Goal: Communication & Community: Answer question/provide support

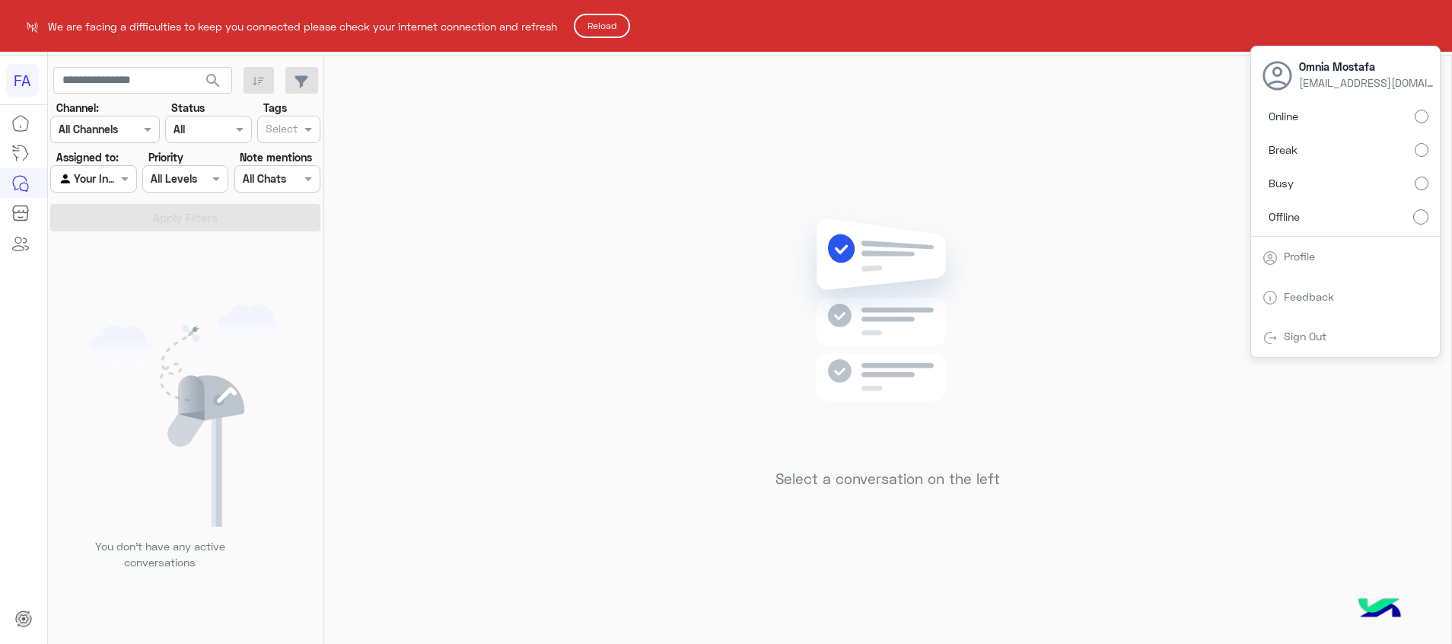
click at [605, 24] on button "Reload" at bounding box center [602, 26] width 56 height 24
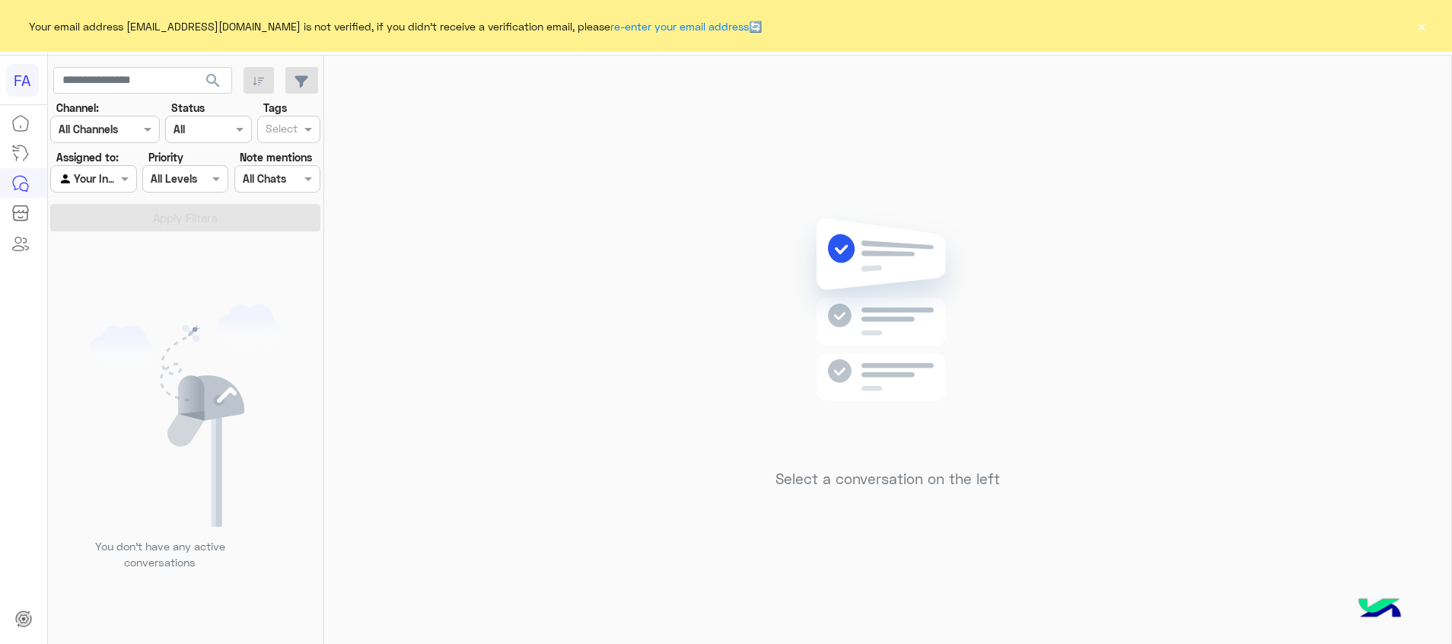
click at [1427, 30] on button "×" at bounding box center [1421, 25] width 15 height 15
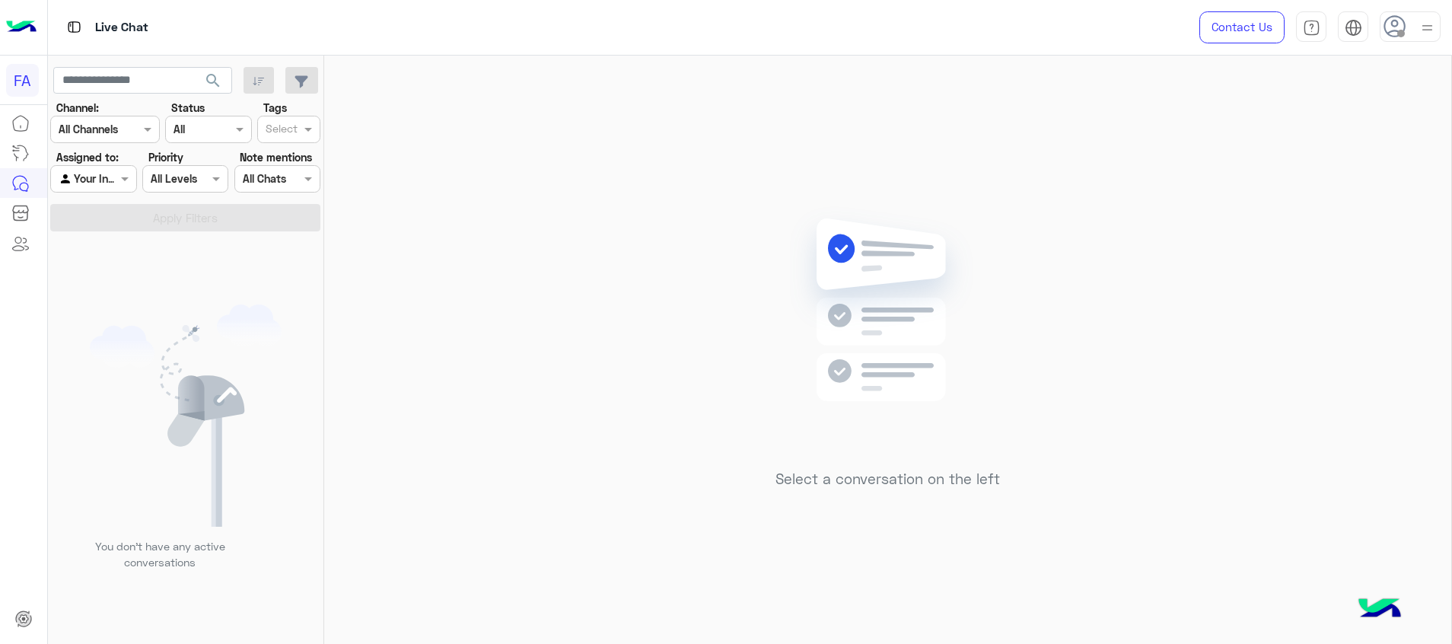
click at [1433, 42] on div "Contact Us Help Center عربي English" at bounding box center [1315, 27] width 276 height 55
click at [1421, 21] on img at bounding box center [1427, 27] width 19 height 19
click at [1420, 107] on label "Online" at bounding box center [1346, 116] width 166 height 27
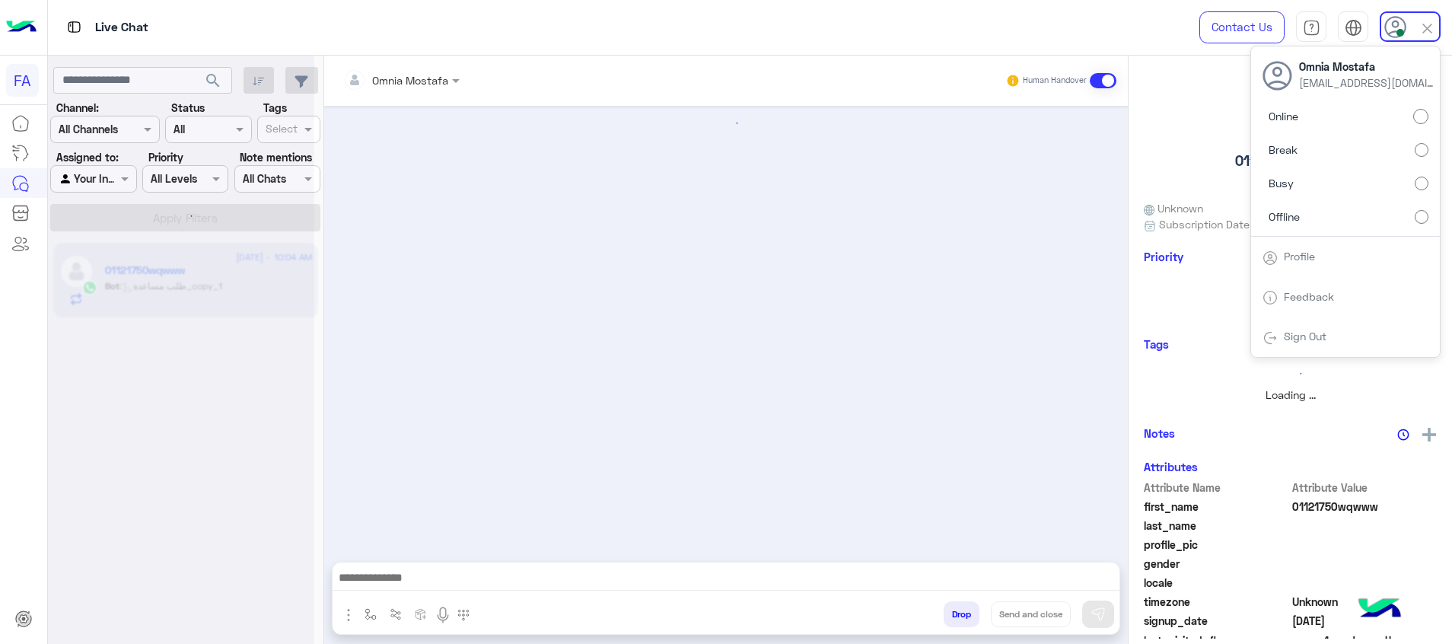
click at [439, 265] on div at bounding box center [726, 326] width 804 height 441
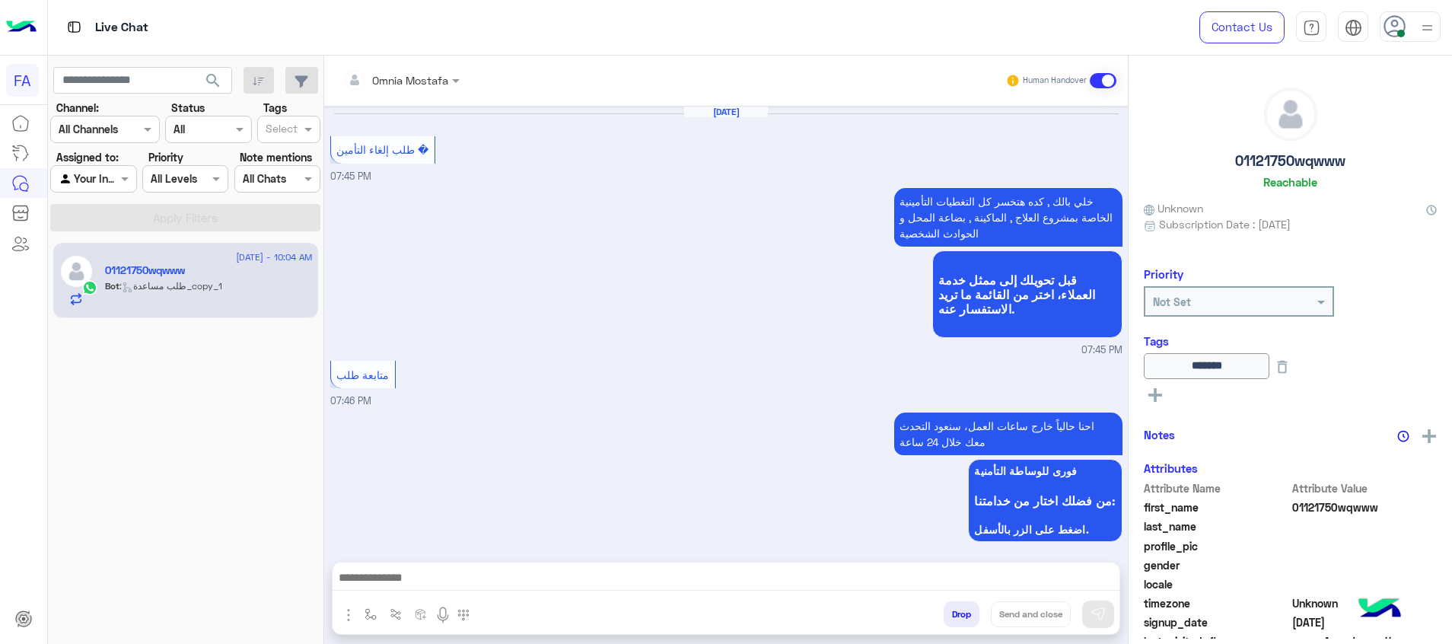
scroll to position [1089, 0]
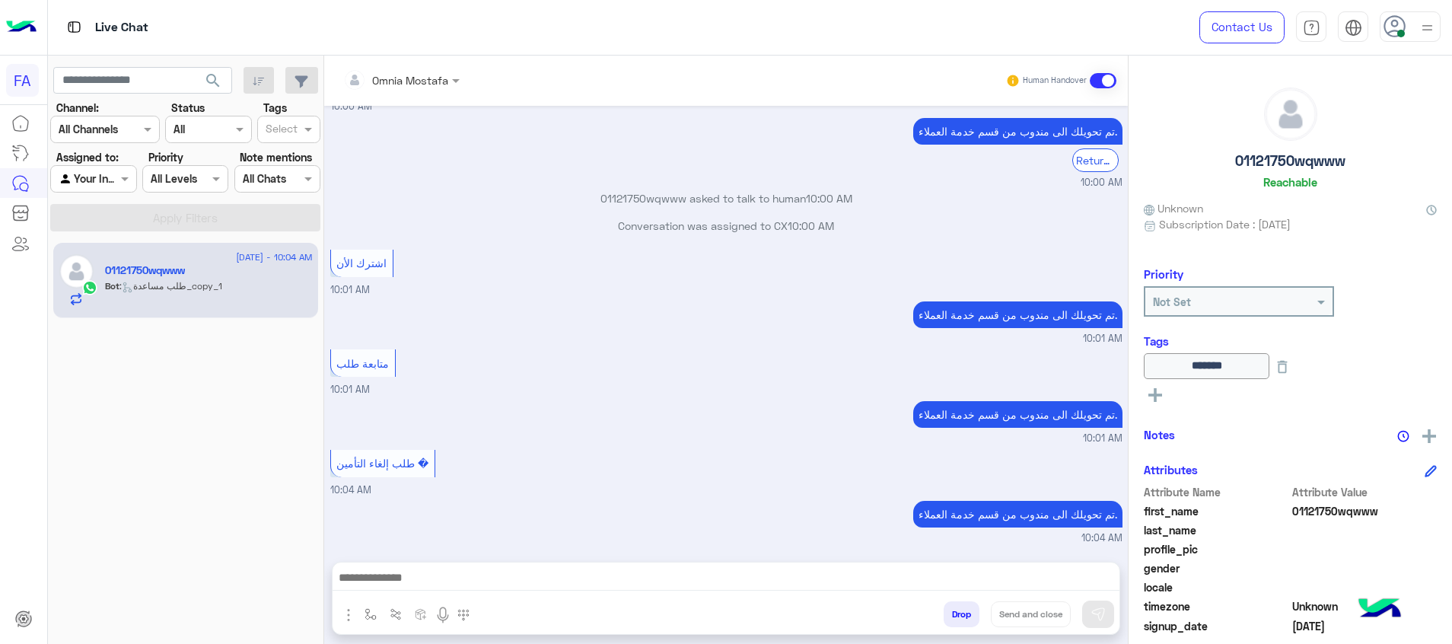
click at [1037, 595] on div at bounding box center [726, 582] width 787 height 38
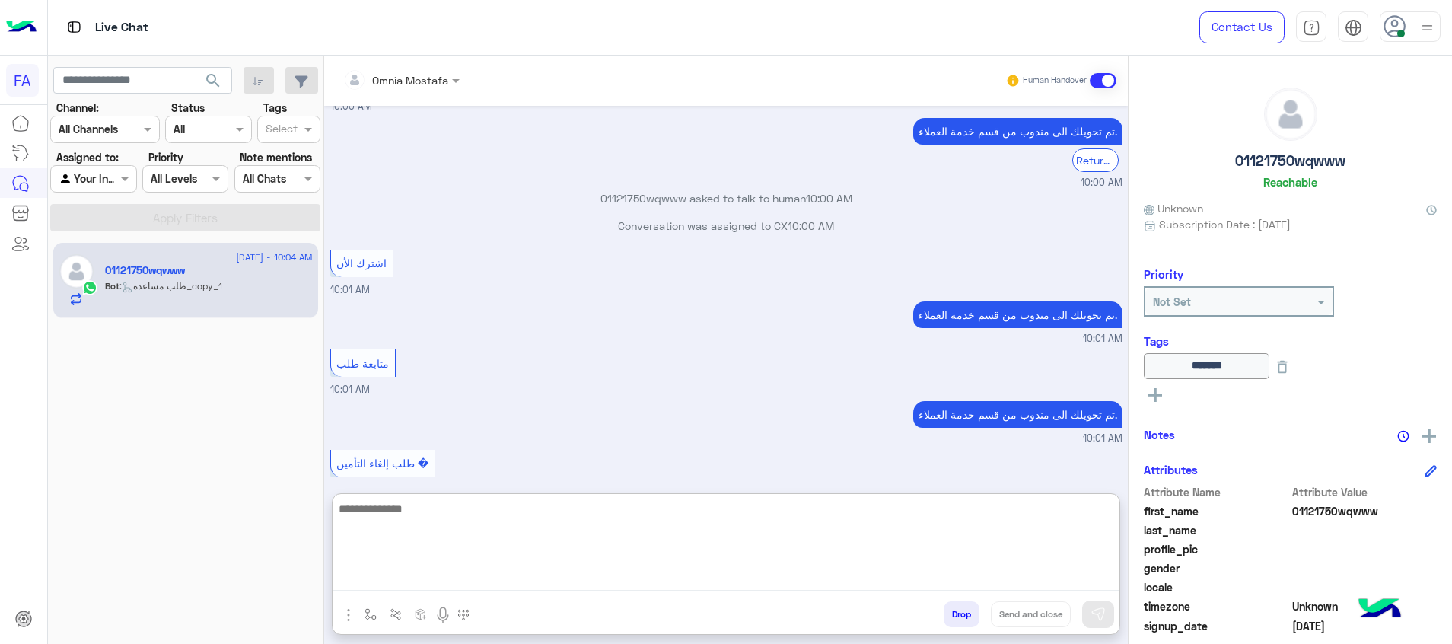
click at [1045, 585] on textarea at bounding box center [726, 544] width 787 height 91
paste textarea "**********"
type textarea "**********"
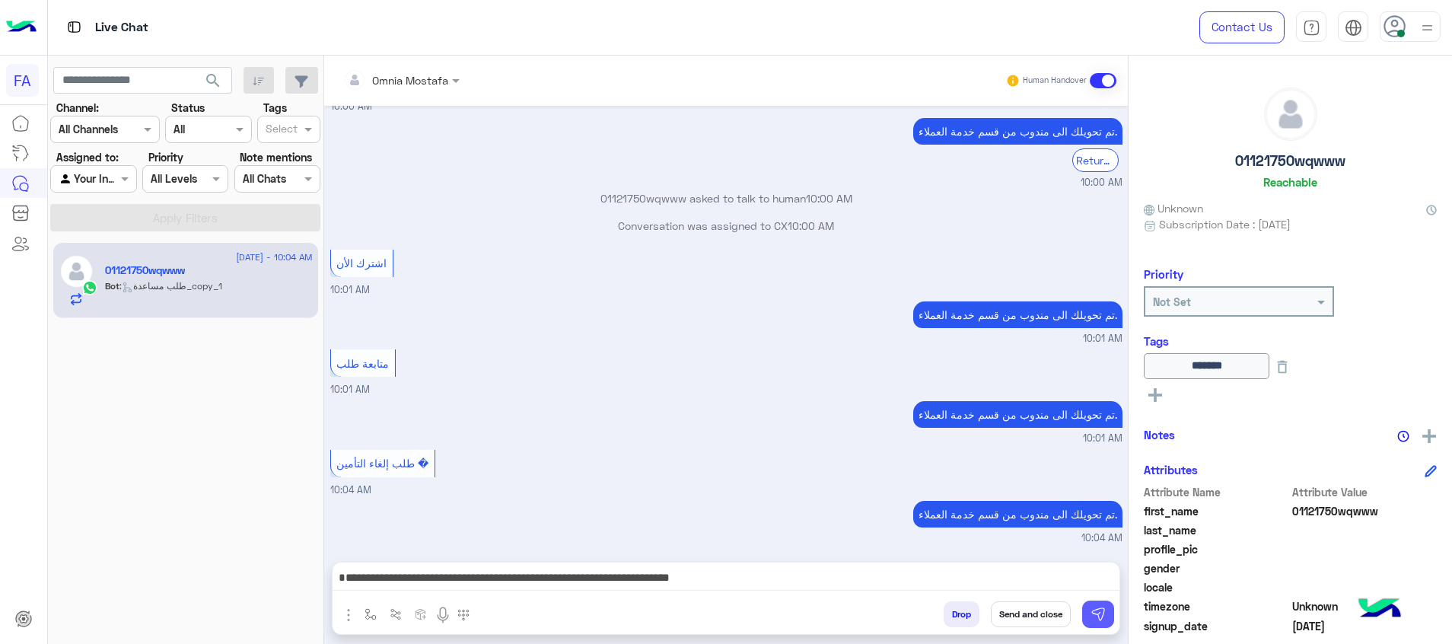
click at [1109, 616] on button at bounding box center [1098, 614] width 32 height 27
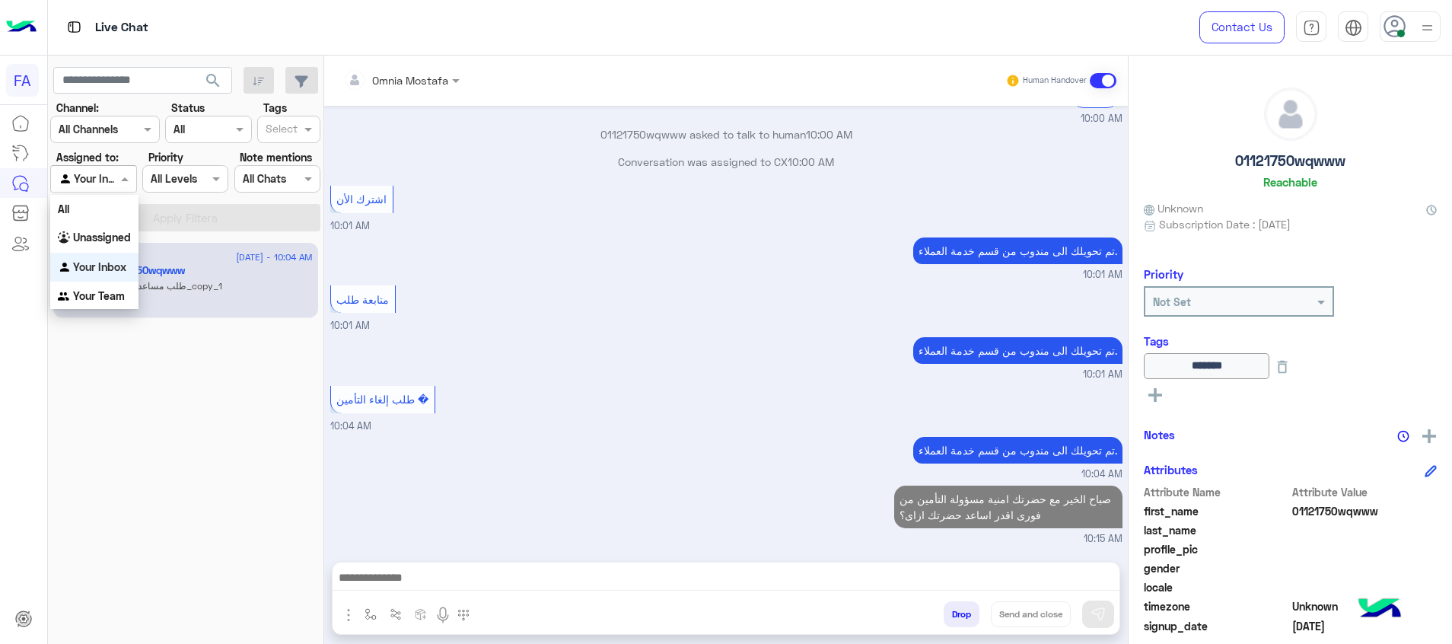
click at [119, 190] on div "Agent Filter Your Inbox" at bounding box center [93, 178] width 86 height 27
click at [125, 232] on b "Unassigned" at bounding box center [102, 237] width 58 height 13
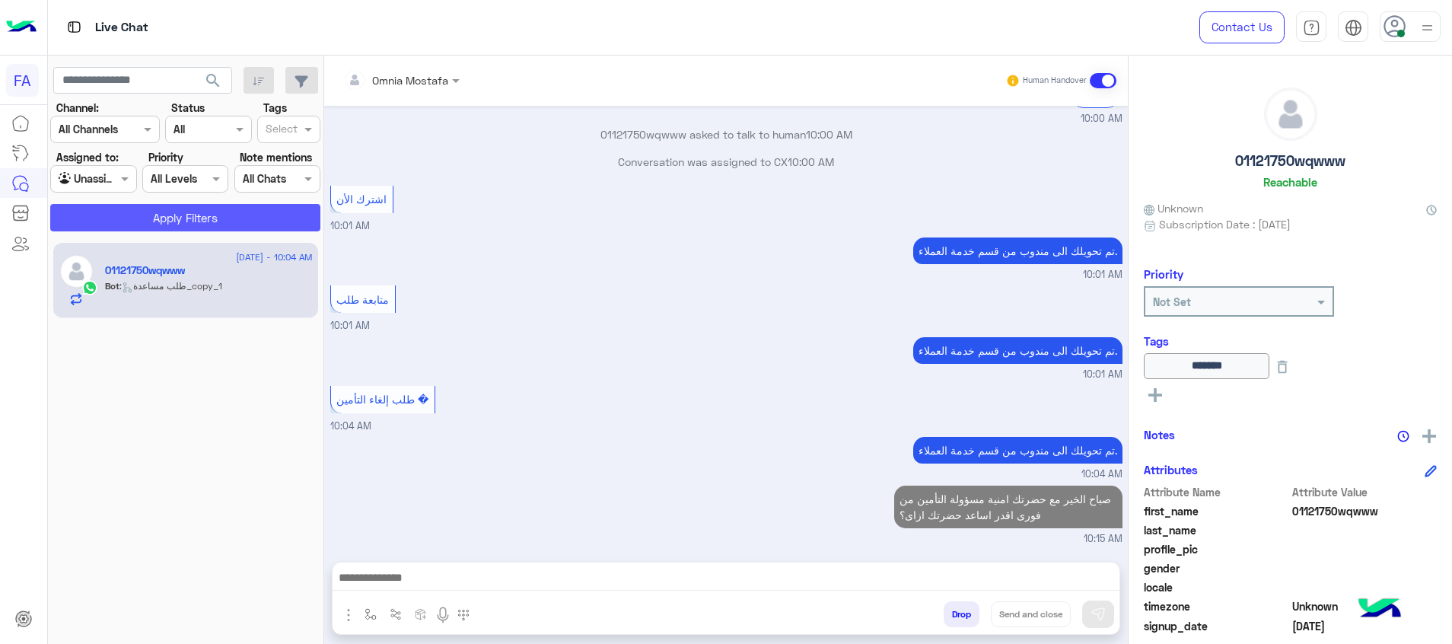
click at [164, 222] on button "Apply Filters" at bounding box center [185, 217] width 270 height 27
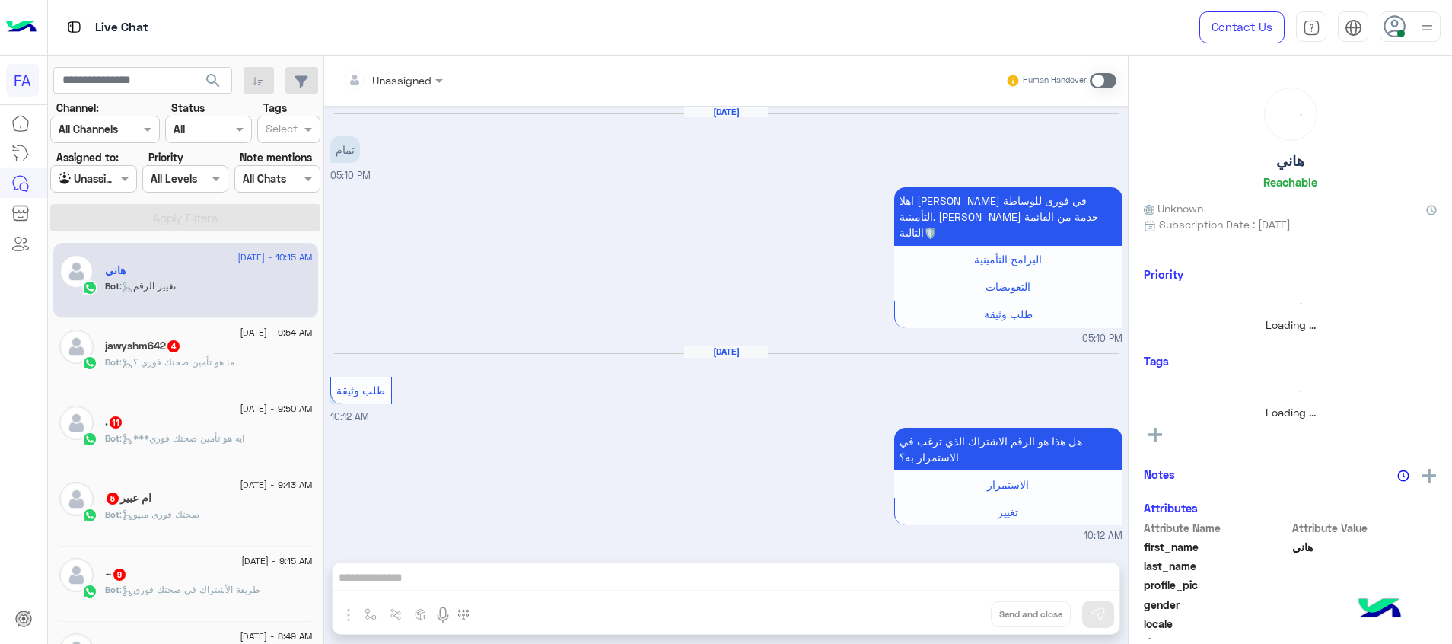
scroll to position [1011, 0]
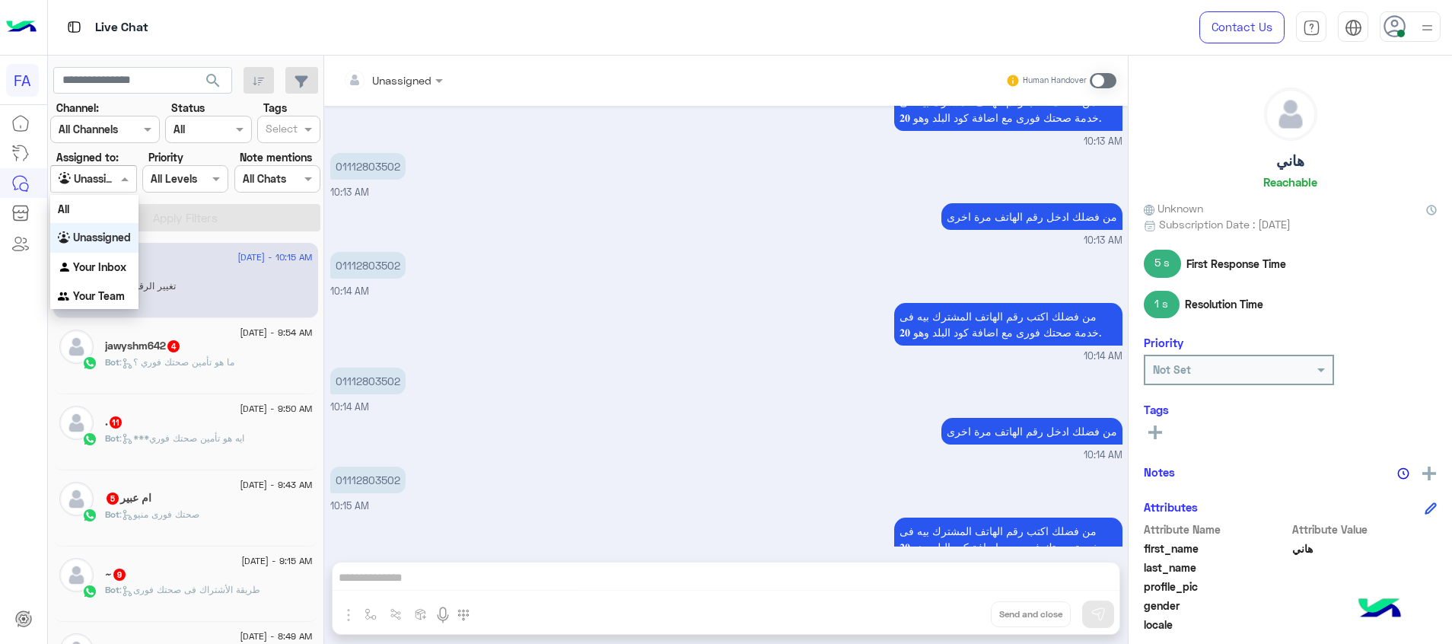
click at [78, 183] on input "text" at bounding box center [76, 179] width 35 height 16
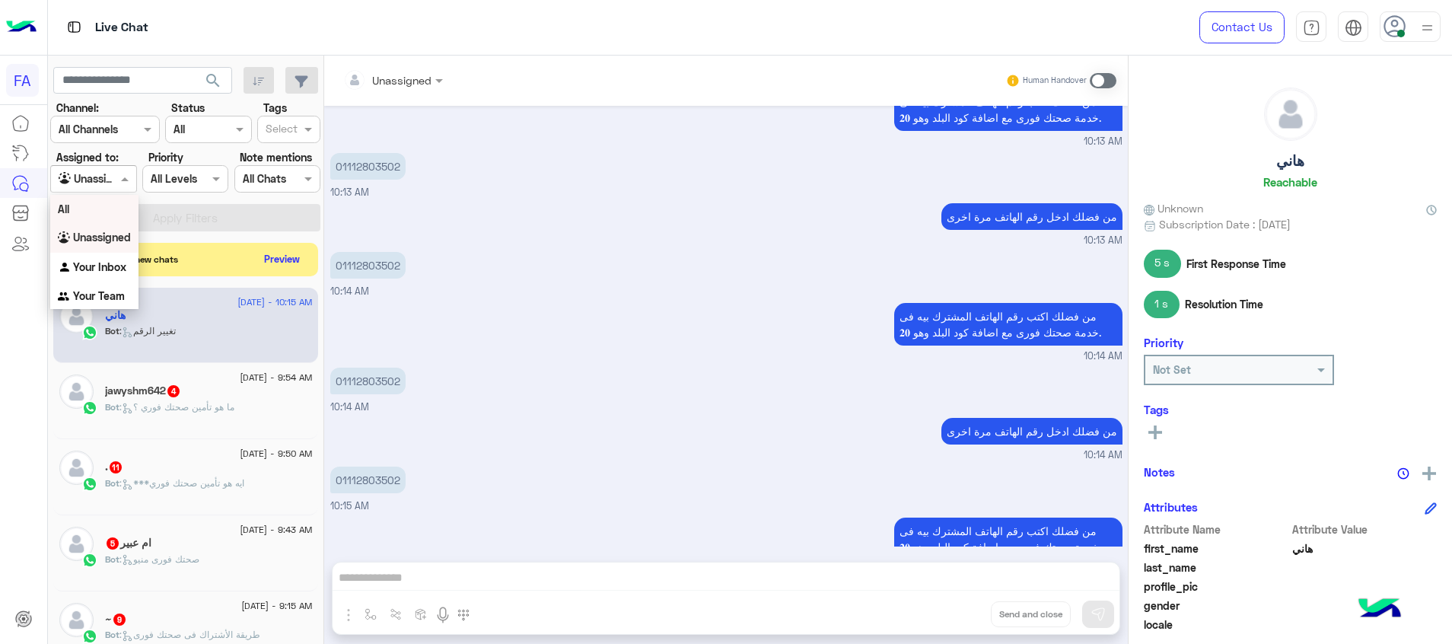
click at [107, 219] on div "All" at bounding box center [94, 209] width 88 height 28
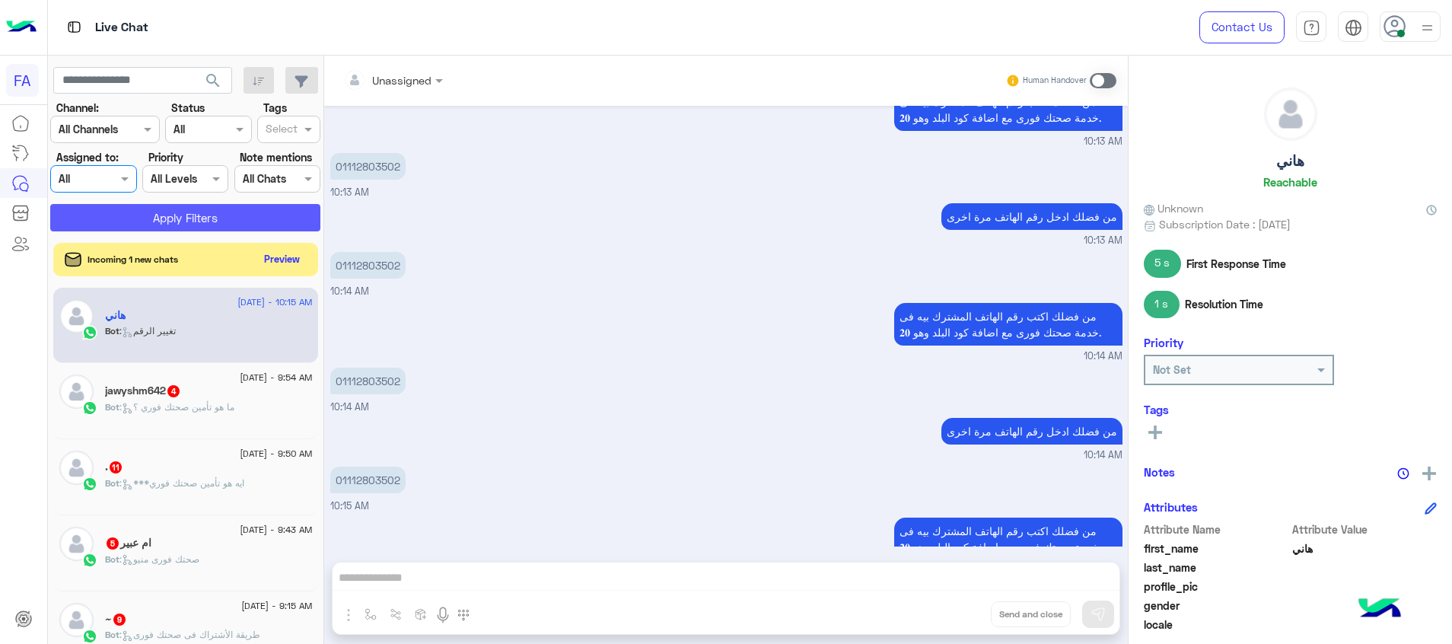
click at [183, 214] on button "Apply Filters" at bounding box center [185, 217] width 270 height 27
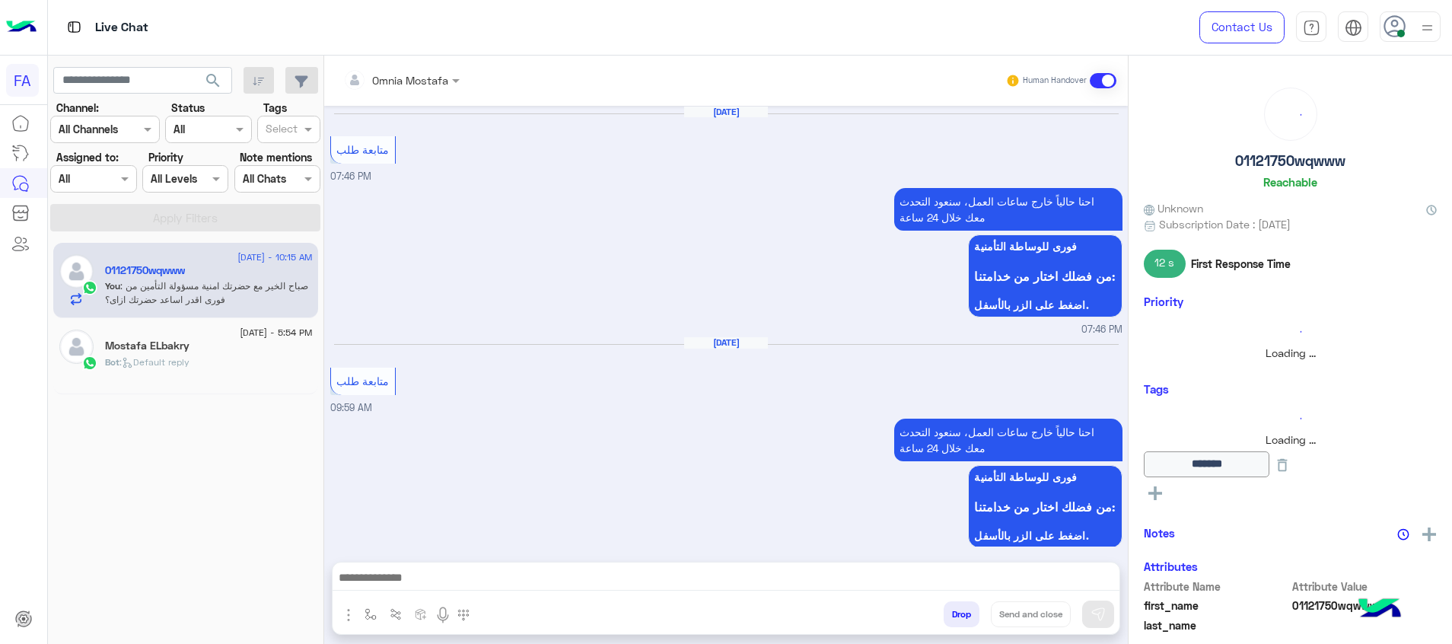
scroll to position [955, 0]
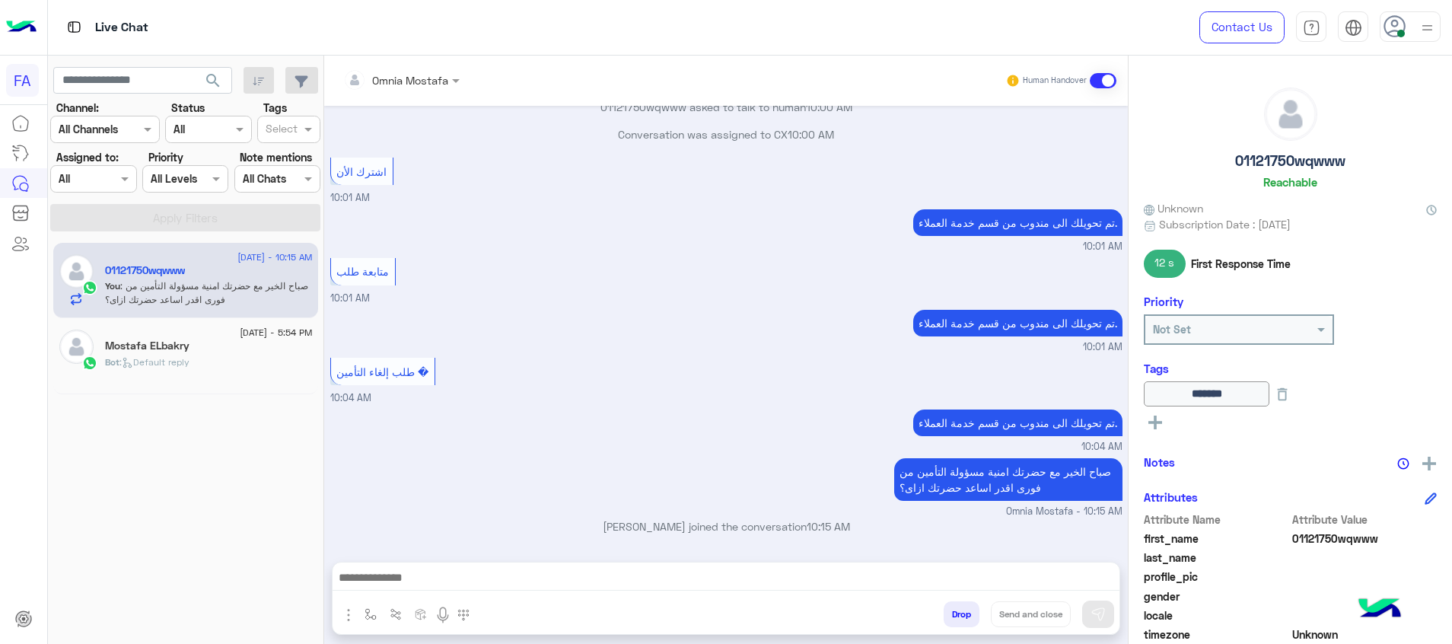
click at [170, 352] on div "25 August - 5:54 PM Mostafa ELbakry Bot : Default reply" at bounding box center [209, 356] width 208 height 53
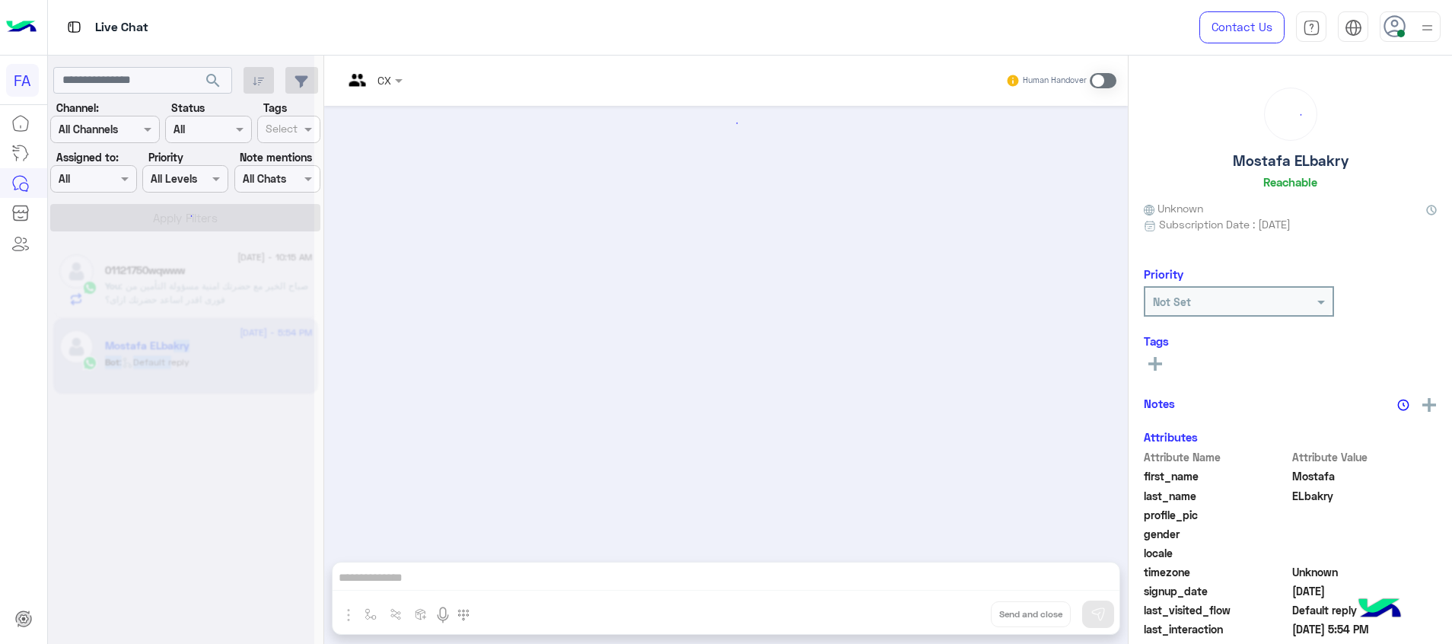
scroll to position [943, 0]
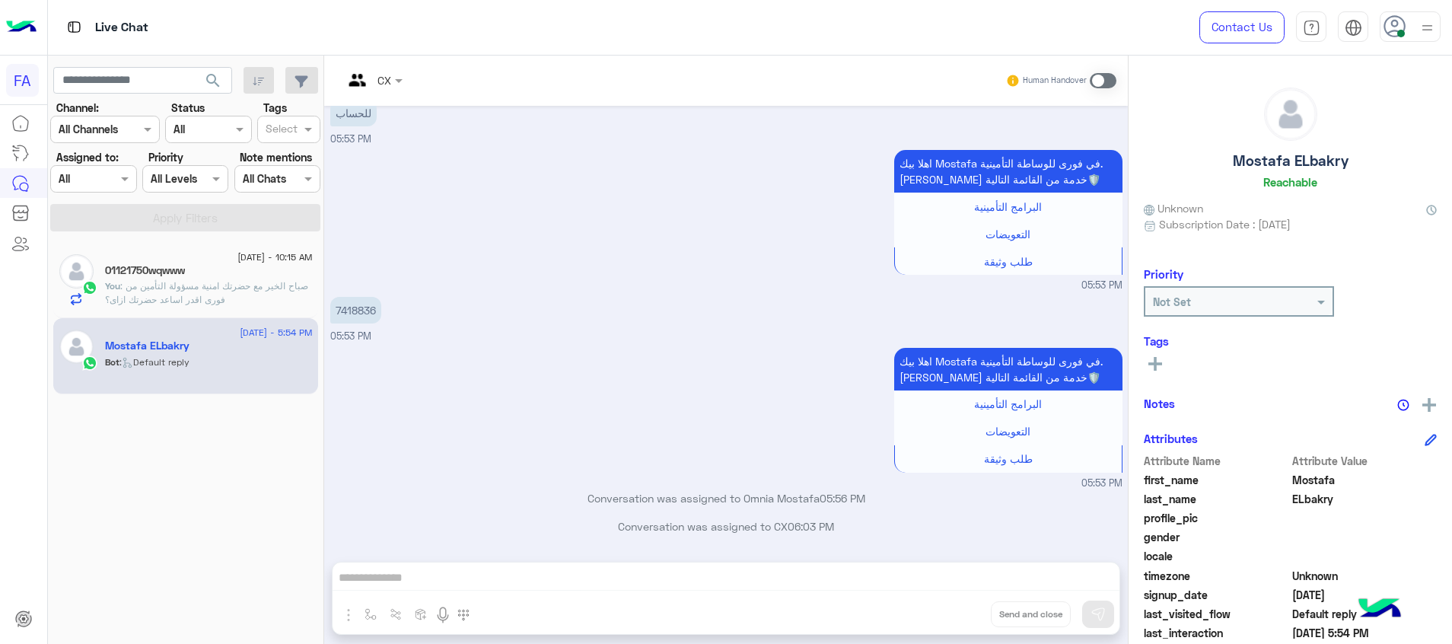
click at [1098, 86] on span at bounding box center [1103, 80] width 27 height 15
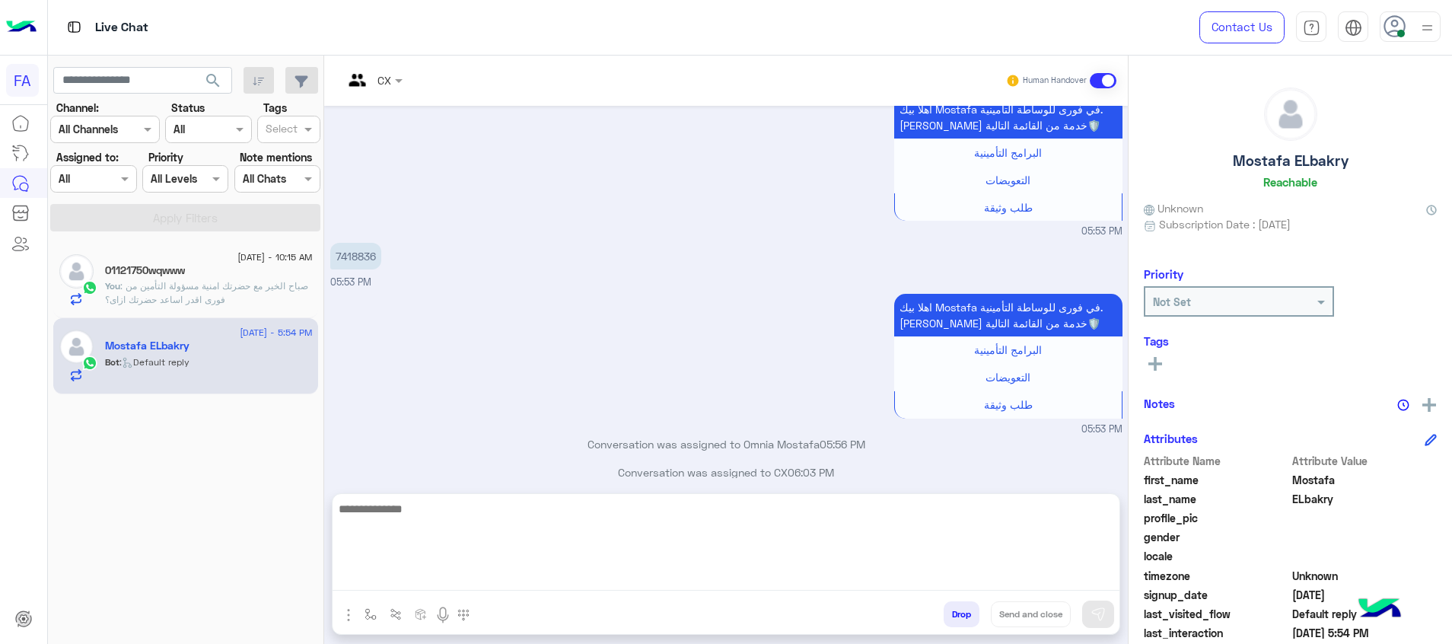
click at [1016, 579] on textarea at bounding box center [726, 544] width 787 height 91
paste textarea "**********"
type textarea "**********"
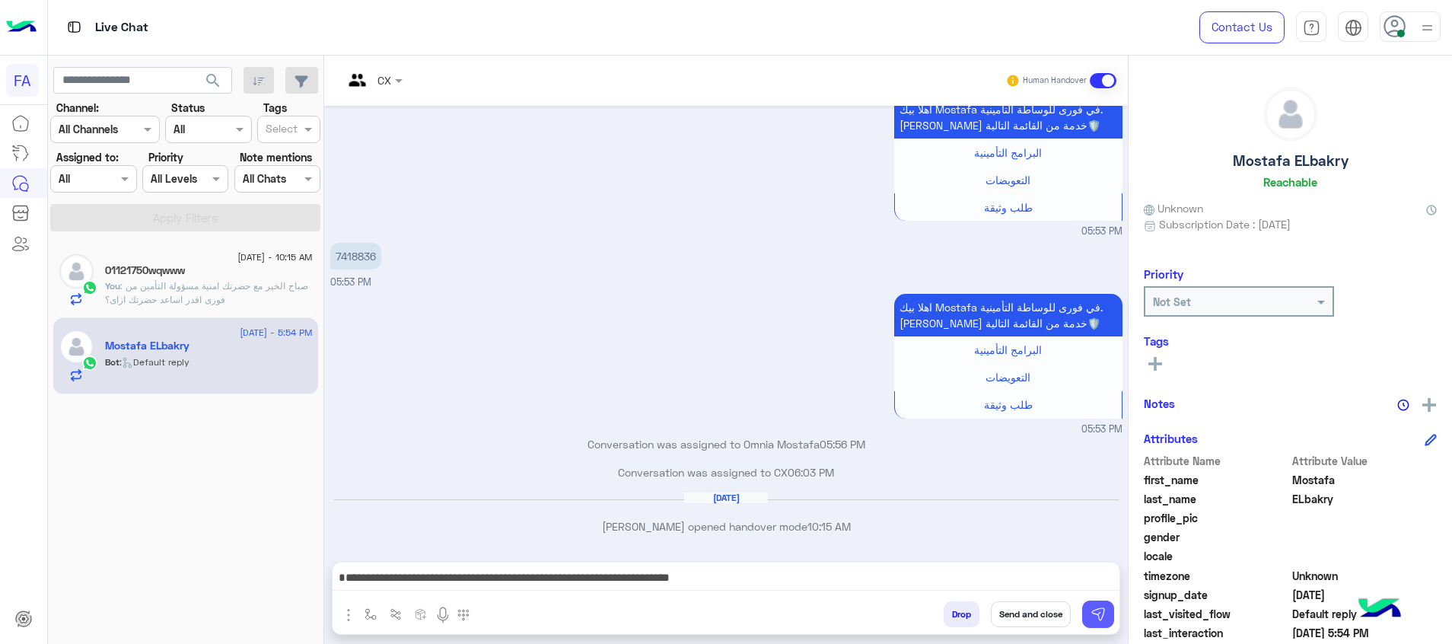
click at [1094, 611] on img at bounding box center [1098, 614] width 15 height 15
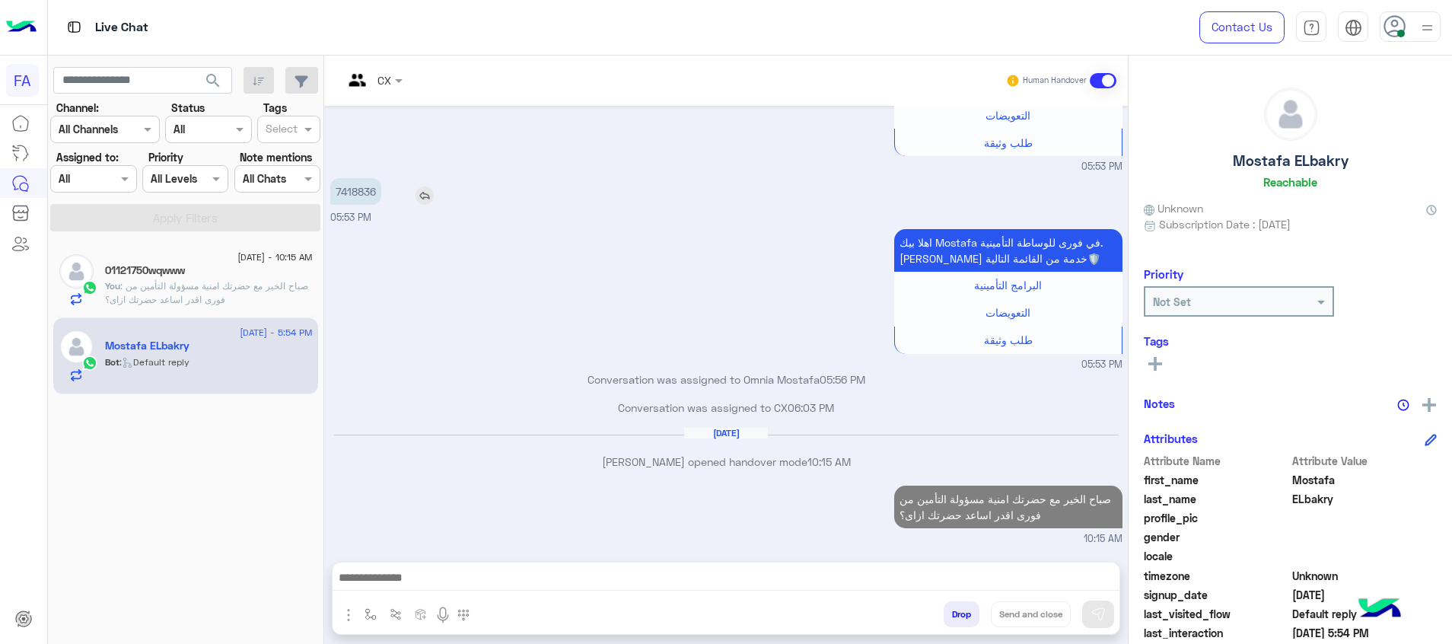
click at [340, 193] on p "7418836" at bounding box center [355, 191] width 51 height 27
copy p "7418836"
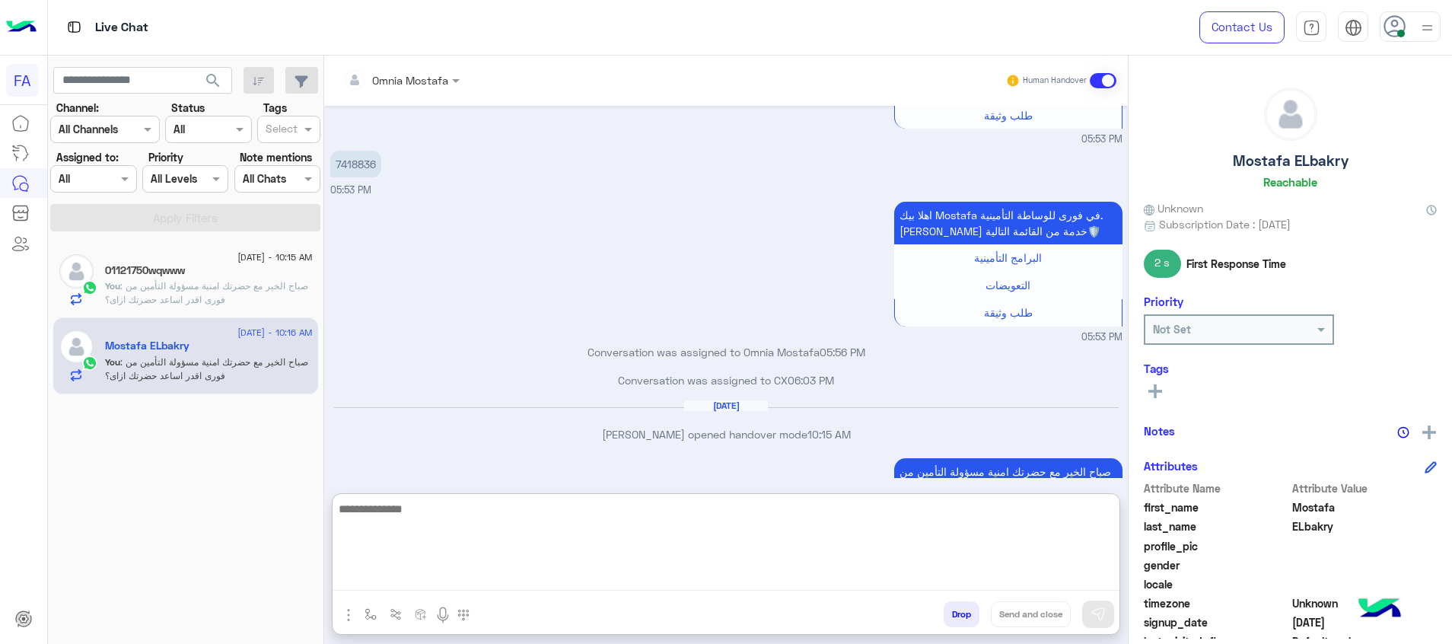
scroll to position [1095, 0]
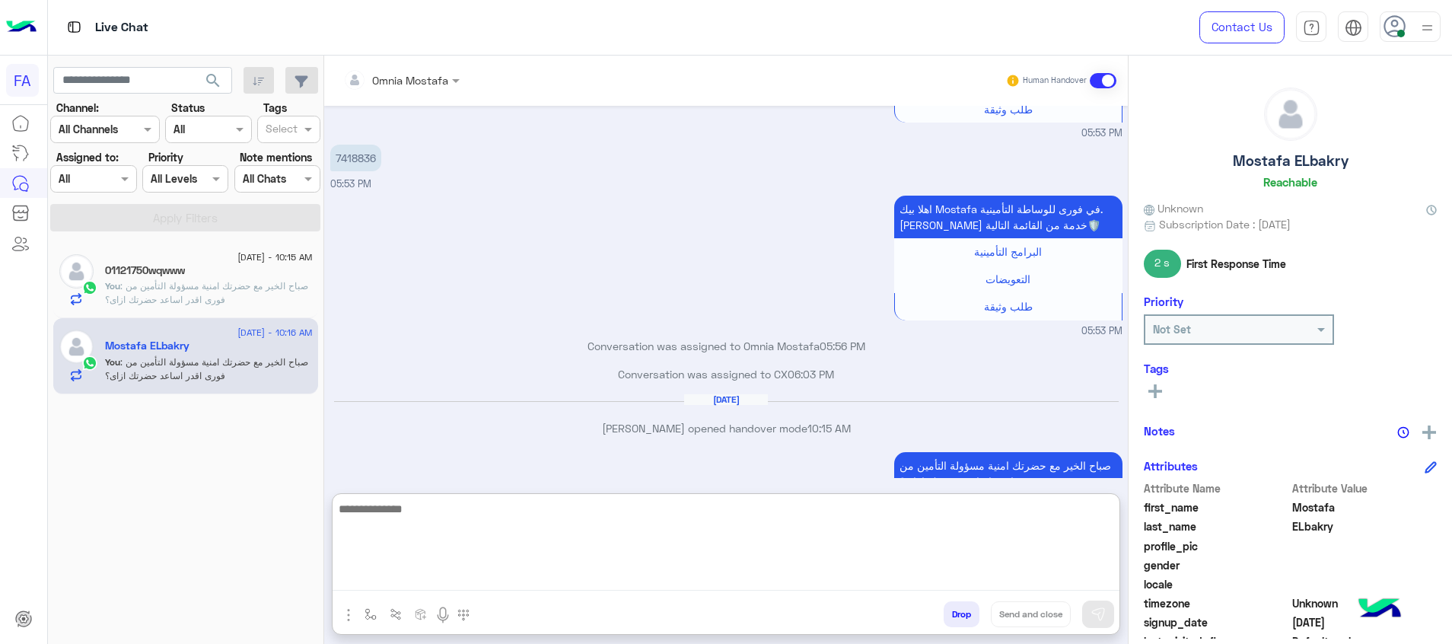
click at [967, 585] on textarea at bounding box center [726, 544] width 787 height 91
type textarea "*"
type textarea "**********"
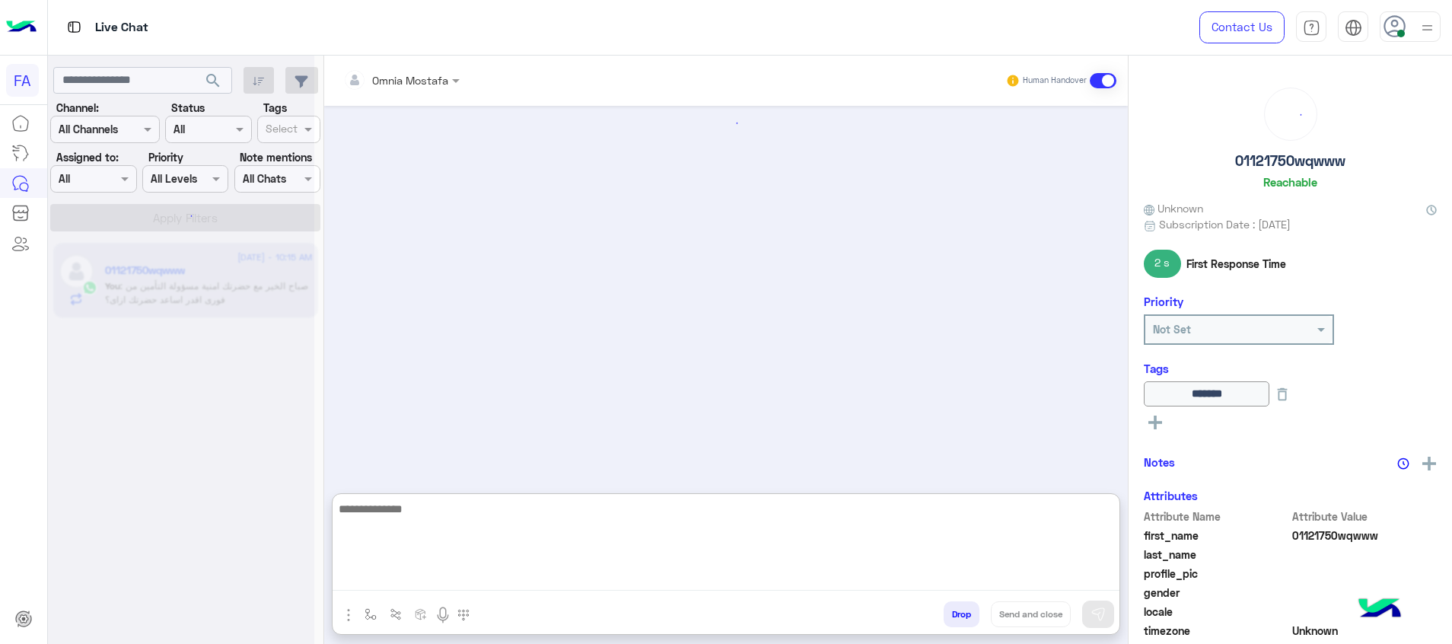
scroll to position [1024, 0]
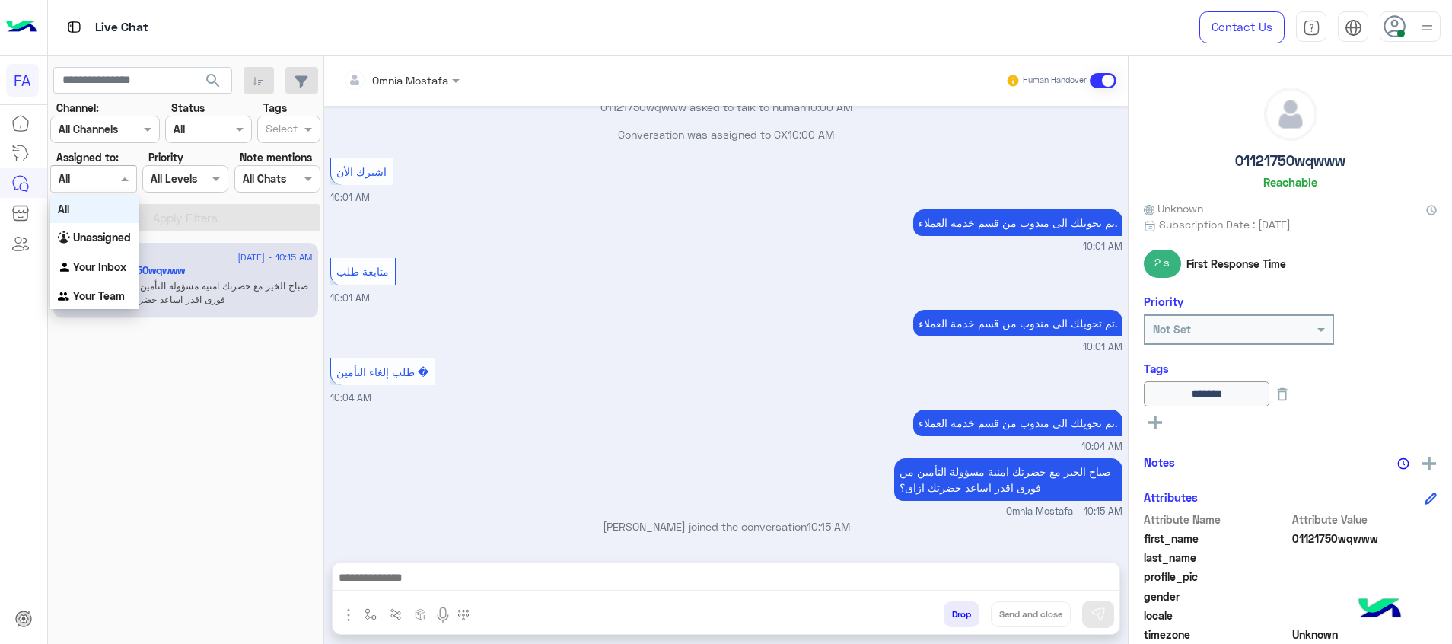
click at [117, 174] on span at bounding box center [126, 179] width 19 height 16
drag, startPoint x: 108, startPoint y: 243, endPoint x: 140, endPoint y: 225, distance: 36.5
click at [107, 242] on b "Unassigned" at bounding box center [102, 237] width 58 height 13
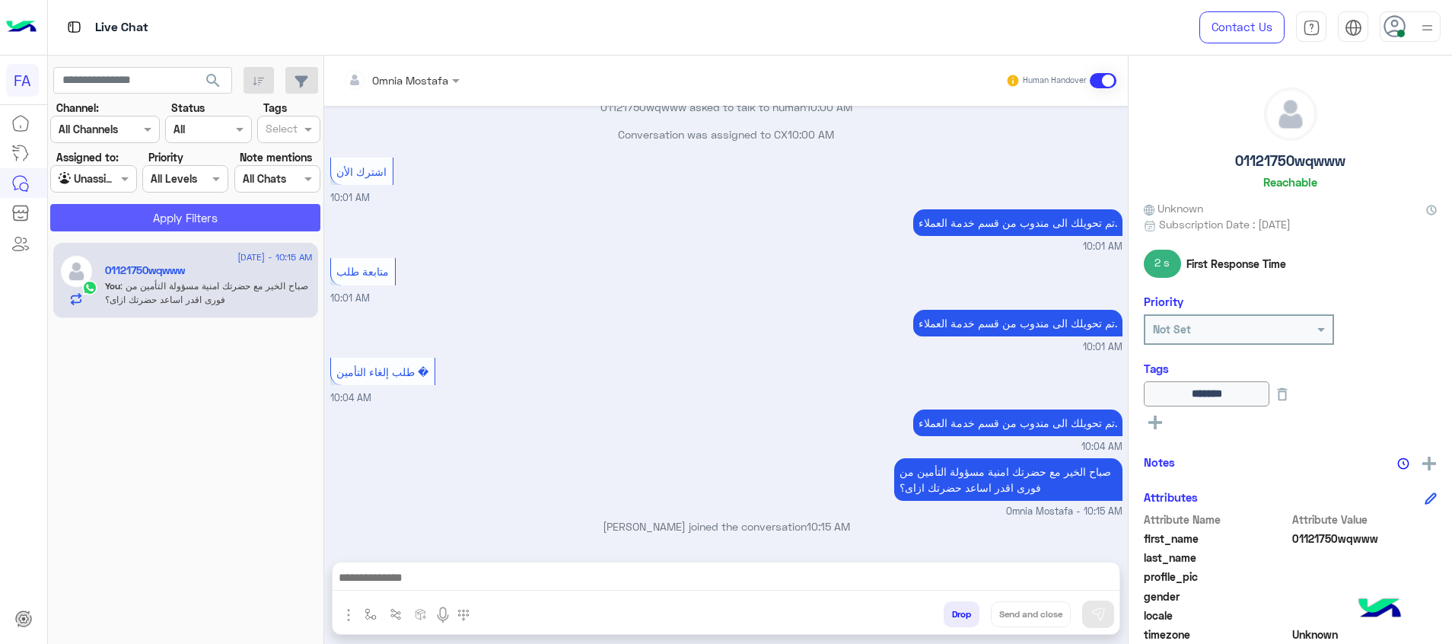
click at [144, 218] on button "Apply Filters" at bounding box center [185, 217] width 270 height 27
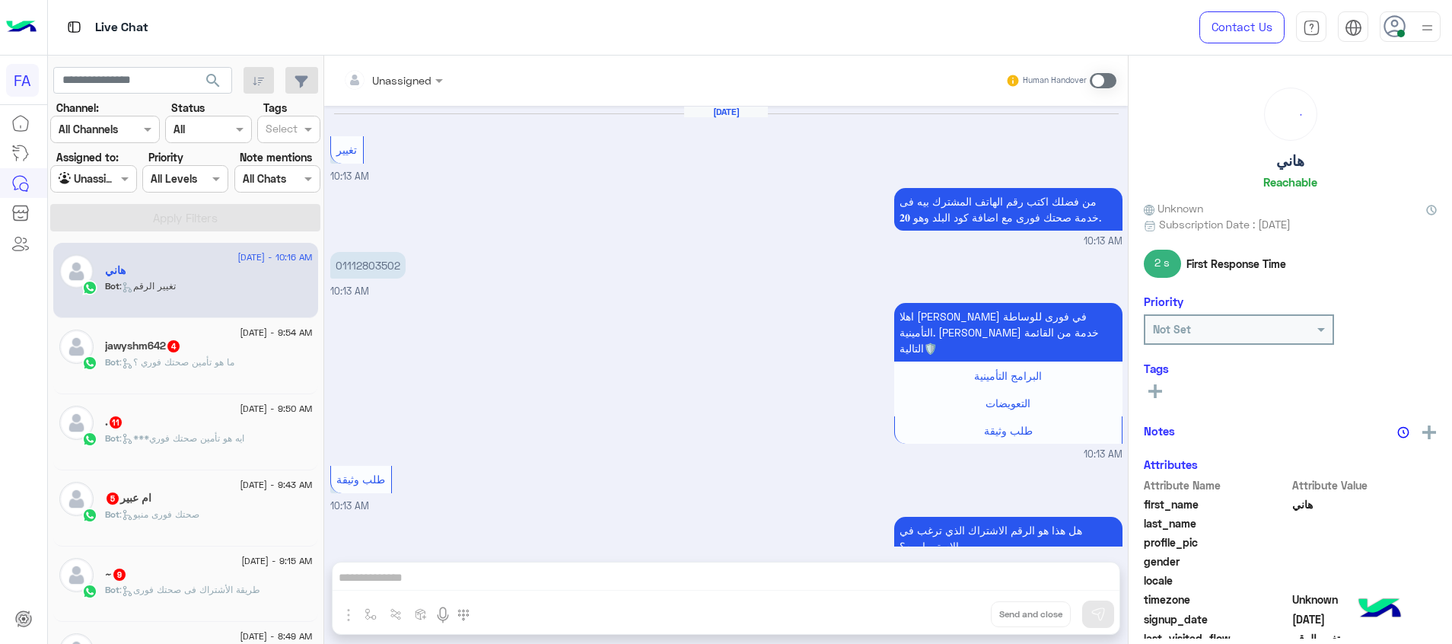
scroll to position [830, 0]
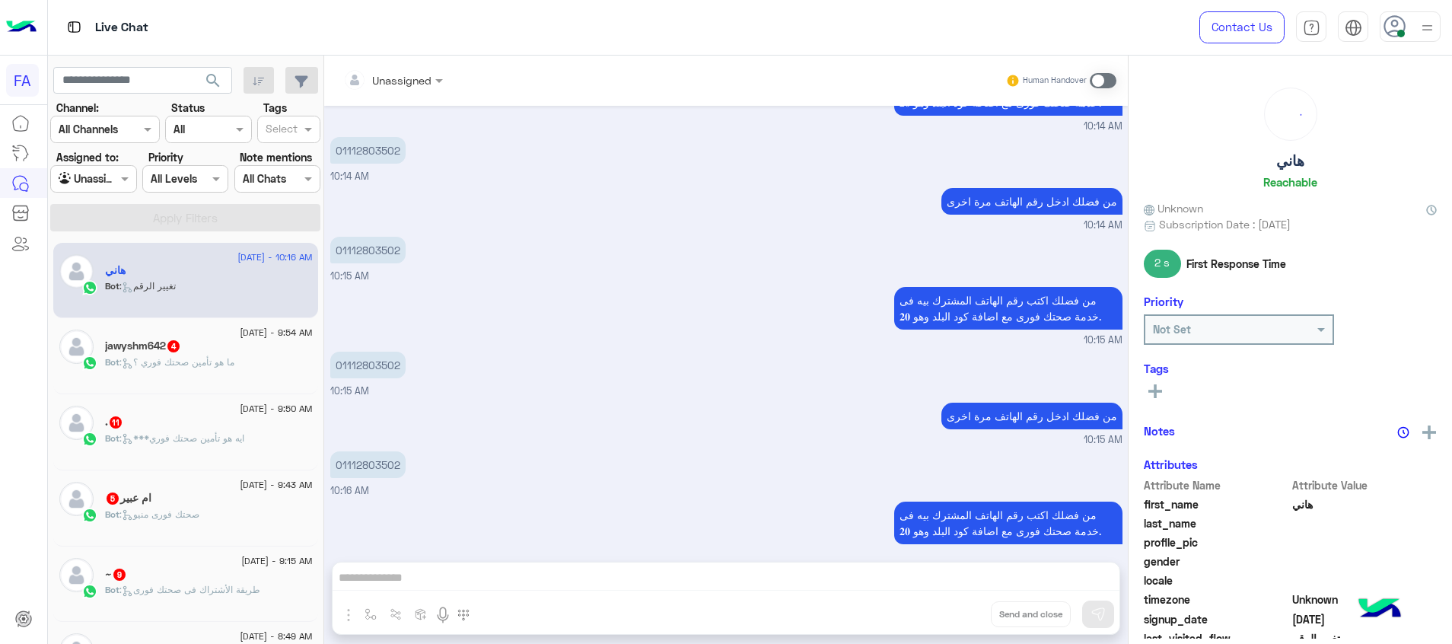
click at [83, 161] on label "Assigned to:" at bounding box center [87, 157] width 62 height 16
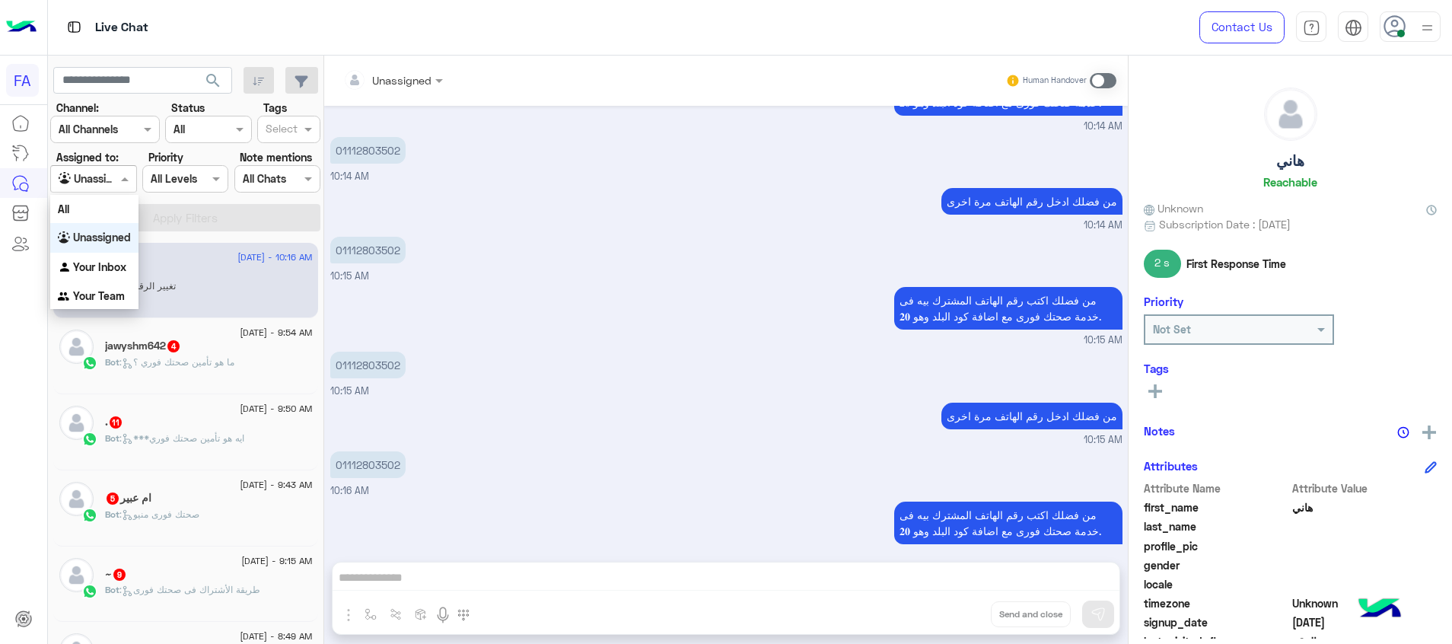
click at [88, 171] on input "text" at bounding box center [76, 179] width 35 height 16
click at [104, 265] on b "Your Inbox" at bounding box center [99, 266] width 53 height 13
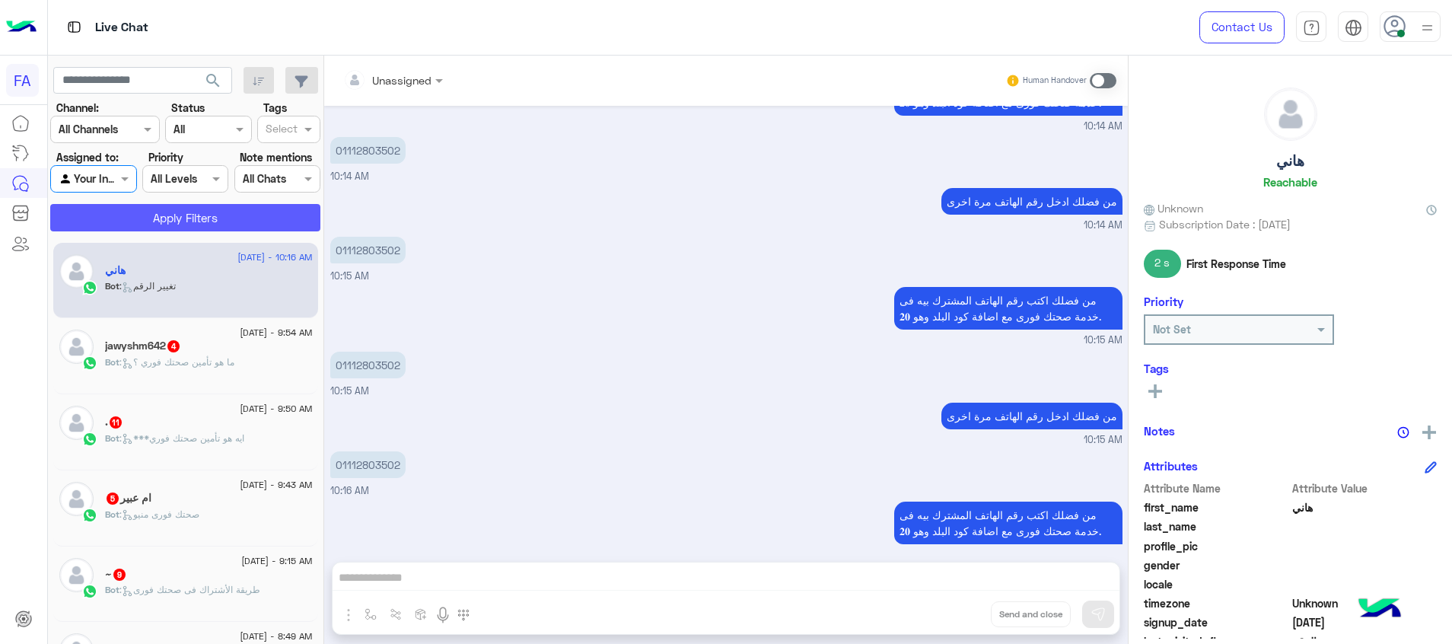
click at [158, 216] on button "Apply Filters" at bounding box center [185, 217] width 270 height 27
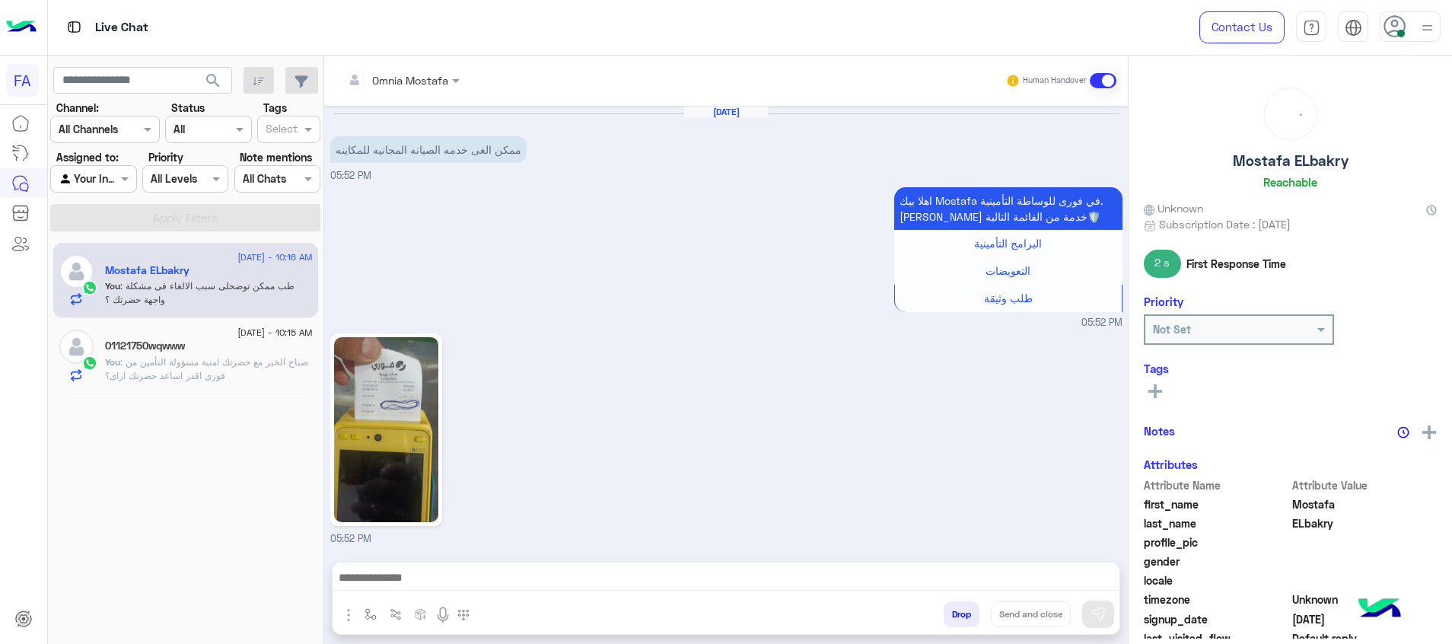
scroll to position [1154, 0]
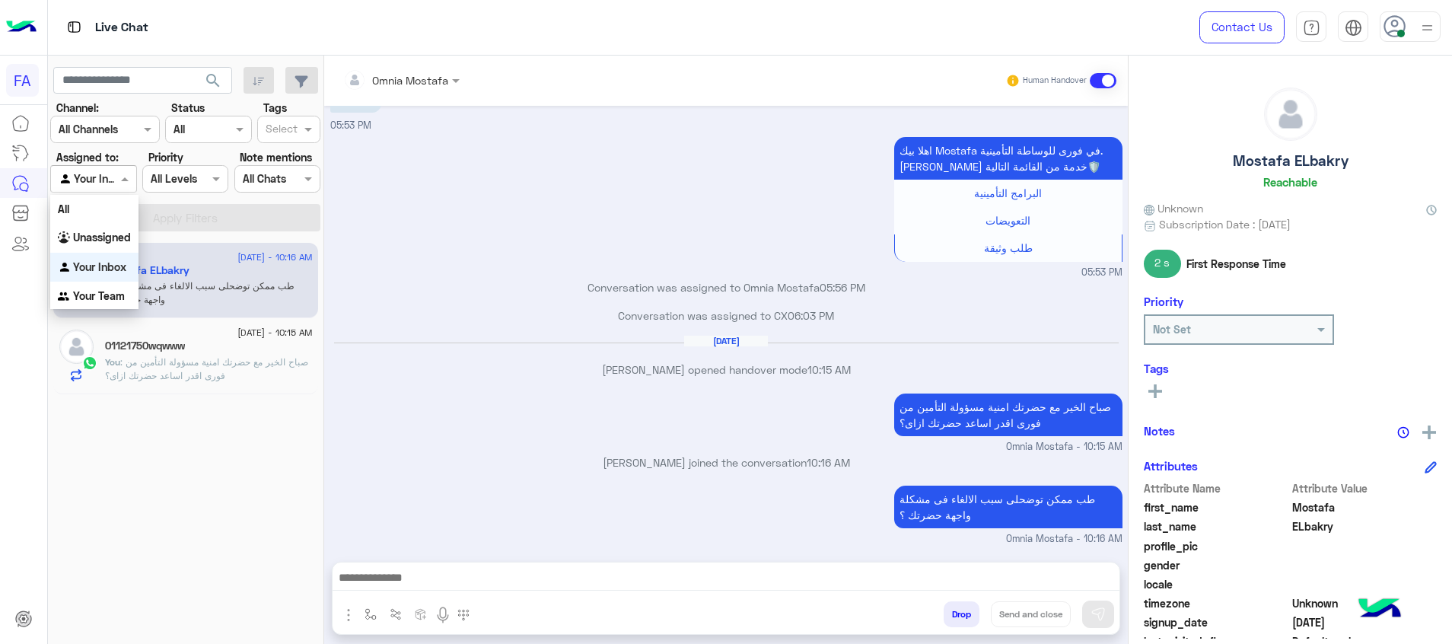
click at [94, 184] on div at bounding box center [93, 179] width 84 height 18
click at [99, 234] on b "Unassigned" at bounding box center [102, 237] width 58 height 13
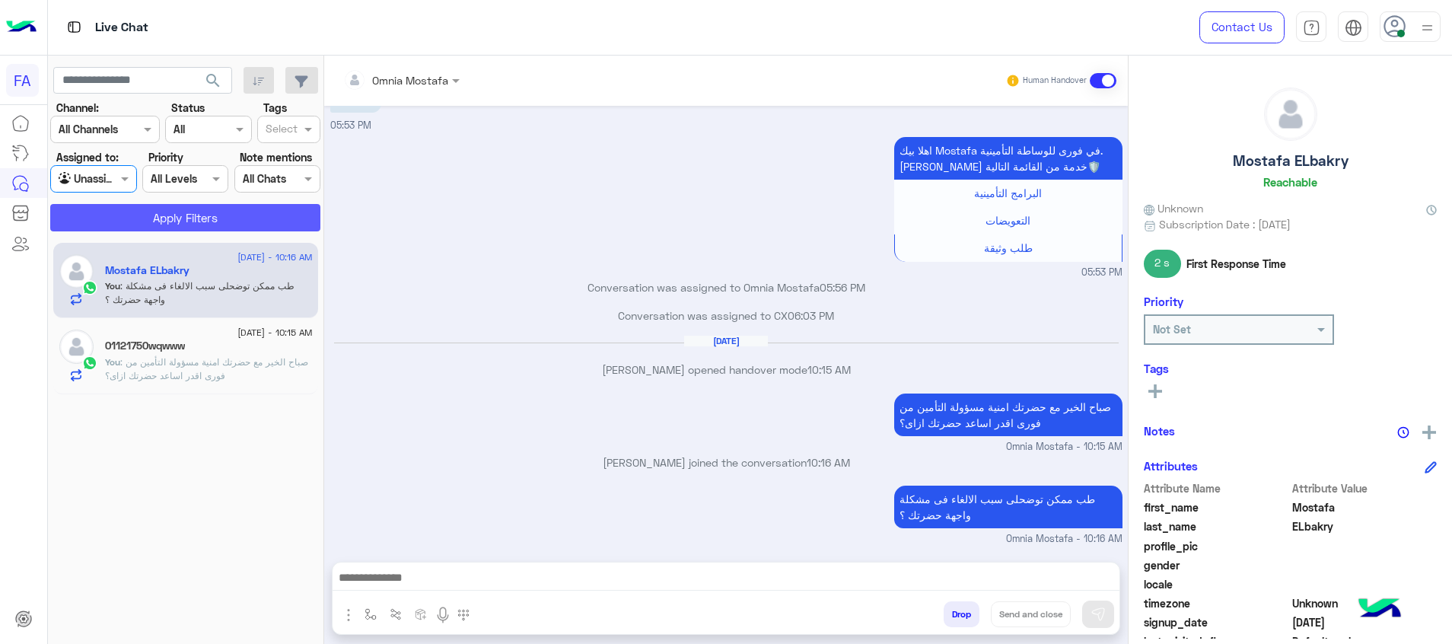
click at [156, 212] on button "Apply Filters" at bounding box center [185, 217] width 270 height 27
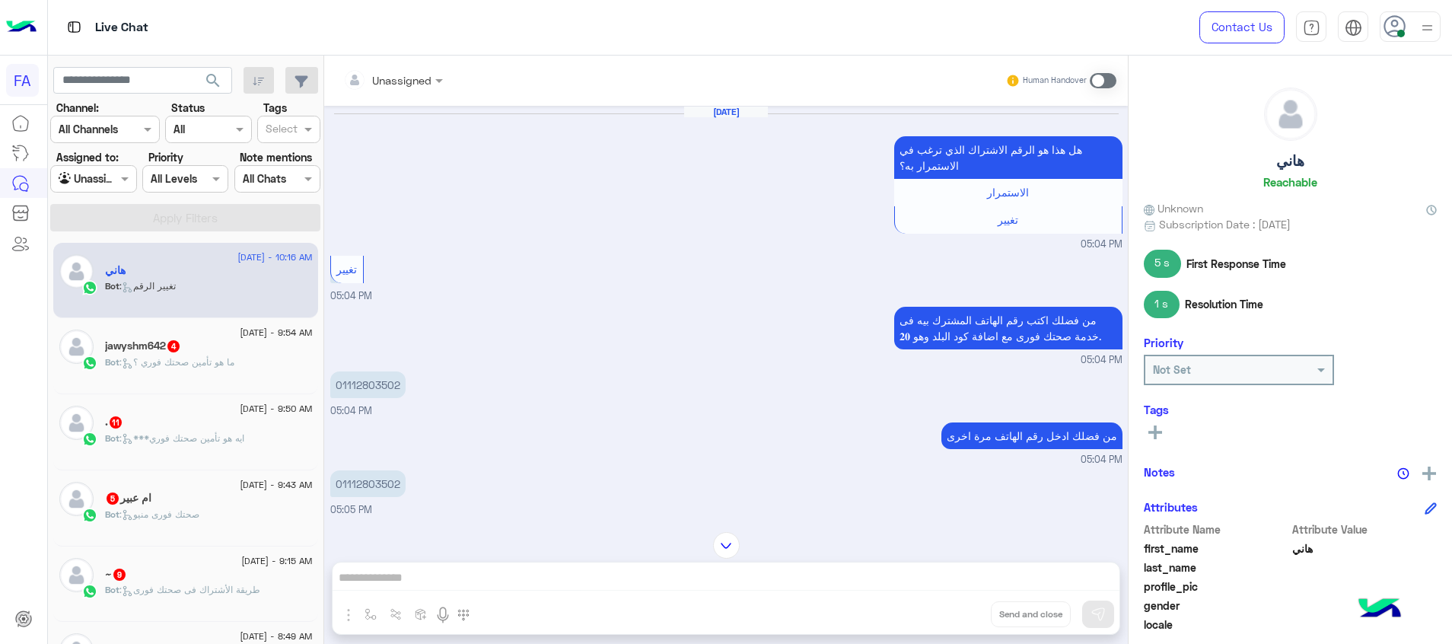
scroll to position [1359, 0]
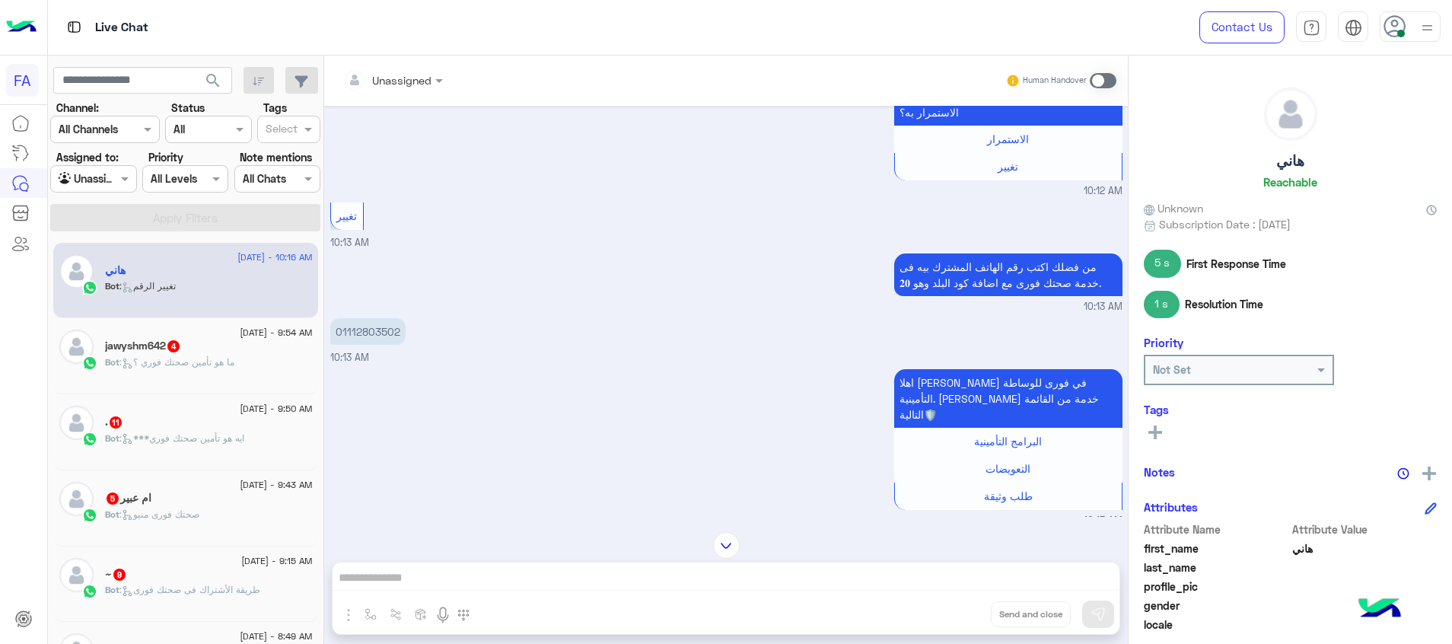
click at [181, 357] on span ": ما هو تأمين صحتك فوري ؟" at bounding box center [177, 361] width 115 height 11
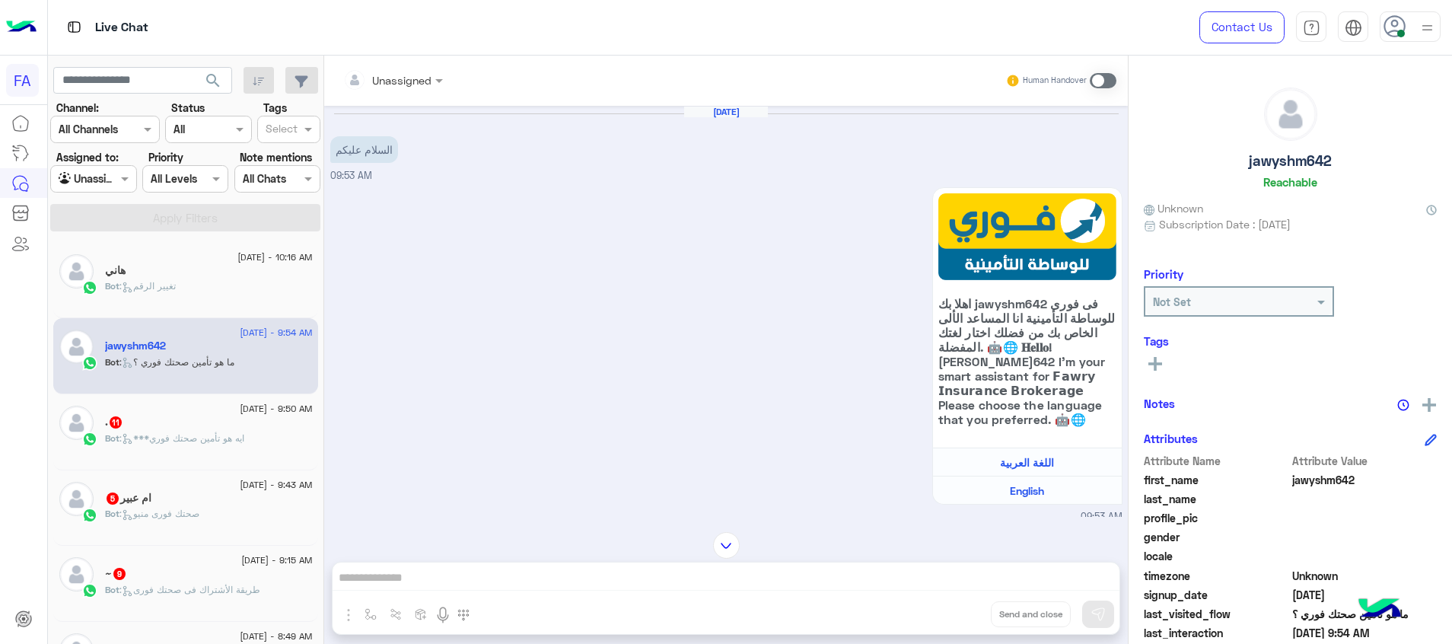
click at [180, 457] on div "Bot : ***ايه هو تأمين صحتك فوري" at bounding box center [209, 445] width 208 height 27
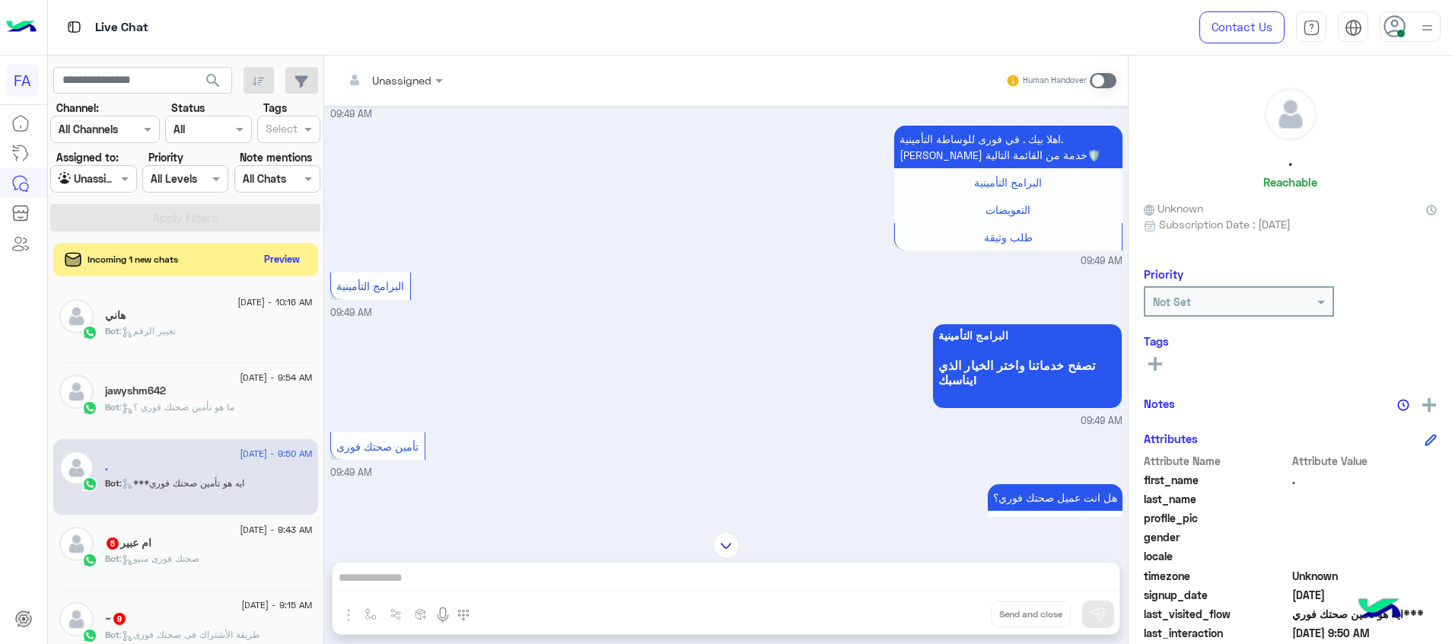
scroll to position [1484, 0]
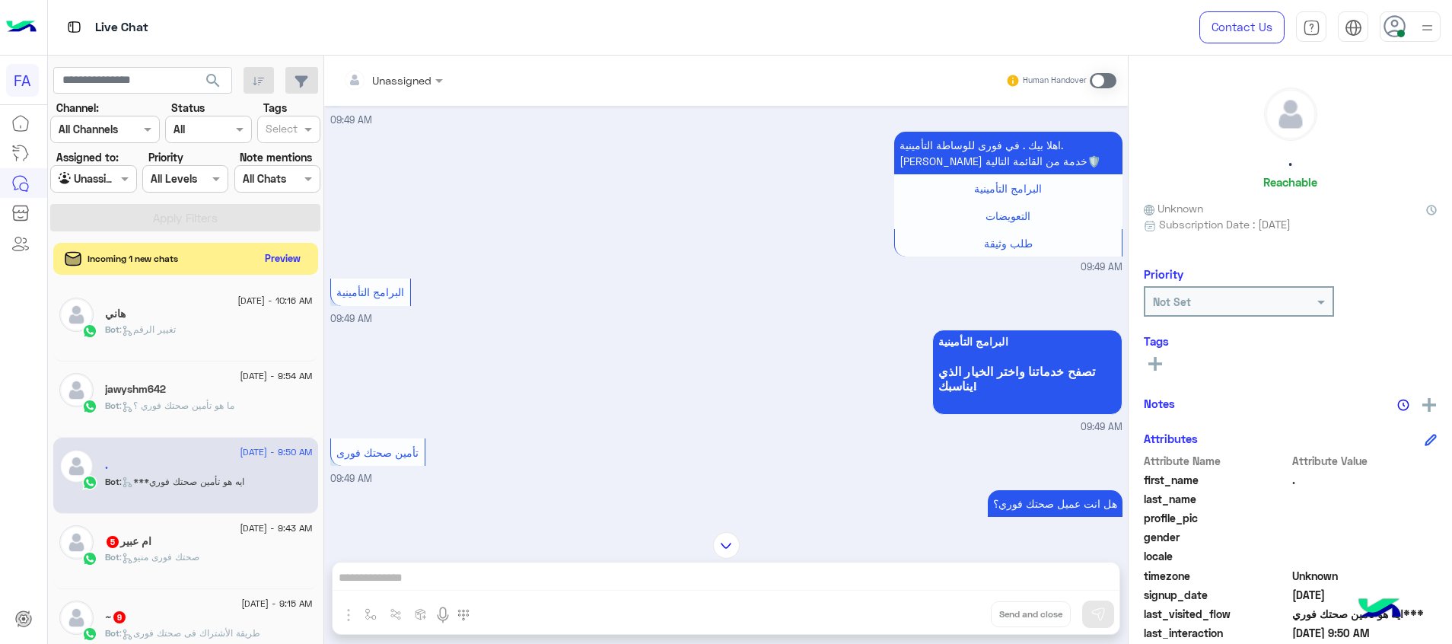
click at [283, 259] on button "Preview" at bounding box center [283, 258] width 47 height 21
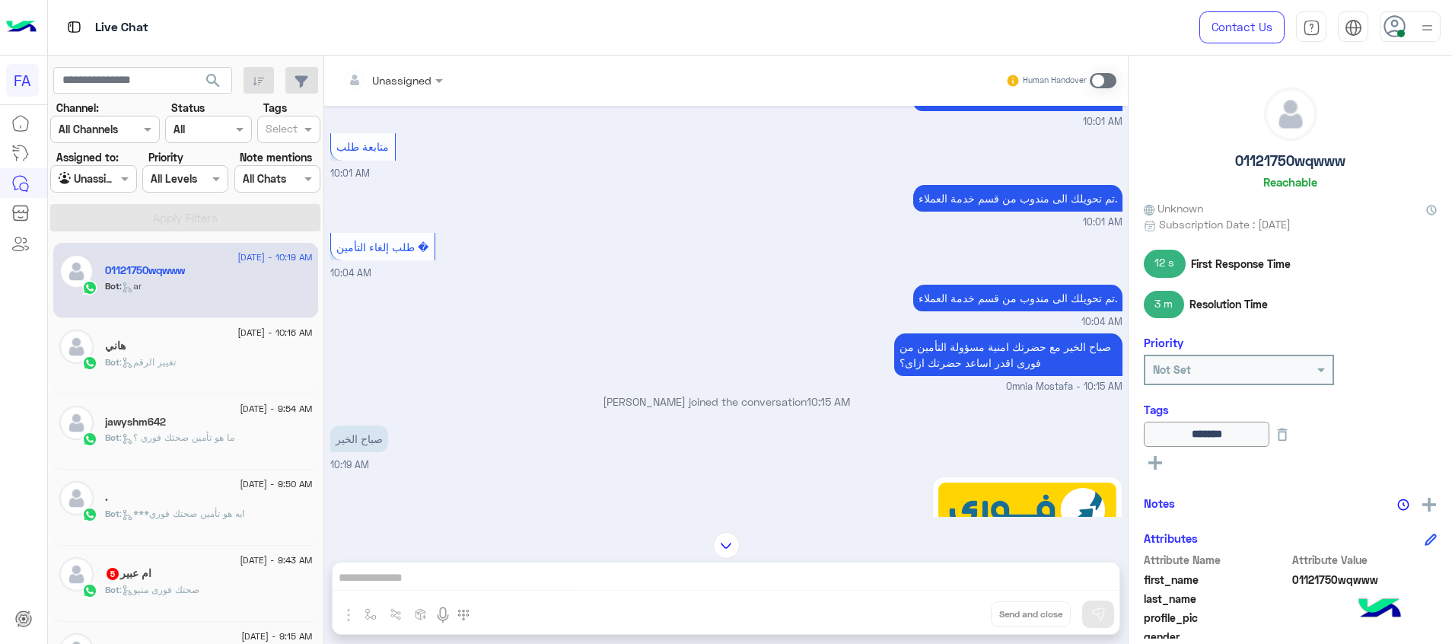
scroll to position [589, 0]
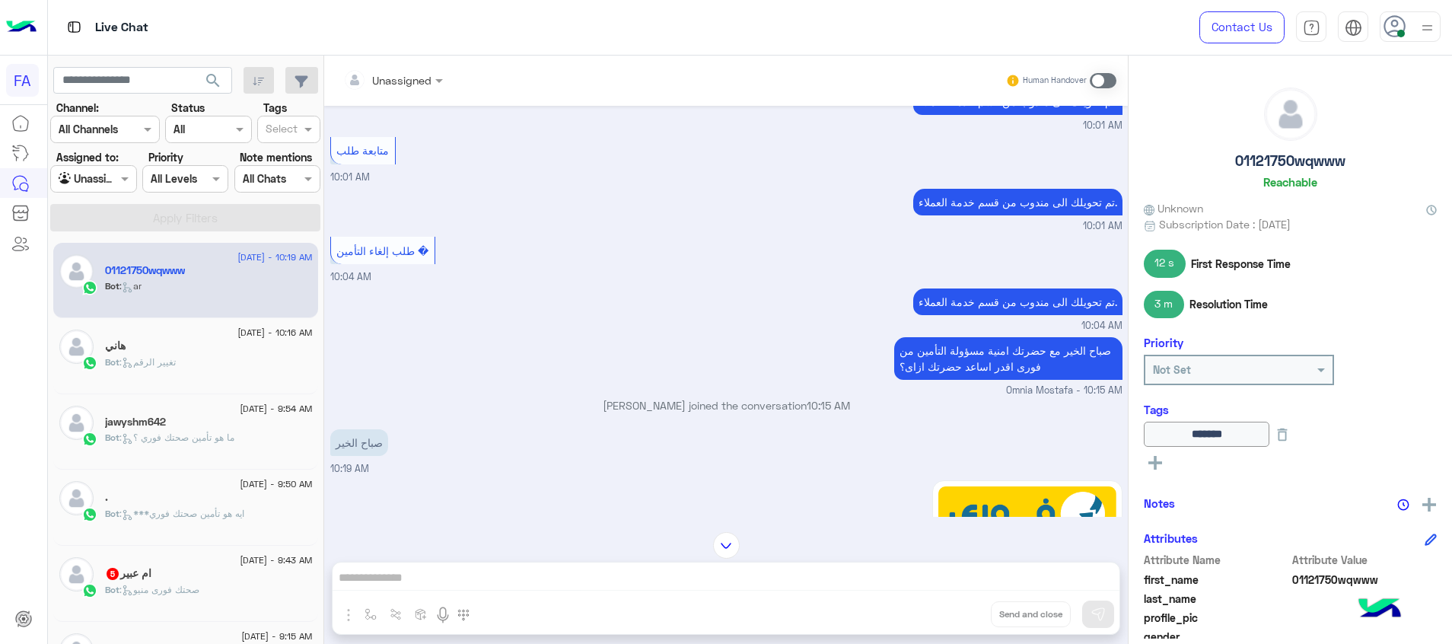
click at [1092, 81] on span at bounding box center [1103, 80] width 27 height 15
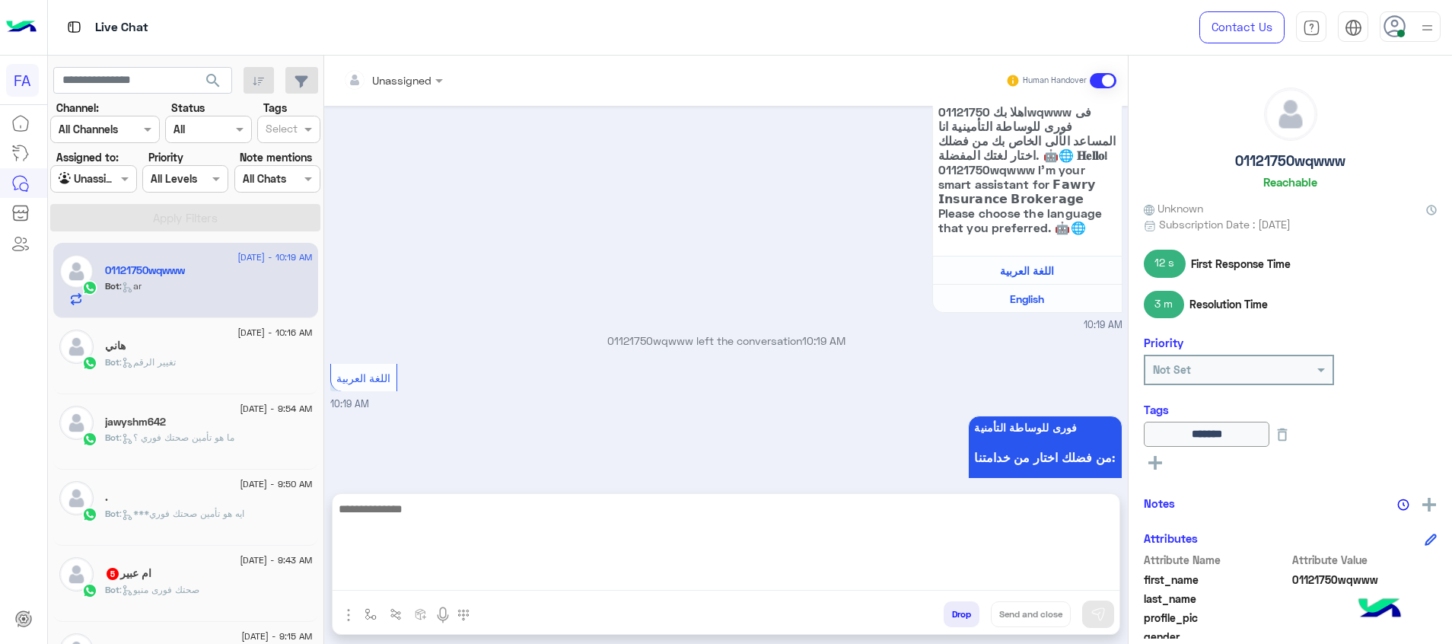
click at [1011, 577] on textarea at bounding box center [726, 544] width 787 height 91
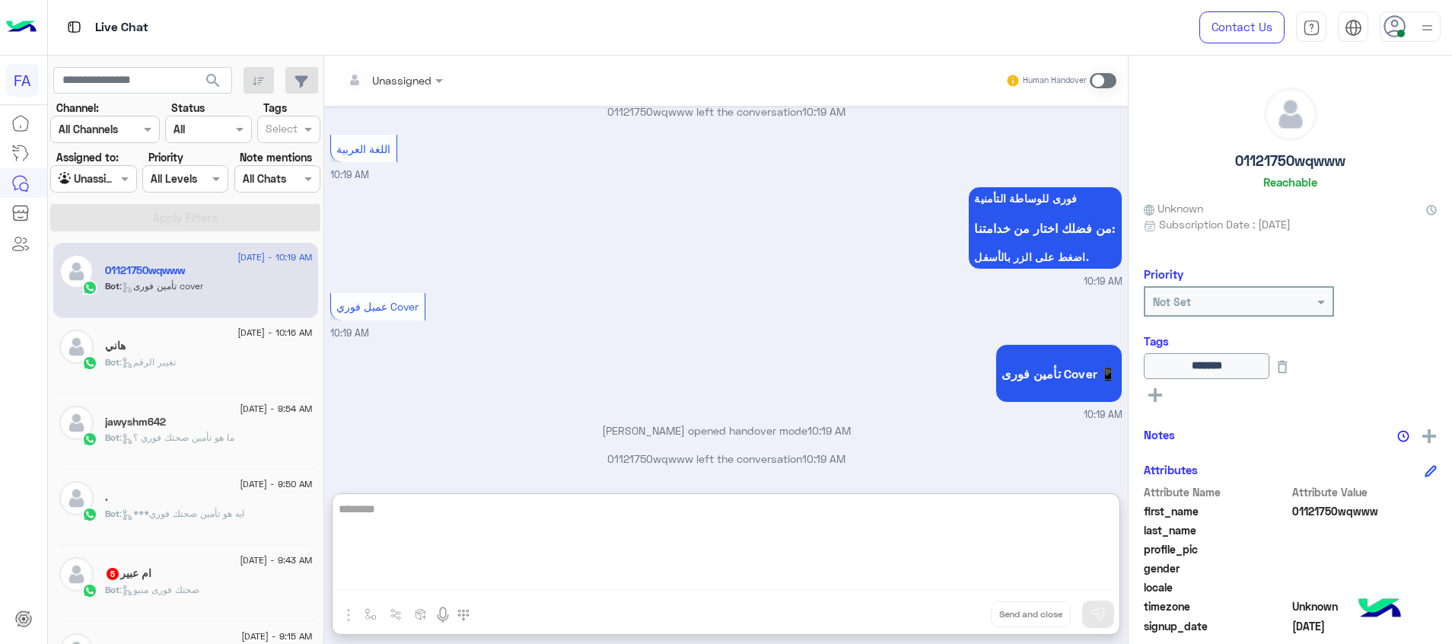
type textarea "********"
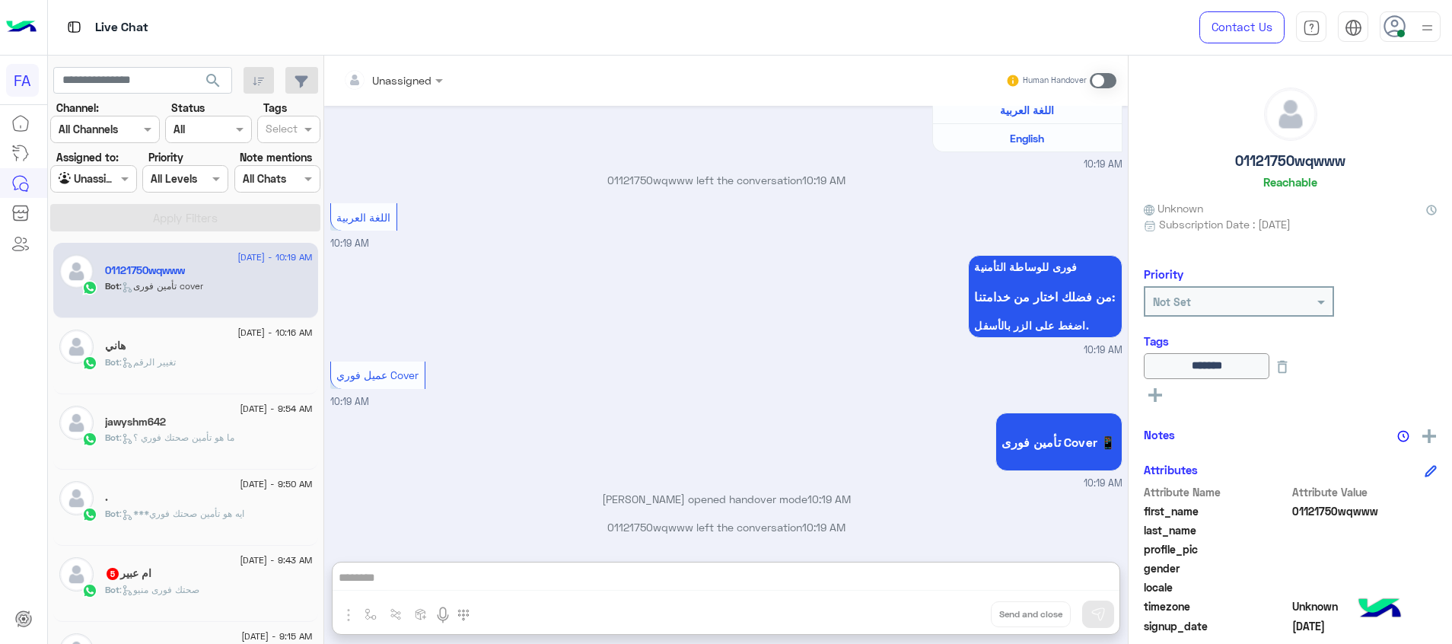
click at [1100, 78] on span at bounding box center [1103, 80] width 27 height 15
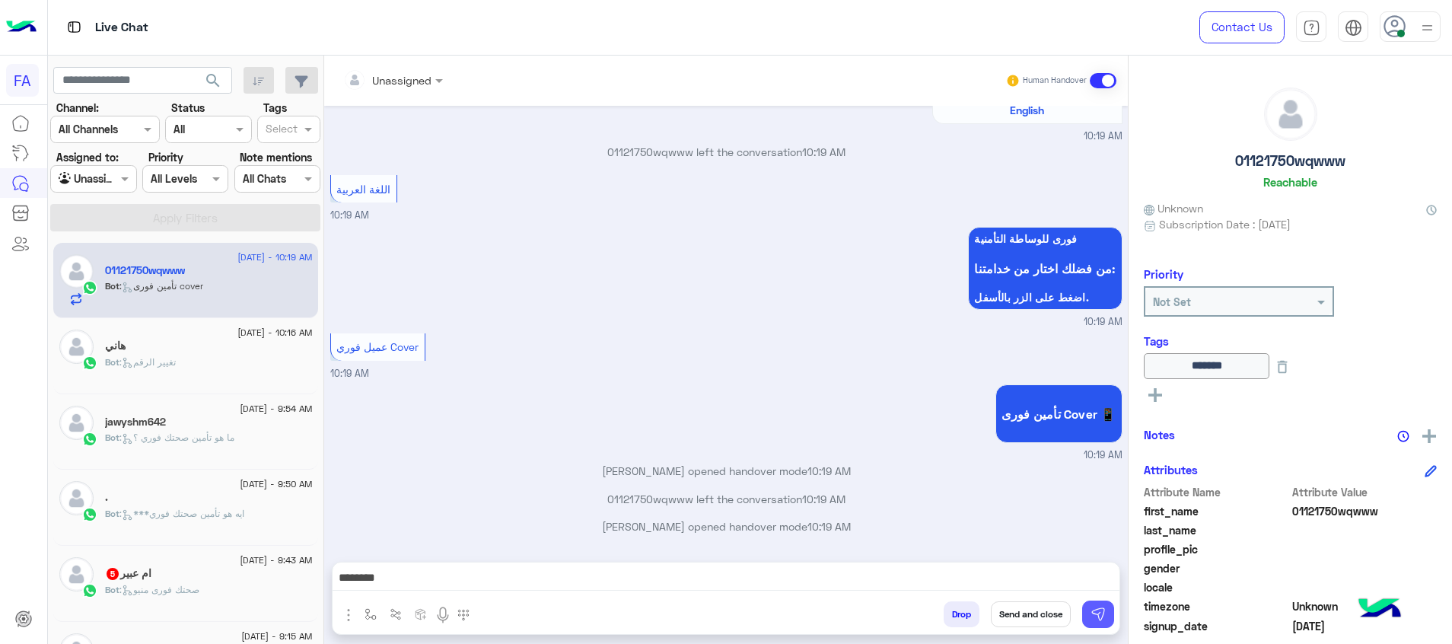
click at [1114, 611] on button at bounding box center [1098, 614] width 32 height 27
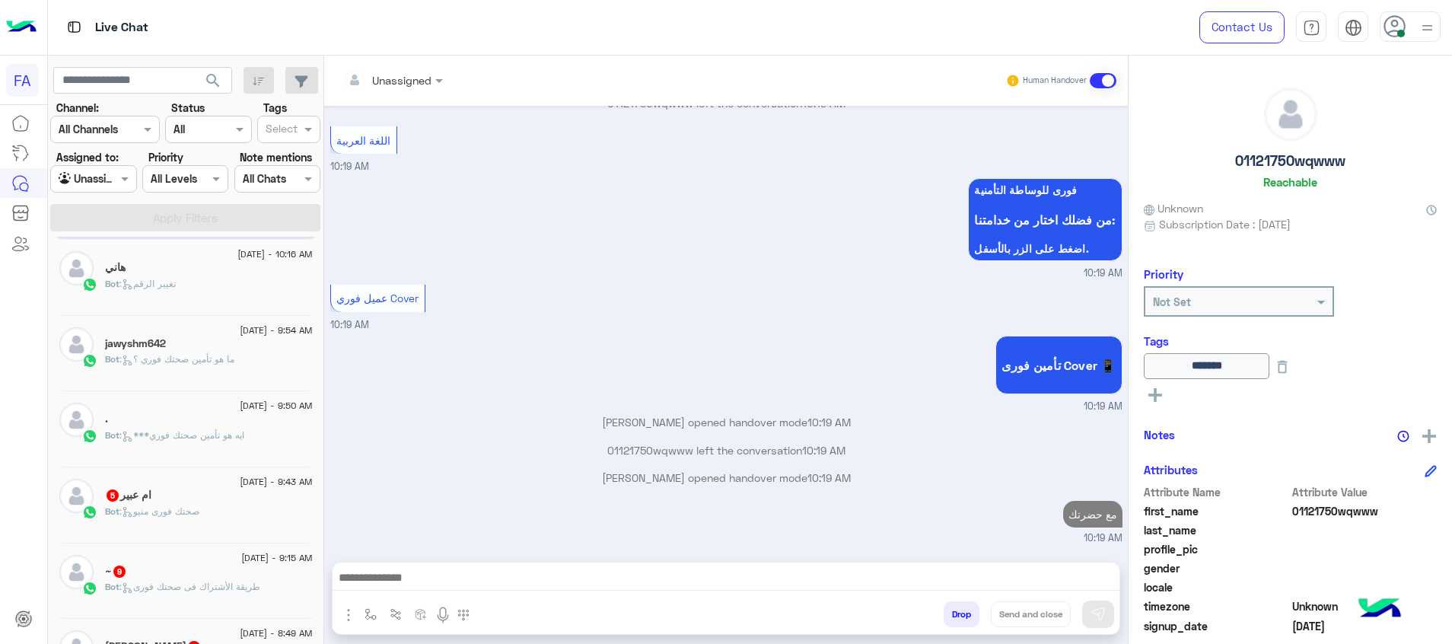
scroll to position [114, 0]
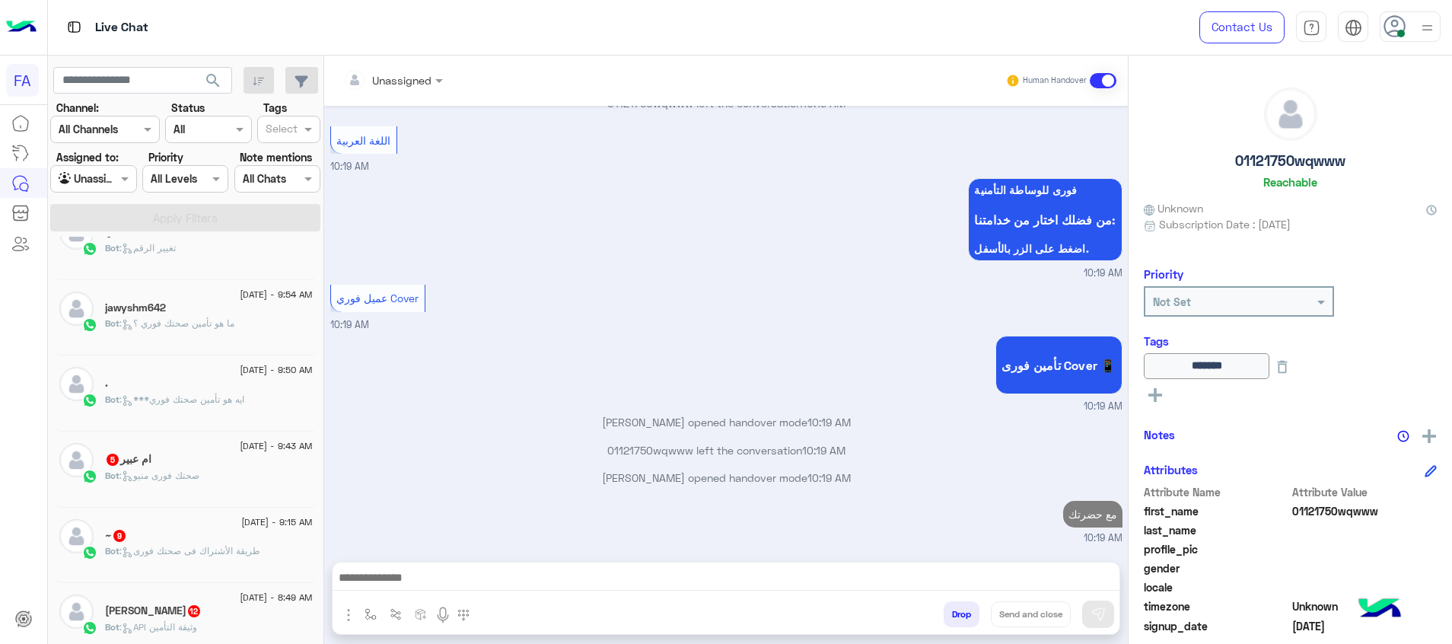
click at [216, 497] on div "26 August - 9:43 AM ام عبير 5 Bot : صحتك فورى منيو" at bounding box center [185, 470] width 265 height 76
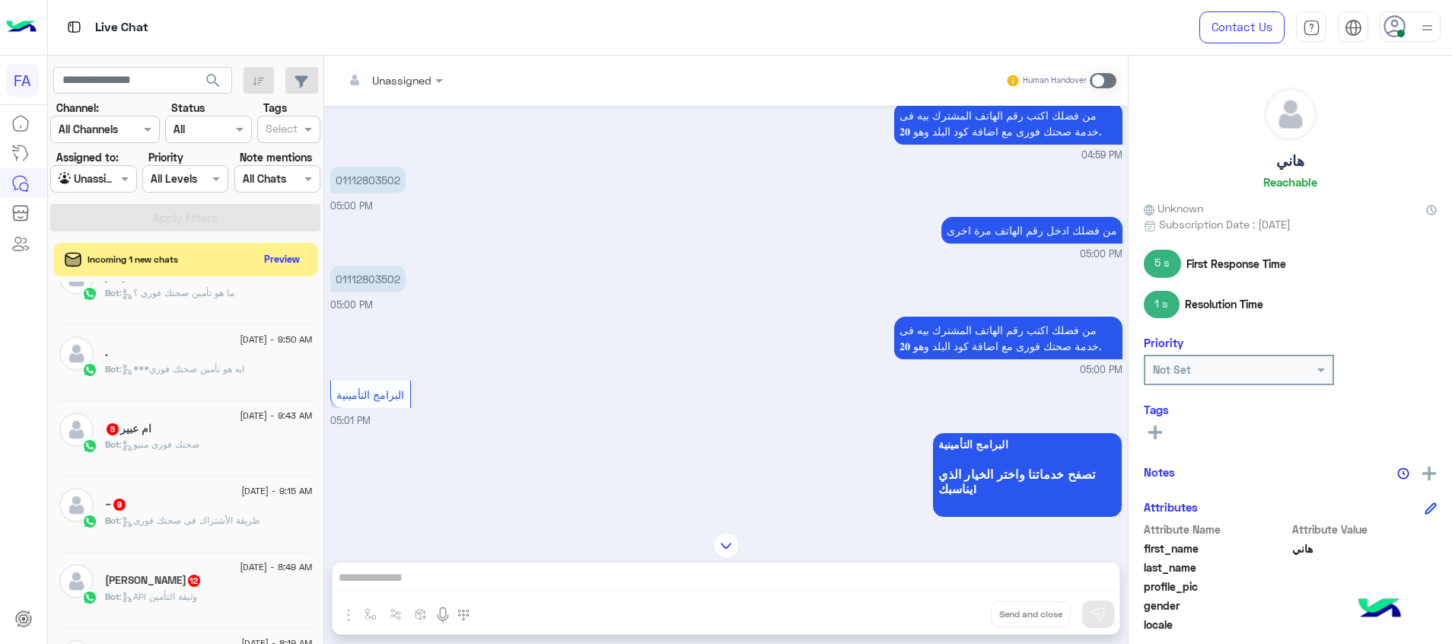
scroll to position [733, 0]
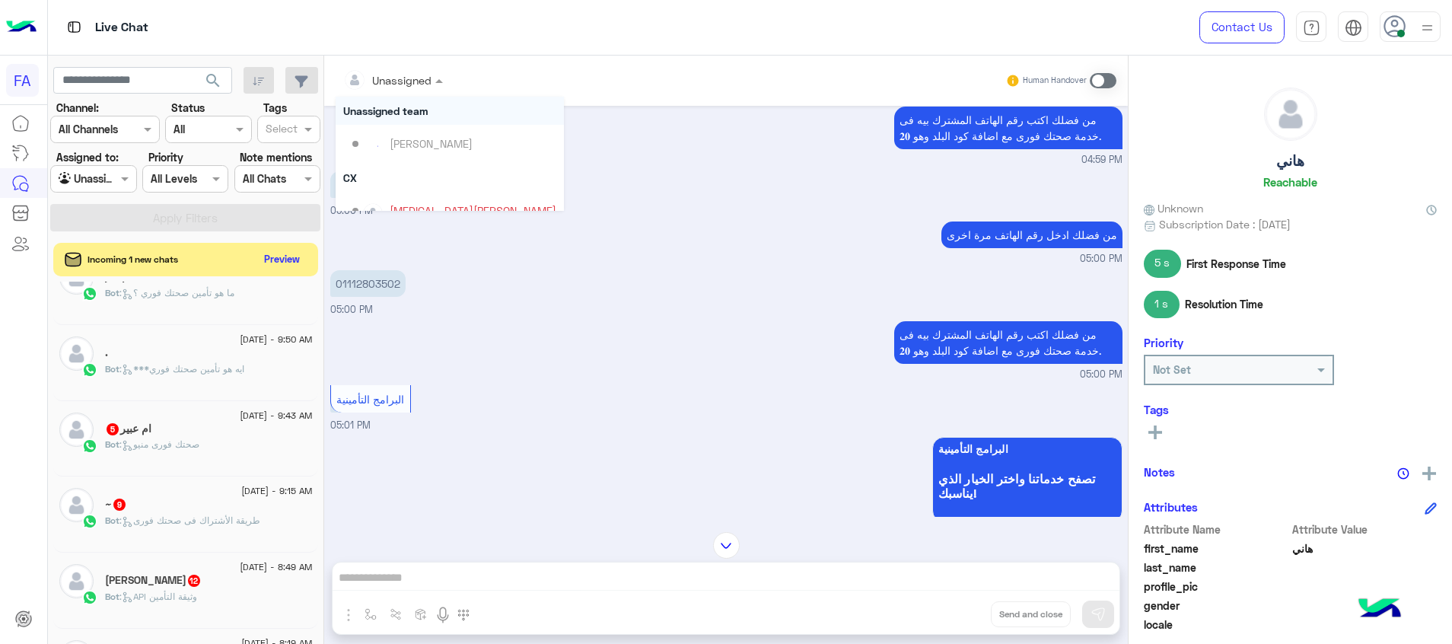
click at [416, 68] on div "Unassigned" at bounding box center [387, 80] width 88 height 30
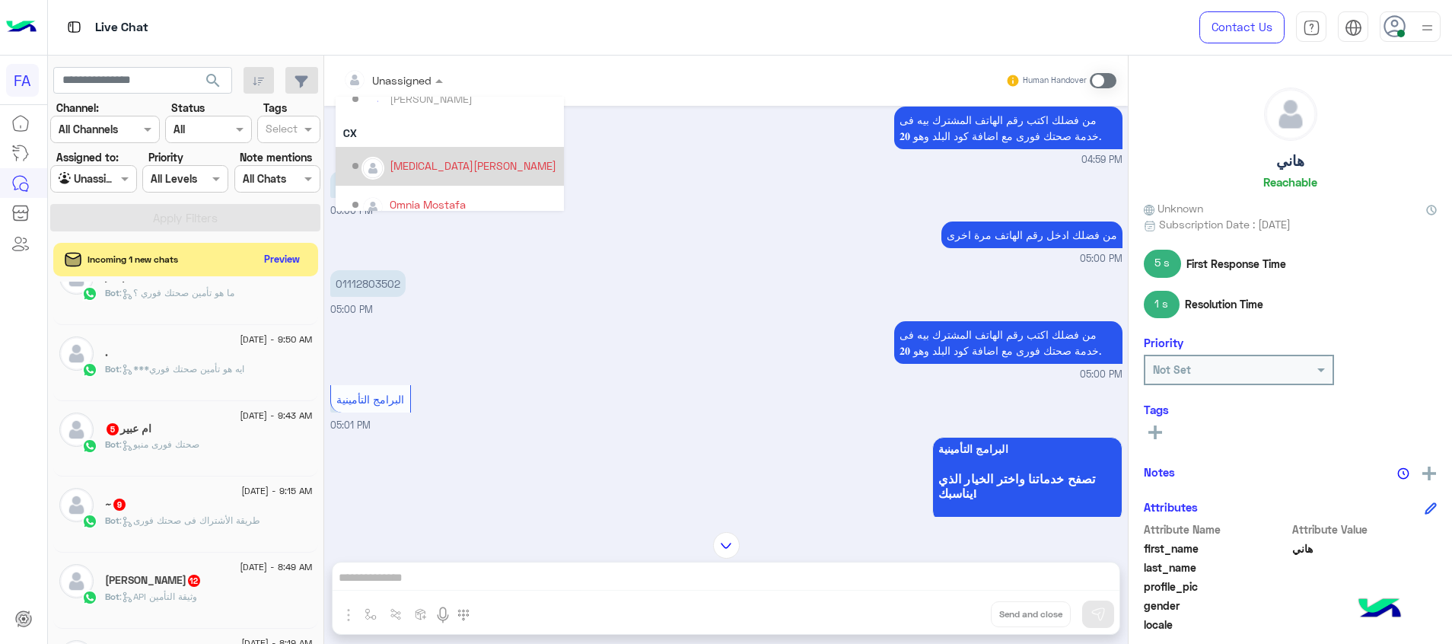
scroll to position [59, 0]
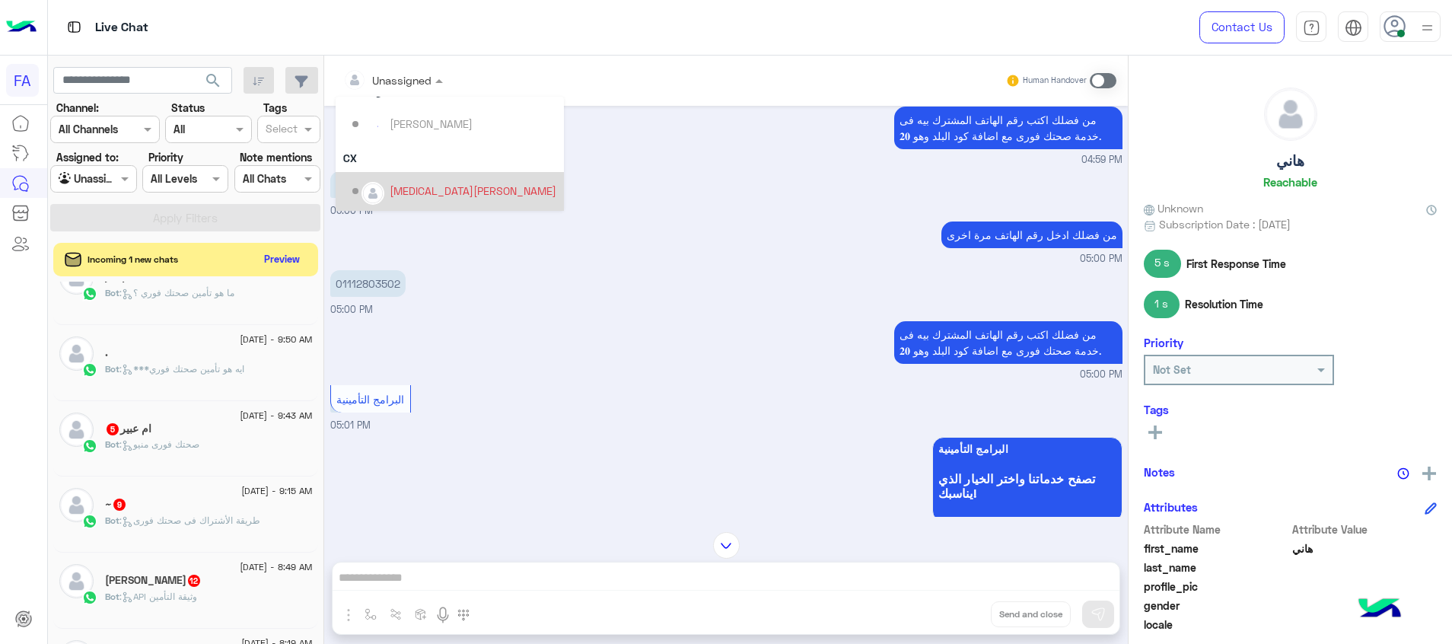
click at [403, 203] on div "Amira khalid" at bounding box center [454, 191] width 204 height 27
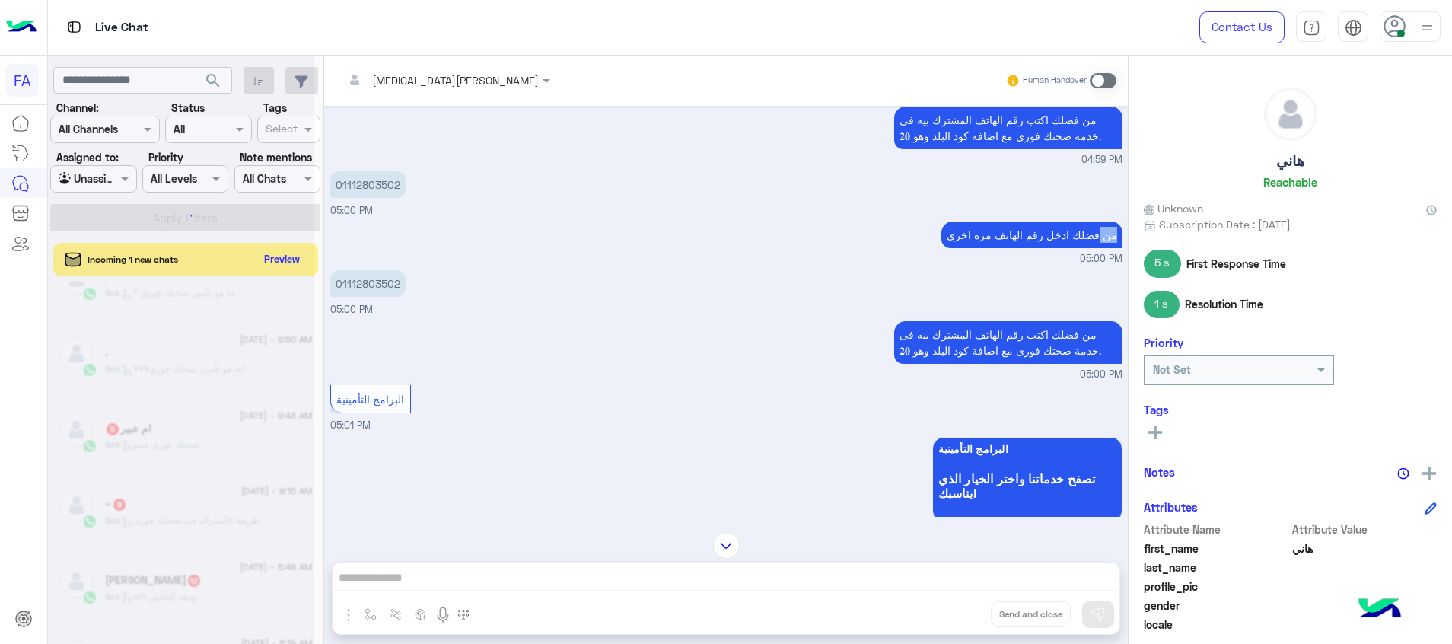
click at [403, 218] on div "من فضلك ادخل رقم الهاتف مرة اخرى 05:00 PM" at bounding box center [726, 242] width 792 height 49
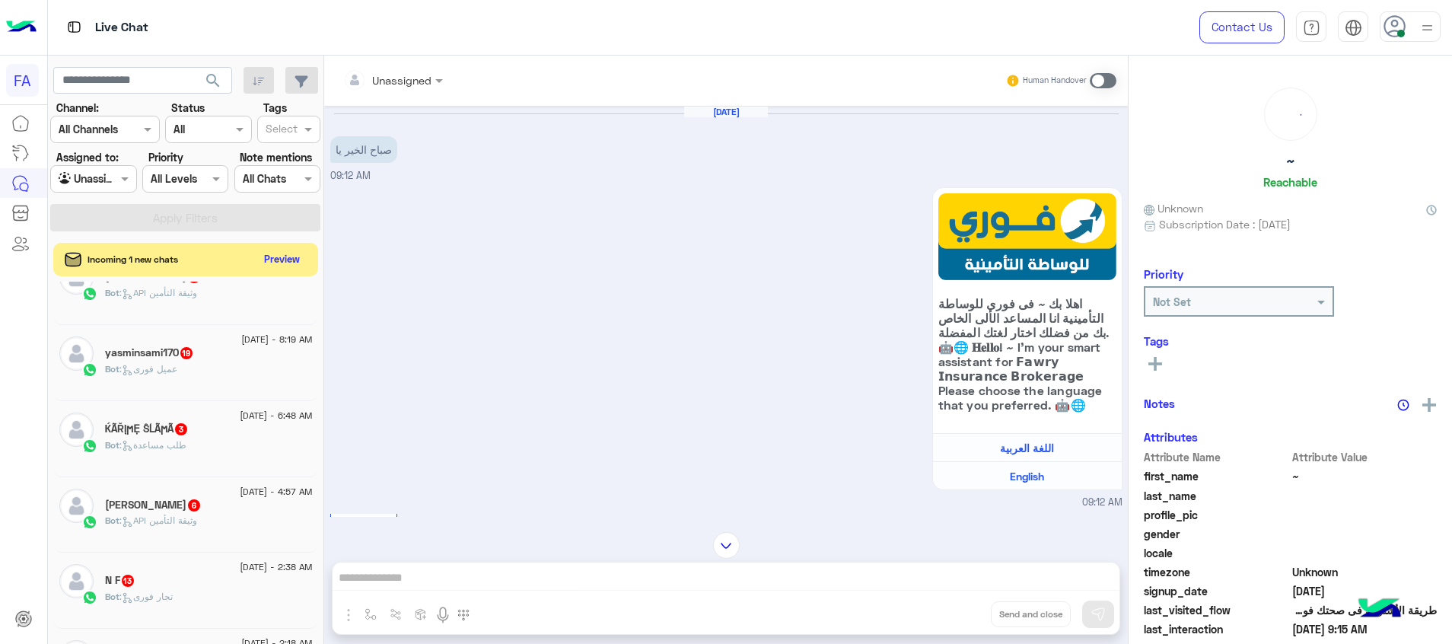
scroll to position [4652, 0]
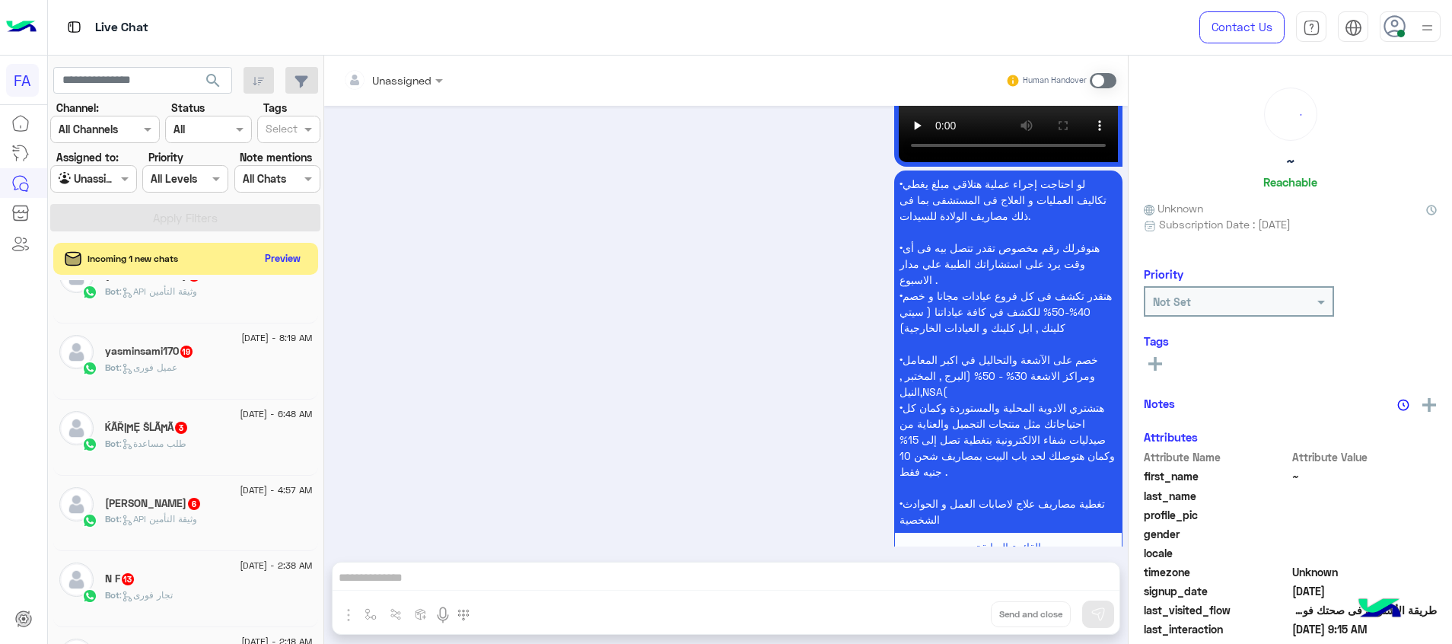
click at [273, 263] on button "Preview" at bounding box center [283, 258] width 47 height 21
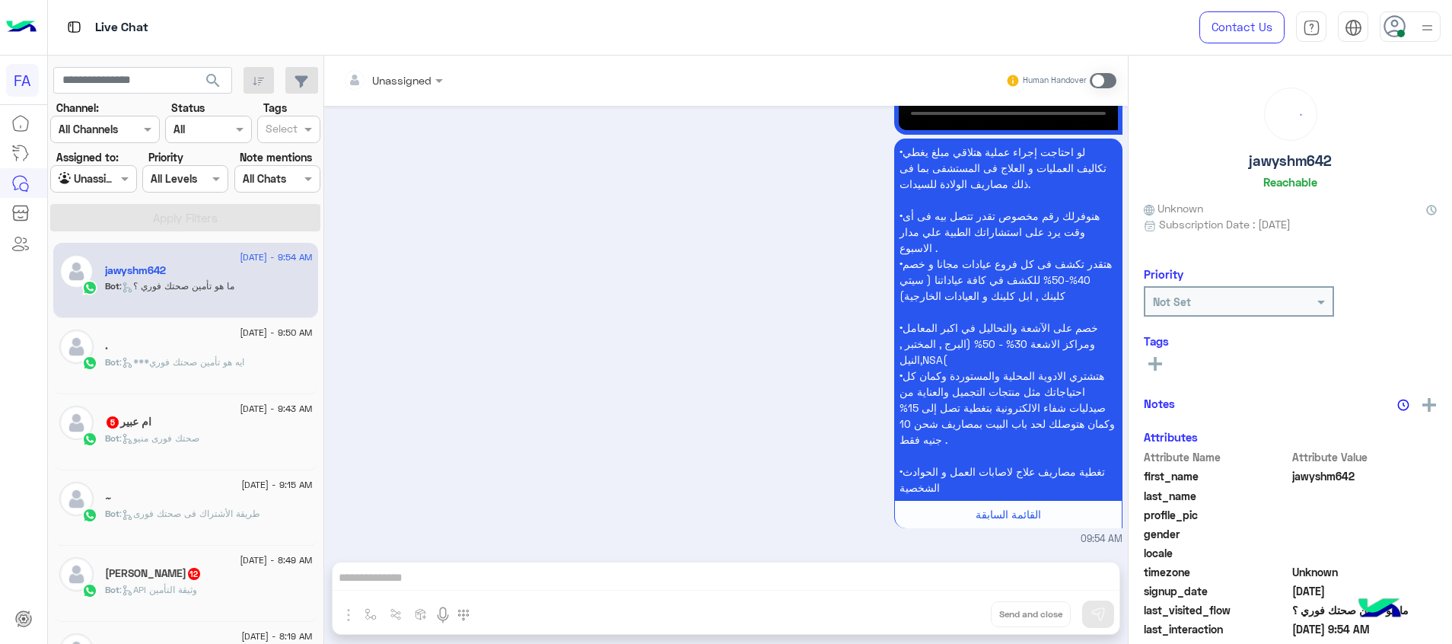
click at [199, 429] on div "ام عبير 5" at bounding box center [209, 424] width 208 height 16
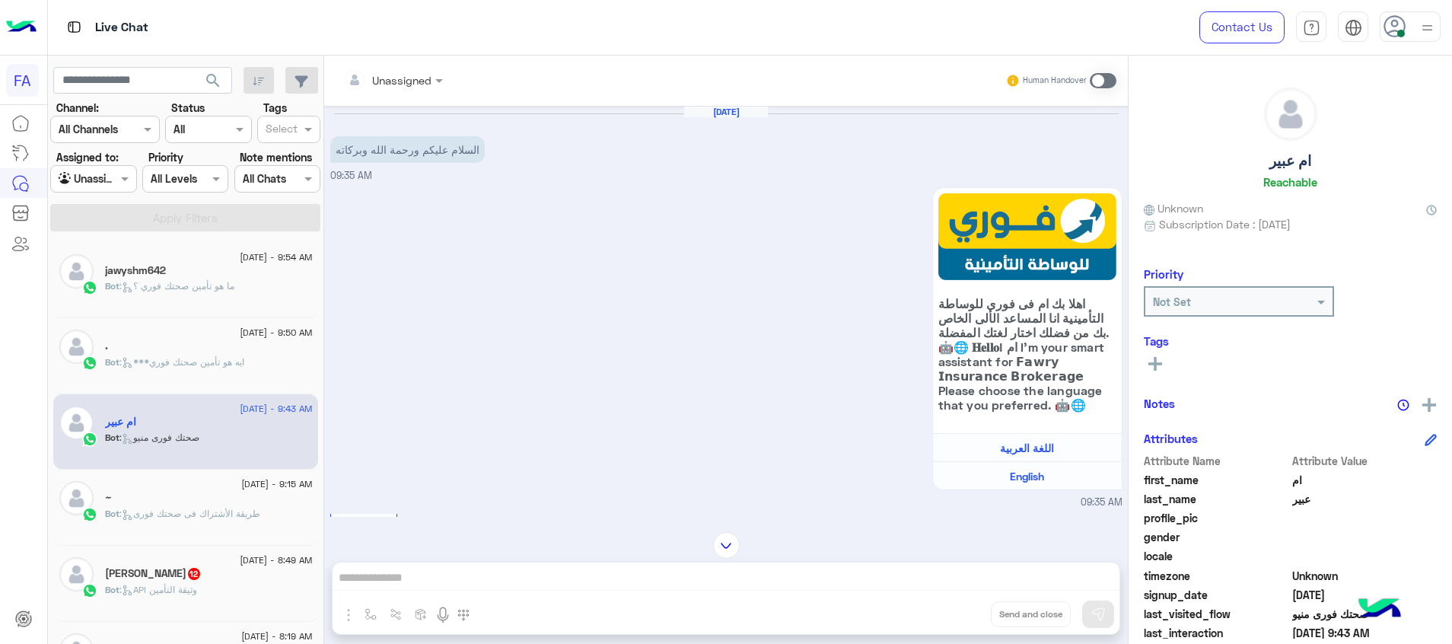
click at [245, 522] on div "Bot : طريقة الأشتراك فى صحتك فورى" at bounding box center [209, 520] width 208 height 27
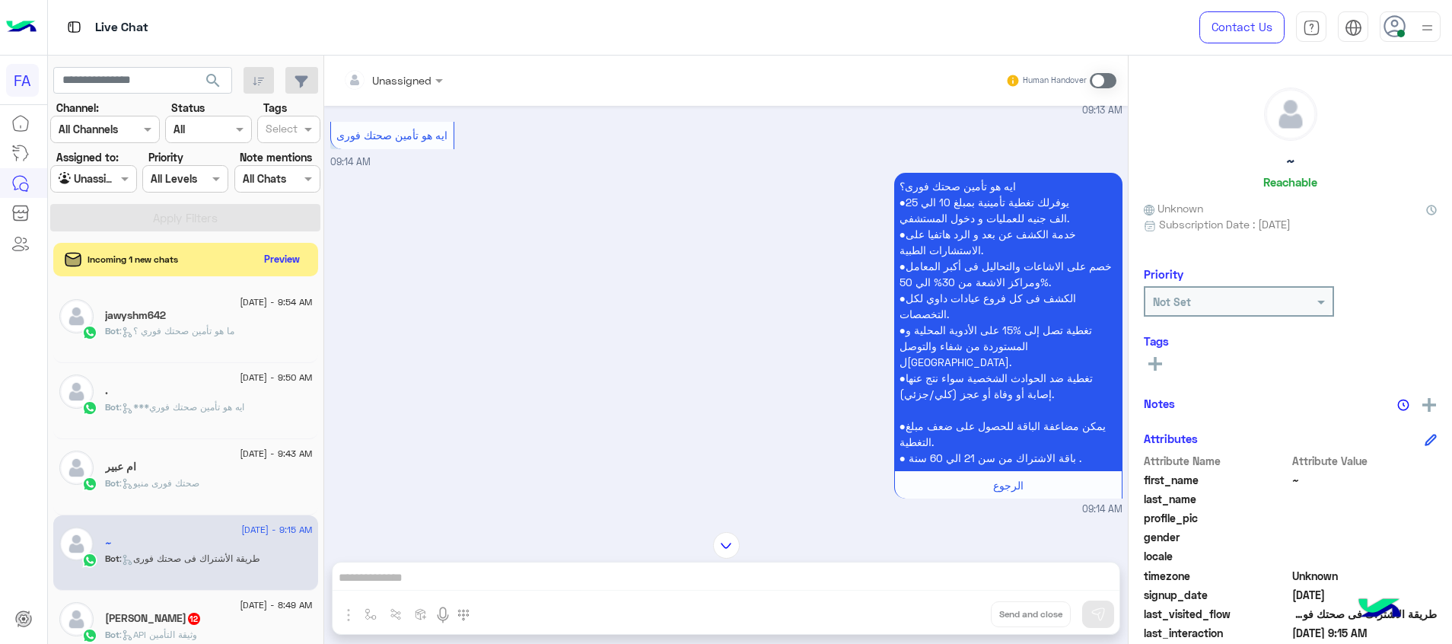
scroll to position [1488, 0]
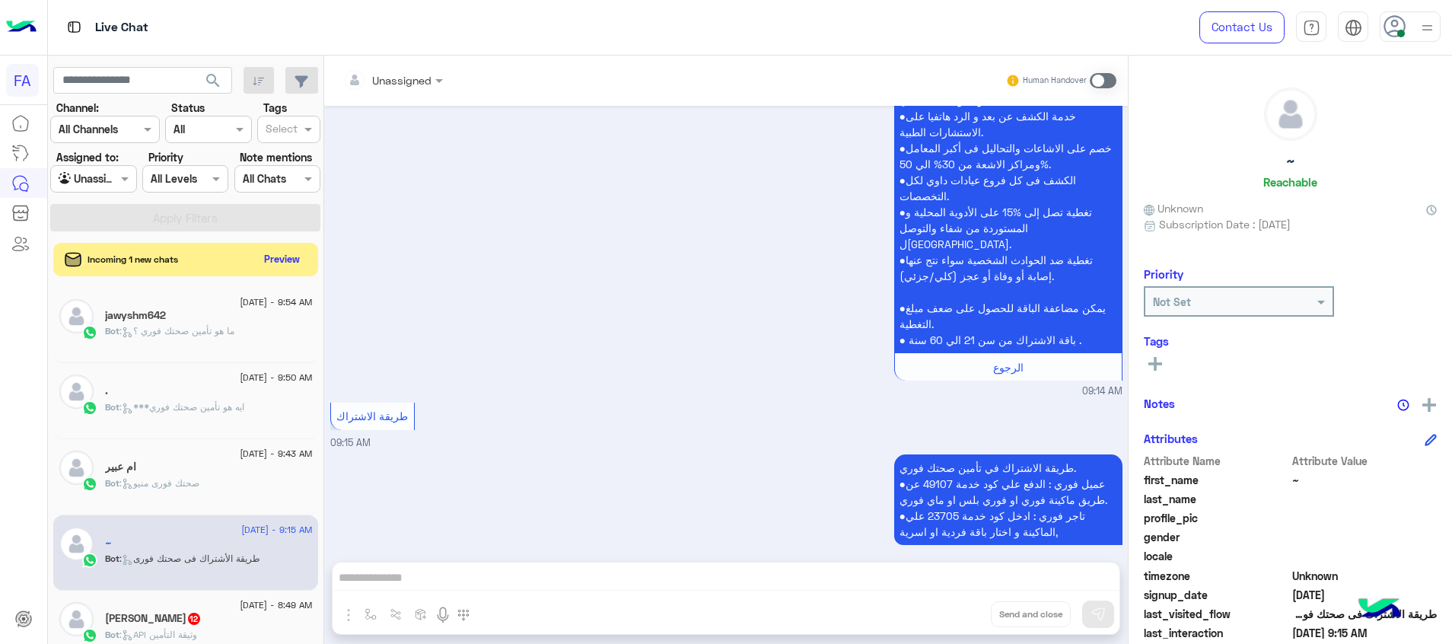
click at [107, 165] on div "Agent Filter Unassigned" at bounding box center [93, 178] width 86 height 27
drag, startPoint x: 101, startPoint y: 266, endPoint x: 175, endPoint y: 223, distance: 85.6
click at [102, 266] on b "Your Inbox" at bounding box center [99, 266] width 53 height 13
click at [177, 199] on section "Channel: Channel All Channels Status Channel All Tags Select Assigned to: Agent…" at bounding box center [185, 166] width 253 height 132
click at [180, 227] on button "Apply Filters" at bounding box center [185, 217] width 270 height 27
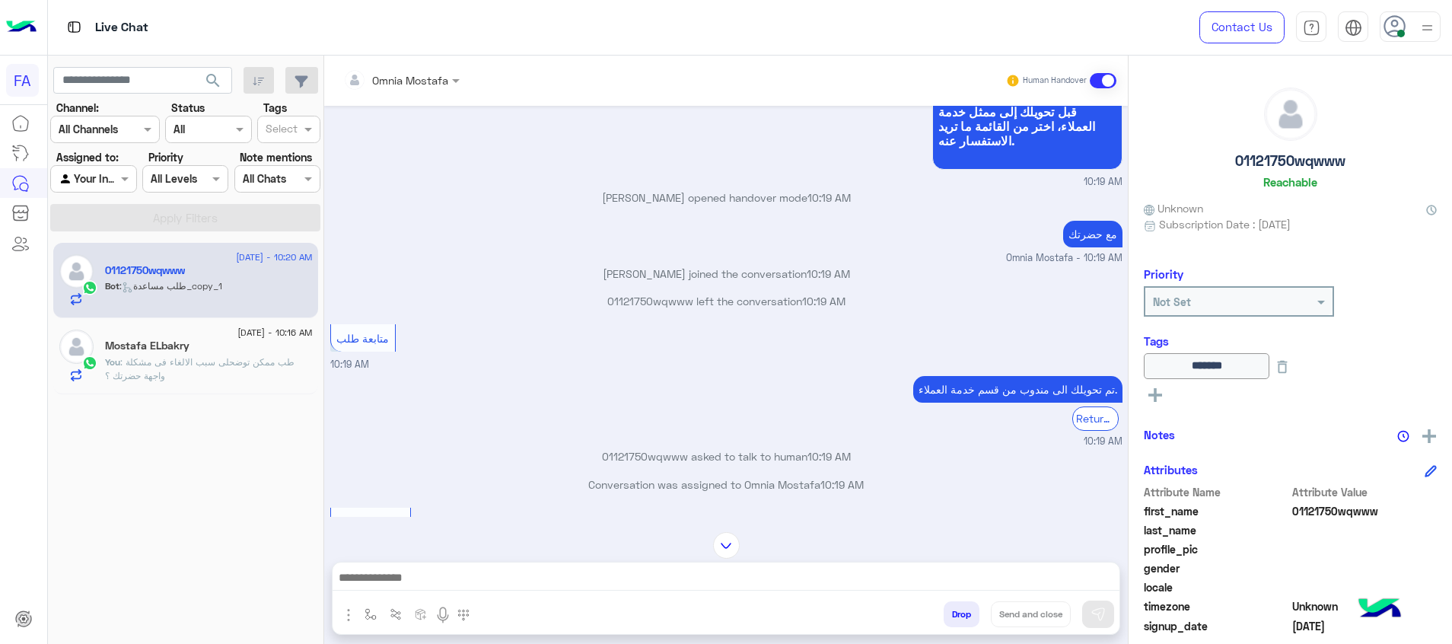
scroll to position [801, 0]
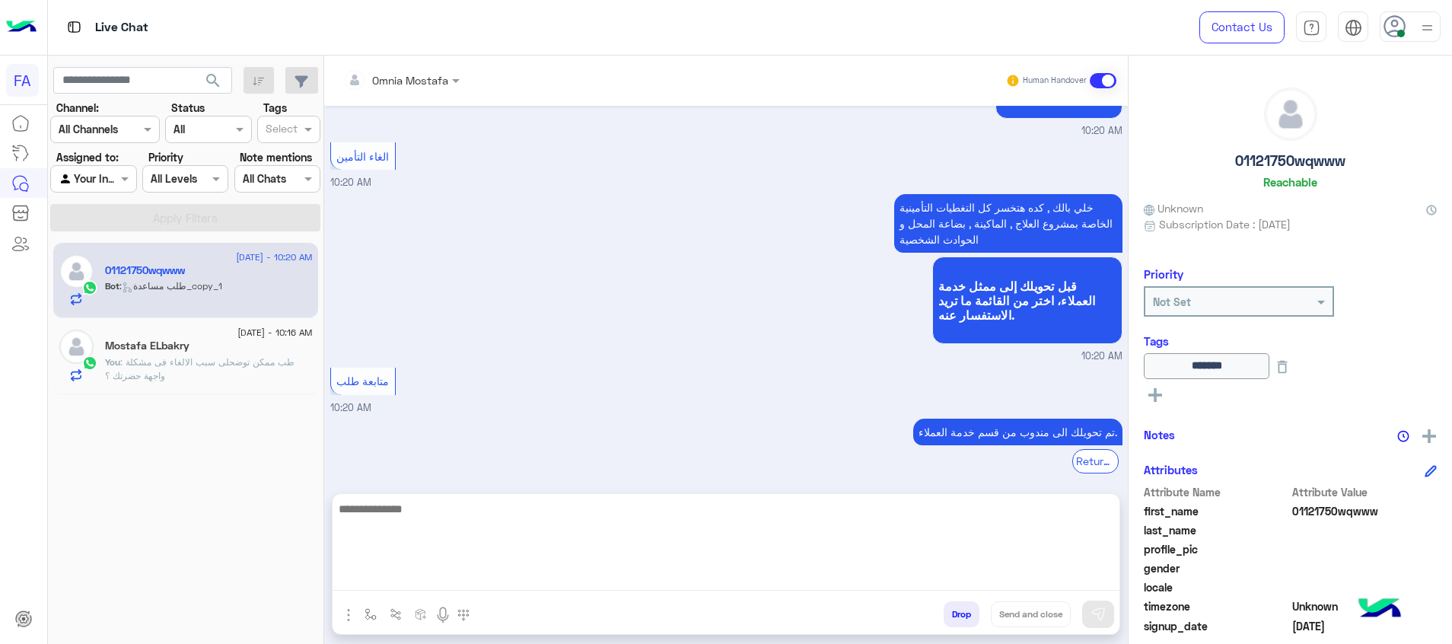
drag, startPoint x: 947, startPoint y: 584, endPoint x: 945, endPoint y: 593, distance: 9.4
click at [945, 593] on div at bounding box center [726, 547] width 787 height 107
type textarea "**********"
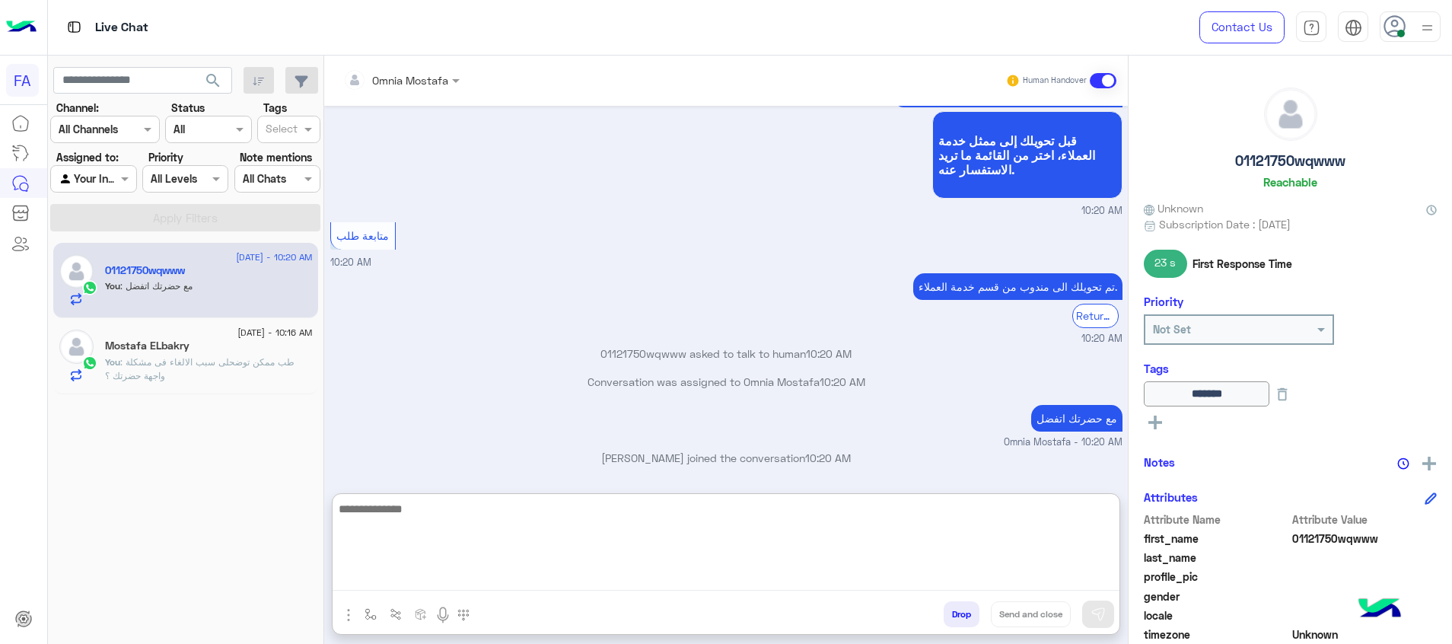
scroll to position [996, 0]
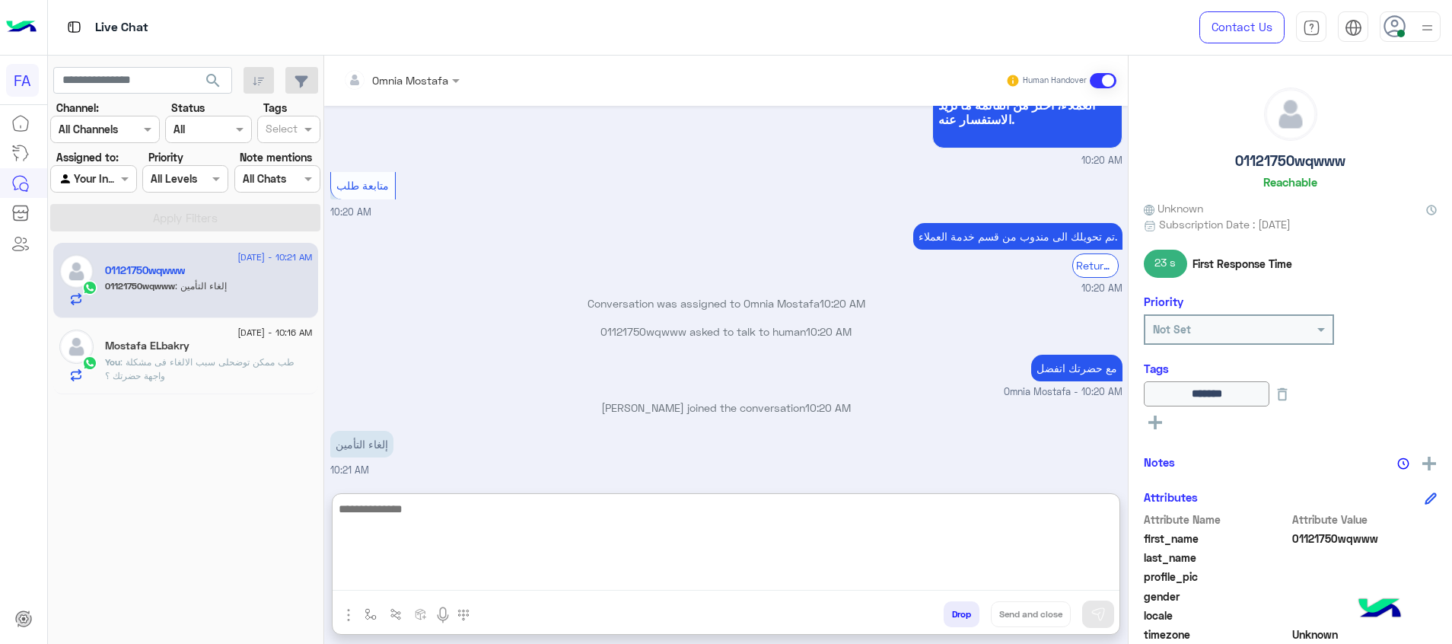
click at [705, 538] on textarea at bounding box center [726, 544] width 787 height 91
type textarea "**********"
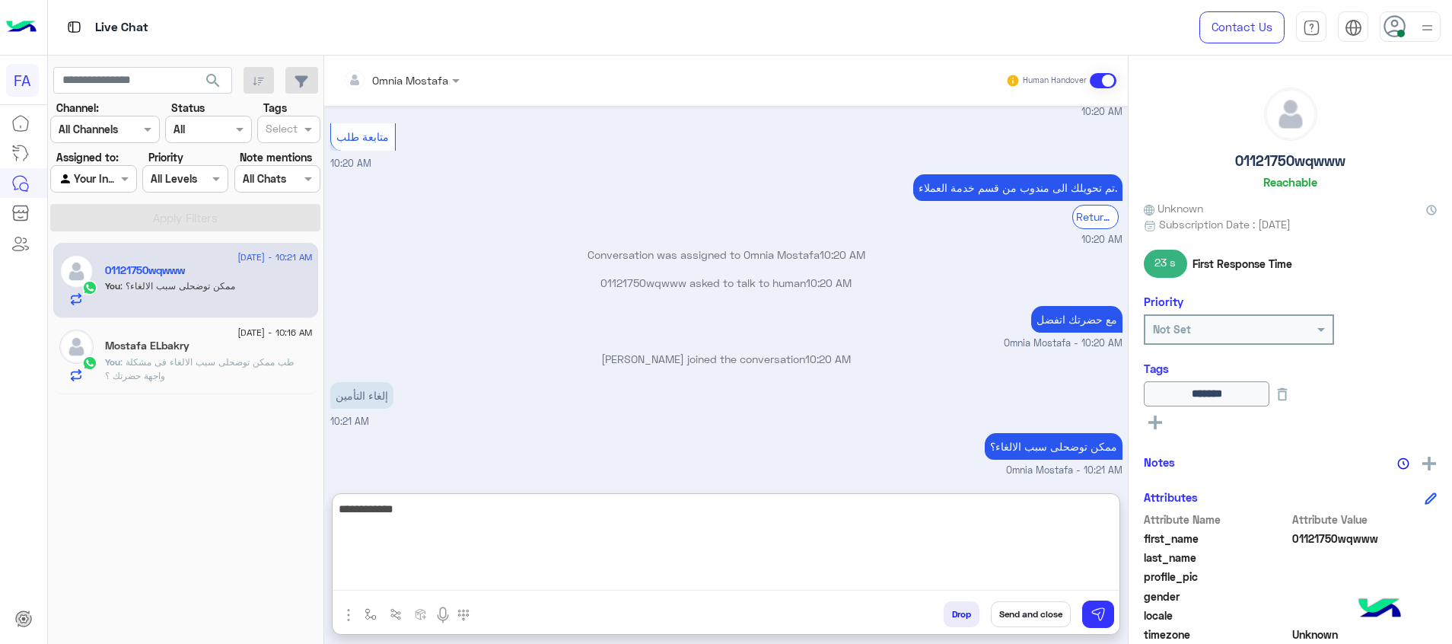
type textarea "**********"
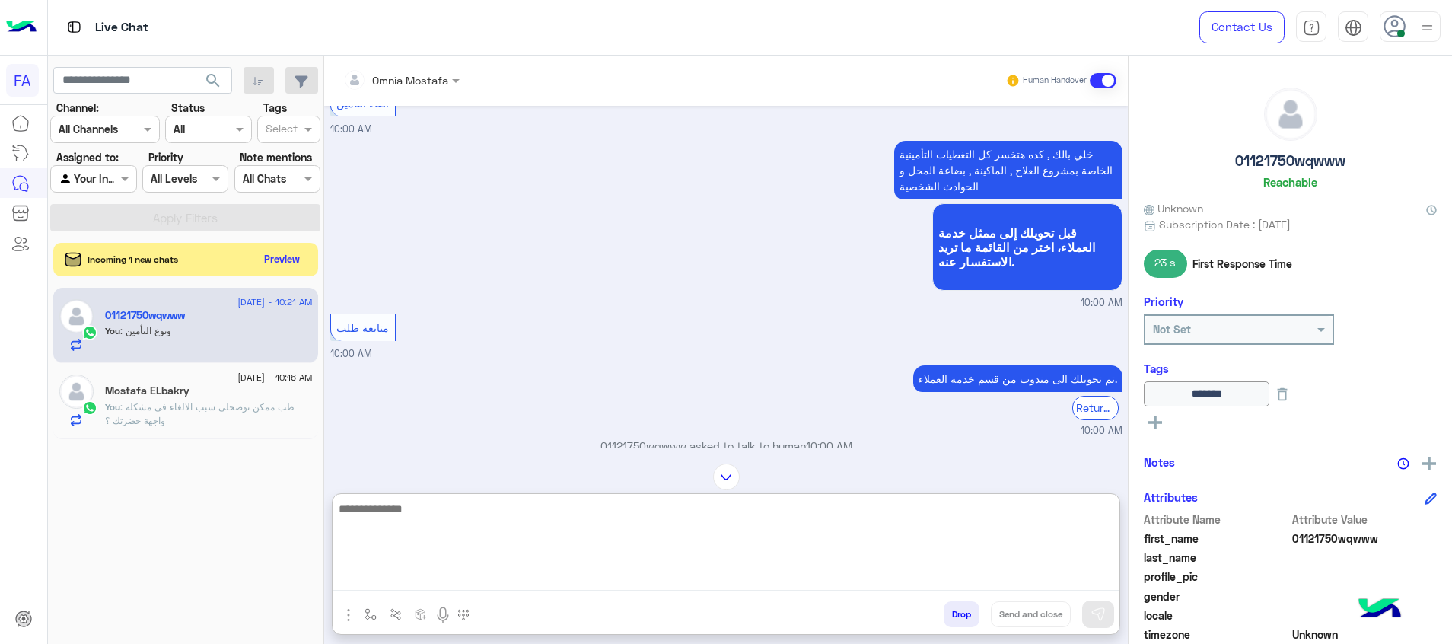
scroll to position [1236, 0]
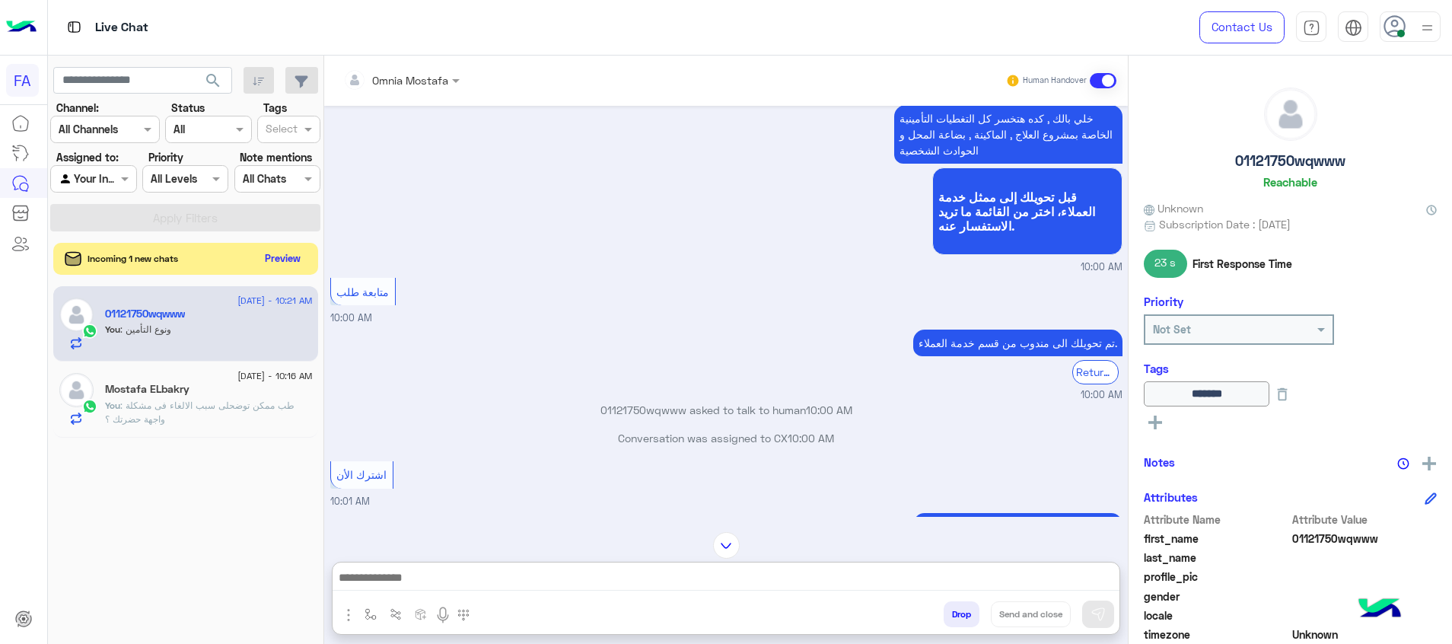
click at [295, 257] on button "Preview" at bounding box center [283, 258] width 47 height 21
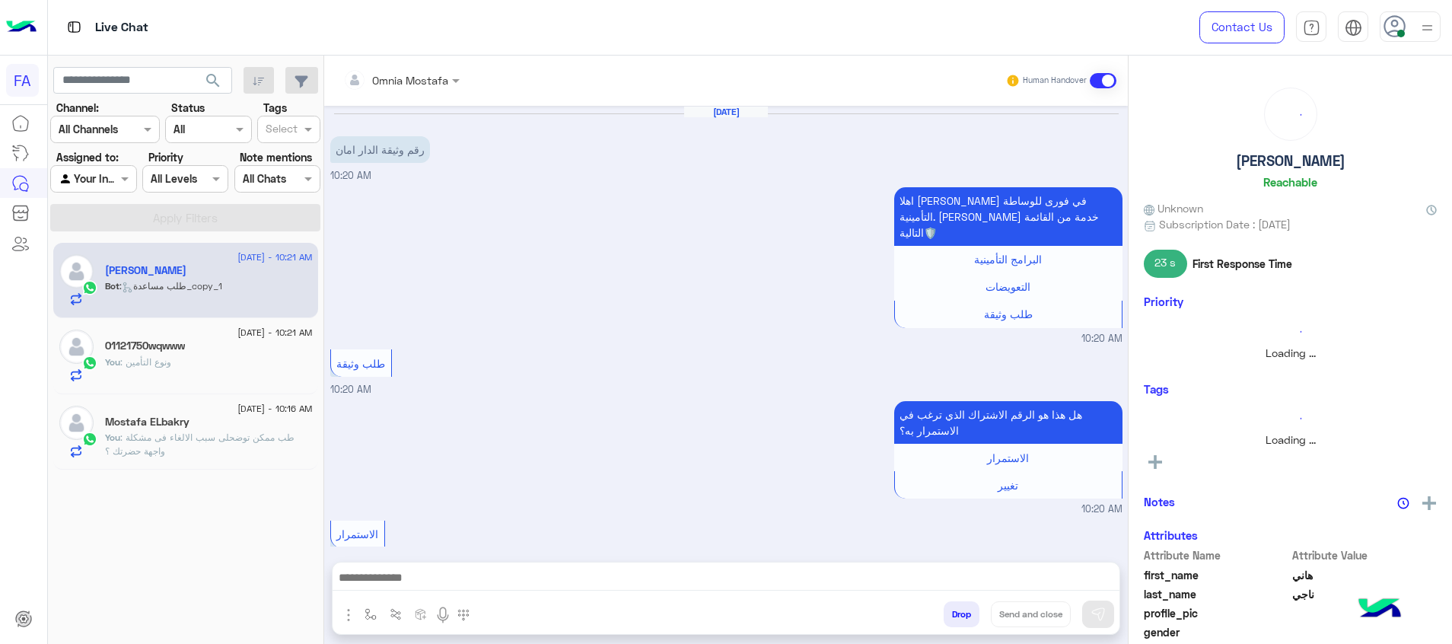
scroll to position [444, 0]
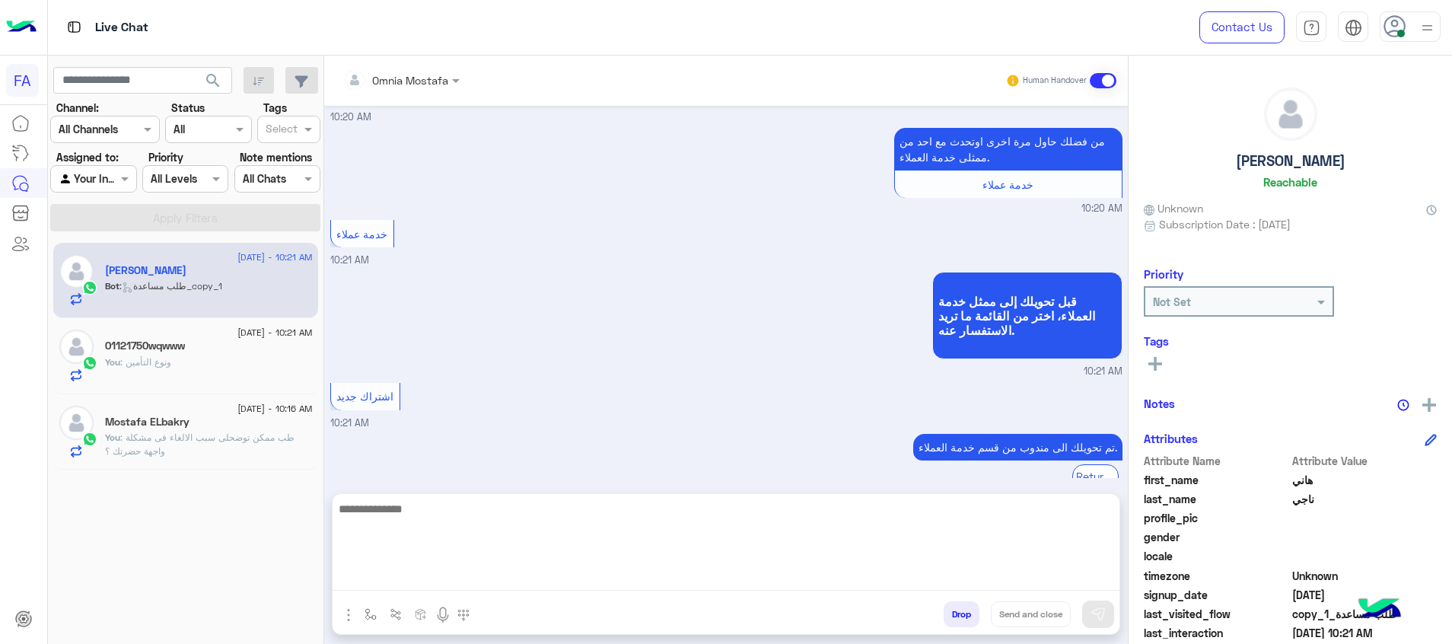
drag, startPoint x: 1034, startPoint y: 578, endPoint x: 1084, endPoint y: 594, distance: 52.7
click at [1034, 578] on textarea at bounding box center [726, 544] width 787 height 91
paste textarea "**********"
type textarea "**********"
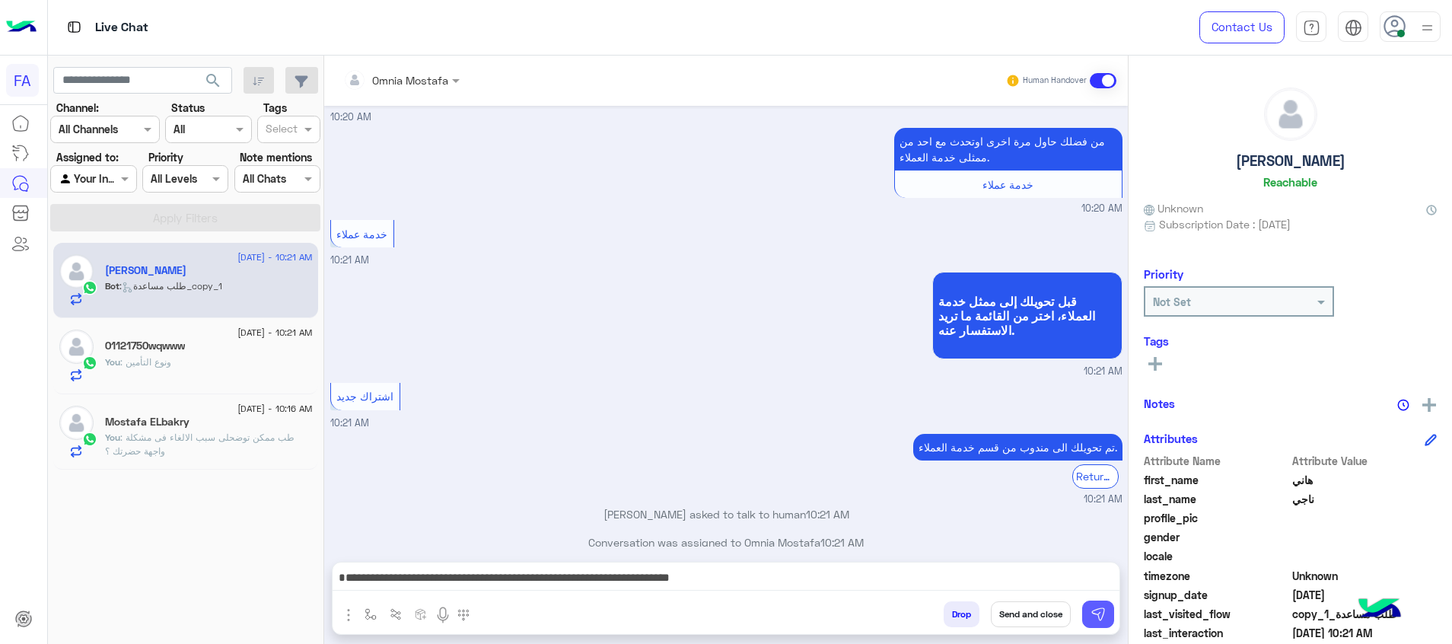
click at [1094, 609] on img at bounding box center [1098, 614] width 15 height 15
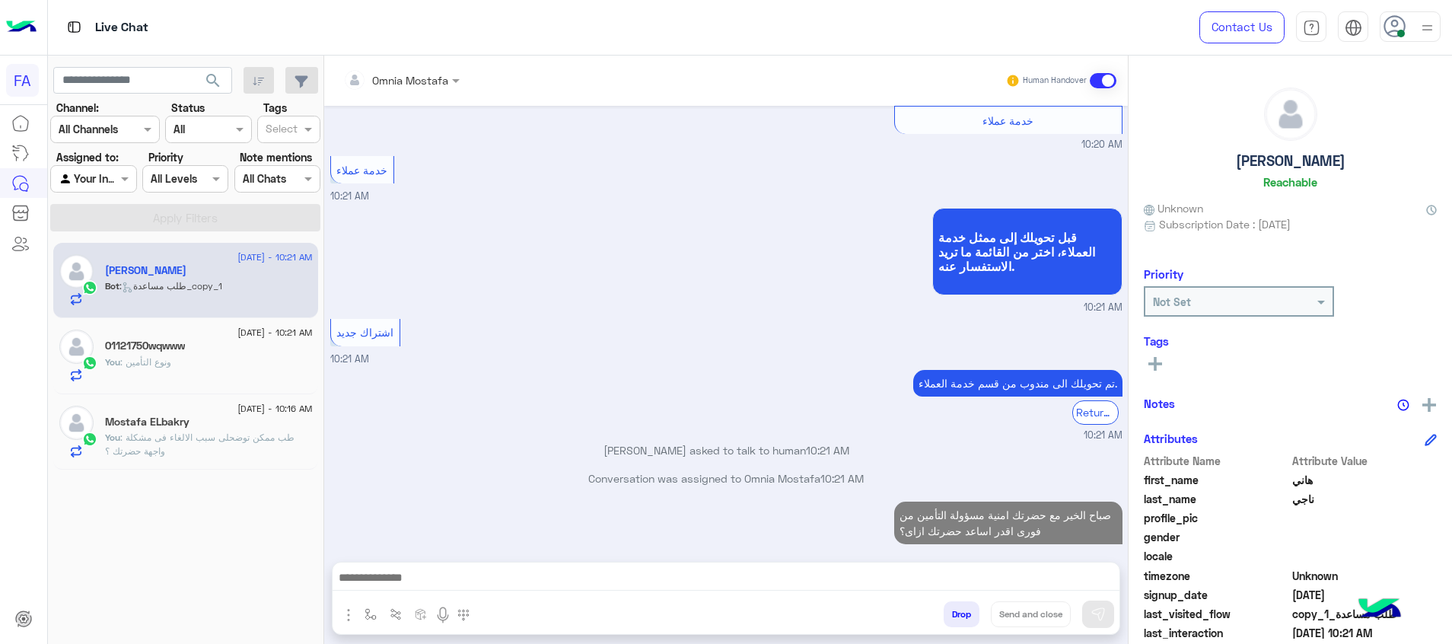
scroll to position [536, 0]
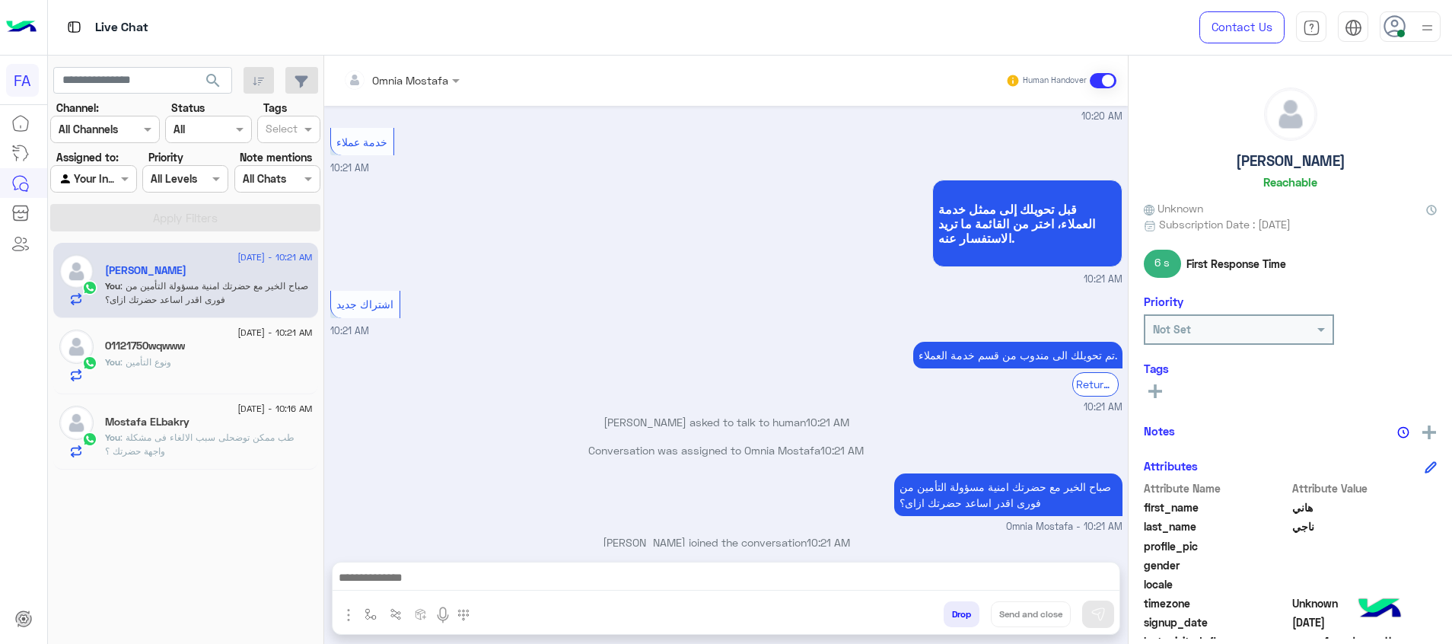
click at [262, 419] on div "Mostafa ELbakry" at bounding box center [209, 424] width 208 height 16
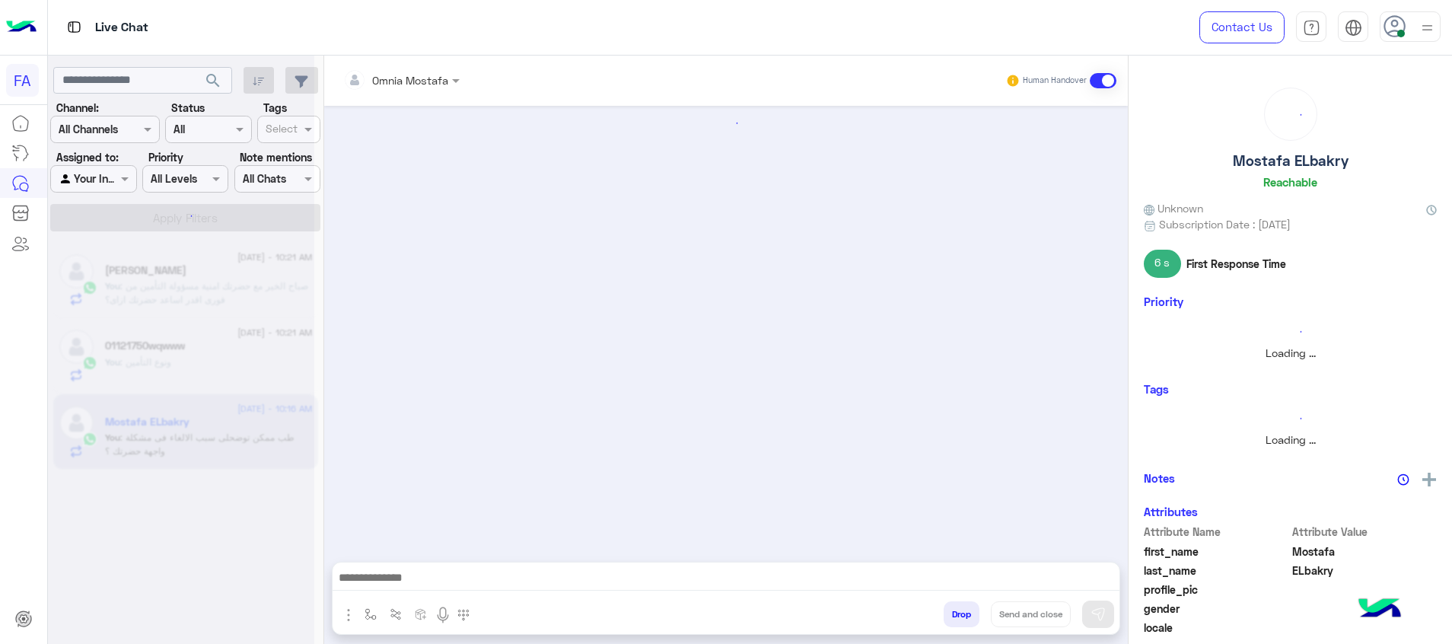
scroll to position [1154, 0]
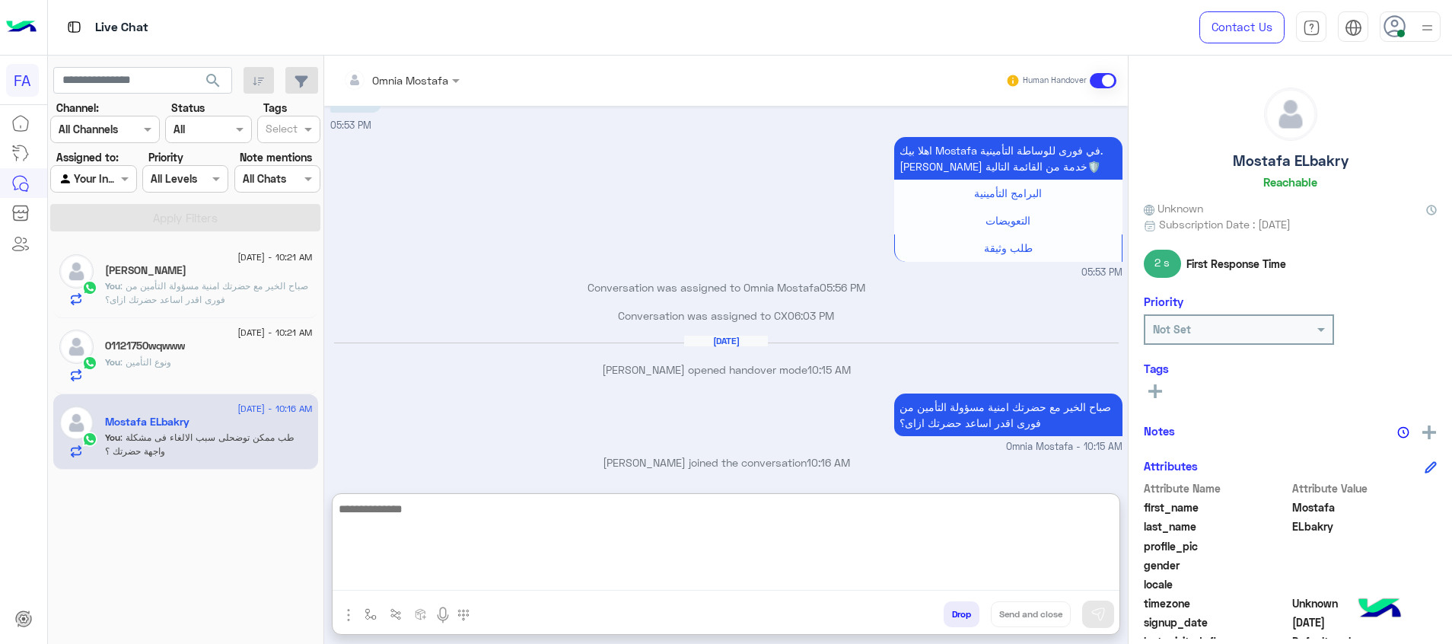
click at [1009, 586] on textarea at bounding box center [726, 544] width 787 height 91
click at [1009, 588] on textarea at bounding box center [726, 544] width 787 height 91
paste textarea "**********"
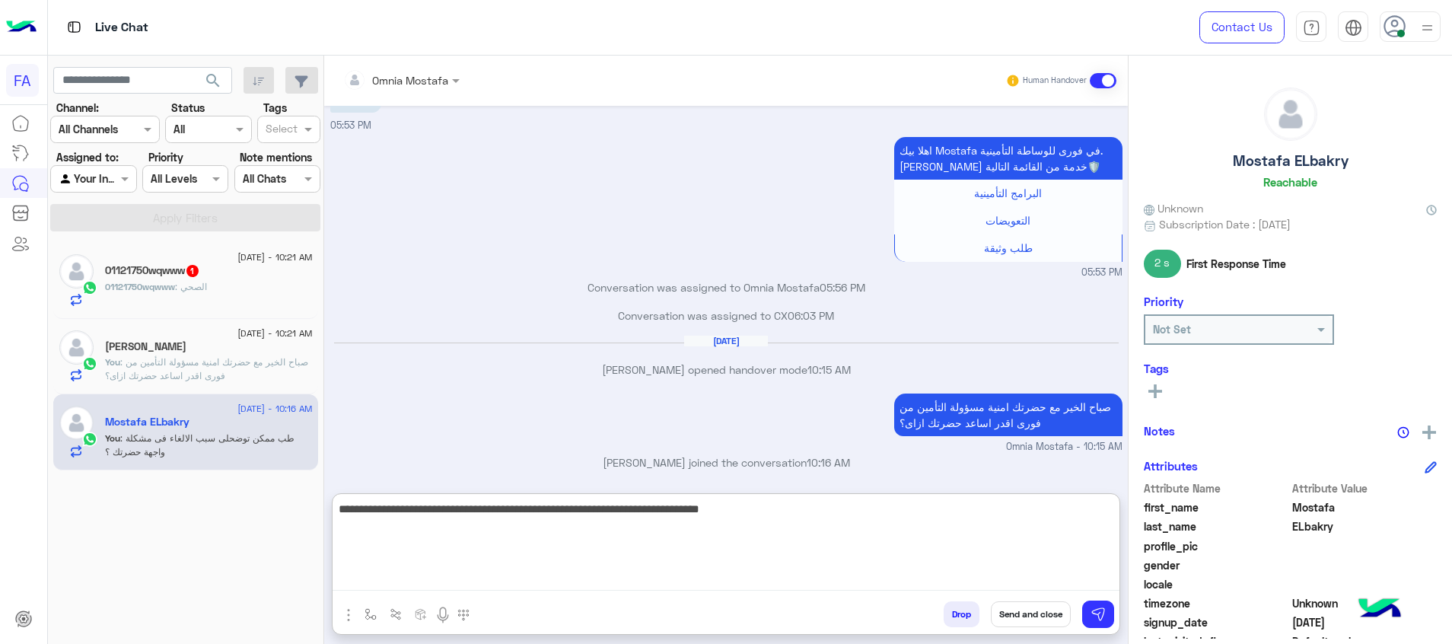
type textarea "**********"
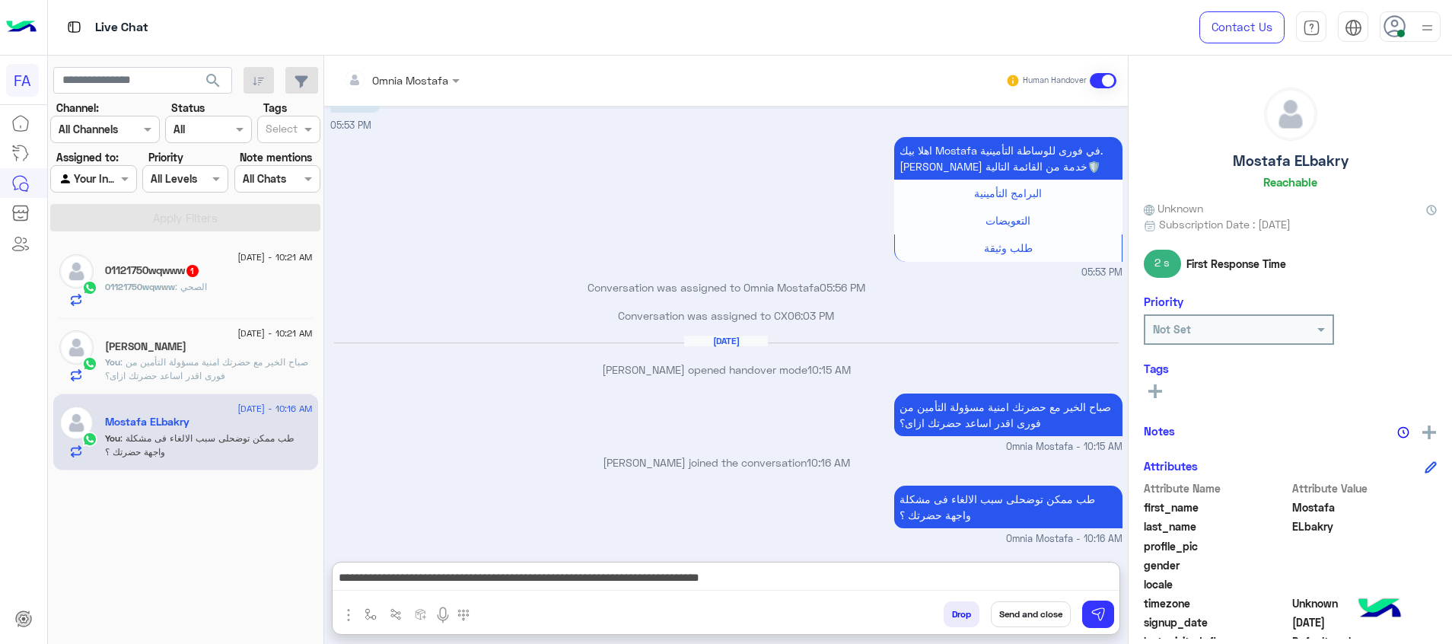
click at [1156, 387] on rect at bounding box center [1155, 391] width 3 height 14
click at [1173, 397] on input "text" at bounding box center [1175, 395] width 46 height 16
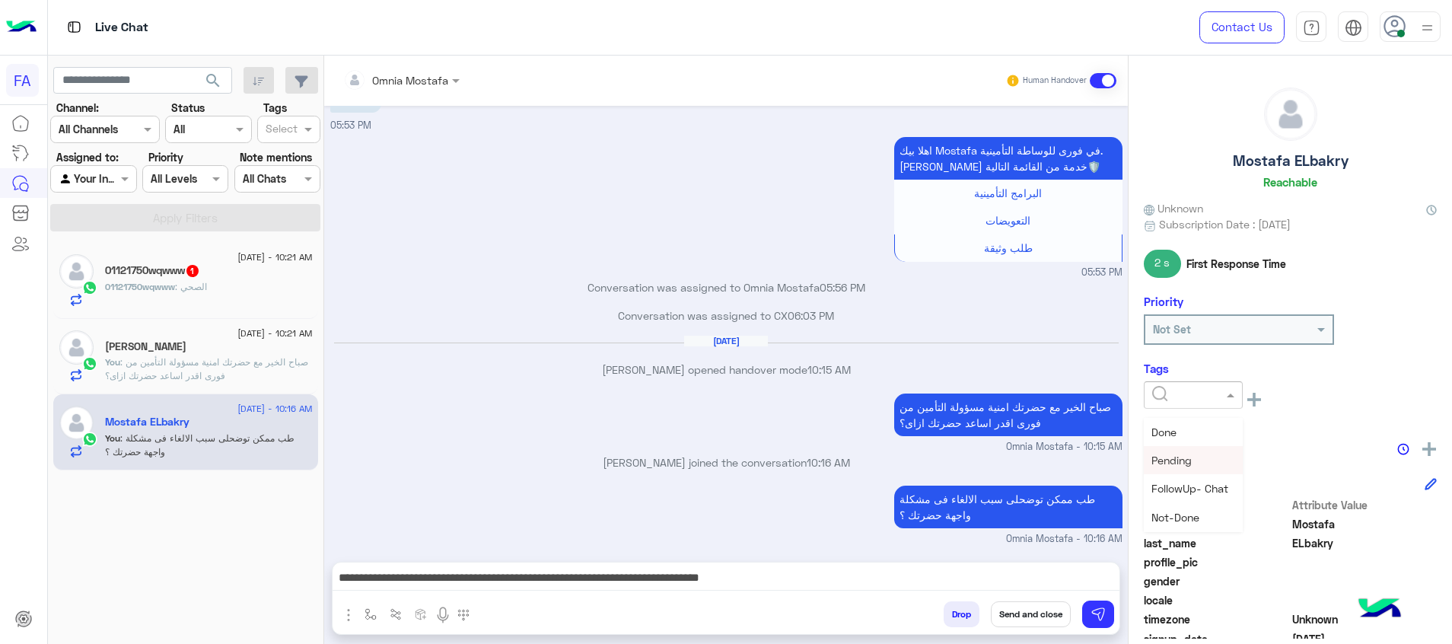
click at [1176, 467] on div "Pending" at bounding box center [1193, 460] width 99 height 28
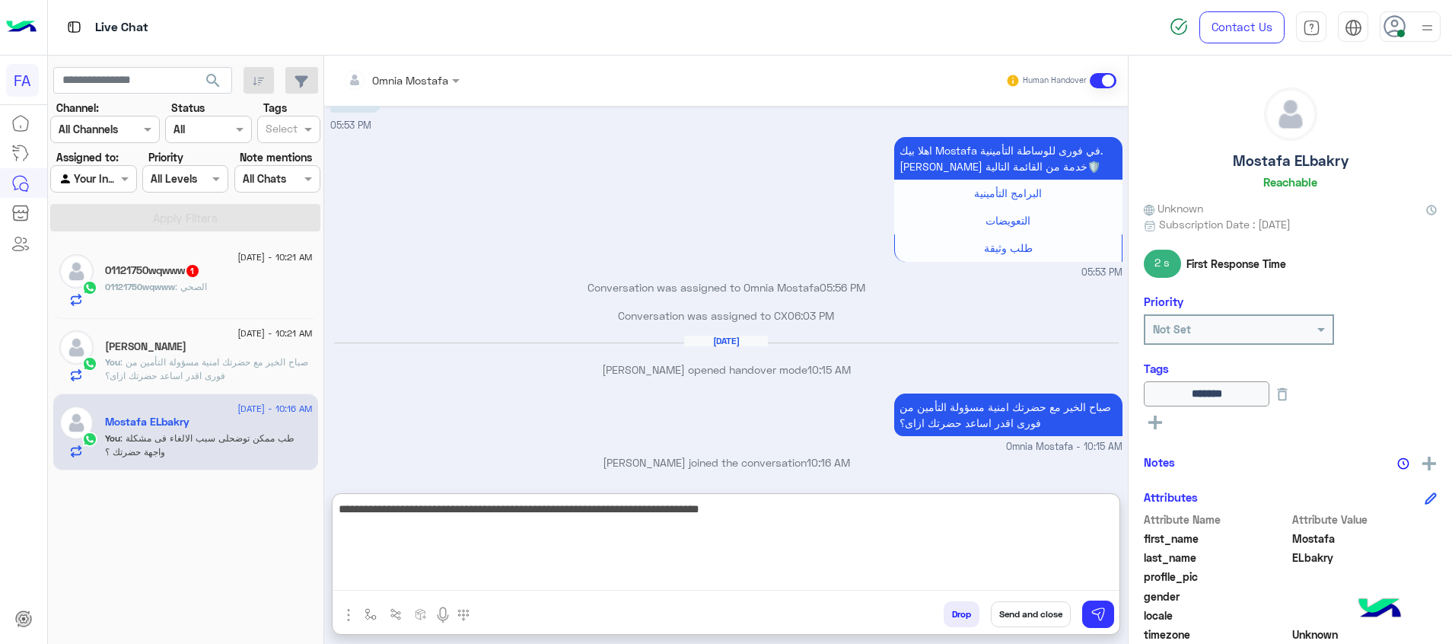
drag, startPoint x: 711, startPoint y: 579, endPoint x: 1149, endPoint y: 575, distance: 437.7
click at [1149, 575] on mat-drawer-container "Omnia Mostafa Human Handover Aug 25, 2025 ممكن الغى خدمه الصيانه المجانيه للمكا…" at bounding box center [888, 353] width 1128 height 595
click at [1059, 575] on textarea at bounding box center [726, 544] width 787 height 91
paste textarea "**********"
type textarea "**********"
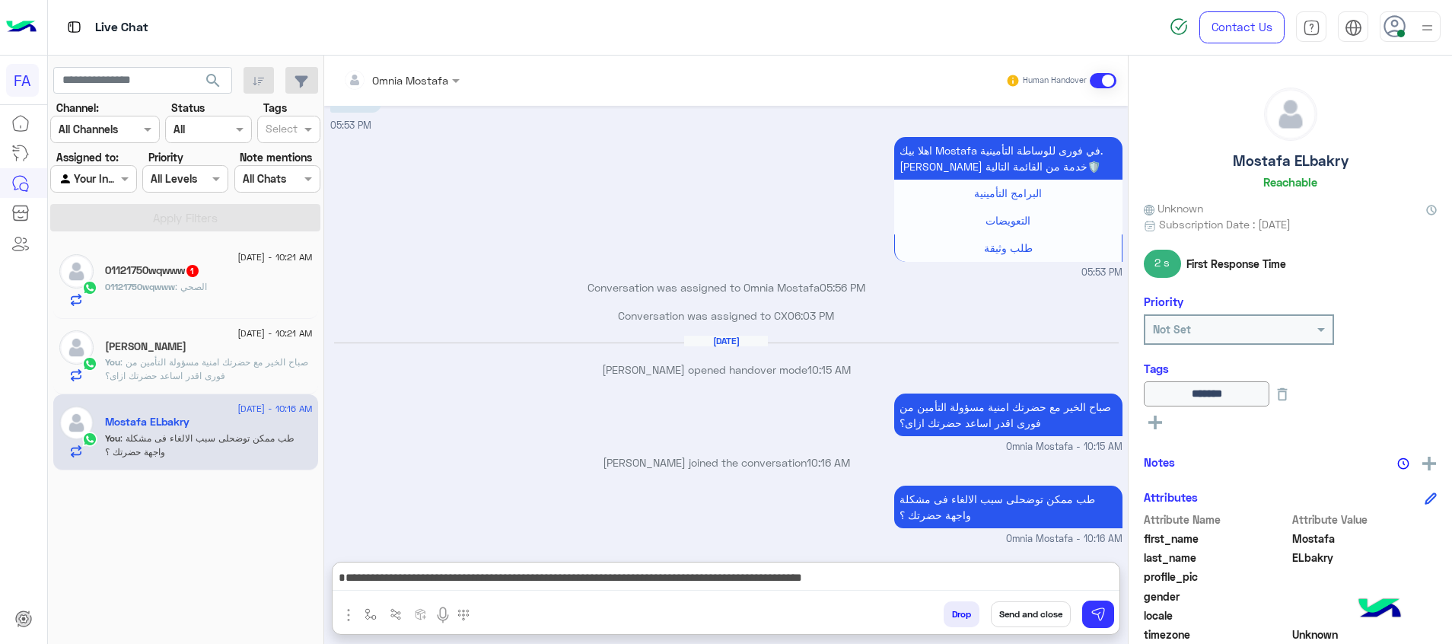
click at [1047, 611] on button "Send and close" at bounding box center [1031, 614] width 80 height 26
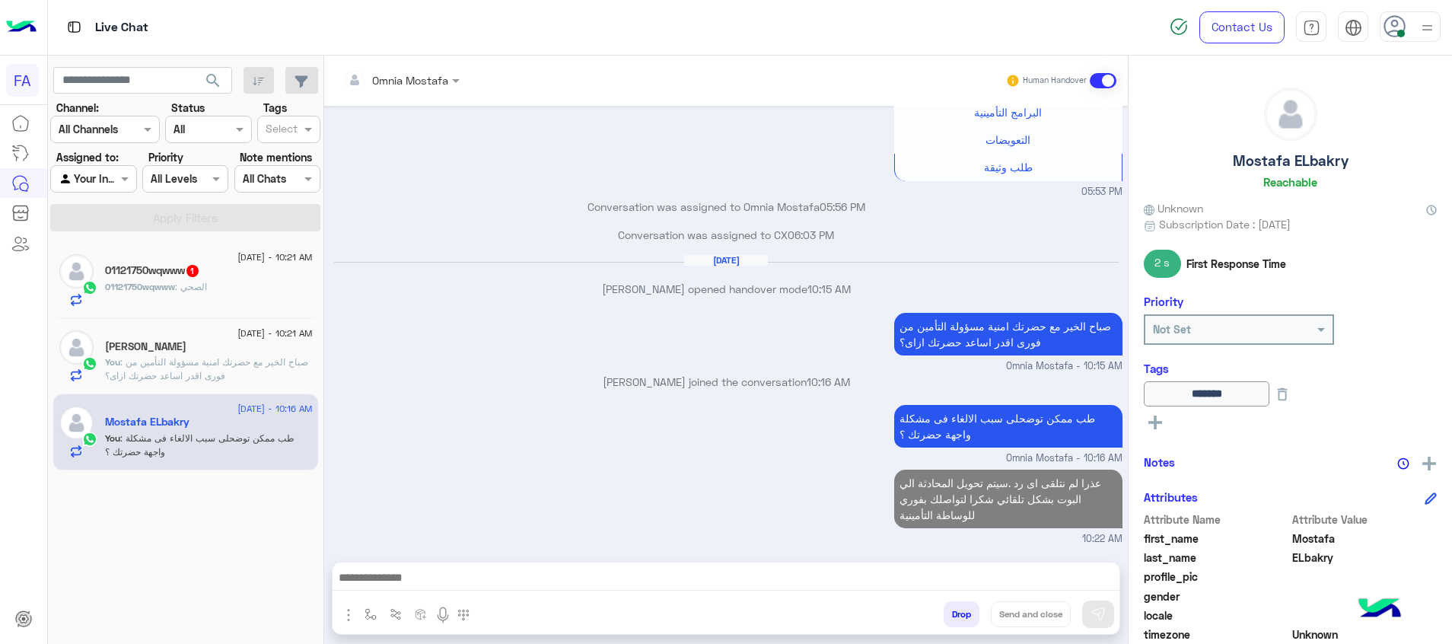
scroll to position [1262, 0]
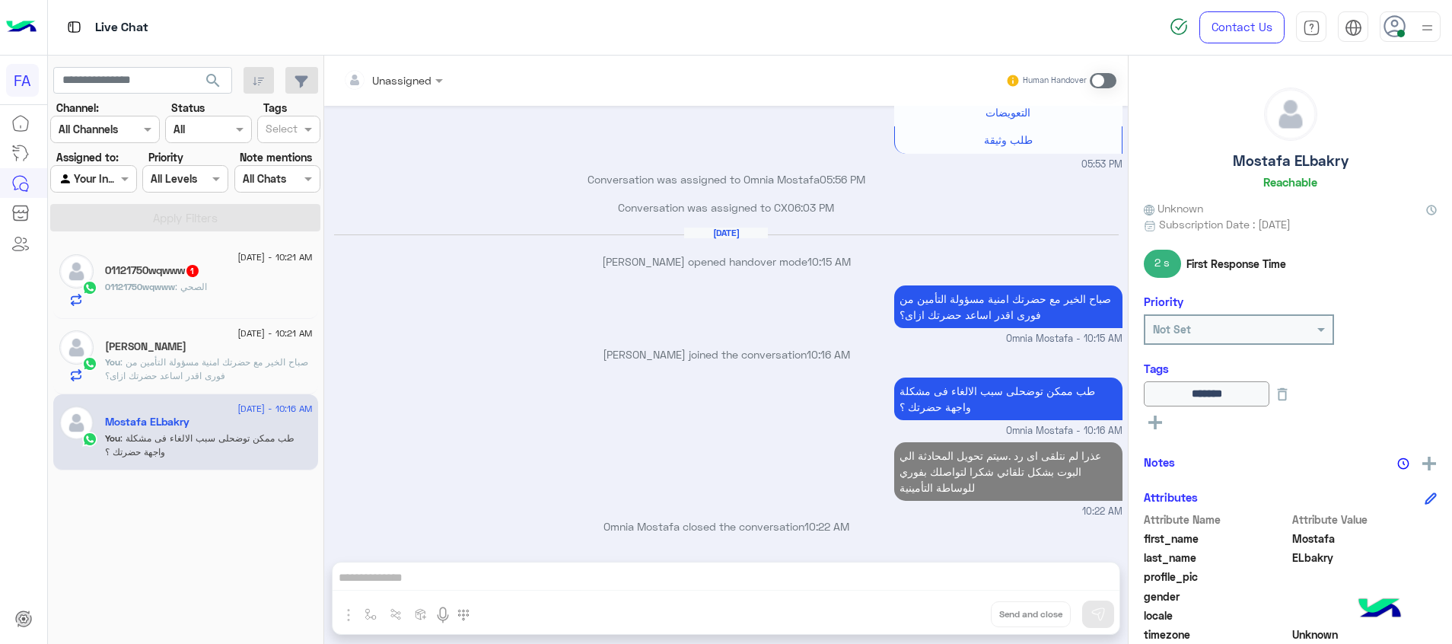
click at [231, 299] on div "01121750wqwww : الصحي" at bounding box center [209, 293] width 208 height 27
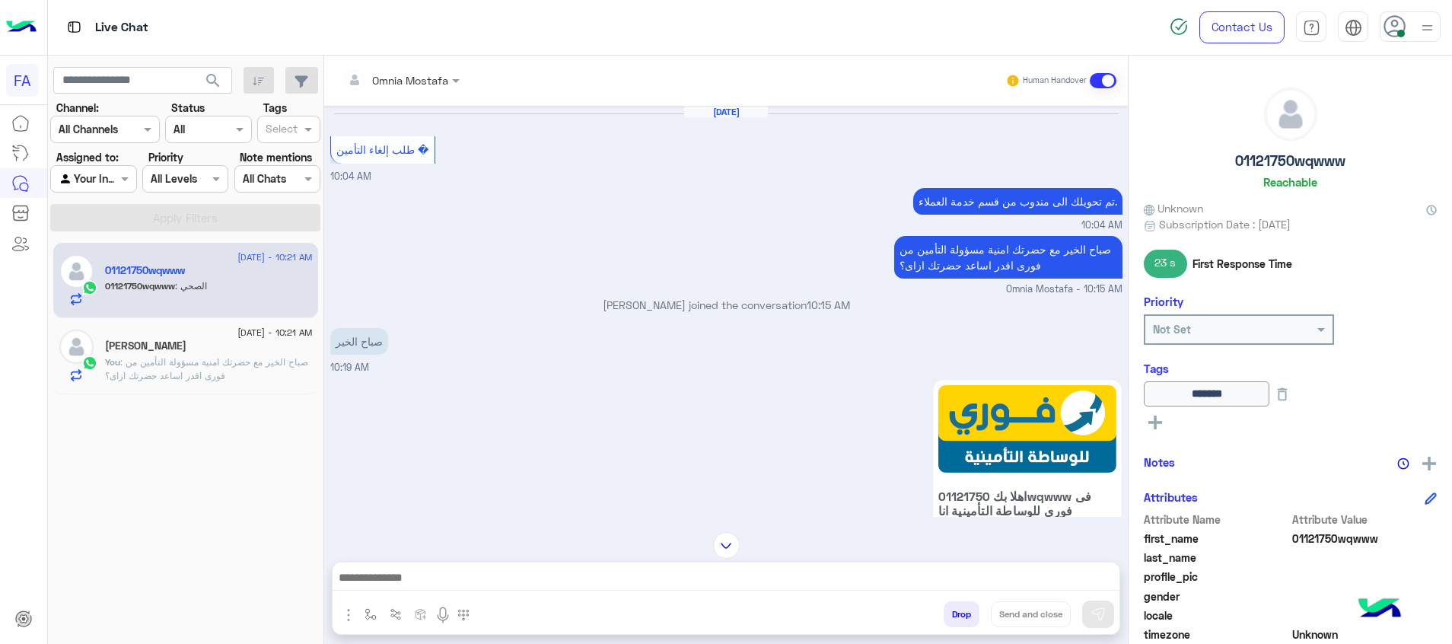
scroll to position [1333, 0]
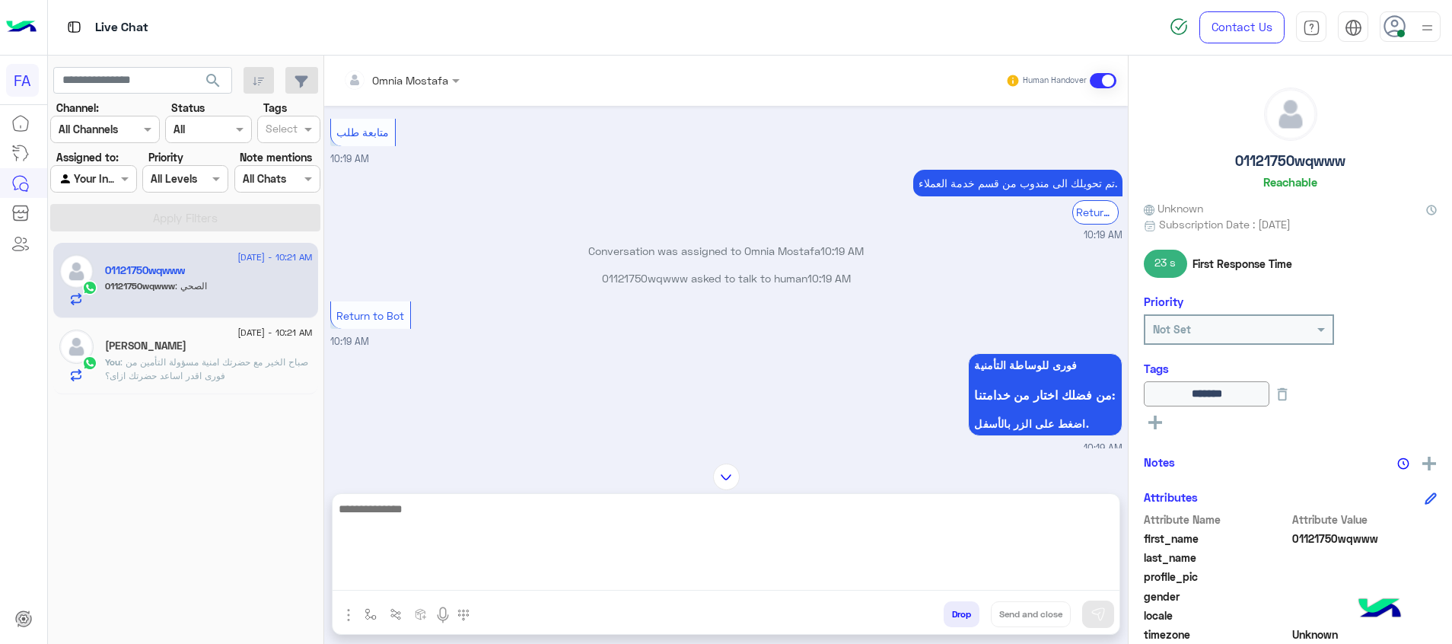
click at [1005, 579] on textarea at bounding box center [726, 544] width 787 height 91
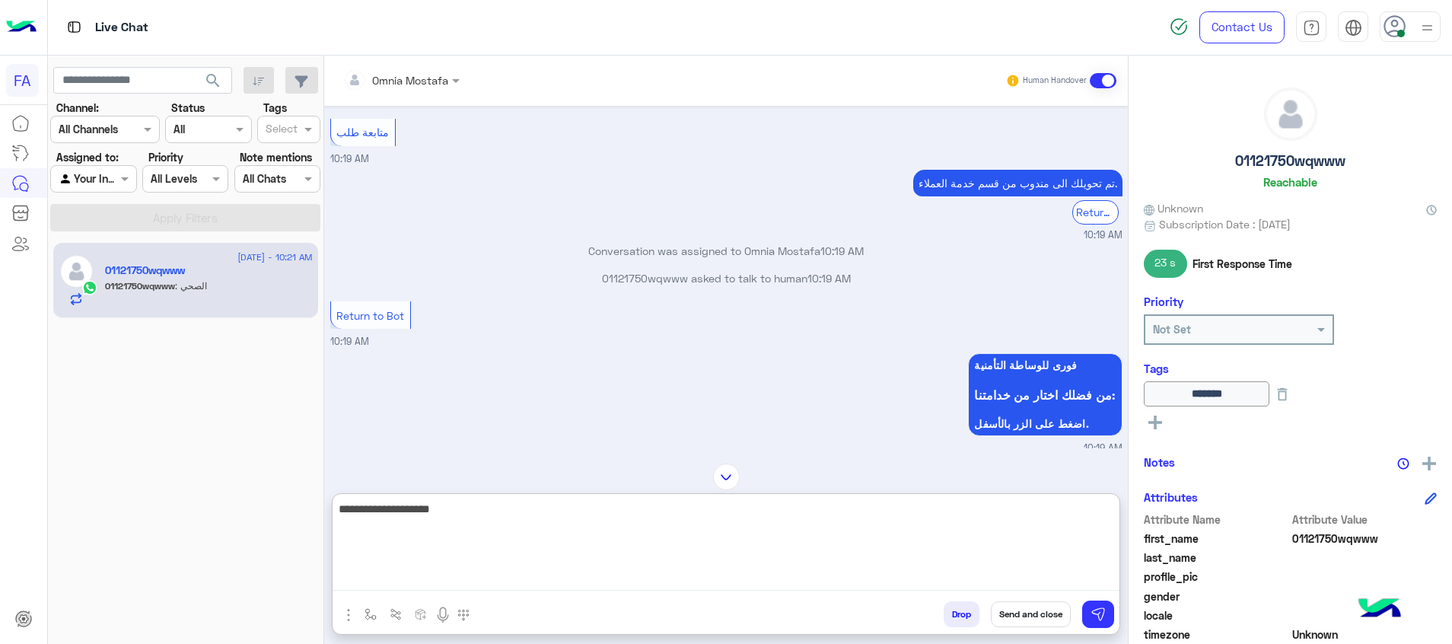
click at [980, 504] on textarea "**********" at bounding box center [726, 544] width 787 height 91
type textarea "**********"
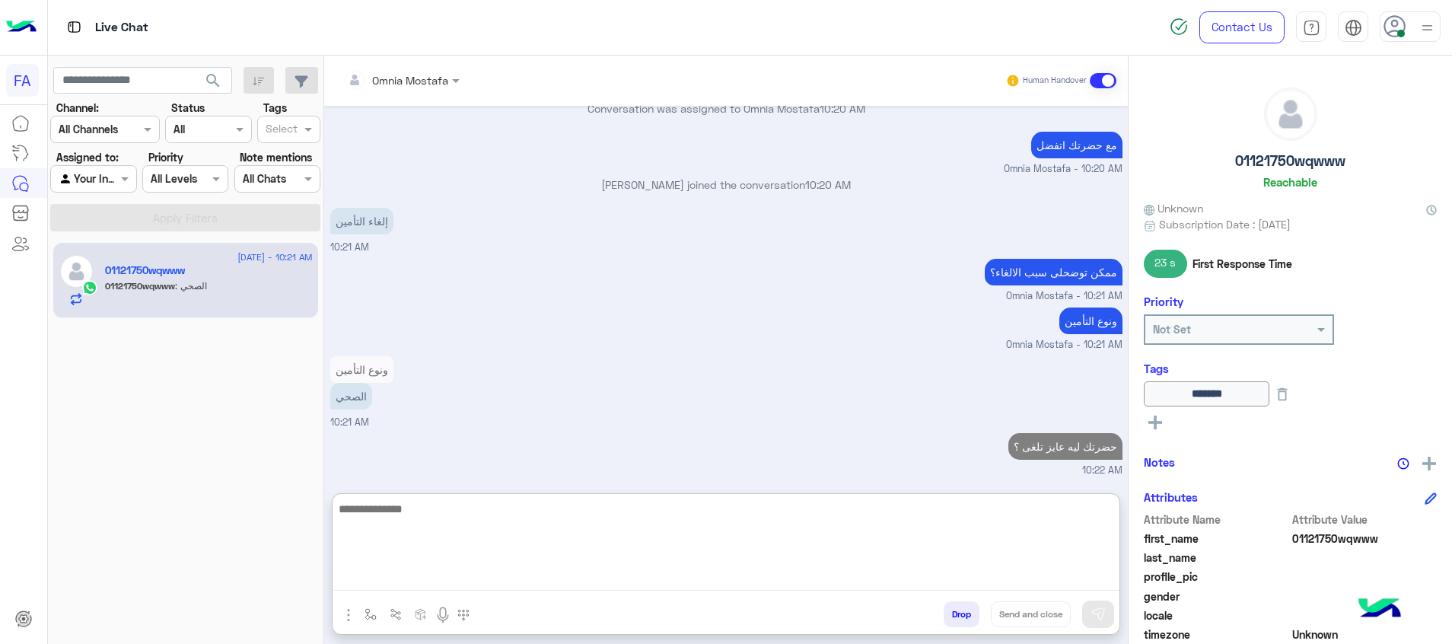
scroll to position [2230, 0]
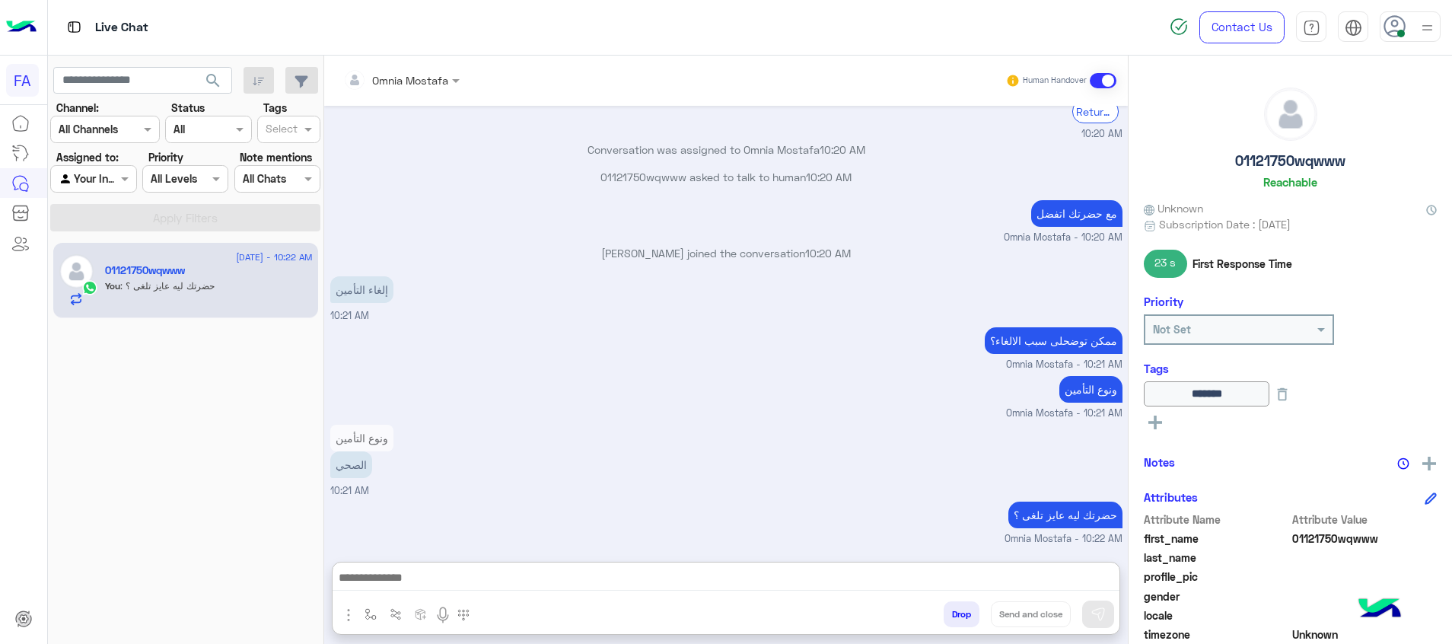
drag, startPoint x: 105, startPoint y: 172, endPoint x: 123, endPoint y: 192, distance: 26.9
click at [105, 172] on div at bounding box center [93, 179] width 84 height 18
click at [106, 230] on div "Unassigned" at bounding box center [94, 238] width 88 height 30
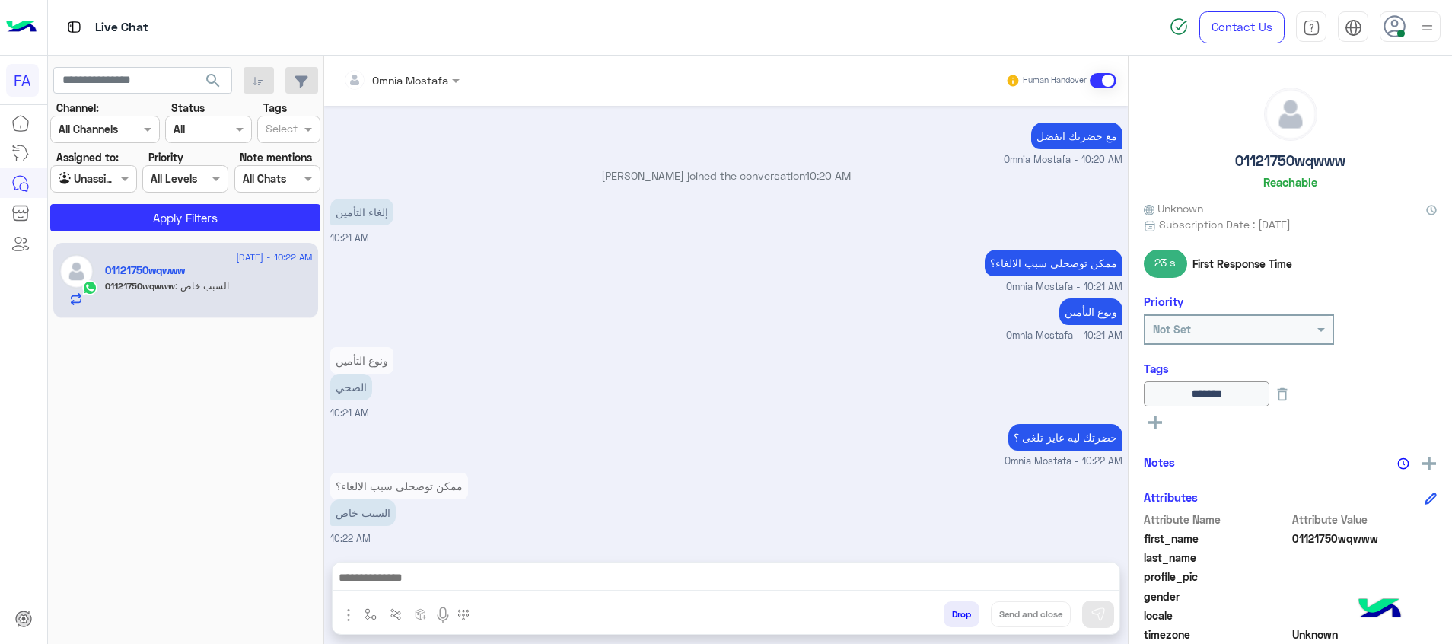
click at [163, 201] on section "Channel: Channel All Channels Status Channel All Tags Select Assigned to: Agent…" at bounding box center [185, 166] width 253 height 132
click at [167, 211] on button "Apply Filters" at bounding box center [185, 217] width 270 height 27
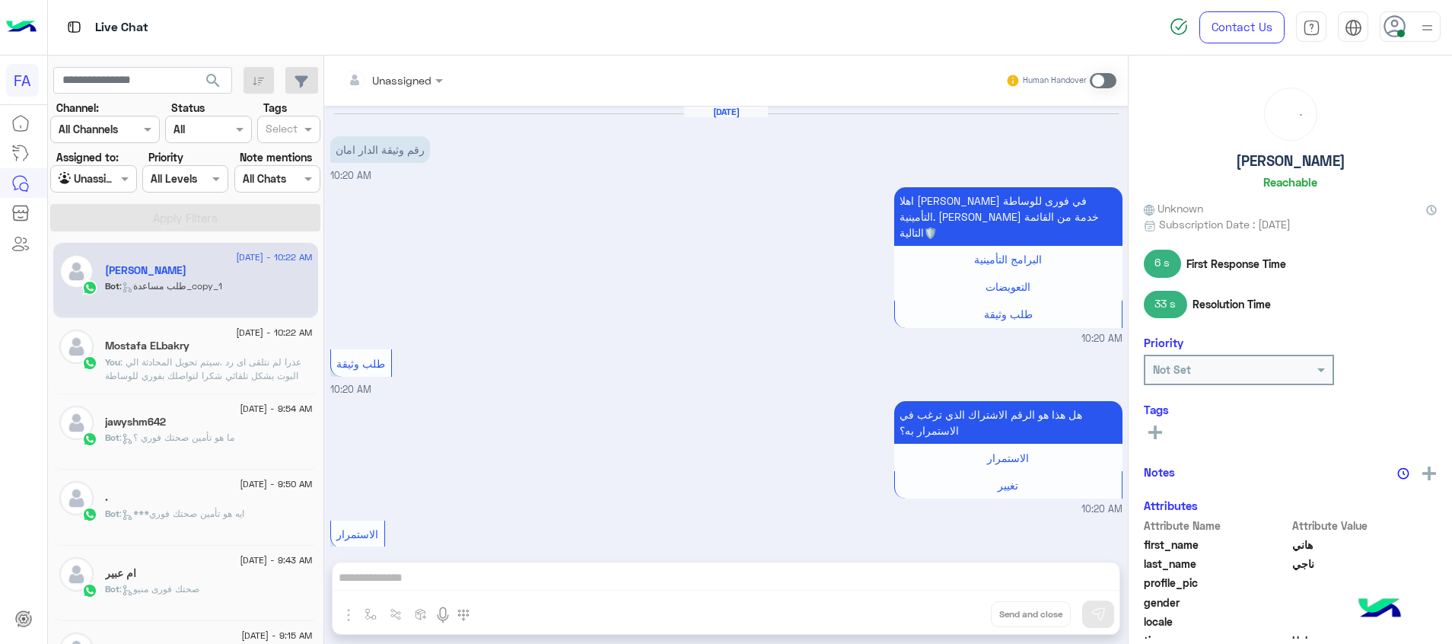
scroll to position [721, 0]
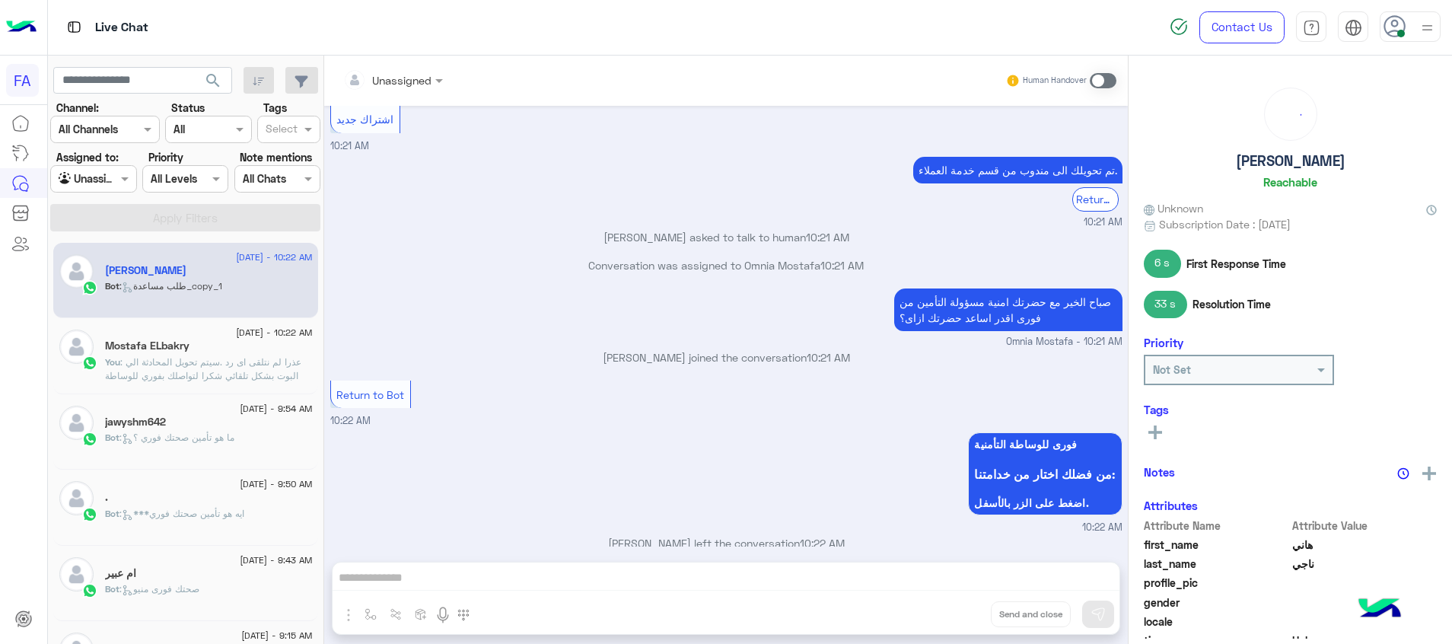
click at [1102, 84] on span at bounding box center [1103, 80] width 27 height 15
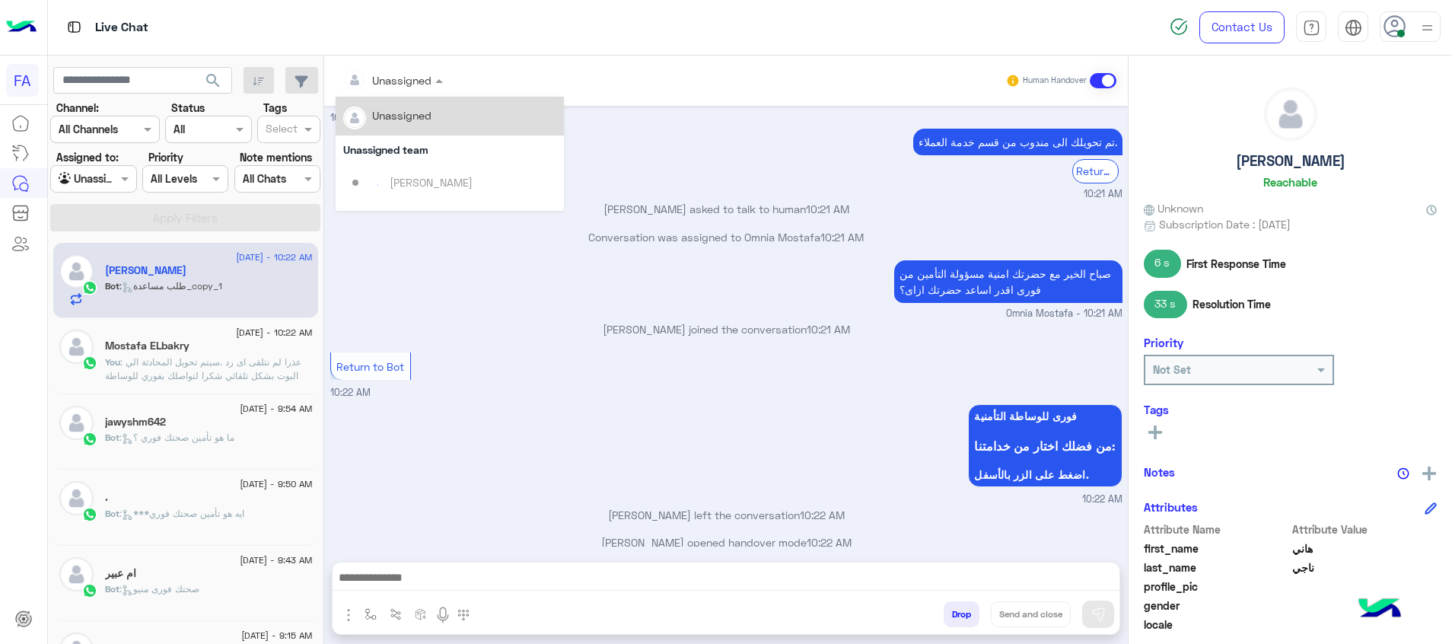
click at [400, 84] on input "text" at bounding box center [374, 80] width 62 height 16
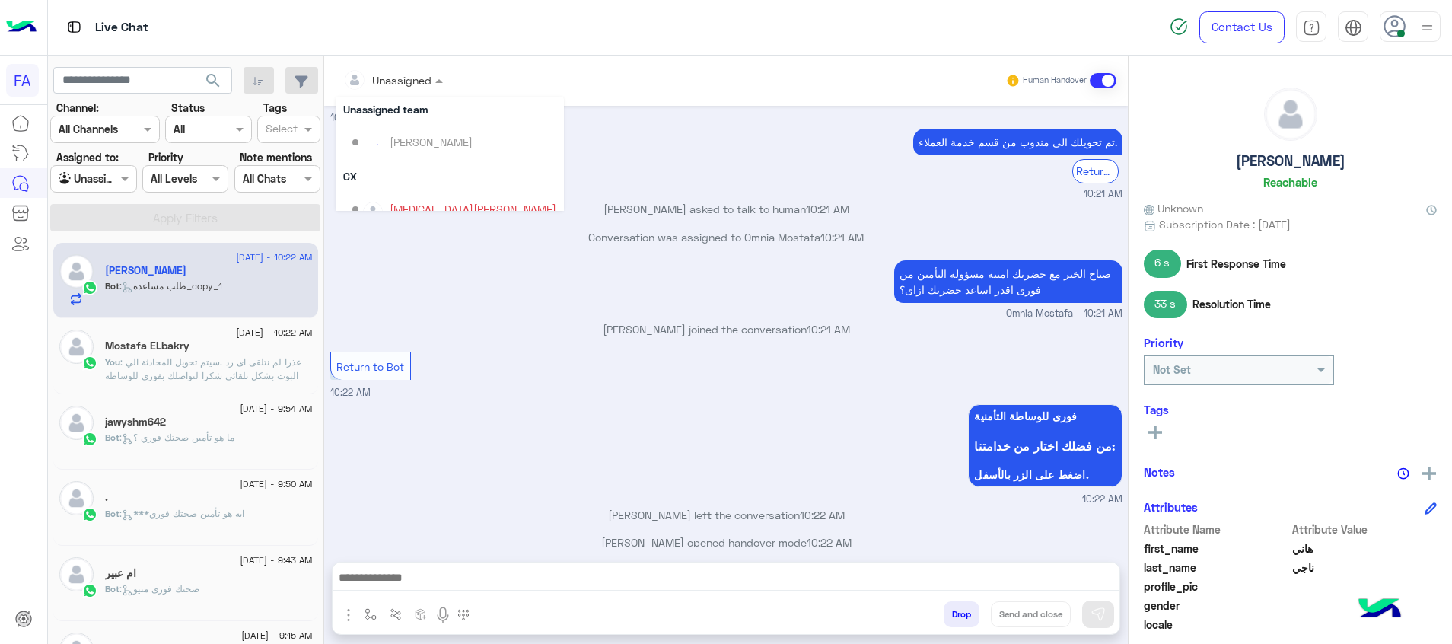
scroll to position [97, 0]
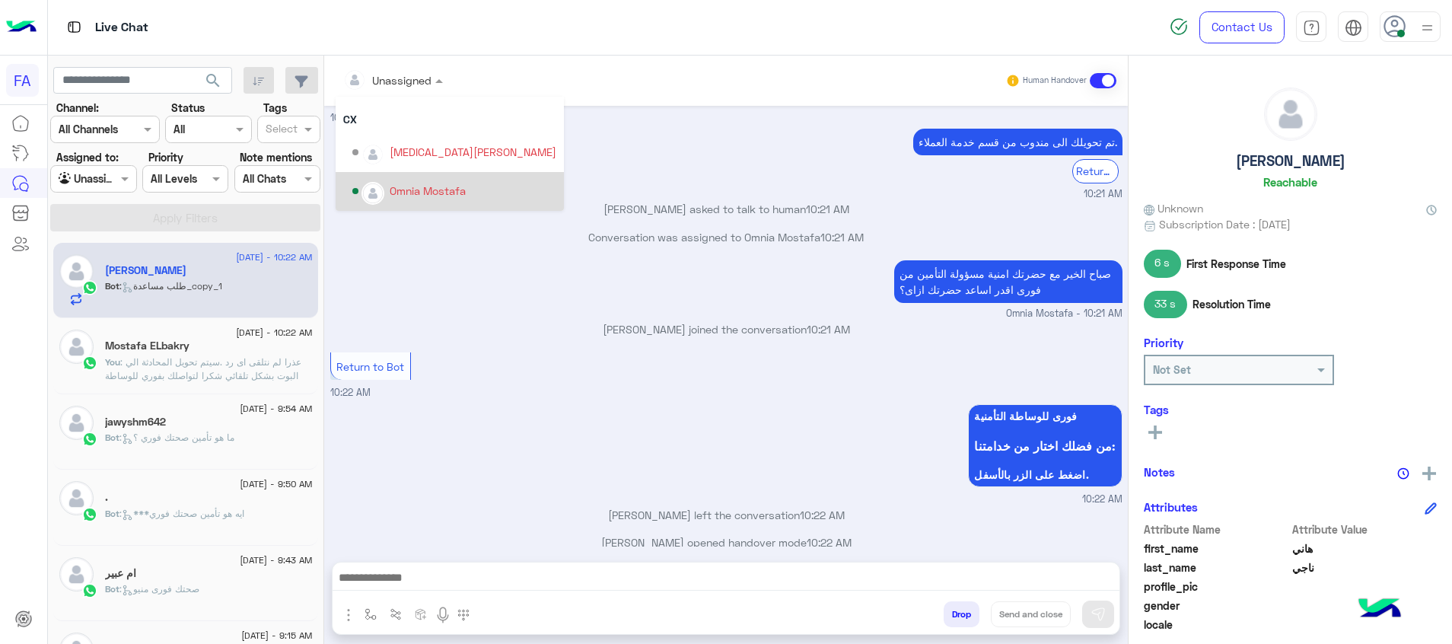
click at [419, 193] on div "Omnia Mostafa" at bounding box center [428, 191] width 76 height 16
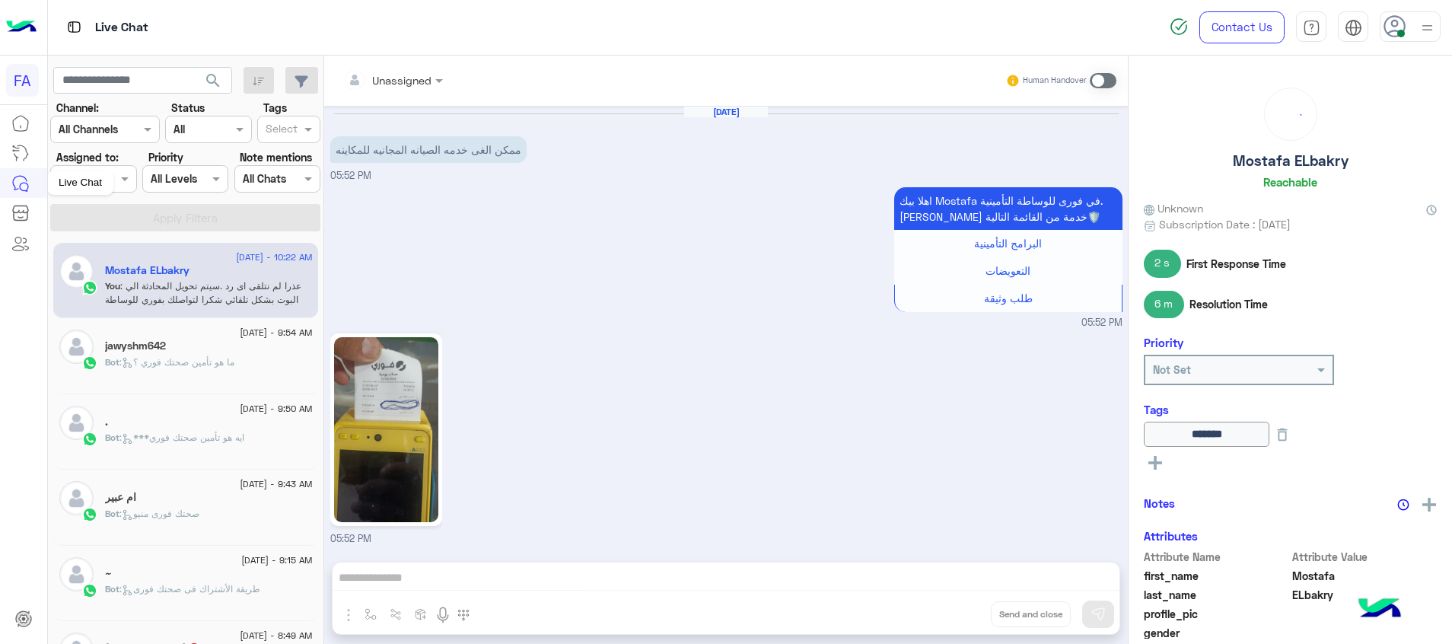
scroll to position [1262, 0]
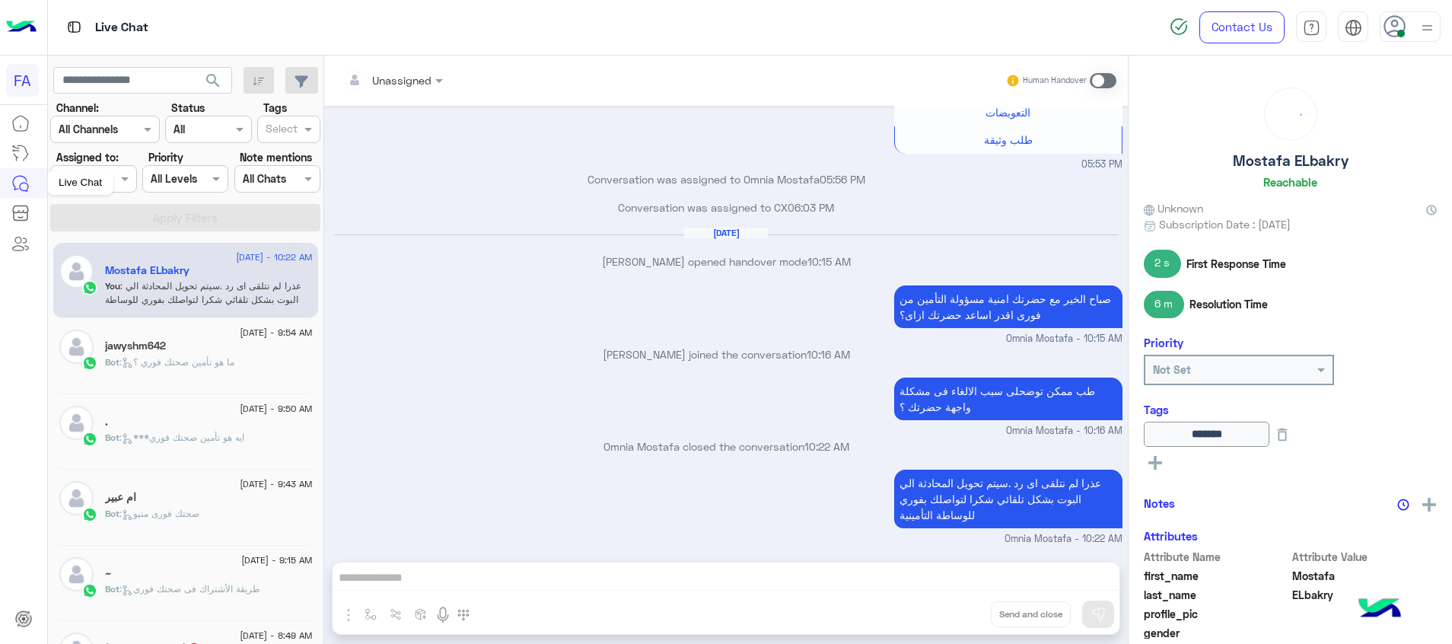
click at [107, 186] on div "Live Chat" at bounding box center [80, 183] width 66 height 24
click at [120, 181] on span at bounding box center [126, 179] width 19 height 16
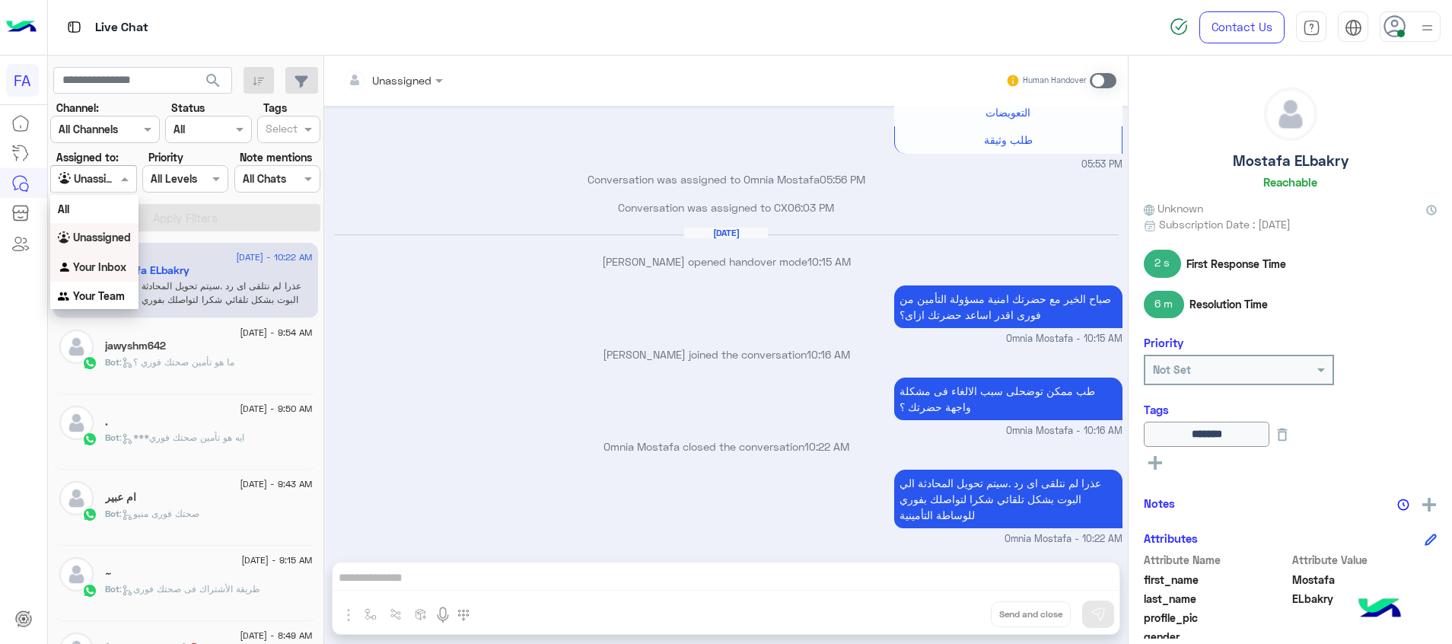
drag, startPoint x: 110, startPoint y: 268, endPoint x: 190, endPoint y: 215, distance: 96.3
click at [113, 259] on div "Your Inbox" at bounding box center [94, 268] width 88 height 30
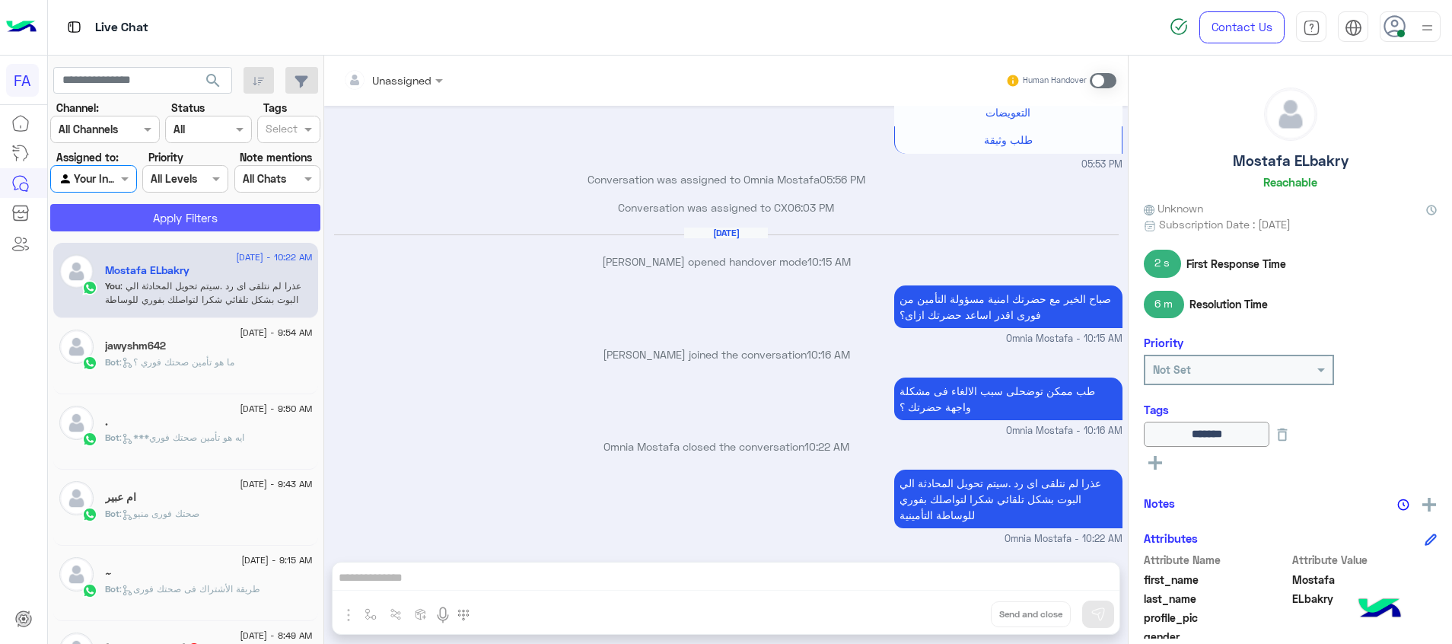
click at [190, 212] on button "Apply Filters" at bounding box center [185, 217] width 270 height 27
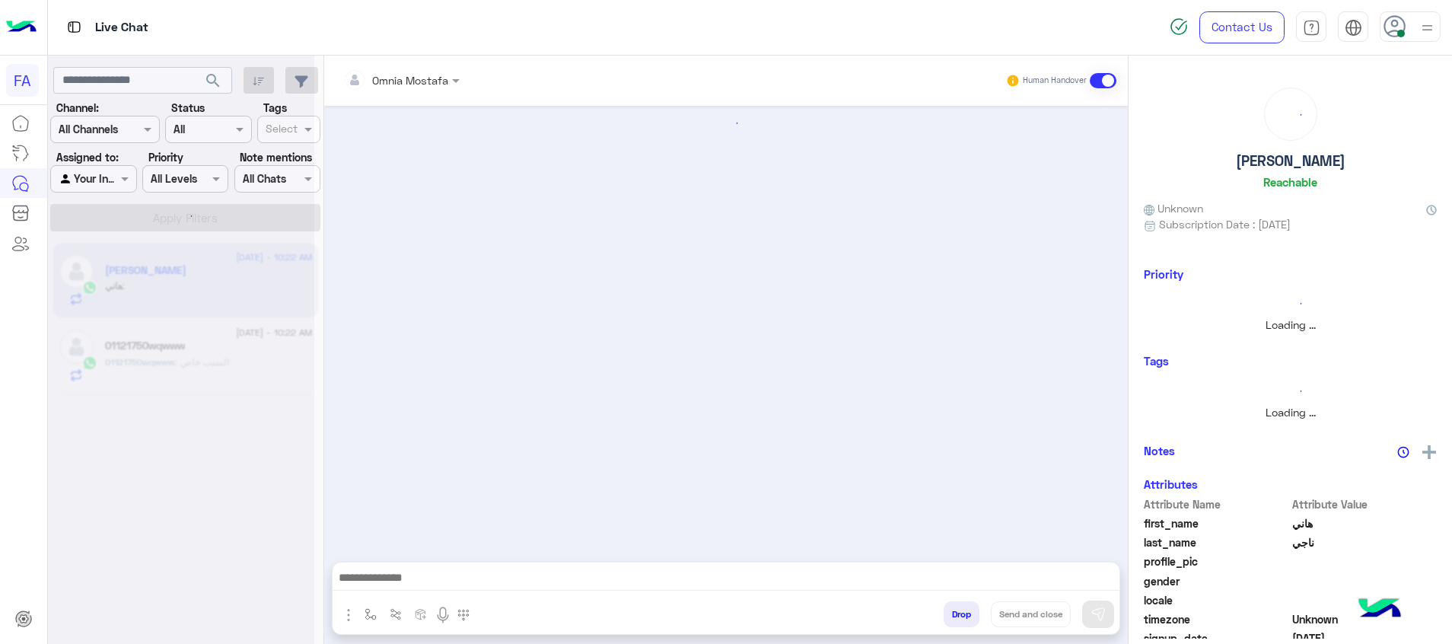
scroll to position [828, 0]
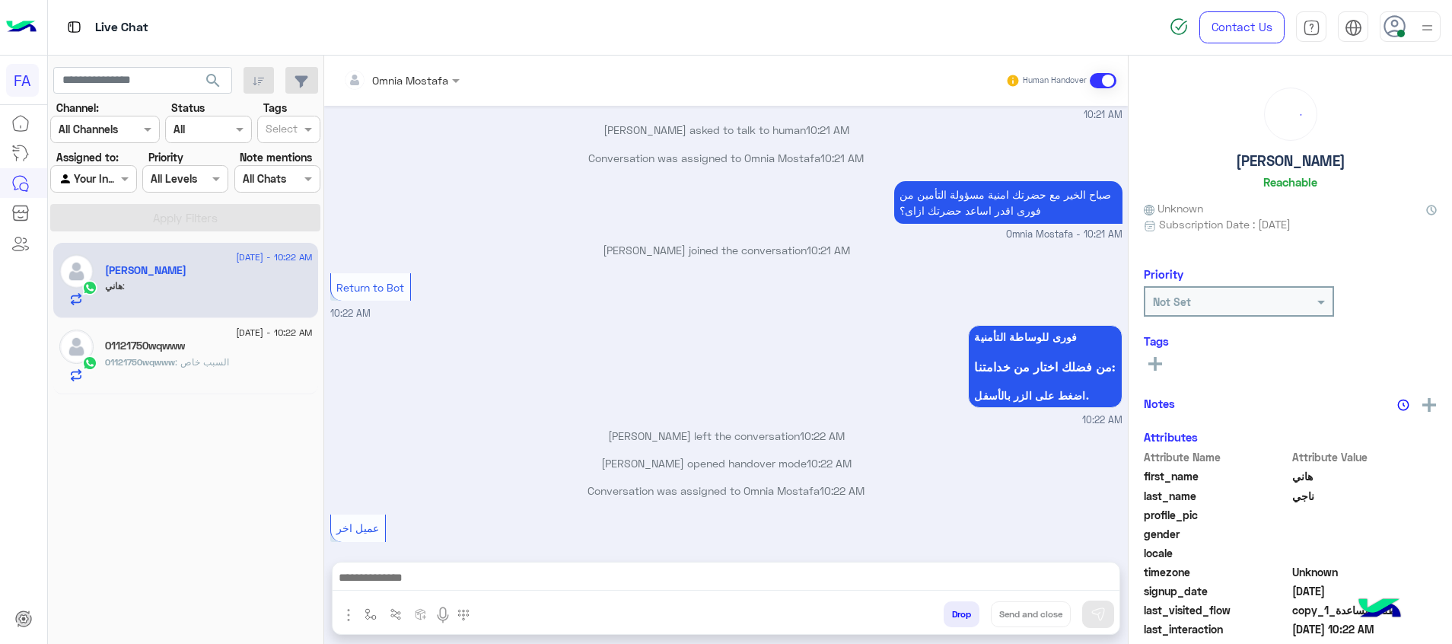
click at [202, 362] on span ": السبب خاص" at bounding box center [202, 361] width 54 height 11
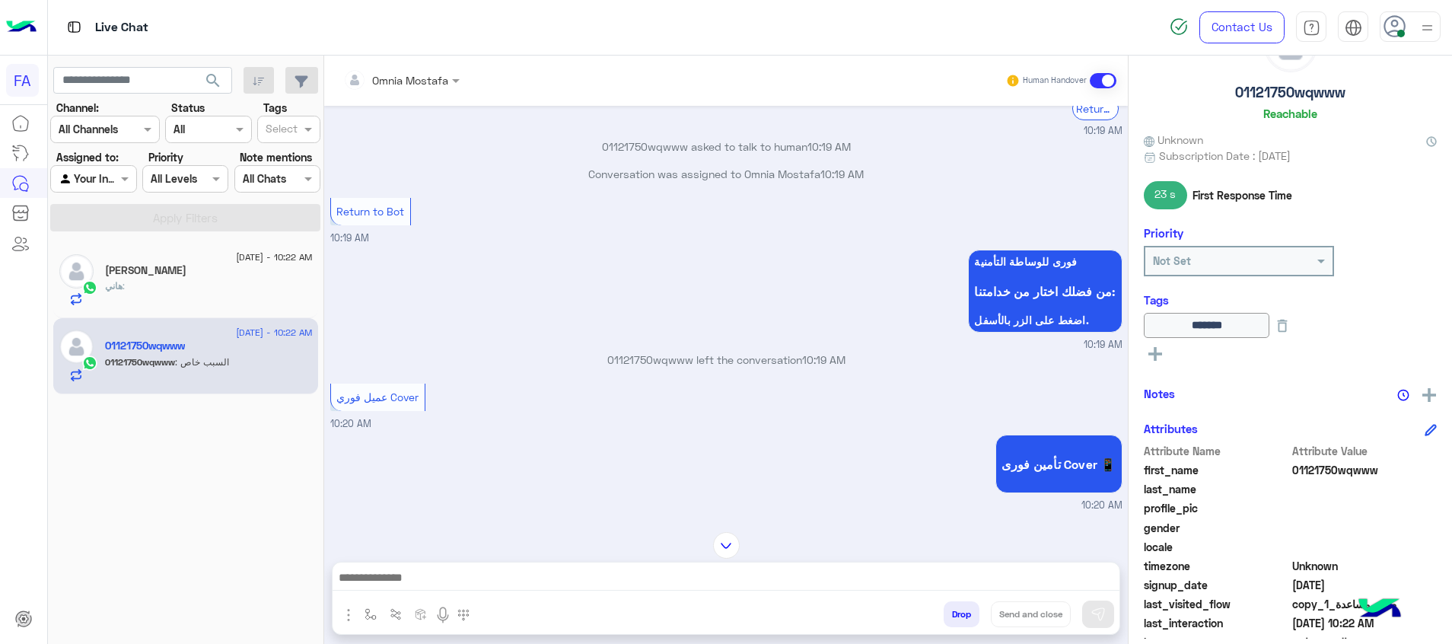
scroll to position [251, 0]
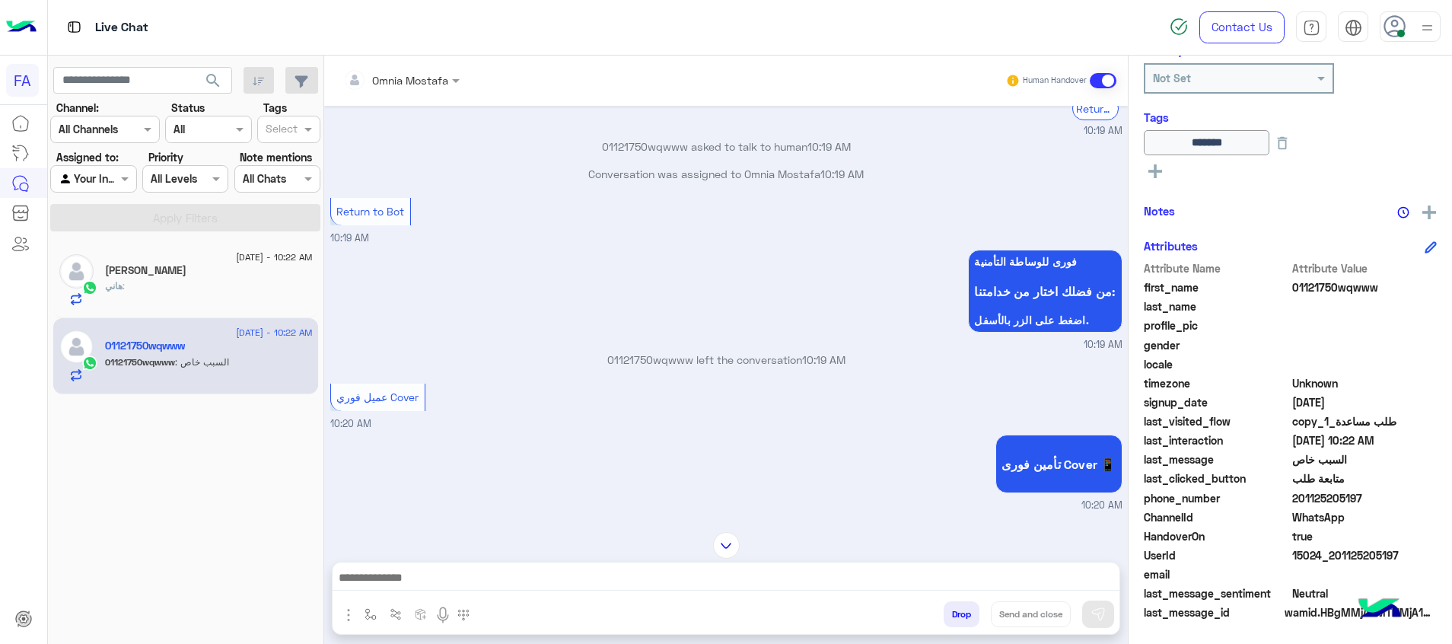
drag, startPoint x: 1407, startPoint y: 556, endPoint x: 1336, endPoint y: 570, distance: 72.1
click at [1336, 565] on div "UserId 15024_201125205197" at bounding box center [1290, 556] width 293 height 19
copy span "1125205197"
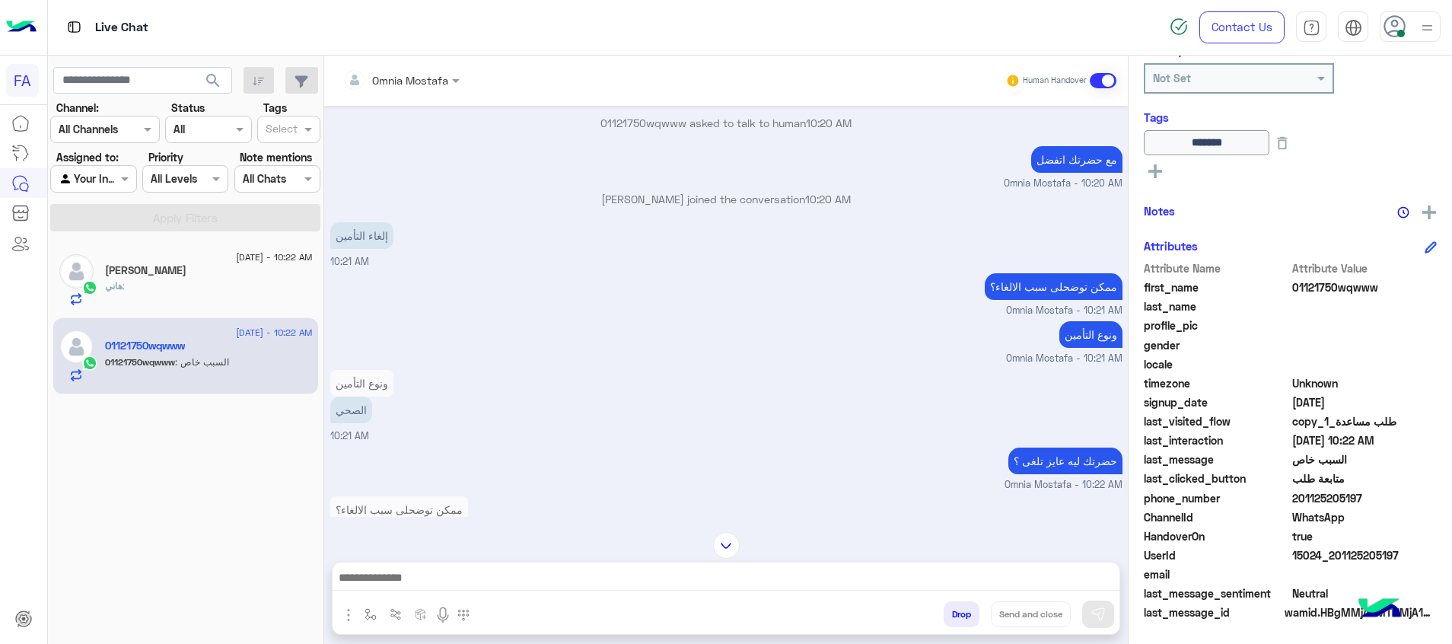
scroll to position [2138, 0]
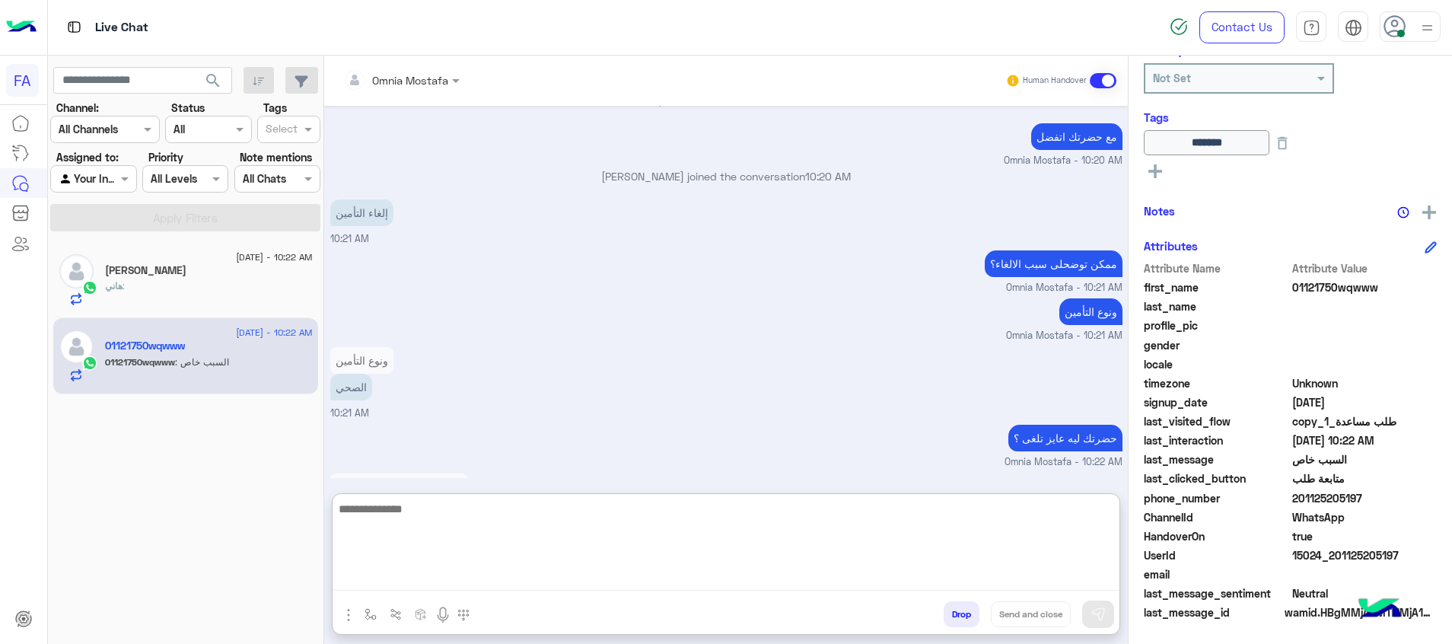
click at [840, 582] on textarea at bounding box center [726, 544] width 787 height 91
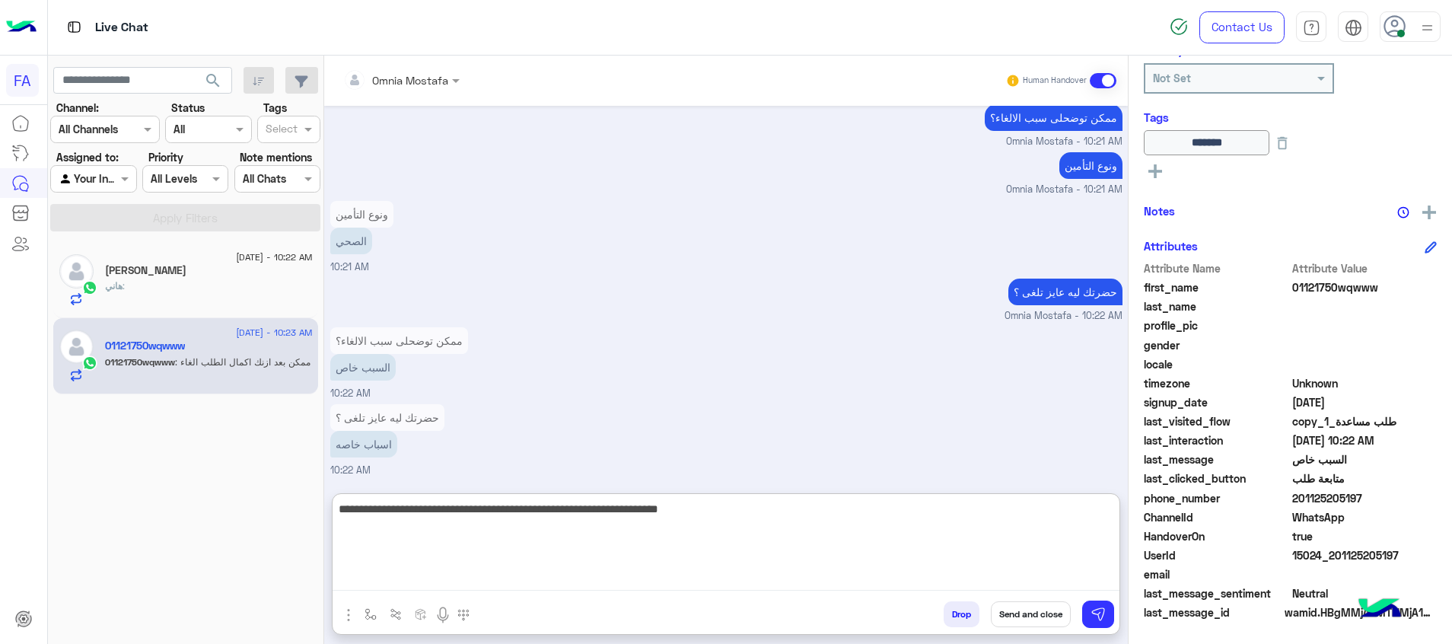
scroll to position [2335, 0]
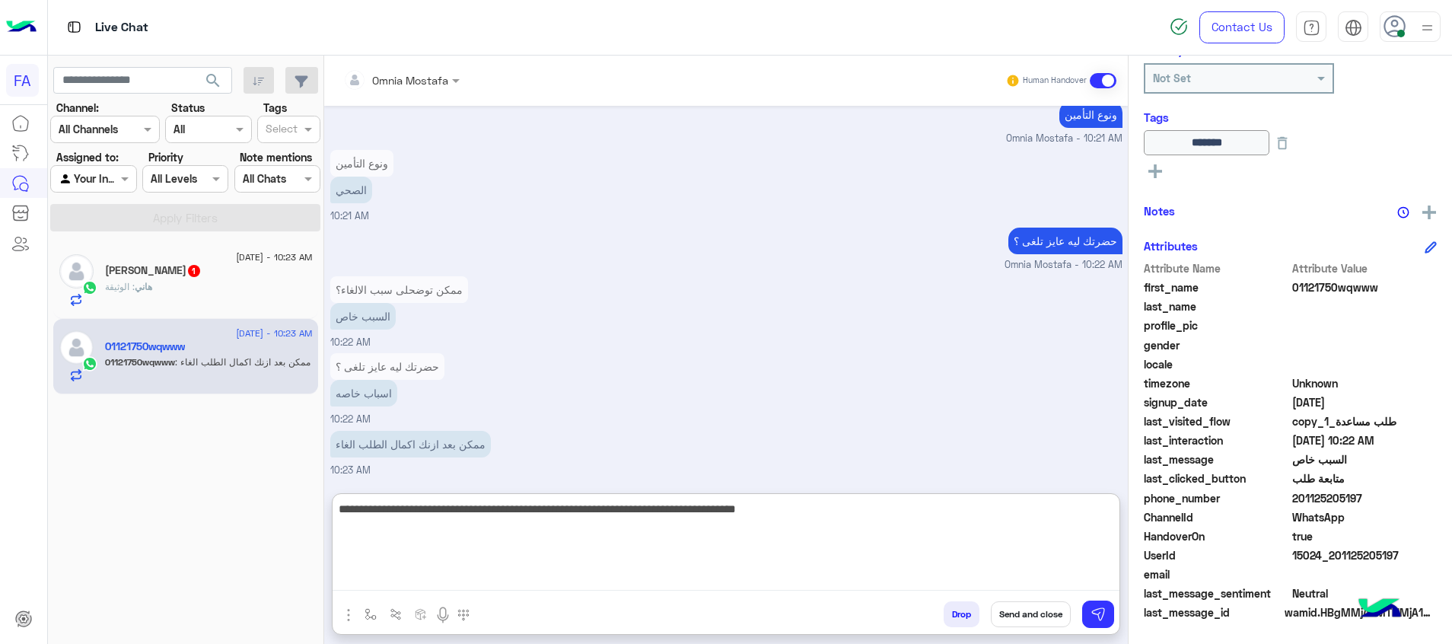
type textarea "**********"
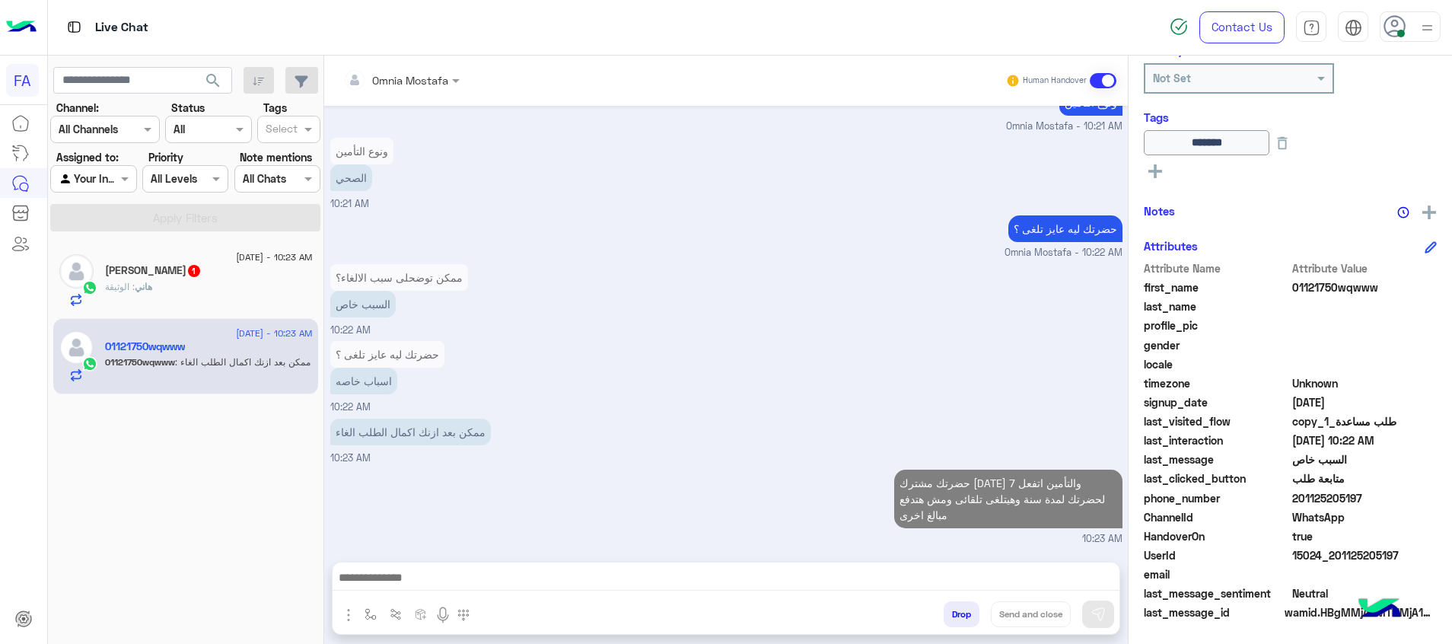
scroll to position [0, 0]
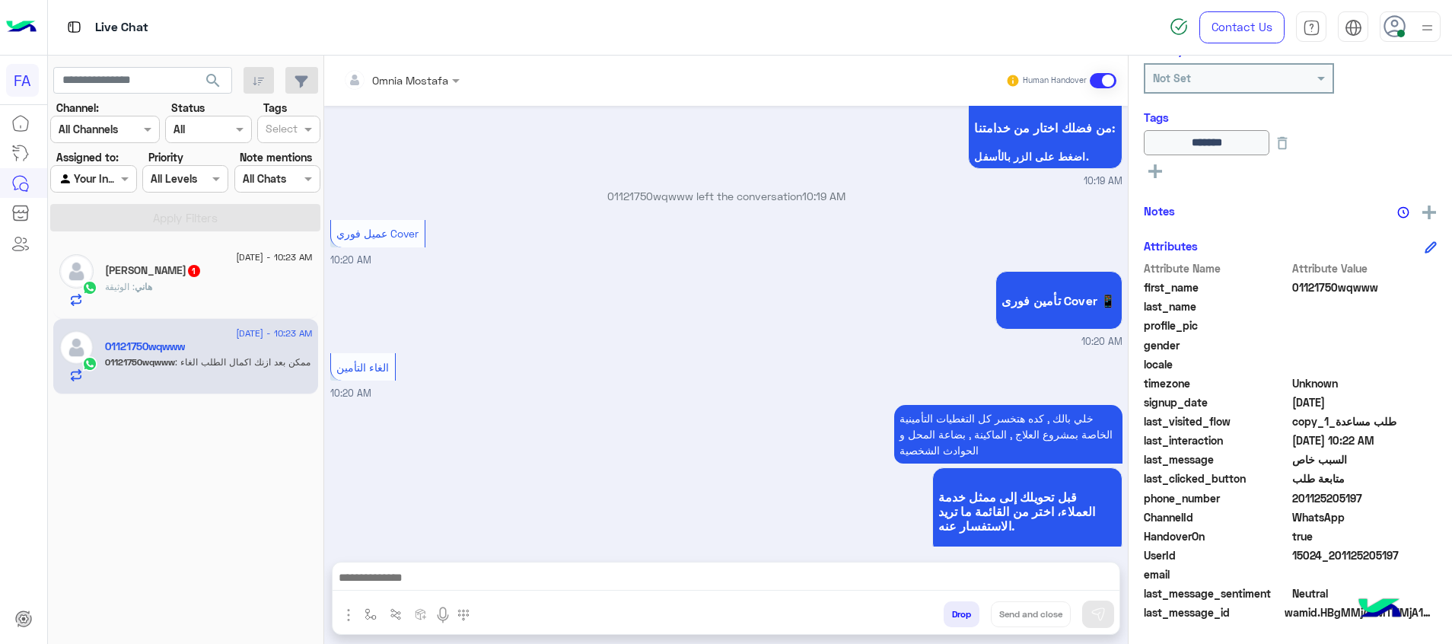
click at [183, 260] on div "26 August - 10:23 AM" at bounding box center [209, 259] width 208 height 10
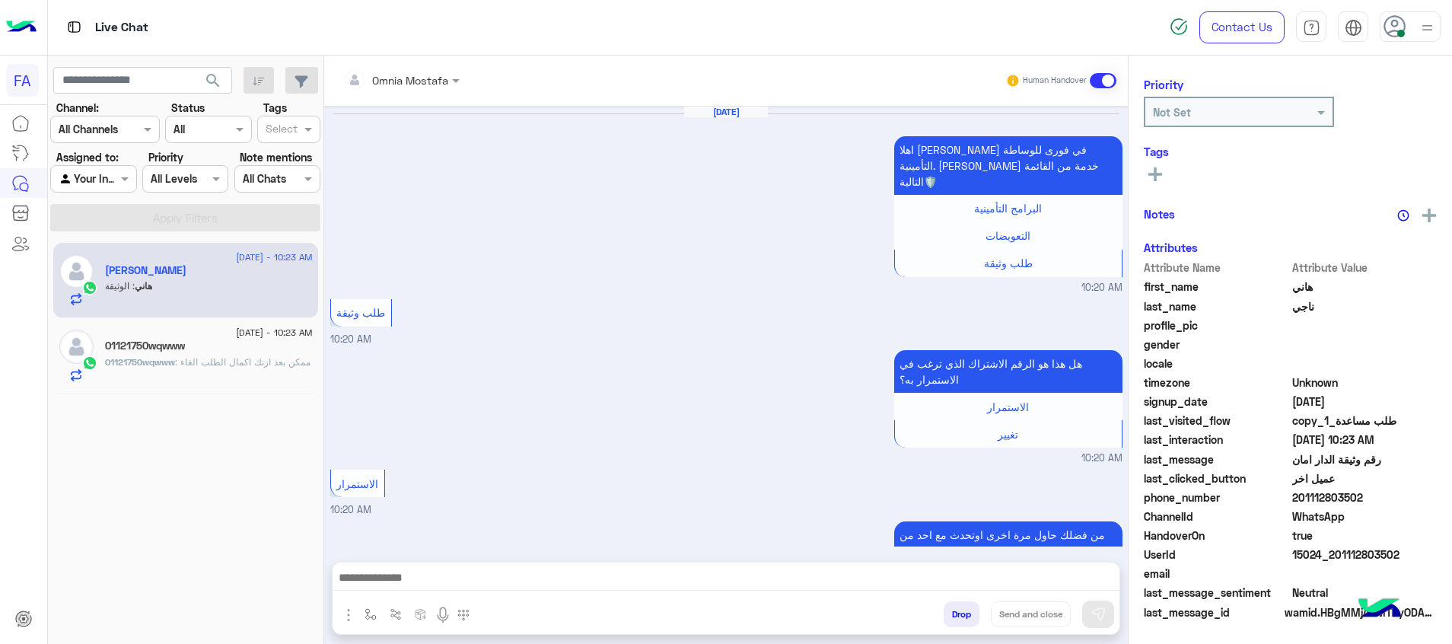
scroll to position [828, 0]
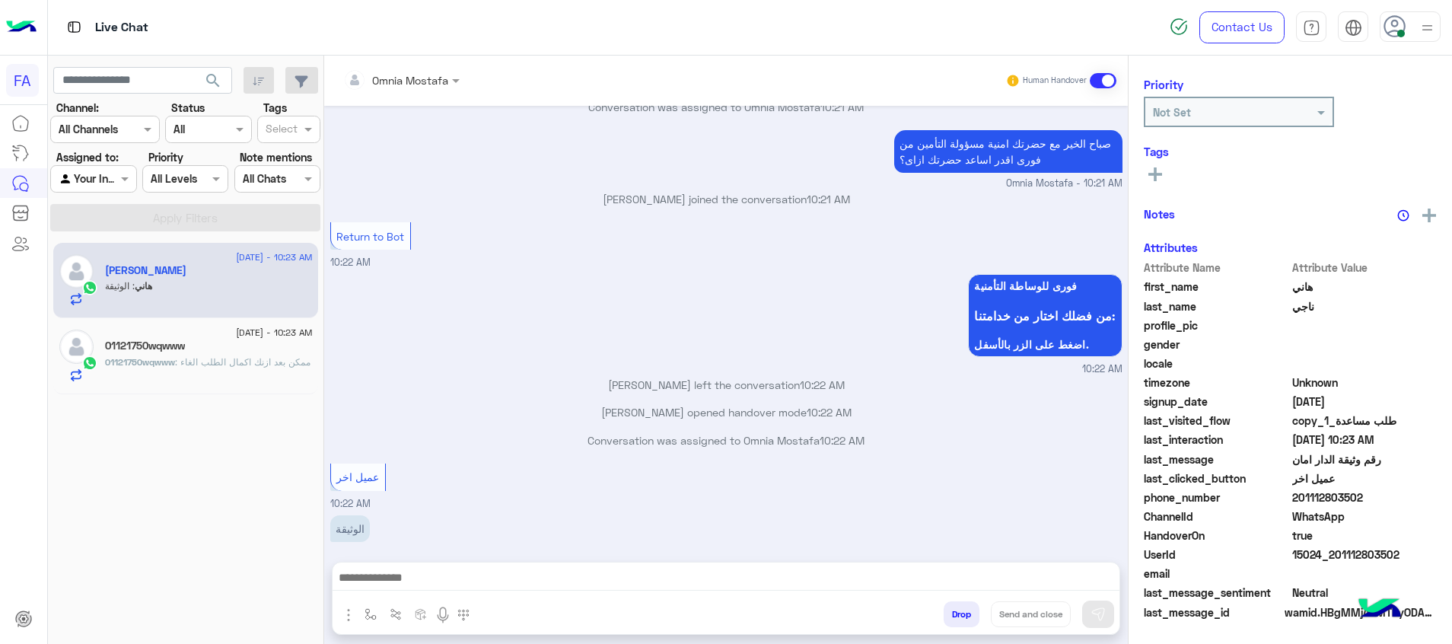
click at [306, 376] on div "01121750wqwww : ممكن بعد ازنك اكمال الطلب الغاء" at bounding box center [209, 368] width 208 height 27
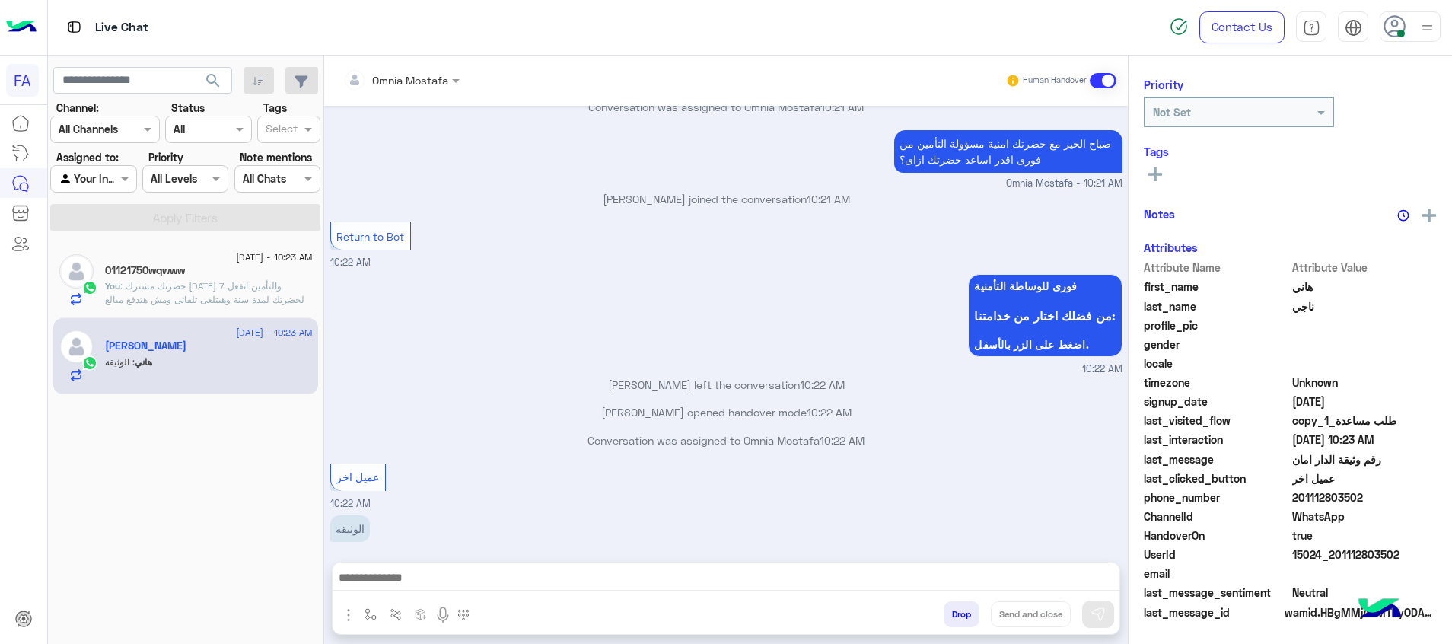
scroll to position [193, 0]
drag, startPoint x: 1397, startPoint y: 549, endPoint x: 1340, endPoint y: 556, distance: 57.5
click at [1340, 556] on span "15024_201112803502" at bounding box center [1365, 555] width 145 height 16
copy span "1112803502"
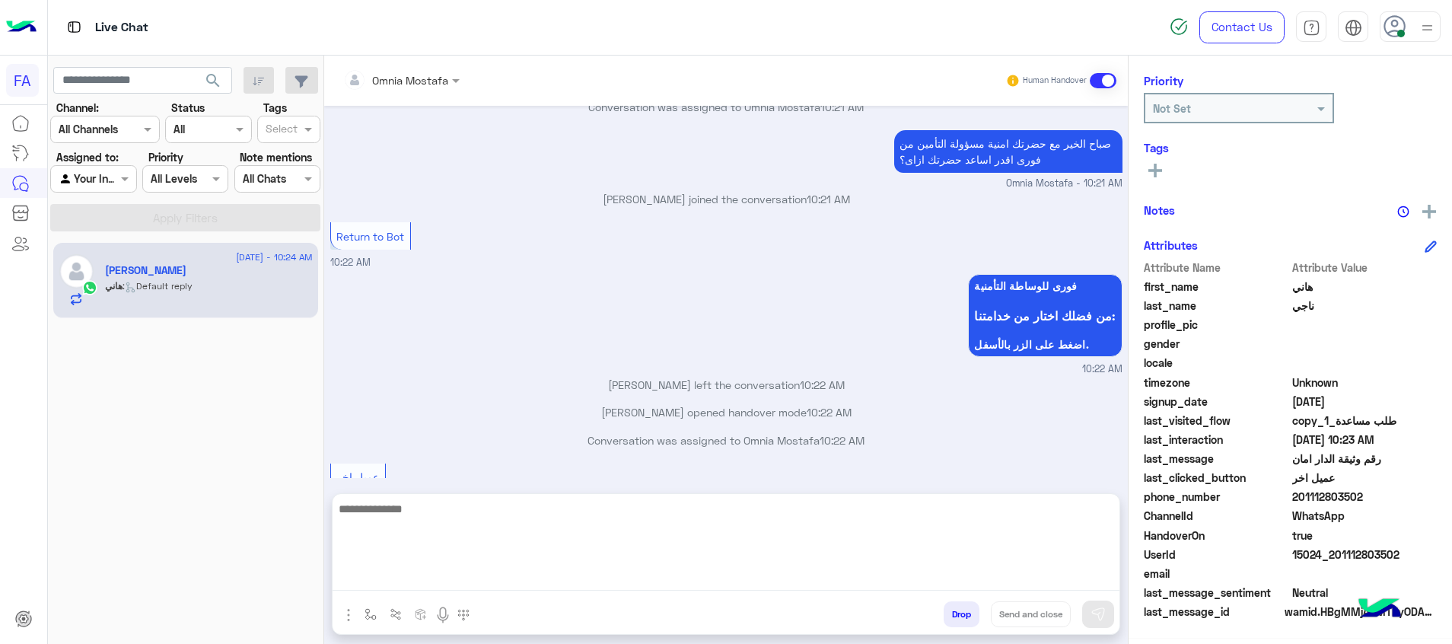
drag, startPoint x: 1097, startPoint y: 577, endPoint x: 1098, endPoint y: 585, distance: 8.5
click at [1097, 577] on textarea at bounding box center [726, 544] width 787 height 91
paste textarea "**********"
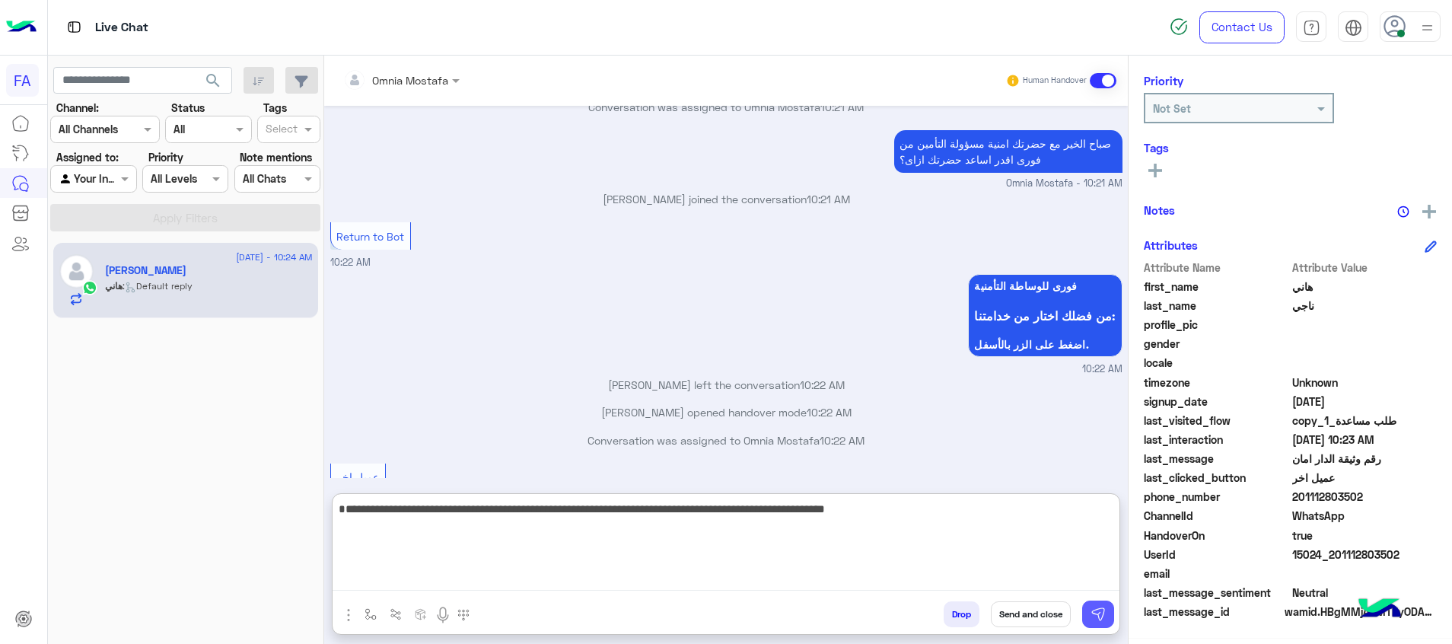
type textarea "**********"
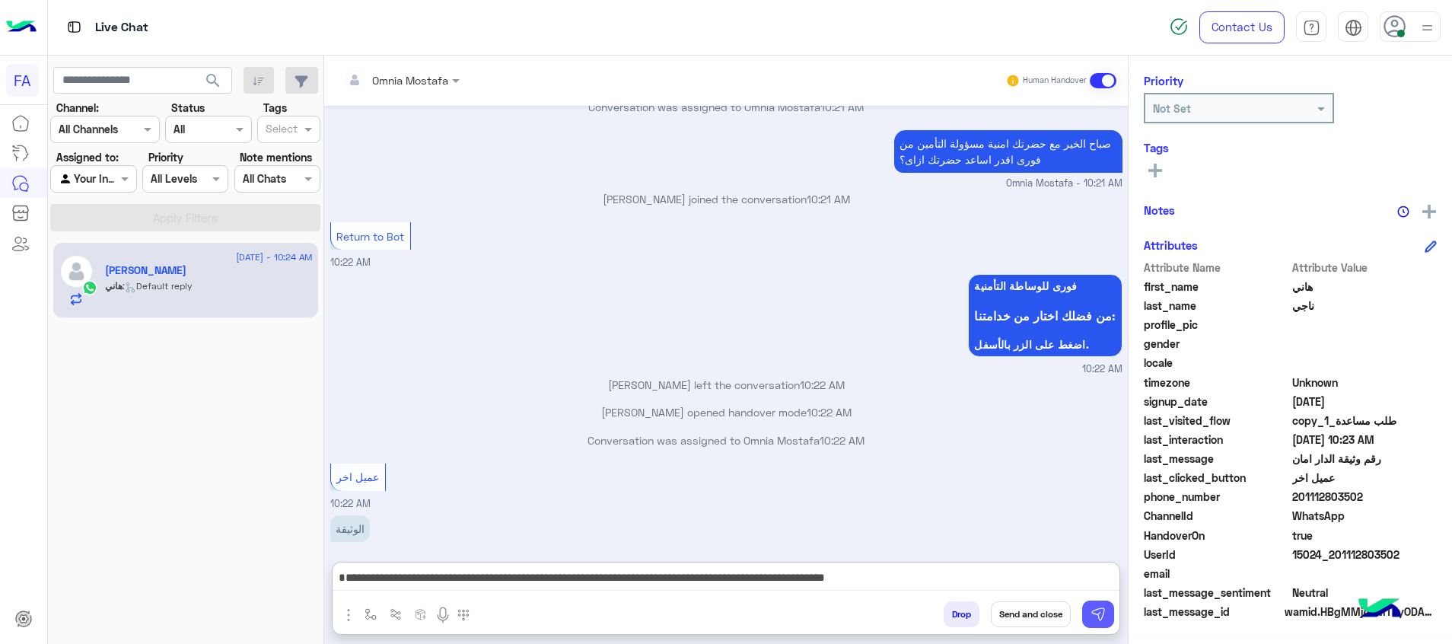
drag, startPoint x: 1101, startPoint y: 608, endPoint x: 1089, endPoint y: 629, distance: 23.9
click at [1102, 609] on img at bounding box center [1098, 614] width 15 height 15
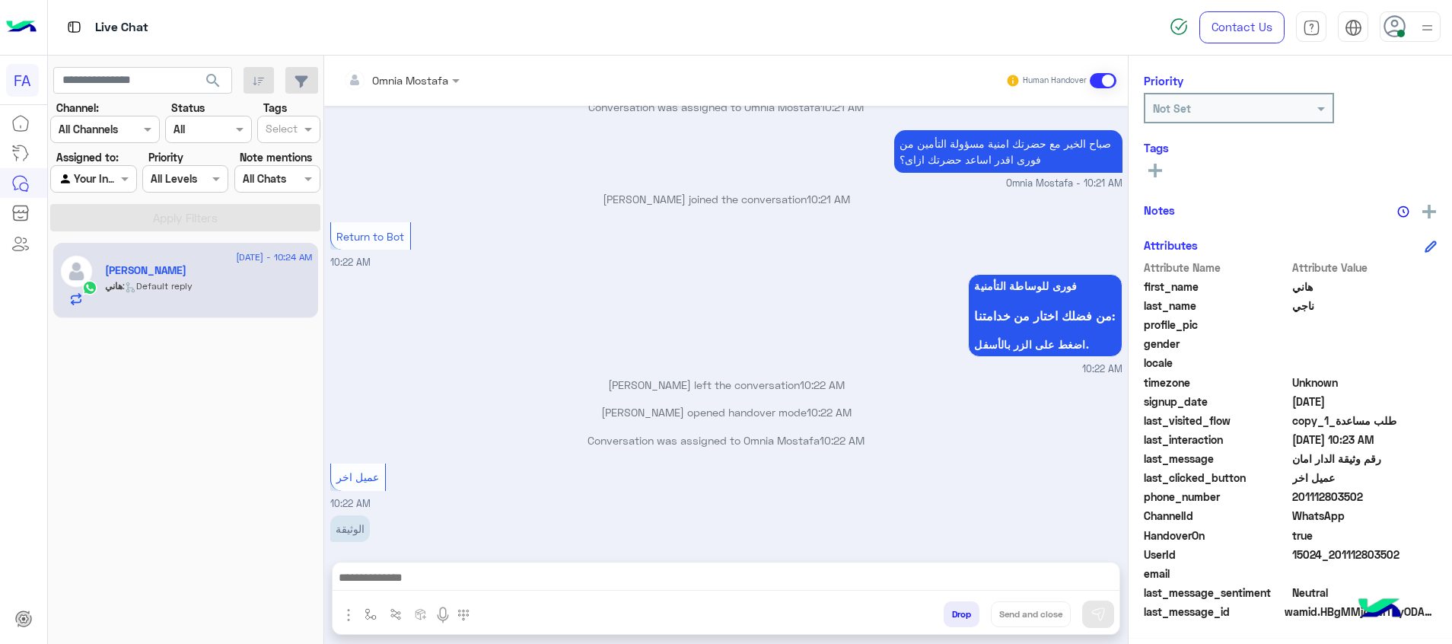
scroll to position [909, 0]
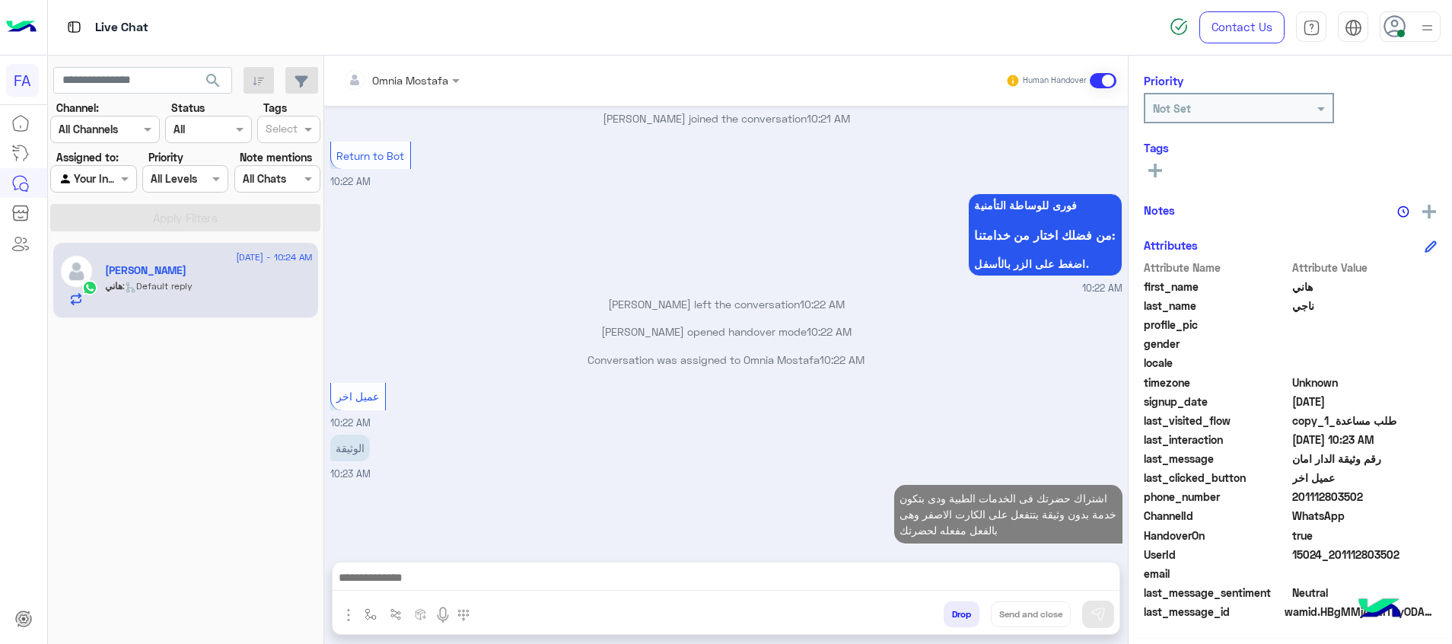
click at [96, 170] on div at bounding box center [93, 179] width 84 height 18
drag, startPoint x: 90, startPoint y: 237, endPoint x: 141, endPoint y: 223, distance: 52.8
click at [107, 232] on b "Unassigned" at bounding box center [102, 237] width 58 height 13
click at [177, 211] on button "Apply Filters" at bounding box center [185, 217] width 270 height 27
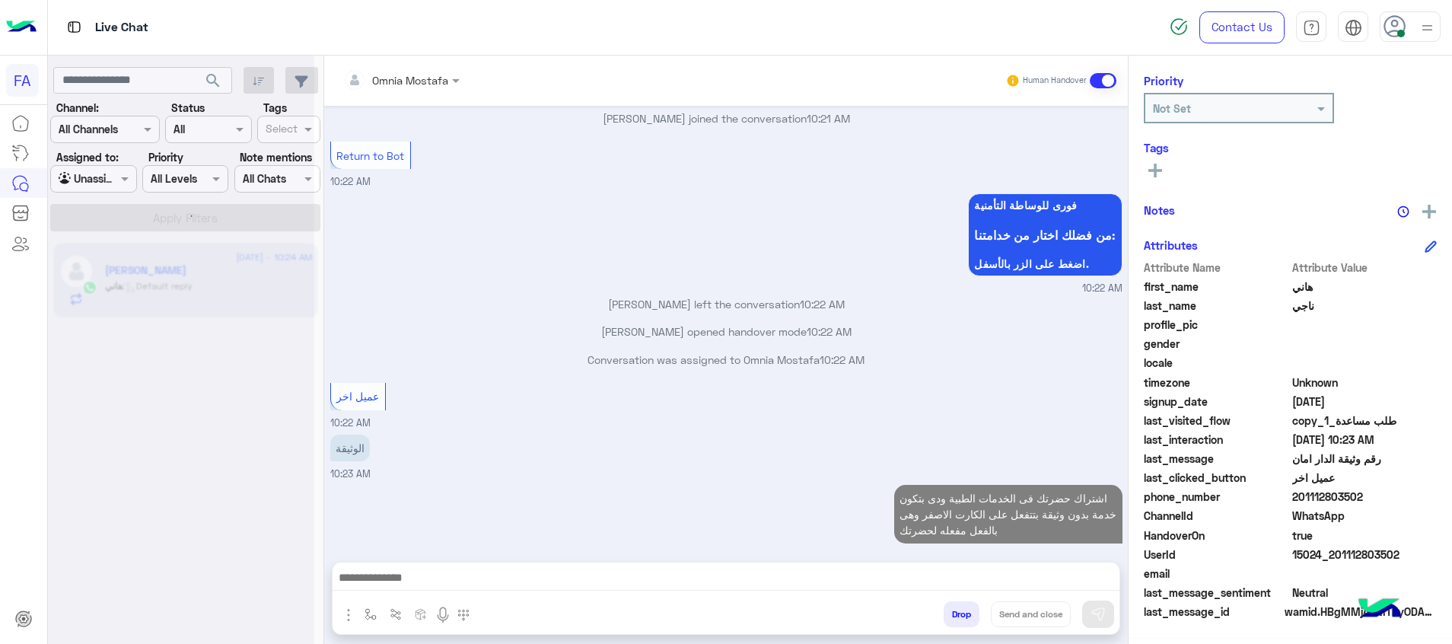
scroll to position [936, 0]
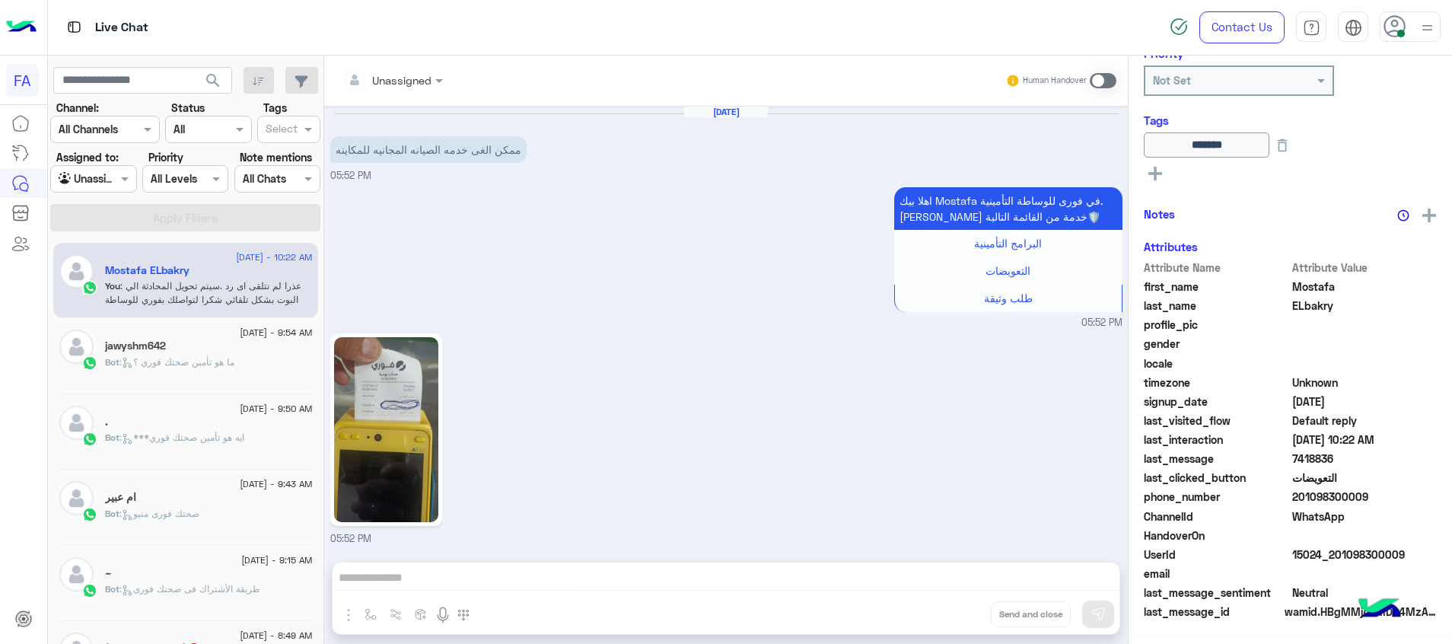
scroll to position [1262, 0]
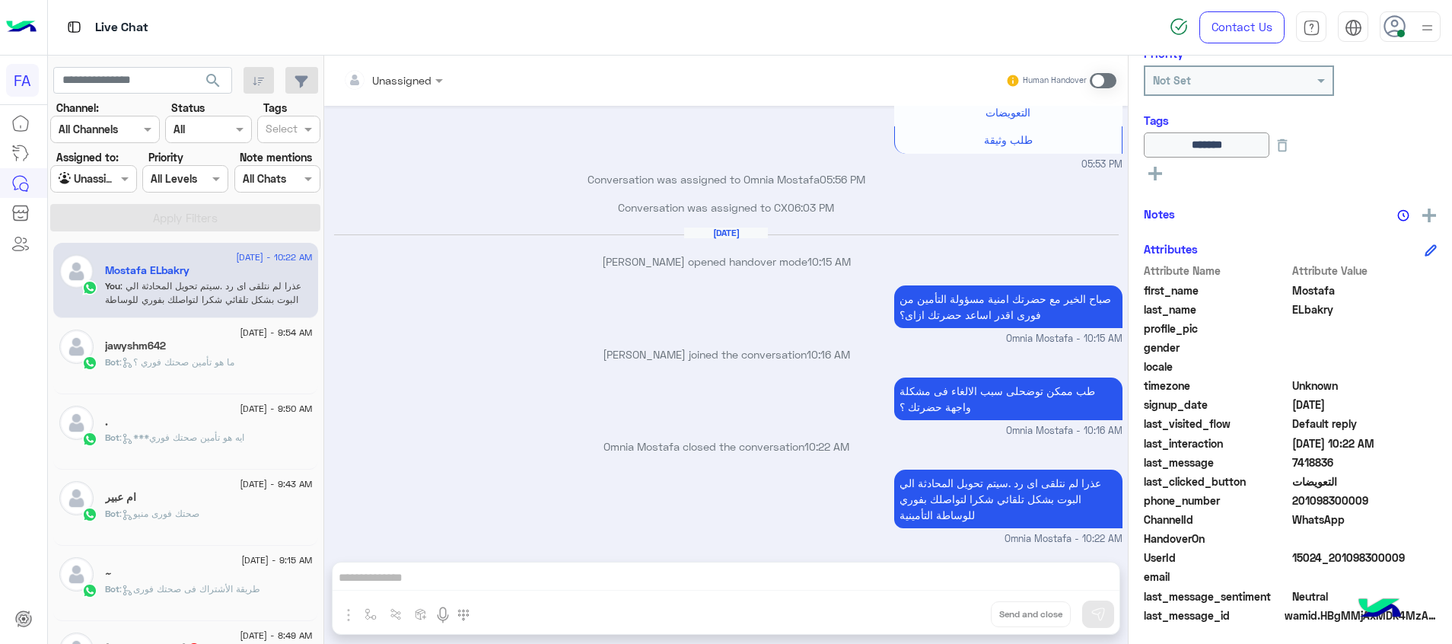
click at [214, 80] on span "search" at bounding box center [213, 81] width 18 height 18
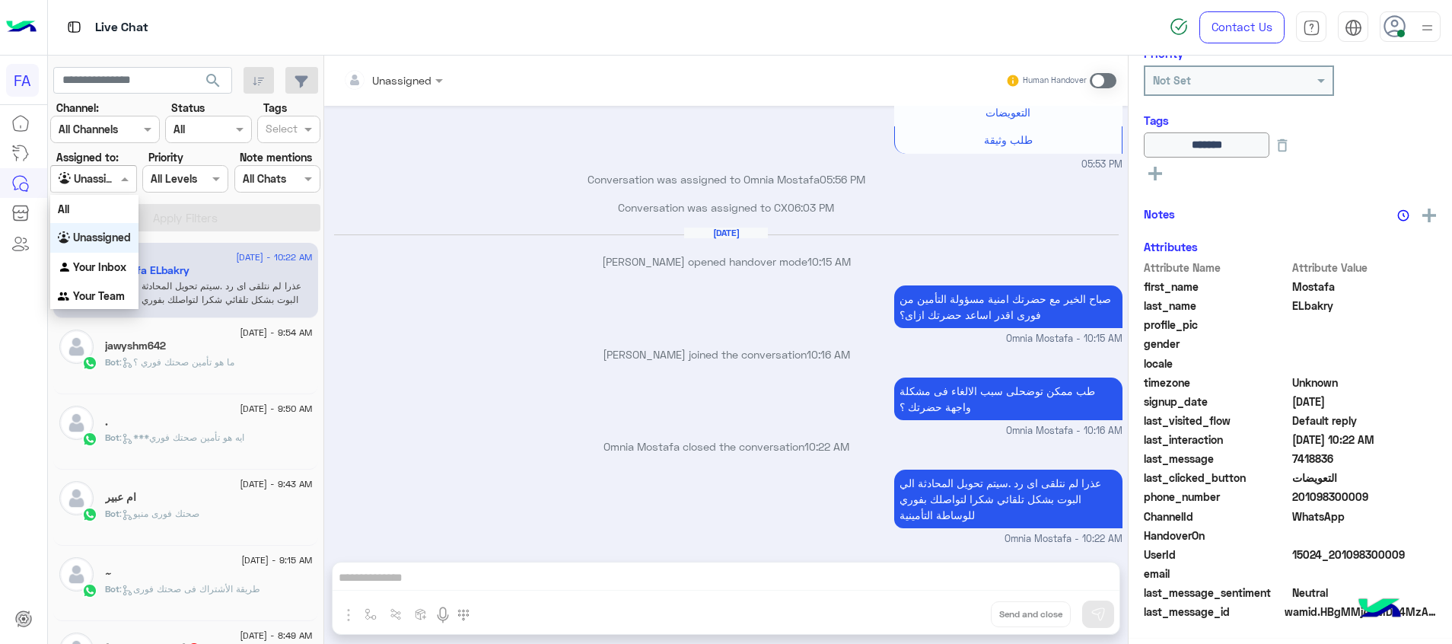
click at [94, 187] on div "Unassigned" at bounding box center [88, 180] width 58 height 18
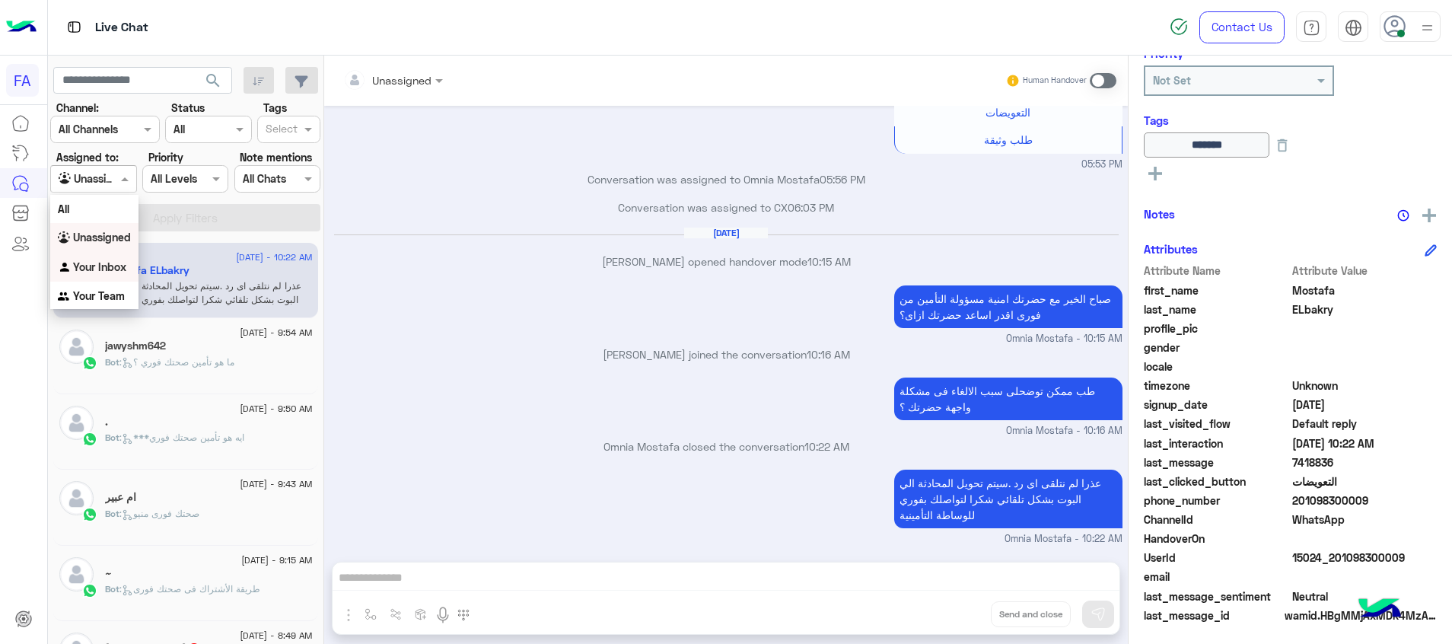
scroll to position [292, 0]
drag, startPoint x: 101, startPoint y: 263, endPoint x: 118, endPoint y: 259, distance: 17.4
click at [108, 263] on b "Your Inbox" at bounding box center [99, 266] width 53 height 13
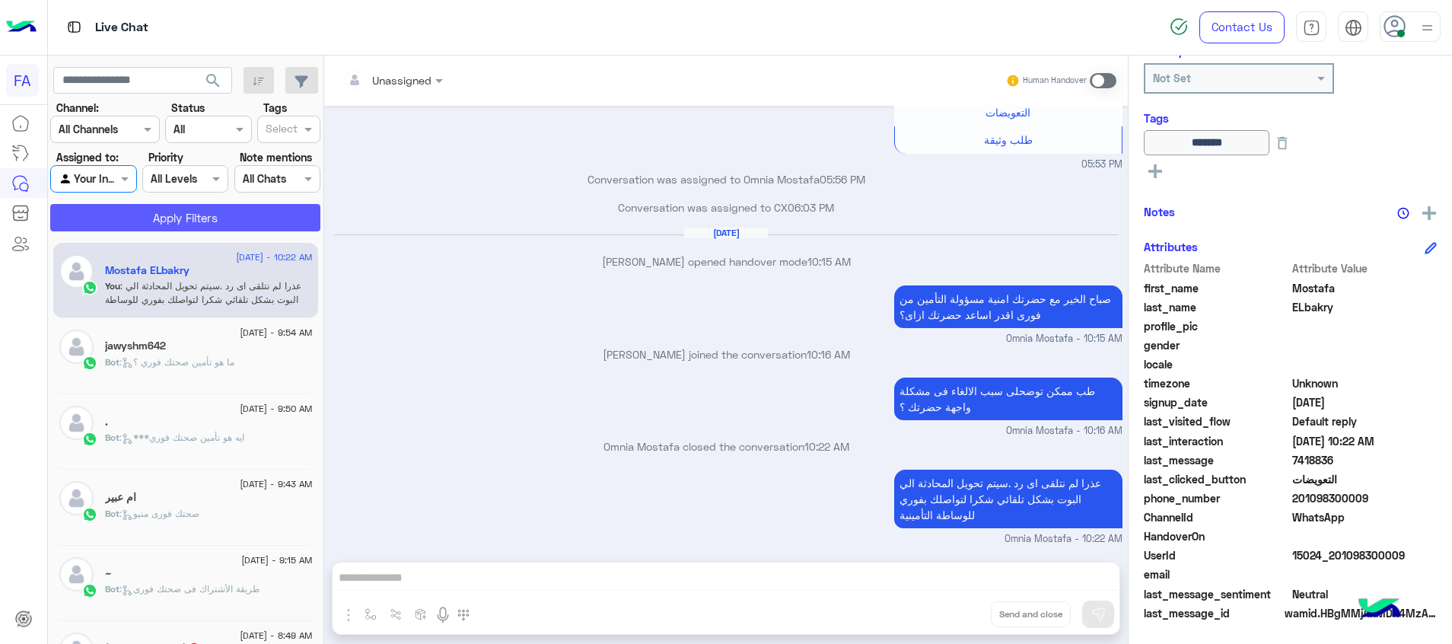
click at [180, 222] on button "Apply Filters" at bounding box center [185, 217] width 270 height 27
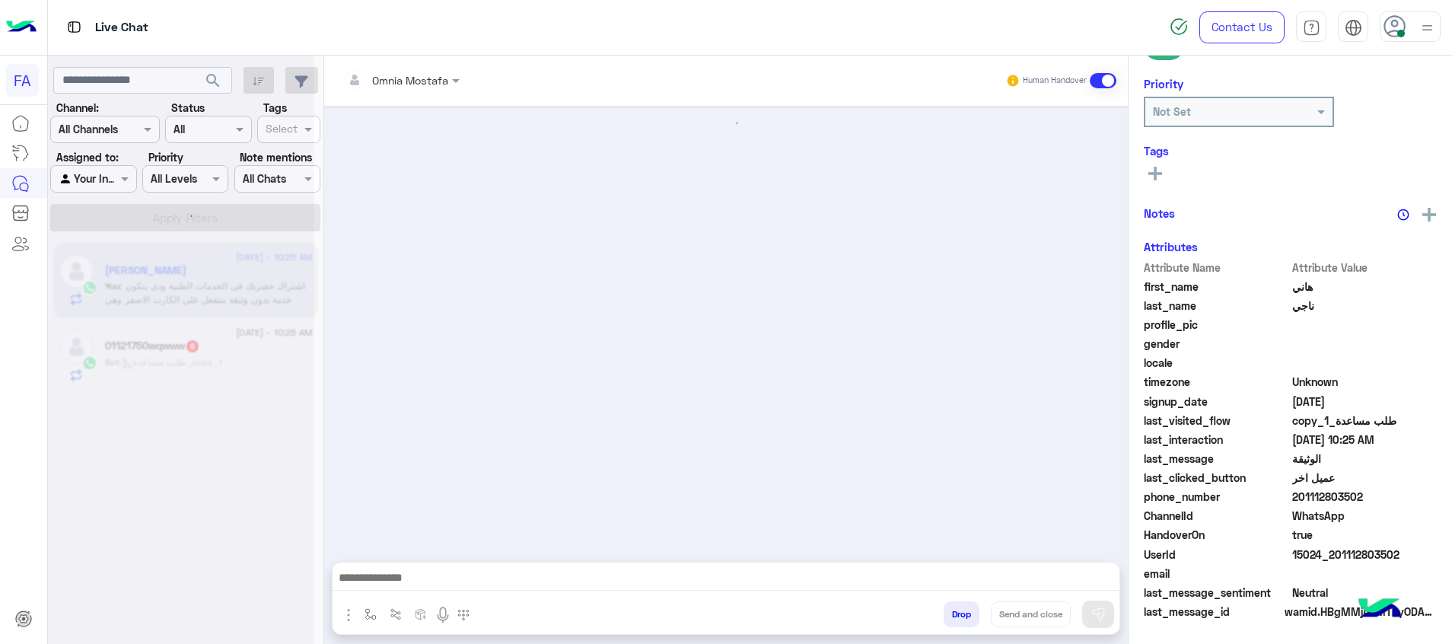
scroll to position [738, 0]
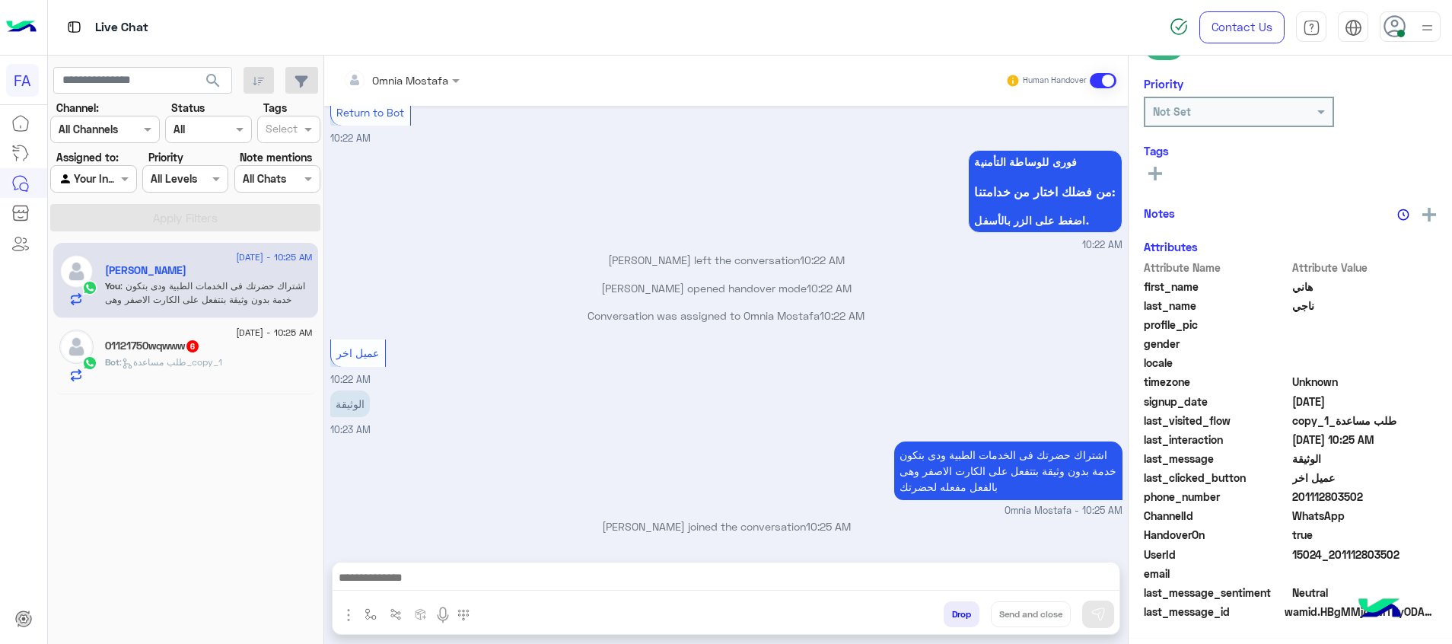
click at [216, 355] on div "01121750wqwww 6" at bounding box center [209, 347] width 208 height 16
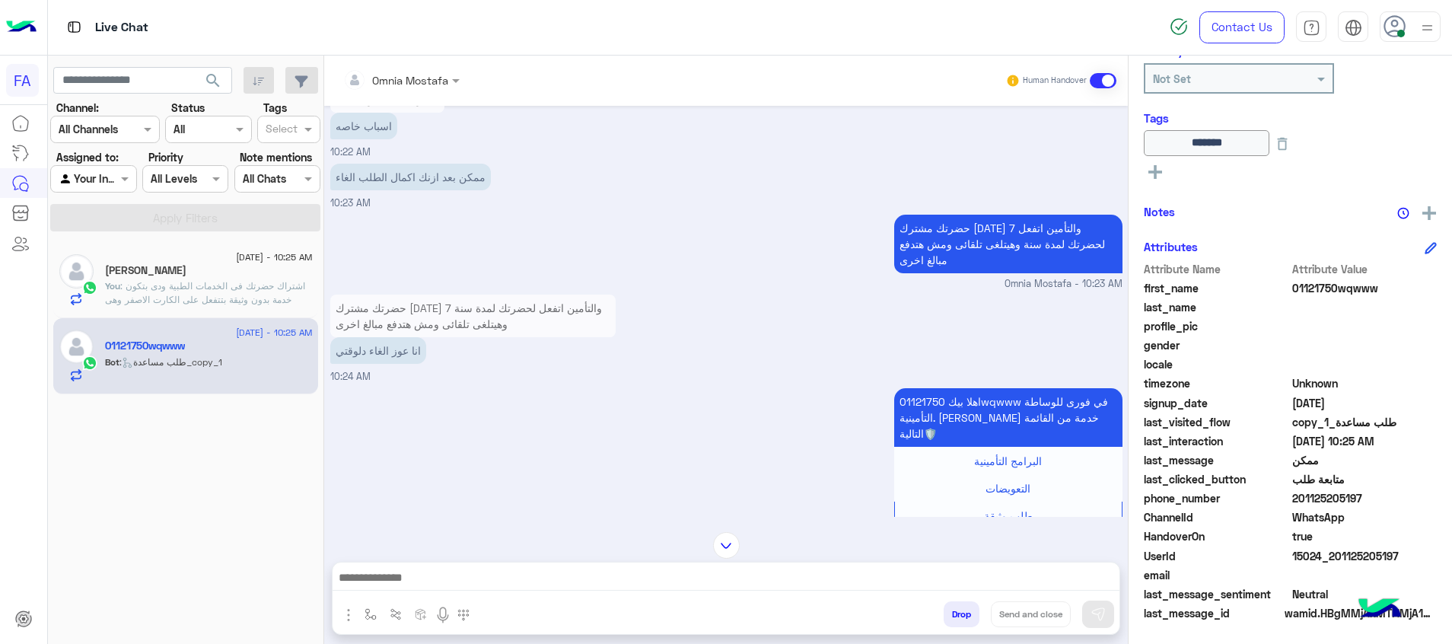
scroll to position [174, 0]
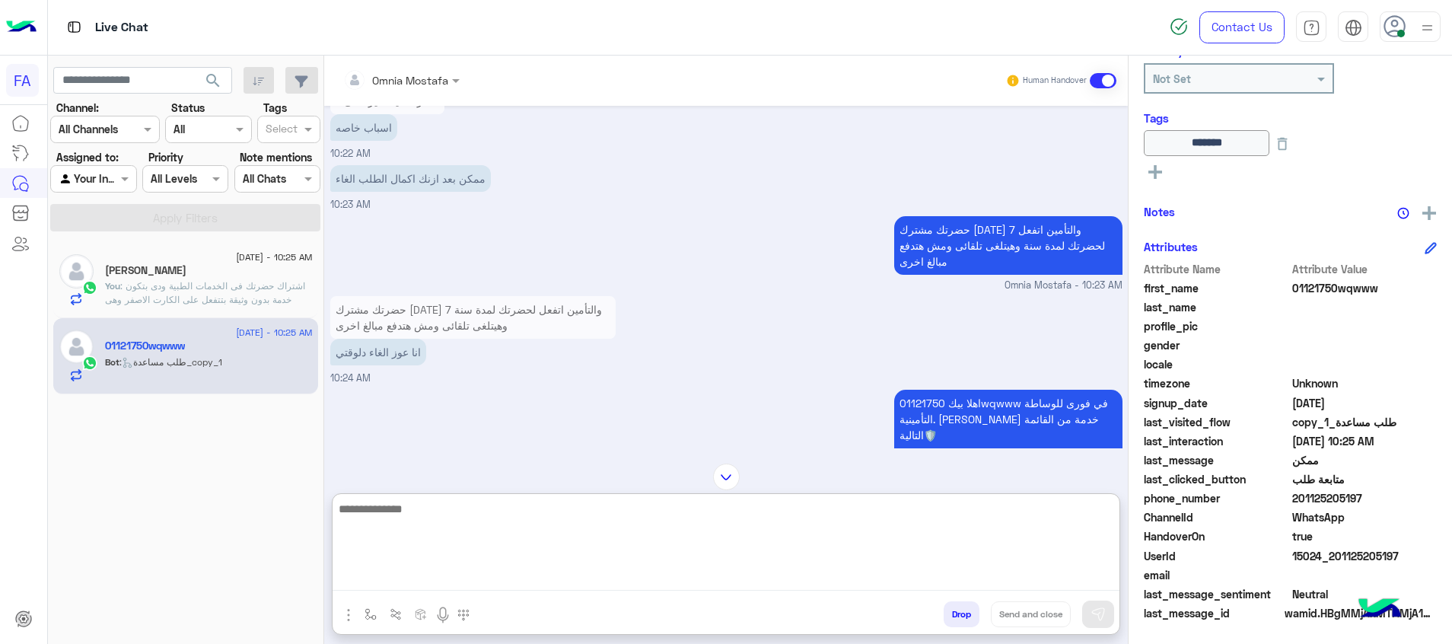
click at [1046, 574] on textarea at bounding box center [726, 544] width 787 height 91
type textarea "**********"
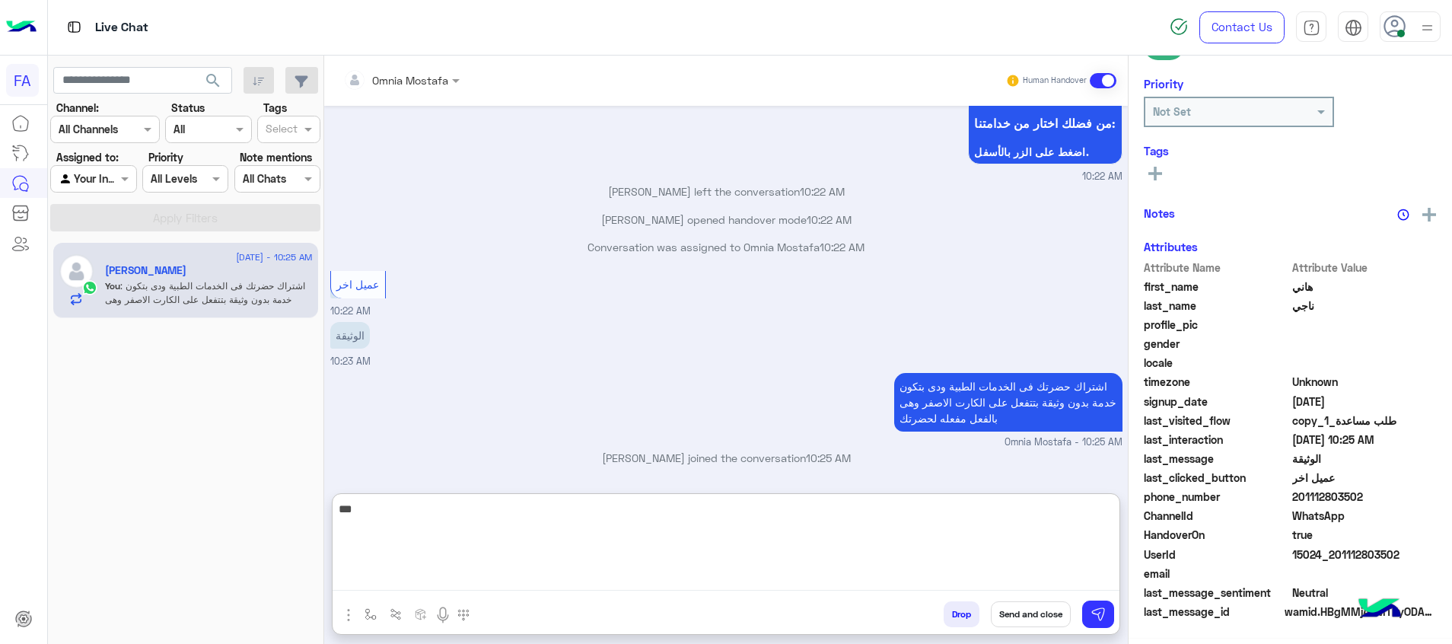
scroll to position [221, 0]
type textarea "**"
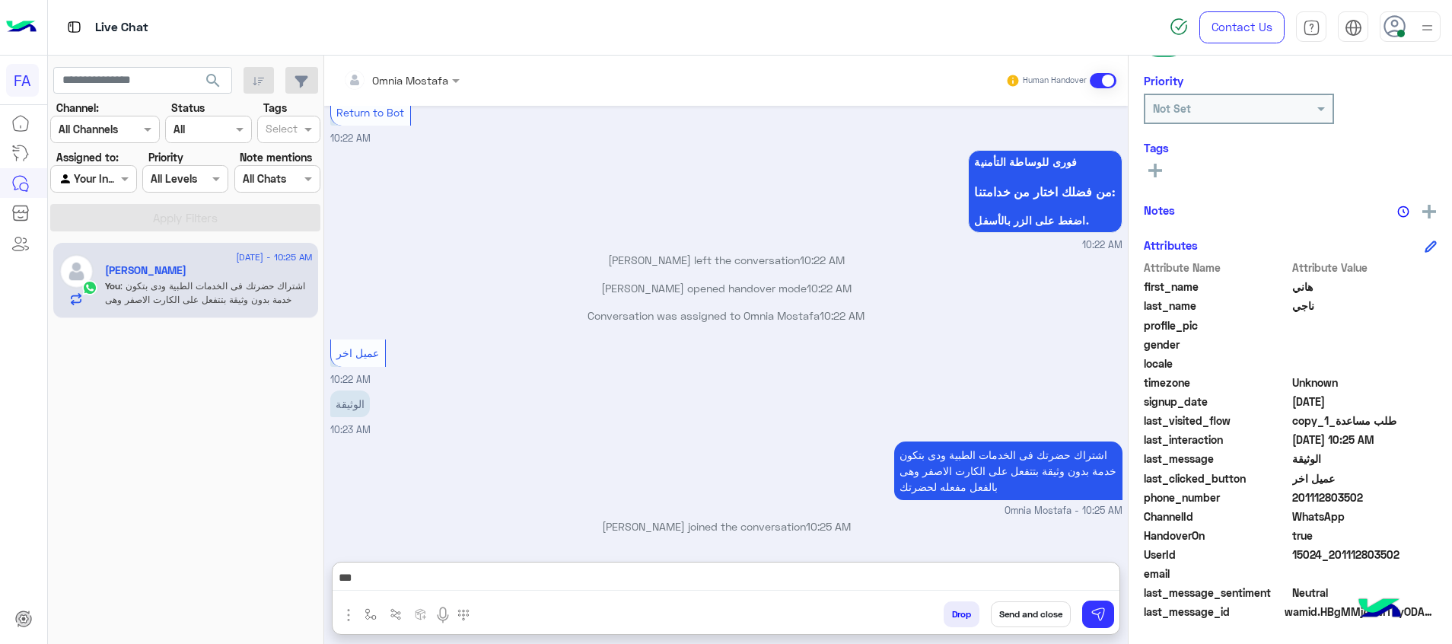
drag, startPoint x: 106, startPoint y: 182, endPoint x: 113, endPoint y: 183, distance: 7.7
click at [107, 182] on div at bounding box center [93, 179] width 84 height 18
click at [113, 237] on b "Unassigned" at bounding box center [102, 237] width 58 height 13
click at [193, 212] on button "Apply Filters" at bounding box center [185, 217] width 270 height 27
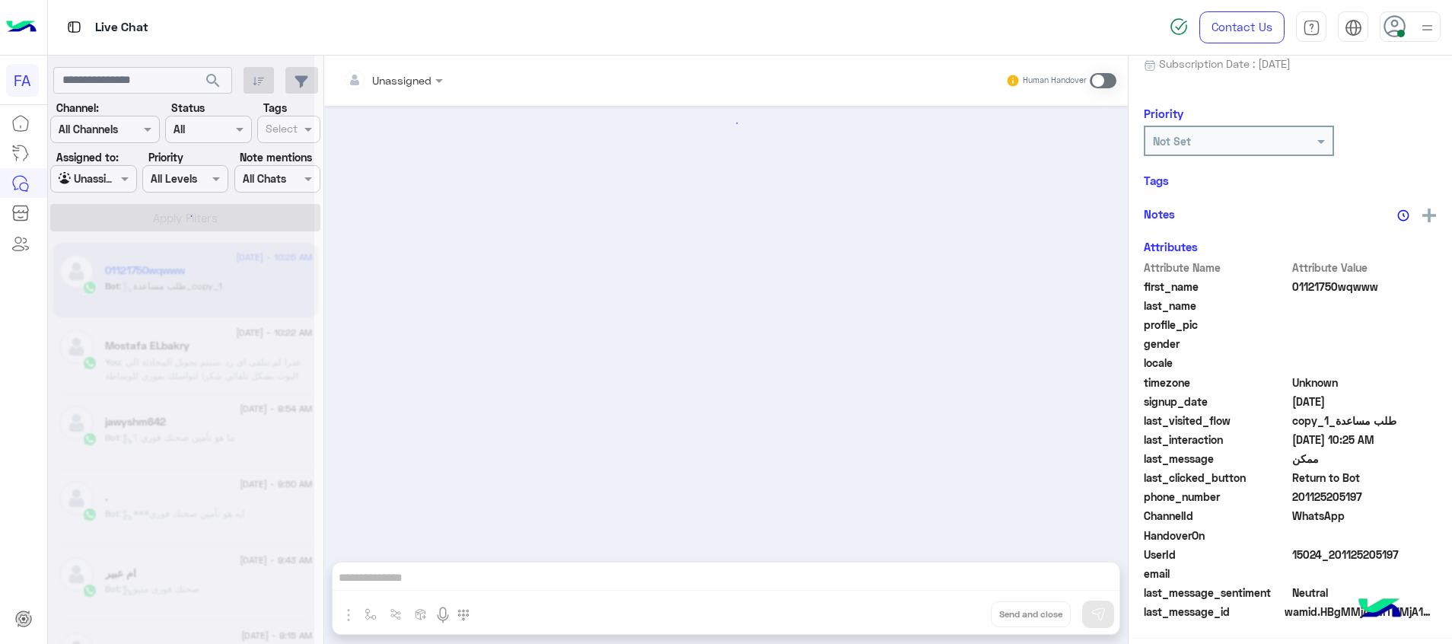
scroll to position [1070, 0]
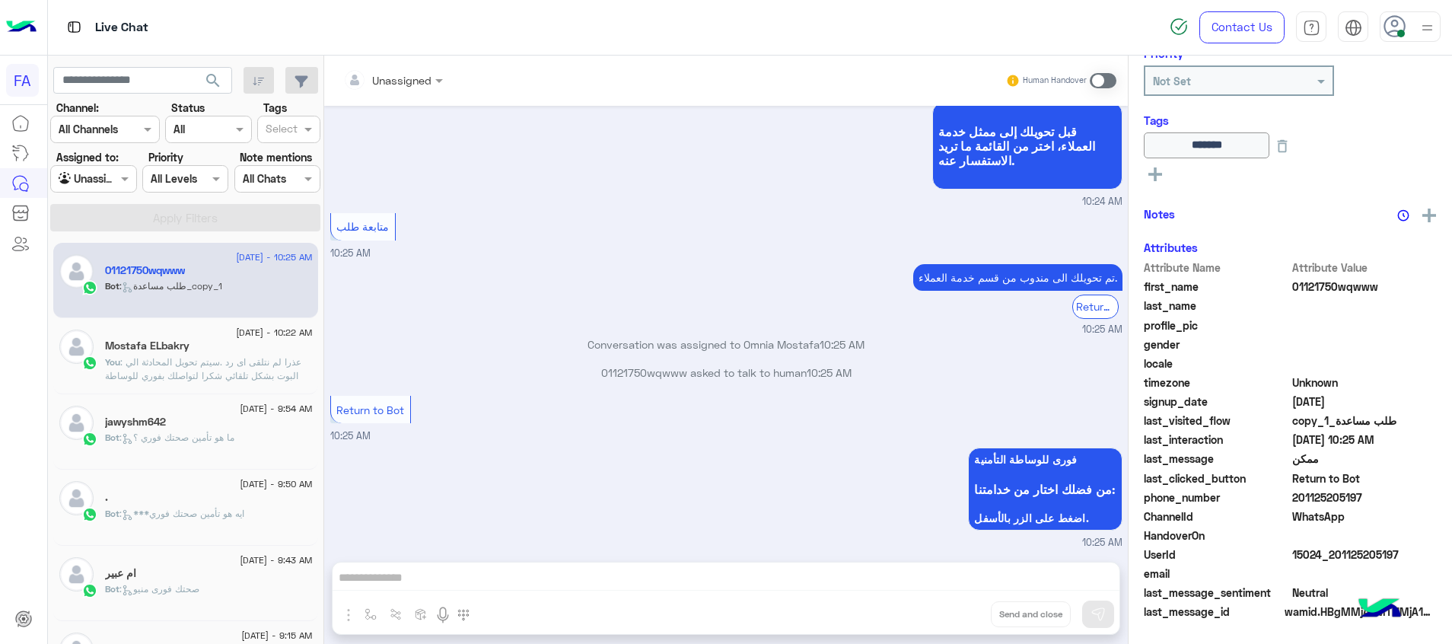
click at [1092, 79] on span at bounding box center [1103, 80] width 27 height 15
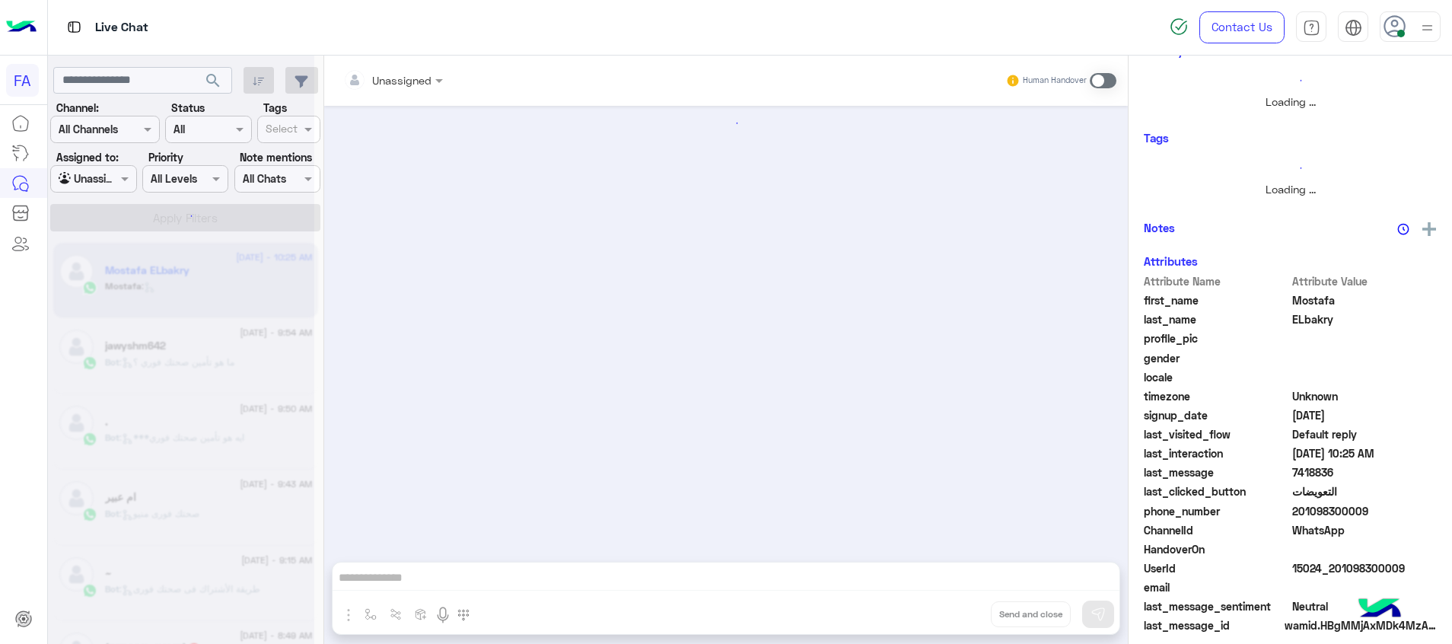
drag, startPoint x: 404, startPoint y: 78, endPoint x: 413, endPoint y: 84, distance: 11.0
click at [403, 78] on input "text" at bounding box center [374, 80] width 62 height 16
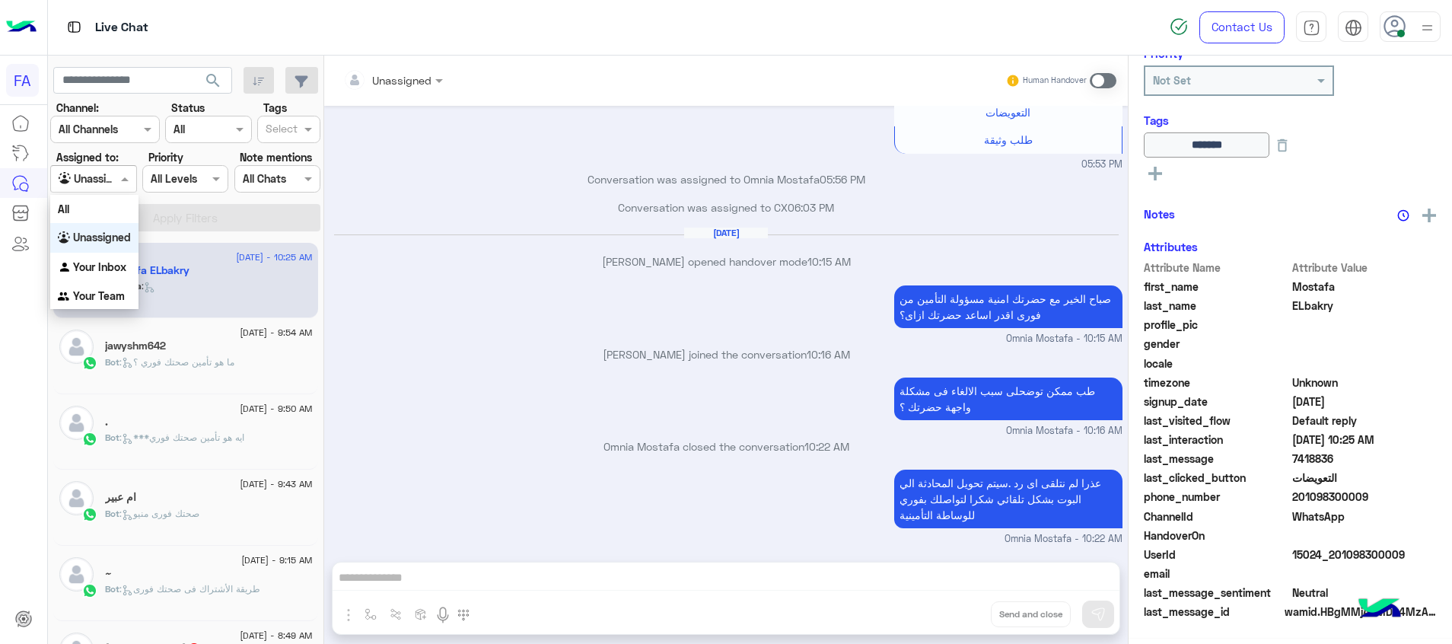
click at [113, 177] on div at bounding box center [93, 179] width 84 height 18
click at [118, 273] on div "Your Inbox" at bounding box center [94, 268] width 88 height 30
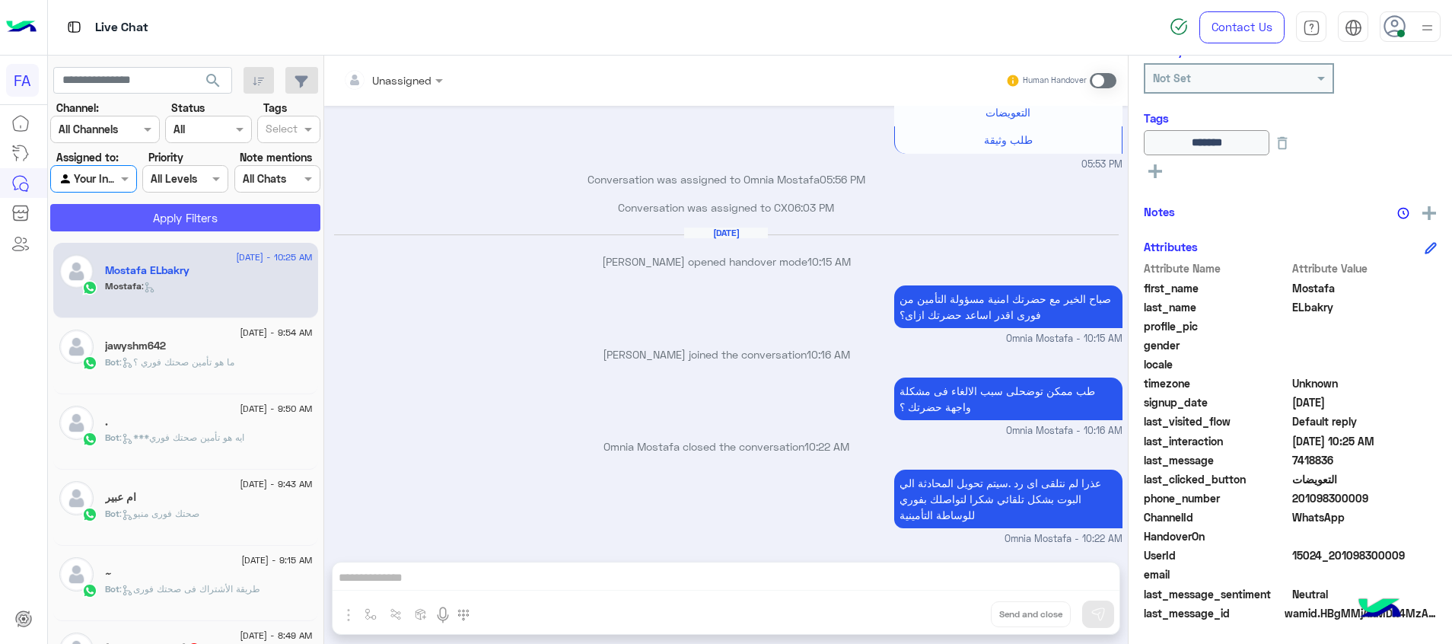
click at [177, 210] on button "Apply Filters" at bounding box center [185, 217] width 270 height 27
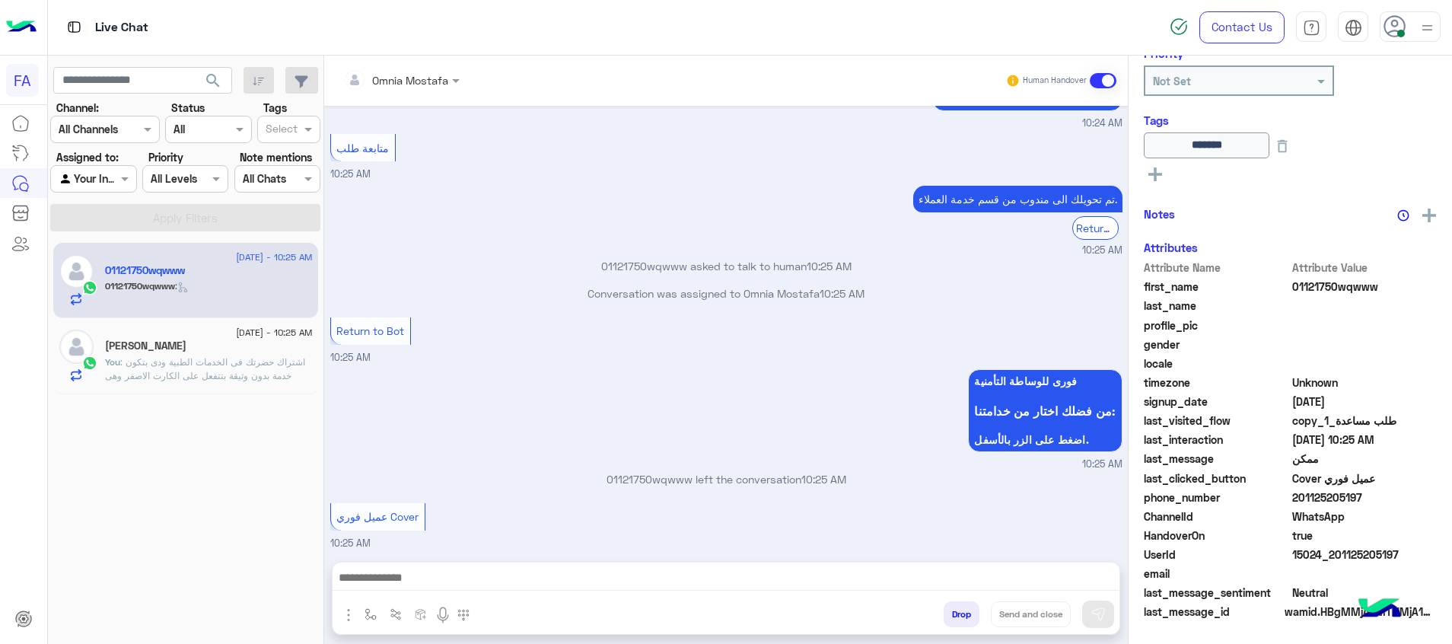
click at [974, 566] on div at bounding box center [726, 582] width 787 height 38
click at [976, 566] on div at bounding box center [726, 582] width 787 height 38
click at [929, 567] on div at bounding box center [726, 582] width 787 height 38
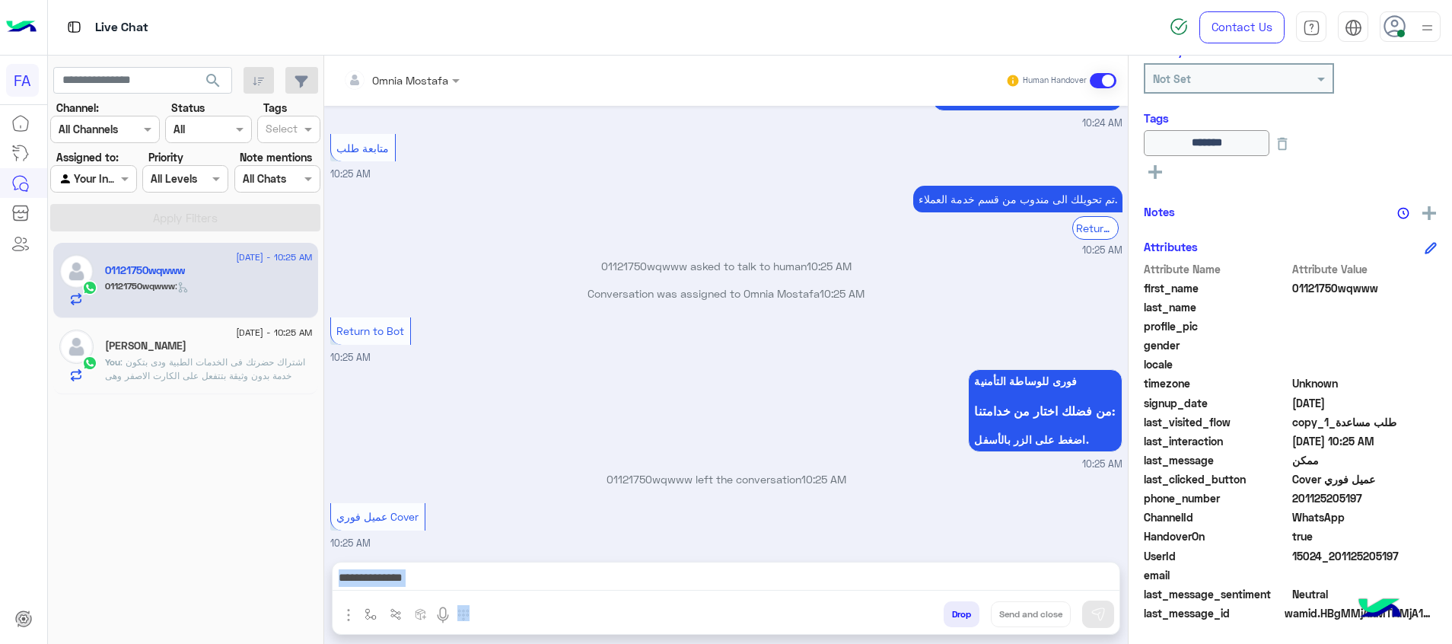
click at [929, 567] on div at bounding box center [726, 582] width 787 height 38
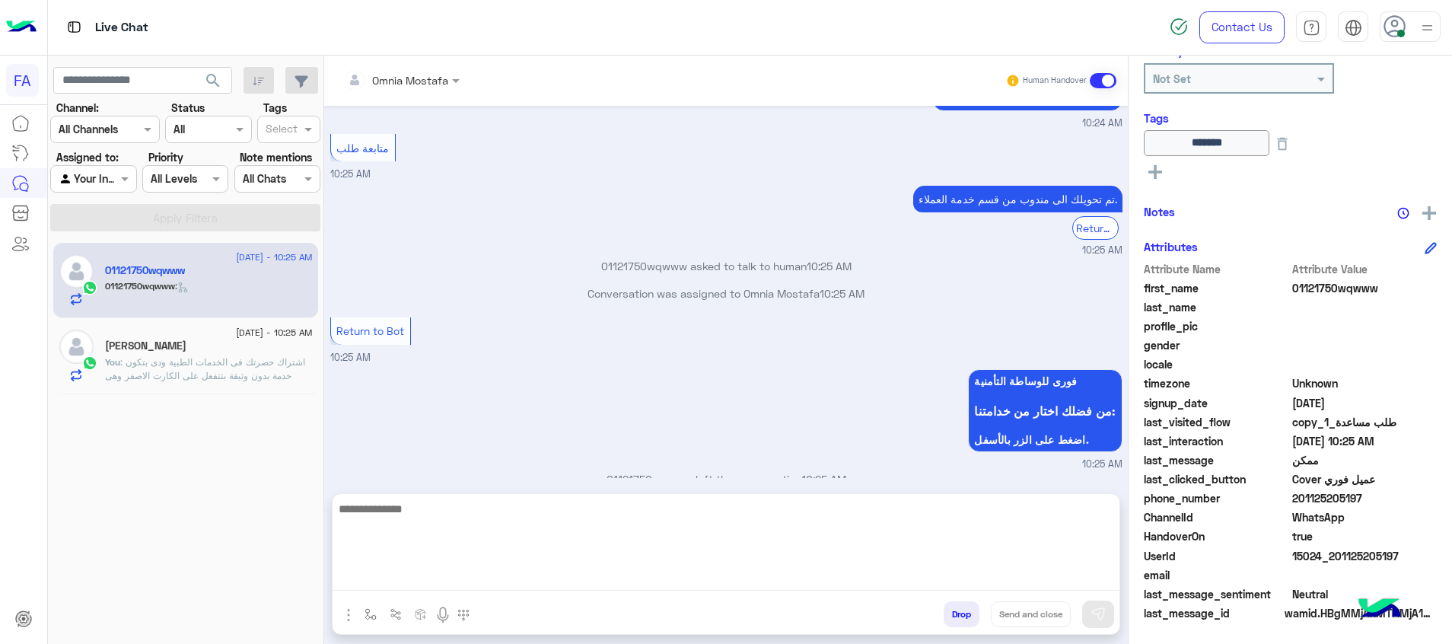
click at [582, 585] on textarea at bounding box center [726, 544] width 787 height 91
type textarea "**********"
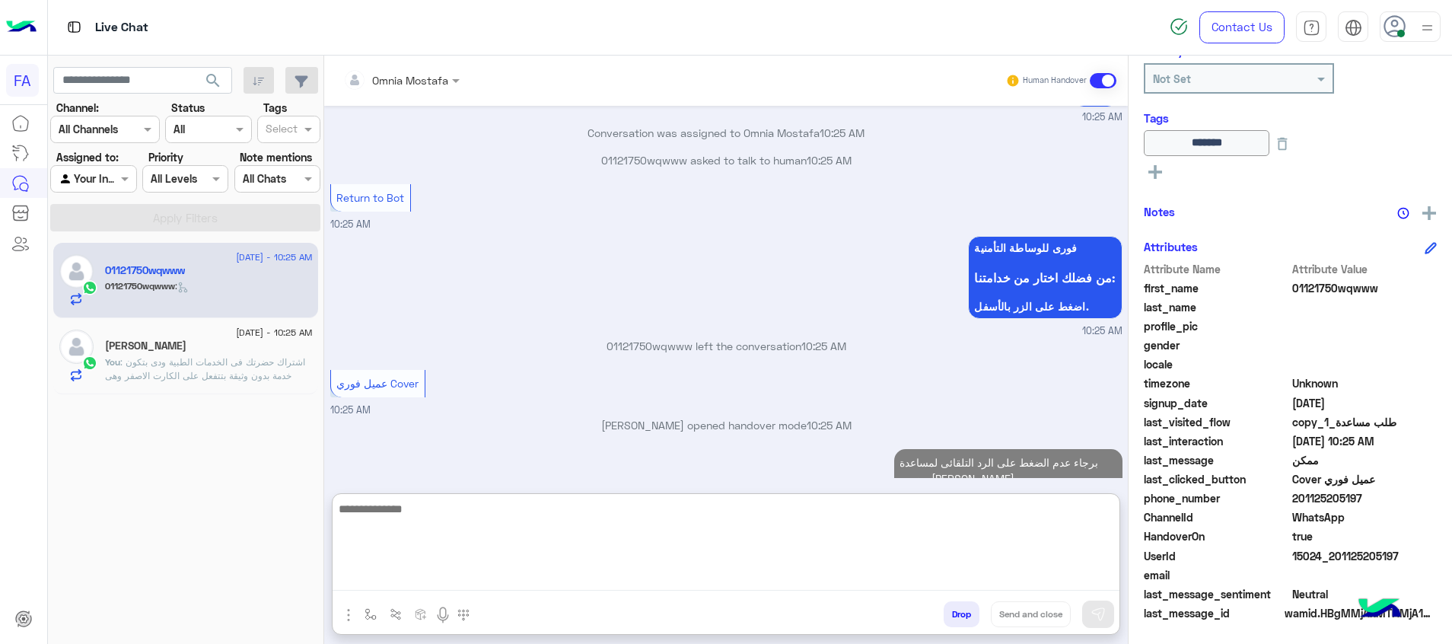
click at [1015, 503] on textarea at bounding box center [726, 544] width 787 height 91
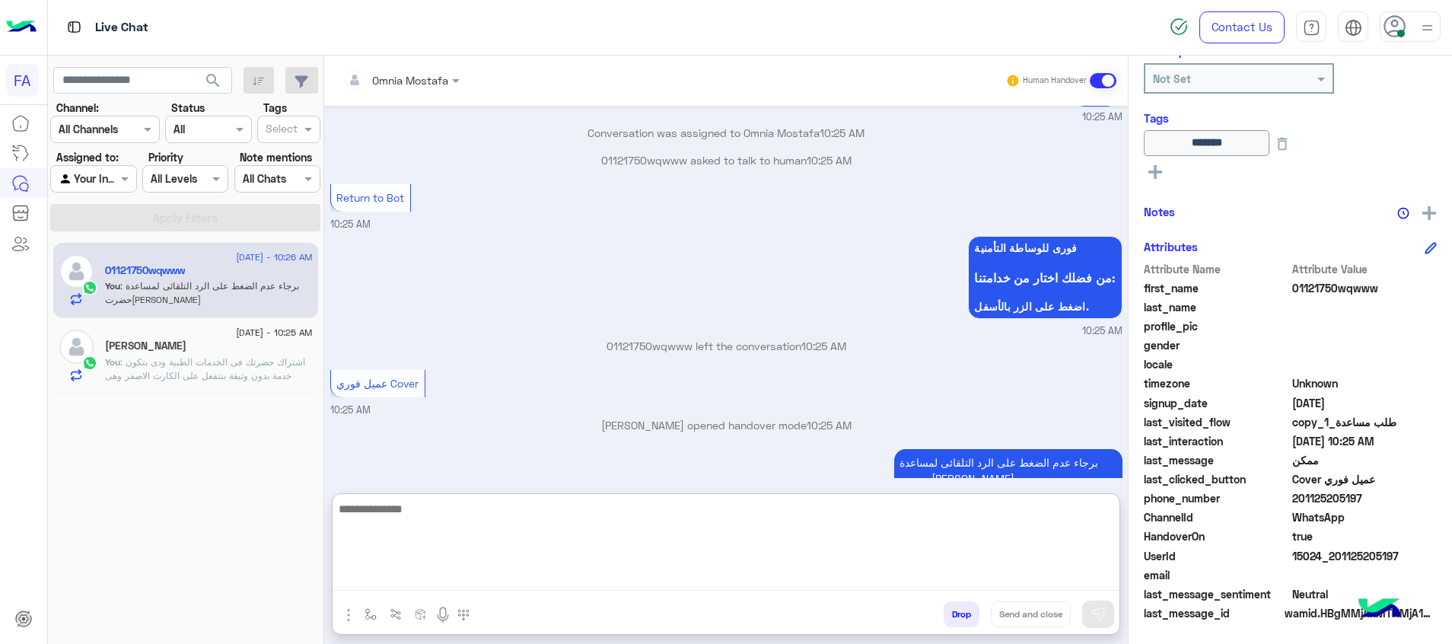
scroll to position [1178, 0]
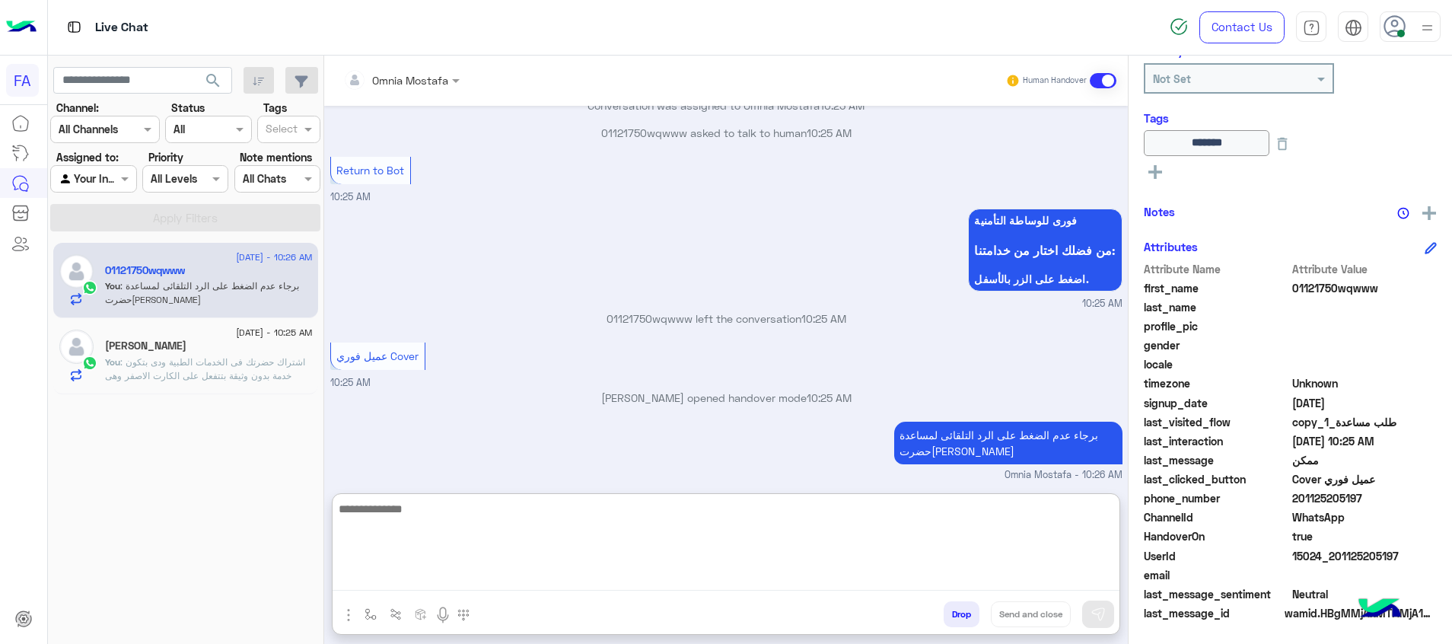
type textarea "*"
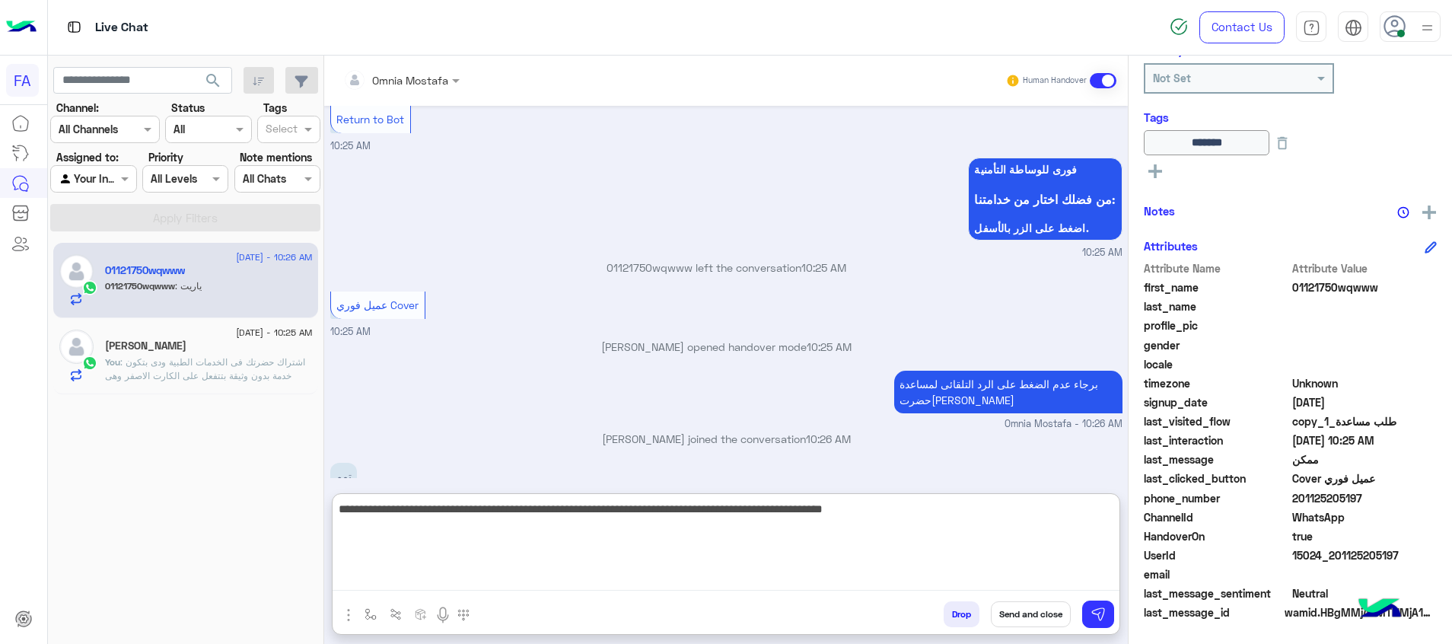
scroll to position [1280, 0]
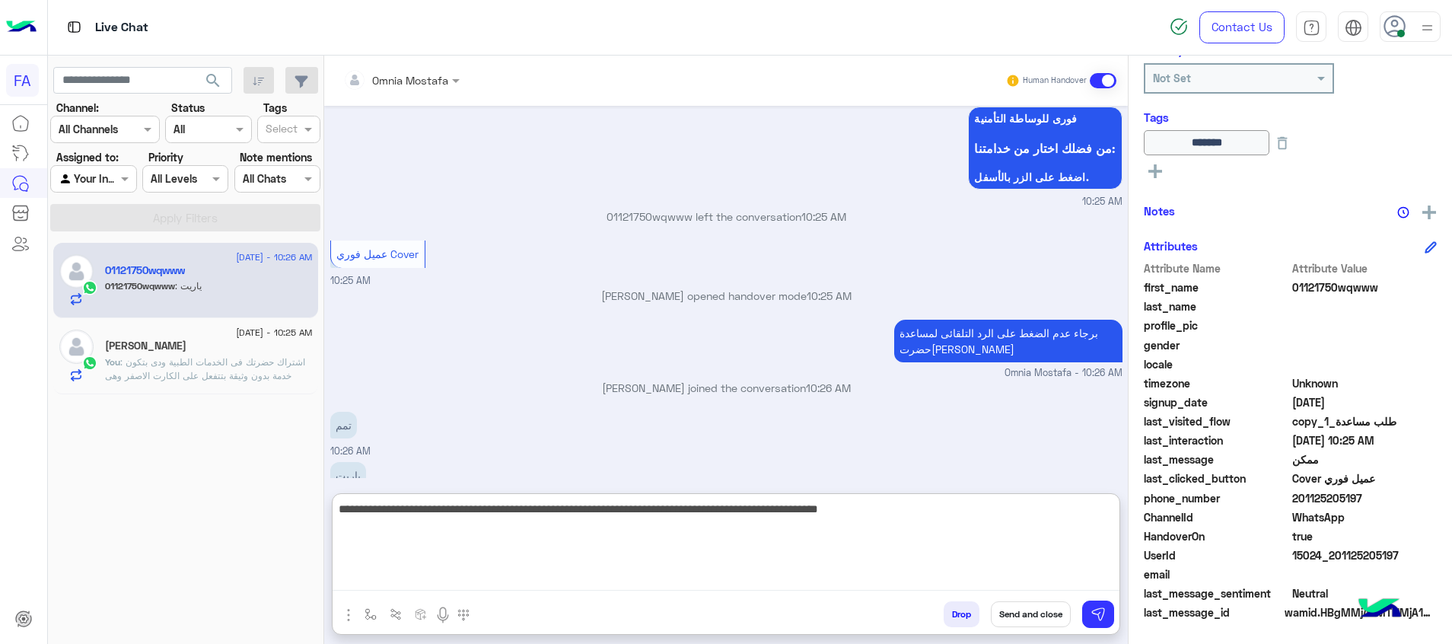
type textarea "**********"
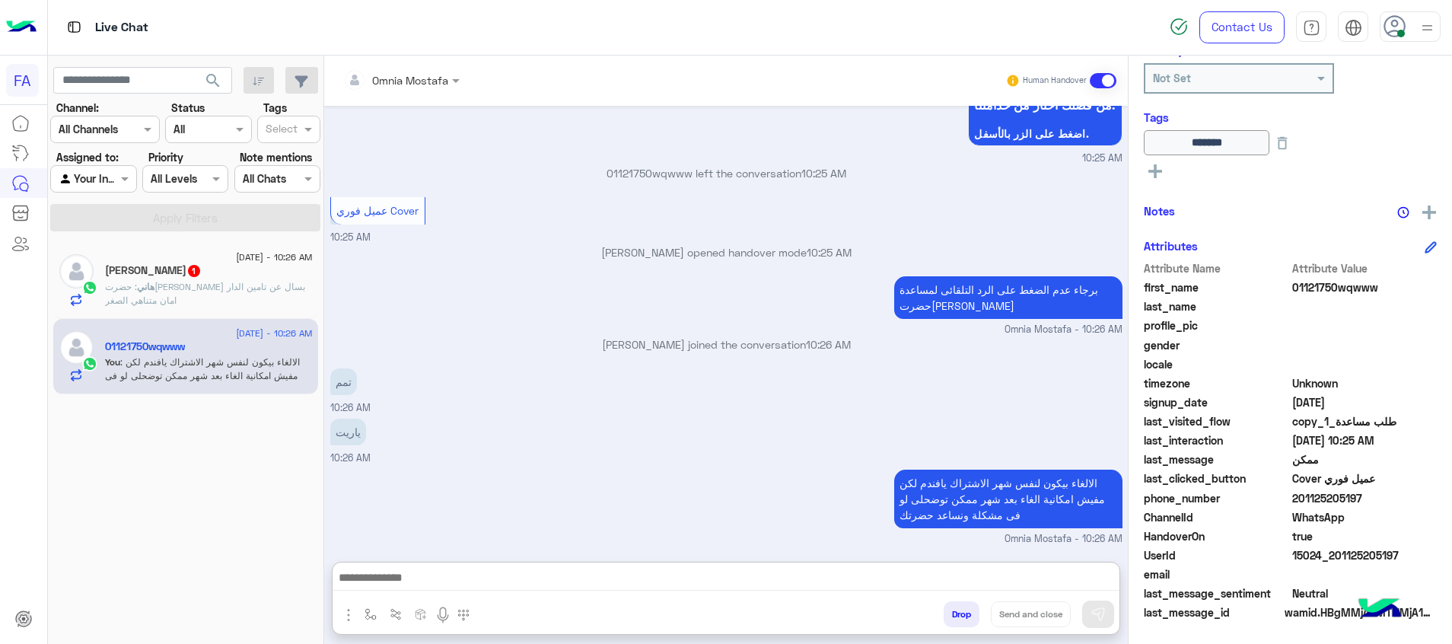
scroll to position [1325, 0]
click at [258, 284] on span ": حضرتك آنا بسال عن تامين الدار امان متناهي الصغر" at bounding box center [205, 293] width 200 height 25
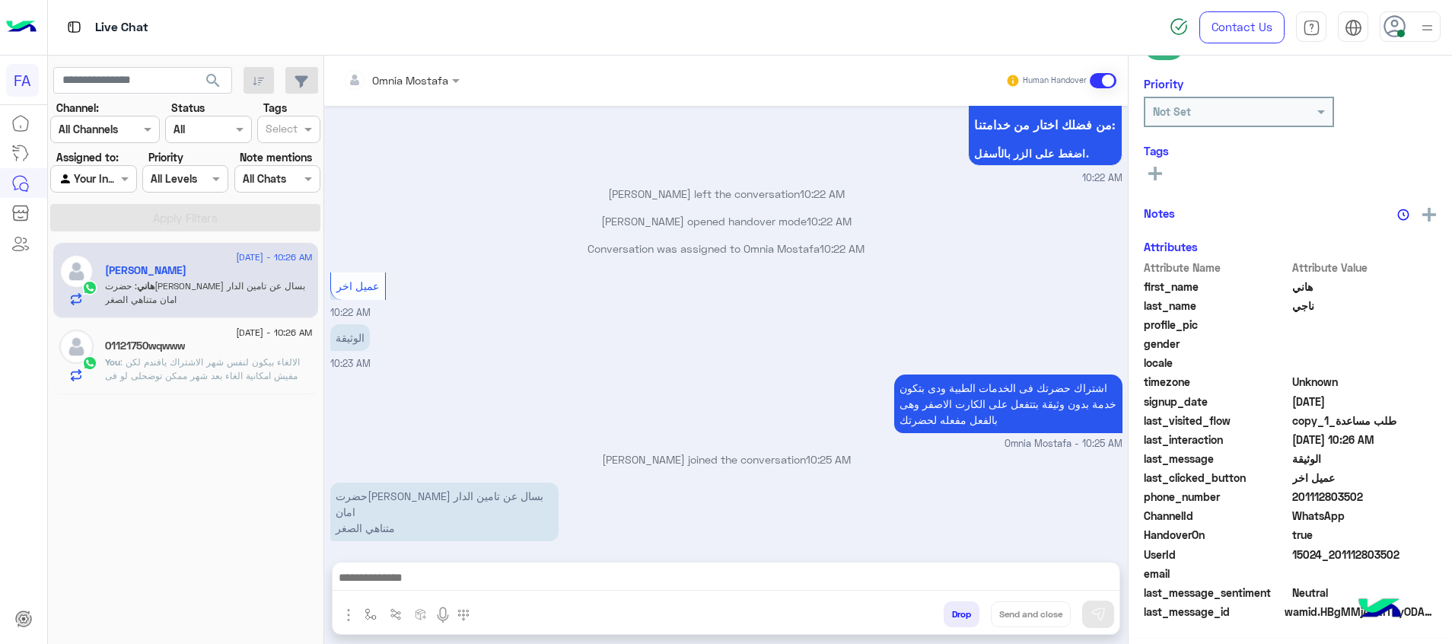
scroll to position [221, 0]
drag, startPoint x: 1408, startPoint y: 554, endPoint x: 1338, endPoint y: 556, distance: 70.1
click at [1338, 556] on span "15024_201112803502" at bounding box center [1365, 555] width 145 height 16
copy span "1112803502"
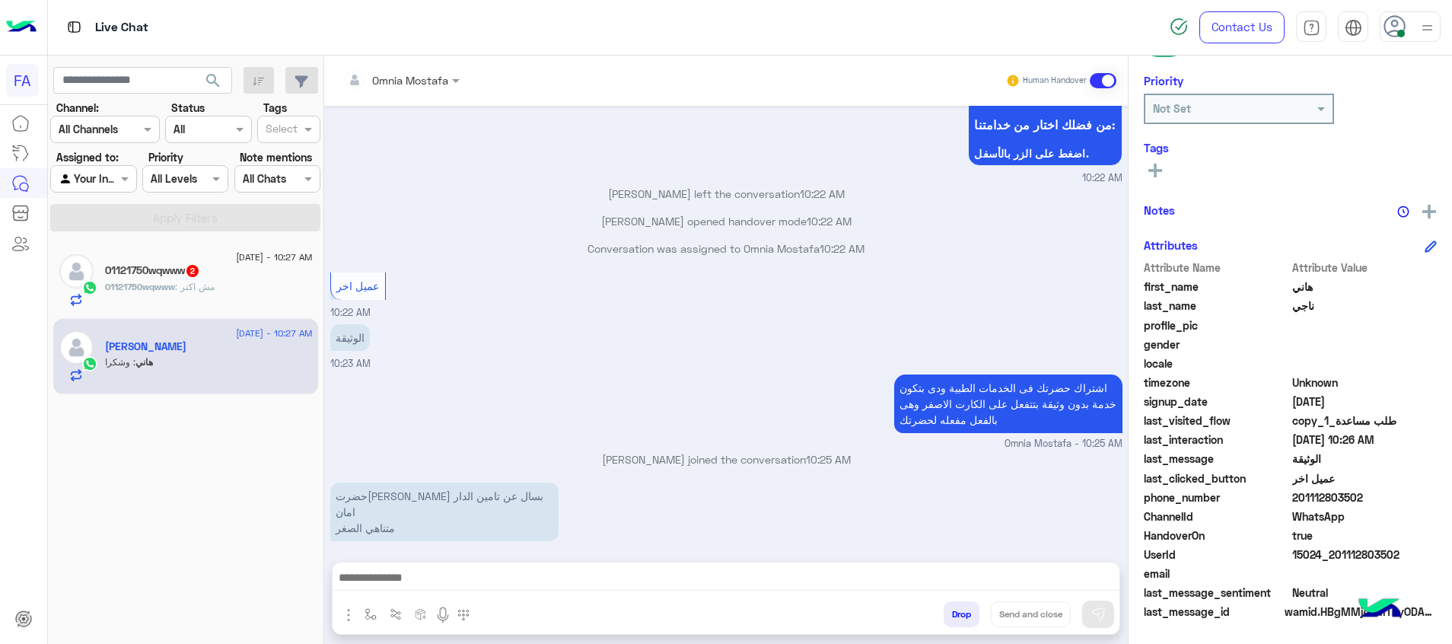
scroll to position [787, 0]
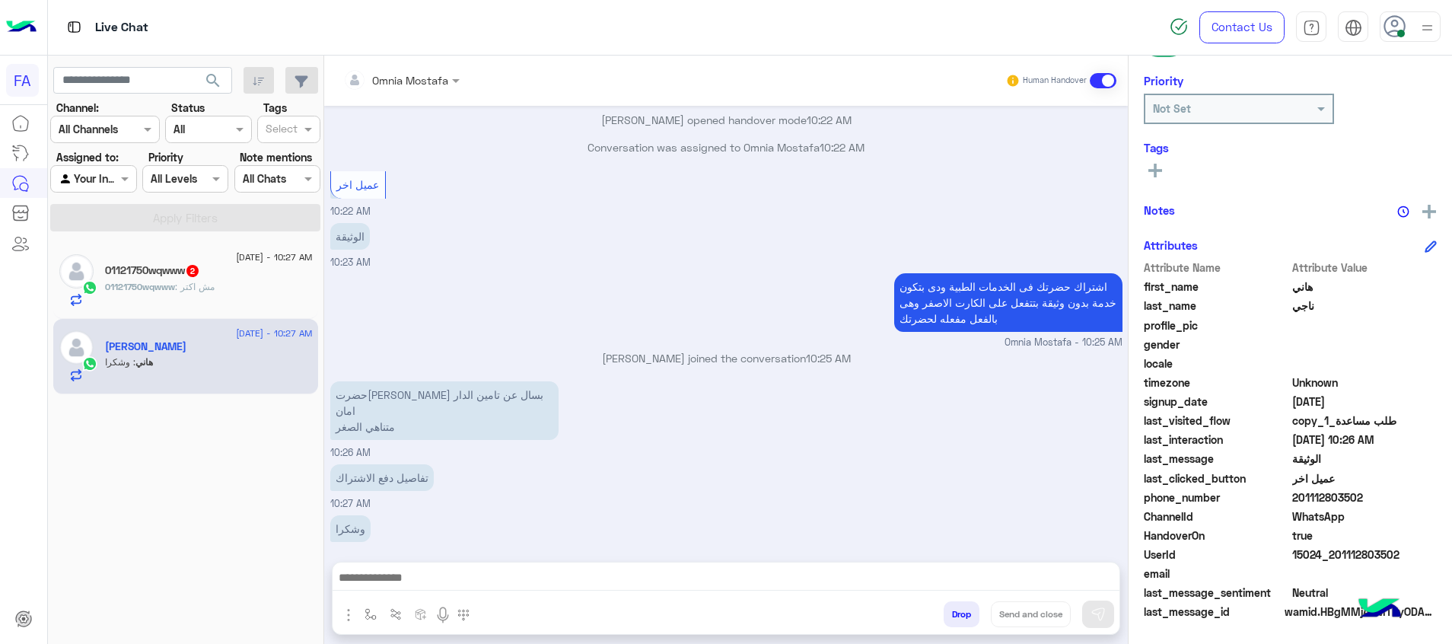
click at [222, 273] on div "01121750wqwww 2" at bounding box center [209, 272] width 208 height 16
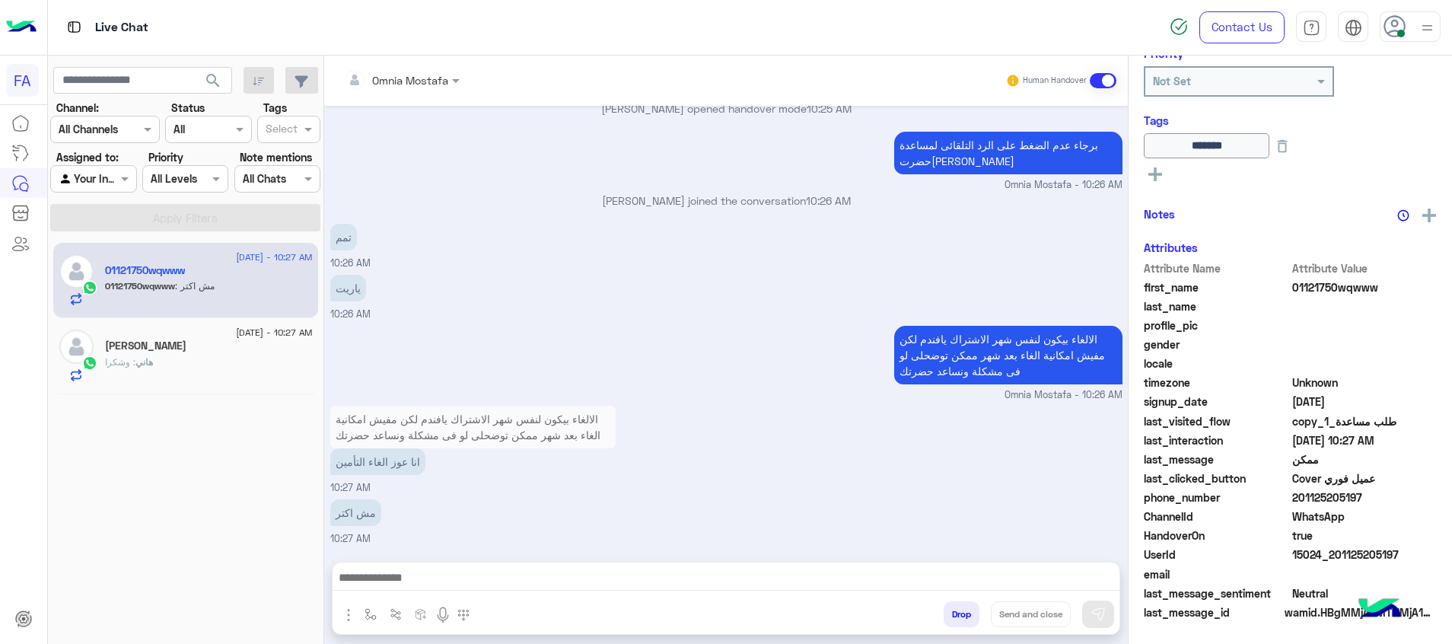
scroll to position [251, 0]
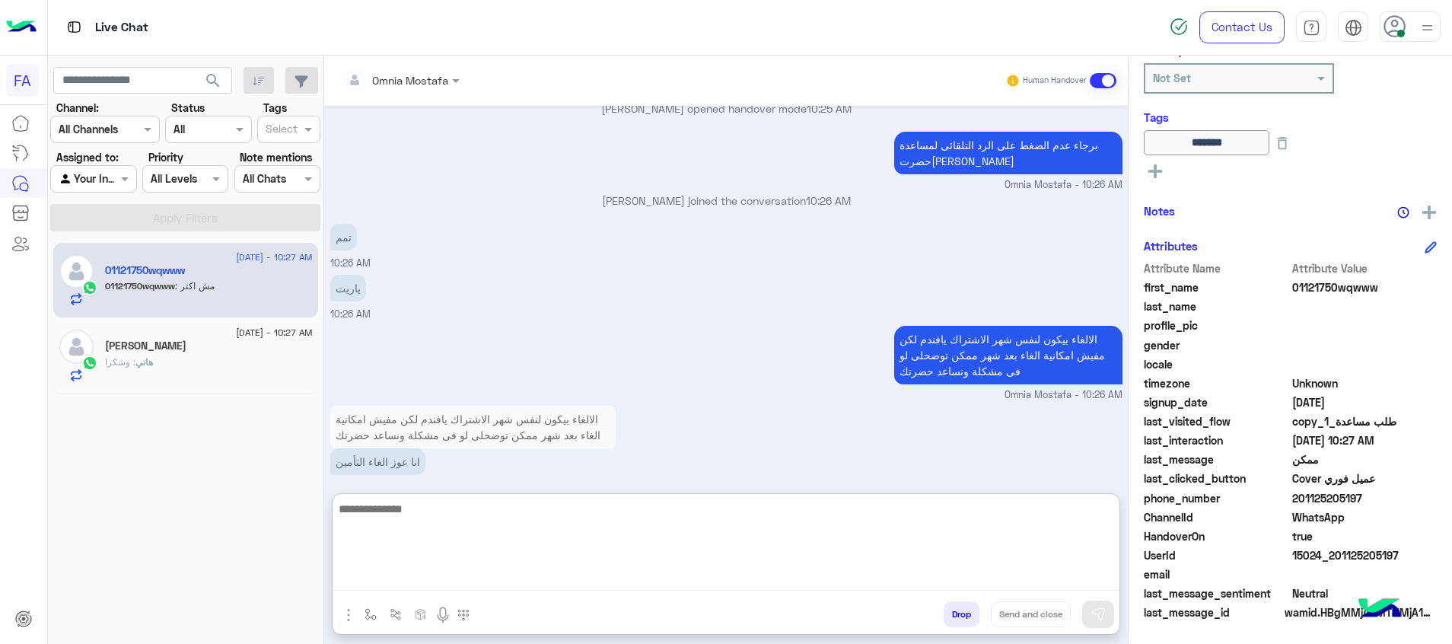
click at [658, 577] on textarea at bounding box center [726, 544] width 787 height 91
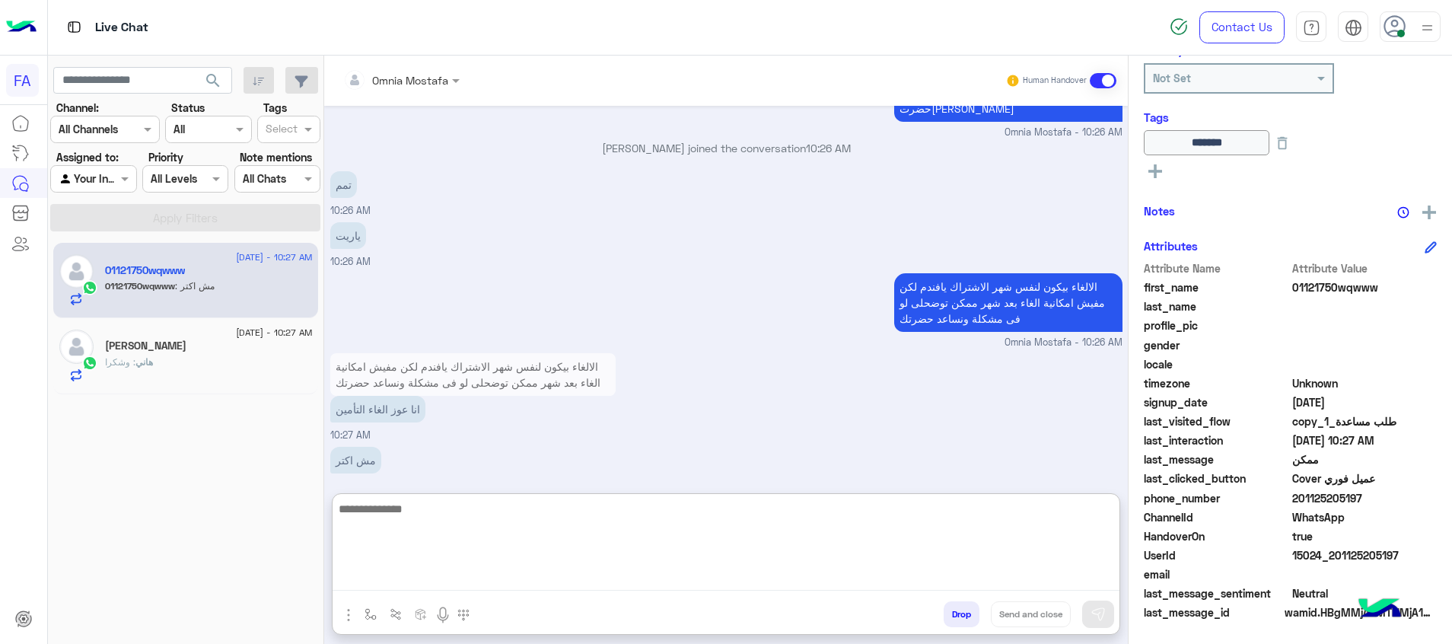
scroll to position [879, 0]
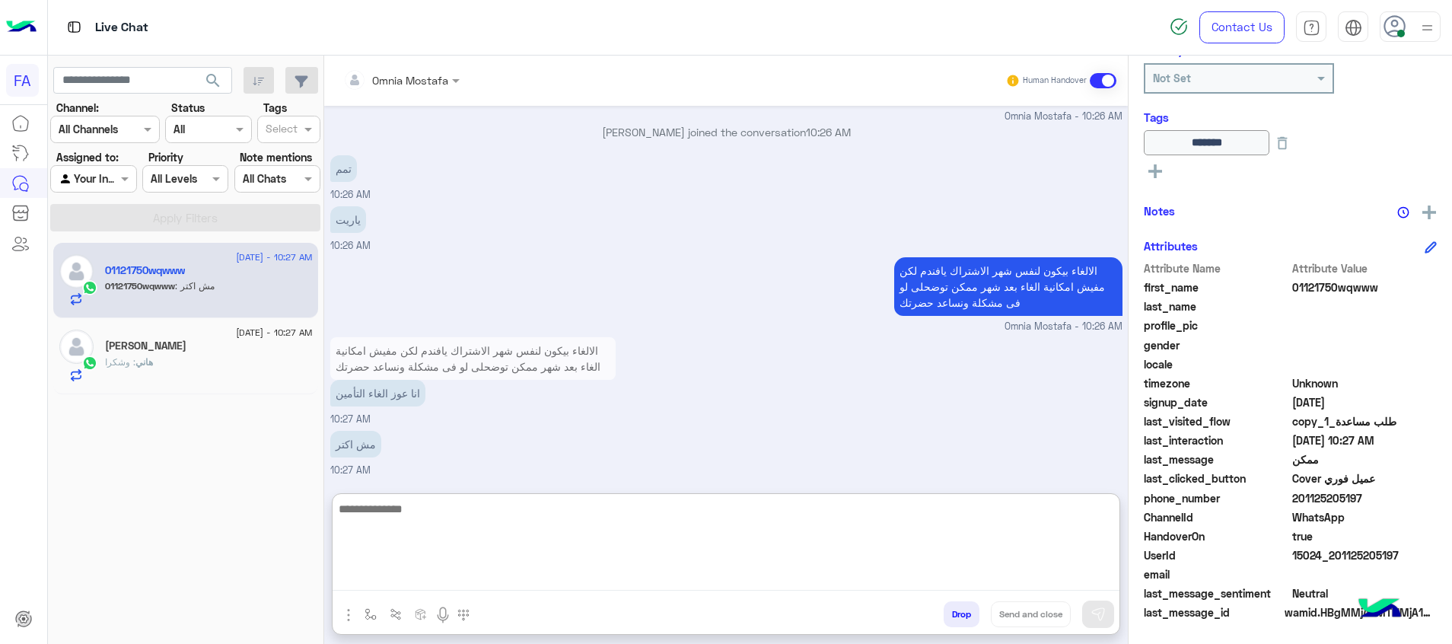
click at [754, 564] on textarea at bounding box center [726, 544] width 787 height 91
click at [744, 556] on textarea at bounding box center [726, 544] width 787 height 91
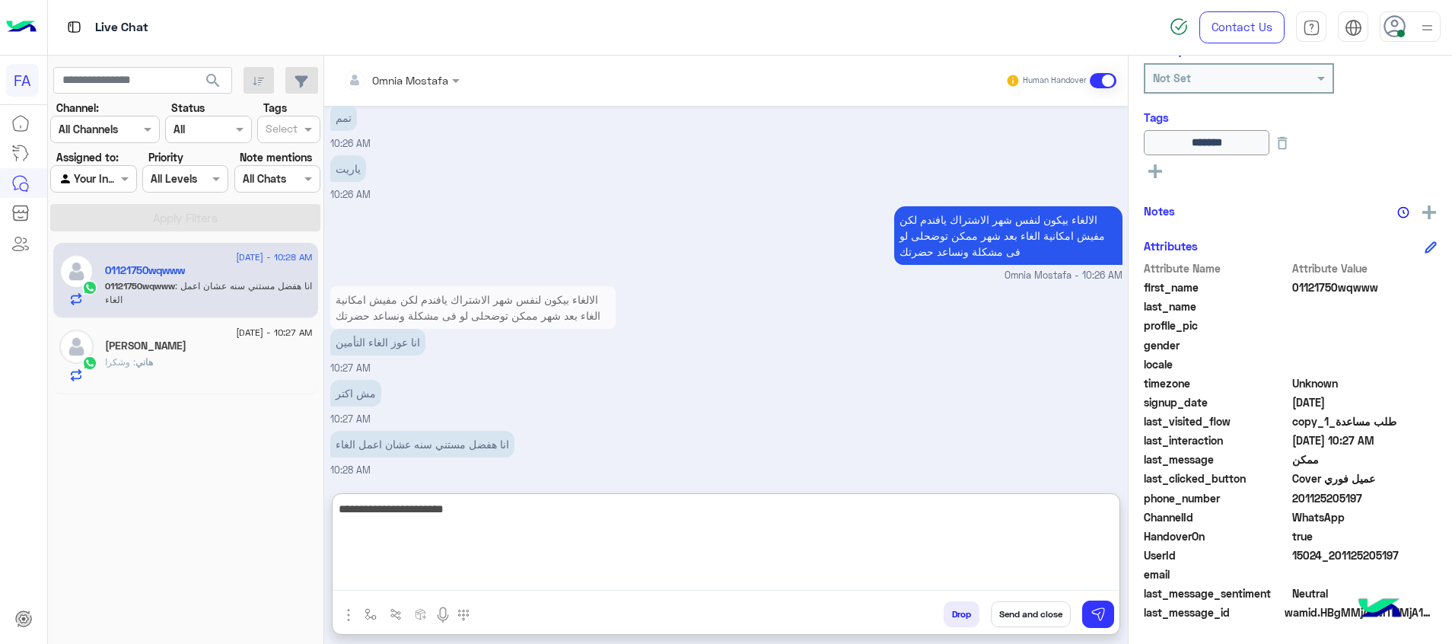
type textarea "**********"
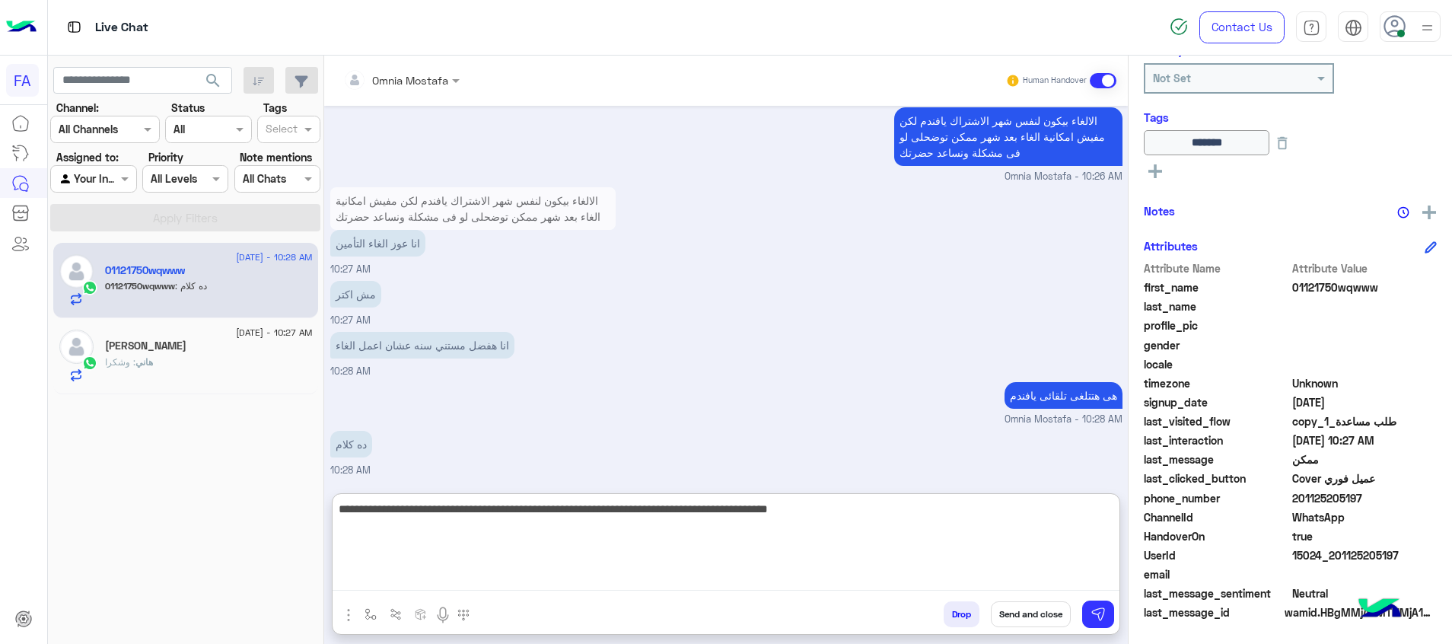
scroll to position [1080, 0]
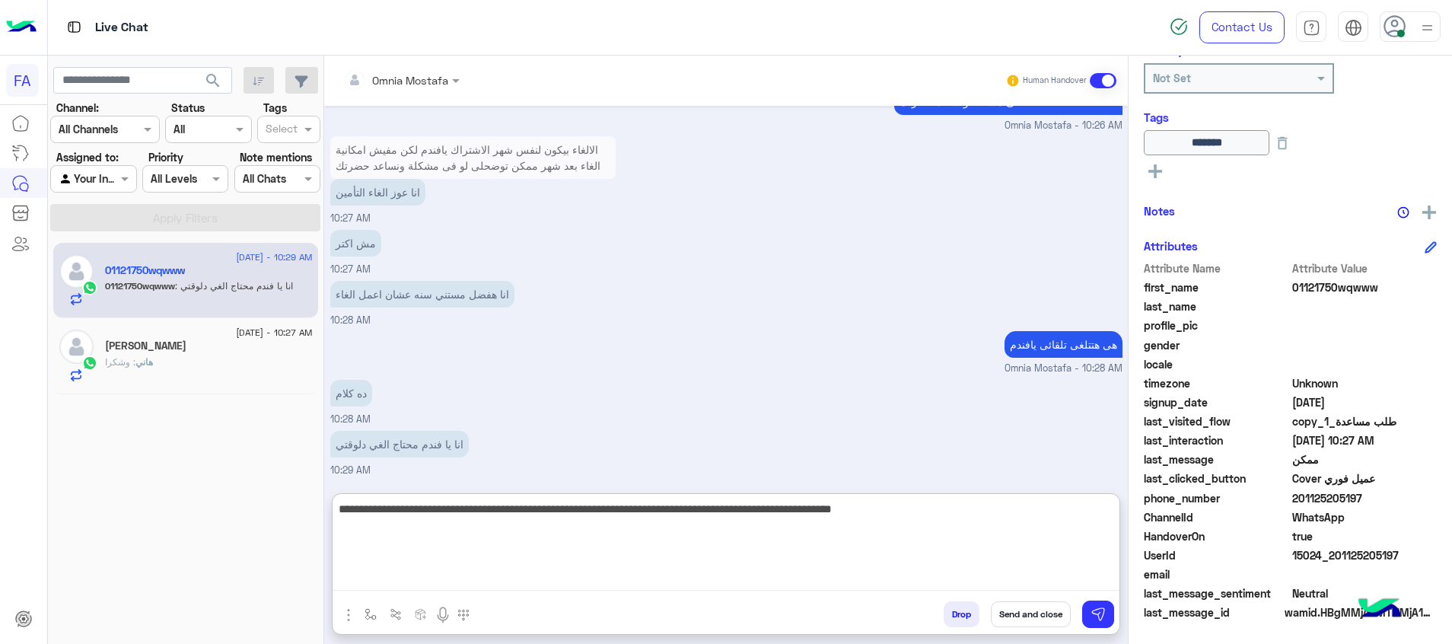
type textarea "**********"
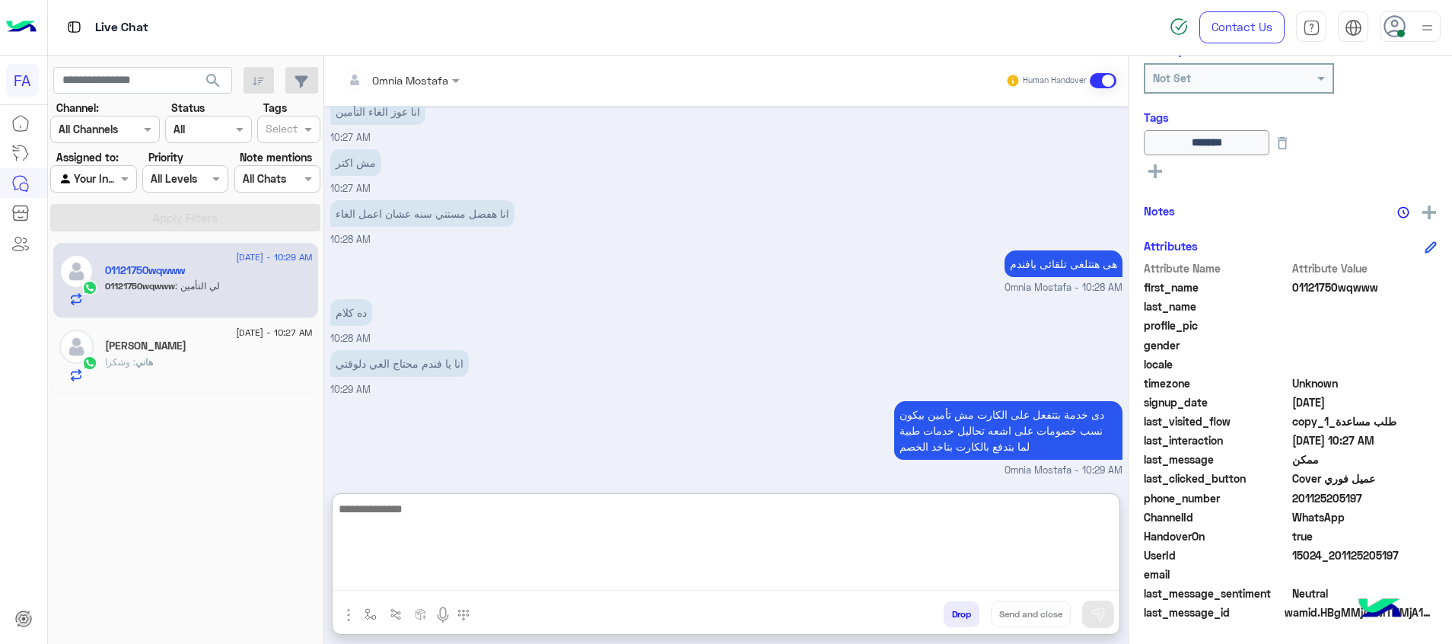
scroll to position [1211, 0]
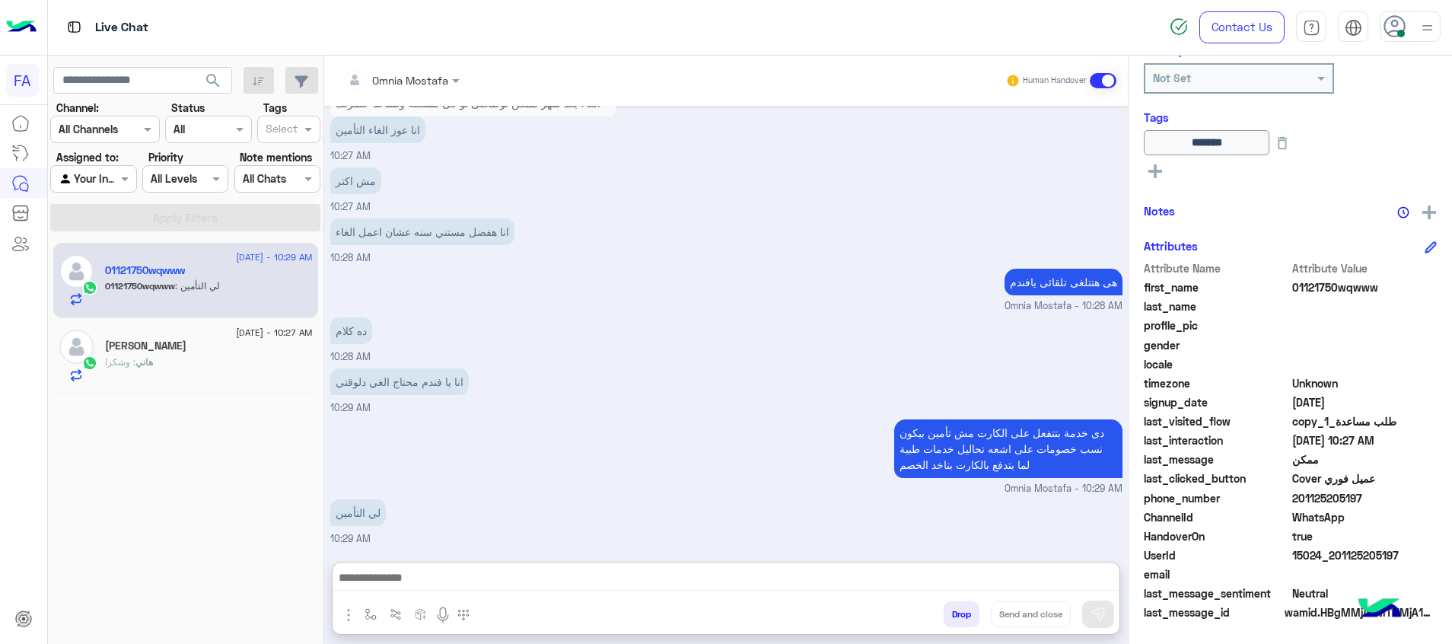
click at [206, 373] on div "هاني : وشكرا" at bounding box center [209, 368] width 208 height 27
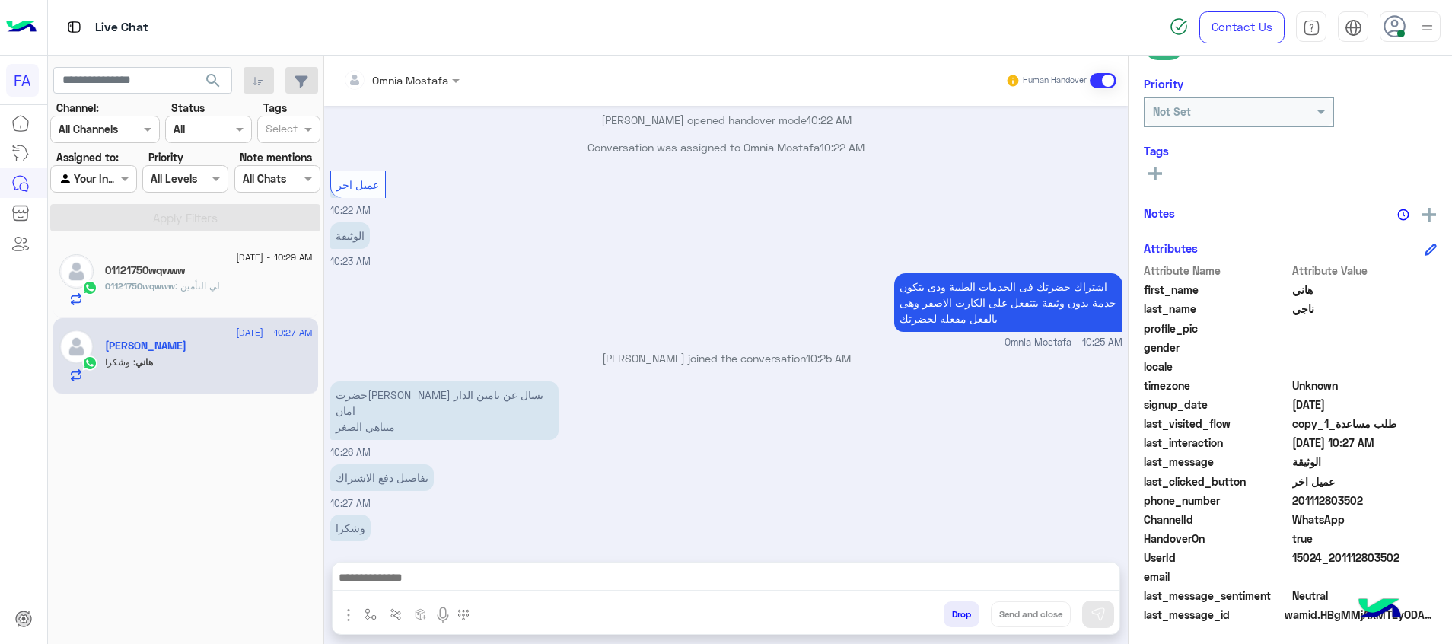
scroll to position [221, 0]
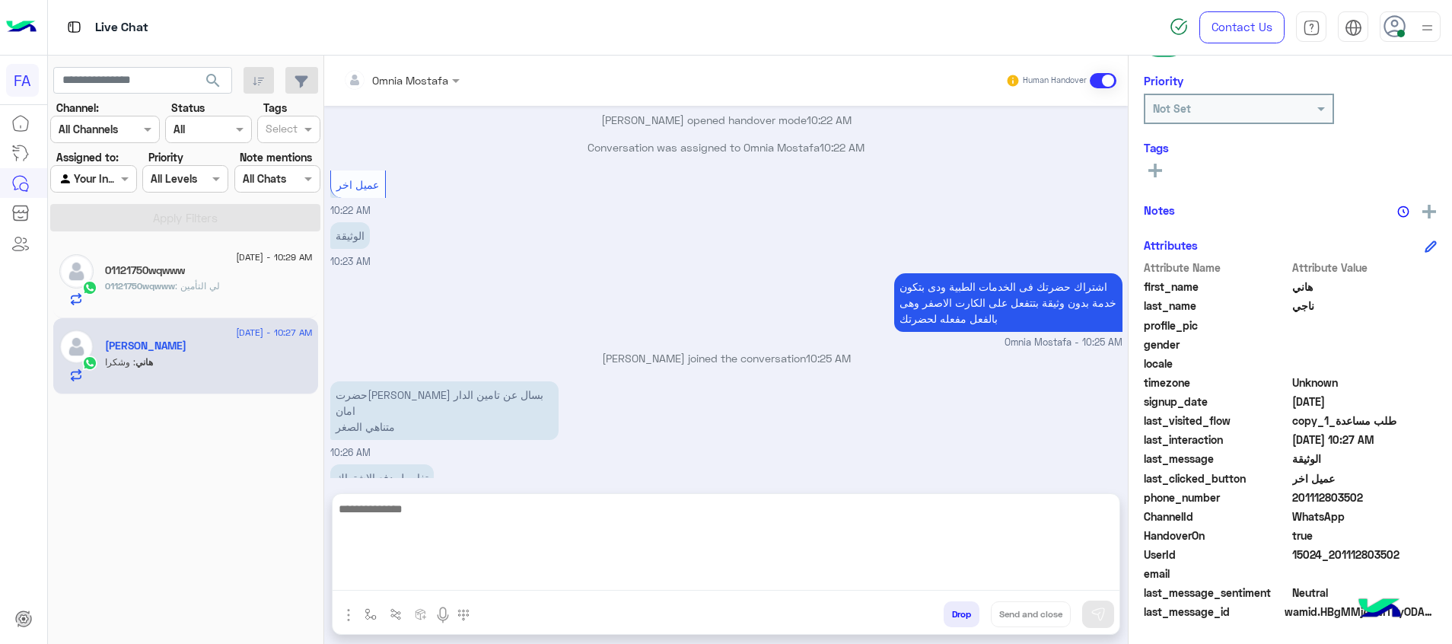
drag, startPoint x: 709, startPoint y: 579, endPoint x: 805, endPoint y: 598, distance: 98.4
click at [710, 578] on textarea at bounding box center [726, 544] width 787 height 91
type textarea "**********"
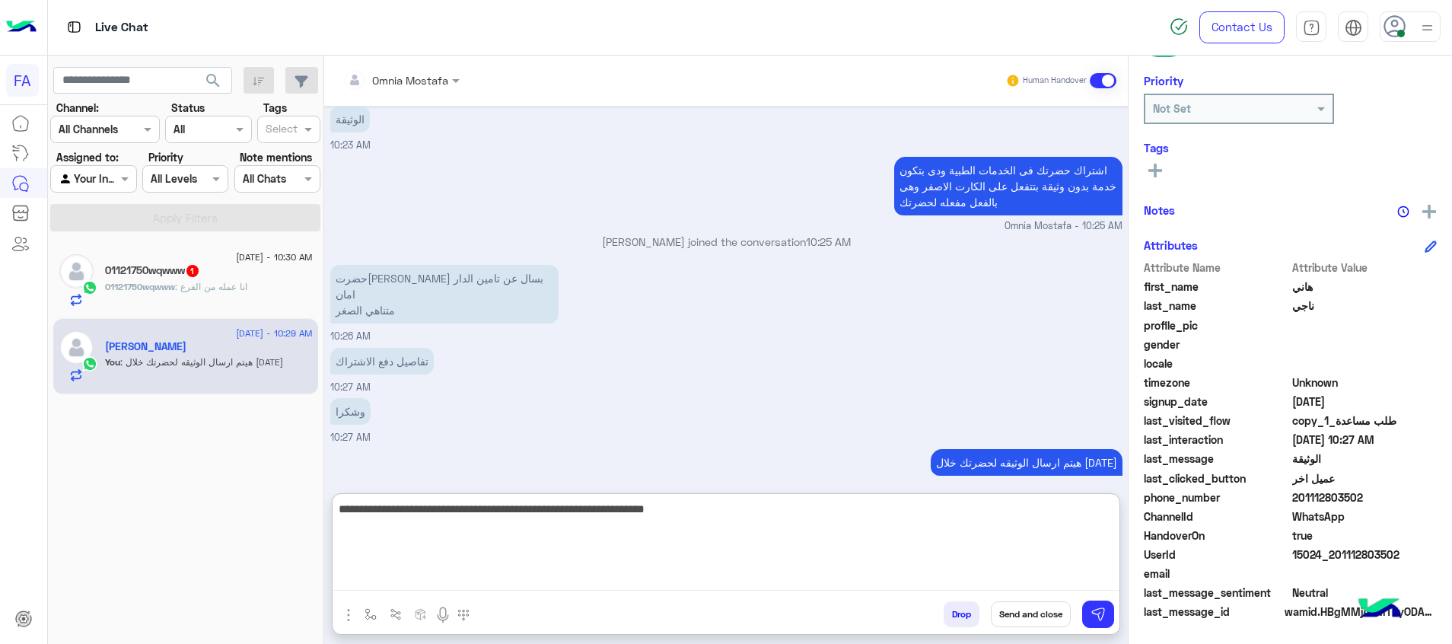
type textarea "**********"
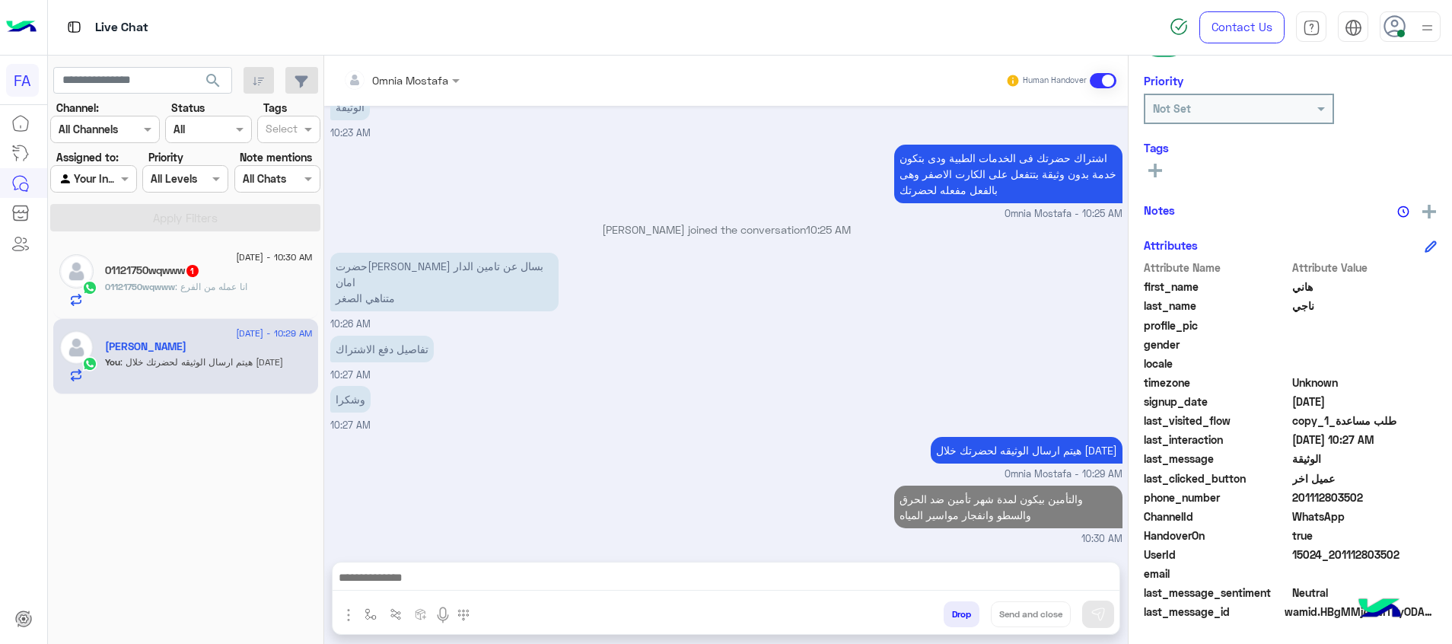
click at [258, 291] on div "01121750wqwww : انا عمله من الفرع" at bounding box center [209, 293] width 208 height 27
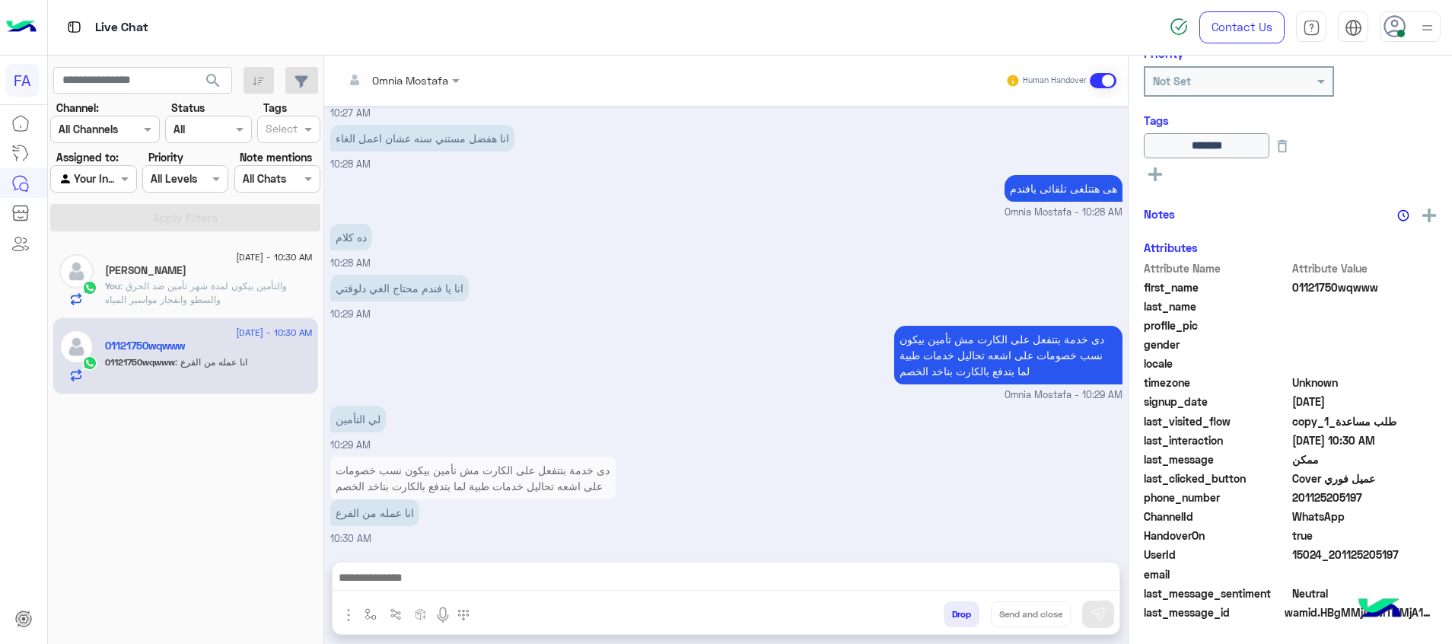
scroll to position [251, 0]
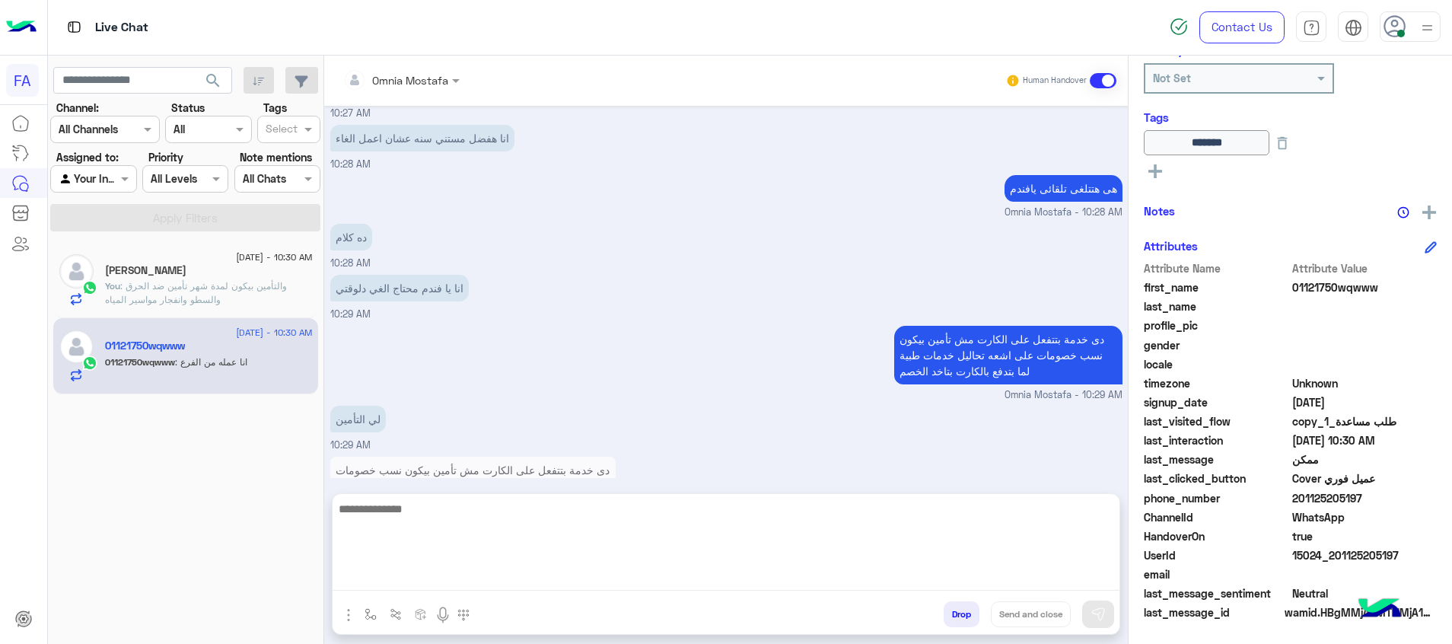
drag, startPoint x: 594, startPoint y: 579, endPoint x: 586, endPoint y: 579, distance: 7.7
click at [588, 578] on textarea at bounding box center [726, 544] width 787 height 91
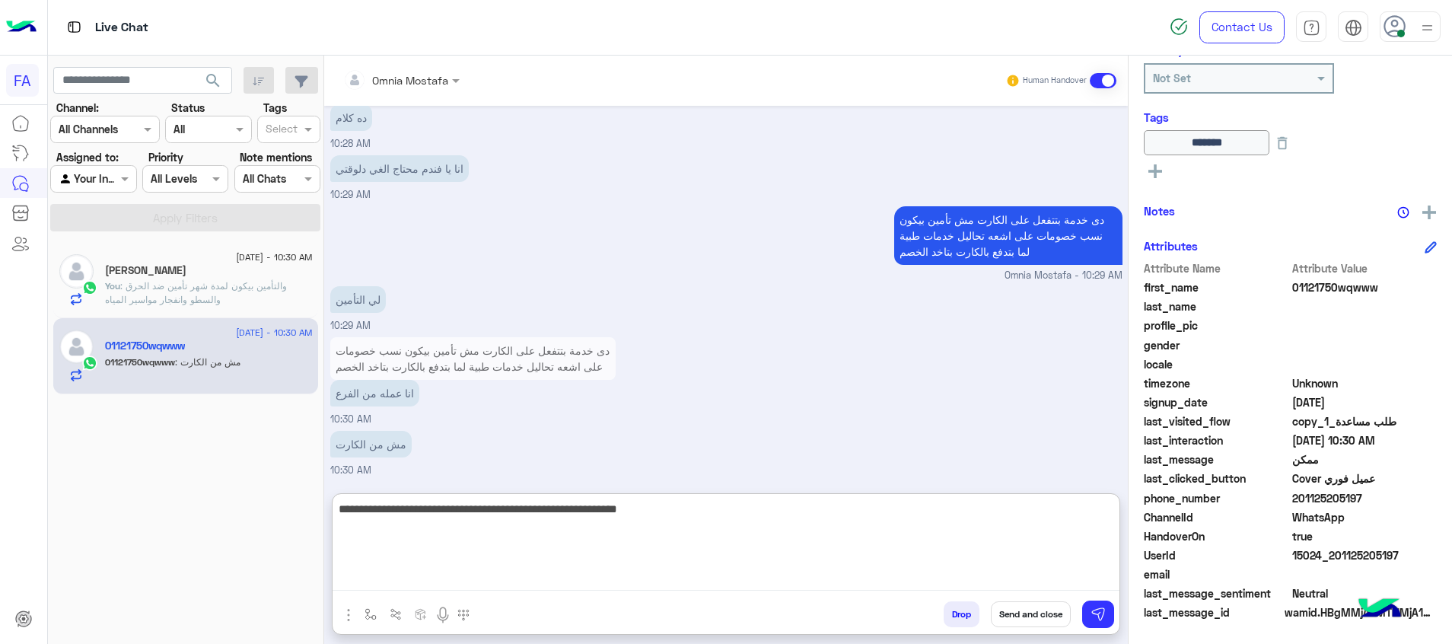
scroll to position [893, 0]
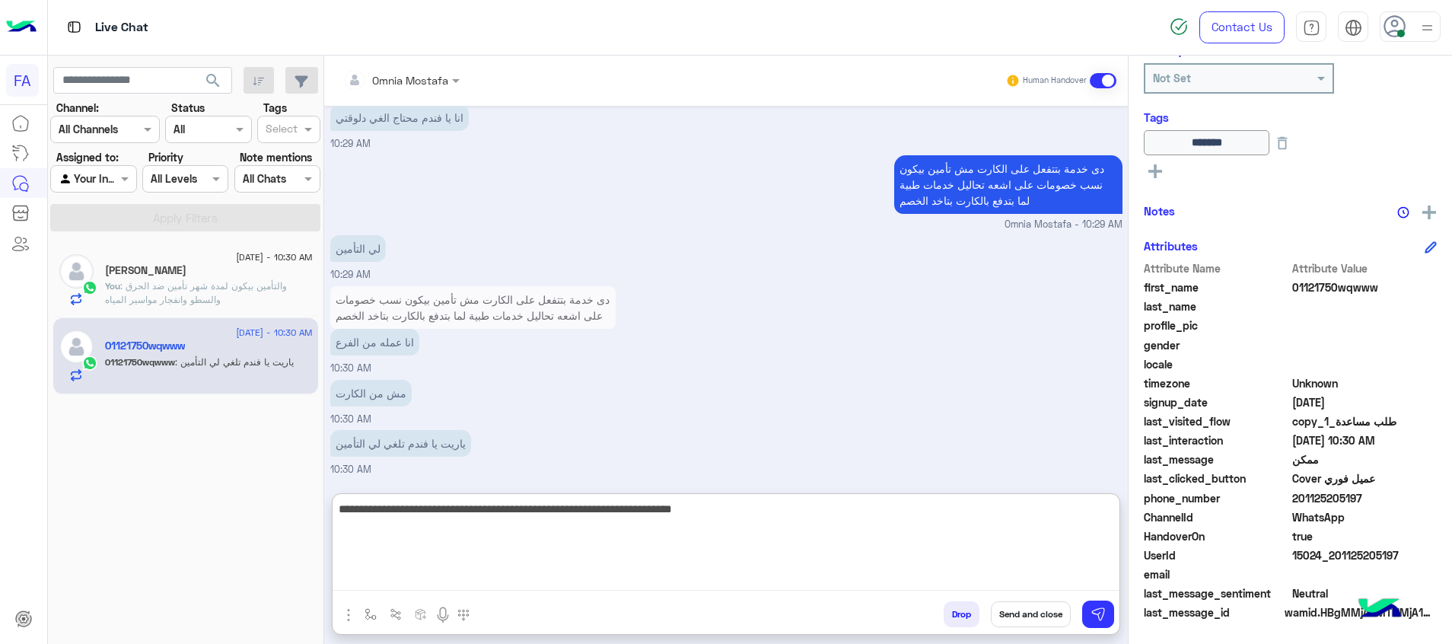
type textarea "**********"
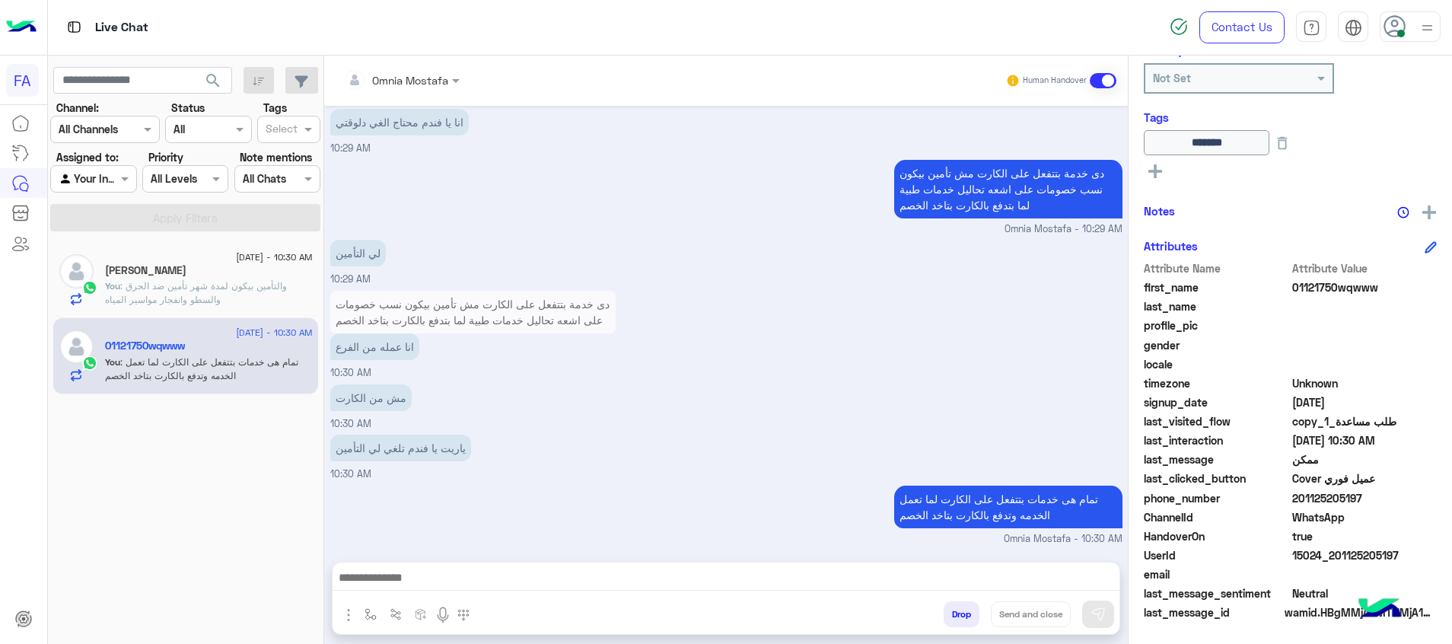
scroll to position [888, 0]
drag, startPoint x: 1404, startPoint y: 555, endPoint x: 1333, endPoint y: 558, distance: 70.9
click at [1333, 558] on span "15024_201125205197" at bounding box center [1365, 555] width 145 height 16
copy span "01125205197"
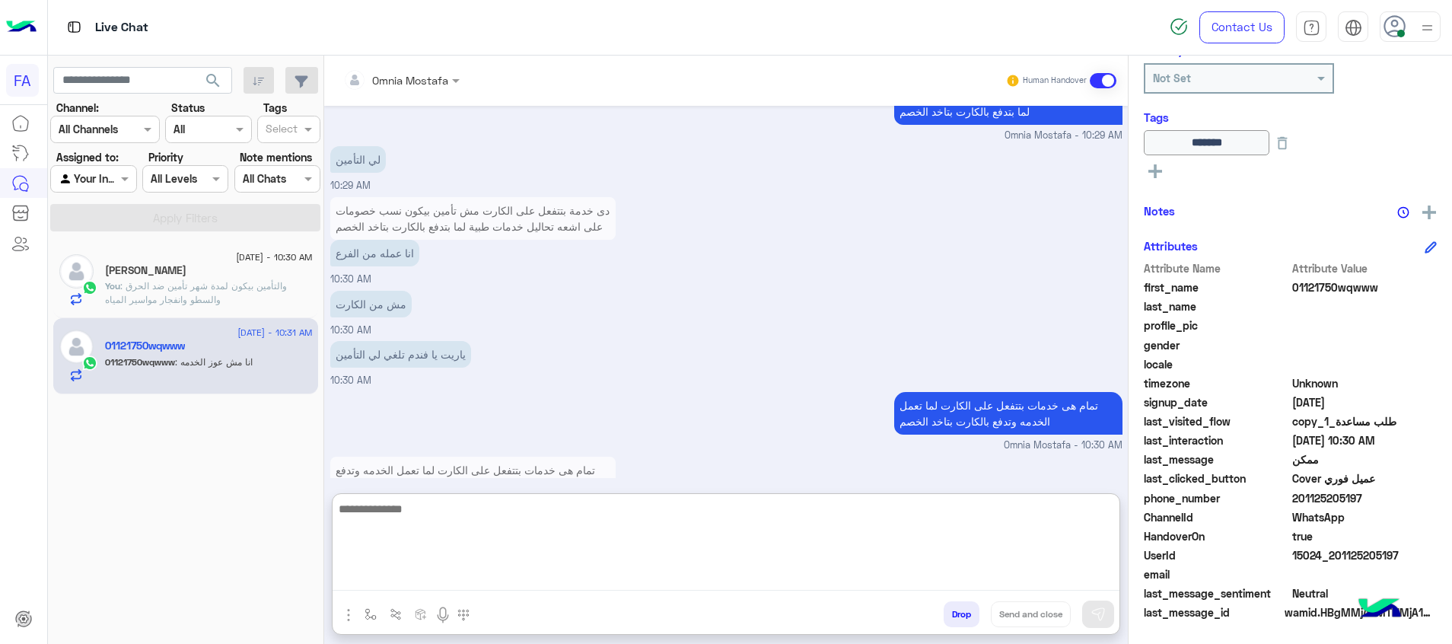
click at [719, 575] on textarea at bounding box center [726, 544] width 787 height 91
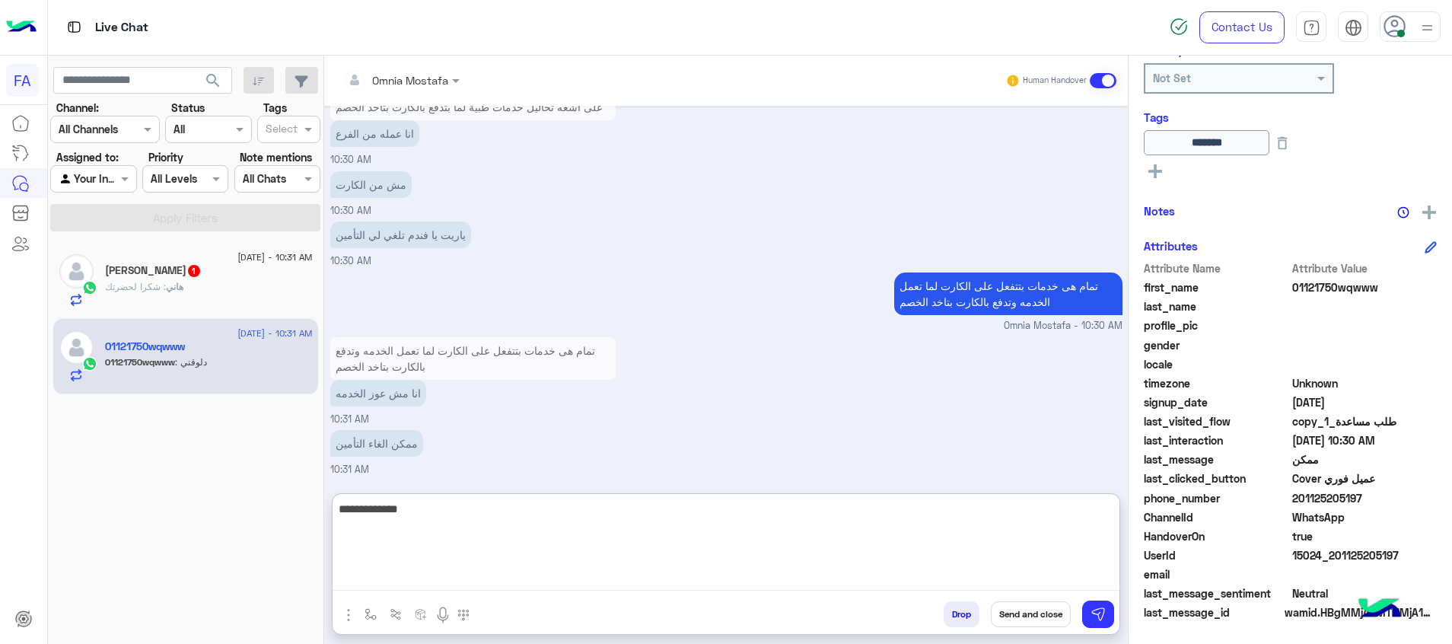
scroll to position [1152, 0]
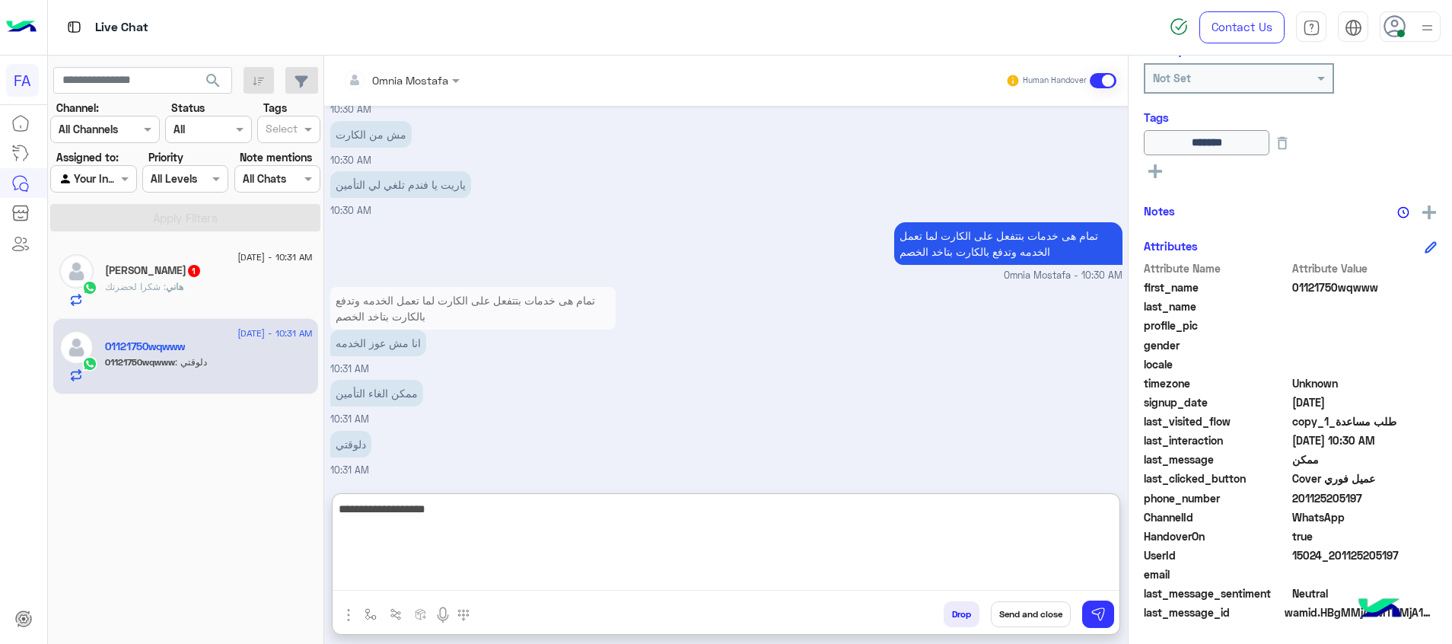
type textarea "**********"
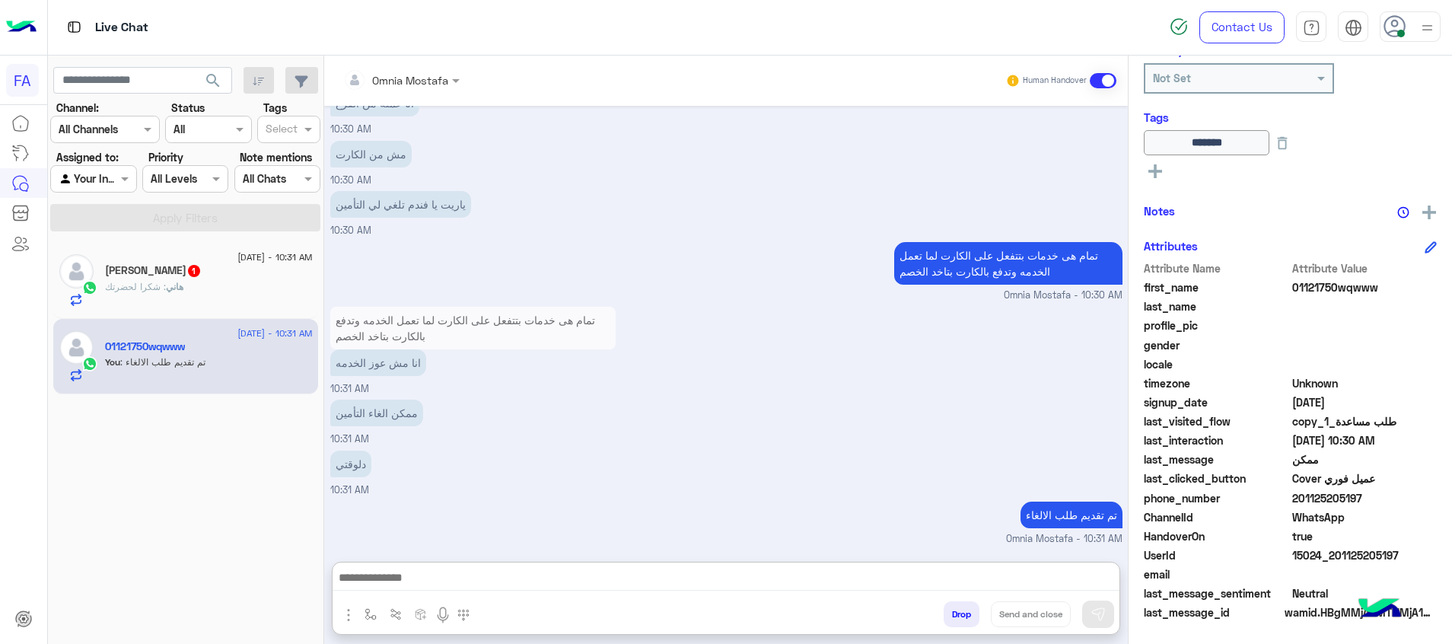
click at [212, 273] on div "هاني ناجي 1" at bounding box center [209, 272] width 208 height 16
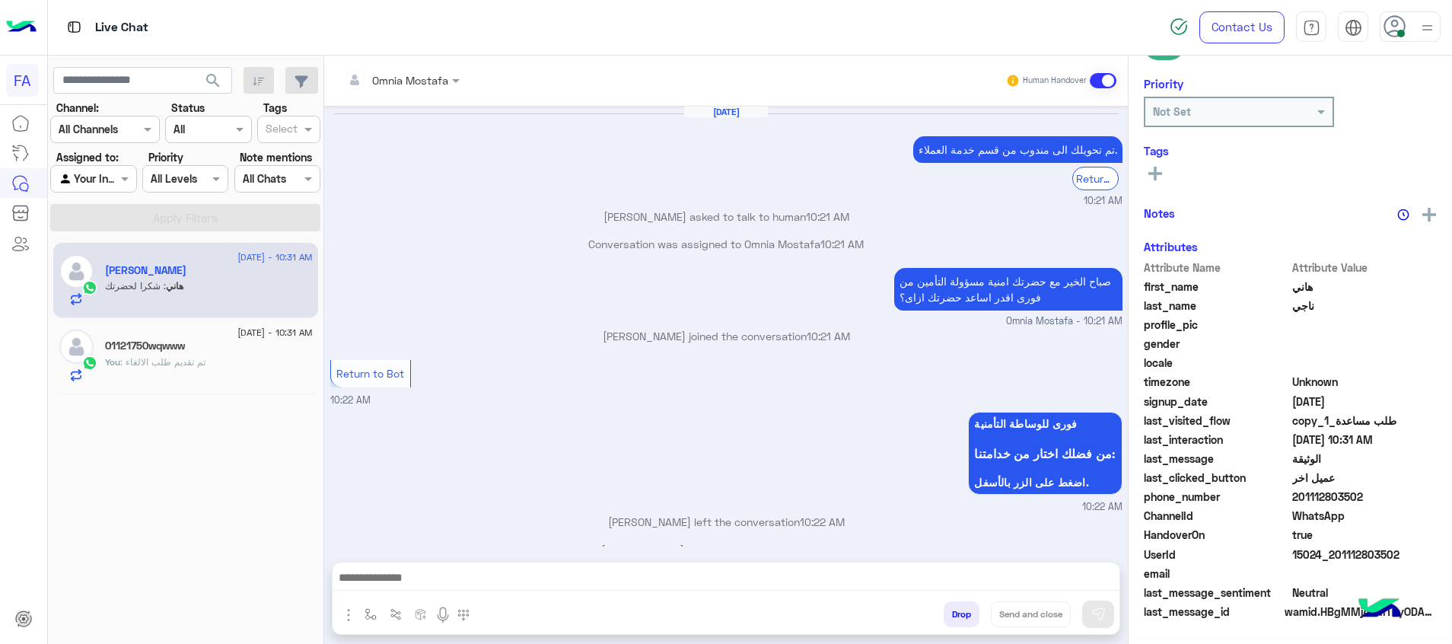
scroll to position [594, 0]
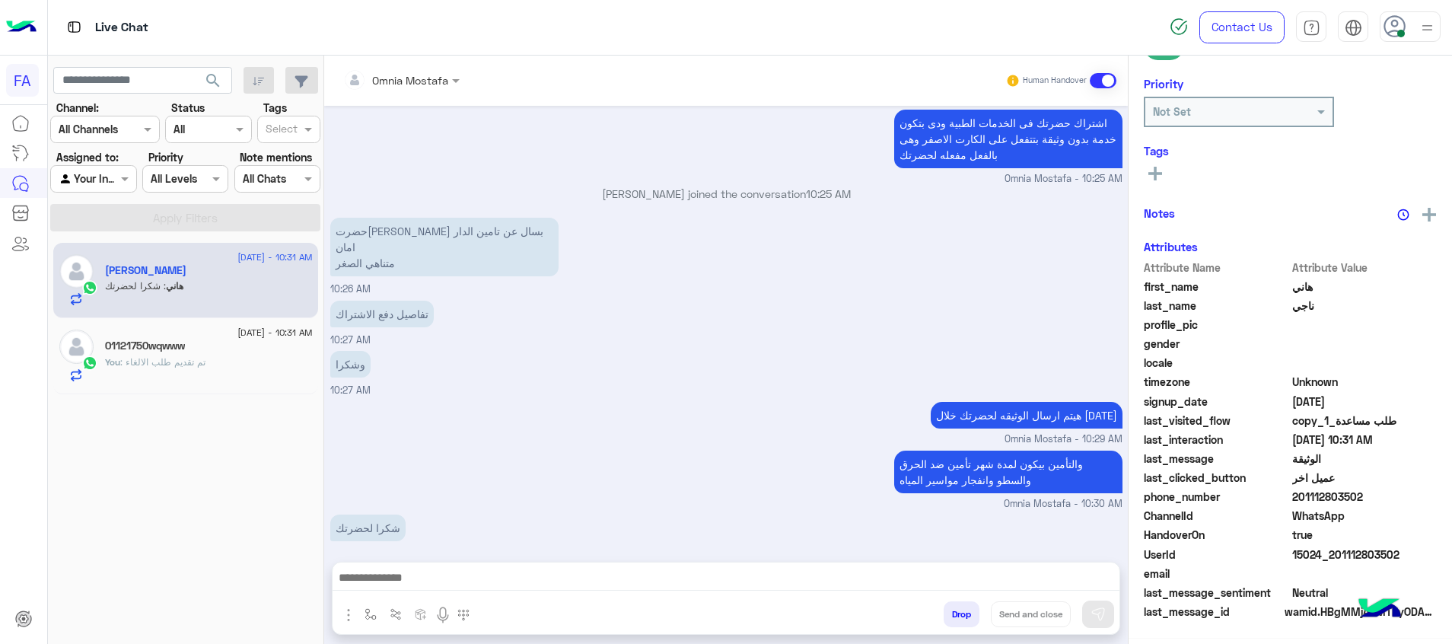
click at [1166, 164] on button at bounding box center [1155, 173] width 23 height 18
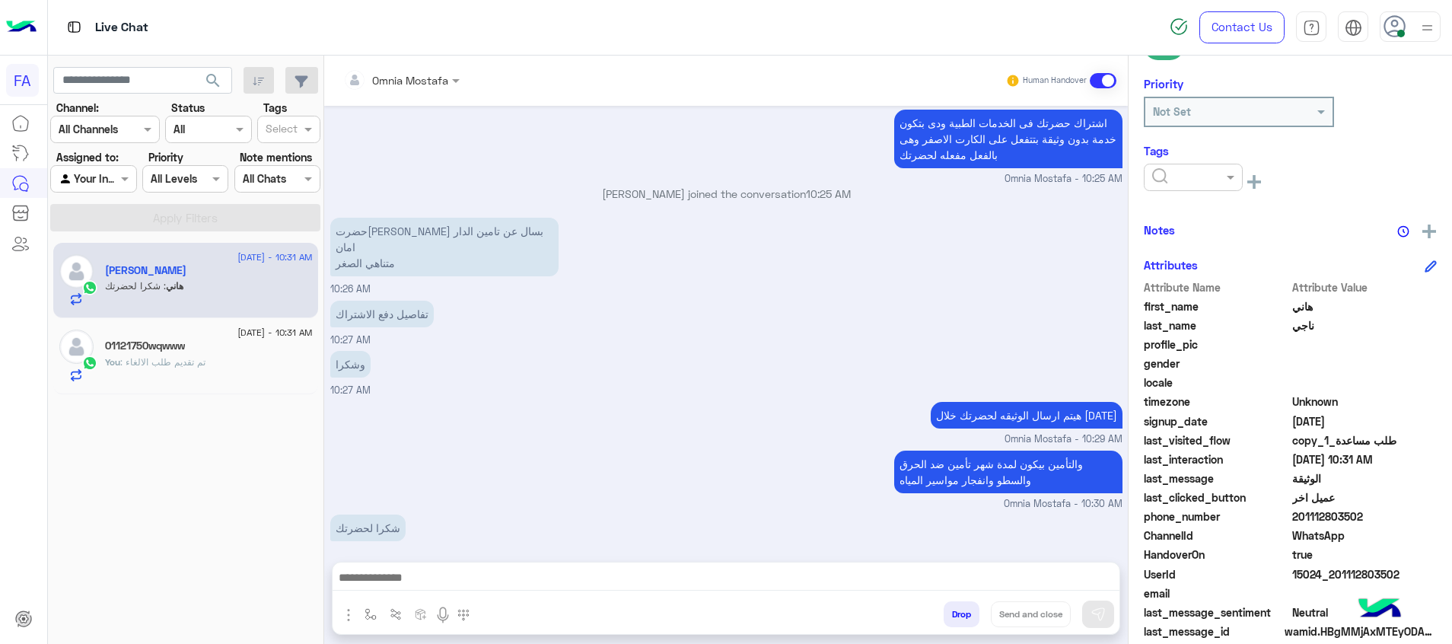
click at [1169, 170] on input "text" at bounding box center [1175, 178] width 46 height 16
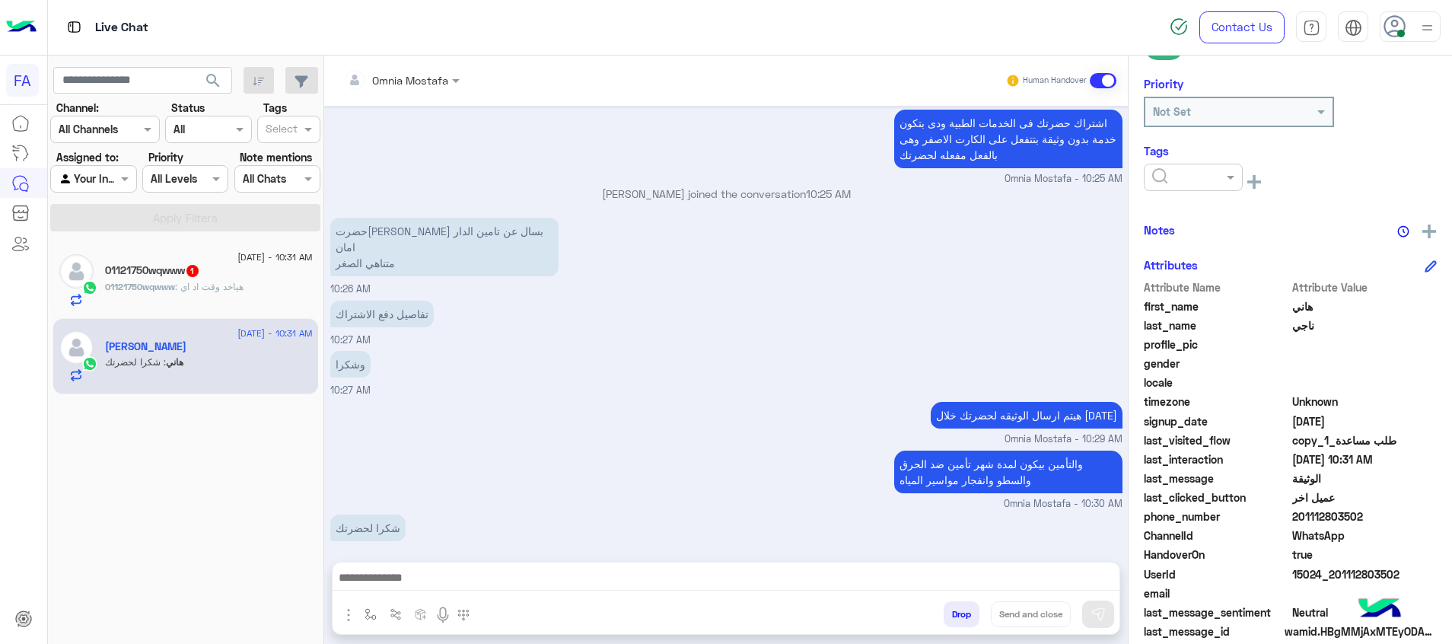
click at [222, 269] on div "01121750wqwww 1" at bounding box center [209, 272] width 208 height 16
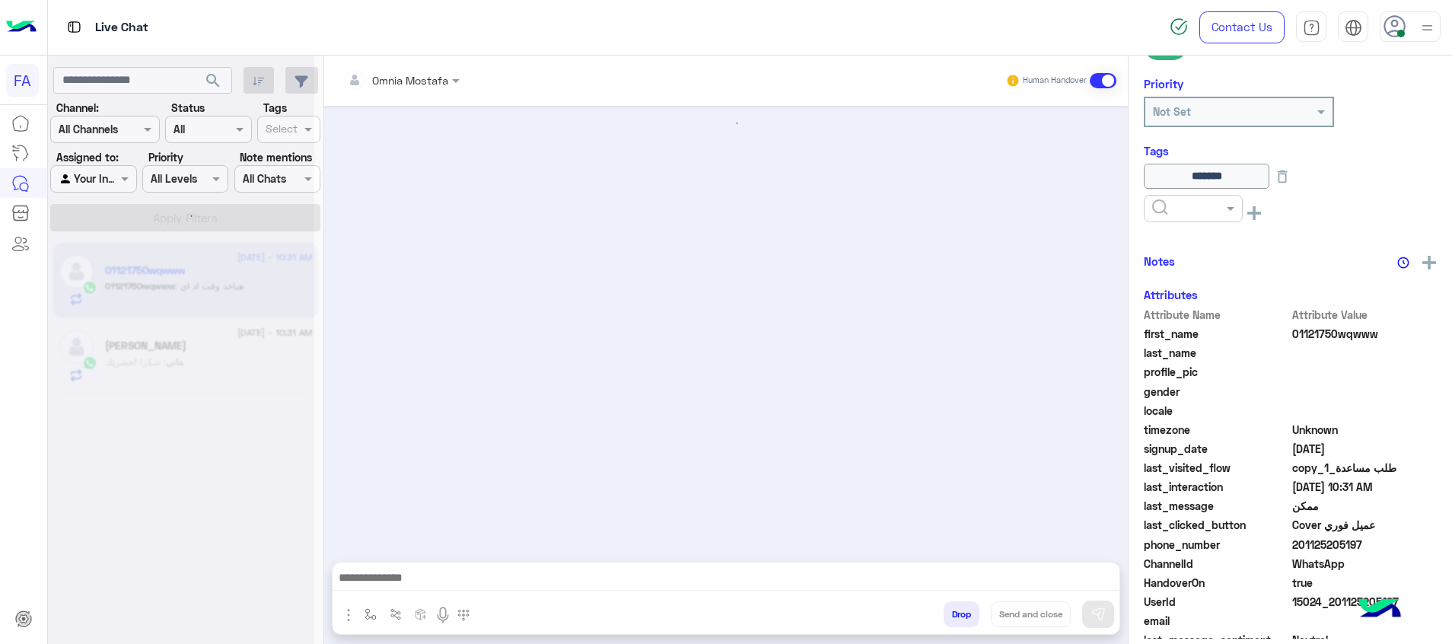
scroll to position [824, 0]
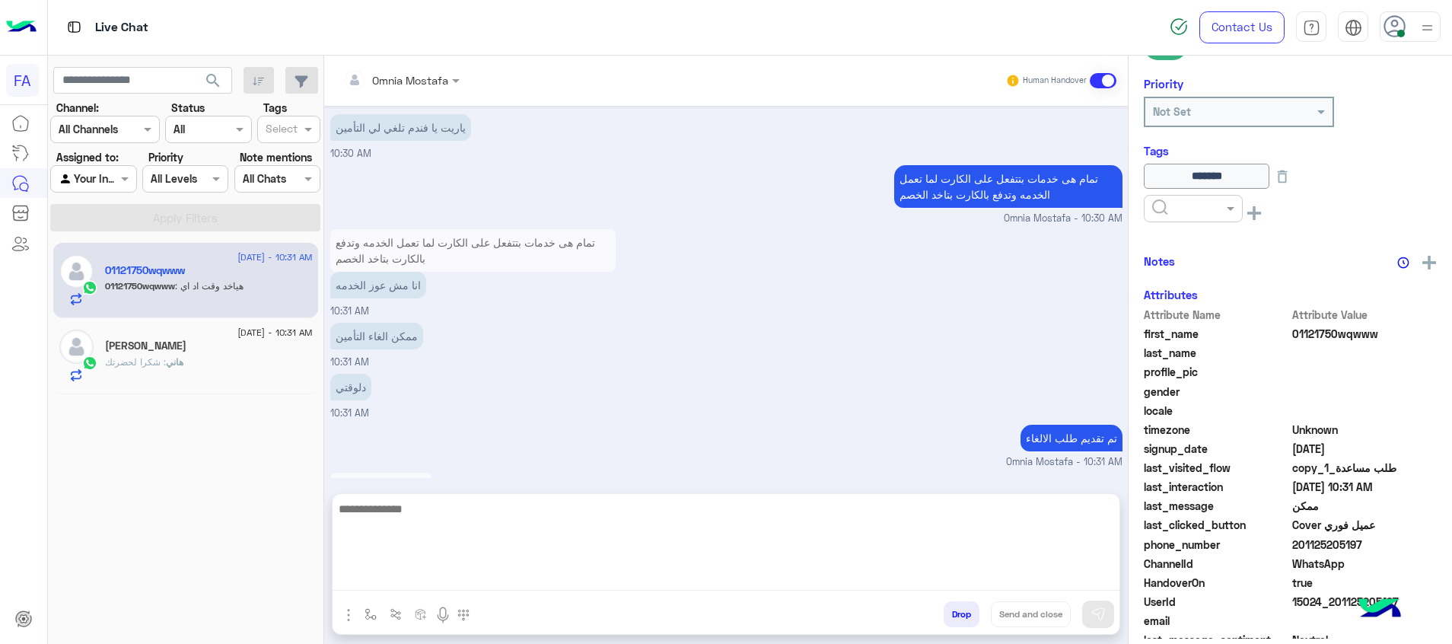
click at [1048, 585] on textarea at bounding box center [726, 544] width 787 height 91
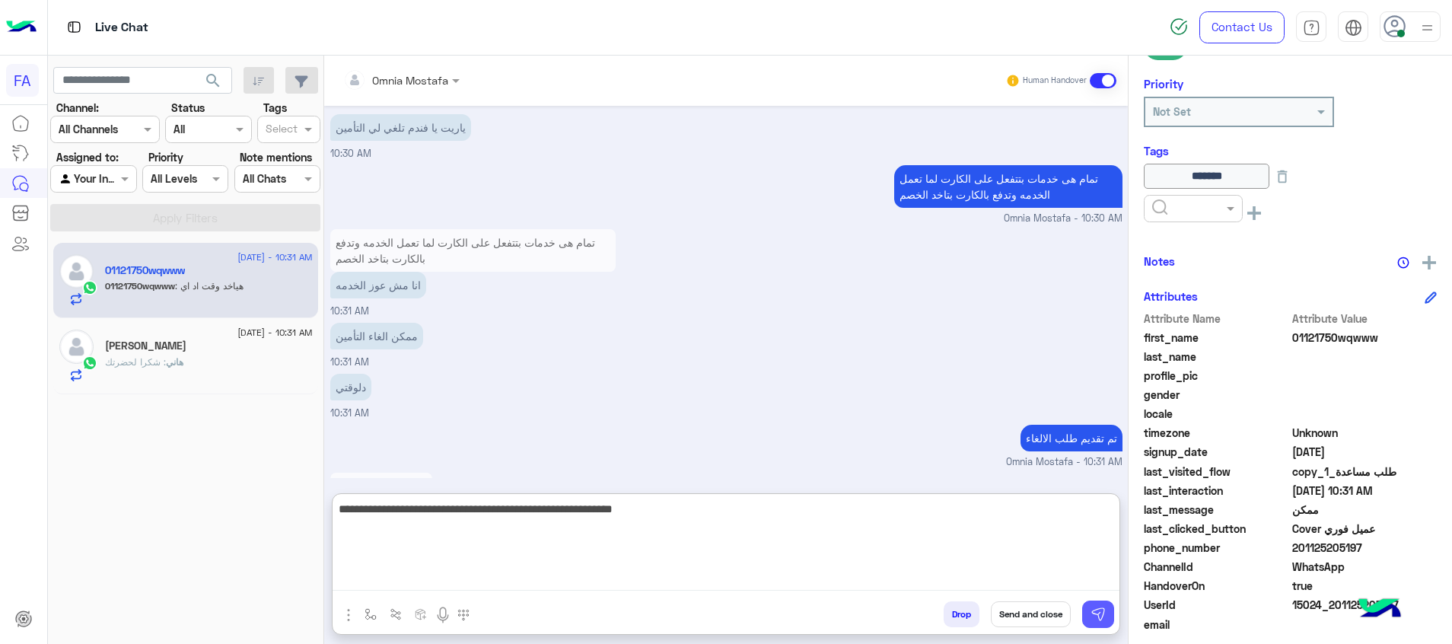
type textarea "**********"
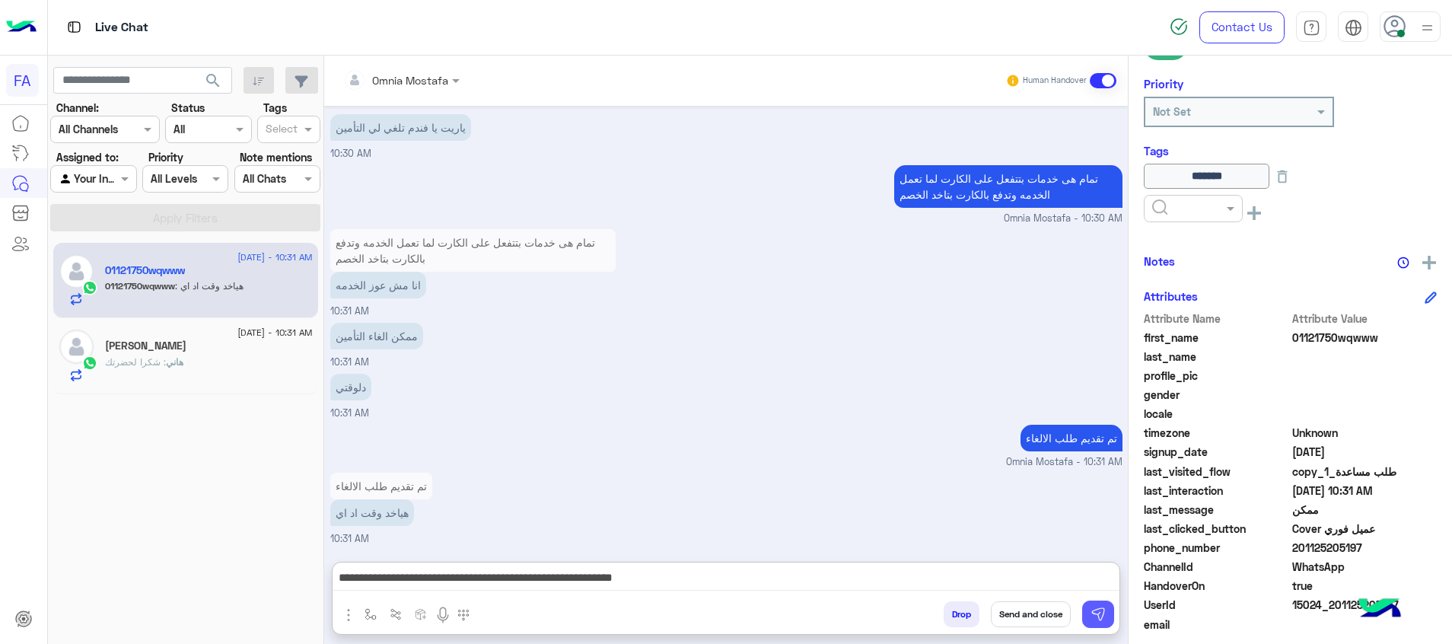
click at [1098, 620] on img at bounding box center [1098, 614] width 15 height 15
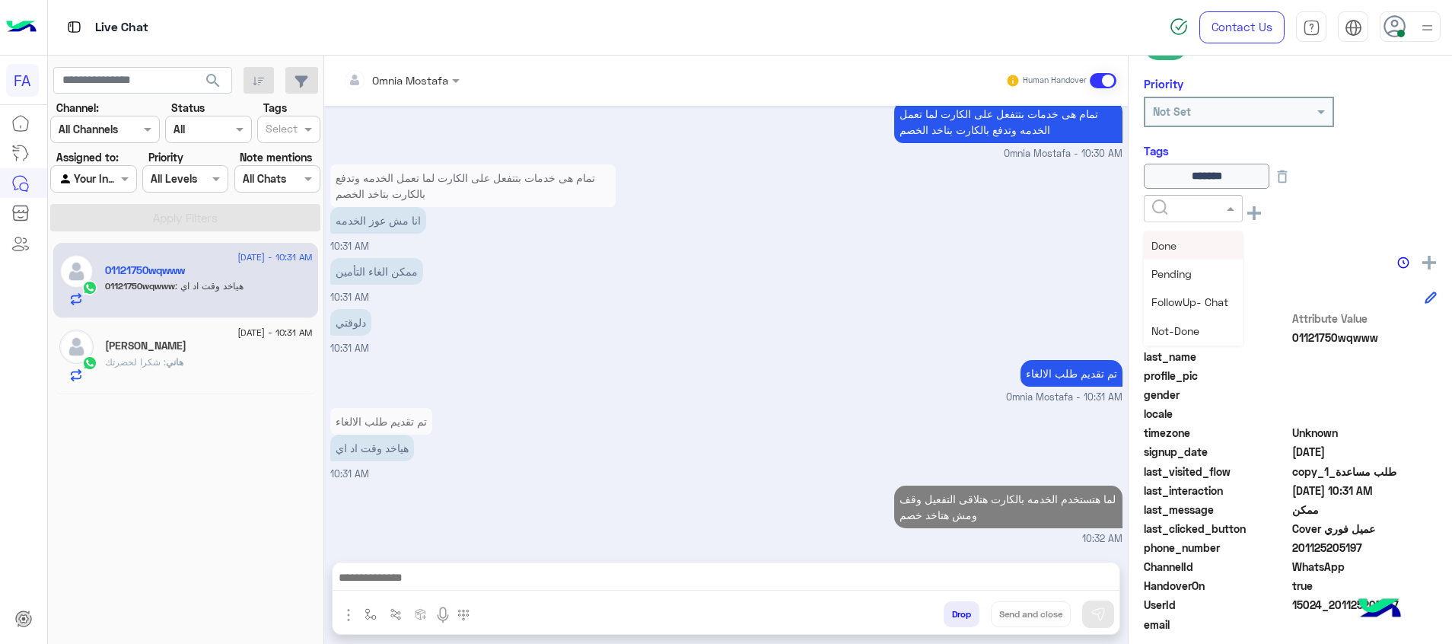
drag, startPoint x: 1227, startPoint y: 211, endPoint x: 1230, endPoint y: 226, distance: 15.5
click at [1226, 210] on span at bounding box center [1232, 208] width 19 height 16
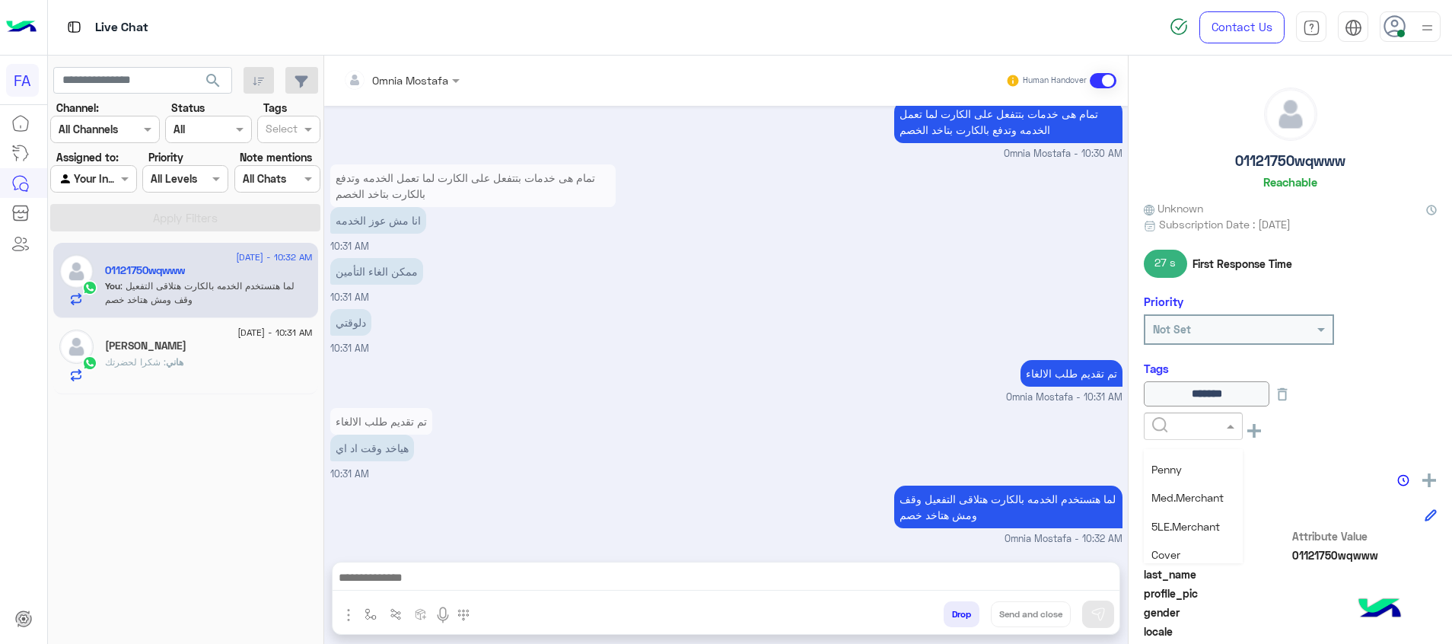
scroll to position [198, 0]
click at [1187, 467] on span "Medical" at bounding box center [1171, 463] width 39 height 13
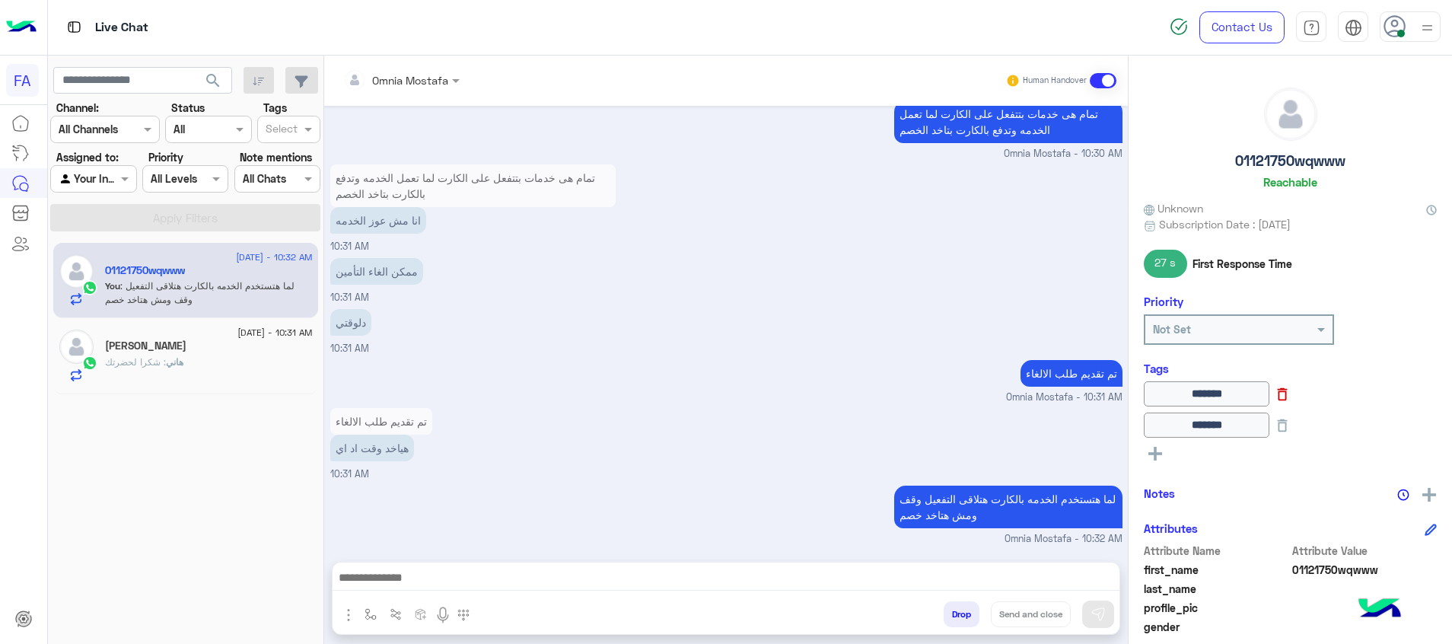
click at [1288, 391] on icon at bounding box center [1283, 394] width 10 height 13
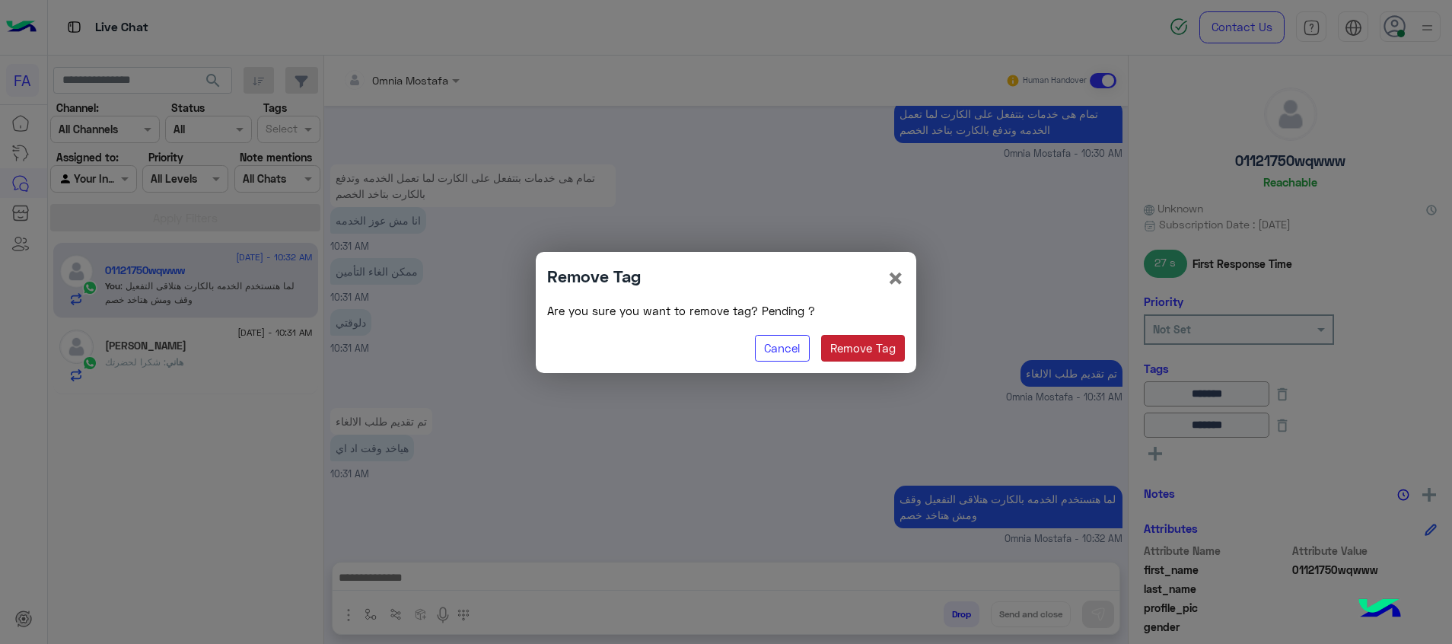
click at [867, 355] on button "Remove Tag" at bounding box center [863, 348] width 84 height 27
type input "*******"
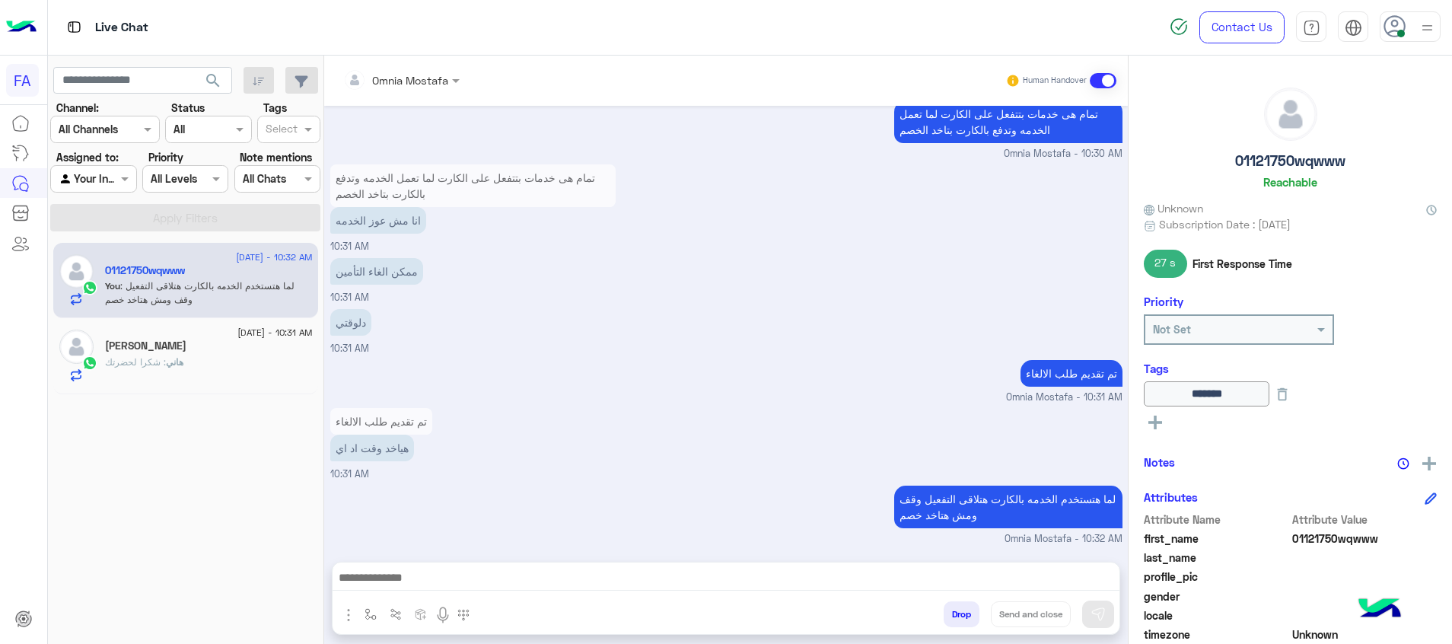
click at [1159, 425] on icon at bounding box center [1156, 423] width 14 height 14
drag, startPoint x: 1159, startPoint y: 425, endPoint x: 1235, endPoint y: 446, distance: 78.3
click at [1179, 422] on input "text" at bounding box center [1175, 427] width 46 height 16
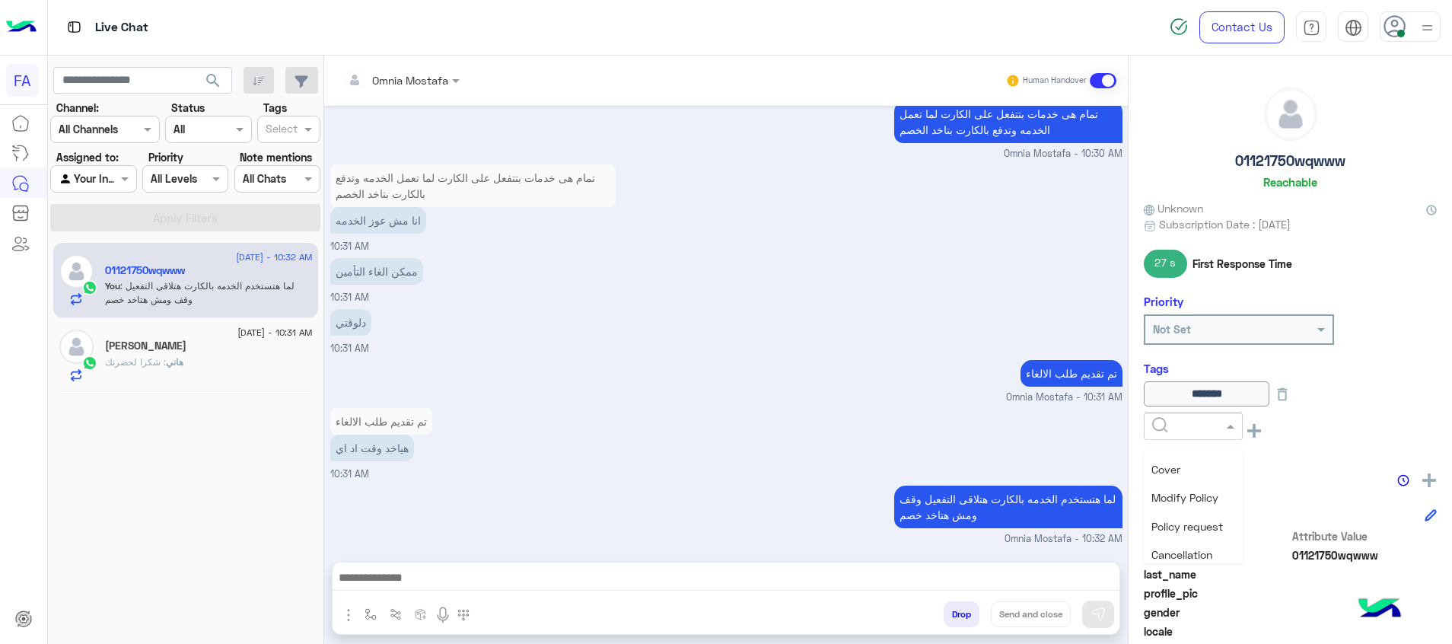
scroll to position [343, 0]
click at [1187, 554] on div "Cancellation" at bounding box center [1193, 547] width 99 height 28
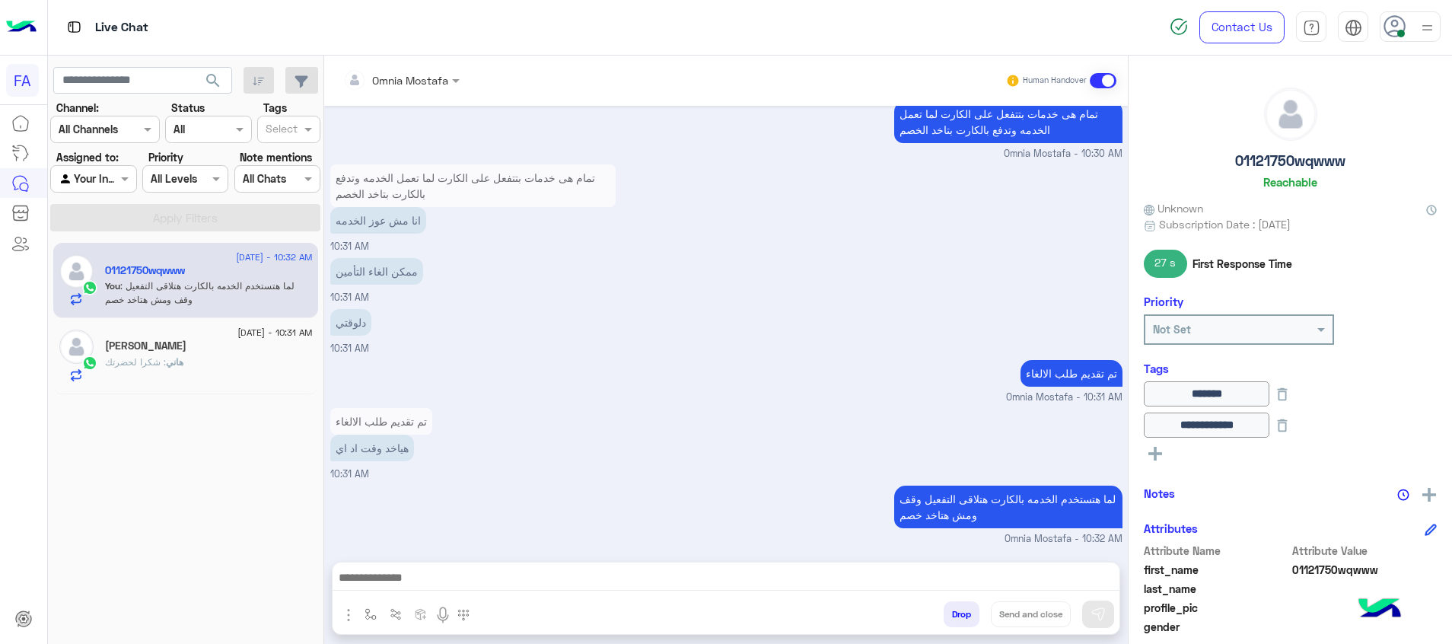
click at [1158, 448] on icon at bounding box center [1156, 454] width 14 height 14
drag, startPoint x: 1183, startPoint y: 450, endPoint x: 1189, endPoint y: 460, distance: 11.6
click at [1184, 451] on input "text" at bounding box center [1175, 457] width 46 height 16
click at [1197, 588] on div "Not-Done" at bounding box center [1193, 580] width 99 height 28
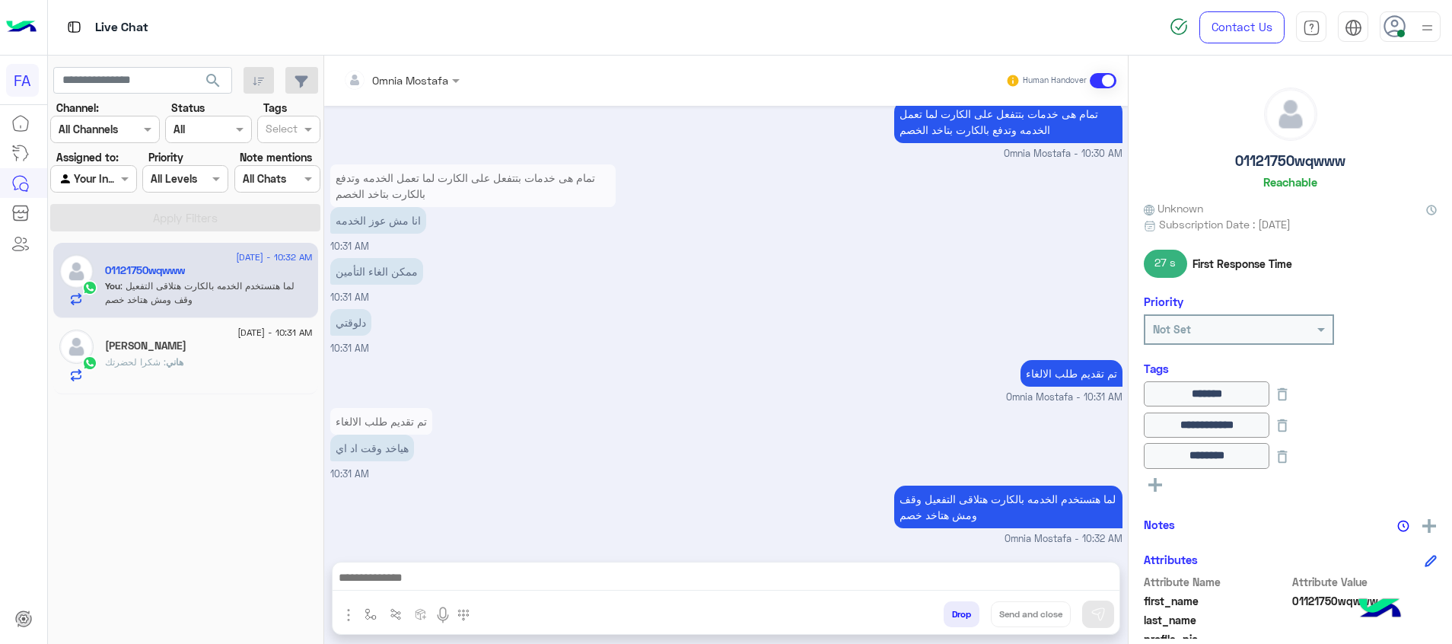
click at [118, 394] on div "26 August - 10:32 AM 01121750wqwww You : لما هتستخدم الخدمه بالكارت هتلاقى التف…" at bounding box center [186, 443] width 276 height 413
click at [135, 373] on div "هاني : شكرا لحضرتك" at bounding box center [209, 368] width 208 height 27
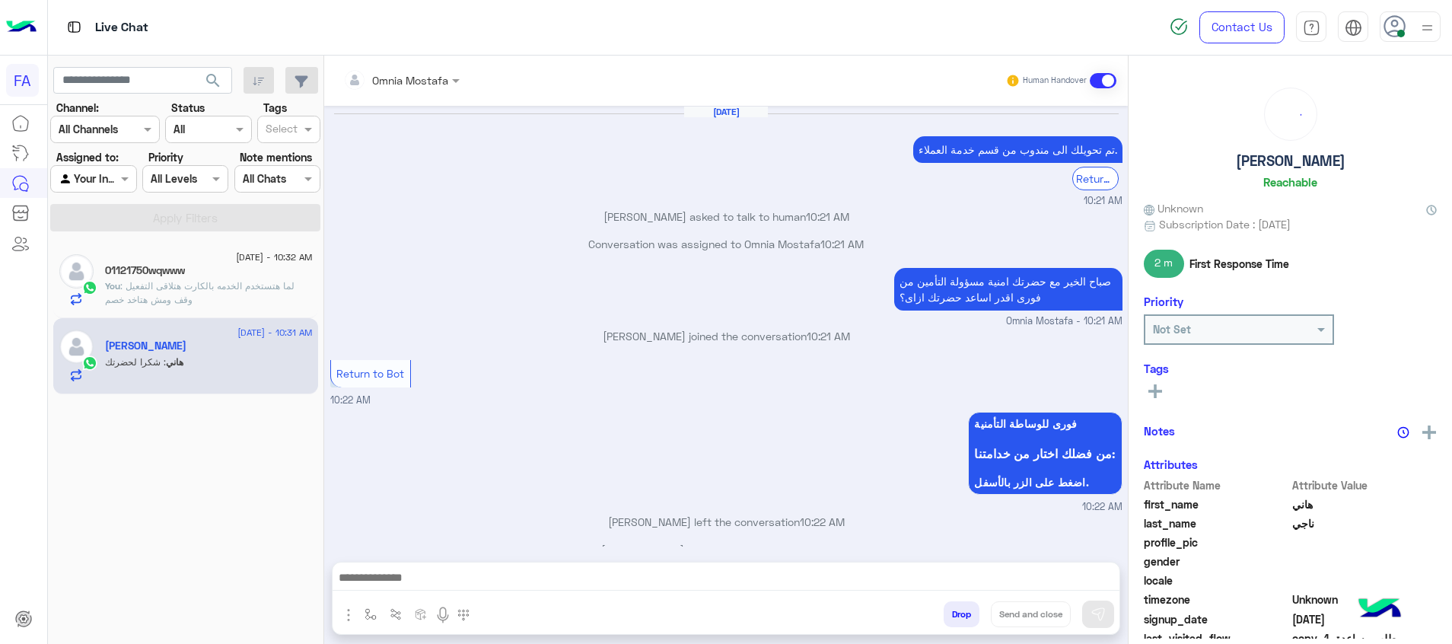
scroll to position [594, 0]
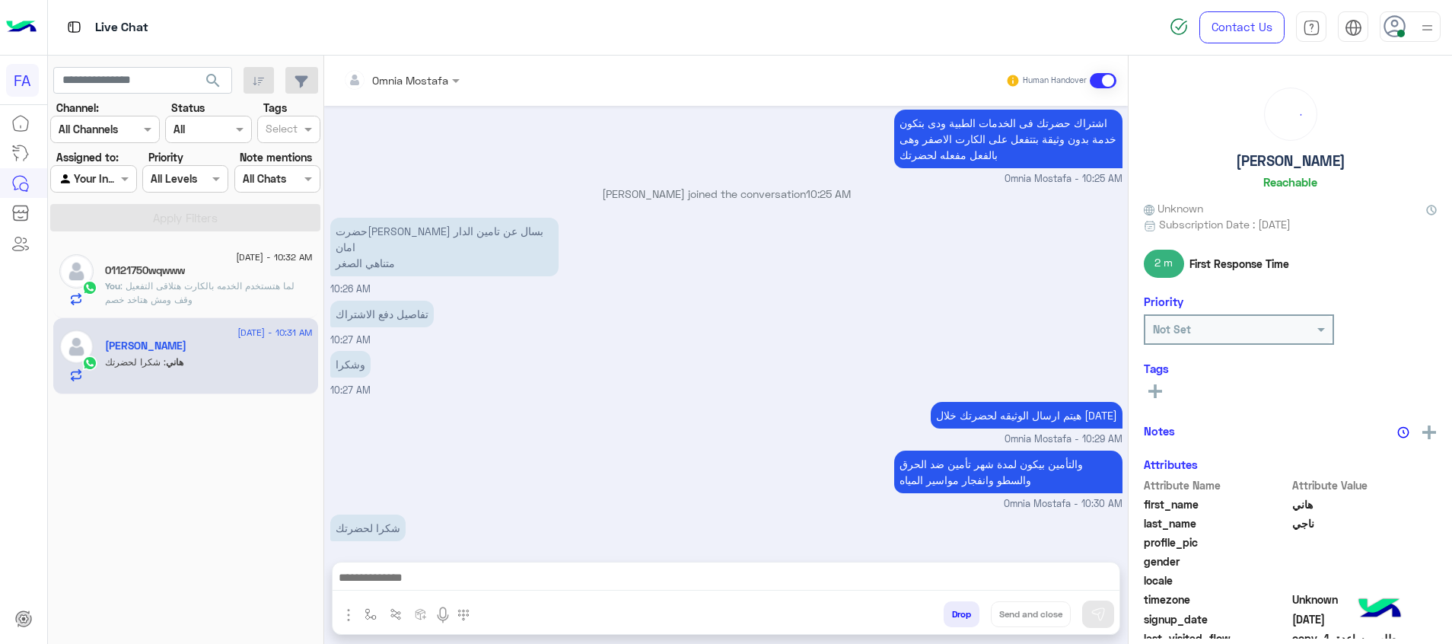
click at [1156, 395] on rect at bounding box center [1155, 391] width 3 height 14
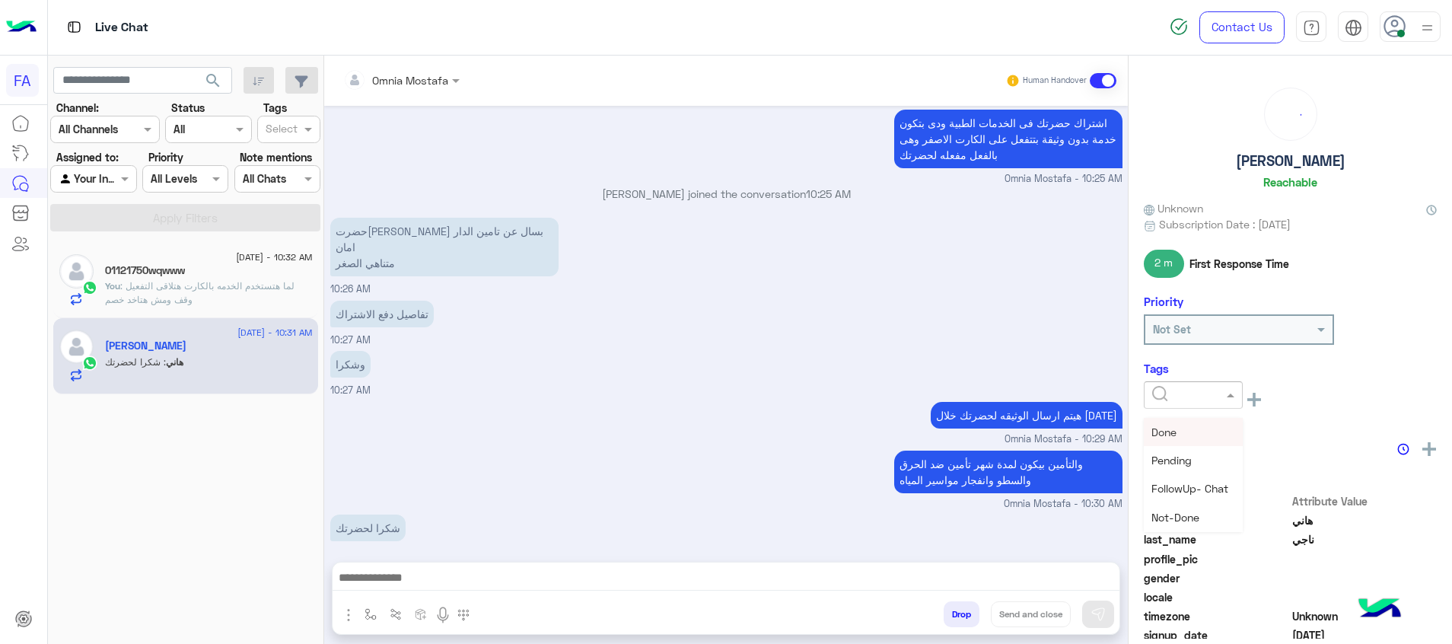
click at [1199, 390] on input "text" at bounding box center [1175, 395] width 46 height 16
click at [1204, 438] on div "Cover" at bounding box center [1193, 430] width 99 height 28
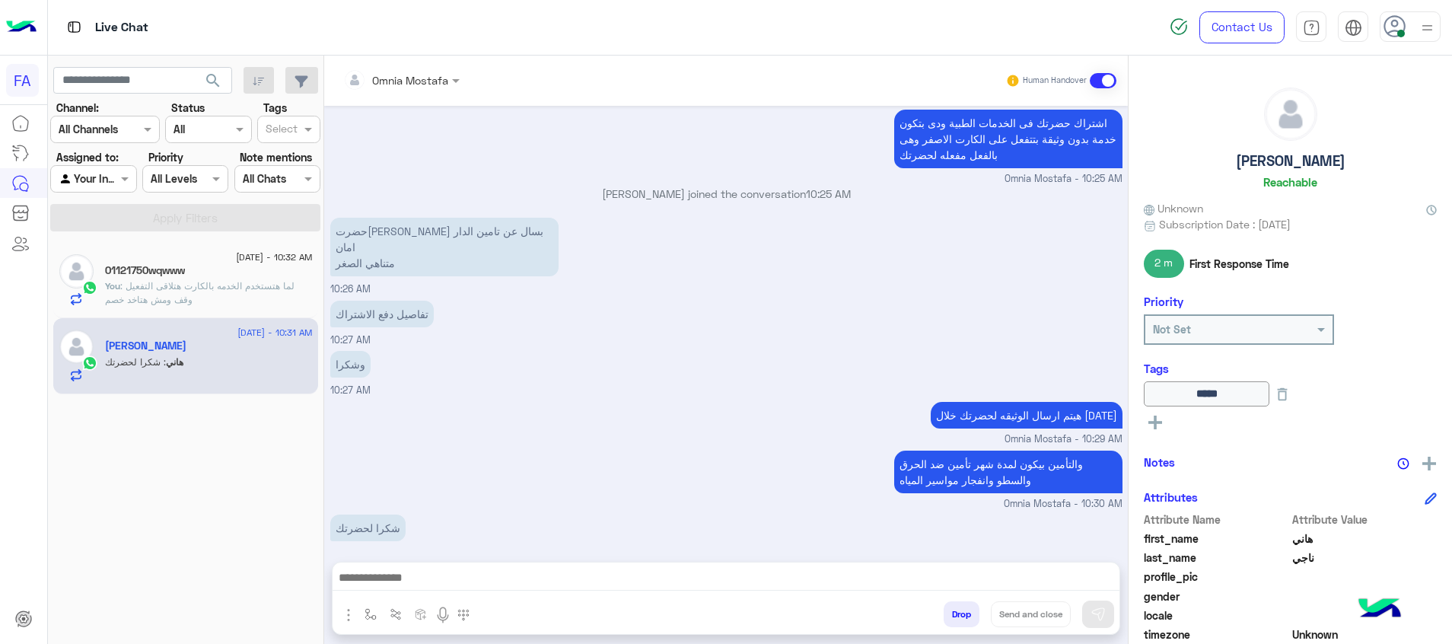
click at [1159, 419] on icon at bounding box center [1156, 423] width 14 height 14
click at [1162, 419] on input "text" at bounding box center [1175, 427] width 46 height 16
click at [1197, 471] on div "Done" at bounding box center [1193, 463] width 99 height 28
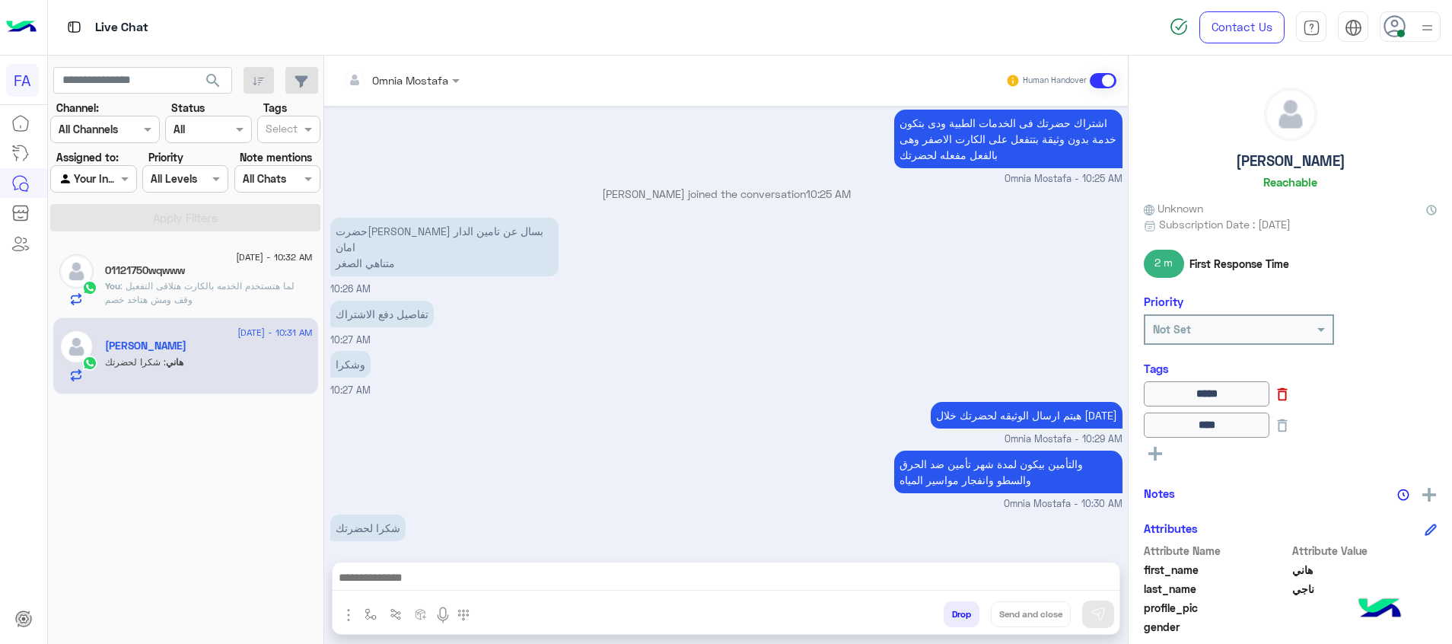
click at [1288, 393] on icon at bounding box center [1283, 394] width 10 height 13
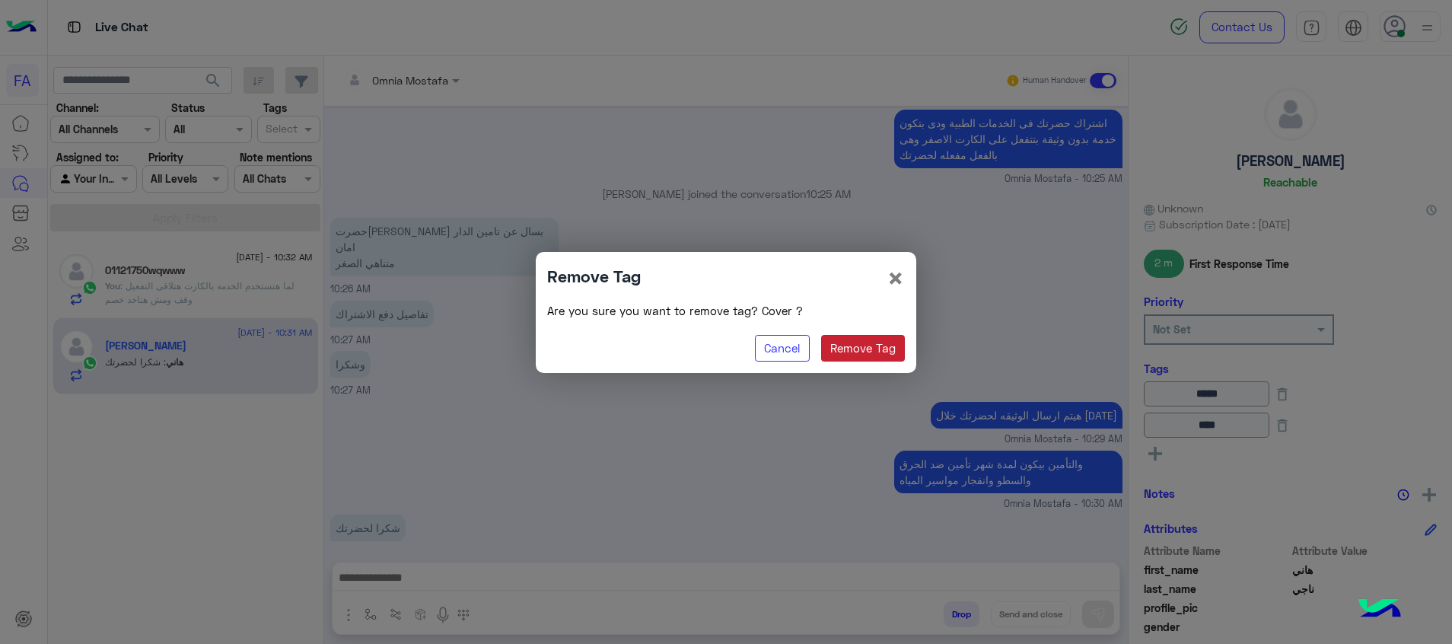
click at [881, 338] on button "Remove Tag" at bounding box center [863, 348] width 84 height 27
type input "****"
click at [897, 343] on modal-container "Remove Tag × Are you sure you want to remove tag? Cover ? Cancel Remove Tag" at bounding box center [726, 322] width 1452 height 644
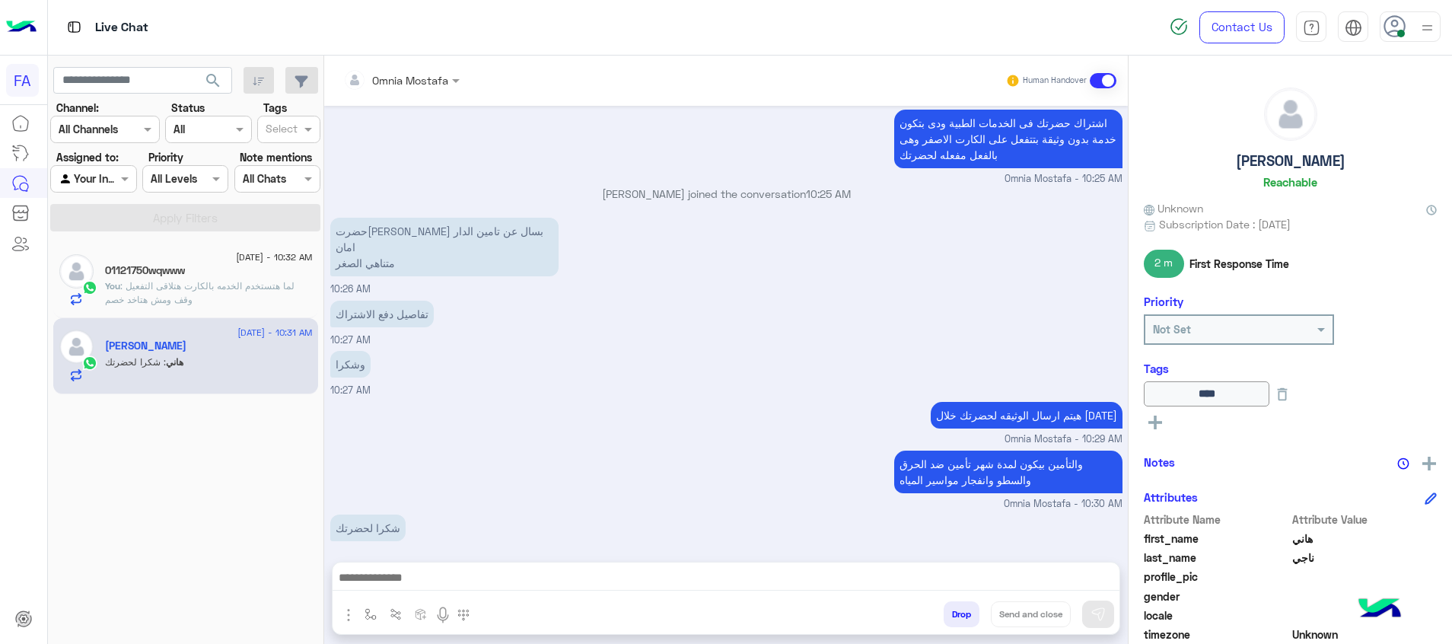
click at [1156, 417] on rect at bounding box center [1155, 423] width 3 height 14
click at [1168, 426] on input "text" at bounding box center [1175, 427] width 46 height 16
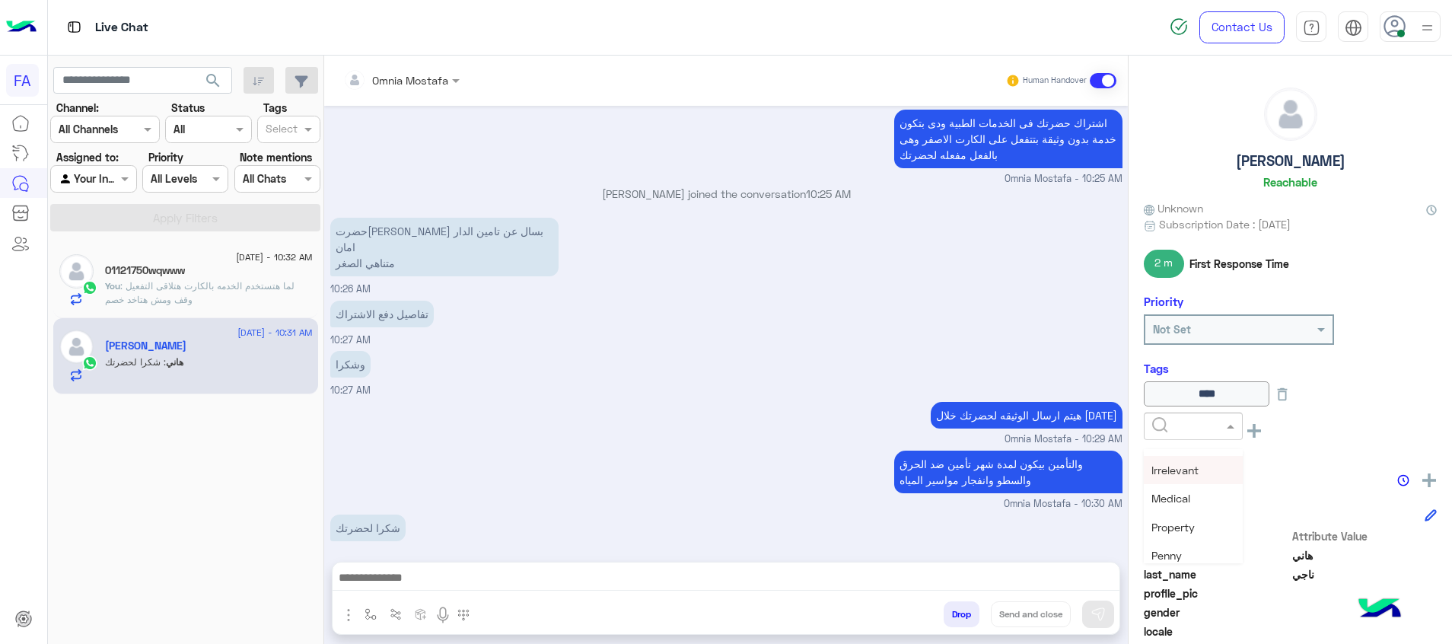
scroll to position [228, 0]
click at [1184, 458] on span "Property" at bounding box center [1173, 462] width 43 height 13
click at [1153, 453] on rect at bounding box center [1156, 453] width 14 height 3
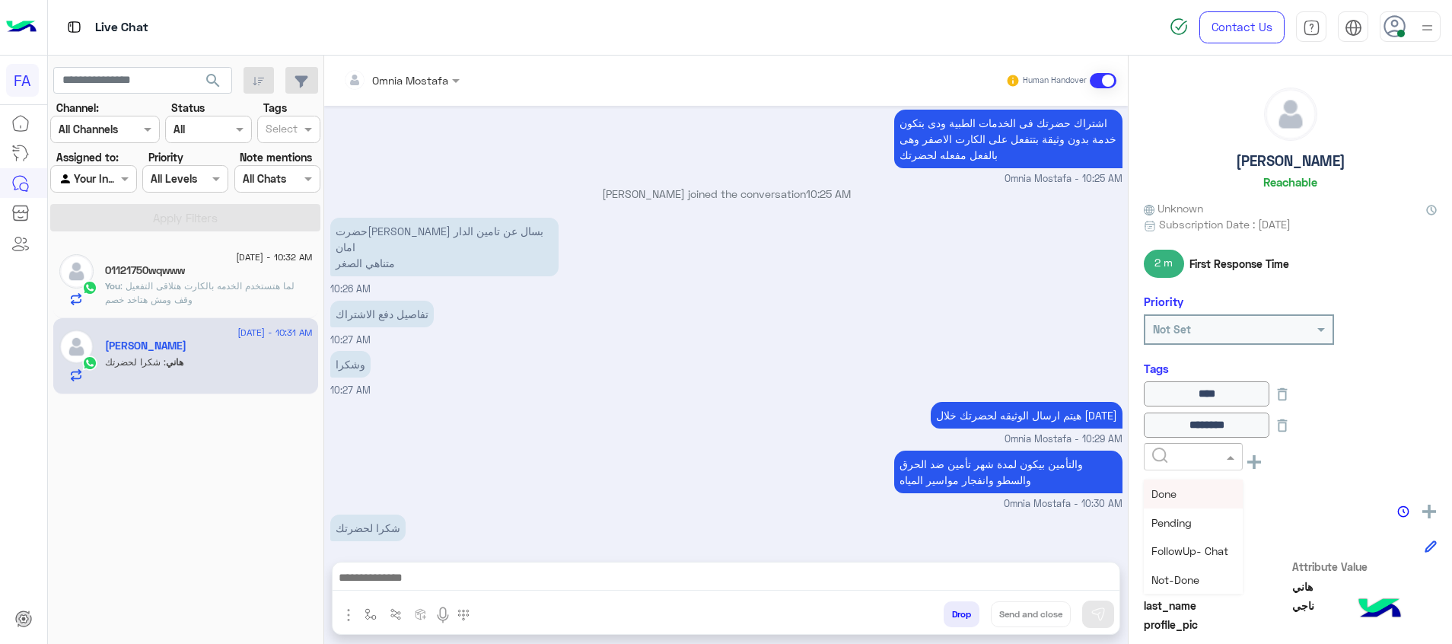
click at [1163, 453] on input "text" at bounding box center [1175, 457] width 46 height 16
drag, startPoint x: 796, startPoint y: 455, endPoint x: 1442, endPoint y: 526, distance: 649.4
click at [796, 454] on div "والتأمين بيكون لمدة شهر تأمين ضد الحرق والسطو وانفجار مواسير المياه Omnia Mosta…" at bounding box center [726, 479] width 792 height 65
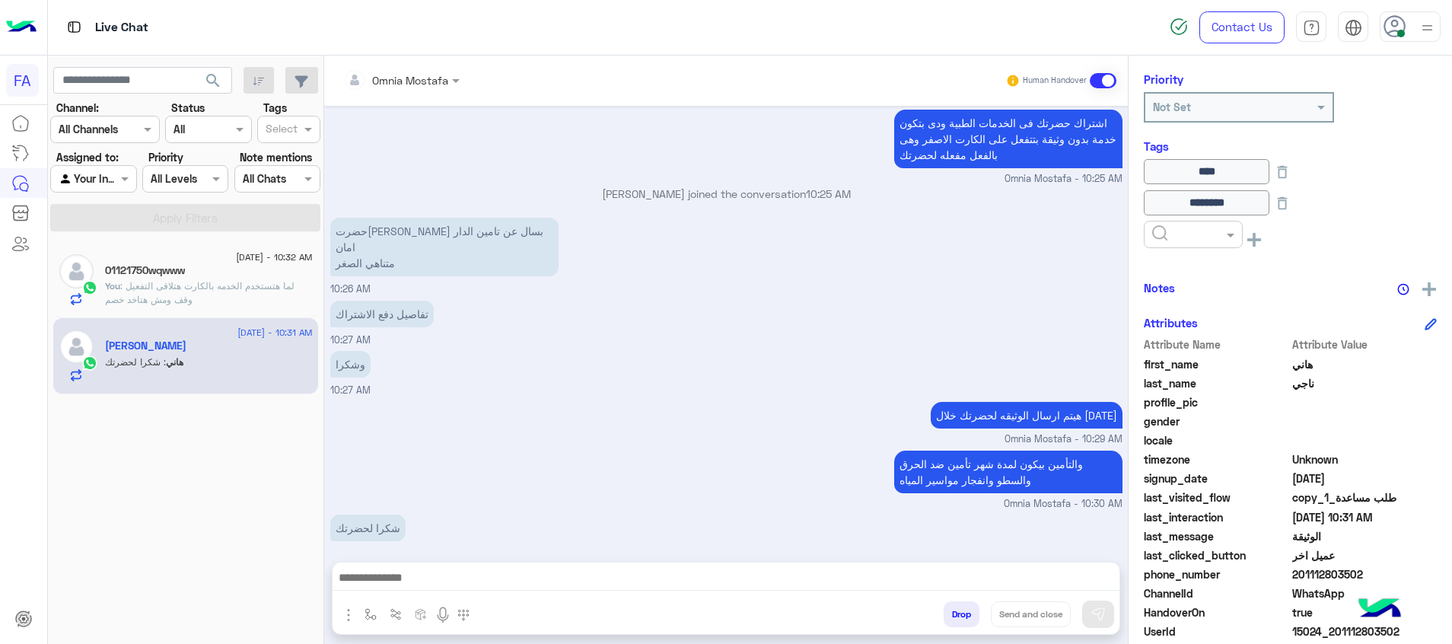
scroll to position [299, 0]
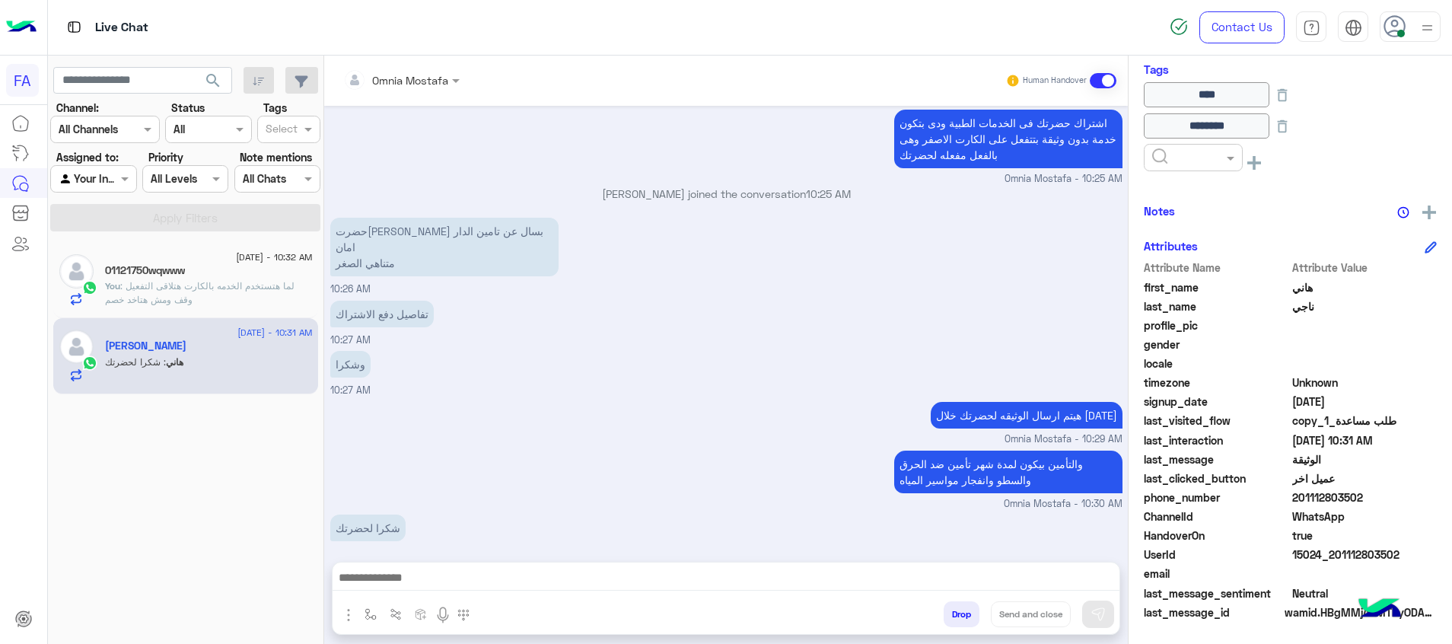
drag, startPoint x: 1398, startPoint y: 554, endPoint x: 1331, endPoint y: 556, distance: 67.8
click at [1331, 556] on span "15024_201112803502" at bounding box center [1365, 555] width 145 height 16
copy span "01112803502"
click at [231, 277] on div "01121750wqwww 2" at bounding box center [209, 272] width 208 height 16
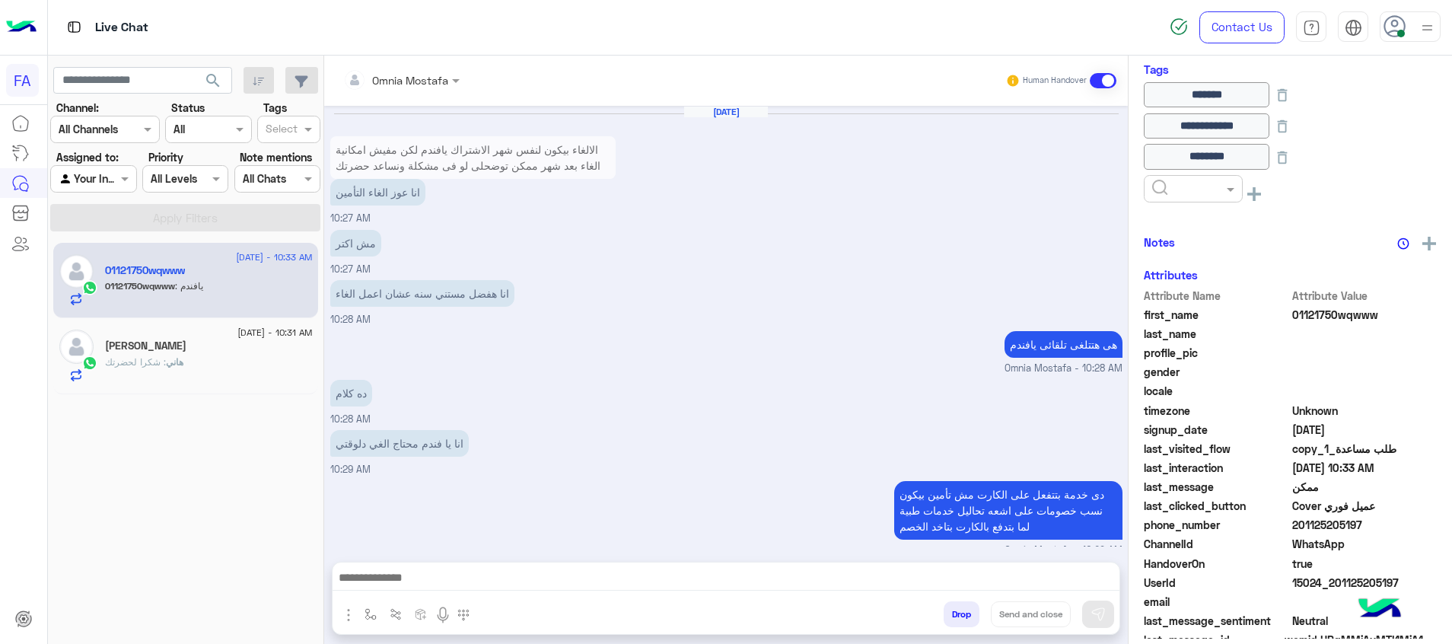
scroll to position [851, 0]
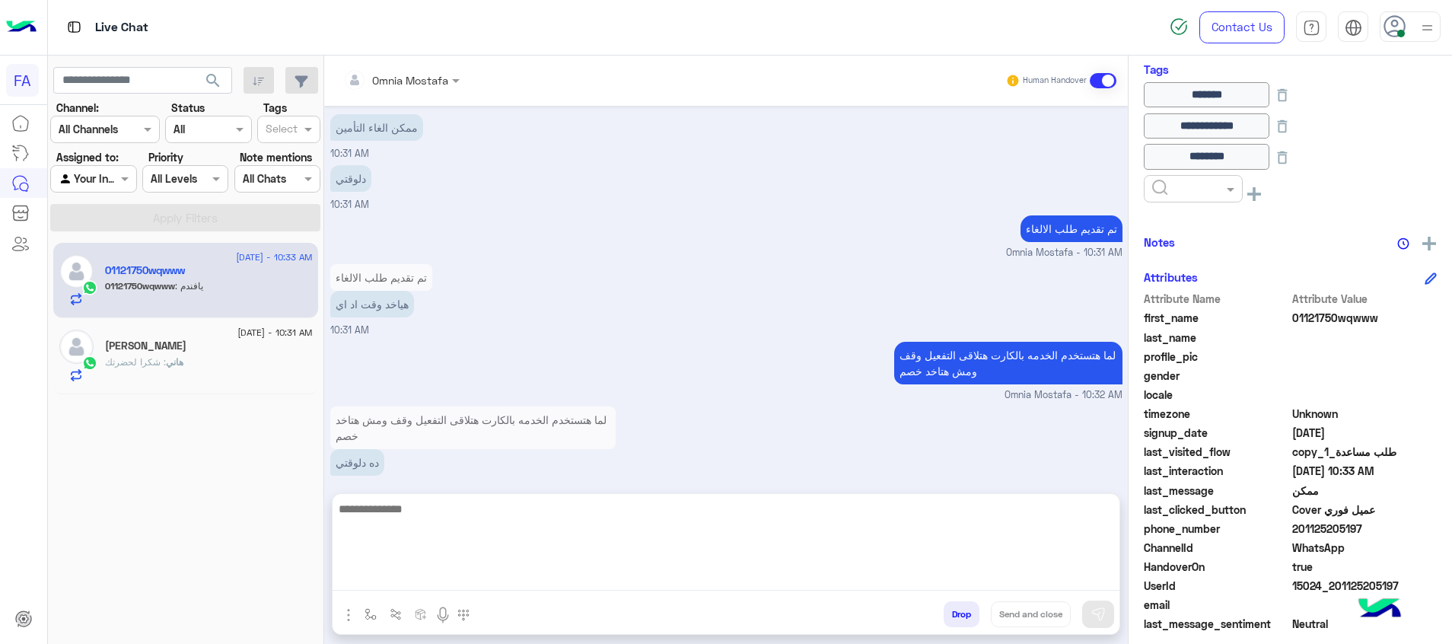
click at [958, 579] on textarea at bounding box center [726, 544] width 787 height 91
type textarea "**********"
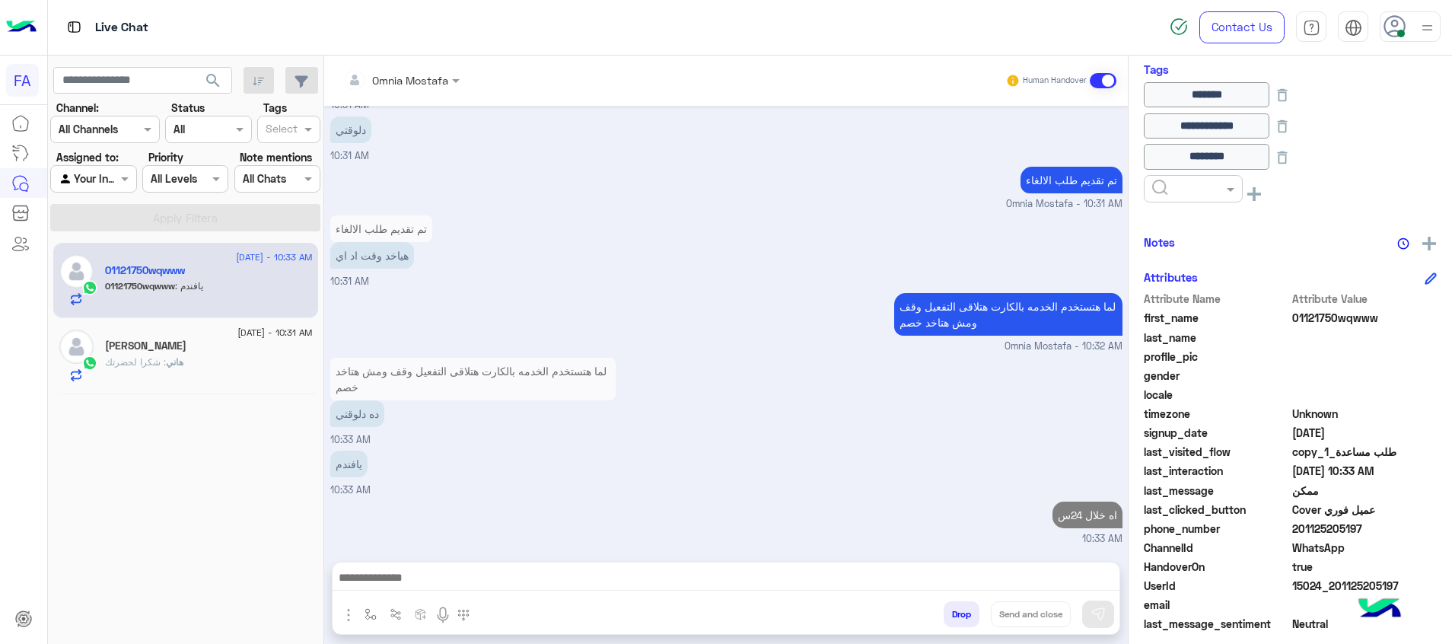
scroll to position [900, 0]
drag, startPoint x: 1325, startPoint y: 534, endPoint x: 1298, endPoint y: 533, distance: 26.7
click at [1298, 533] on span "201125205197" at bounding box center [1365, 529] width 145 height 16
copy span "01125205197"
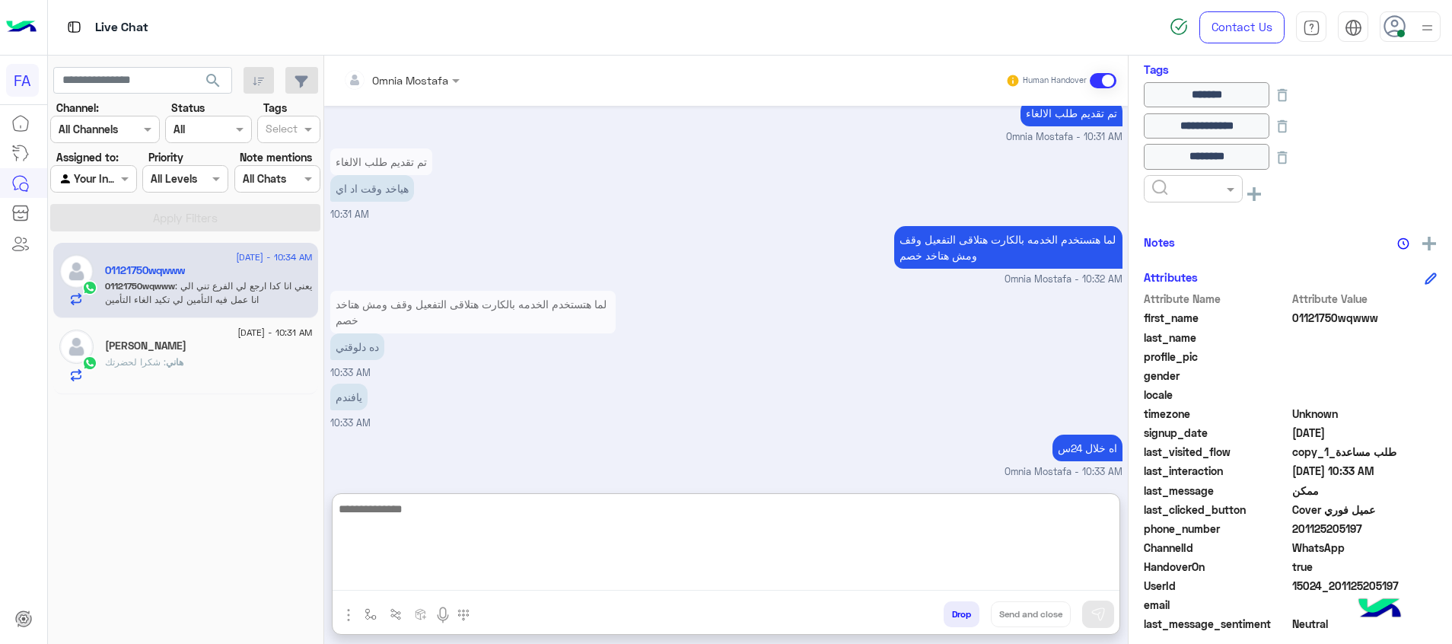
click at [857, 588] on textarea at bounding box center [726, 544] width 787 height 91
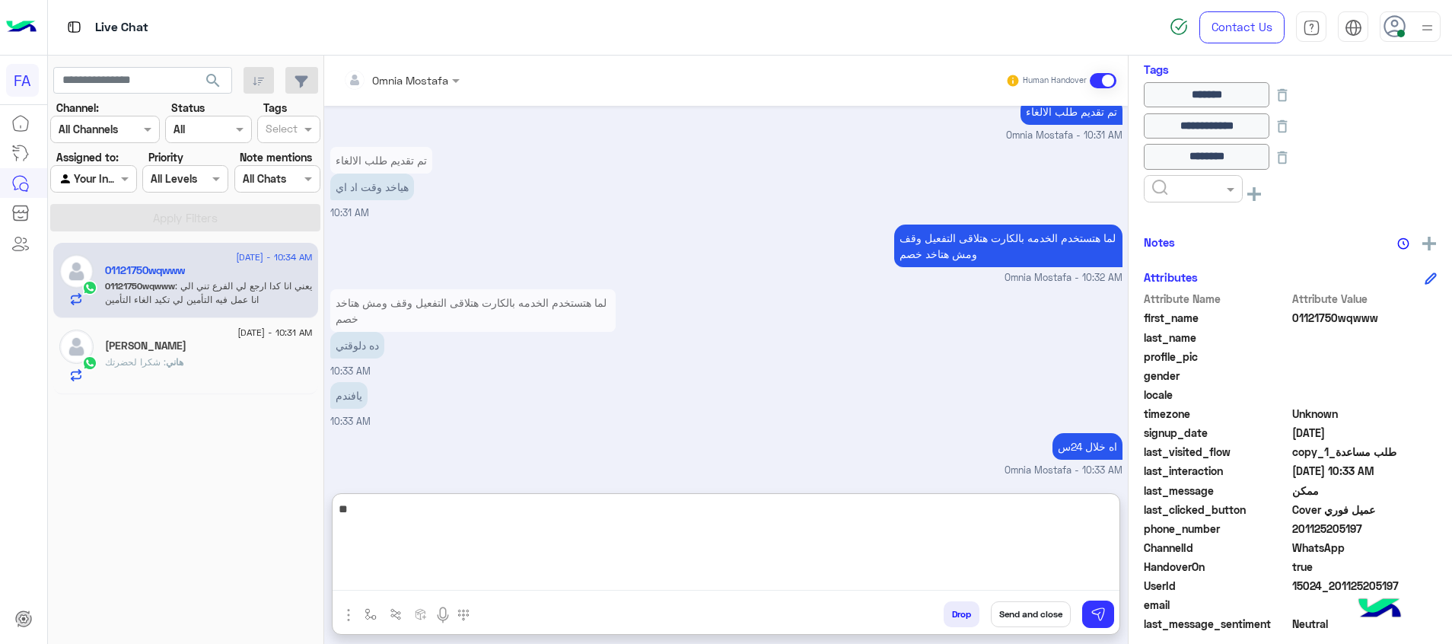
type textarea "*"
type textarea "**********"
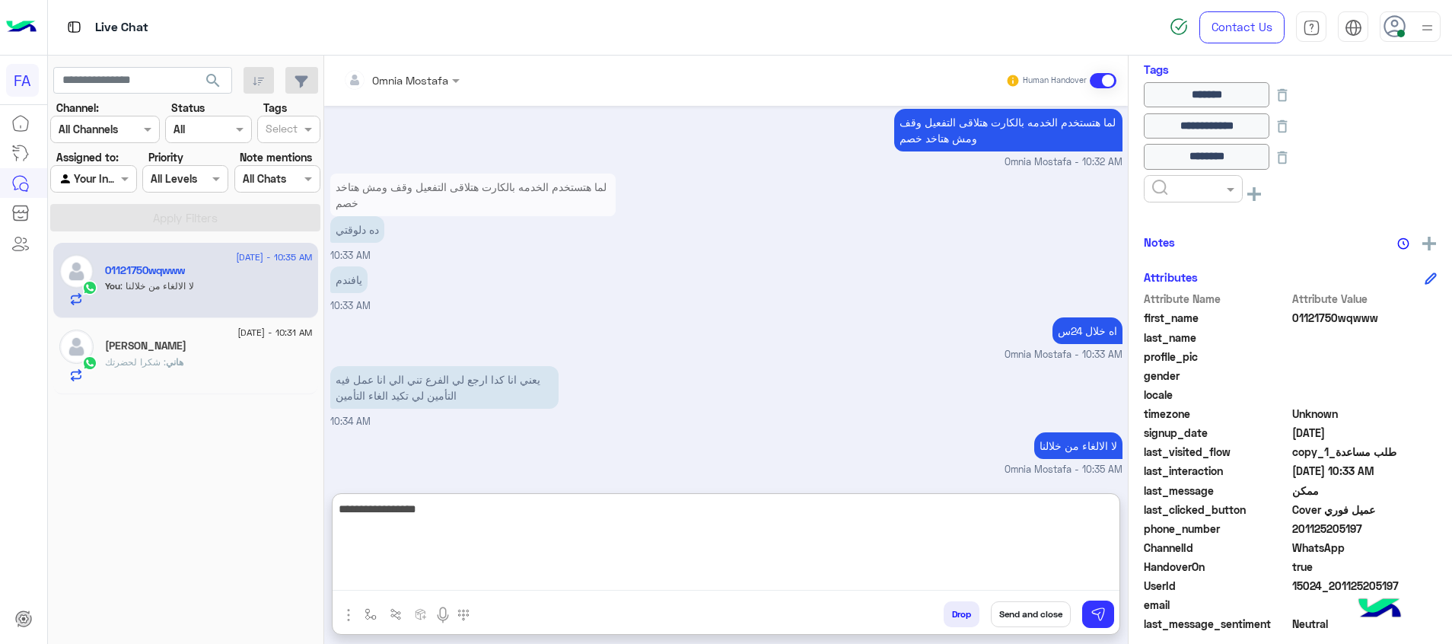
type textarea "**********"
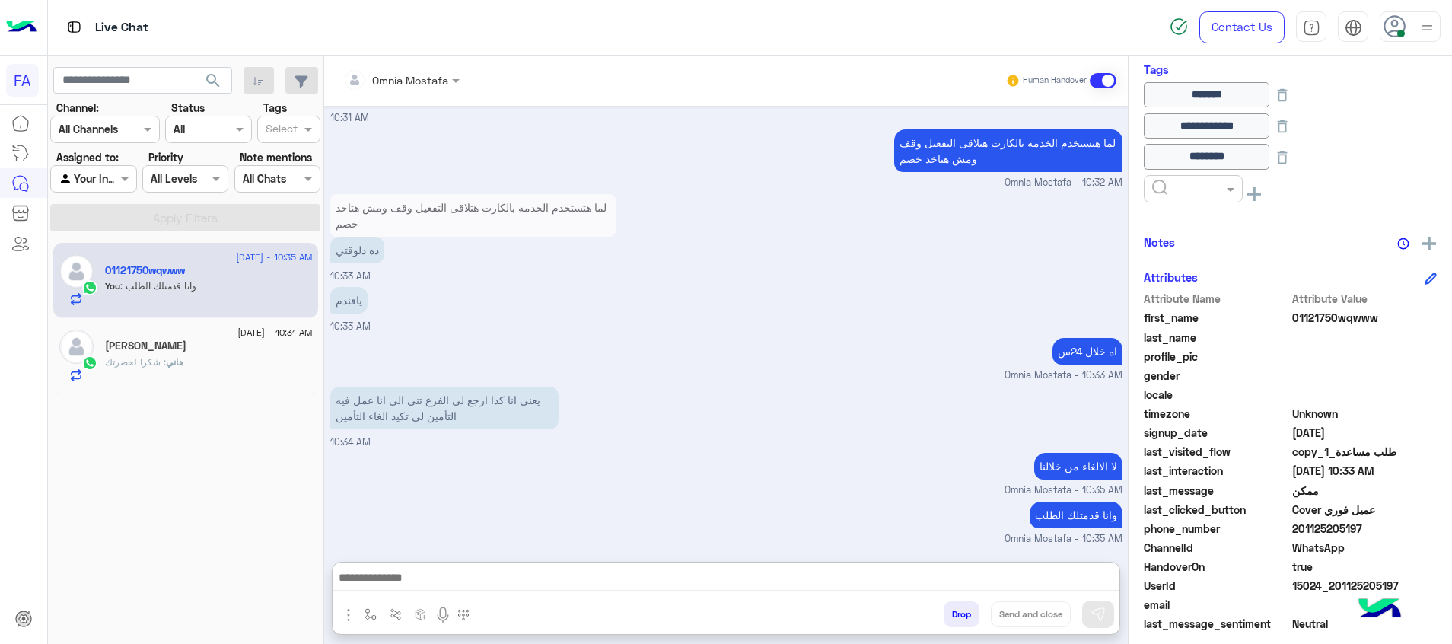
click at [222, 362] on div "هاني : شكرا لحضرتك" at bounding box center [209, 368] width 208 height 27
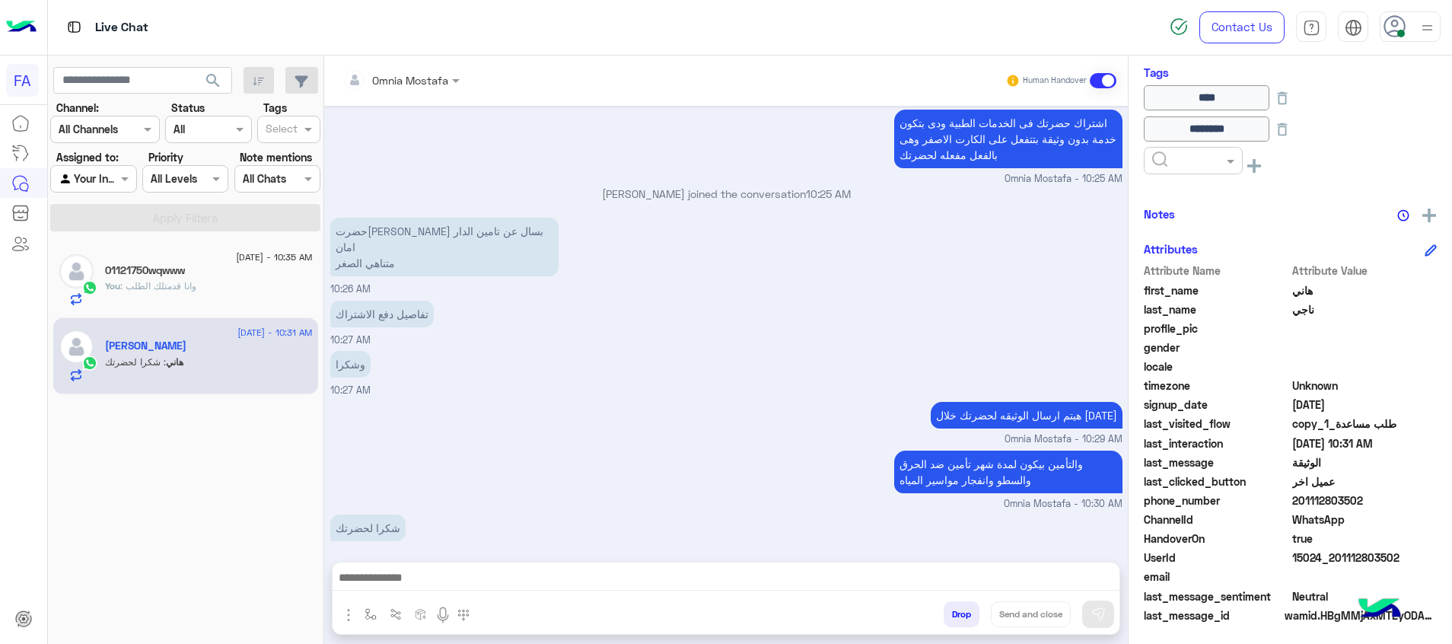
scroll to position [299, 0]
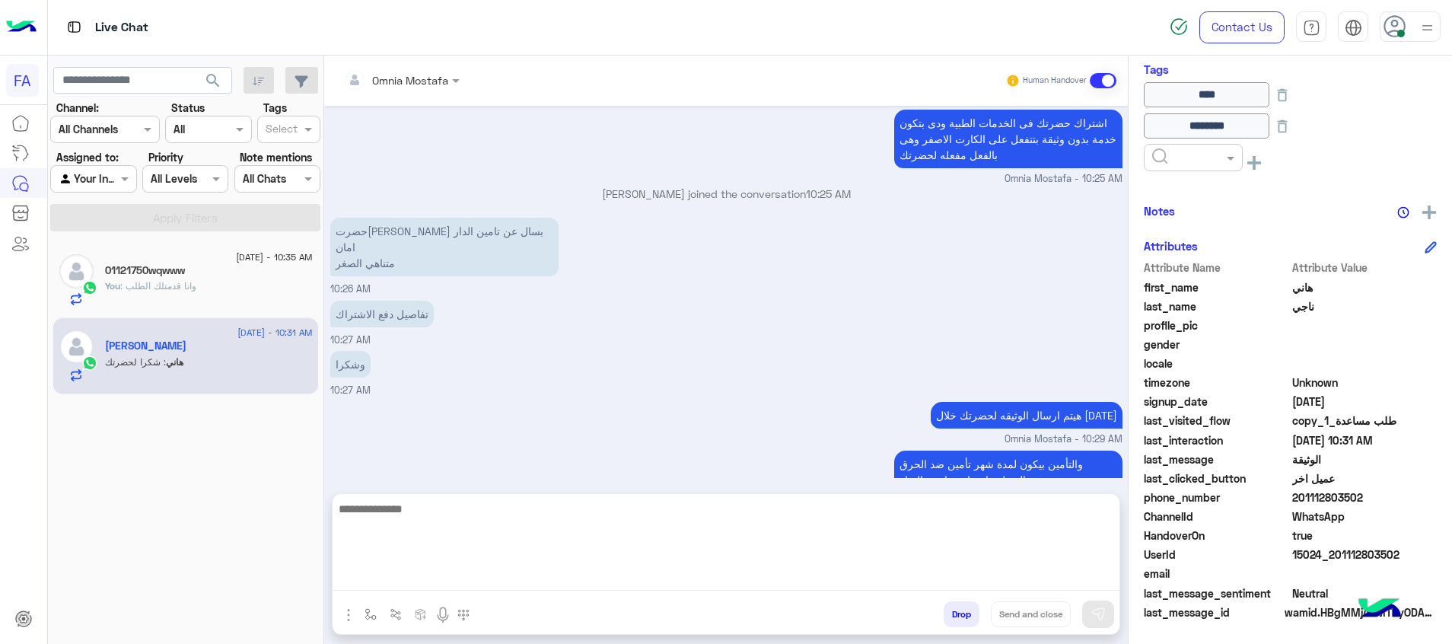
drag, startPoint x: 940, startPoint y: 581, endPoint x: 986, endPoint y: 592, distance: 47.1
click at [940, 581] on textarea at bounding box center [726, 544] width 787 height 91
paste textarea "**********"
type textarea "**********"
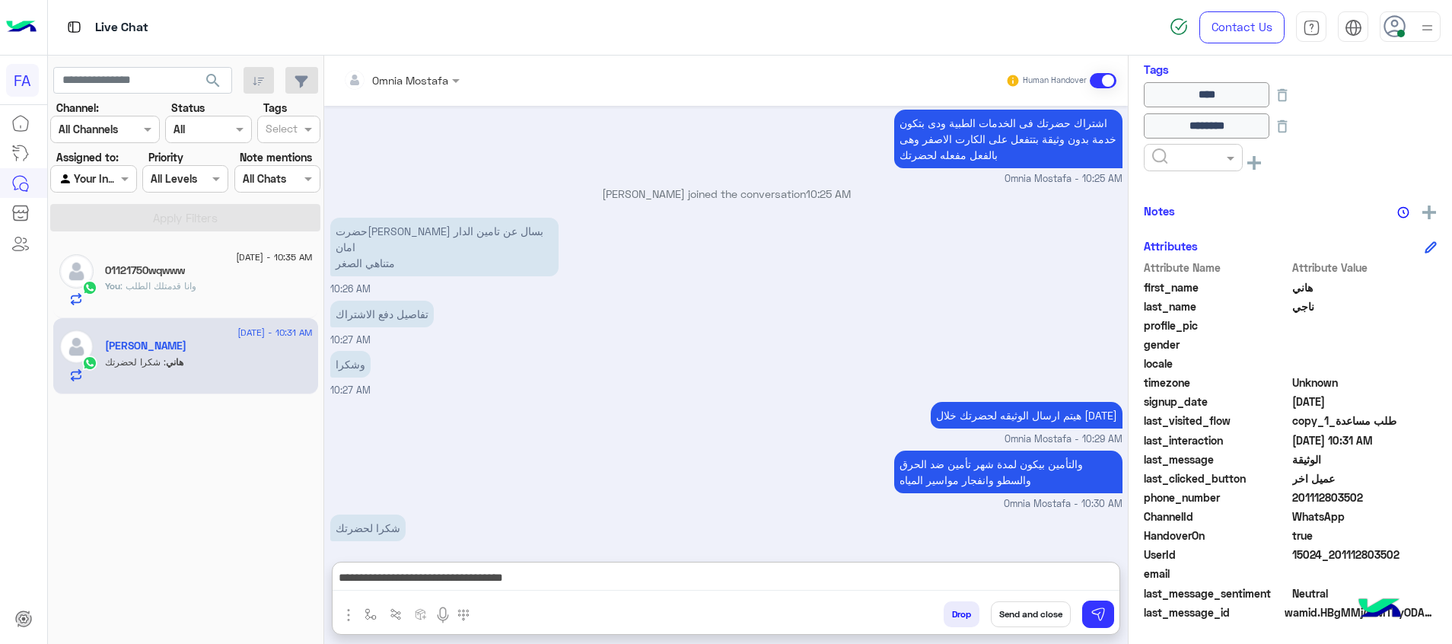
click at [1032, 611] on button "Send and close" at bounding box center [1031, 614] width 80 height 26
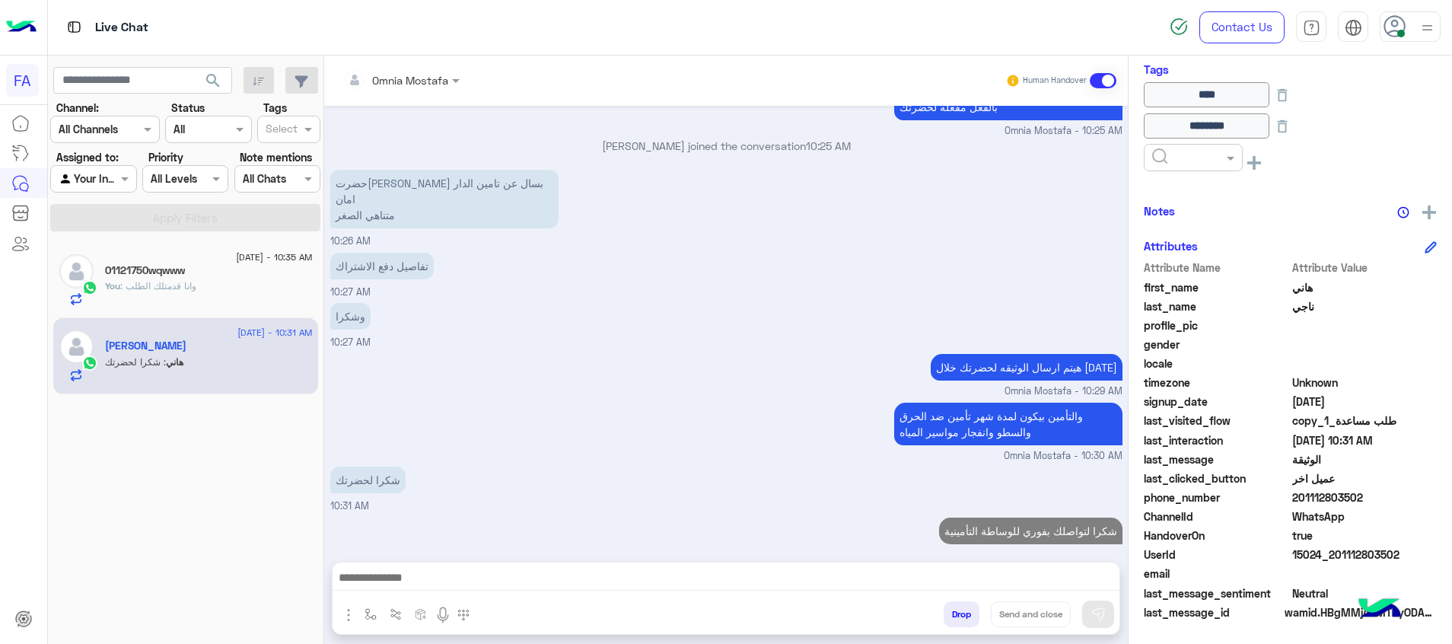
scroll to position [670, 0]
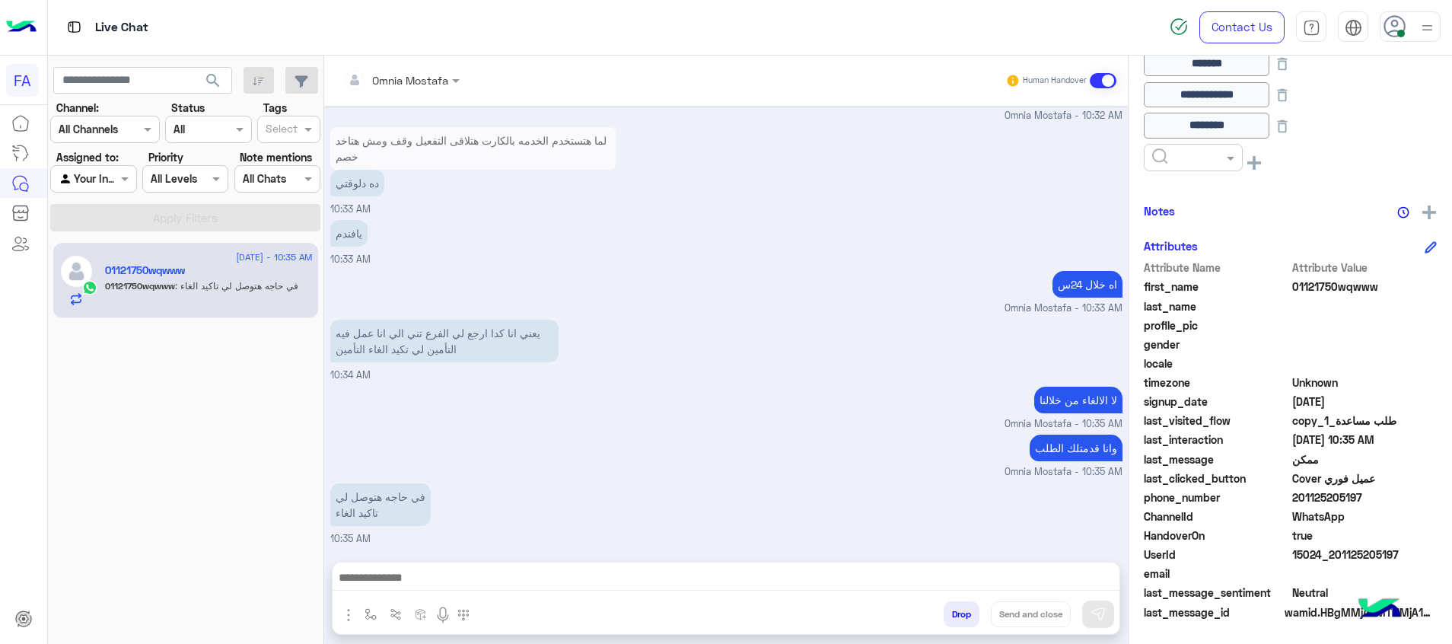
scroll to position [299, 0]
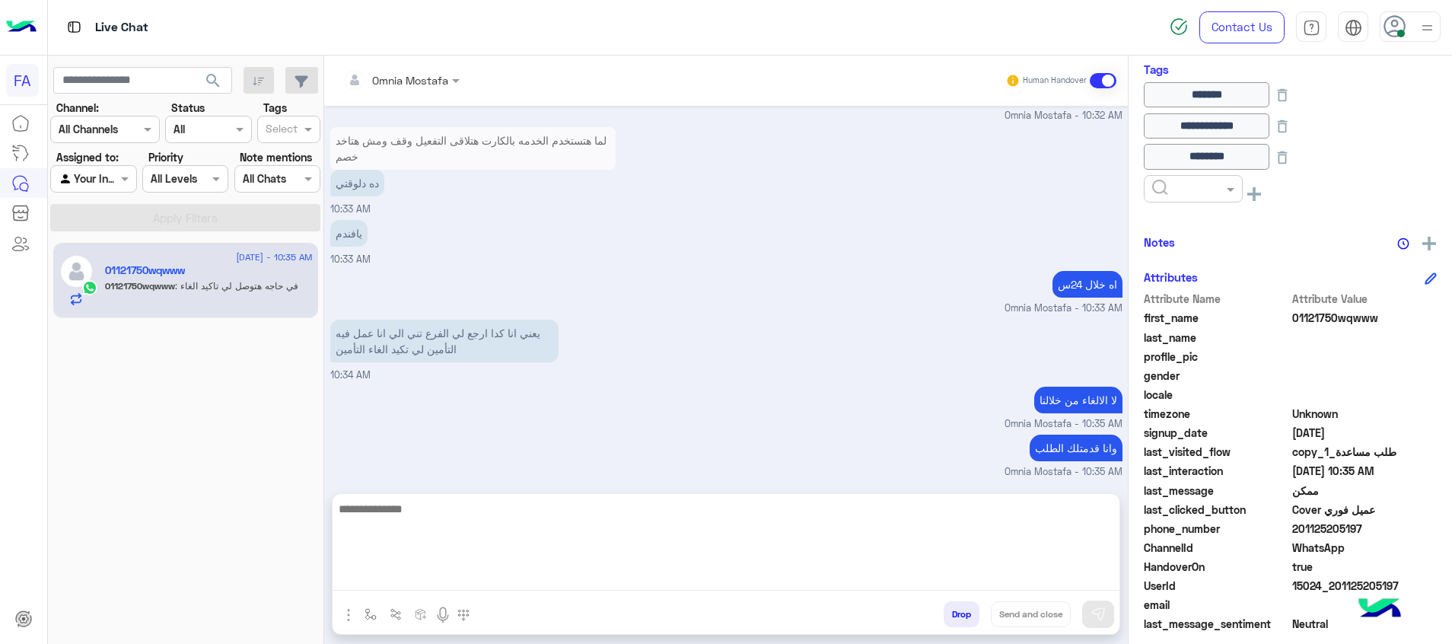
click at [635, 568] on textarea at bounding box center [726, 544] width 787 height 91
type textarea "**"
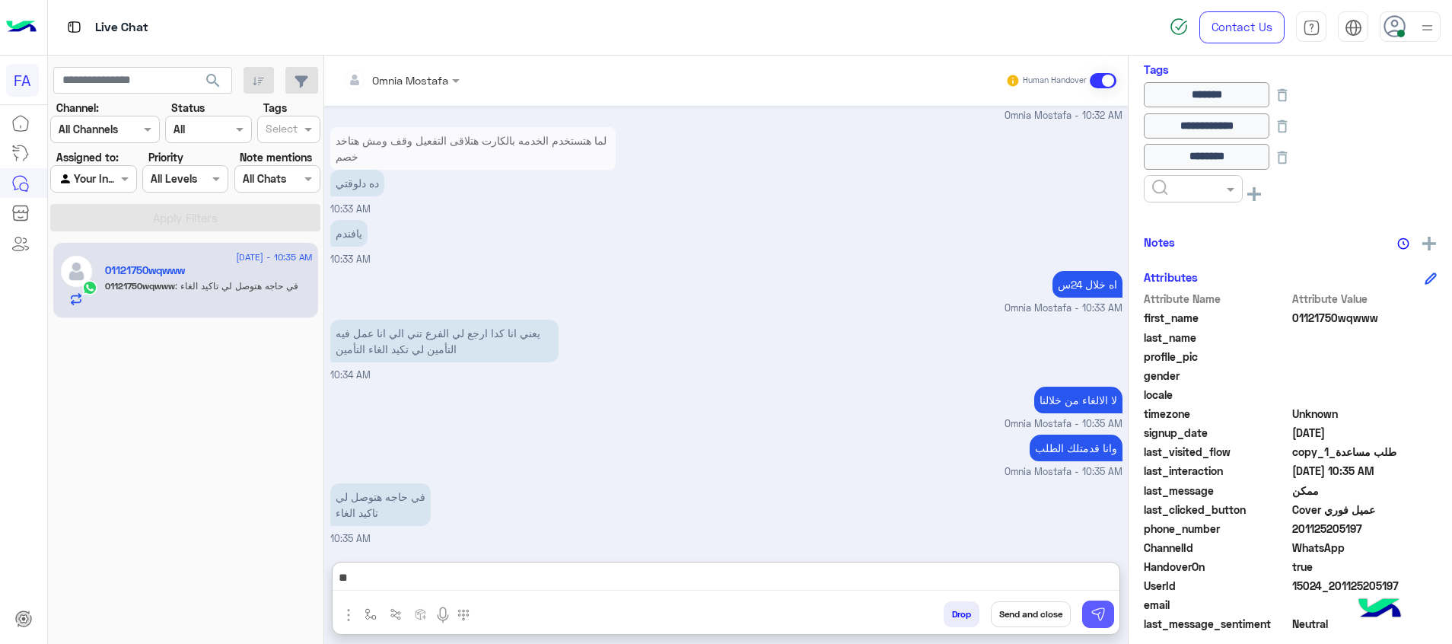
click at [1107, 617] on button at bounding box center [1098, 614] width 32 height 27
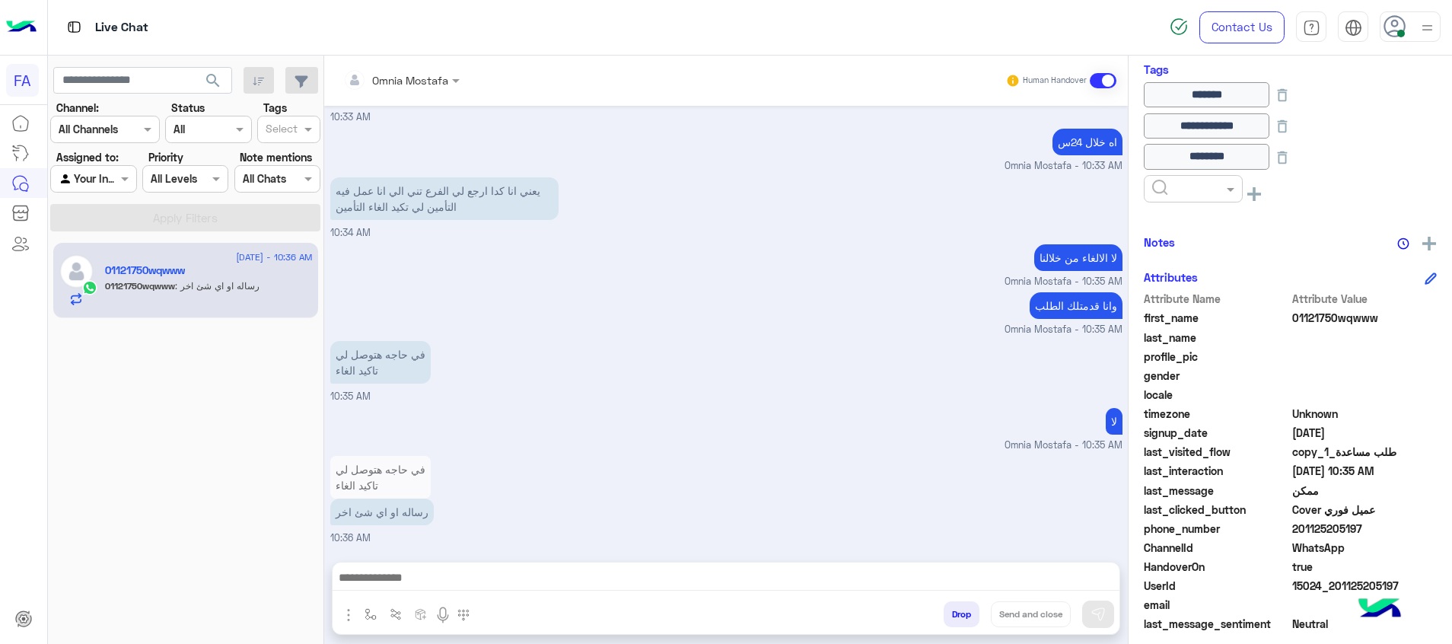
scroll to position [1028, 0]
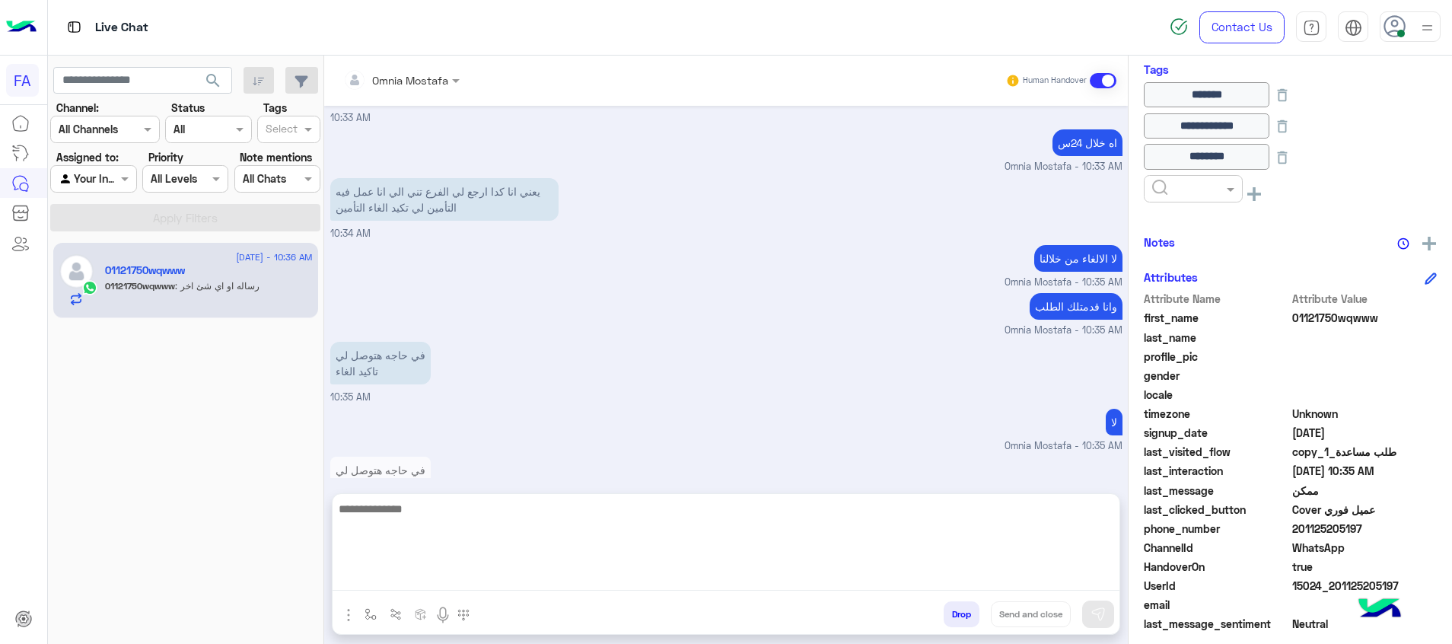
click at [981, 586] on textarea at bounding box center [726, 544] width 787 height 91
type textarea "*********"
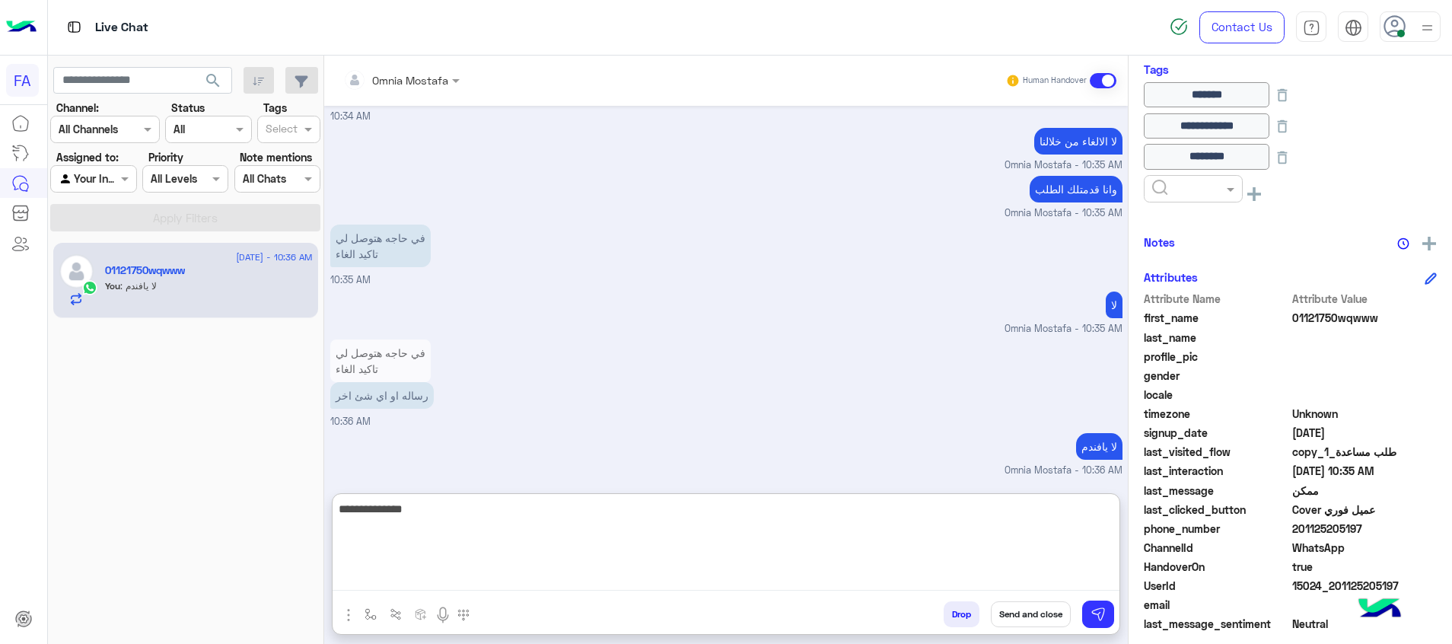
type textarea "**********"
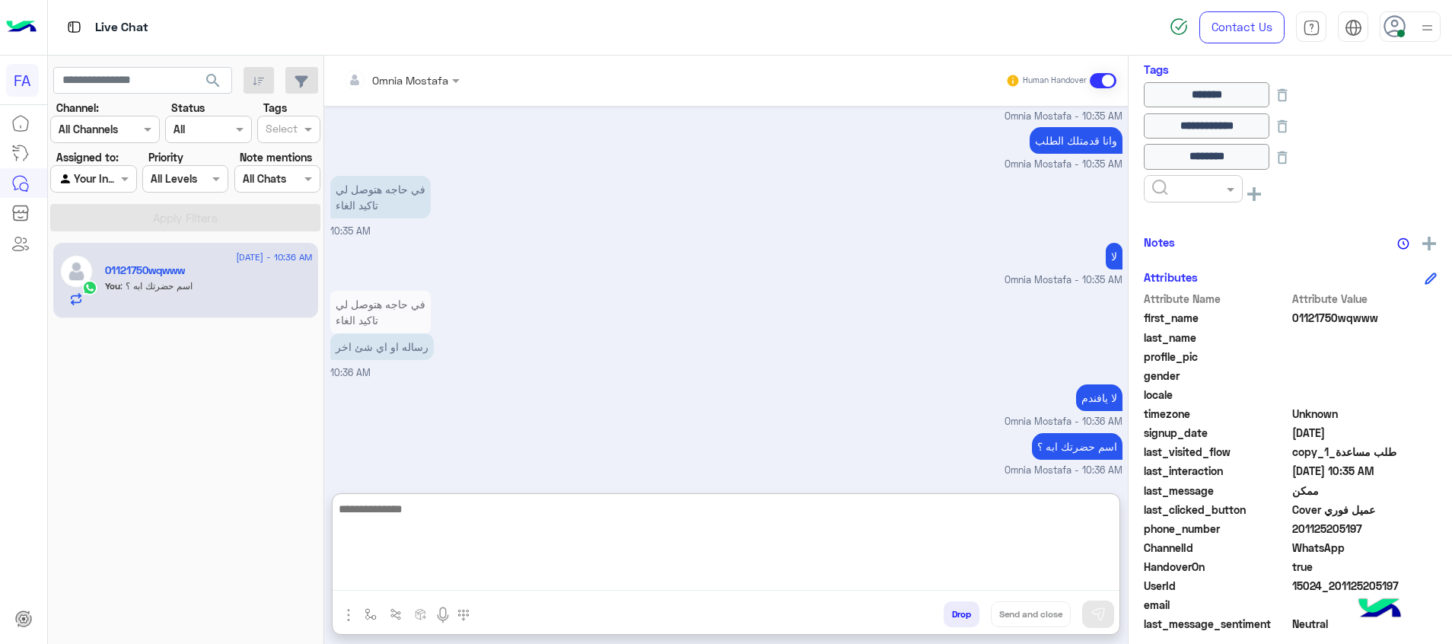
scroll to position [1245, 0]
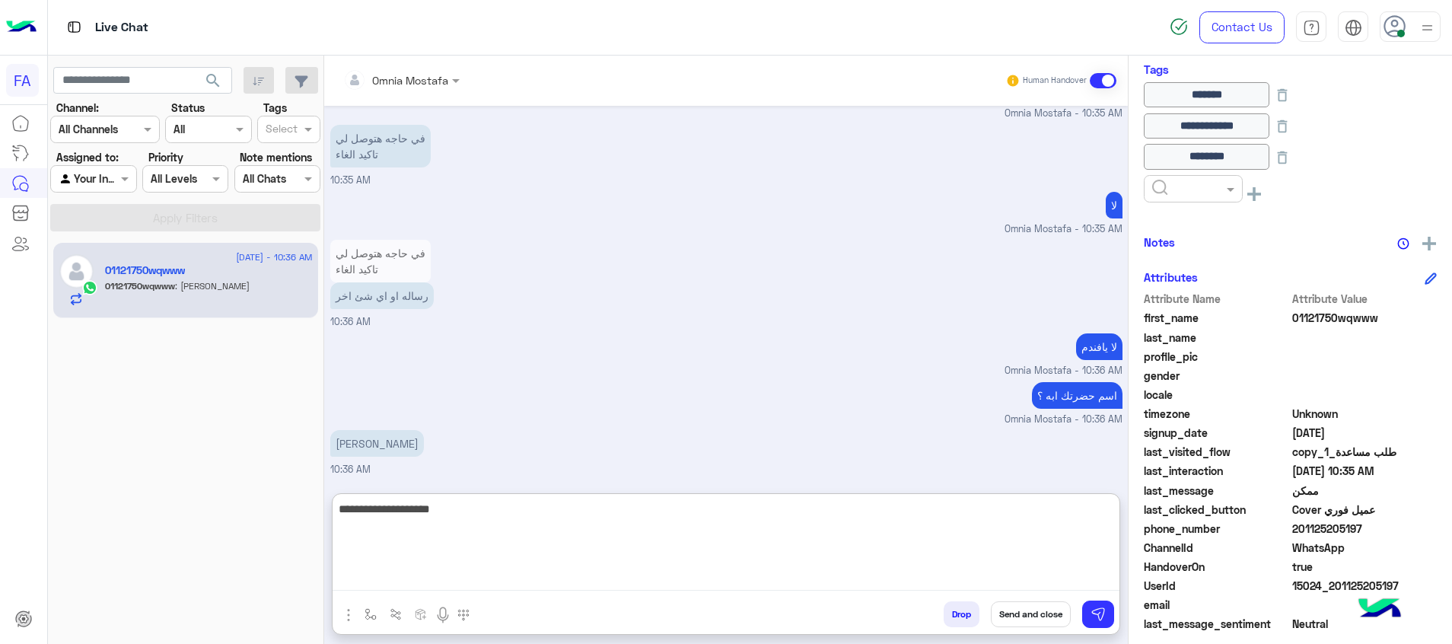
type textarea "**********"
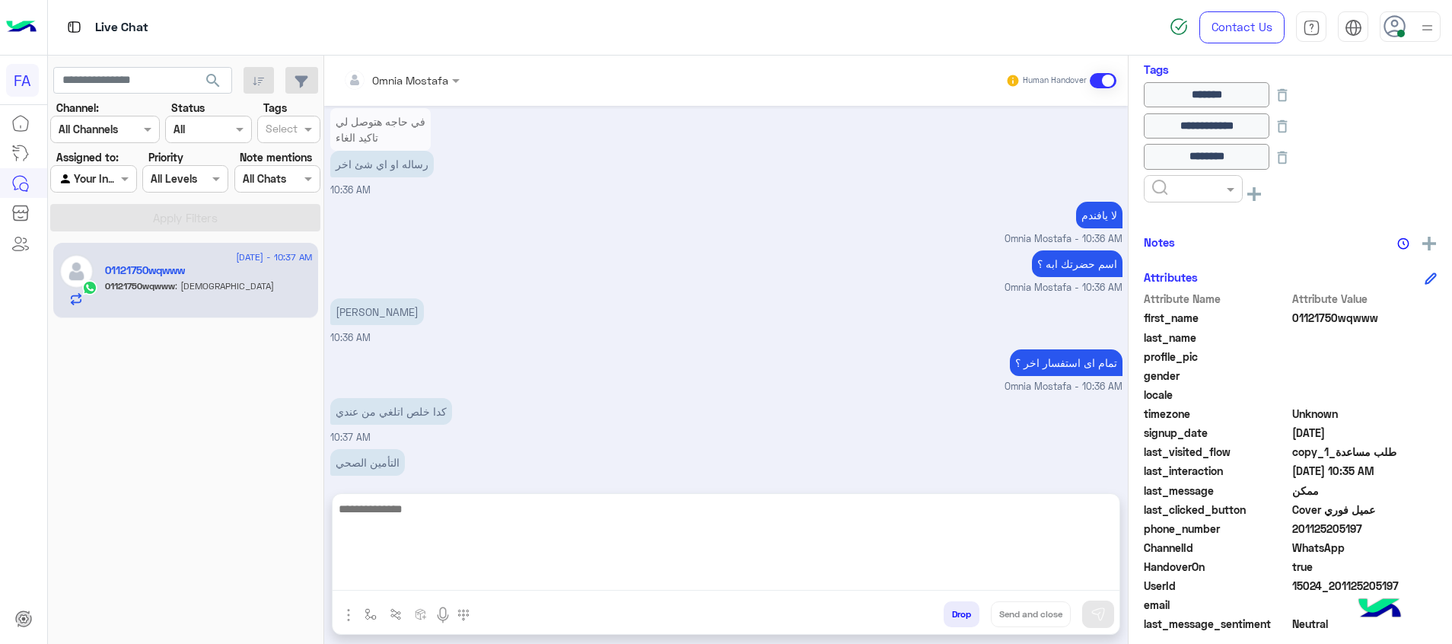
scroll to position [1380, 0]
click at [734, 558] on textarea at bounding box center [726, 544] width 787 height 91
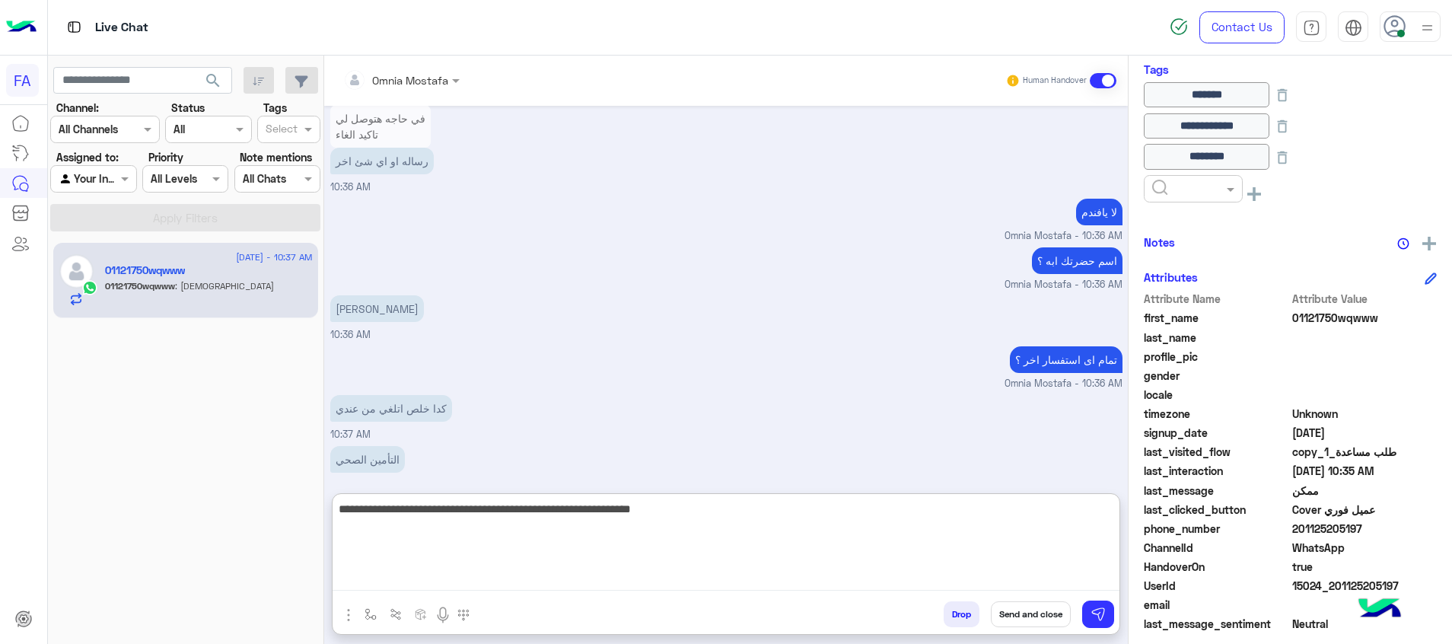
type textarea "**********"
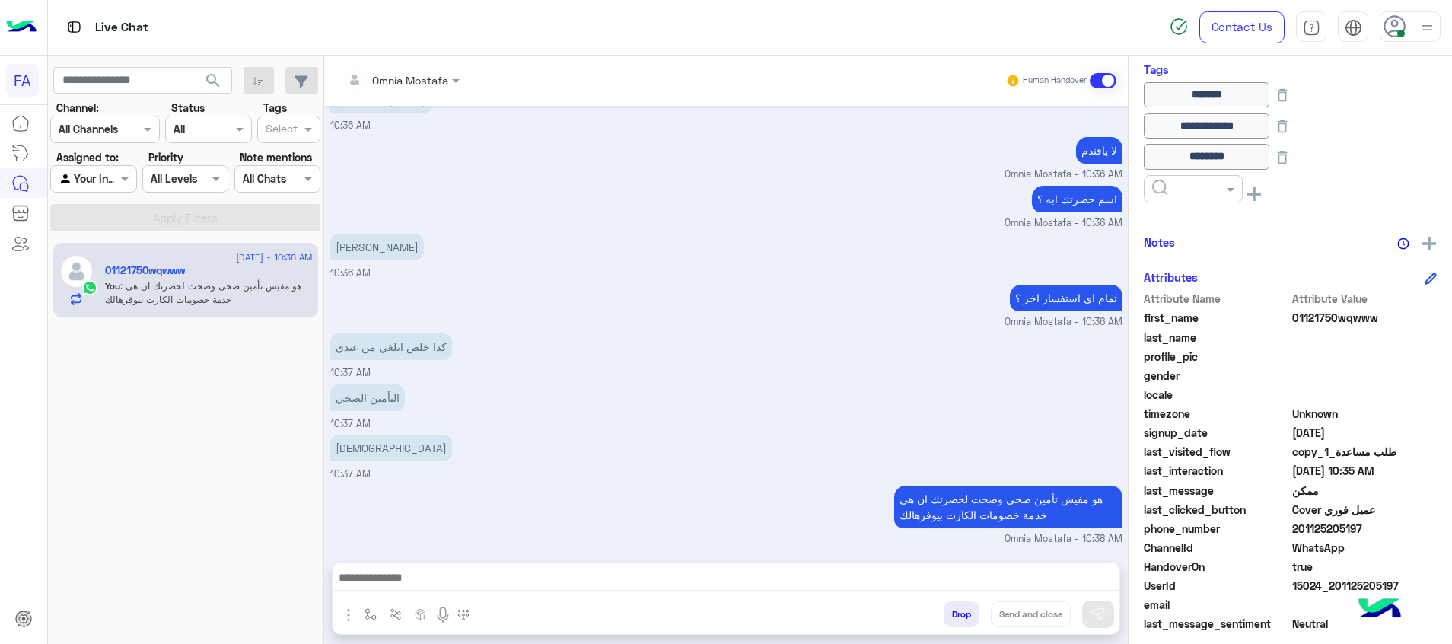
scroll to position [1442, 0]
drag, startPoint x: 1322, startPoint y: 529, endPoint x: 1297, endPoint y: 533, distance: 25.4
click at [1297, 533] on span "201125205197" at bounding box center [1365, 529] width 145 height 16
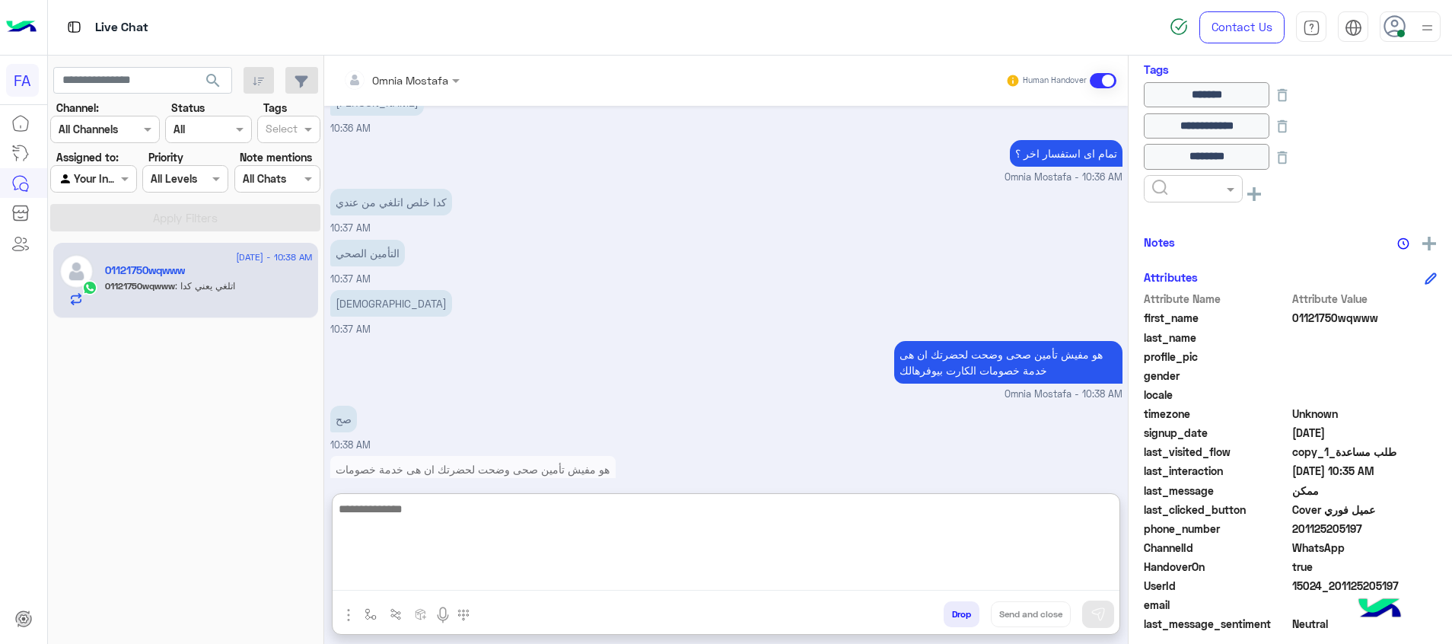
click at [845, 574] on textarea at bounding box center [726, 544] width 787 height 91
type textarea "**"
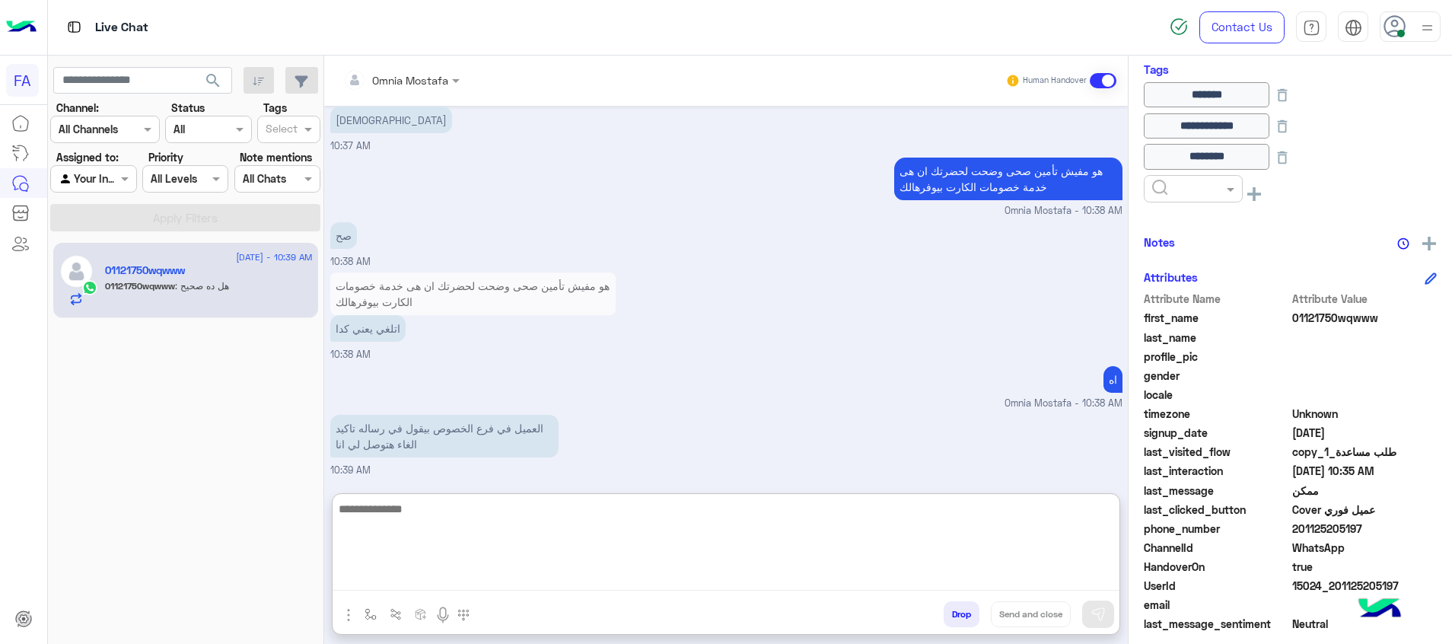
scroll to position [1821, 0]
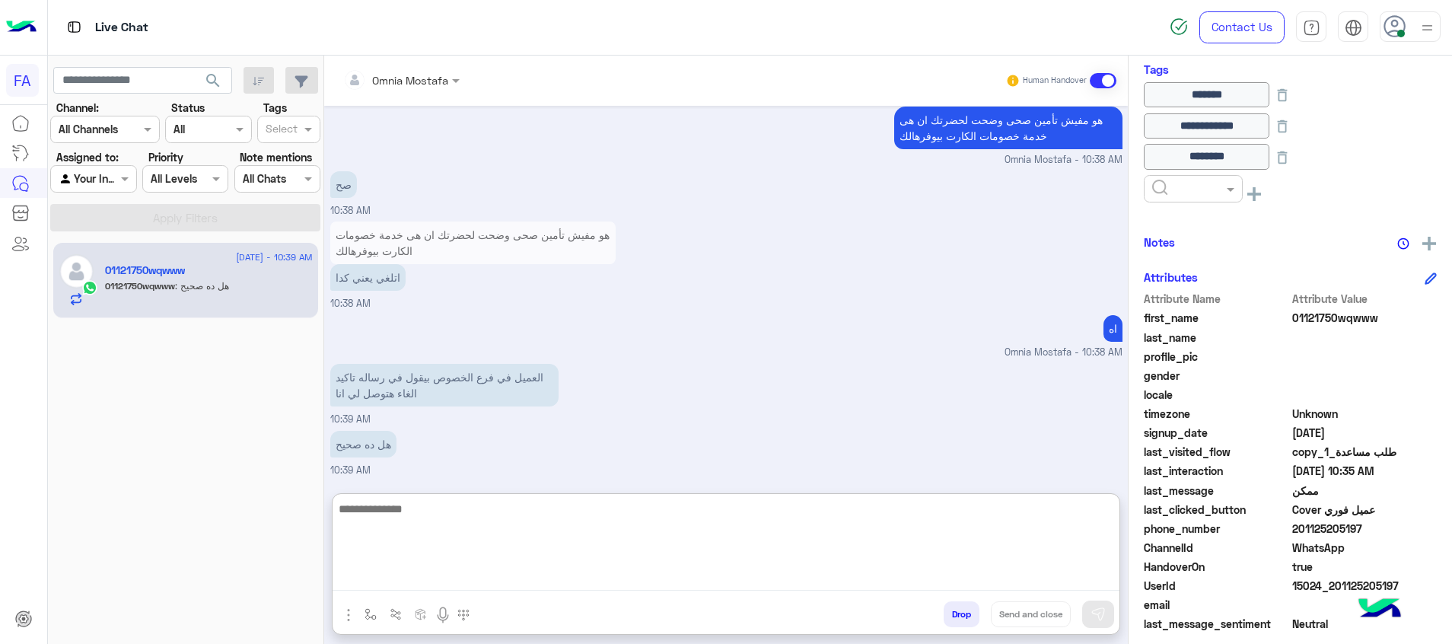
click at [614, 521] on textarea at bounding box center [726, 544] width 787 height 91
type textarea "**********"
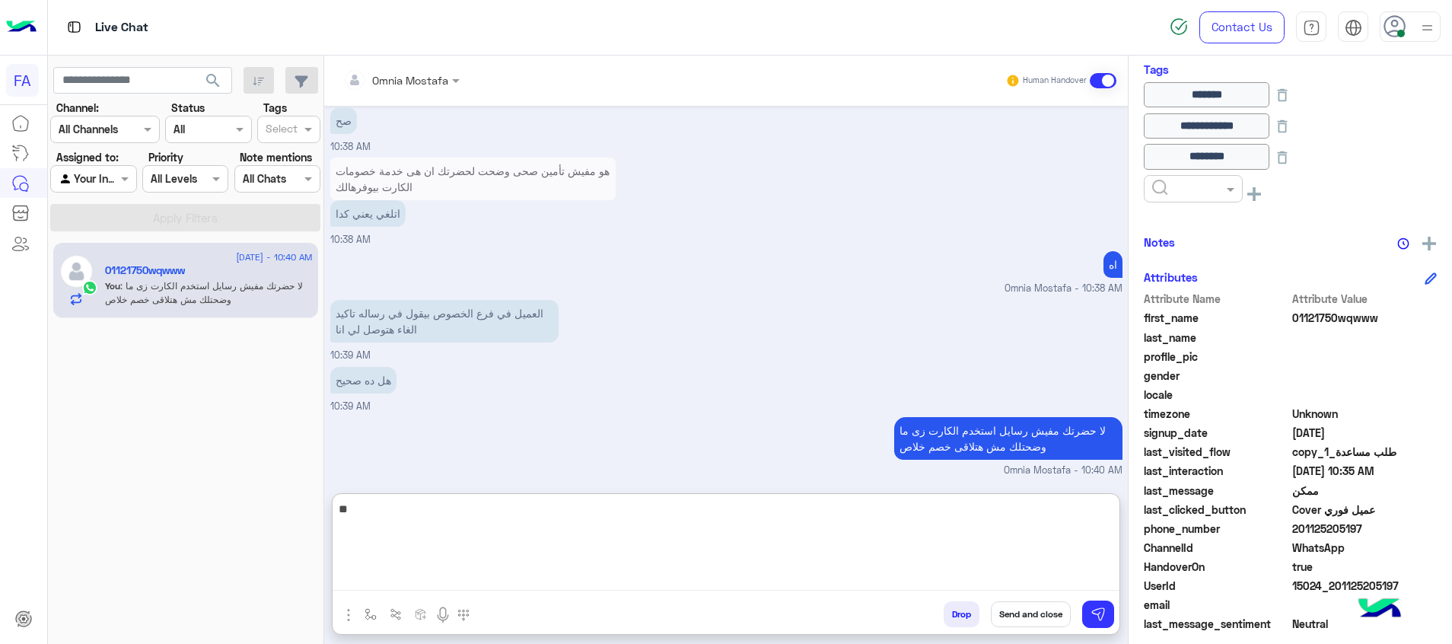
type textarea "*"
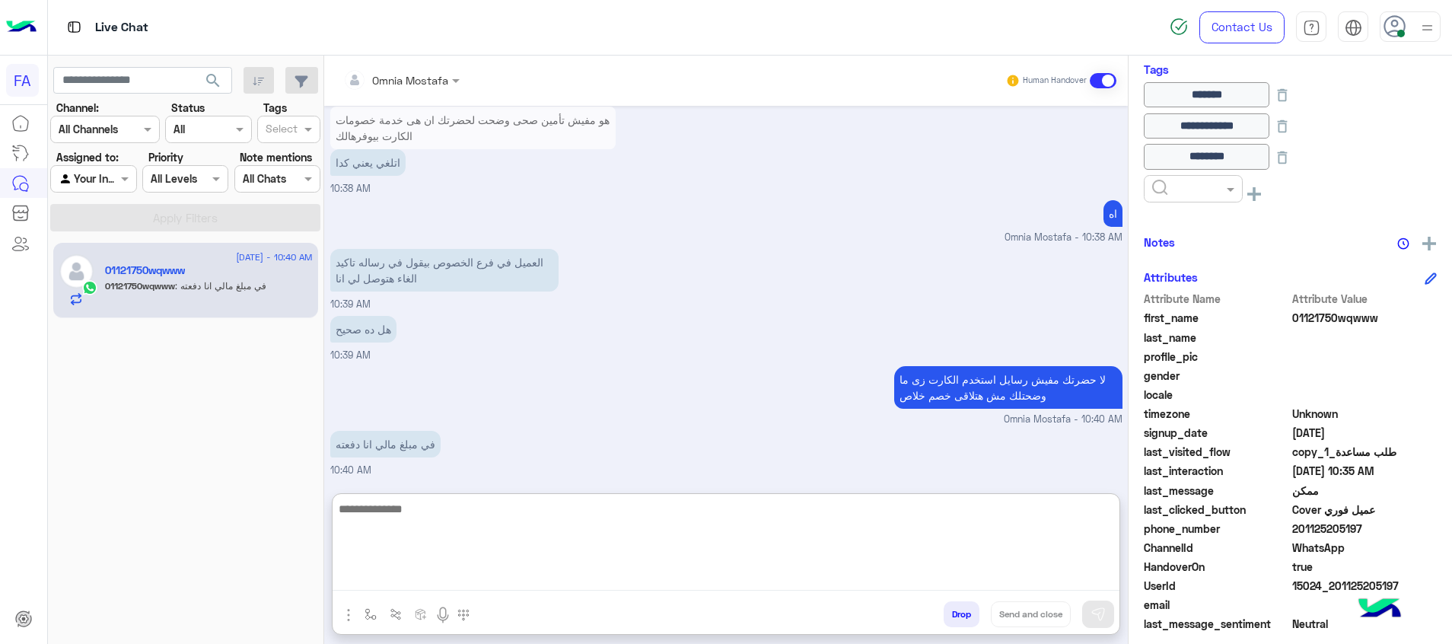
drag, startPoint x: 512, startPoint y: 538, endPoint x: 637, endPoint y: 31, distance: 522.3
click at [513, 534] on textarea at bounding box center [726, 544] width 787 height 91
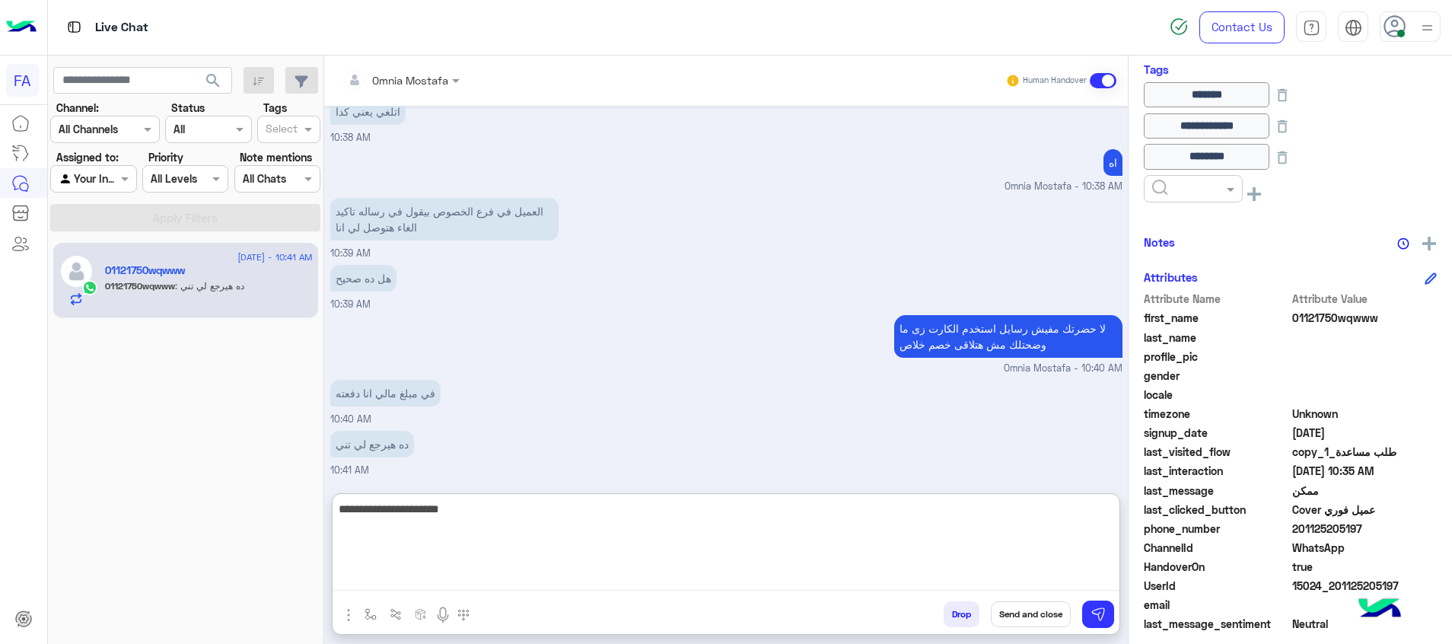
type textarea "**********"
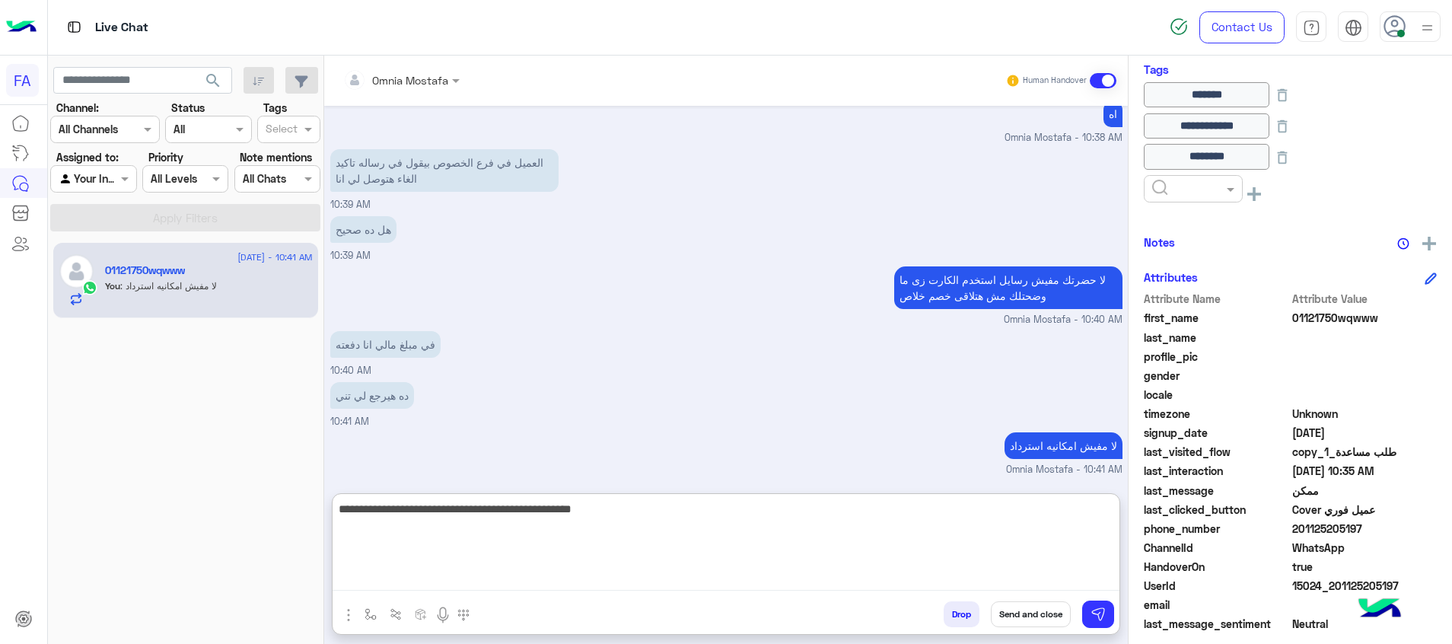
type textarea "**********"
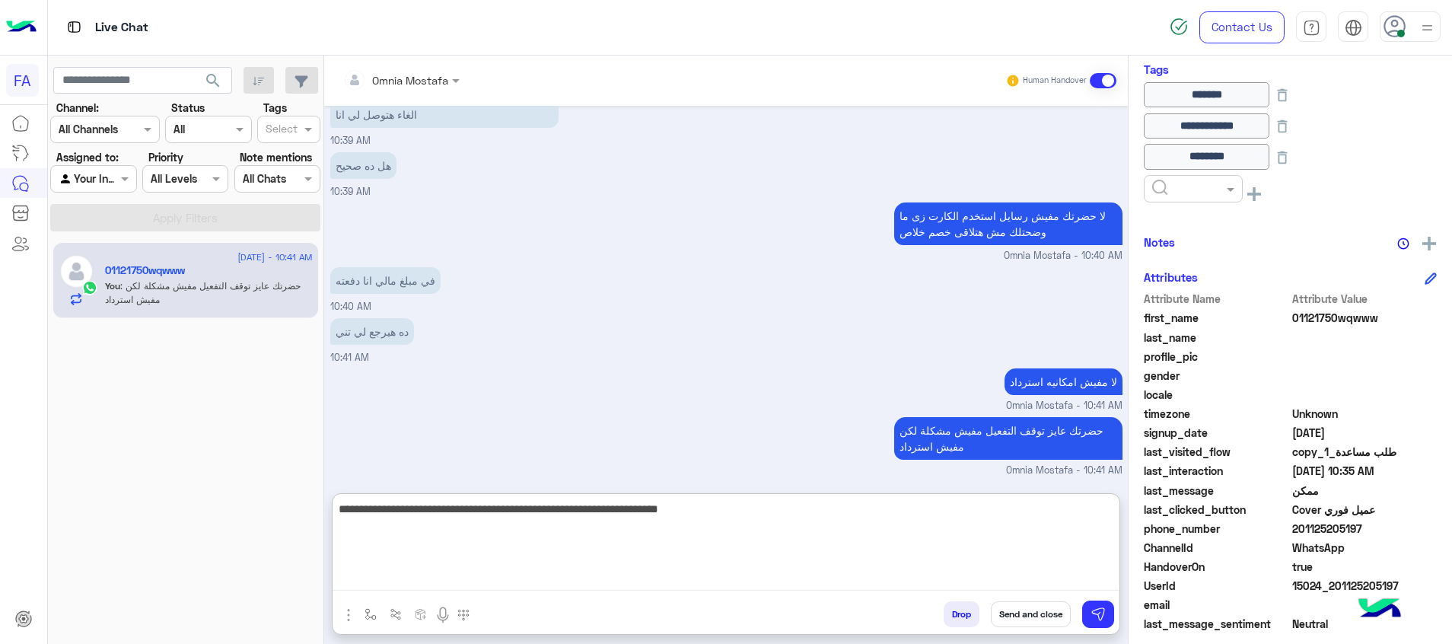
type textarea "**********"
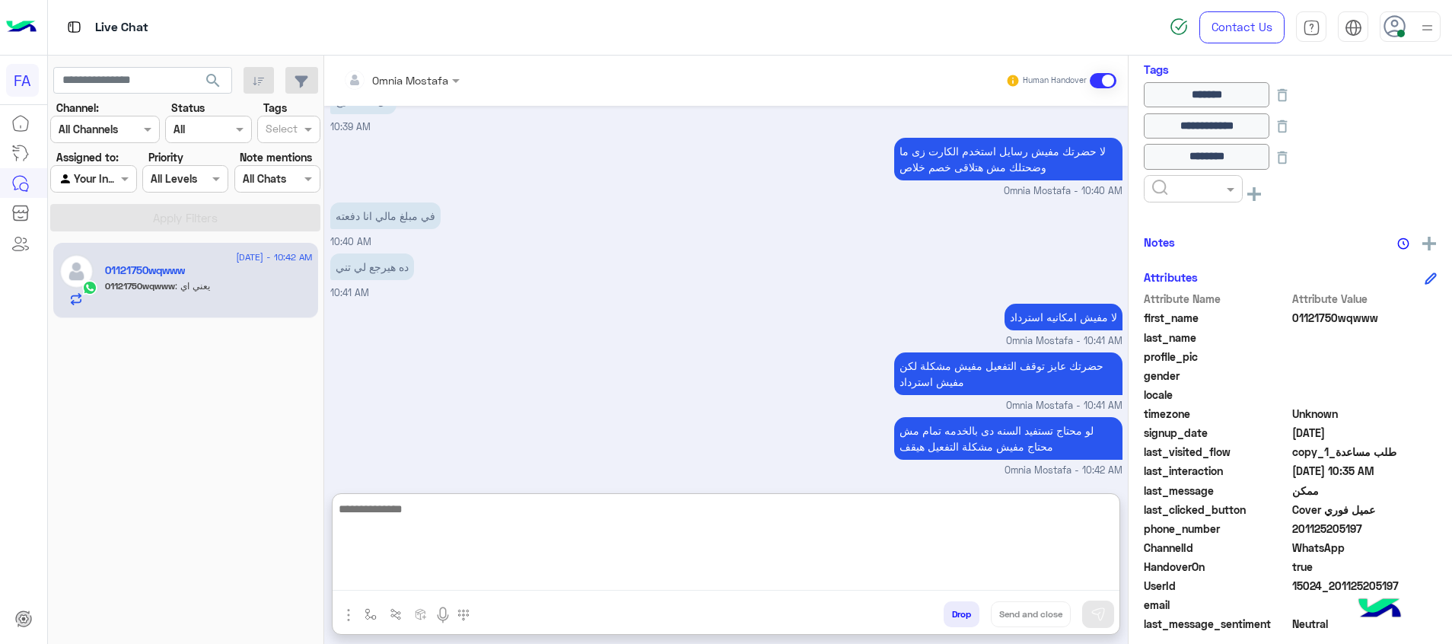
scroll to position [2242, 0]
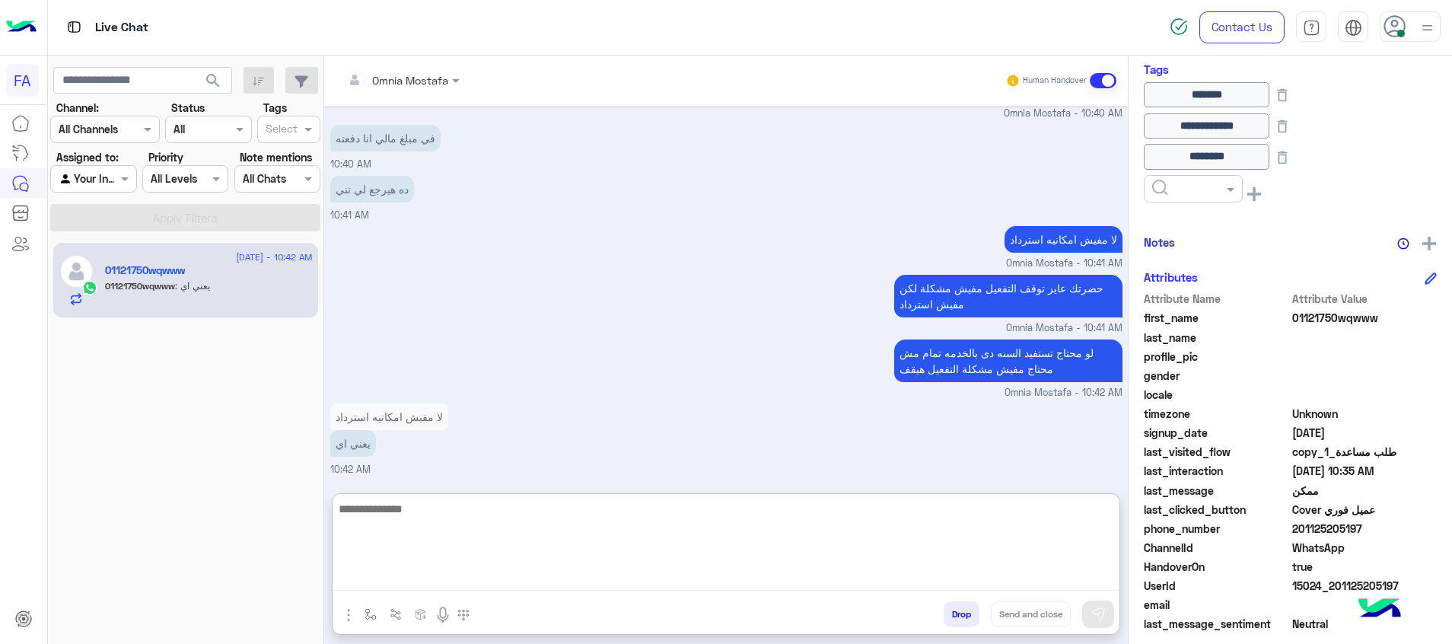
click at [897, 516] on textarea at bounding box center [726, 544] width 787 height 91
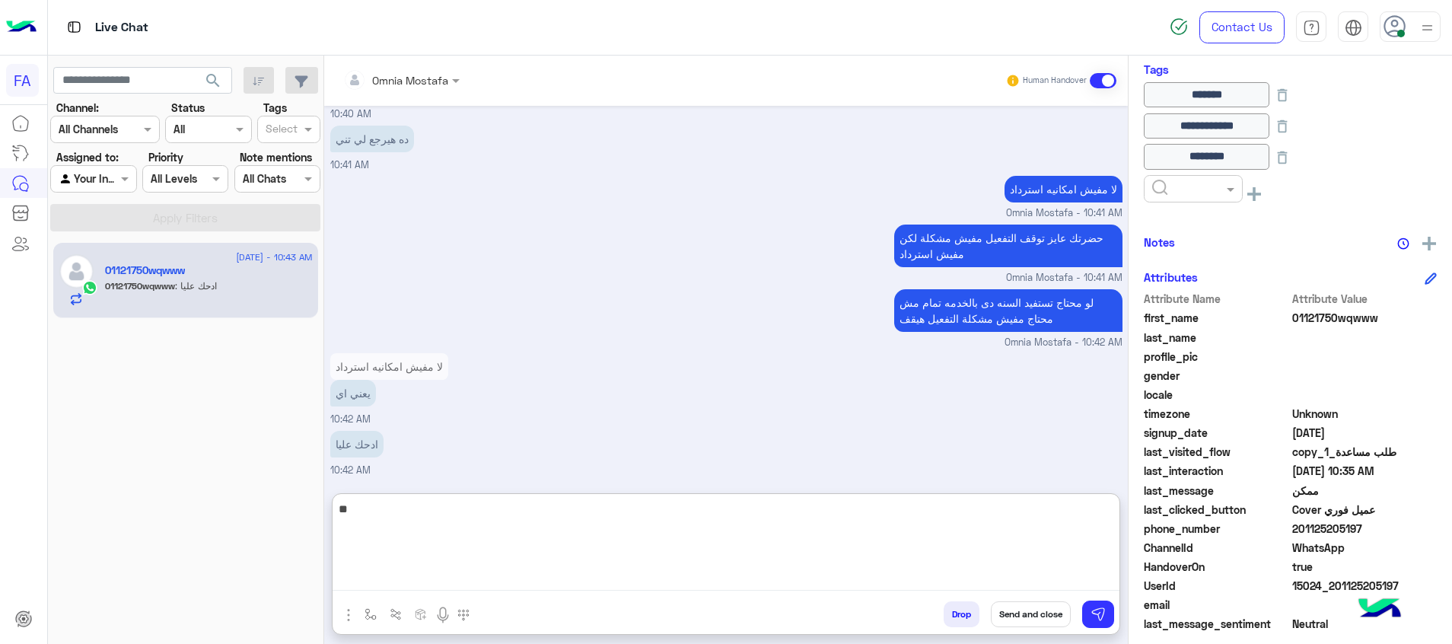
type textarea "*"
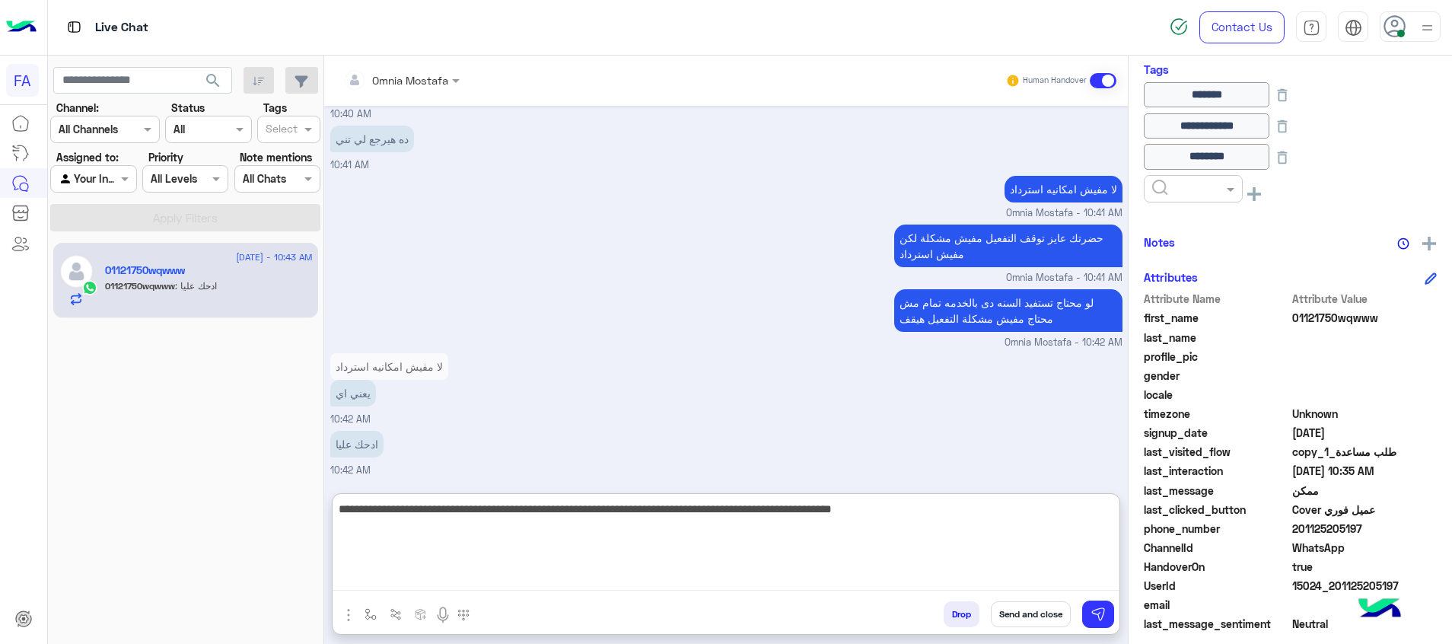
type textarea "**********"
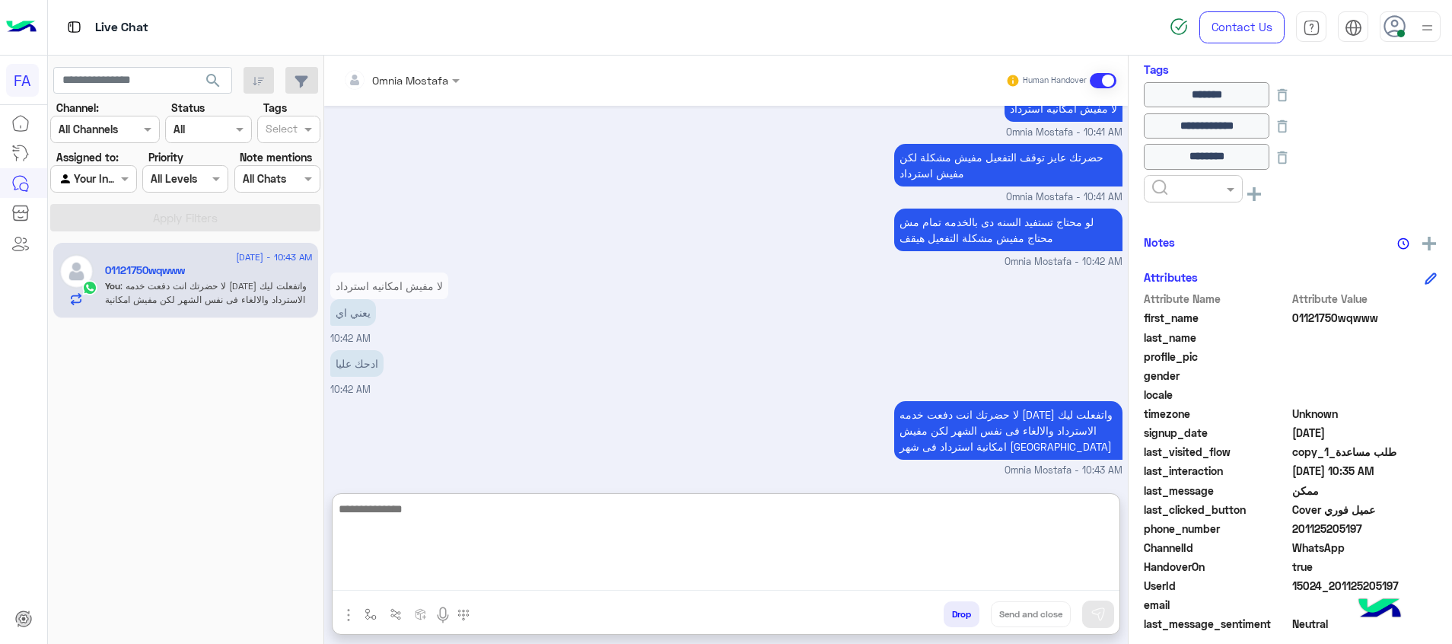
scroll to position [2440, 0]
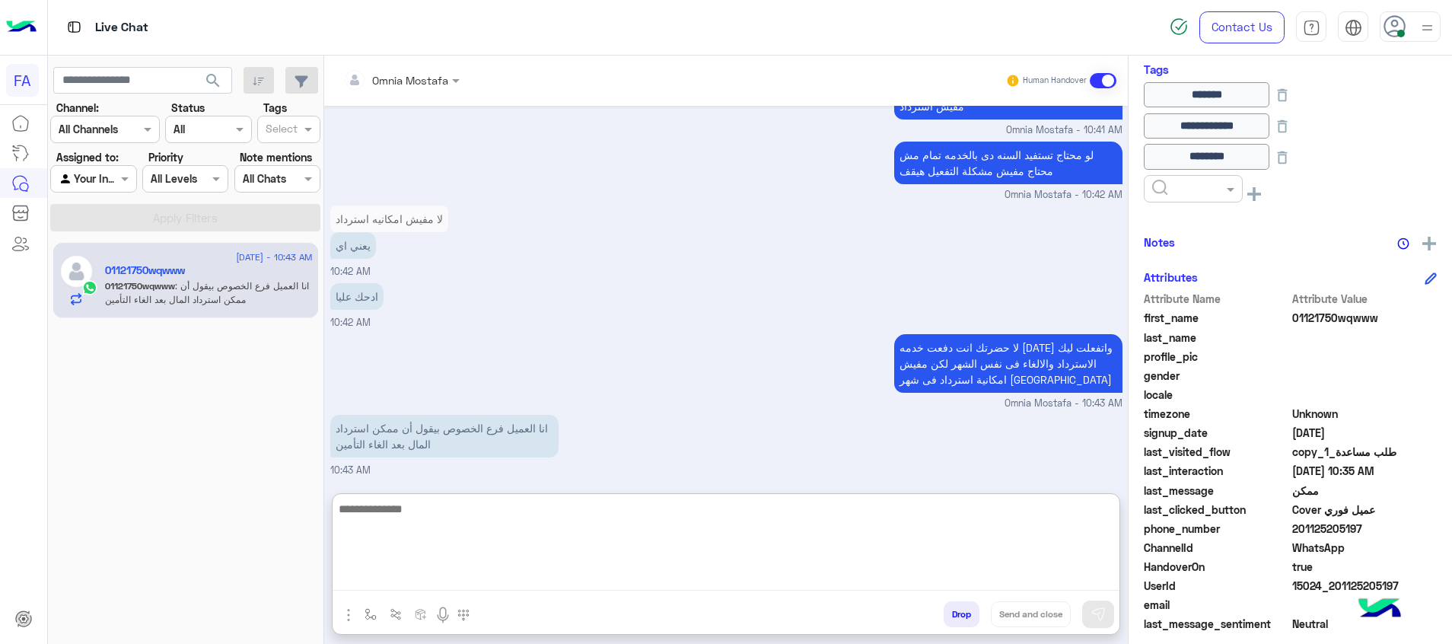
click at [601, 532] on textarea at bounding box center [726, 544] width 787 height 91
type textarea "*"
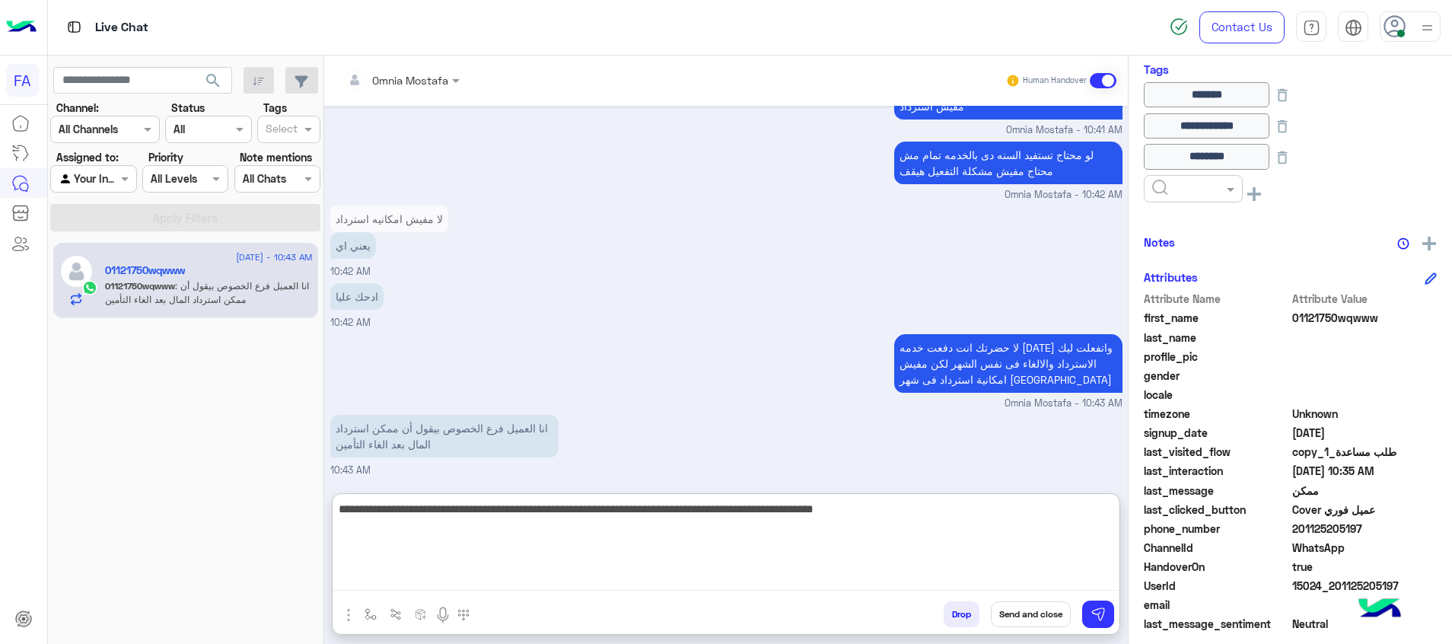
type textarea "**********"
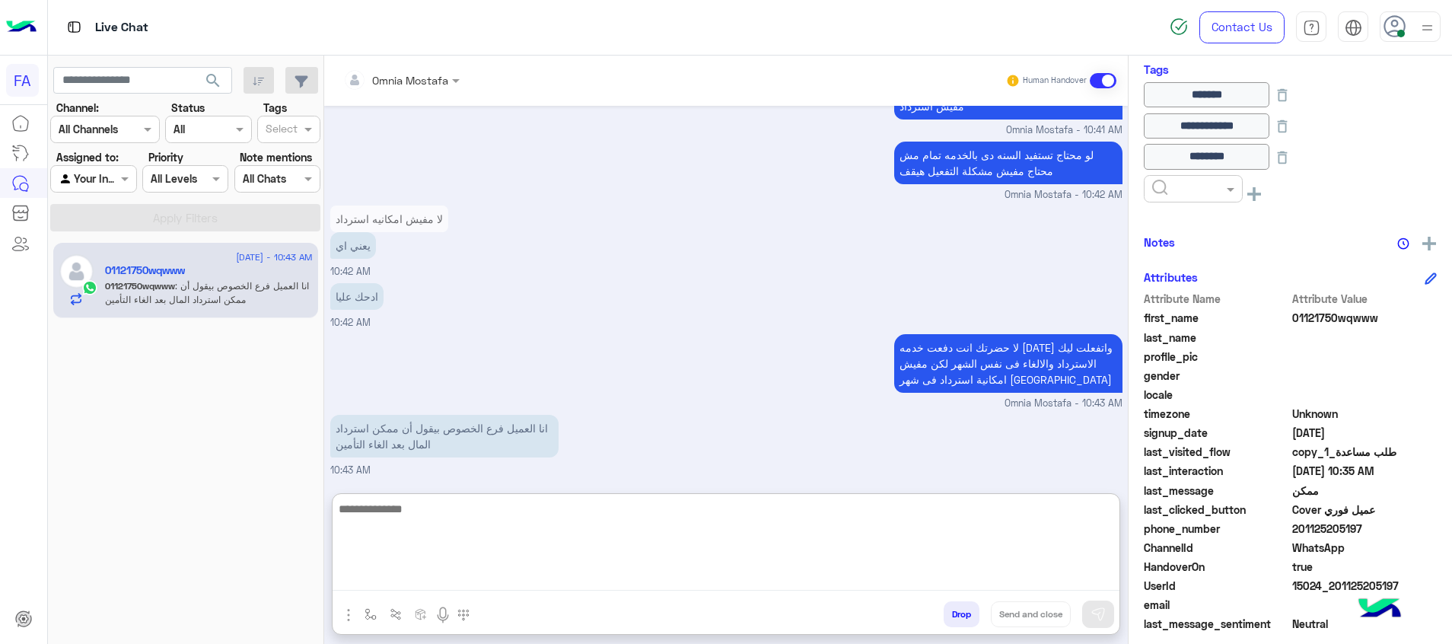
scroll to position [2520, 0]
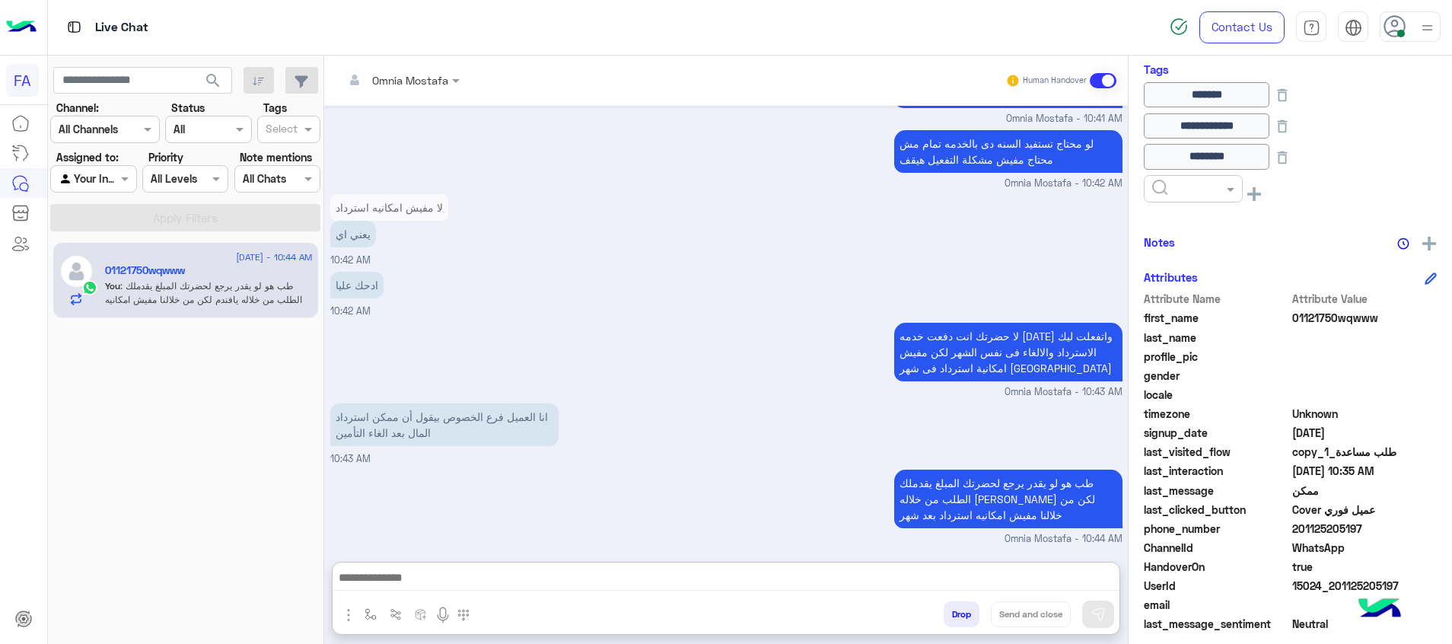
click at [123, 188] on div "Agent Filter Your Inbox" at bounding box center [93, 178] width 86 height 27
drag, startPoint x: 123, startPoint y: 188, endPoint x: 114, endPoint y: 238, distance: 50.9
click at [114, 238] on b "Unassigned" at bounding box center [102, 237] width 58 height 13
click at [174, 215] on button "Apply Filters" at bounding box center [185, 217] width 270 height 27
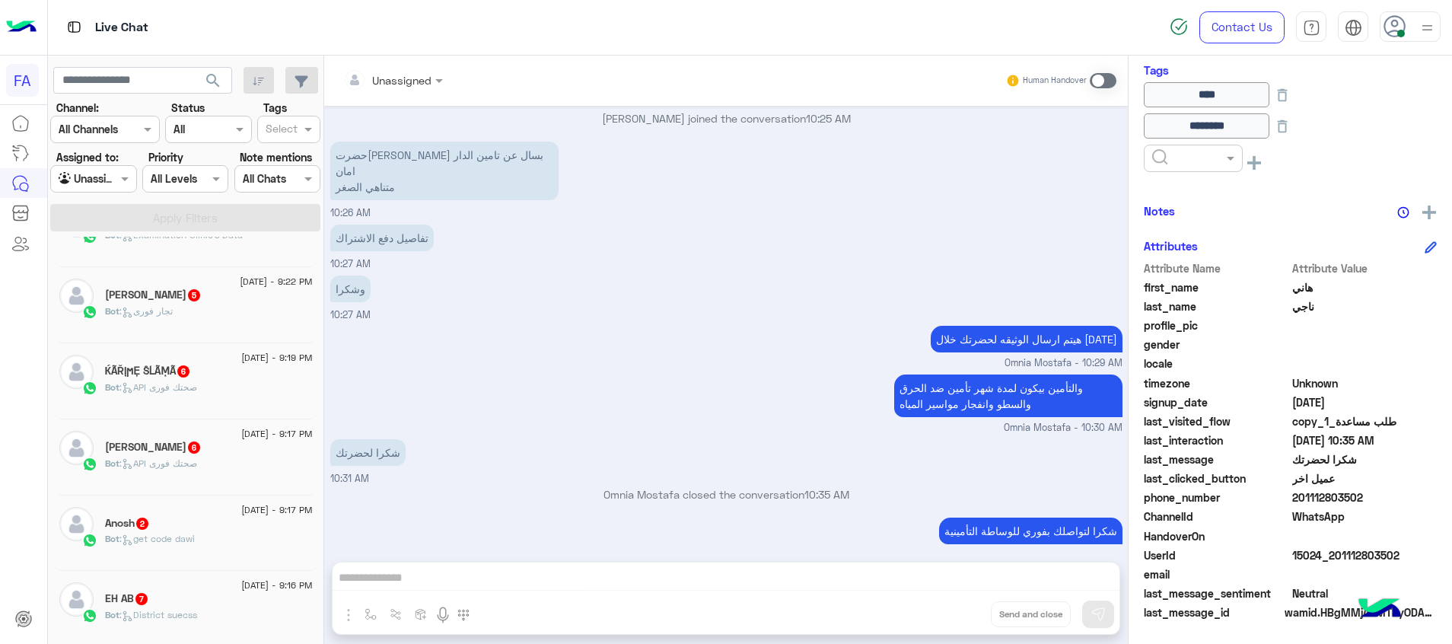
scroll to position [1117, 0]
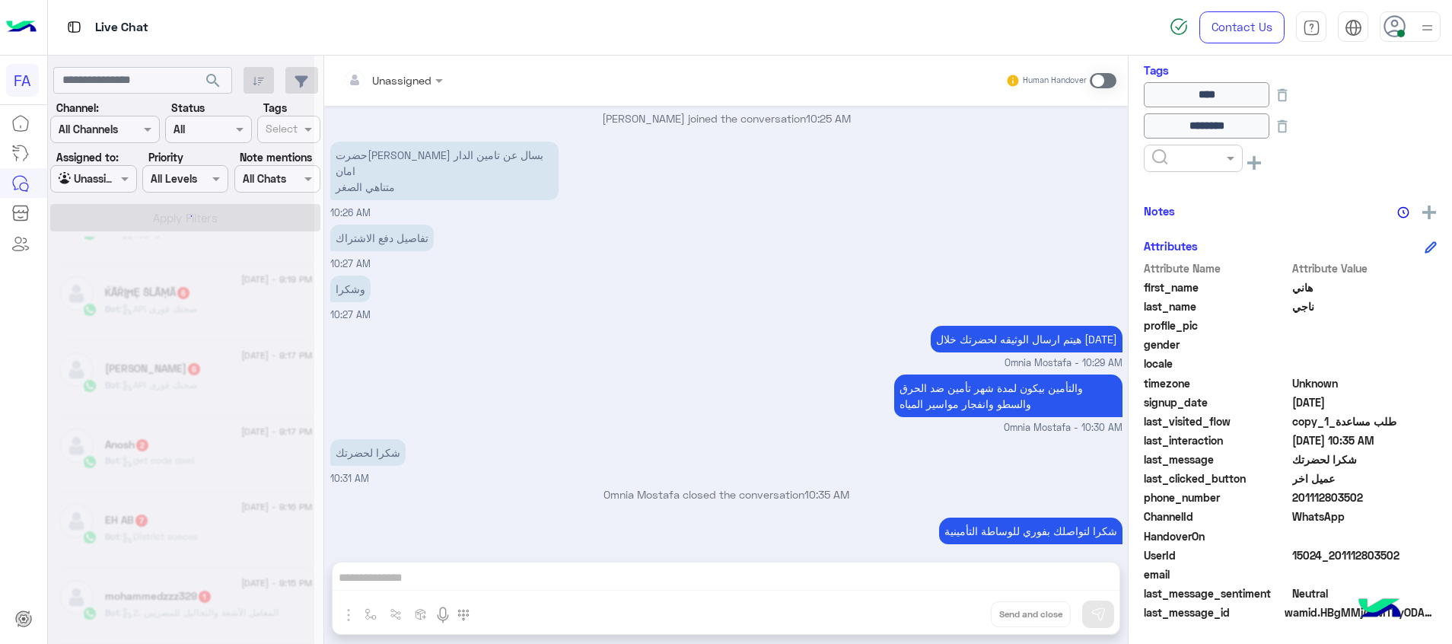
drag, startPoint x: 186, startPoint y: 549, endPoint x: 231, endPoint y: 524, distance: 51.1
click at [208, 534] on div at bounding box center [181, 328] width 266 height 644
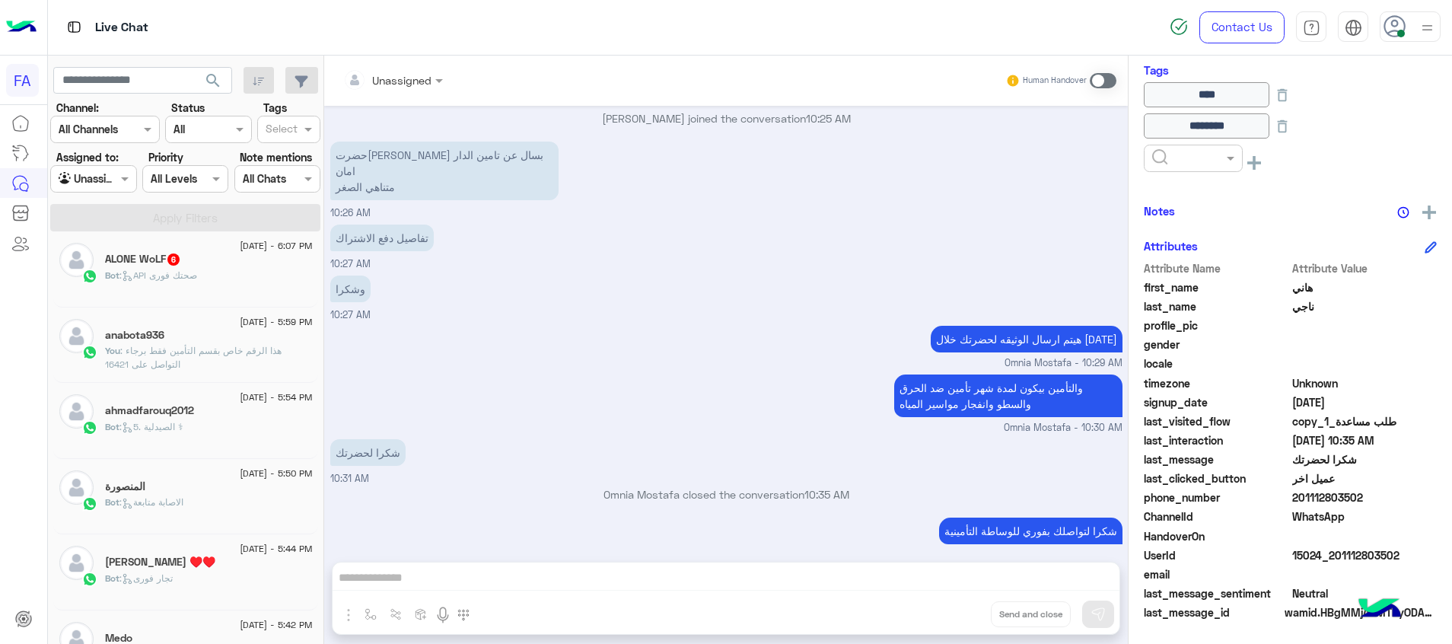
scroll to position [579, 0]
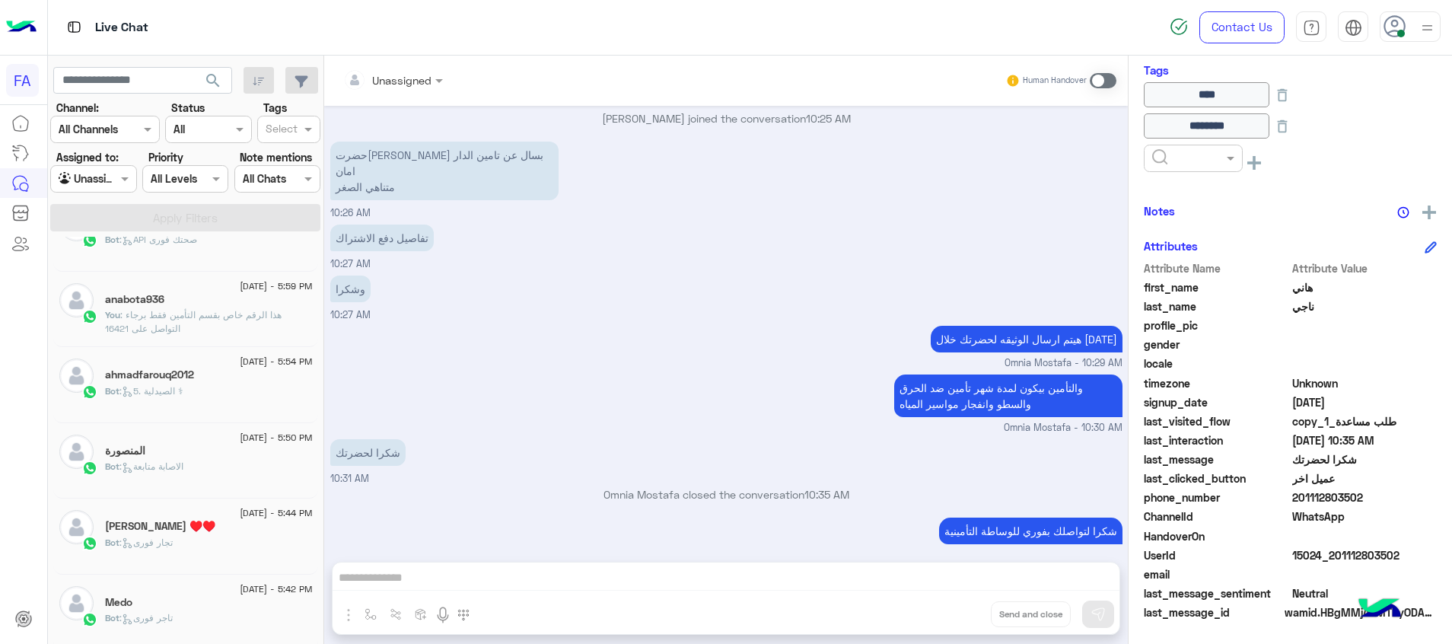
click at [240, 514] on span "25 August - 5:44 PM" at bounding box center [276, 513] width 72 height 14
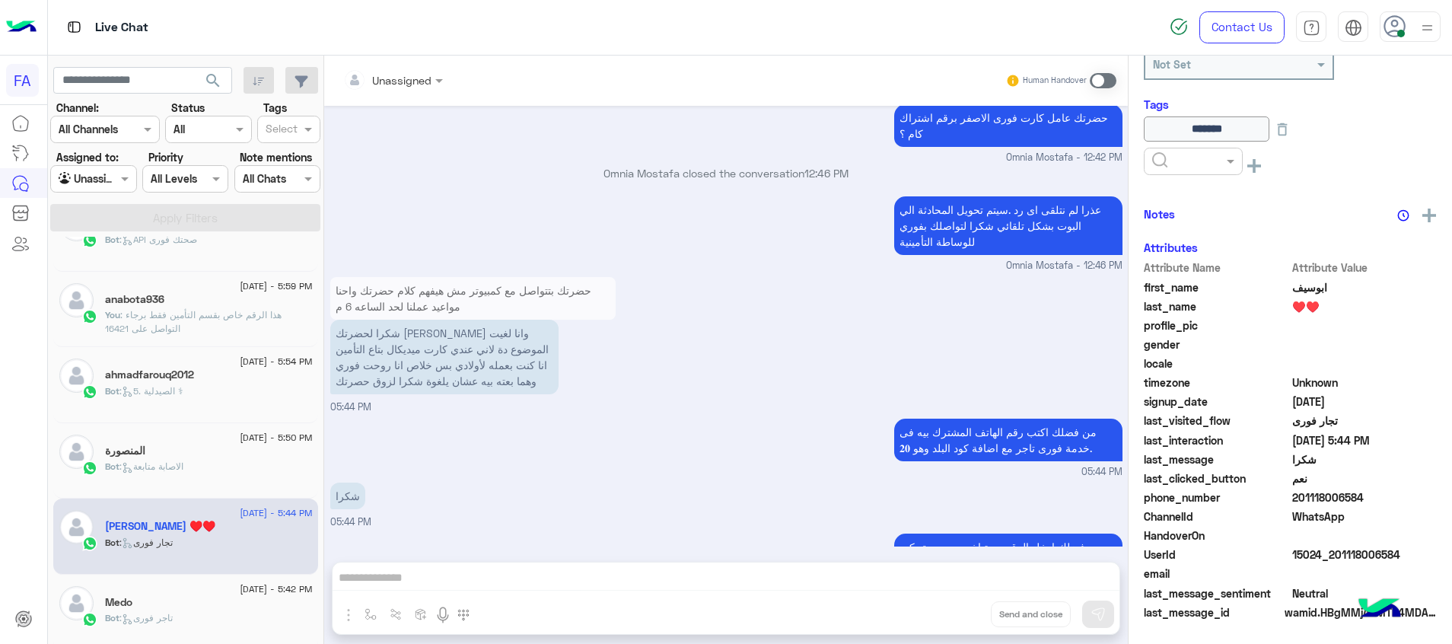
scroll to position [309, 0]
click at [198, 450] on div "المنصورة" at bounding box center [209, 453] width 208 height 16
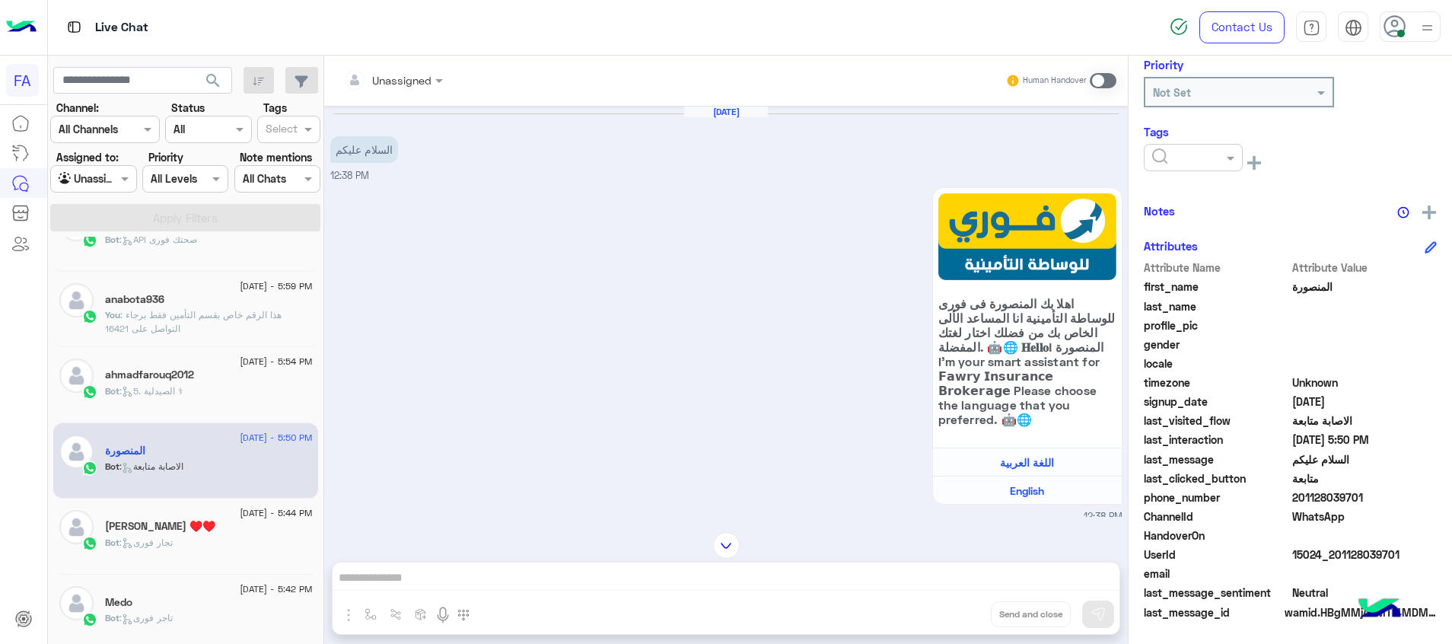
scroll to position [464, 0]
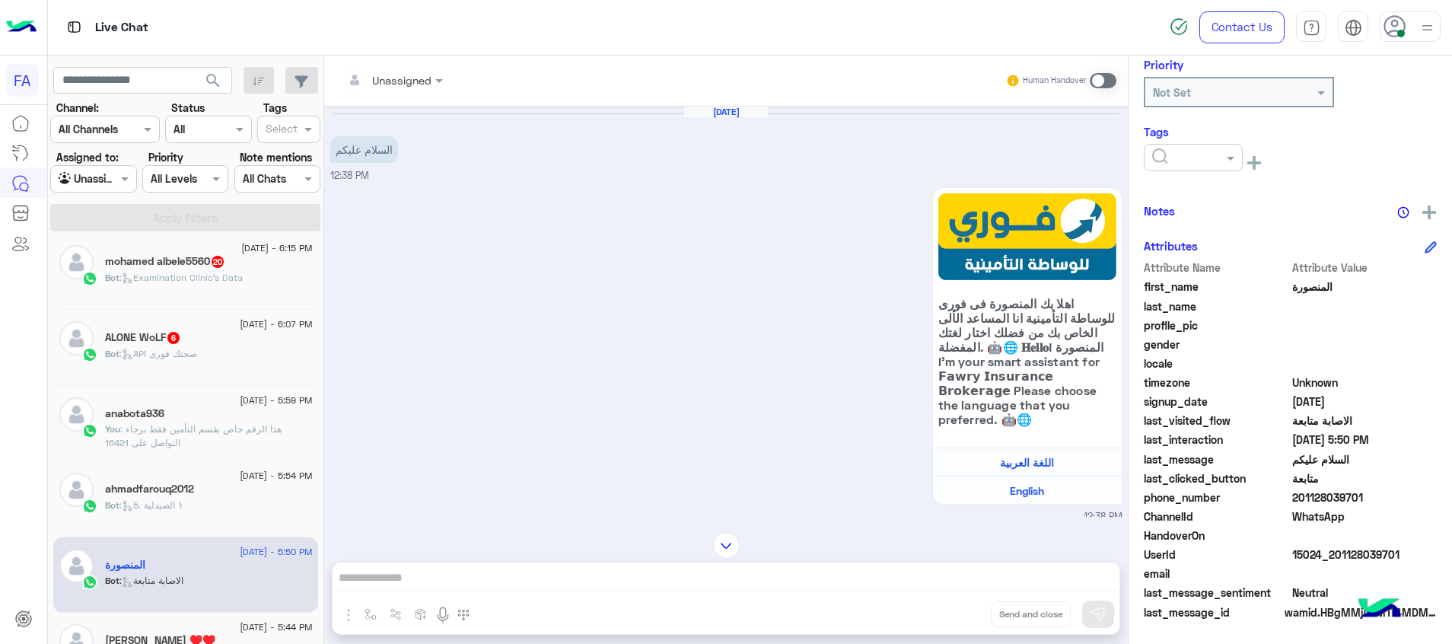
click at [238, 345] on div "ALONE WoLF 6" at bounding box center [209, 339] width 208 height 16
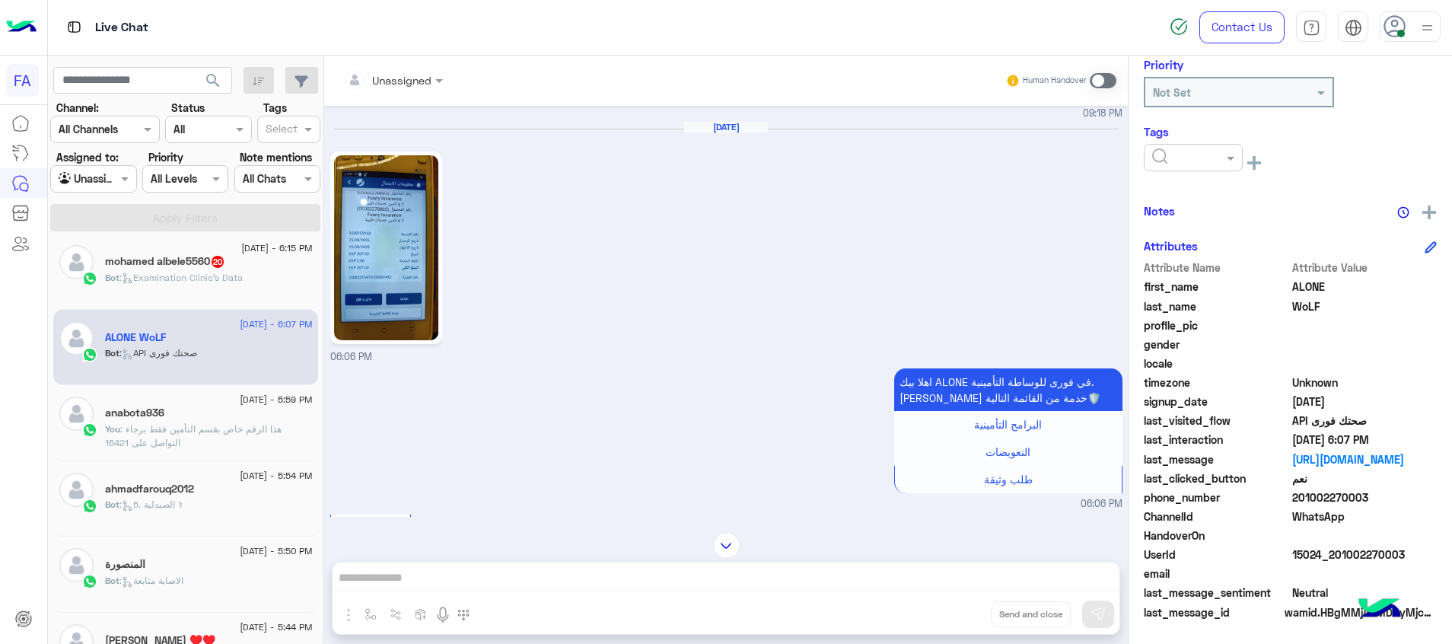
scroll to position [681, 0]
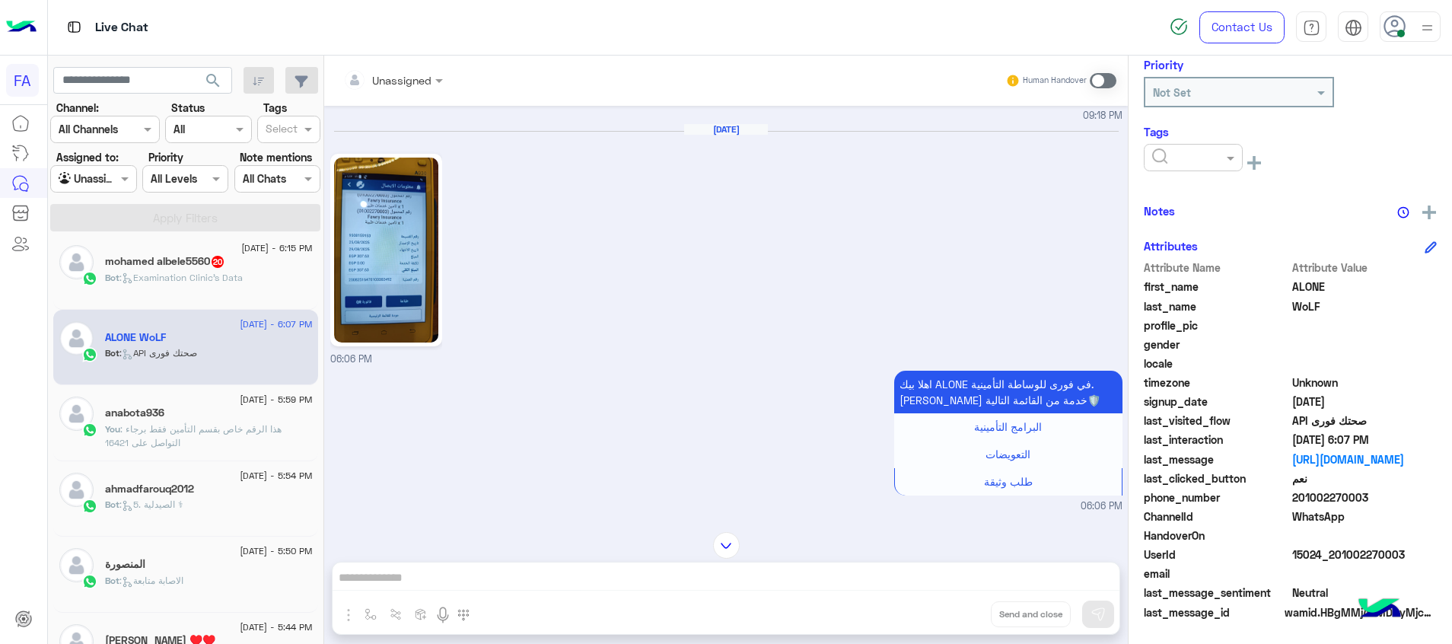
click at [405, 264] on img at bounding box center [386, 250] width 104 height 185
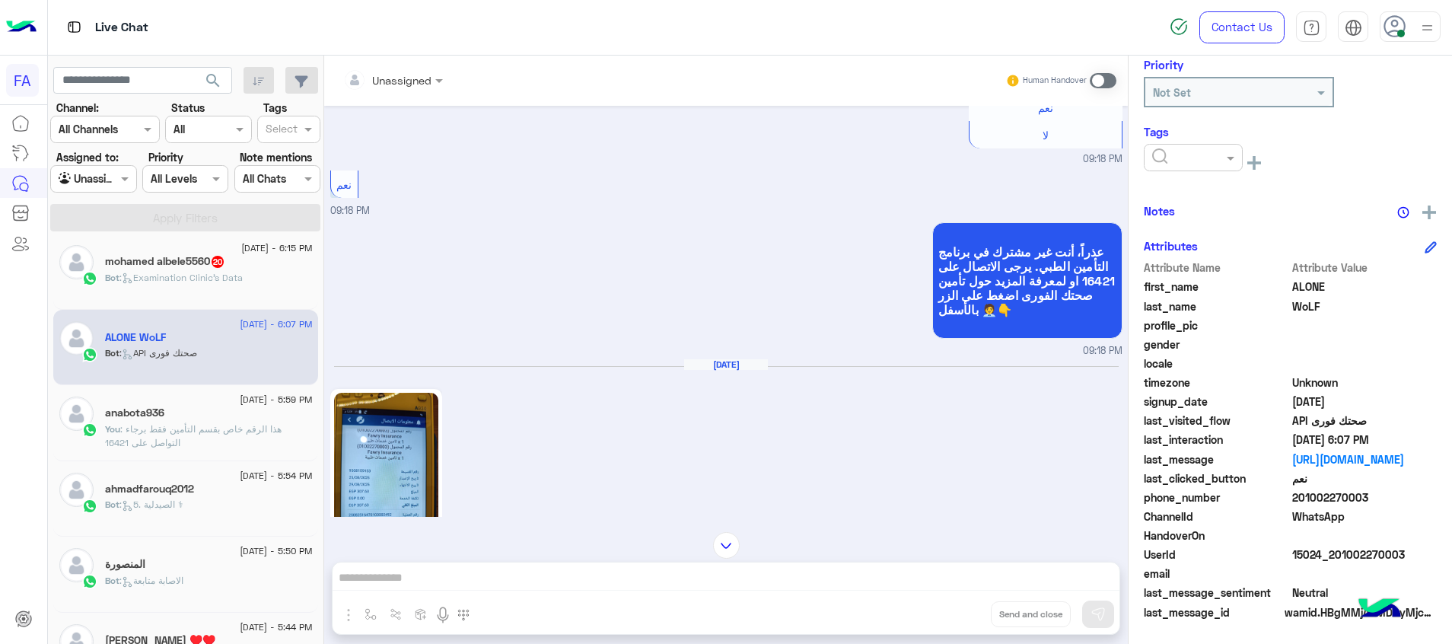
scroll to position [339, 0]
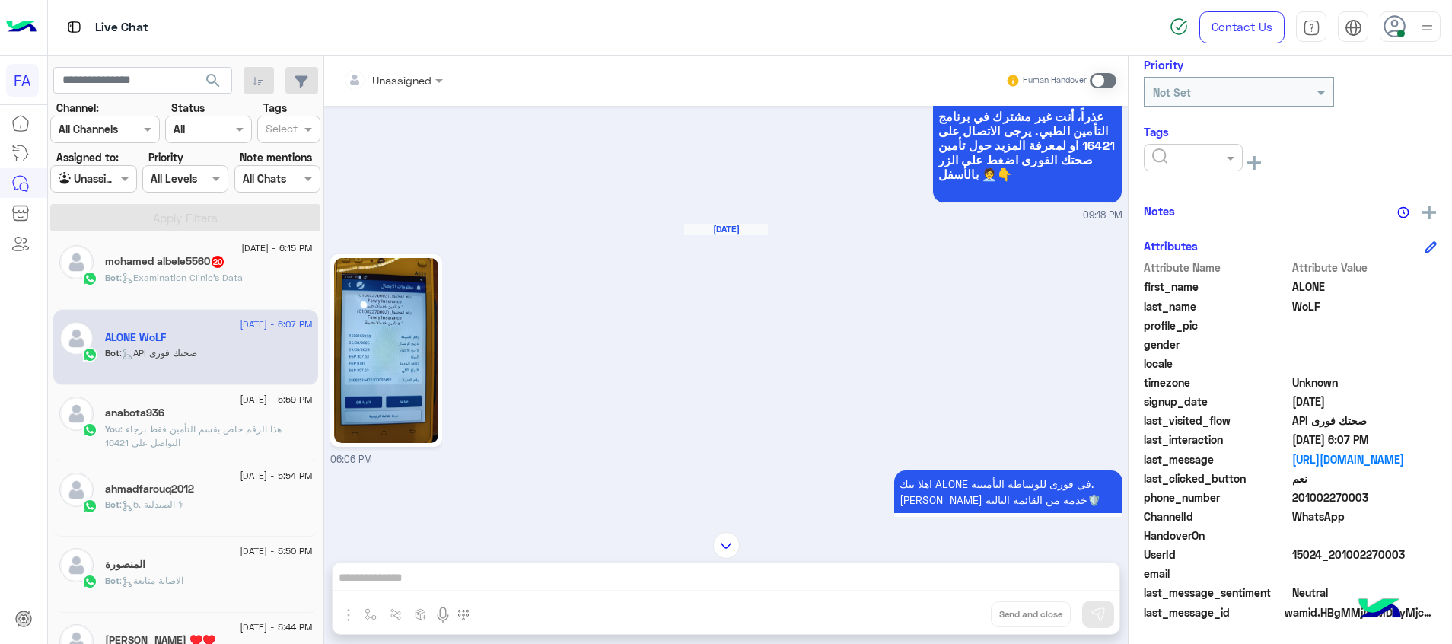
click at [408, 393] on img at bounding box center [386, 350] width 104 height 185
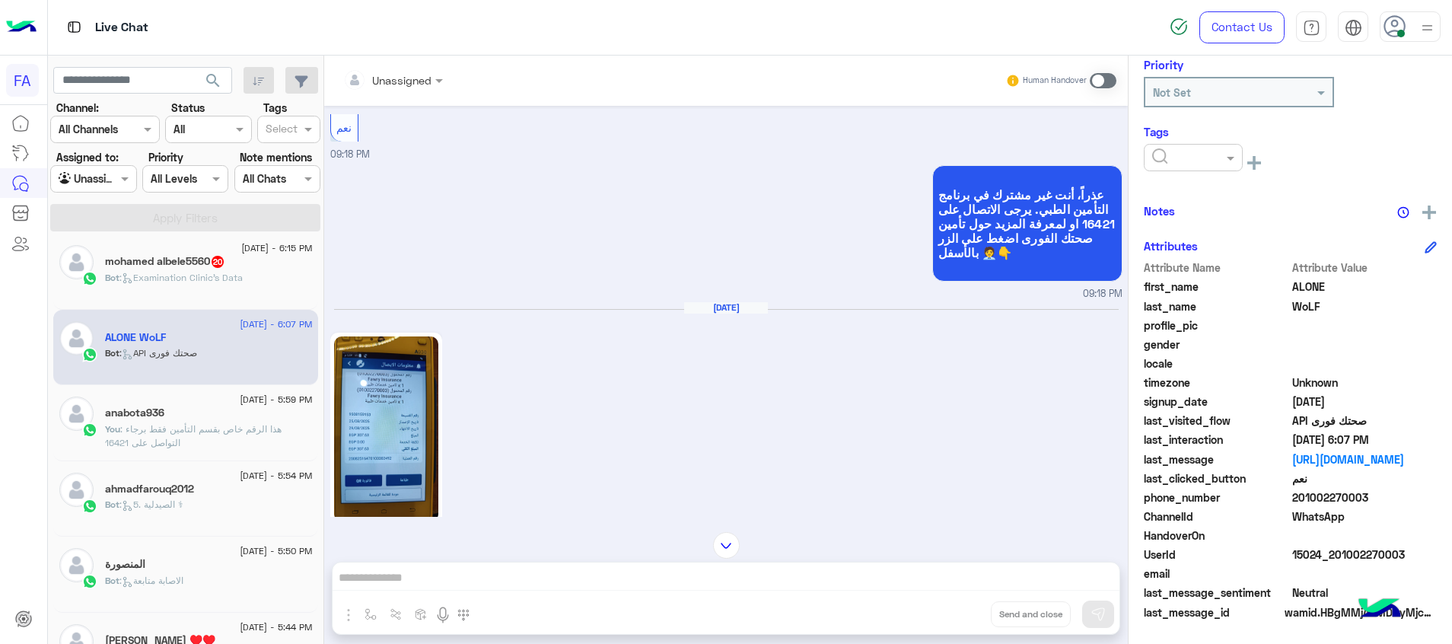
scroll to position [2571, 0]
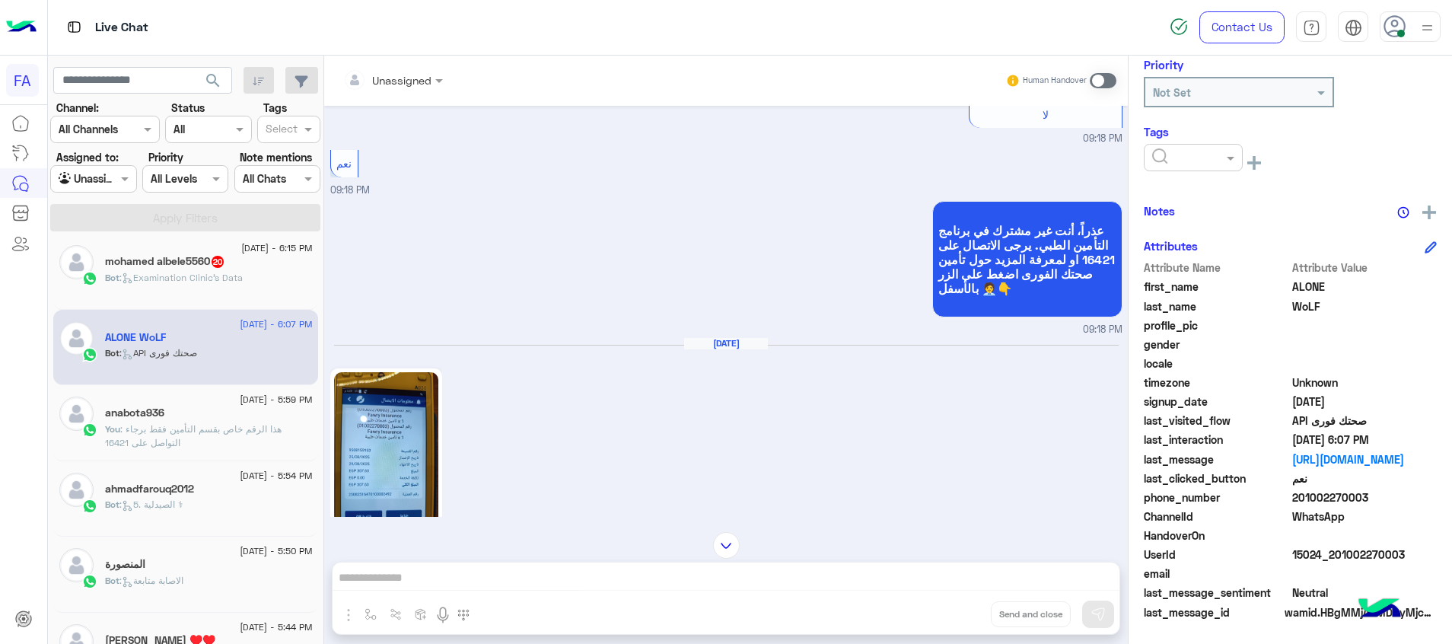
click at [220, 282] on span ": Examination Clinic's Data" at bounding box center [181, 277] width 123 height 11
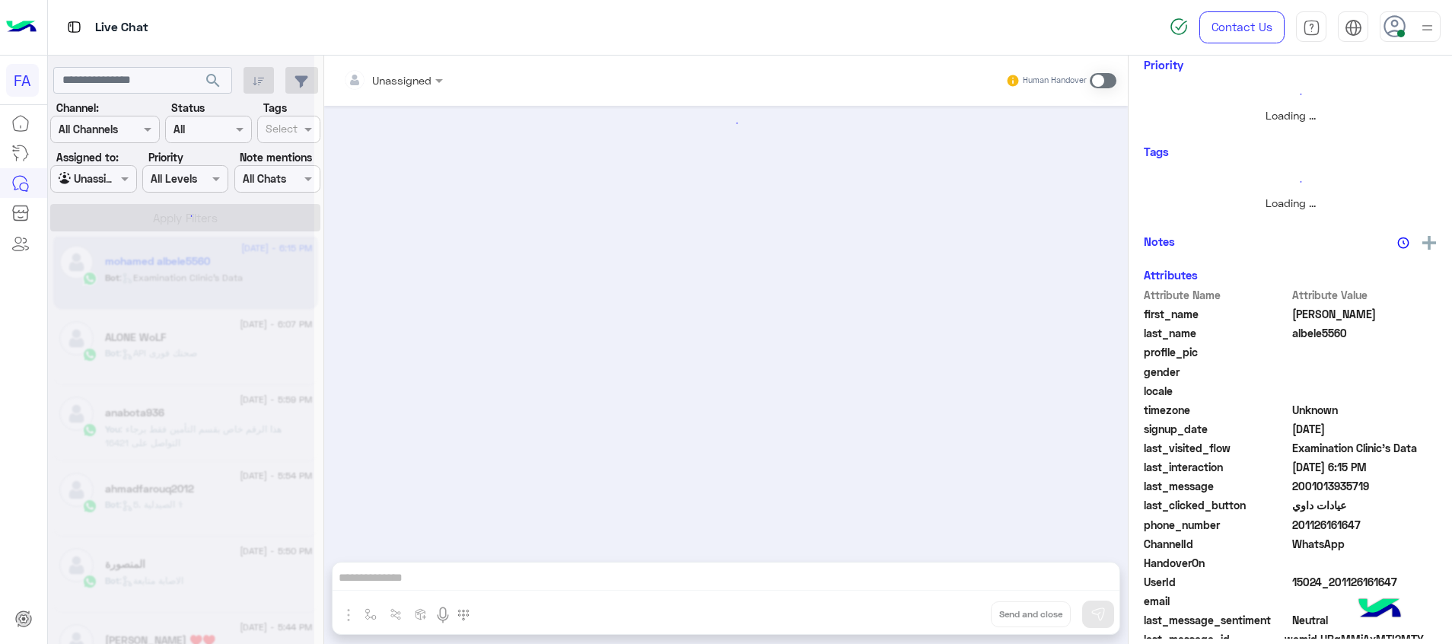
scroll to position [237, 0]
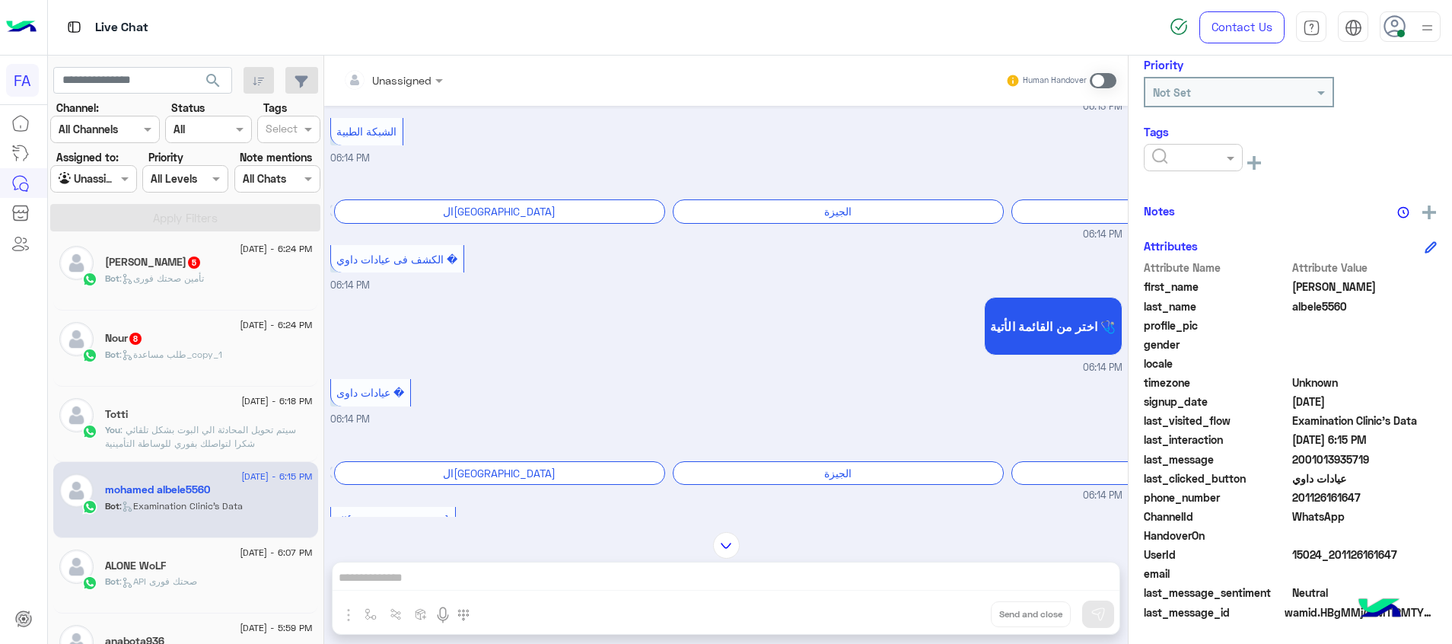
click at [216, 343] on div "Nour 8" at bounding box center [209, 340] width 208 height 16
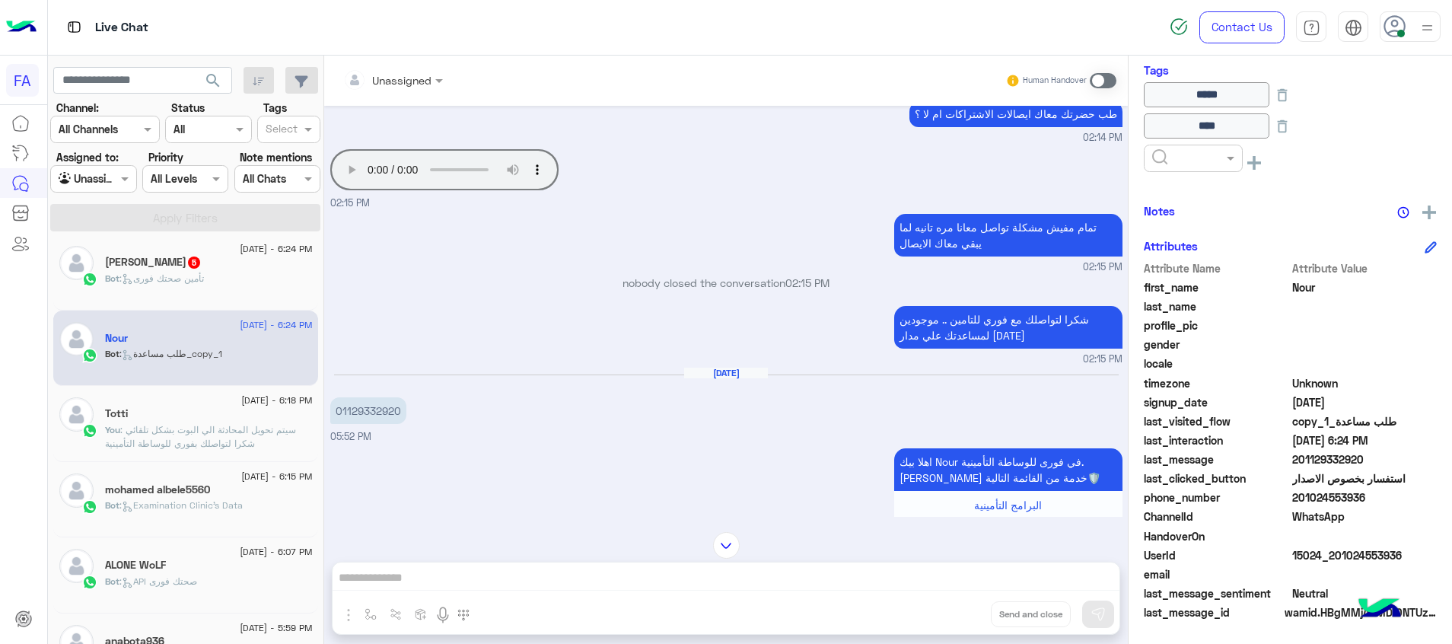
scroll to position [1062, 0]
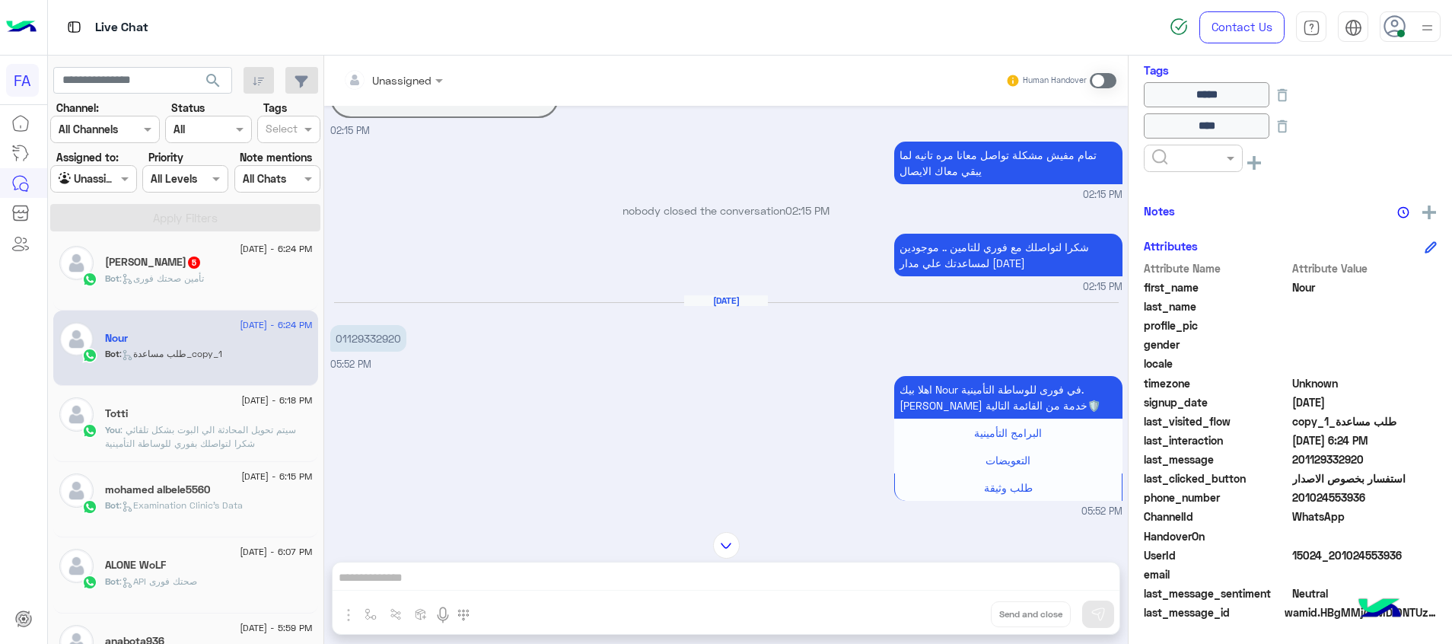
click at [390, 325] on p "01129332920" at bounding box center [368, 338] width 76 height 27
copy p "01129332920"
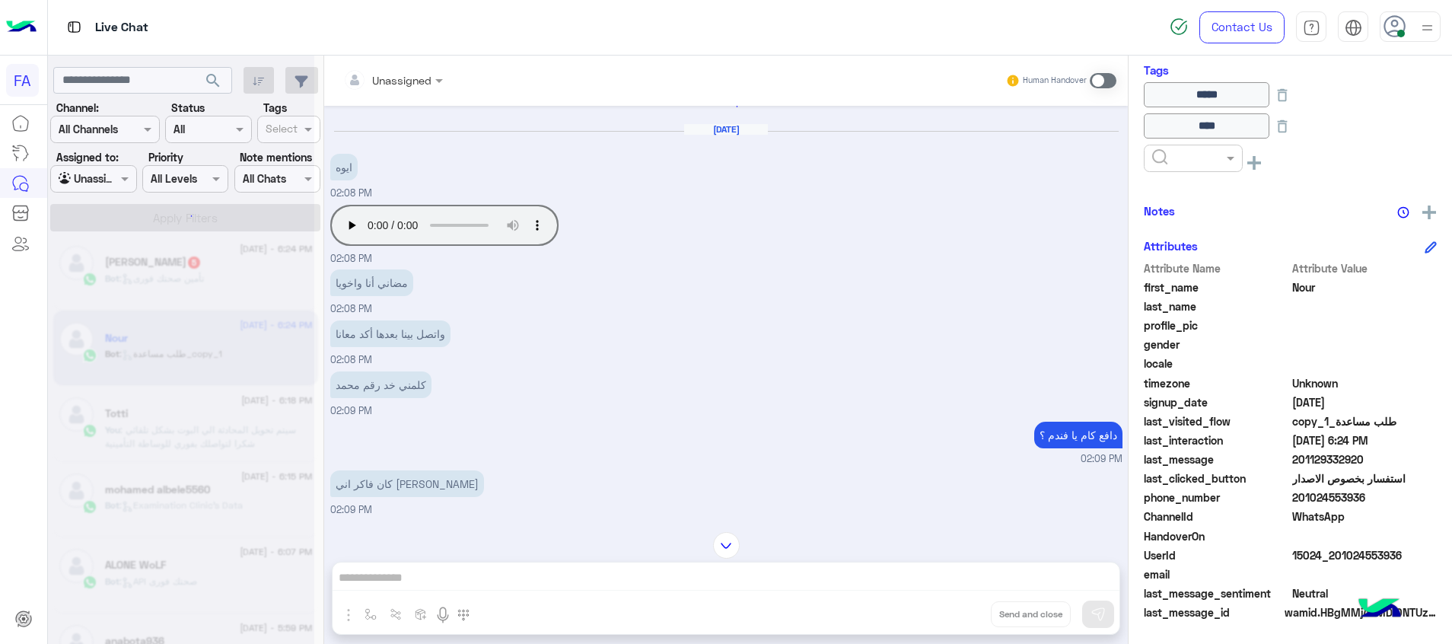
scroll to position [0, 0]
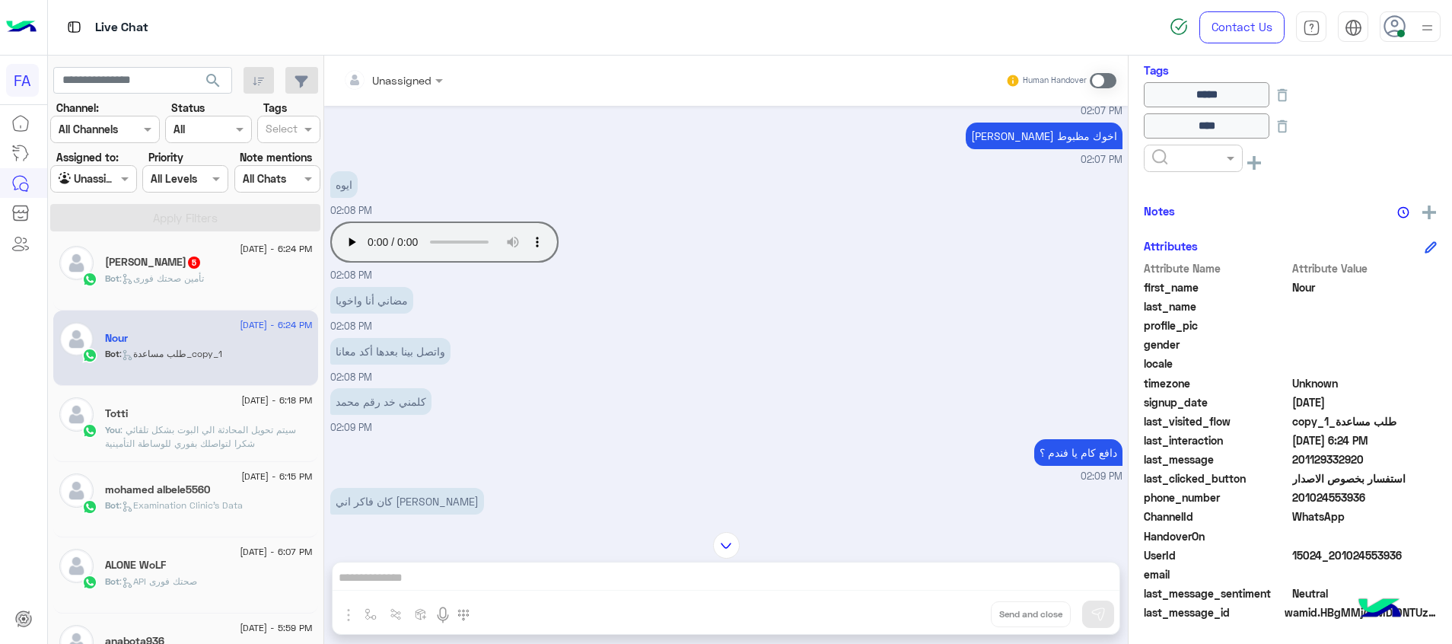
click at [1095, 77] on span at bounding box center [1103, 80] width 27 height 15
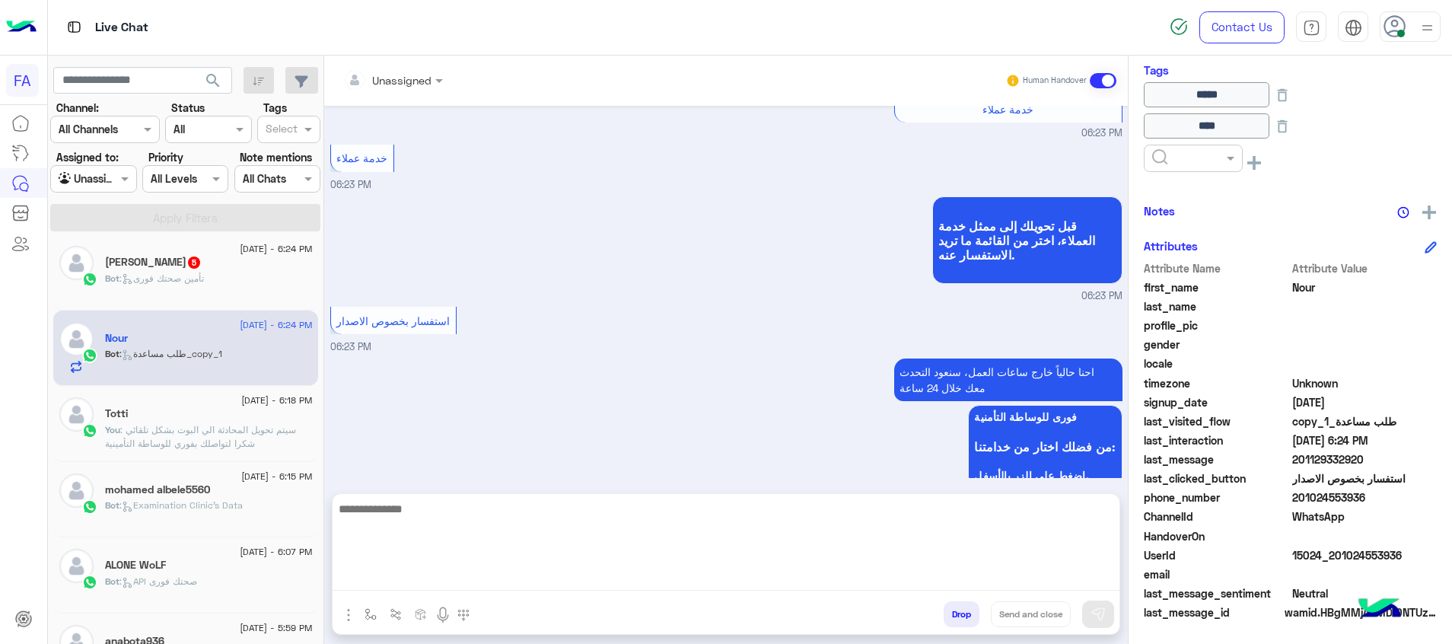
drag, startPoint x: 1071, startPoint y: 572, endPoint x: 1095, endPoint y: 605, distance: 41.4
click at [1071, 572] on textarea at bounding box center [726, 544] width 787 height 91
paste textarea "**********"
type textarea "**********"
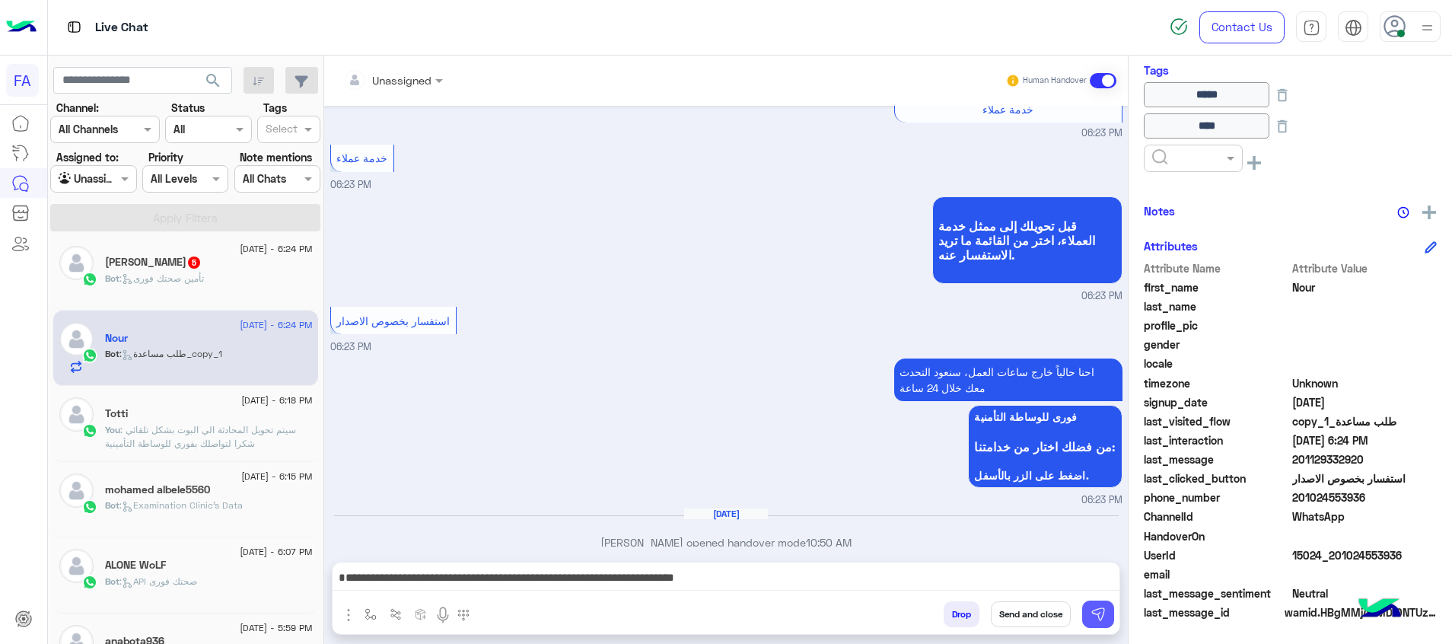
click at [1094, 613] on img at bounding box center [1098, 614] width 15 height 15
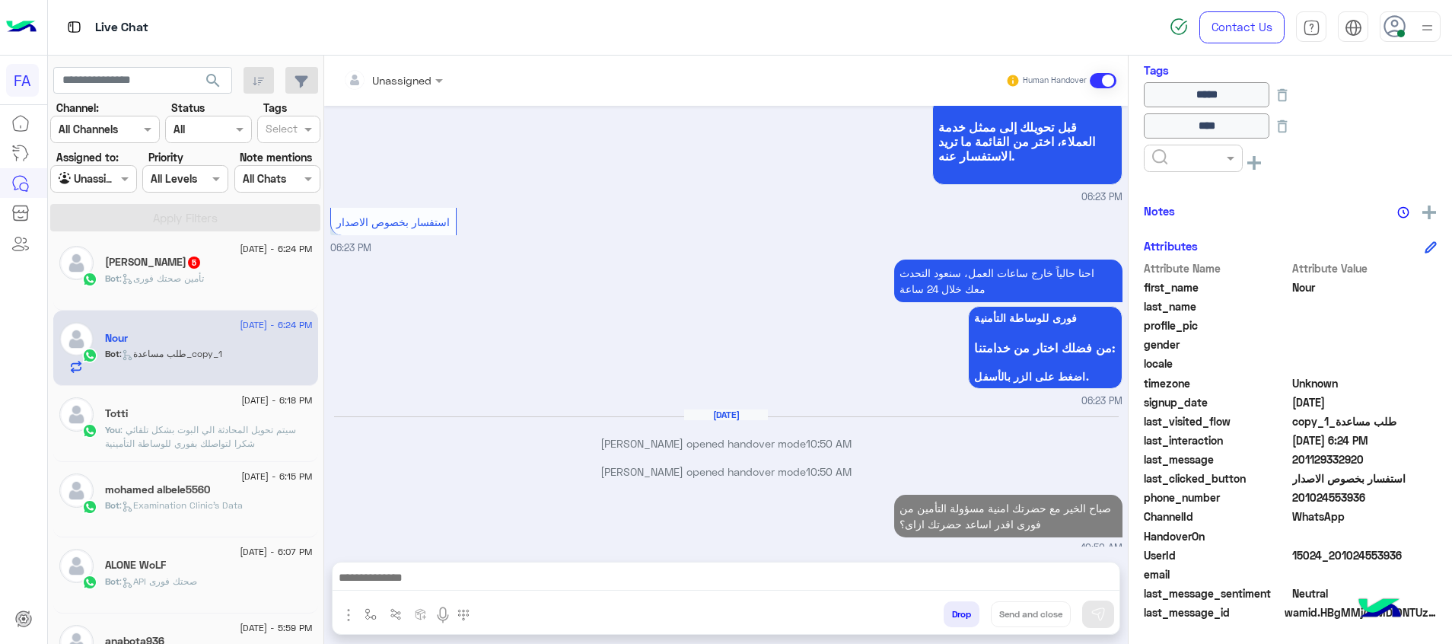
scroll to position [4065, 0]
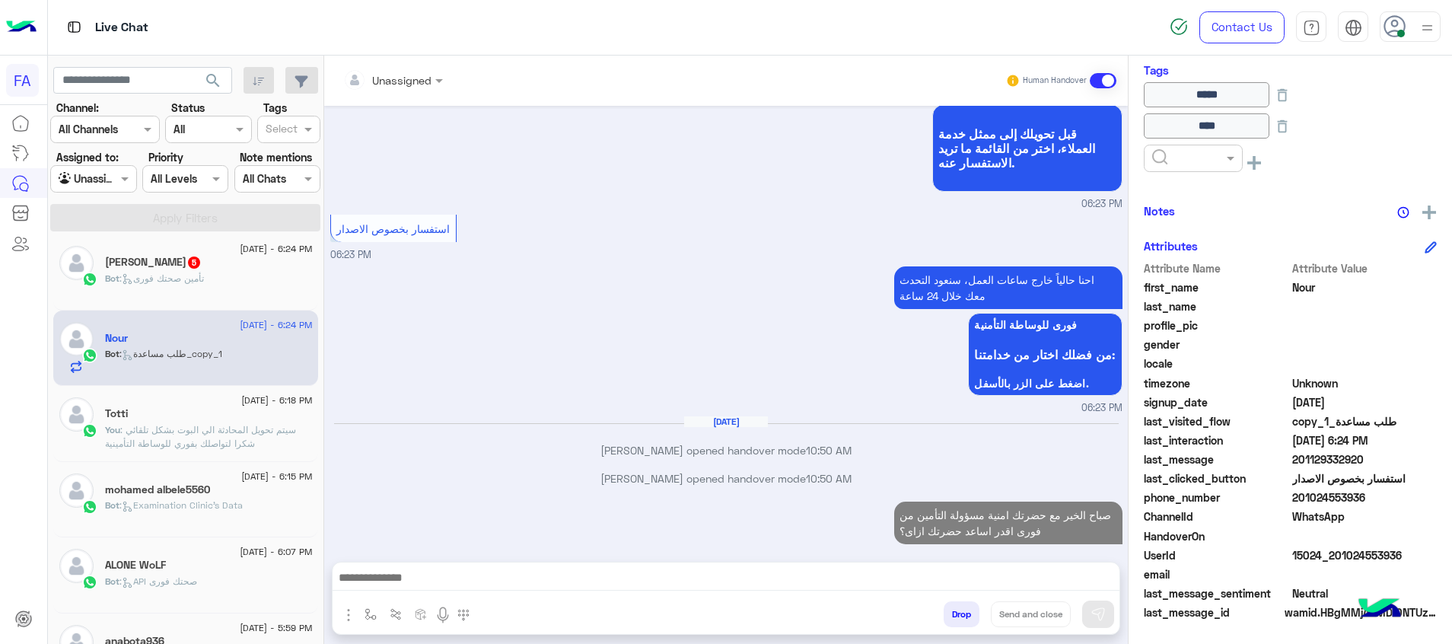
click at [211, 284] on div "Bot : تأمين صحتك فورى" at bounding box center [209, 285] width 208 height 27
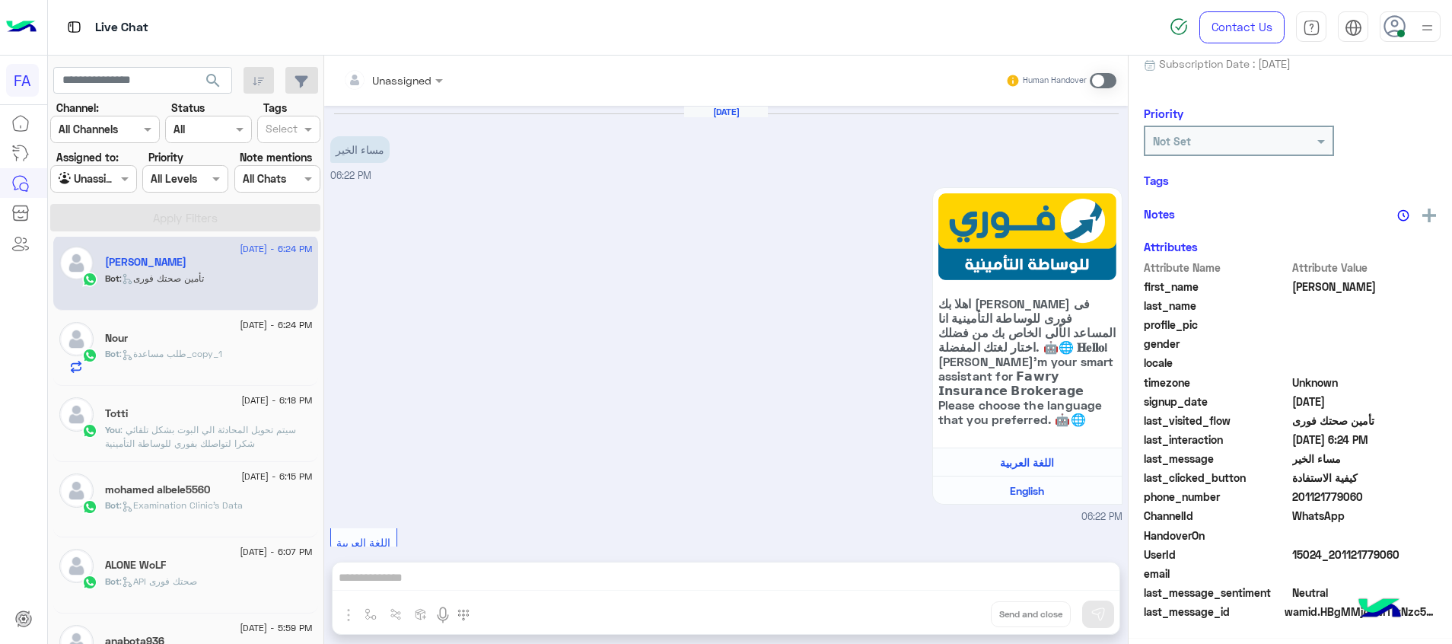
scroll to position [572, 0]
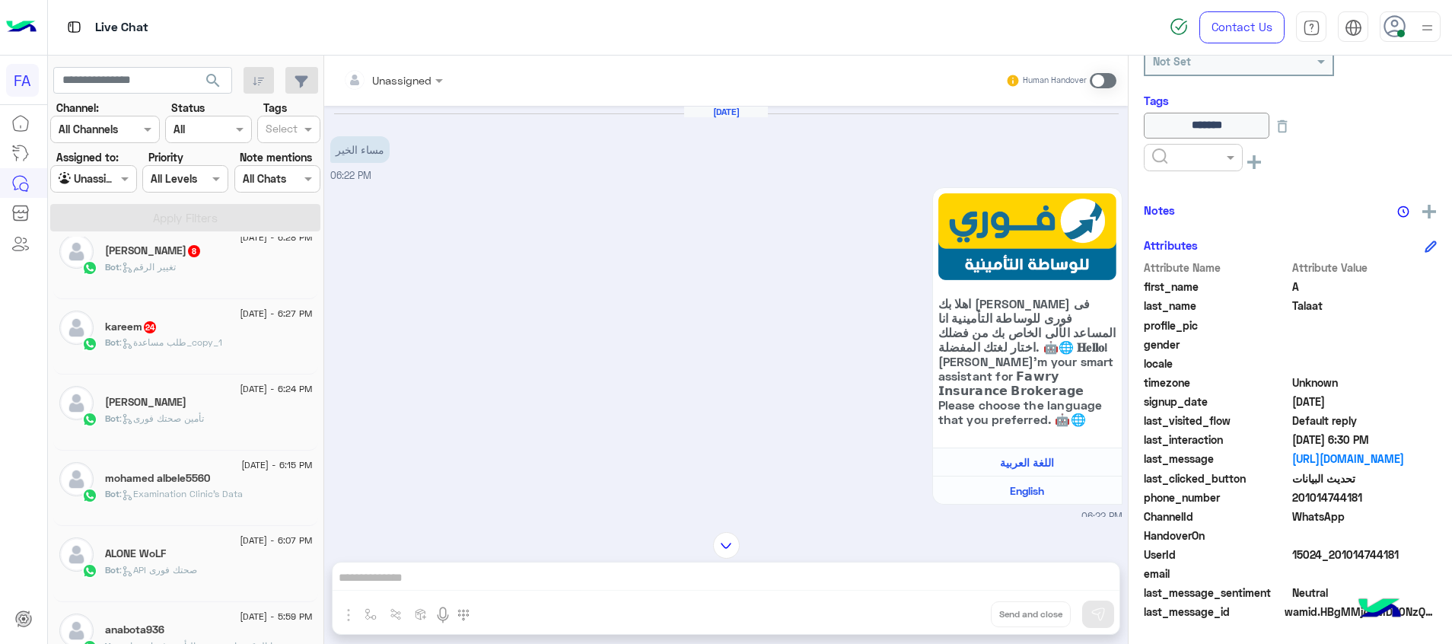
scroll to position [121, 0]
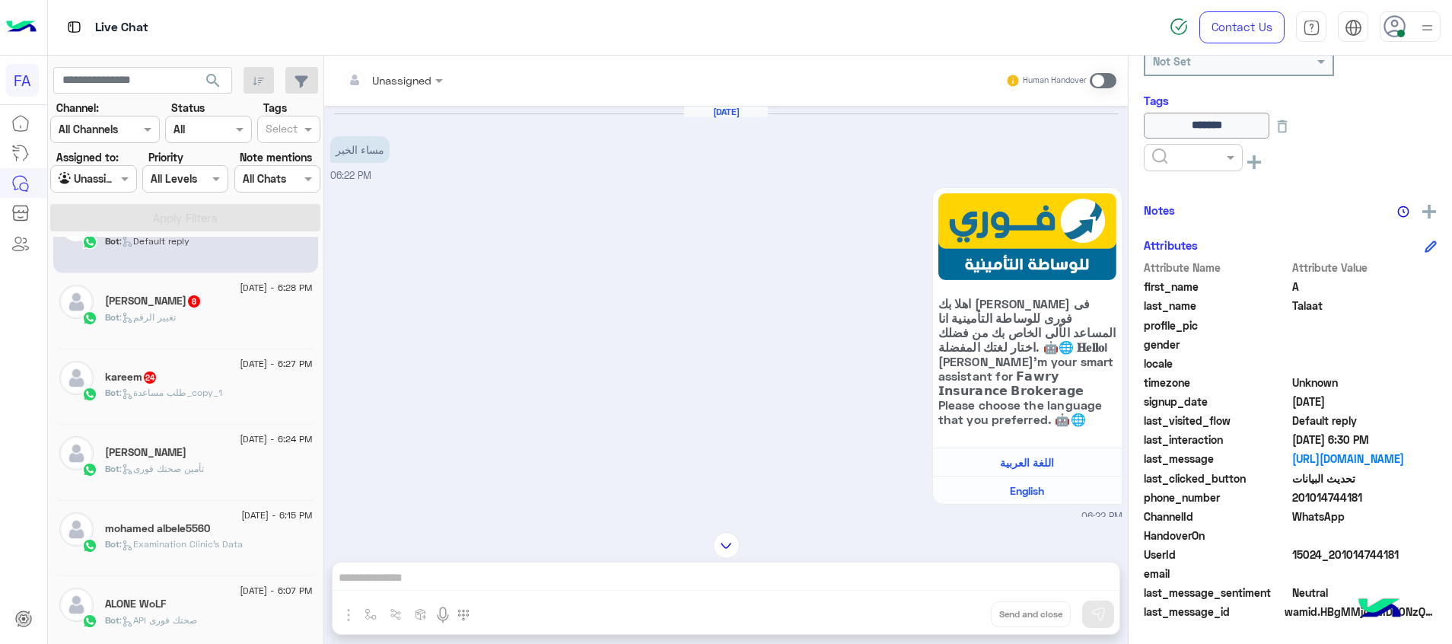
click at [172, 379] on div "kareem 24" at bounding box center [209, 379] width 208 height 16
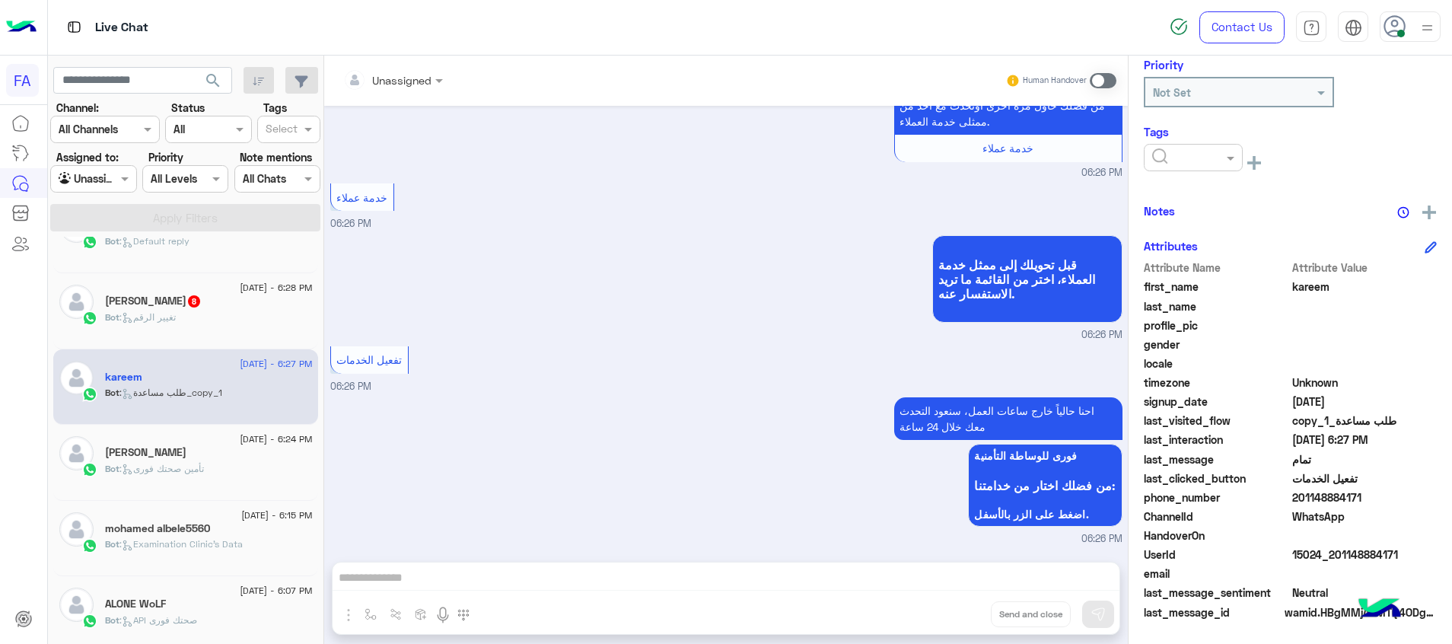
click at [1100, 76] on span at bounding box center [1103, 80] width 27 height 15
click at [1092, 570] on div "Unassigned Human Handover Aug 25, 2025 كيفية الاستفادة 06:23 PM هل انت عميل صحت…" at bounding box center [726, 353] width 804 height 595
click at [1098, 79] on span at bounding box center [1103, 80] width 27 height 15
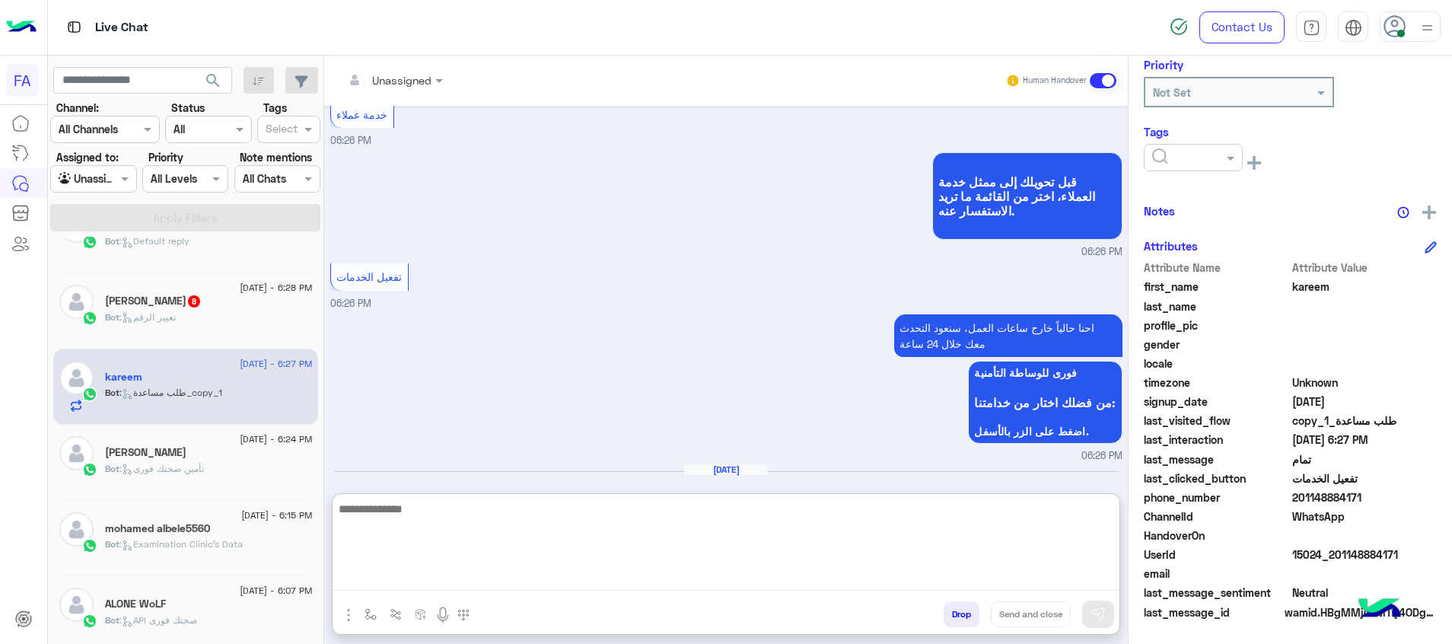
click at [1036, 572] on textarea at bounding box center [726, 544] width 787 height 91
paste textarea "**********"
type textarea "**********"
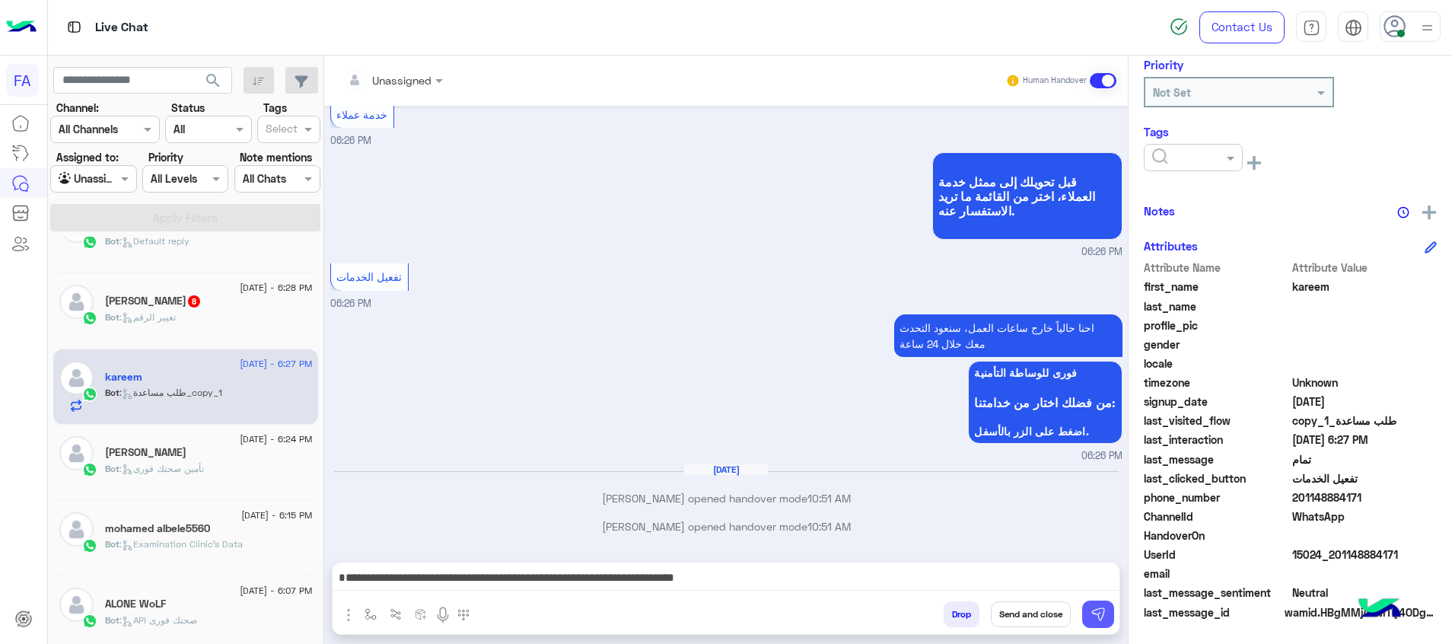
click at [1102, 611] on img at bounding box center [1098, 614] width 15 height 15
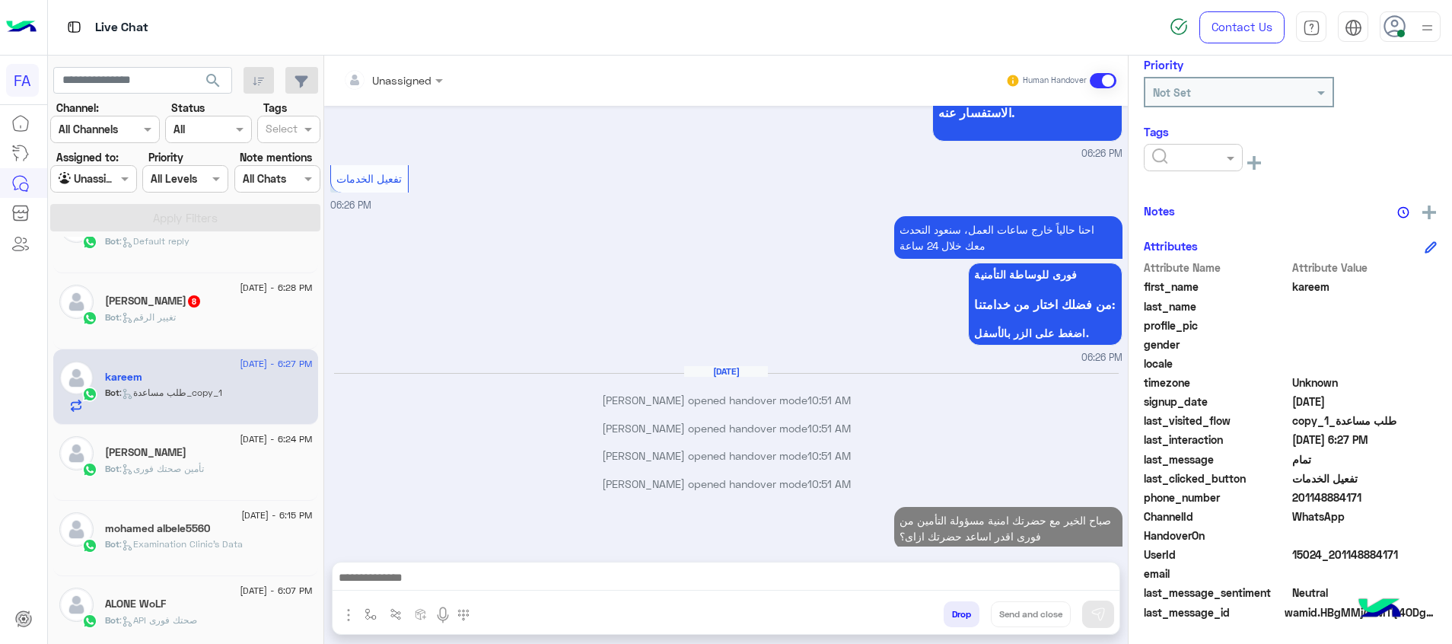
scroll to position [3201, 0]
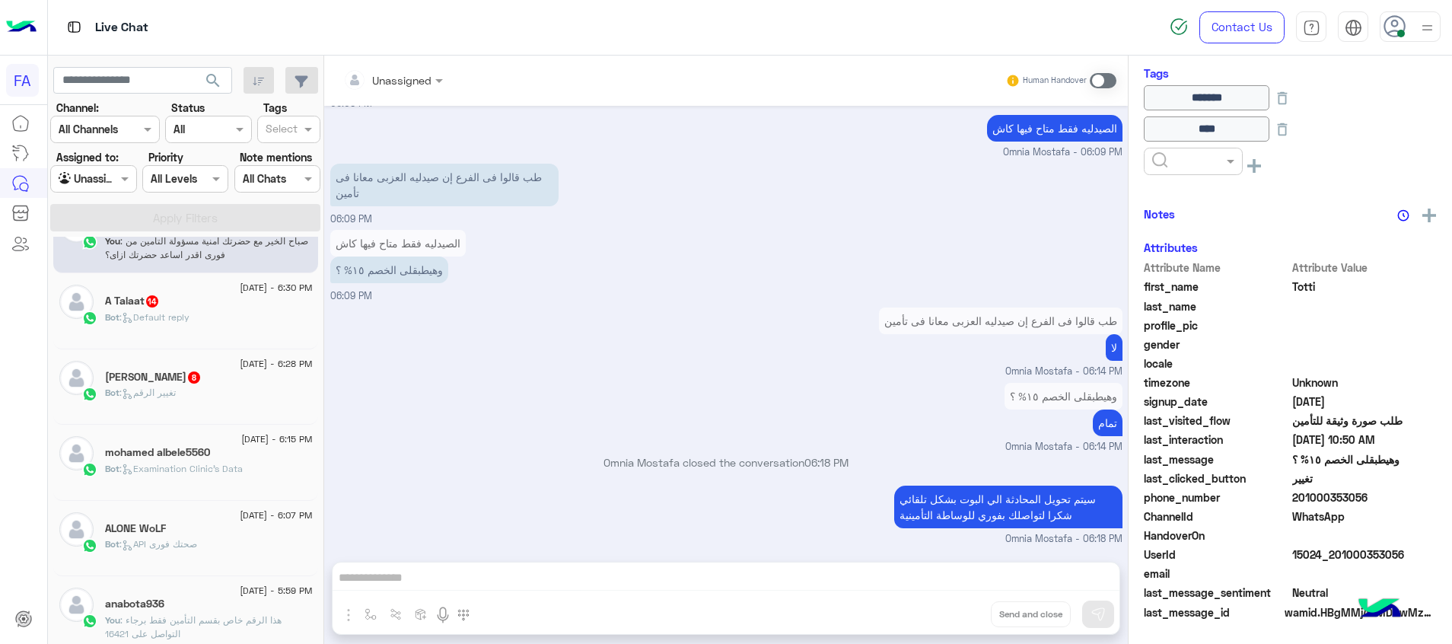
click at [218, 376] on div "محمود الزنارى 8" at bounding box center [209, 379] width 208 height 16
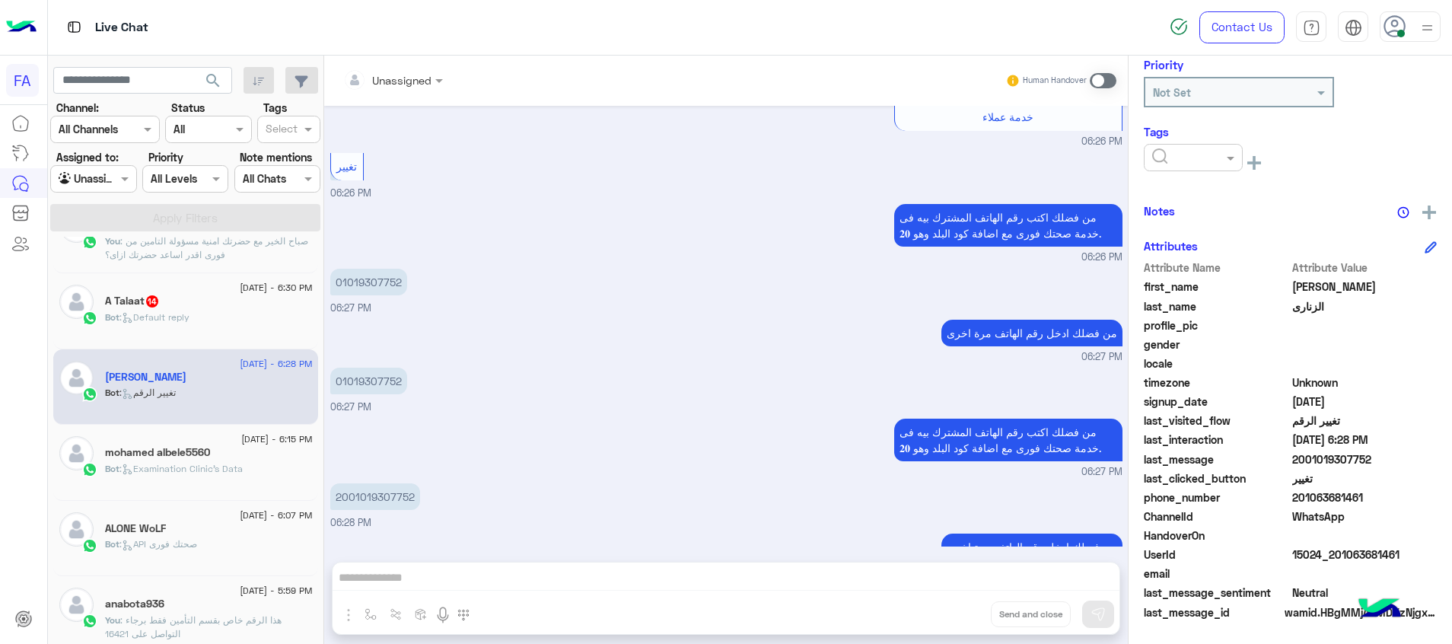
drag, startPoint x: 1407, startPoint y: 556, endPoint x: 1331, endPoint y: 563, distance: 75.7
click at [1331, 563] on div "UserId 15024_201063681461" at bounding box center [1290, 556] width 293 height 19
copy span "01063681461"
drag, startPoint x: 415, startPoint y: 464, endPoint x: 351, endPoint y: 473, distance: 64.5
click at [351, 483] on p "2001019307752" at bounding box center [375, 496] width 90 height 27
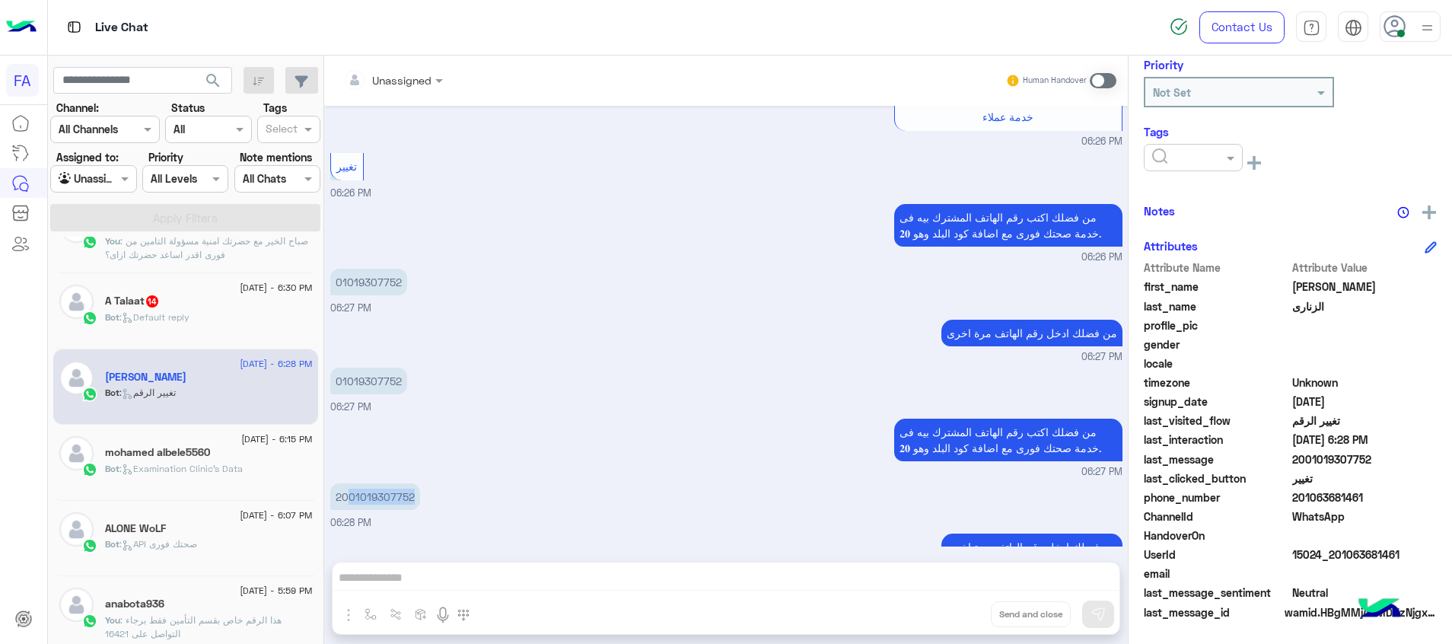
copy p "01019307752"
click at [1104, 78] on span at bounding box center [1103, 80] width 27 height 15
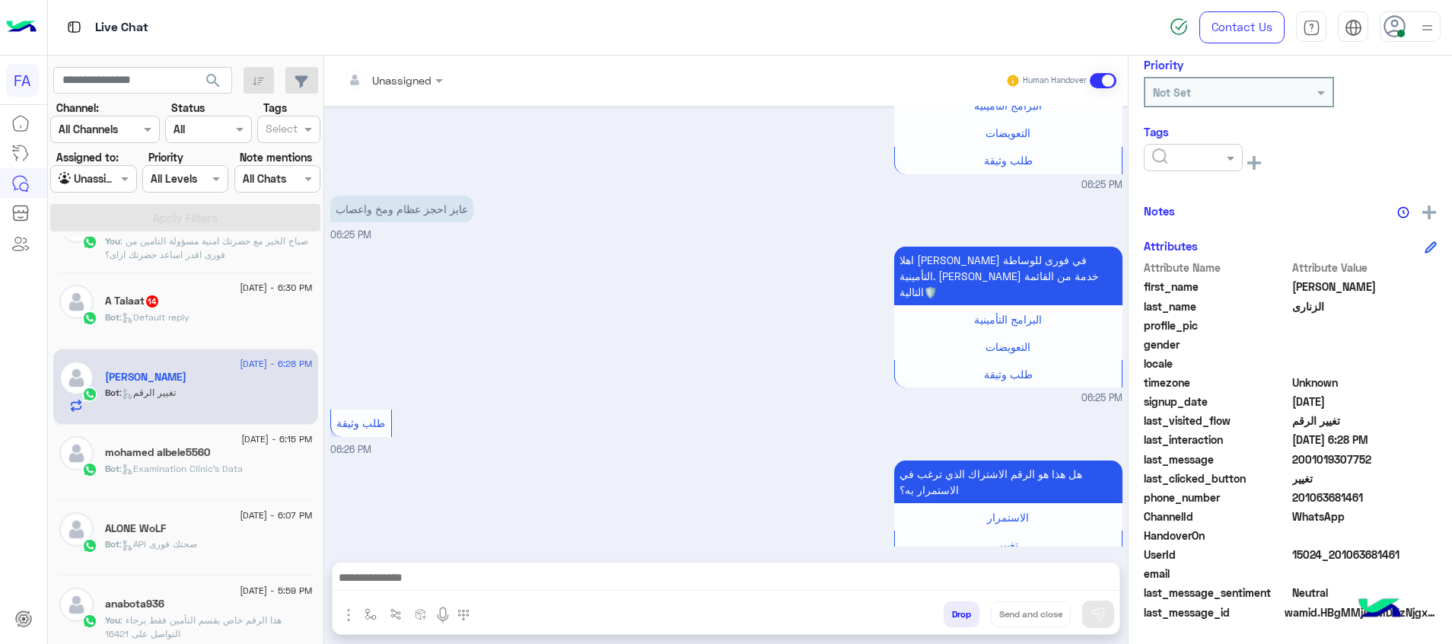
scroll to position [779, 0]
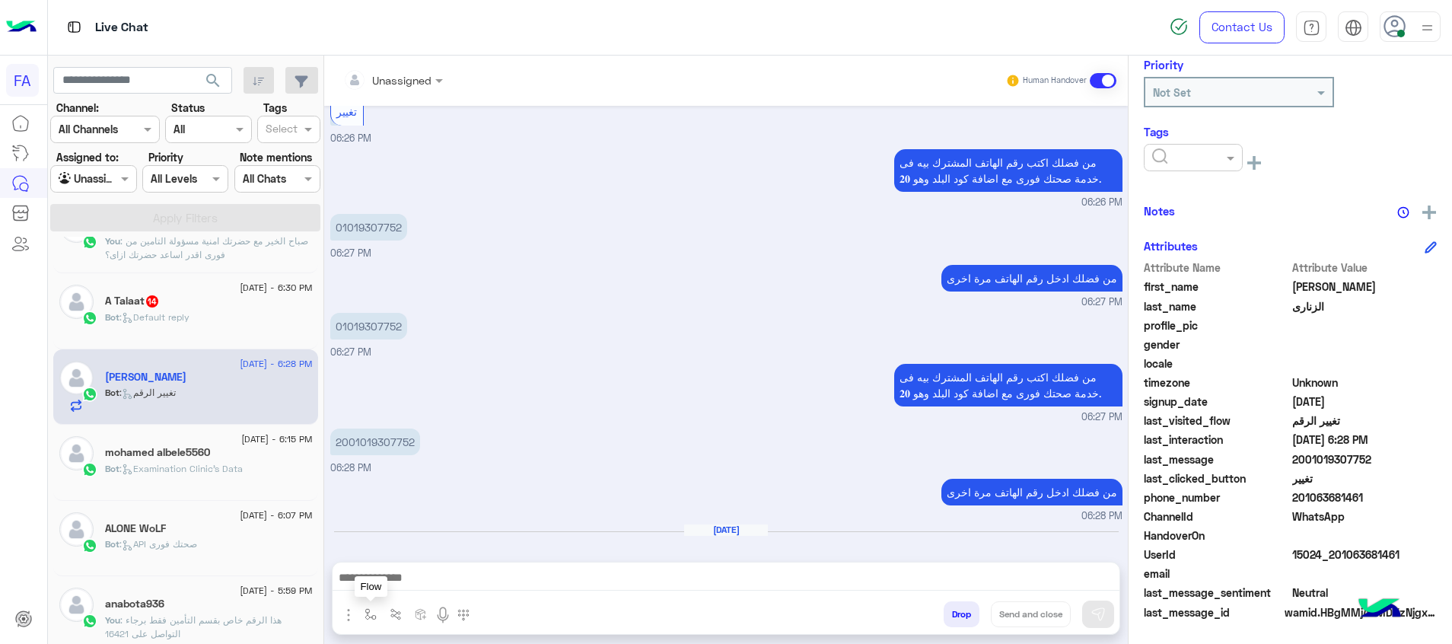
click at [368, 619] on img "button" at bounding box center [371, 614] width 12 height 12
click at [433, 588] on div "enter flow name" at bounding box center [411, 581] width 88 height 18
click at [447, 495] on div "3. الكشف فى عيادات داوي 🩺" at bounding box center [416, 487] width 115 height 30
type textarea "**********"
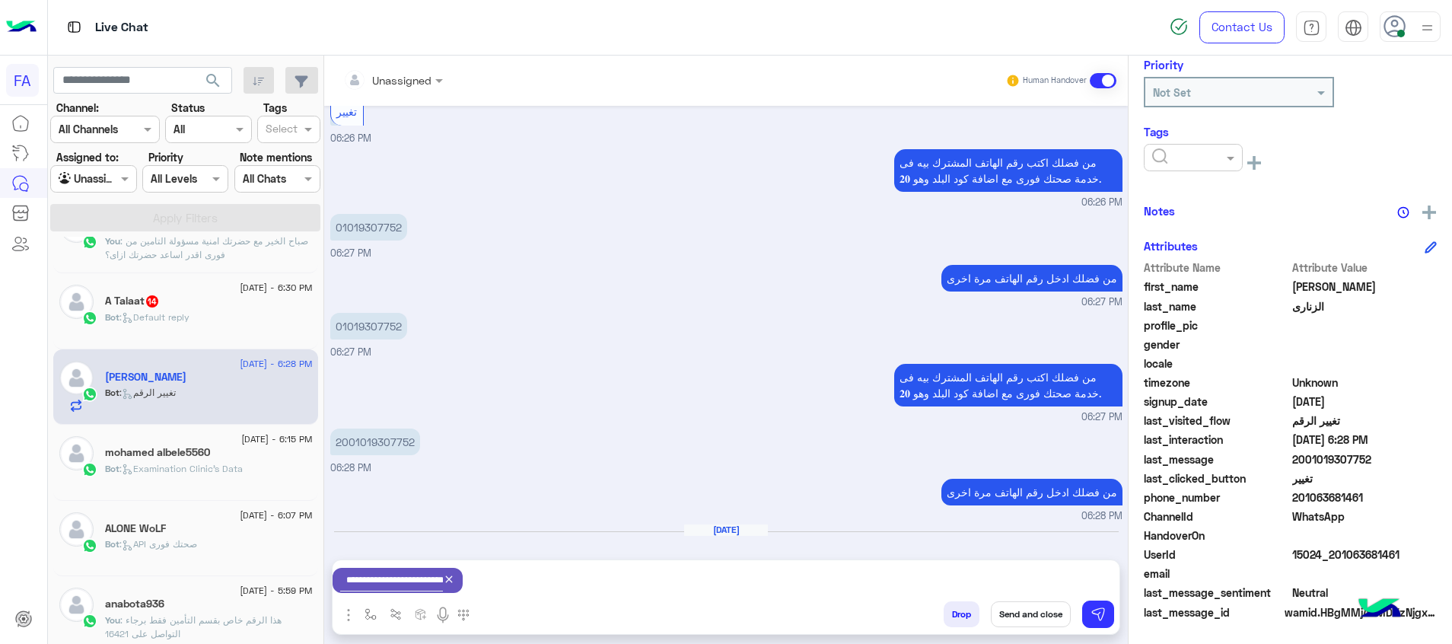
click at [1063, 612] on button "Send and close" at bounding box center [1031, 614] width 80 height 26
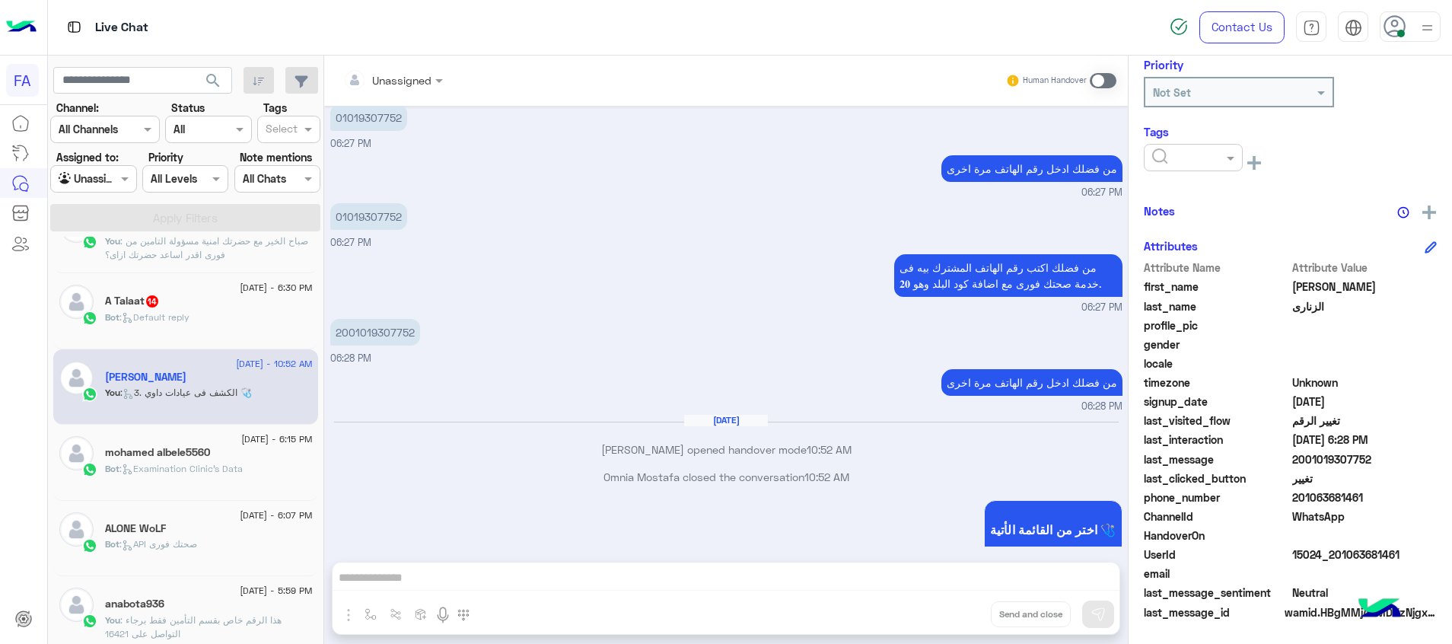
scroll to position [237, 0]
click at [221, 324] on div "Bot : Default reply" at bounding box center [209, 324] width 208 height 27
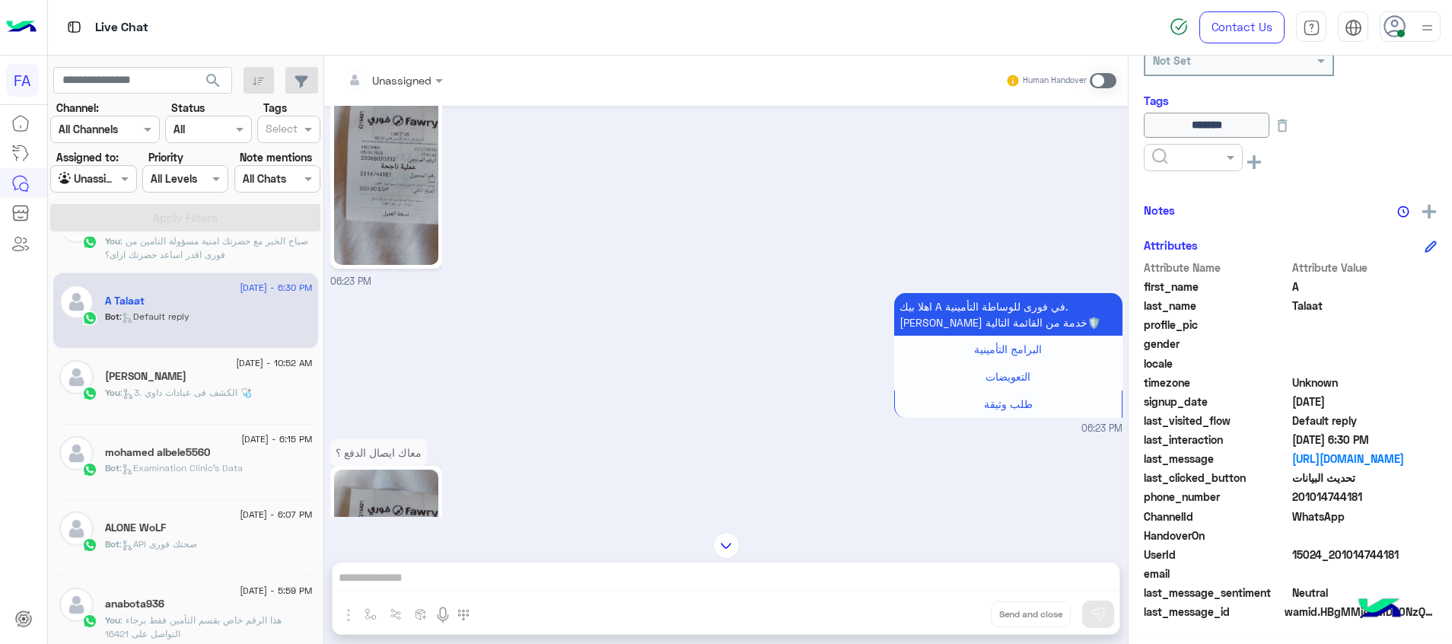
scroll to position [948, 0]
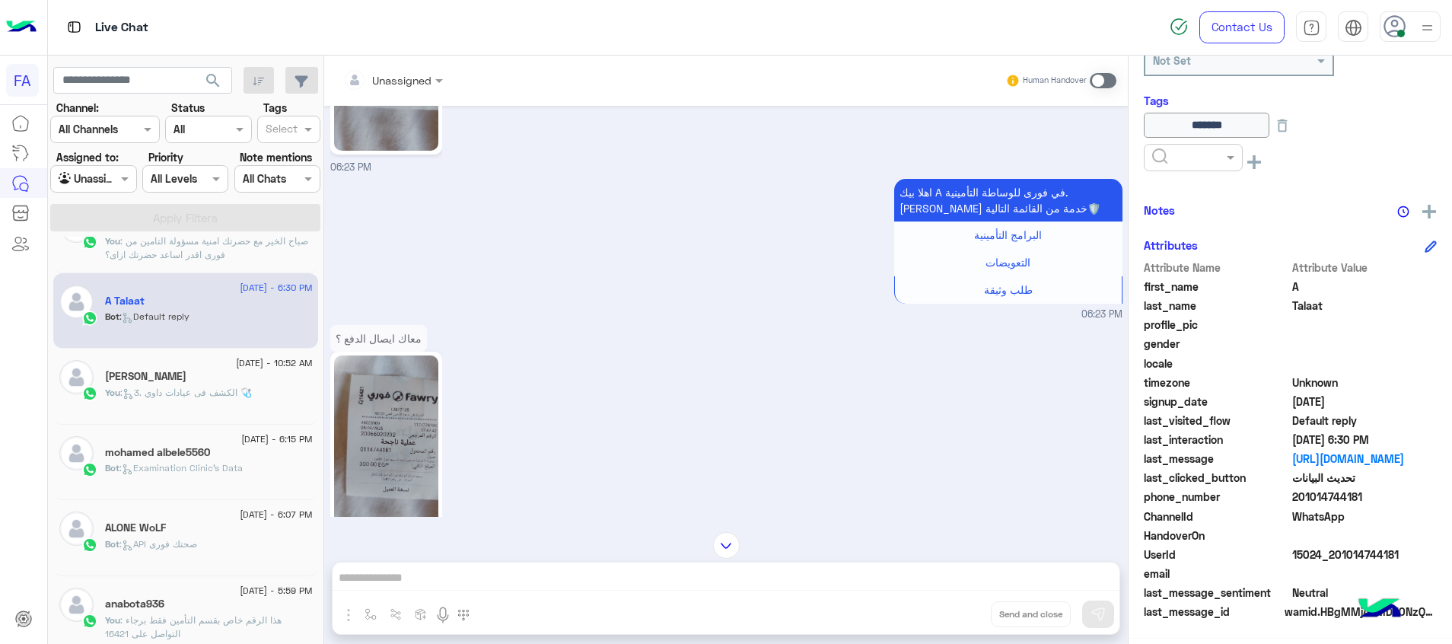
click at [367, 129] on img at bounding box center [386, 58] width 104 height 185
drag, startPoint x: 1403, startPoint y: 555, endPoint x: 1335, endPoint y: 558, distance: 67.8
click at [1335, 558] on span "15024_201014744181" at bounding box center [1365, 555] width 145 height 16
click at [414, 473] on img at bounding box center [386, 447] width 104 height 185
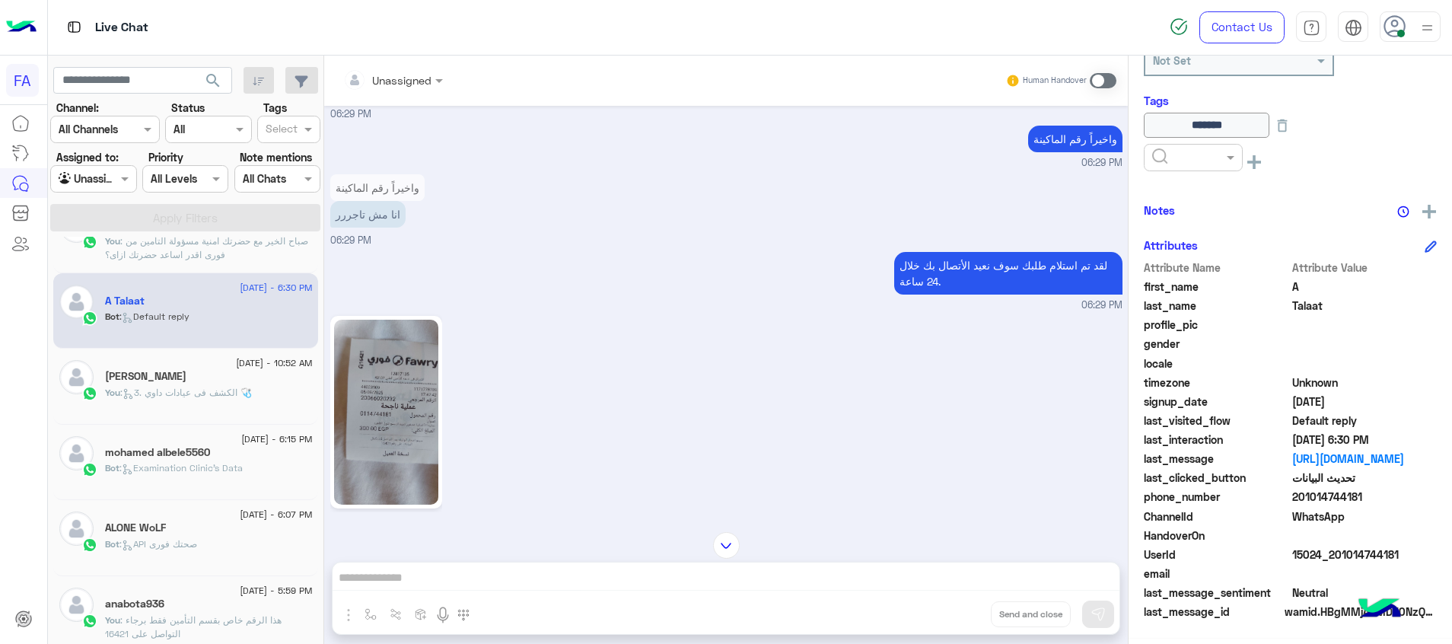
scroll to position [2772, 0]
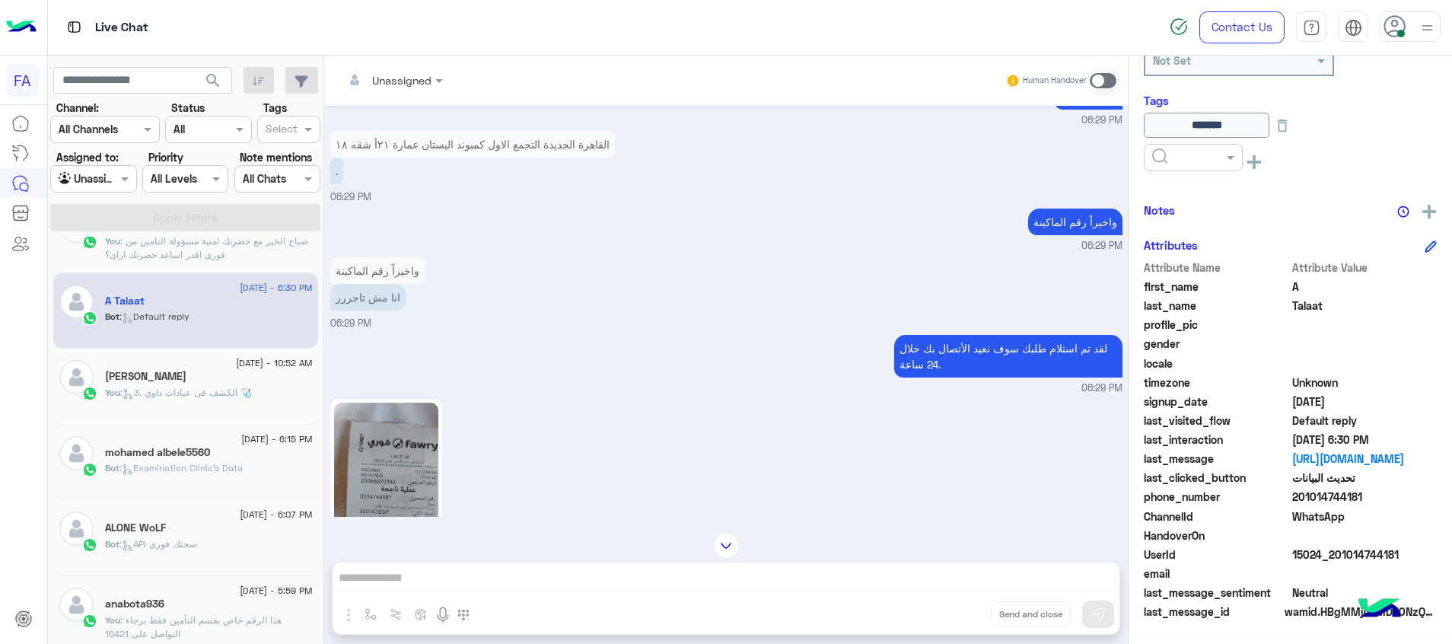
click at [427, 77] on div at bounding box center [393, 80] width 115 height 18
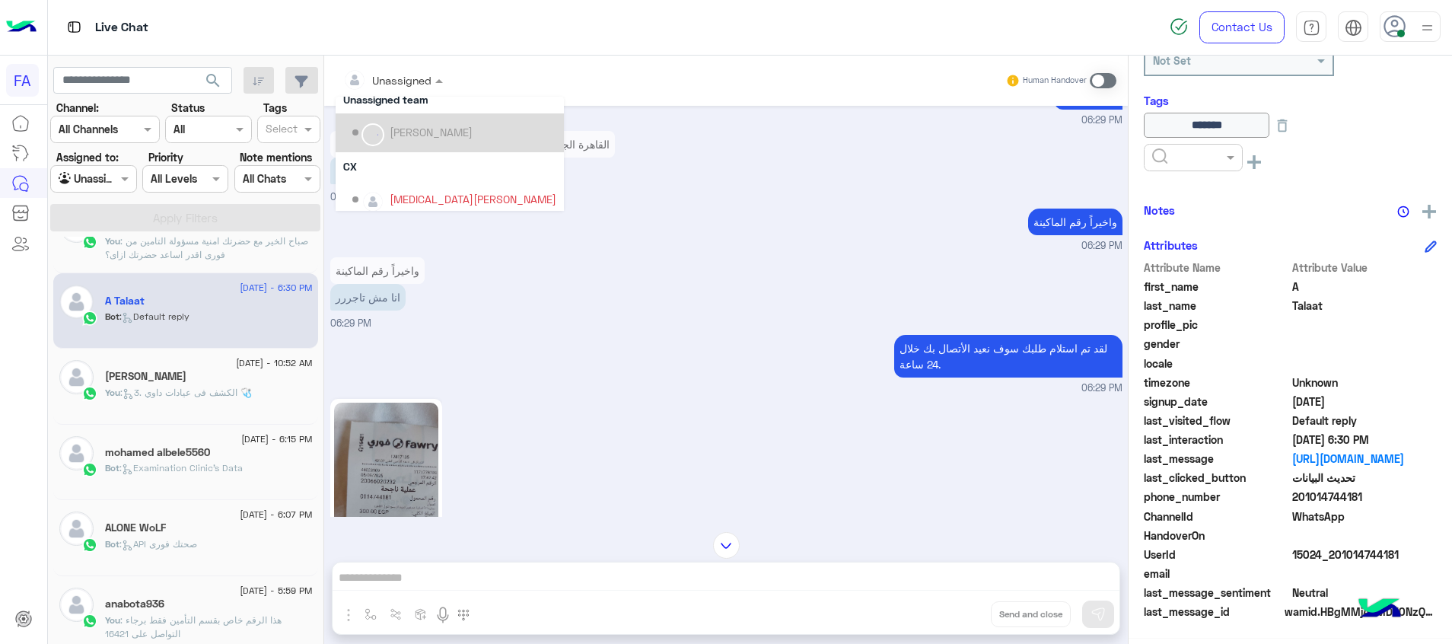
scroll to position [97, 0]
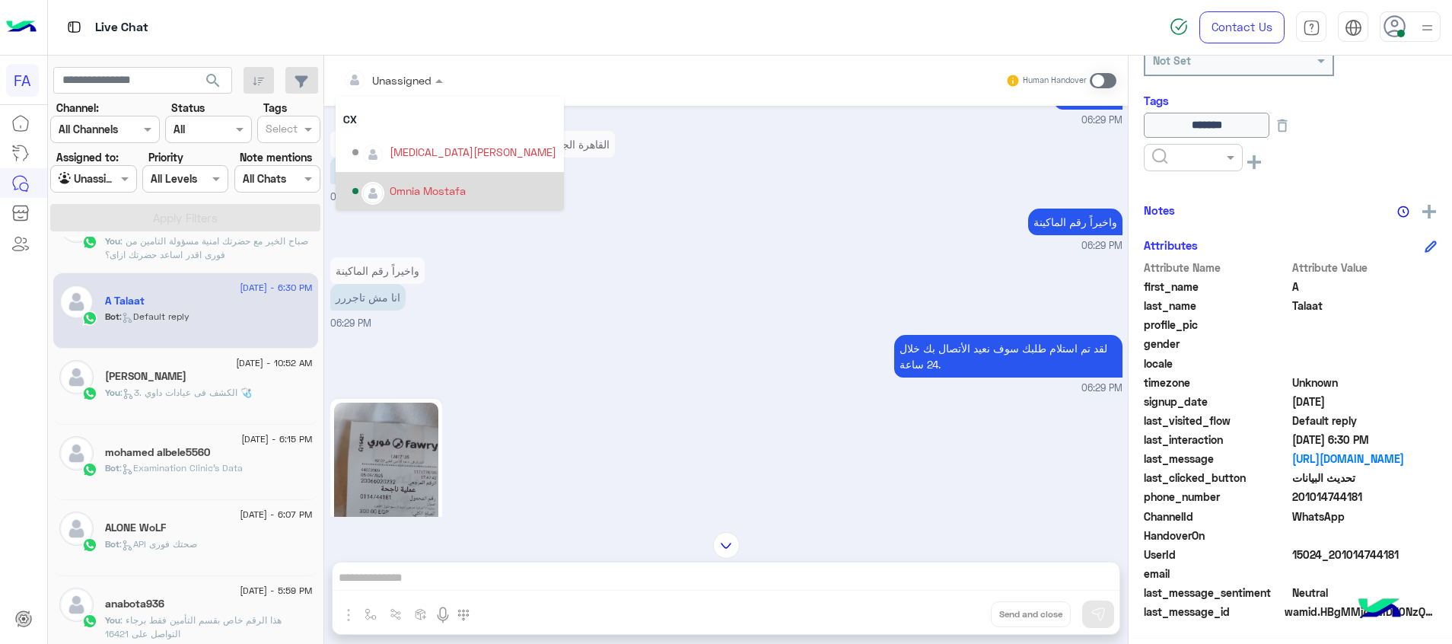
click at [430, 178] on div "Omnia Mostafa" at bounding box center [454, 191] width 204 height 27
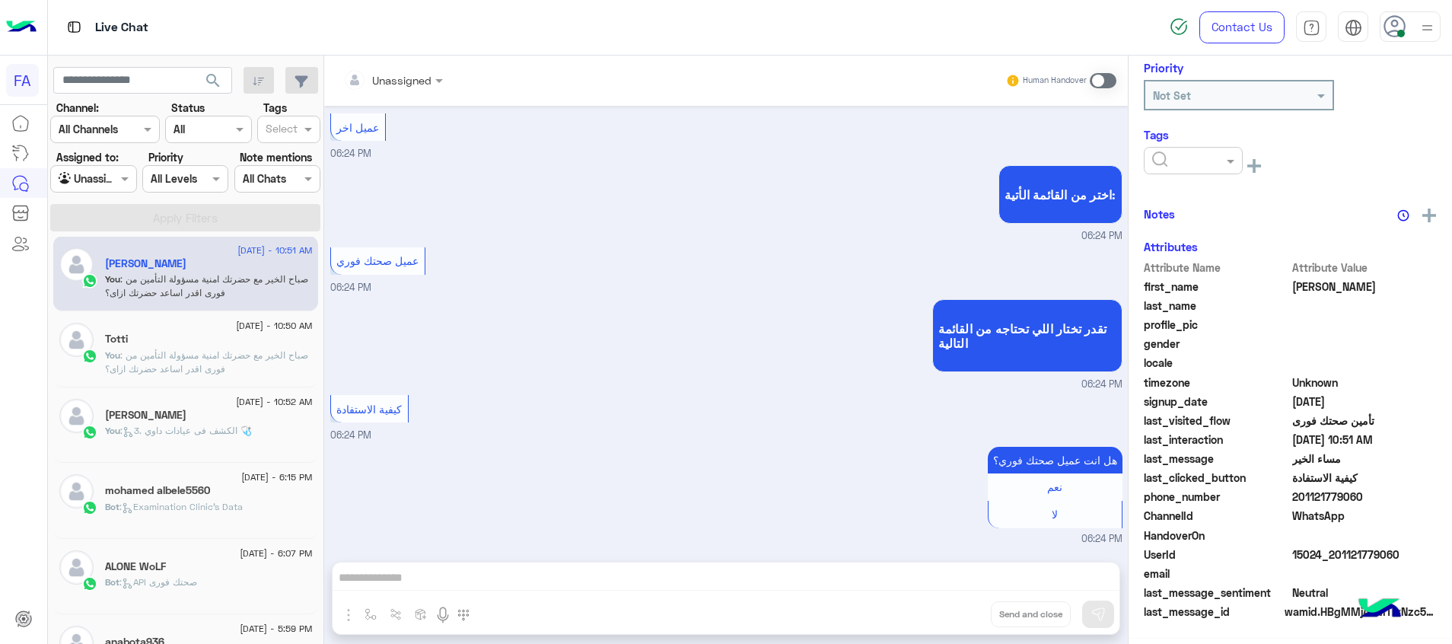
scroll to position [209, 0]
click at [220, 80] on span "search" at bounding box center [213, 81] width 18 height 18
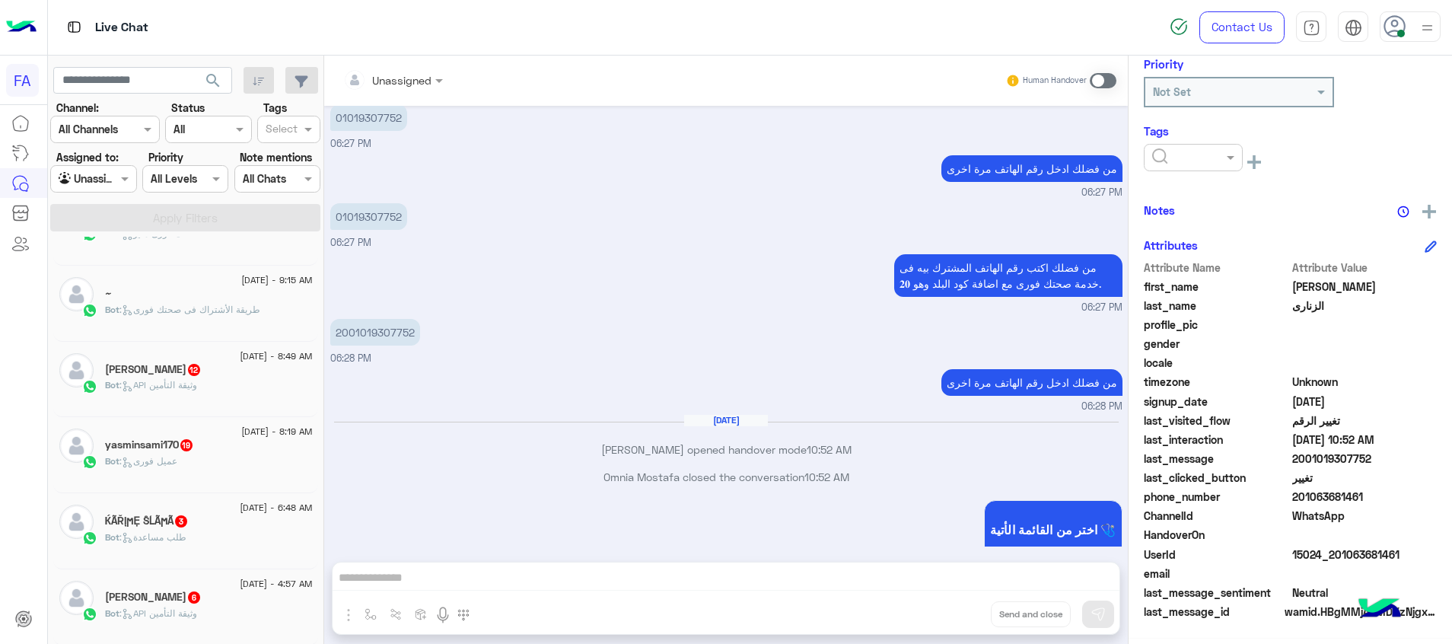
scroll to position [464, 0]
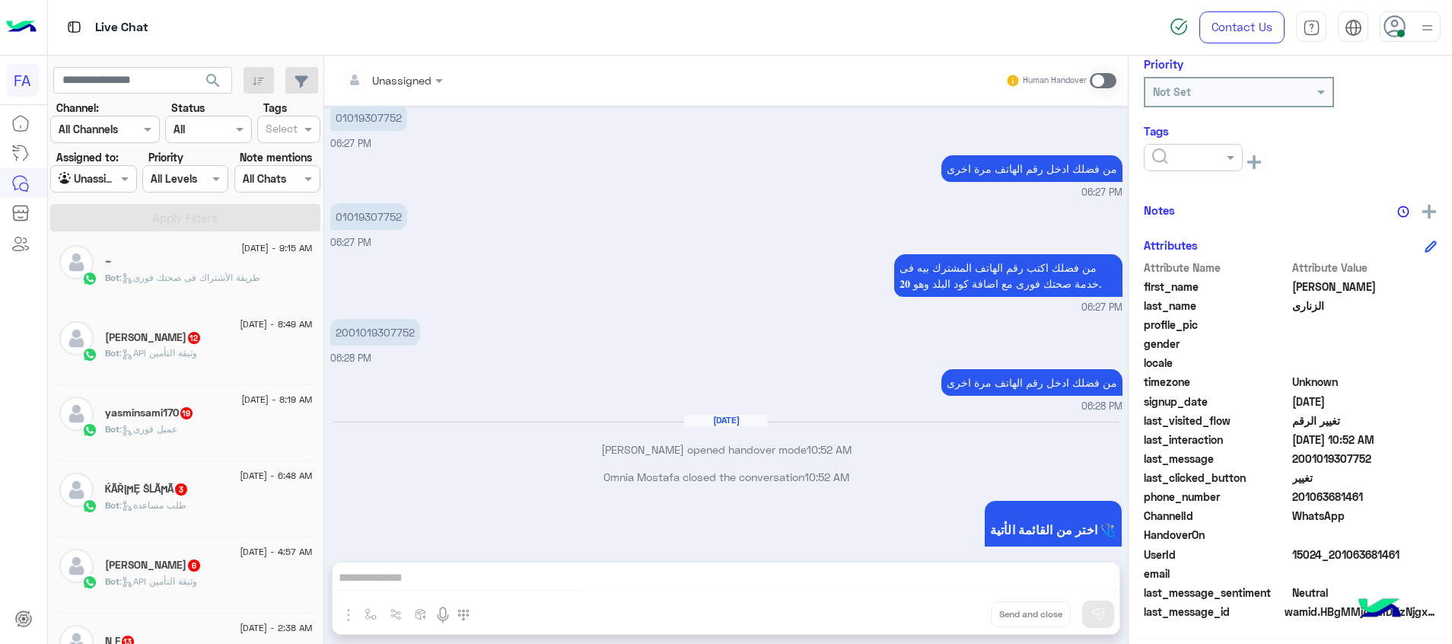
click at [218, 363] on div "Bot : API وثيقة التأمين" at bounding box center [209, 359] width 208 height 27
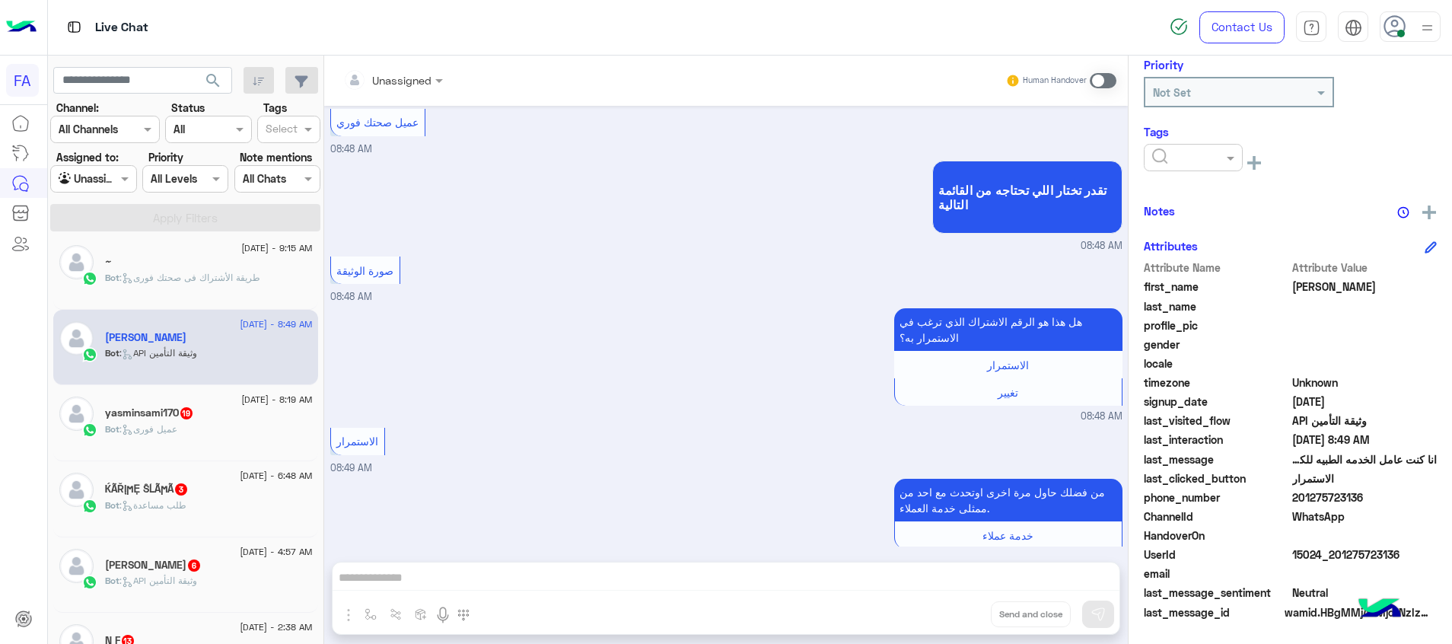
scroll to position [1620, 0]
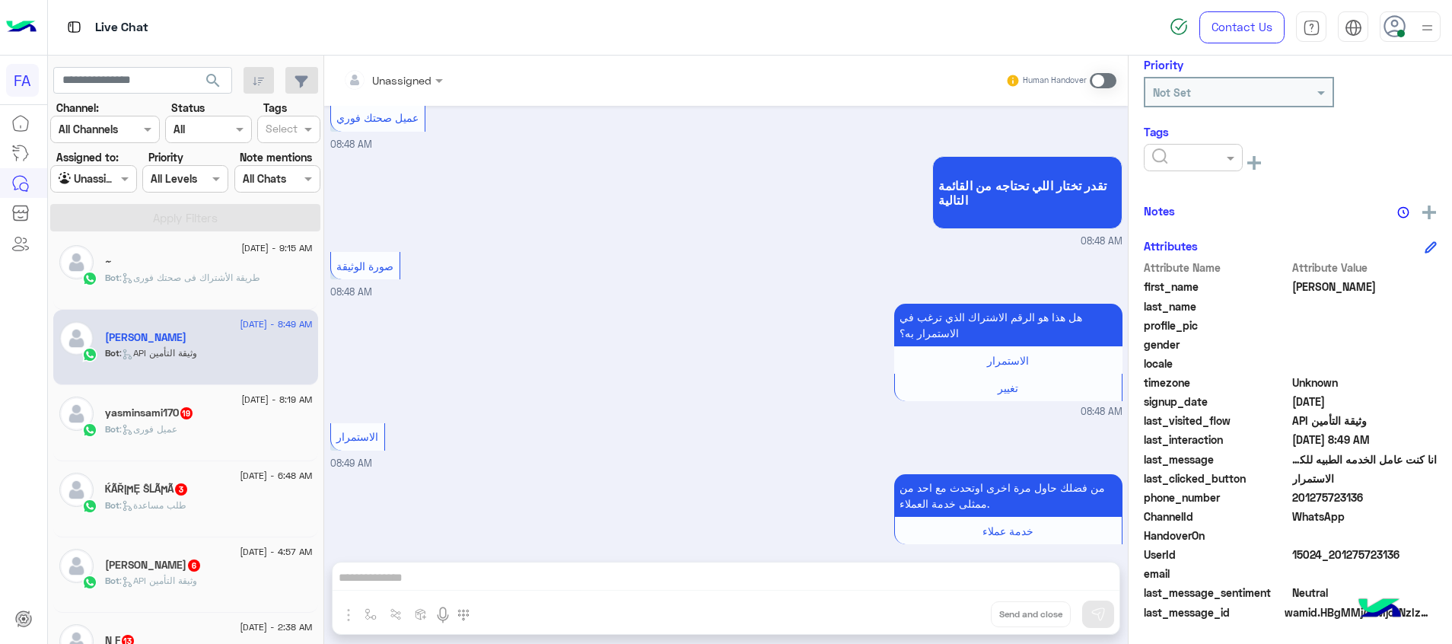
click at [1371, 558] on span "15024_201275723136" at bounding box center [1365, 555] width 145 height 16
drag, startPoint x: 1411, startPoint y: 556, endPoint x: 1335, endPoint y: 555, distance: 75.4
click at [1335, 555] on span "15024_201275723136" at bounding box center [1365, 555] width 145 height 16
click at [1100, 81] on span at bounding box center [1103, 80] width 27 height 15
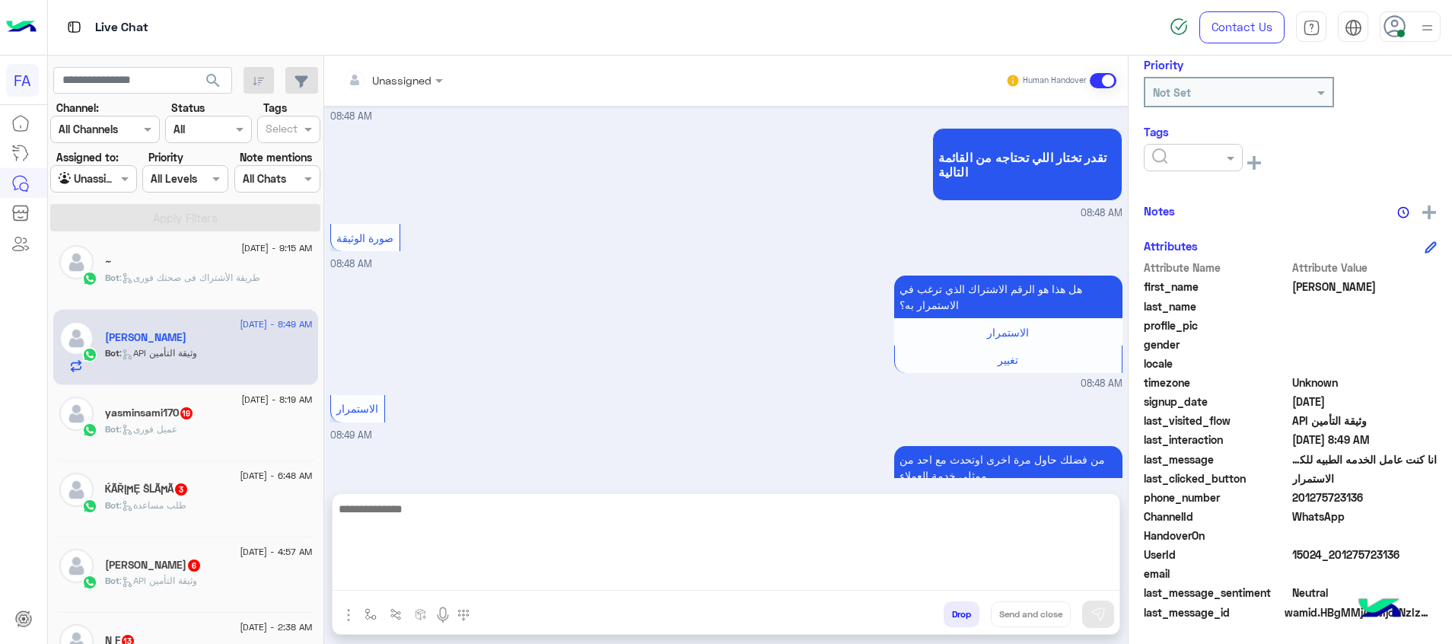
drag, startPoint x: 997, startPoint y: 580, endPoint x: 1027, endPoint y: 598, distance: 34.9
click at [997, 580] on textarea at bounding box center [726, 544] width 787 height 91
paste textarea "**********"
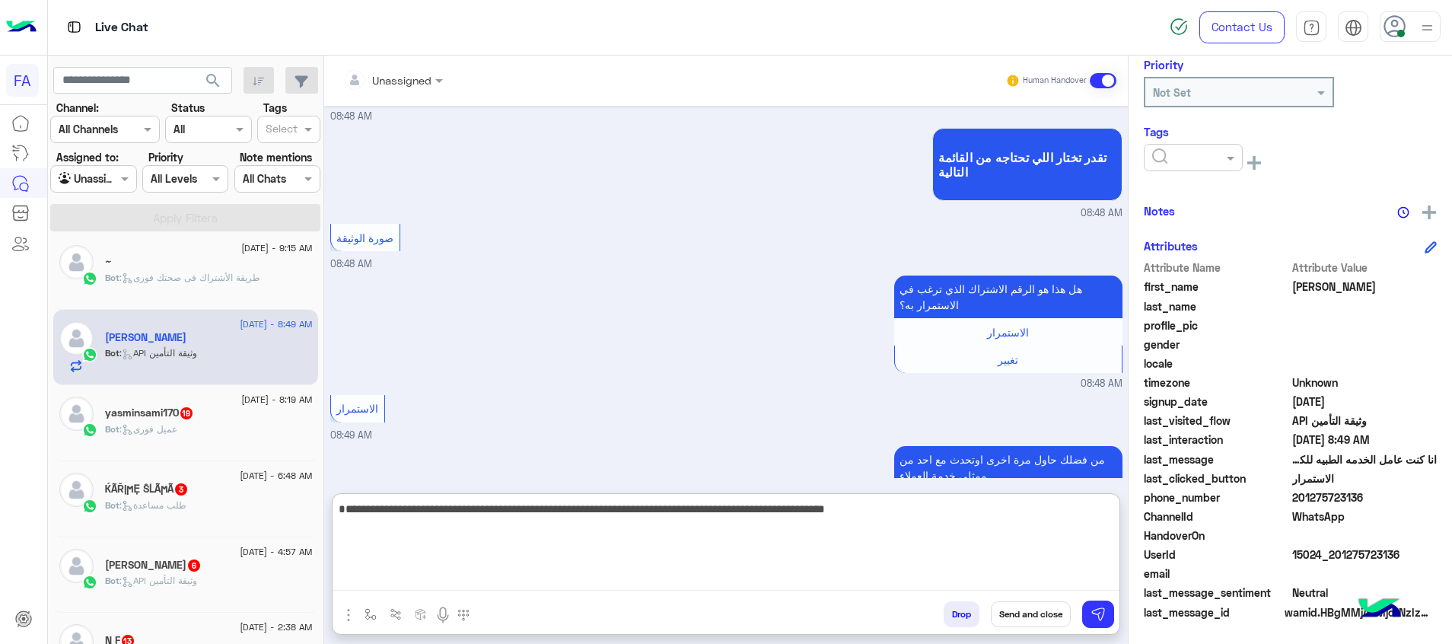
type textarea "**********"
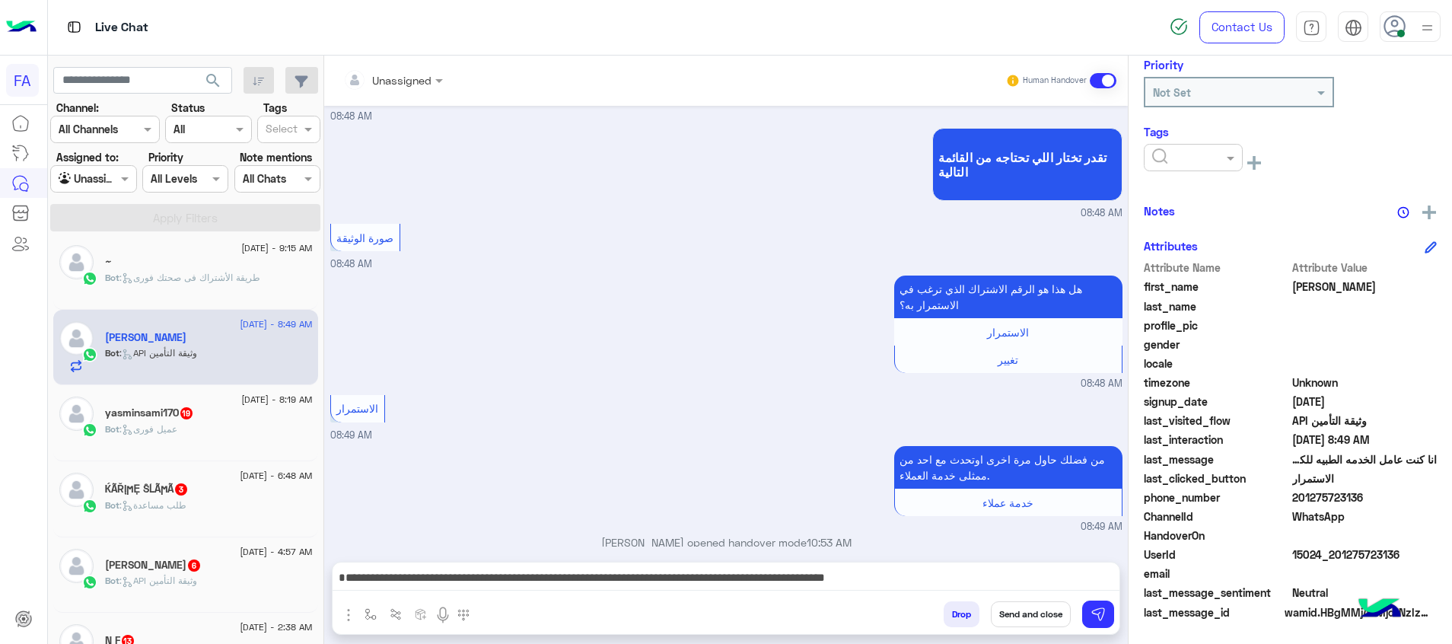
click at [1051, 620] on button "Send and close" at bounding box center [1031, 614] width 80 height 26
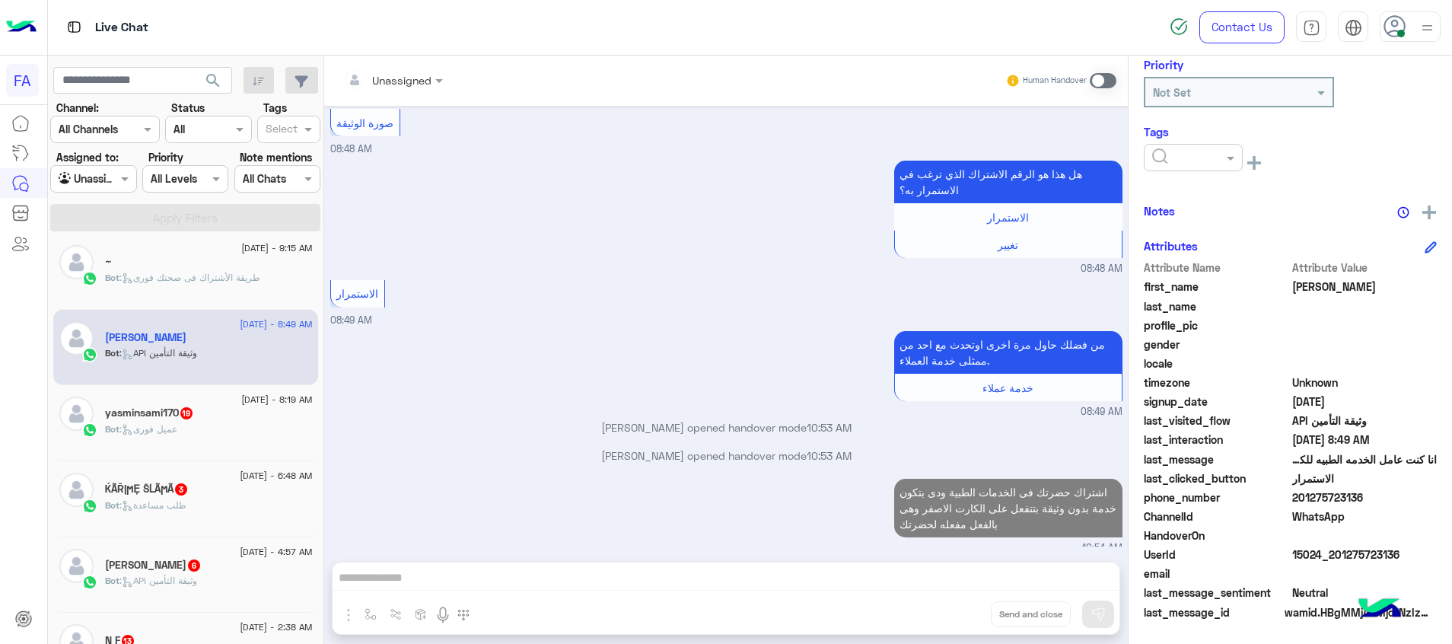
scroll to position [1818, 0]
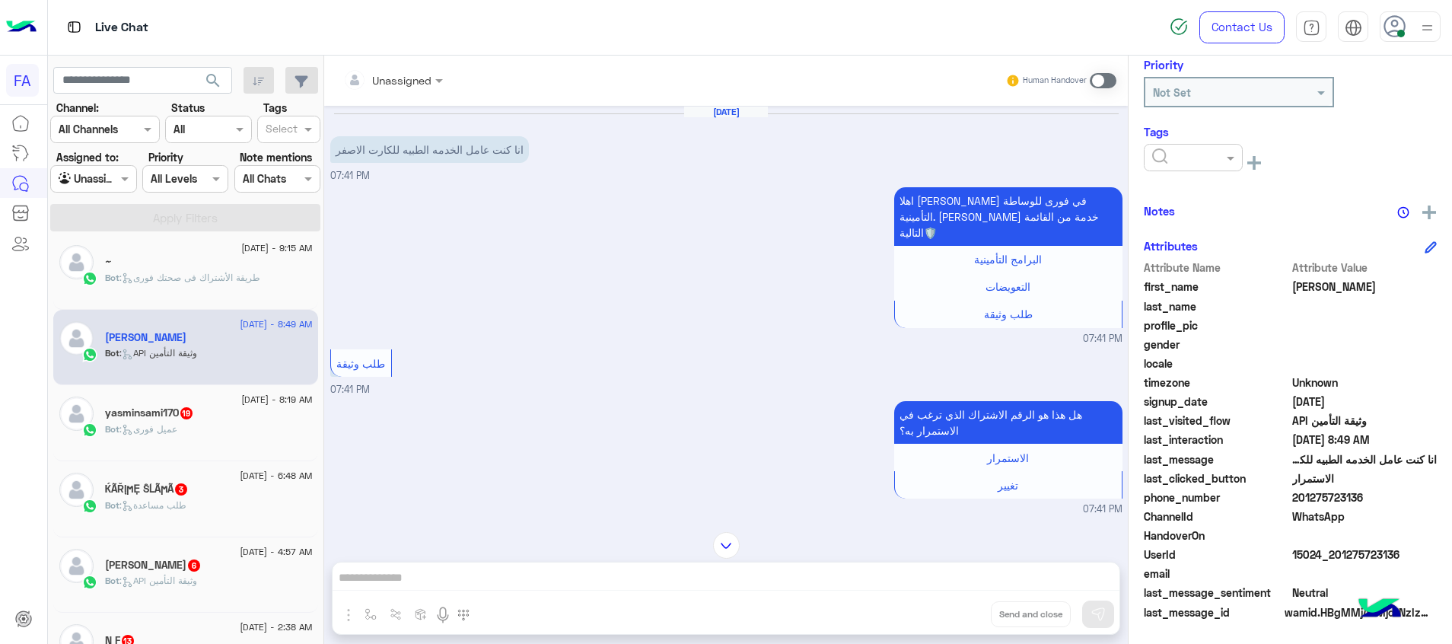
click at [1103, 81] on span at bounding box center [1103, 80] width 27 height 15
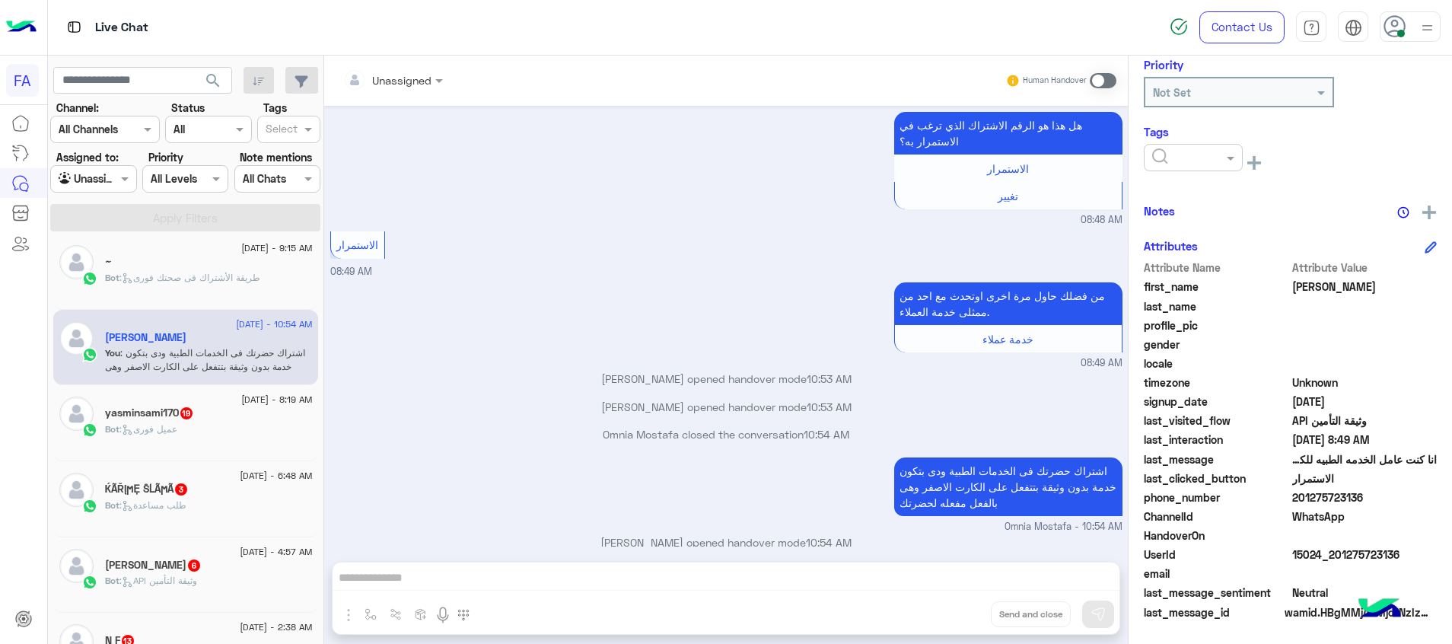
click at [371, 616] on div "Unassigned Human Handover Aug 25, 2025 انا كنت عامل الخدمه الطبيه للكارت الاصفر…" at bounding box center [726, 353] width 804 height 595
drag, startPoint x: 1098, startPoint y: 81, endPoint x: 1067, endPoint y: 97, distance: 34.4
click at [1096, 81] on span at bounding box center [1103, 80] width 27 height 15
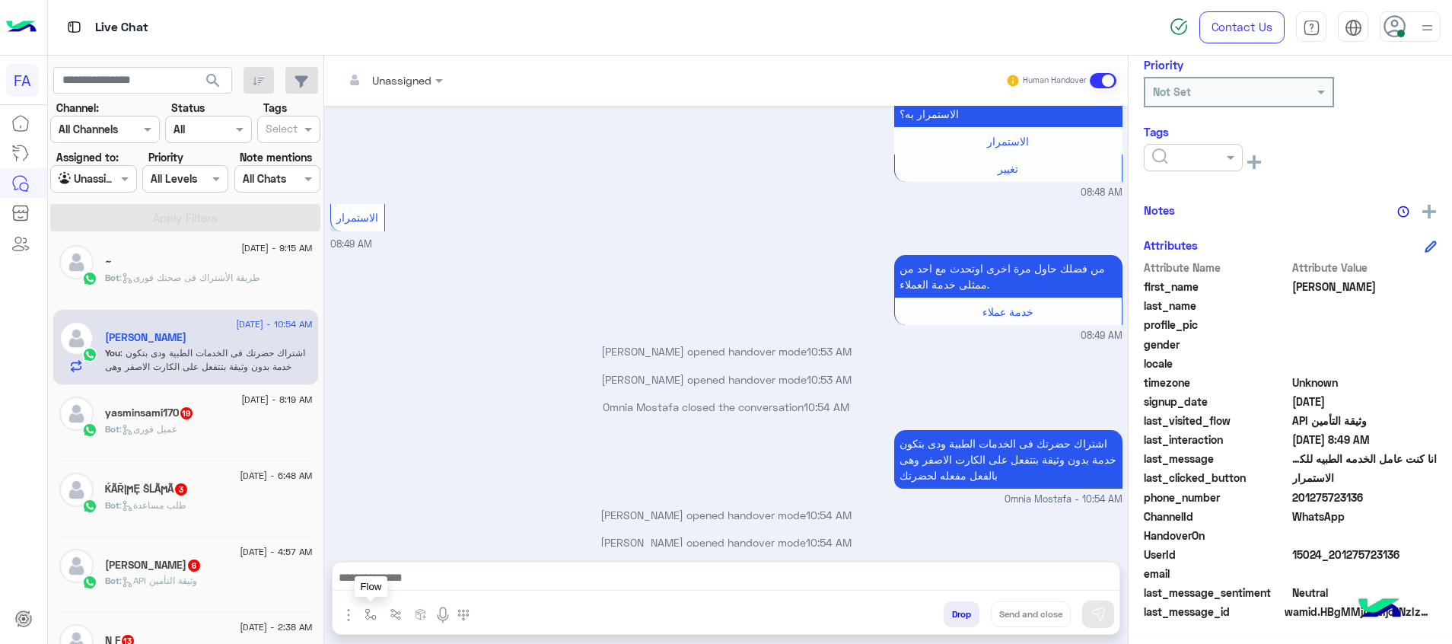
click at [373, 623] on button "button" at bounding box center [371, 613] width 25 height 25
click at [417, 575] on input "text" at bounding box center [398, 581] width 62 height 18
click at [432, 515] on div "صحتك منيو" at bounding box center [416, 514] width 115 height 30
type textarea "*********"
click at [1028, 611] on button "Send and close" at bounding box center [1031, 614] width 80 height 26
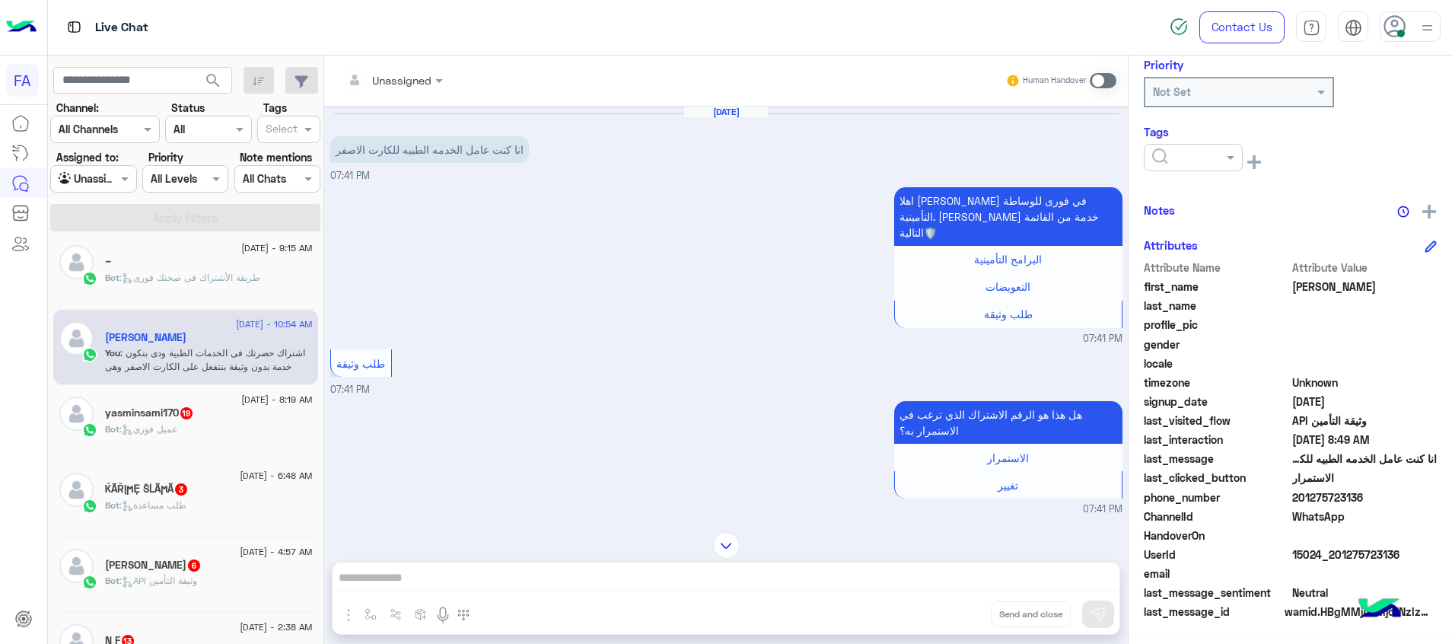
click at [248, 426] on div "Bot : عميل فورى" at bounding box center [209, 435] width 208 height 27
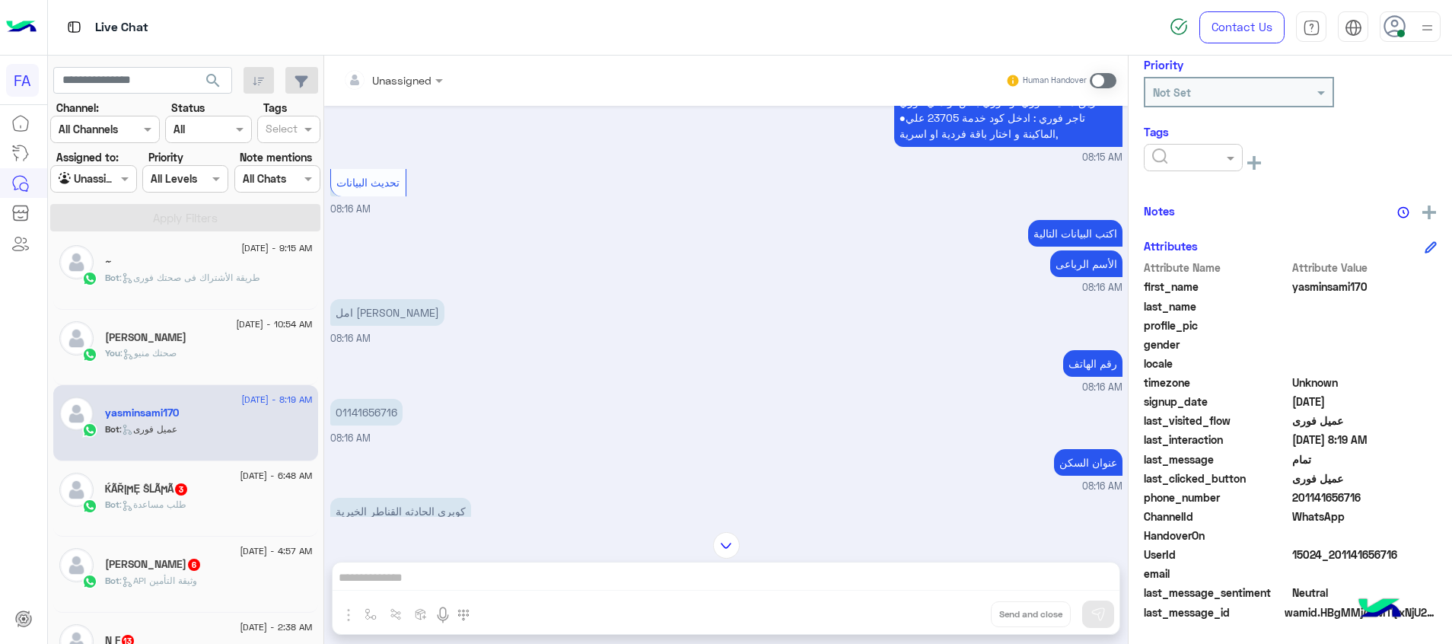
drag, startPoint x: 1404, startPoint y: 554, endPoint x: 1334, endPoint y: 561, distance: 69.6
click at [1334, 561] on span "15024_201141656716" at bounding box center [1365, 555] width 145 height 16
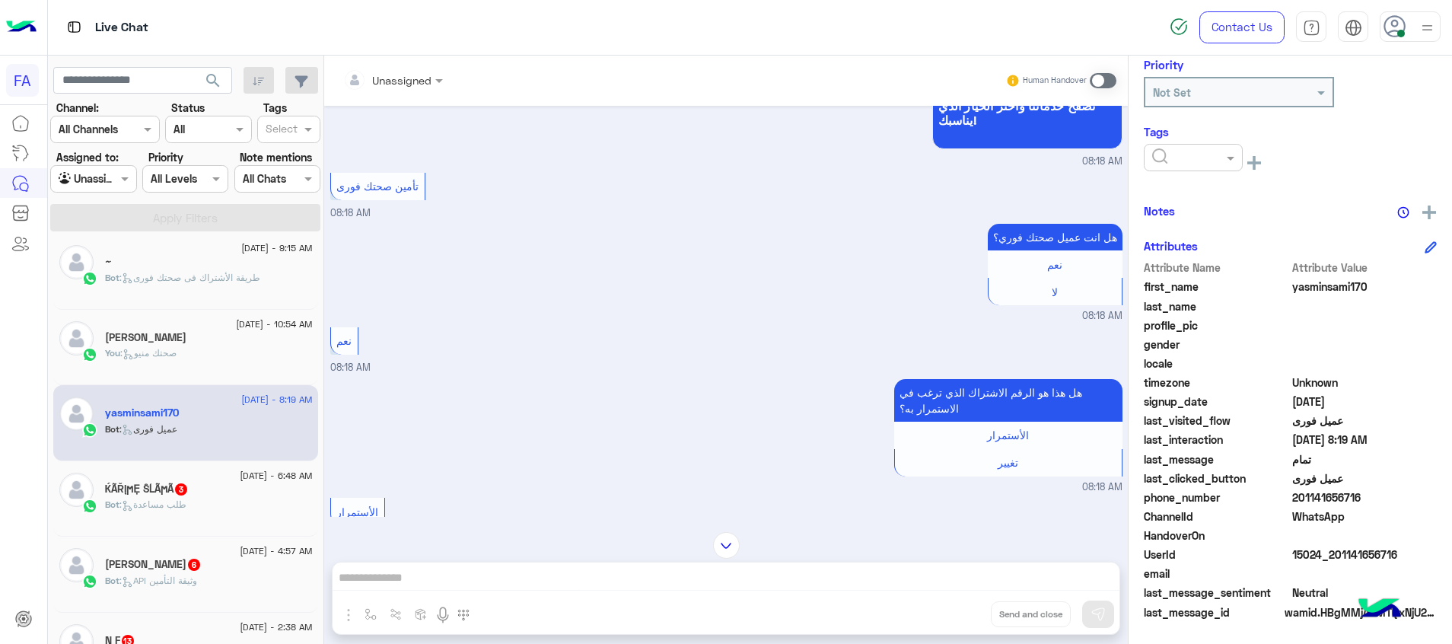
scroll to position [2320, 0]
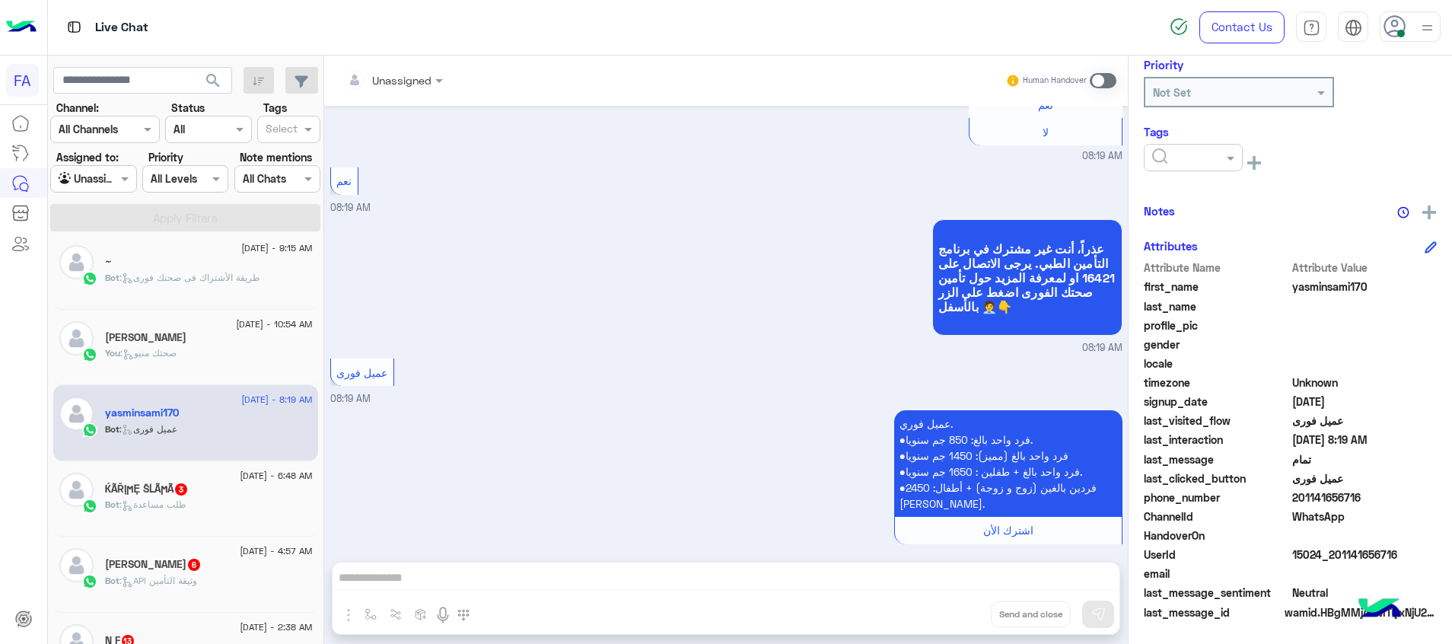
click at [1096, 84] on span at bounding box center [1103, 80] width 27 height 15
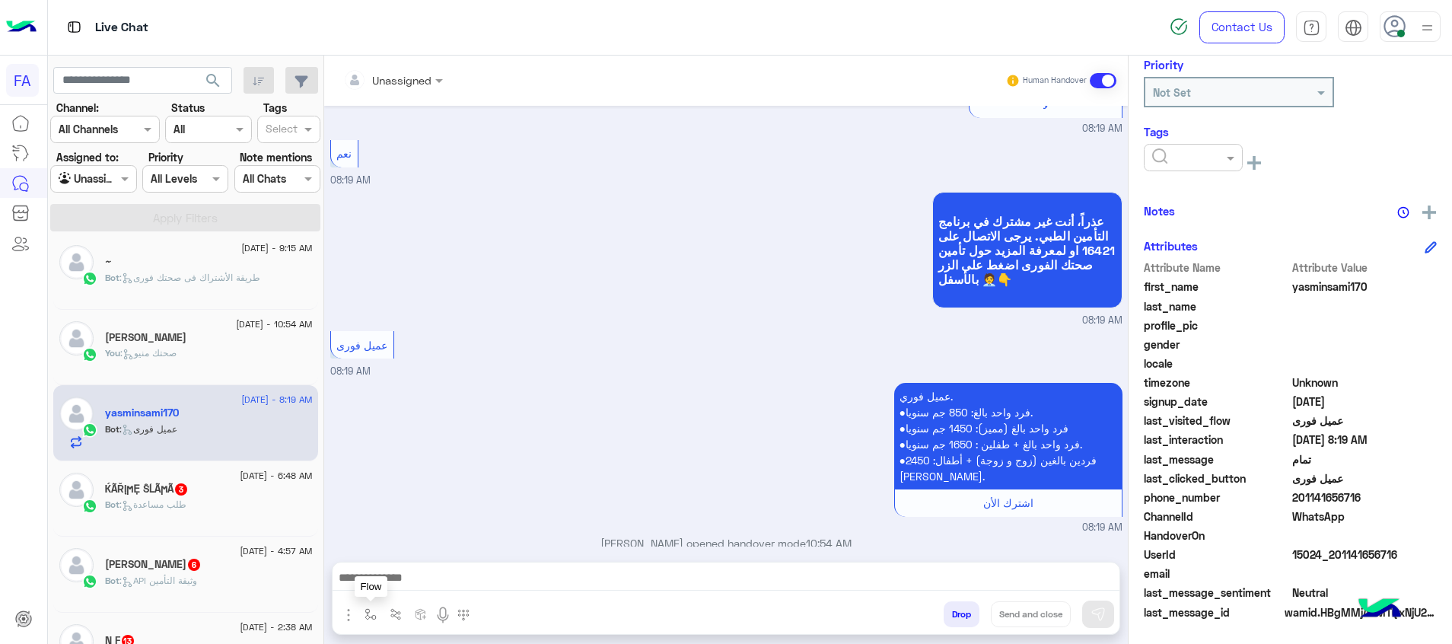
click at [365, 617] on img "button" at bounding box center [371, 614] width 12 height 12
click at [436, 585] on div at bounding box center [416, 580] width 115 height 19
click at [429, 513] on div "صحتك منيو" at bounding box center [416, 514] width 115 height 30
type textarea "*********"
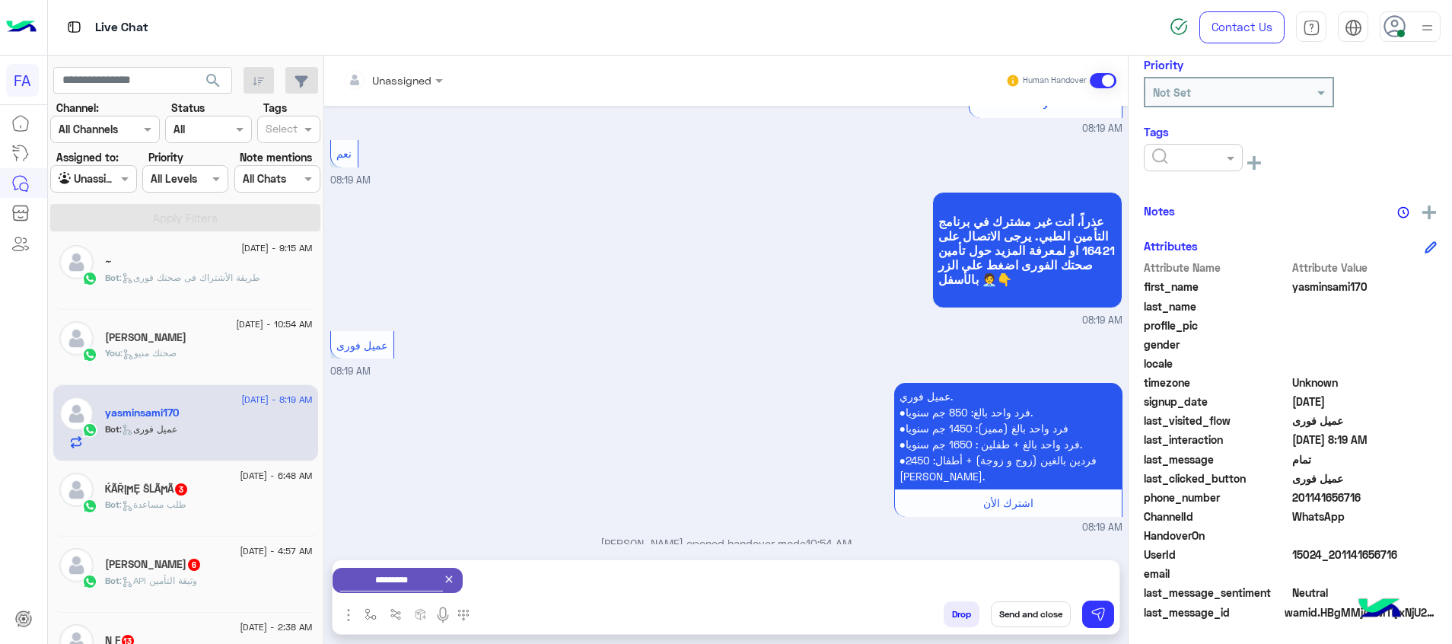
click at [1026, 607] on button "Send and close" at bounding box center [1031, 614] width 80 height 26
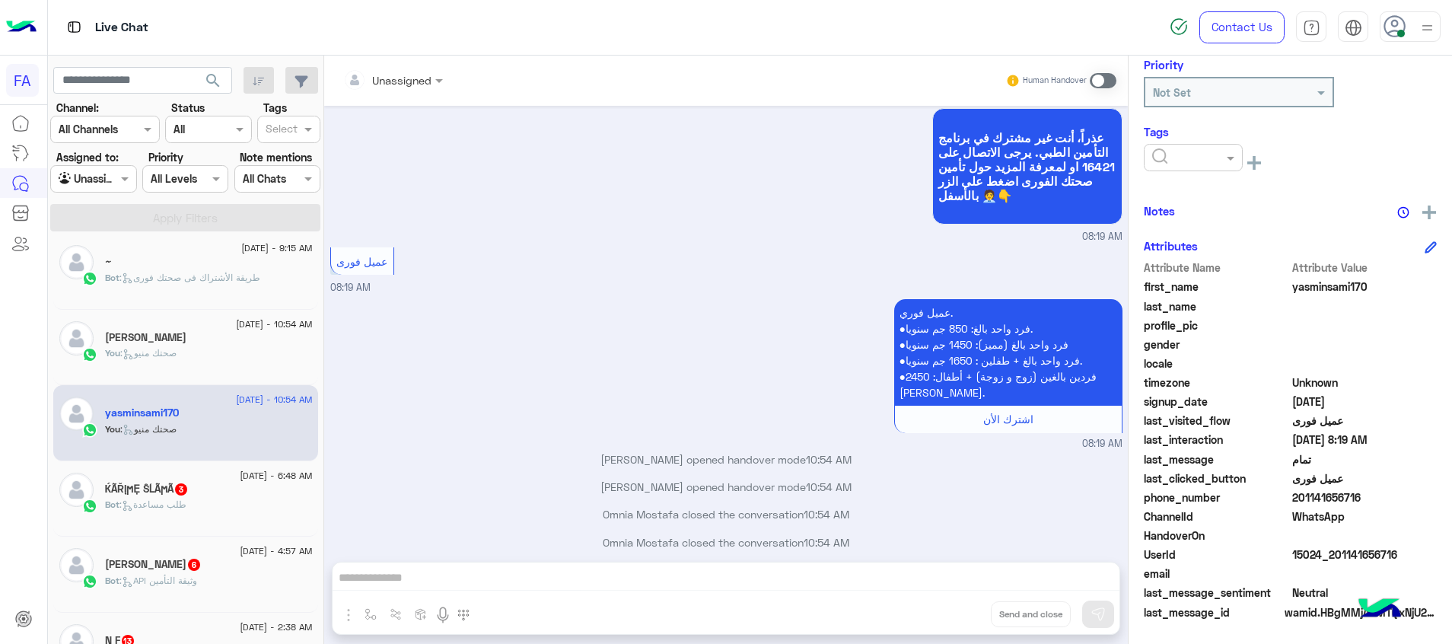
scroll to position [2597, 0]
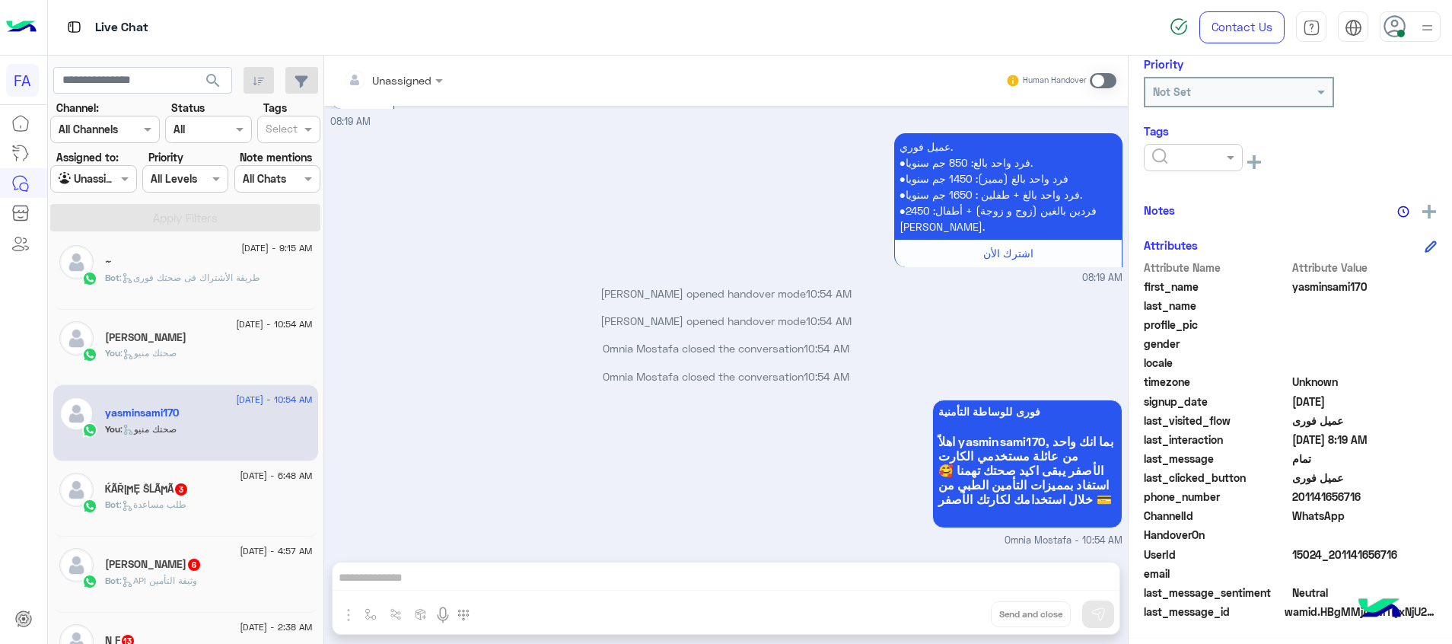
click at [161, 503] on span ": طلب مساعدة" at bounding box center [153, 504] width 67 height 11
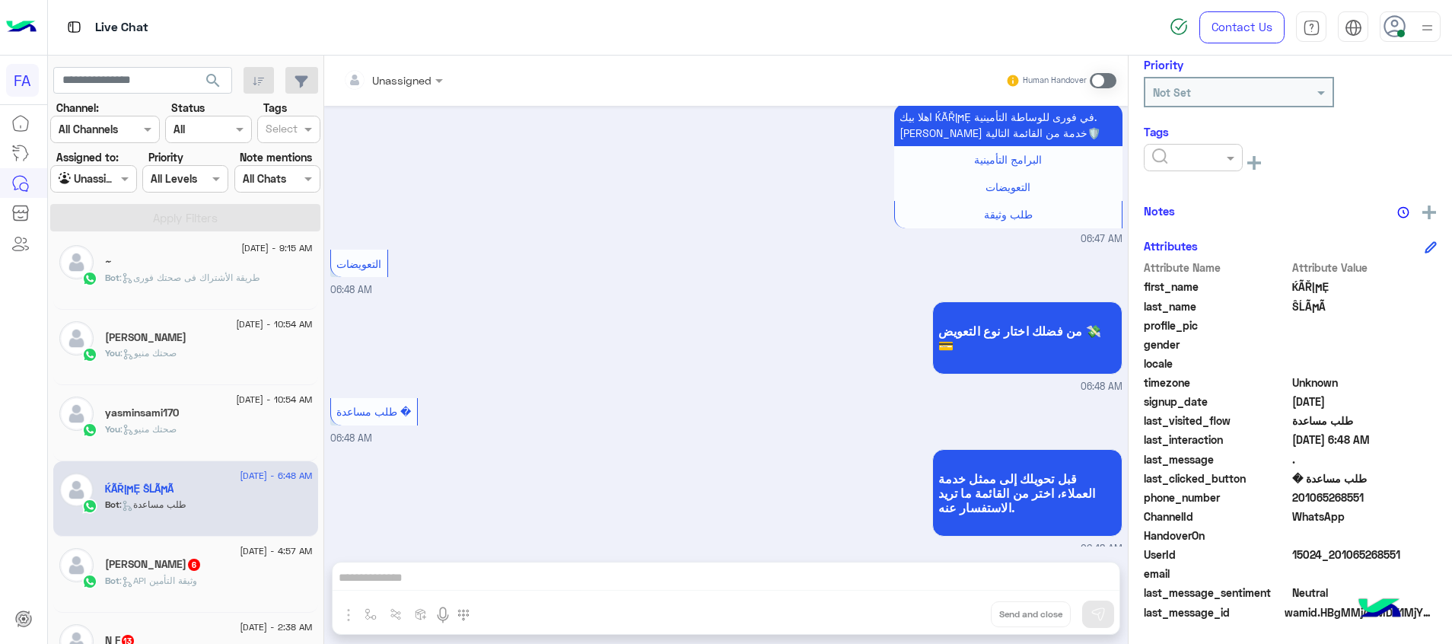
scroll to position [94, 0]
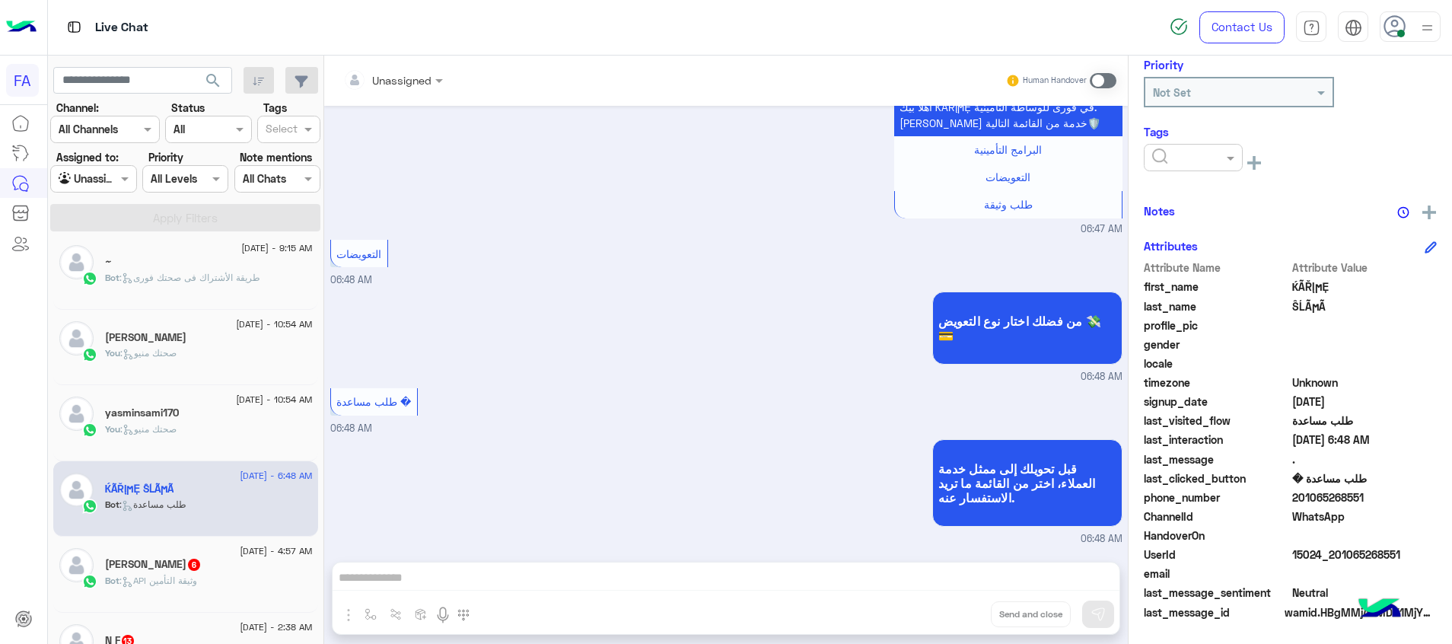
click at [231, 566] on div "احمد سماره 6" at bounding box center [209, 566] width 208 height 16
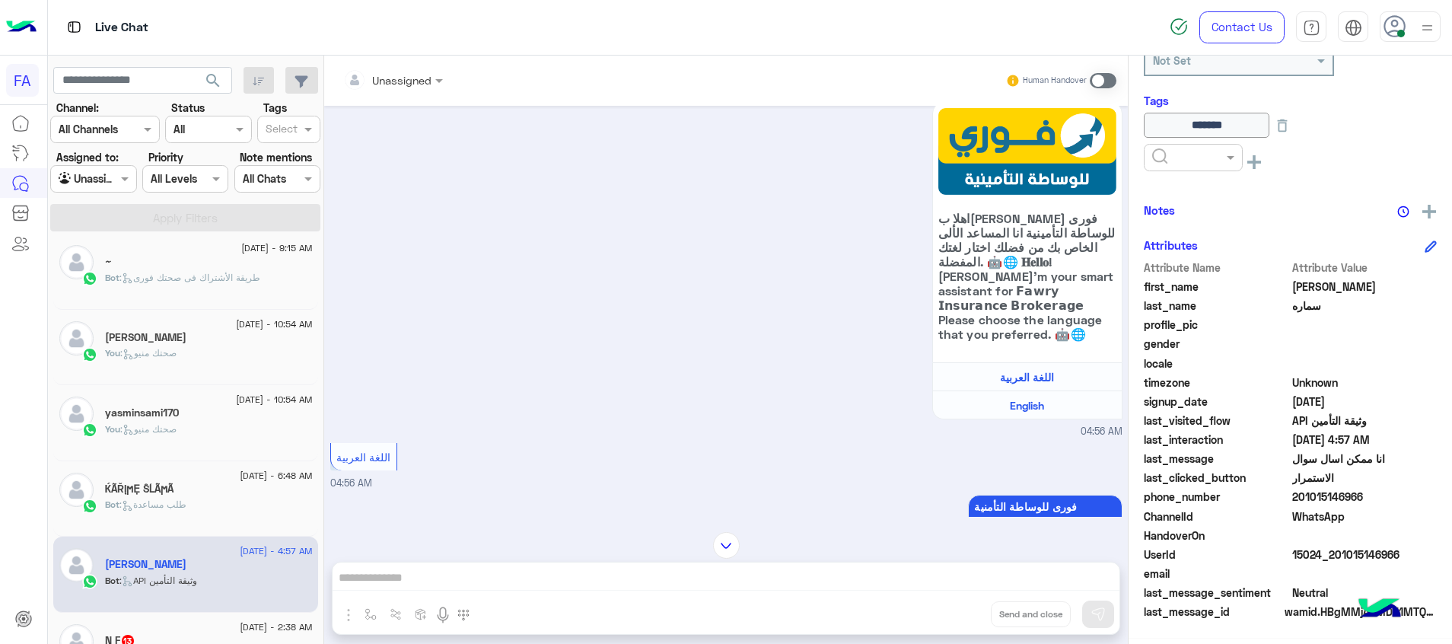
scroll to position [493, 0]
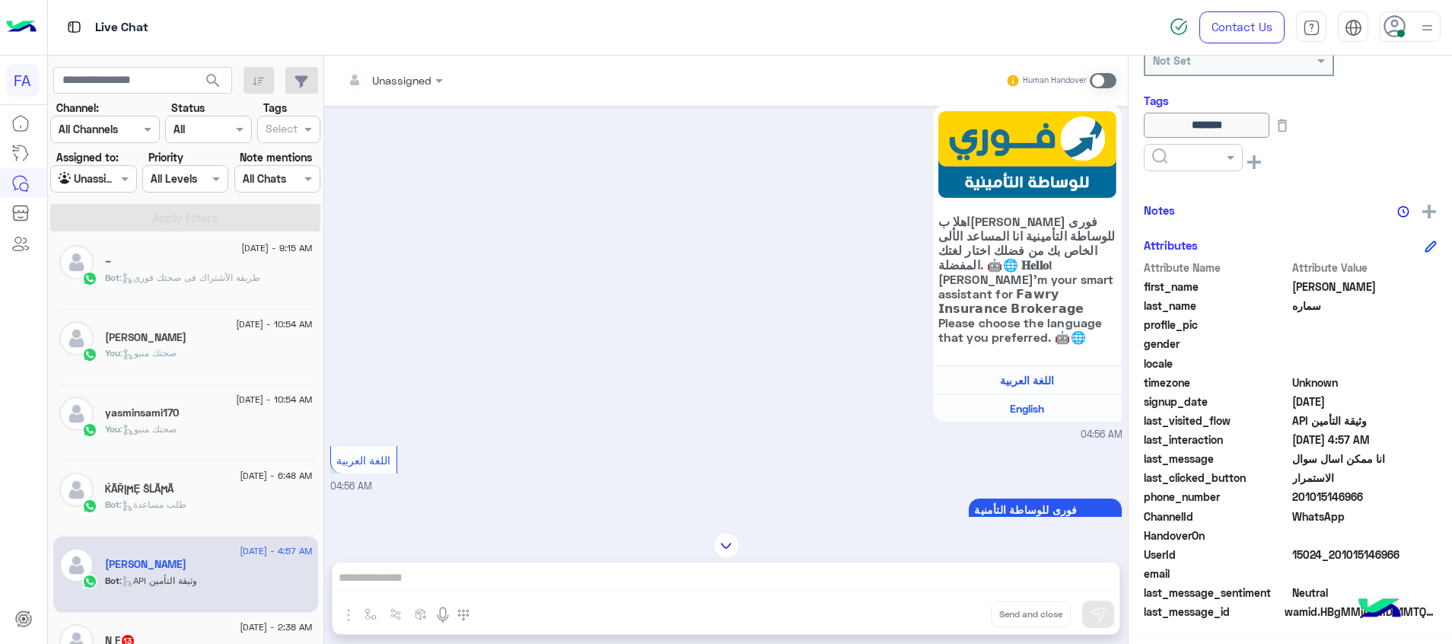
click at [1101, 85] on span at bounding box center [1103, 80] width 27 height 15
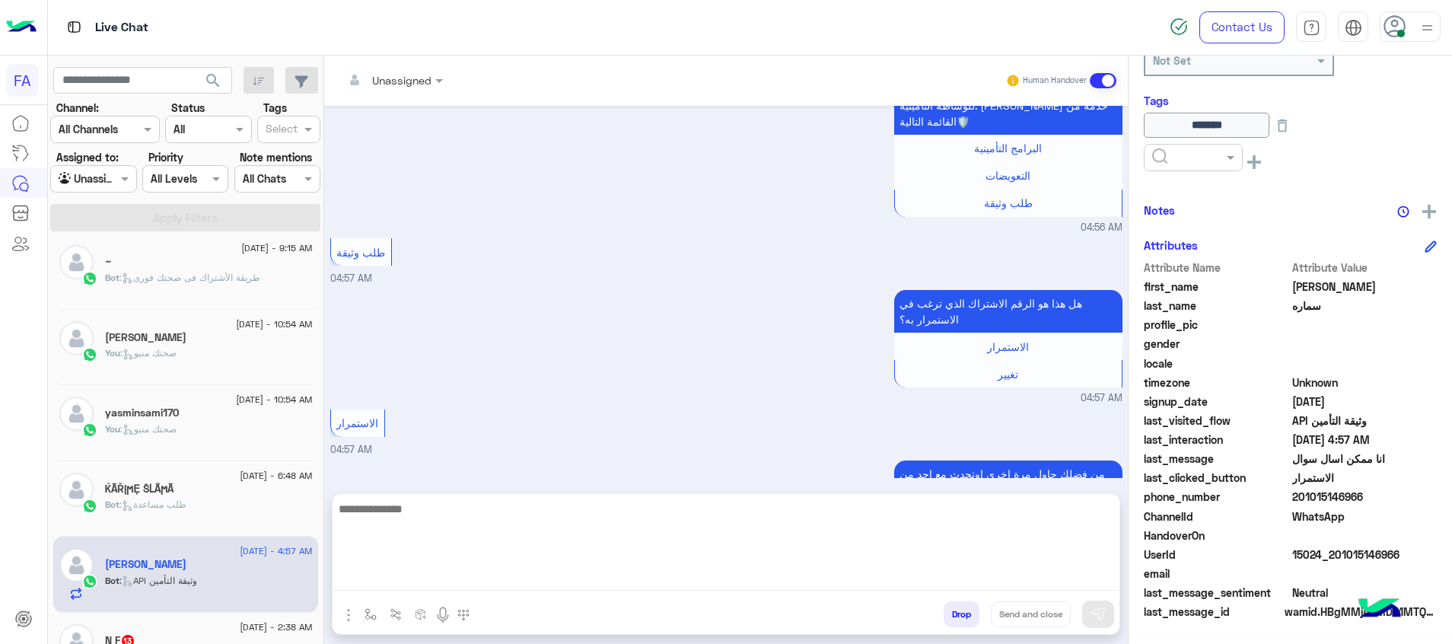
click at [1068, 581] on textarea at bounding box center [726, 544] width 787 height 91
paste textarea "**********"
type textarea "**********"
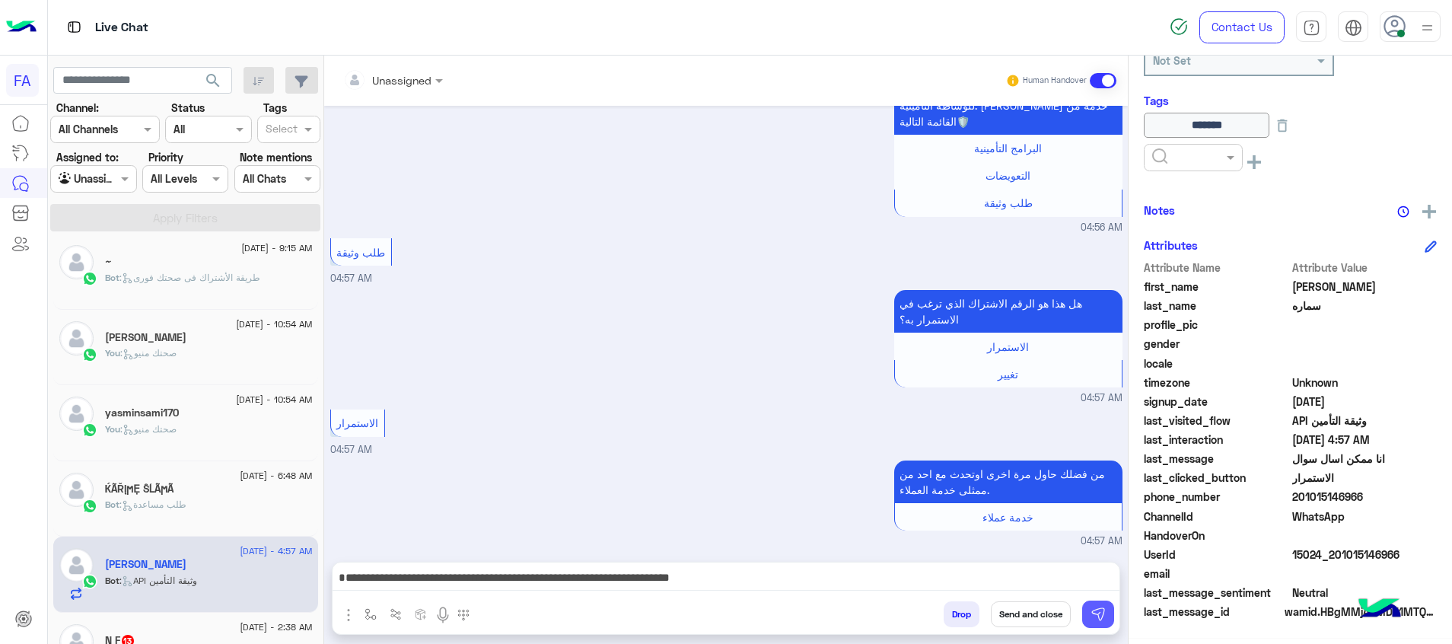
click at [1097, 611] on img at bounding box center [1098, 614] width 15 height 15
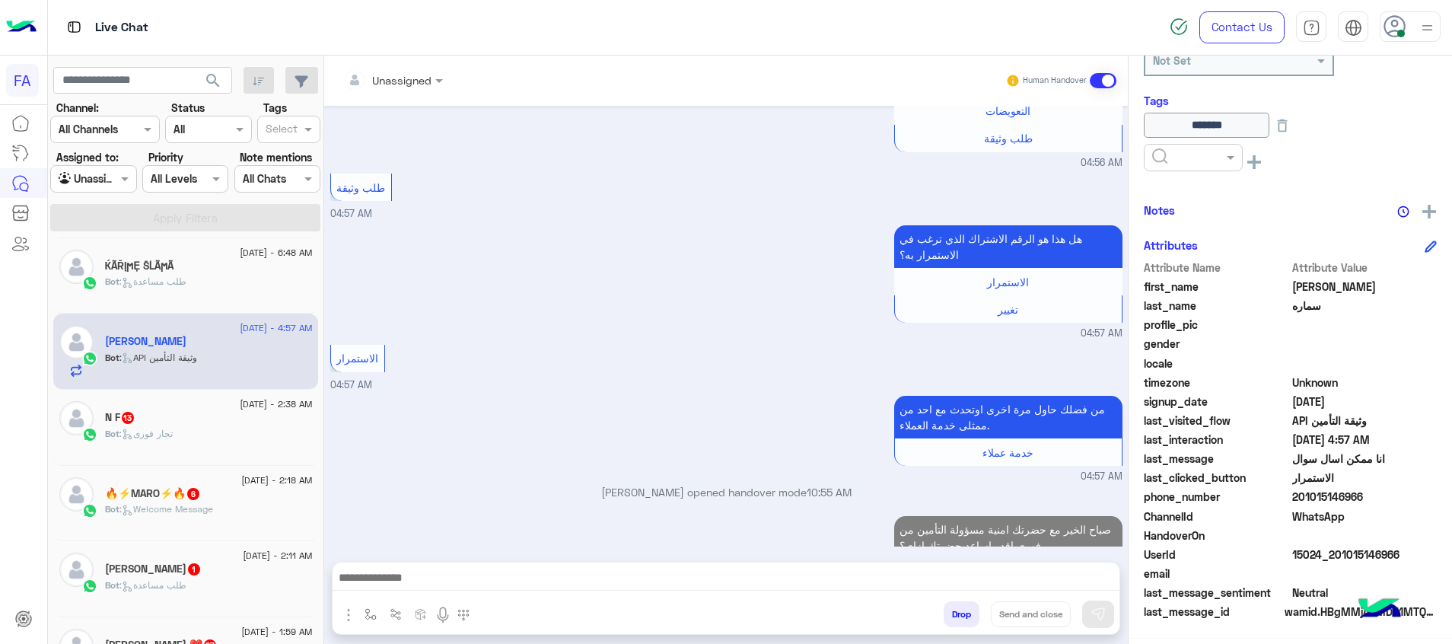
scroll to position [692, 0]
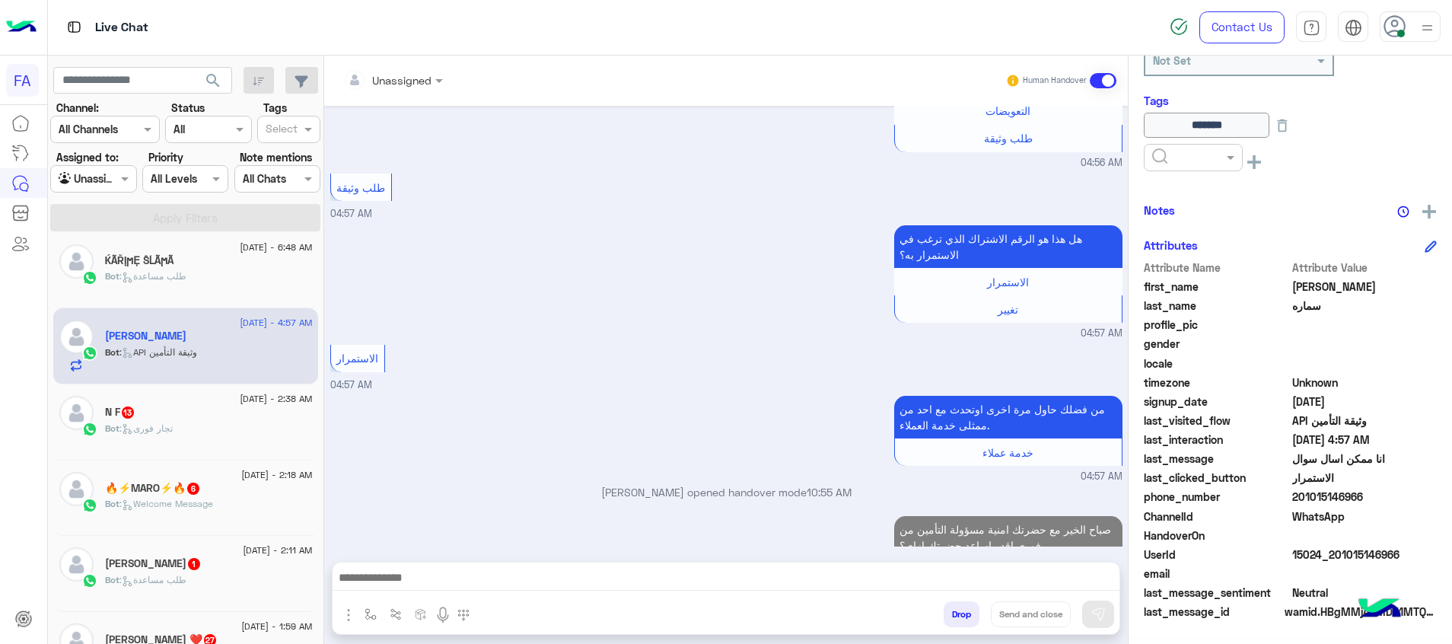
click at [257, 431] on div "Bot : تجار فورى" at bounding box center [209, 435] width 208 height 27
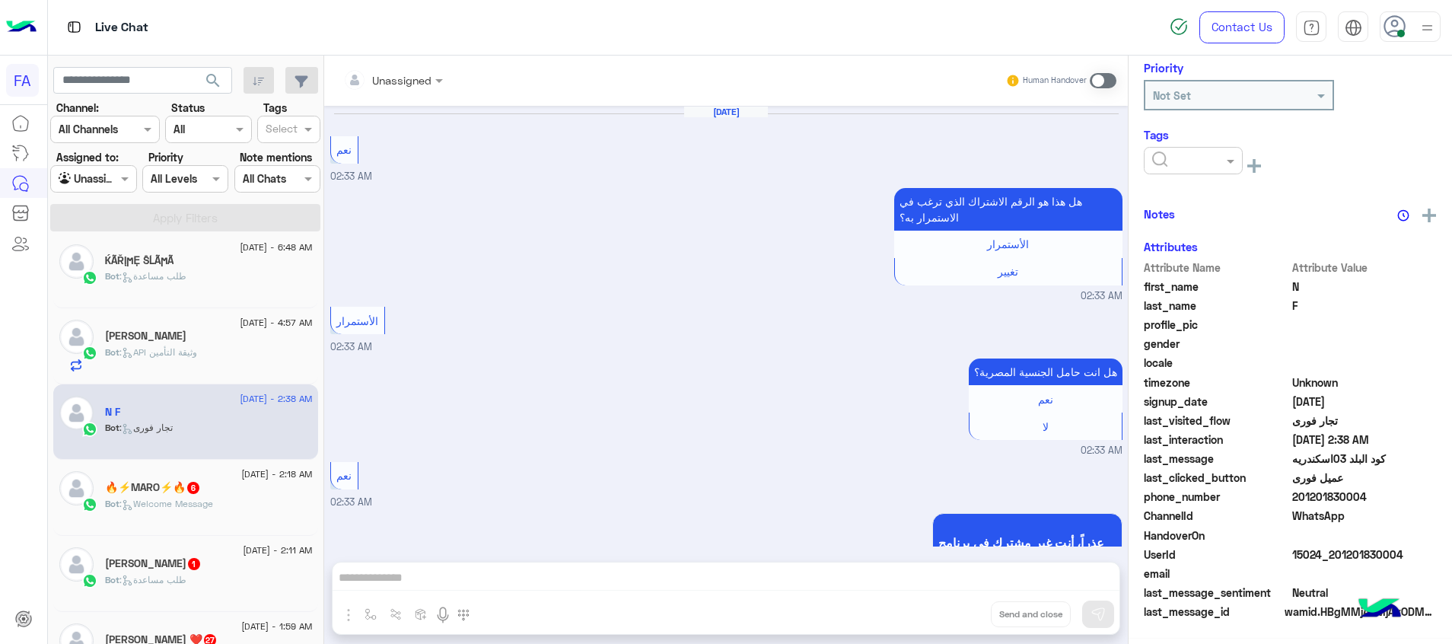
scroll to position [1068, 0]
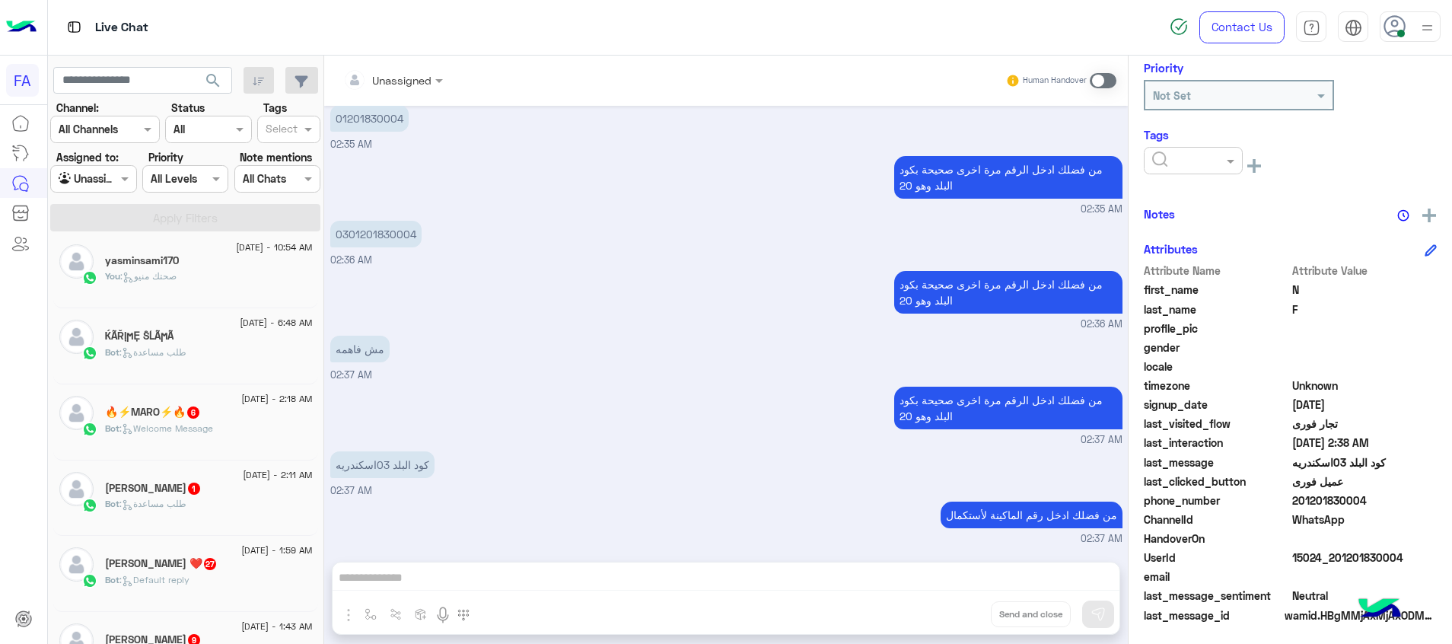
scroll to position [209, 0]
click at [231, 406] on div "🔥⚡️MARO⚡️🔥 6" at bounding box center [209, 414] width 208 height 16
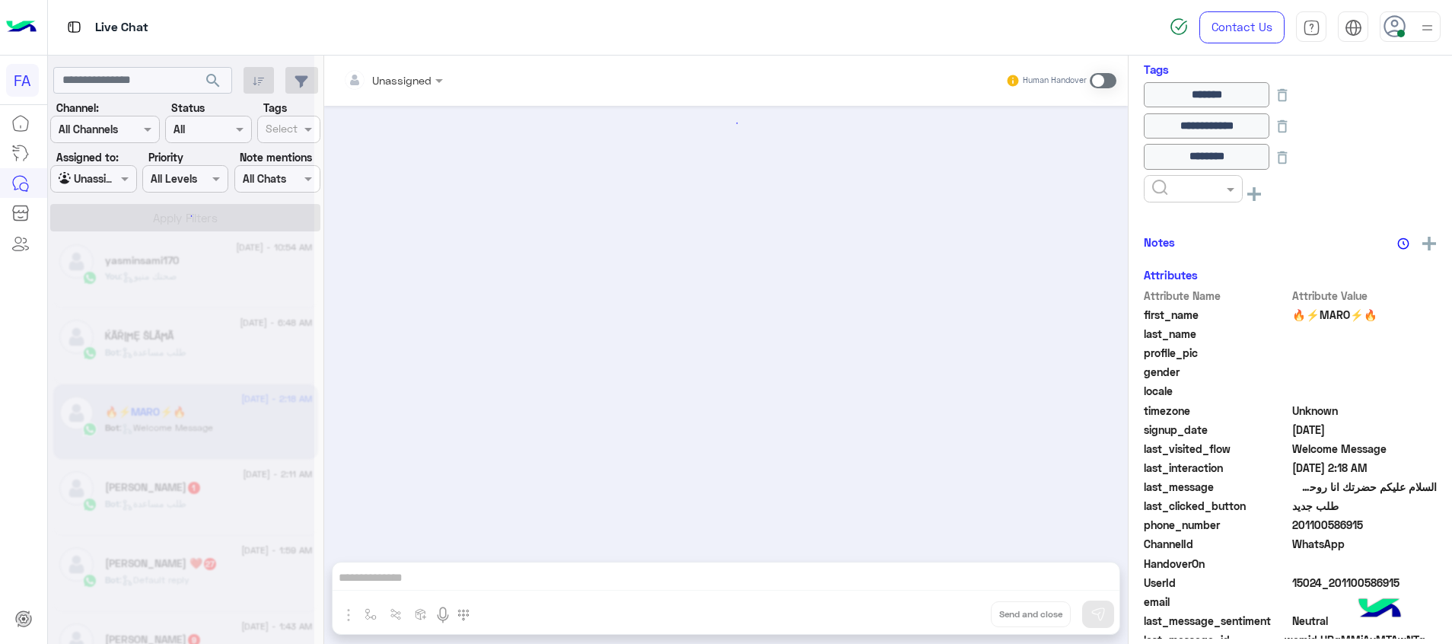
scroll to position [1635, 0]
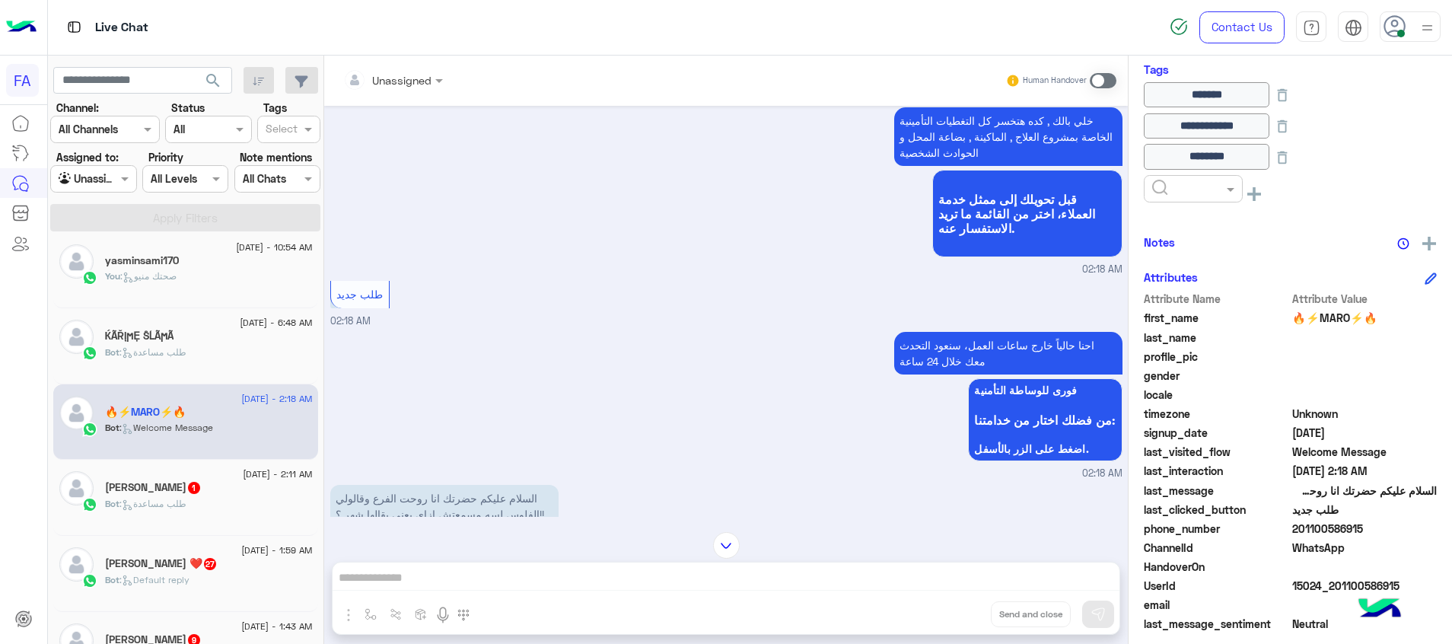
click at [218, 355] on div "Bot : طلب مساعدة" at bounding box center [209, 359] width 208 height 27
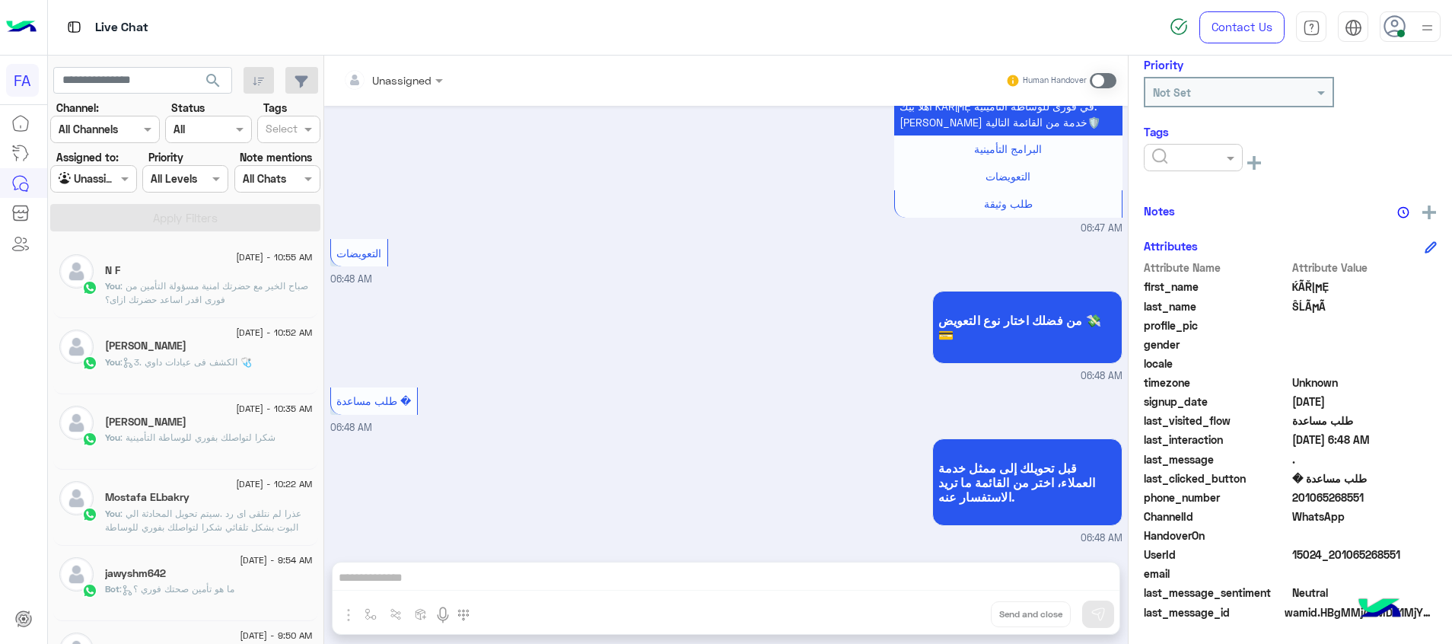
click at [215, 75] on span "search" at bounding box center [213, 81] width 18 height 18
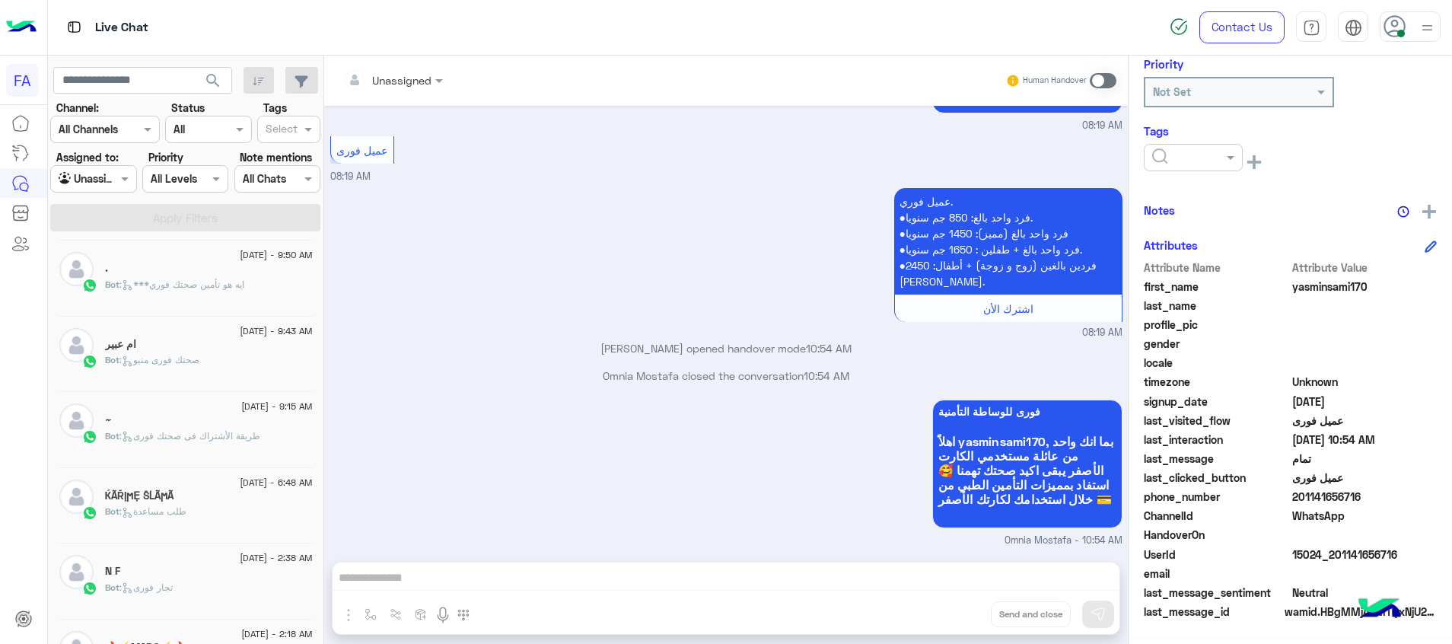
click at [253, 410] on span "26 August - 9:15 AM" at bounding box center [276, 407] width 71 height 14
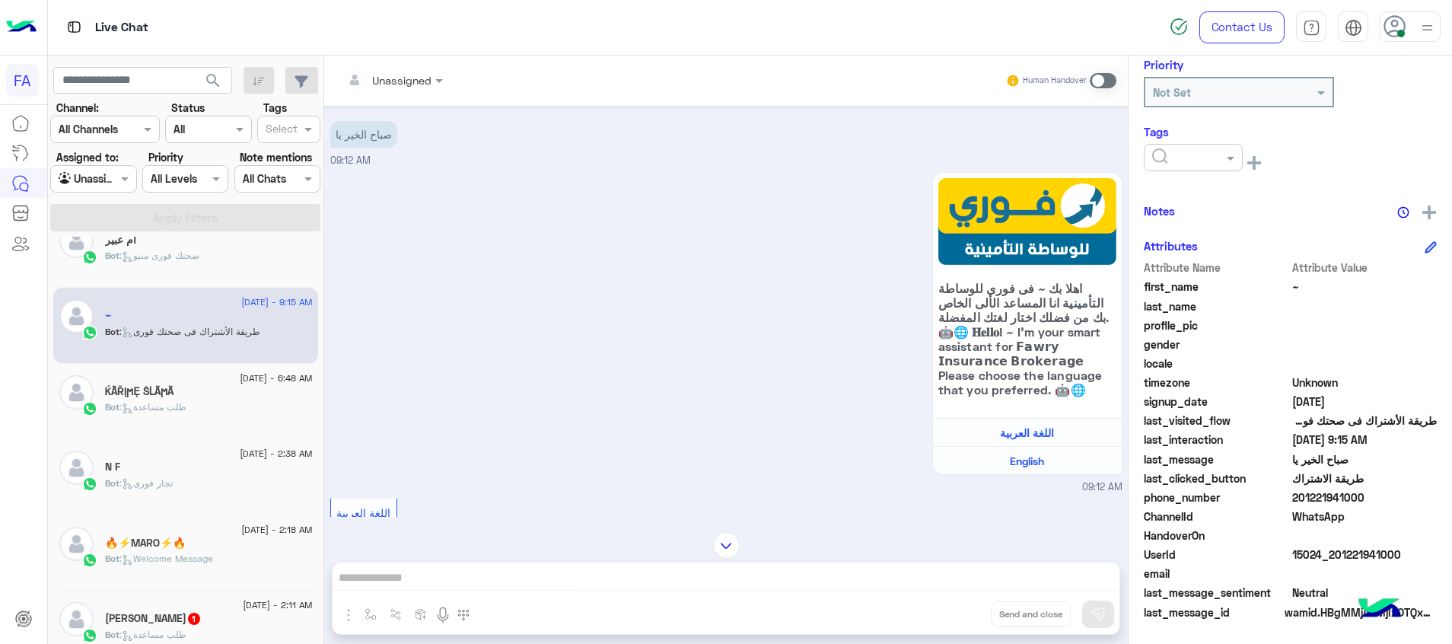
click at [199, 460] on div "26 August - 2:38 AM" at bounding box center [209, 456] width 208 height 10
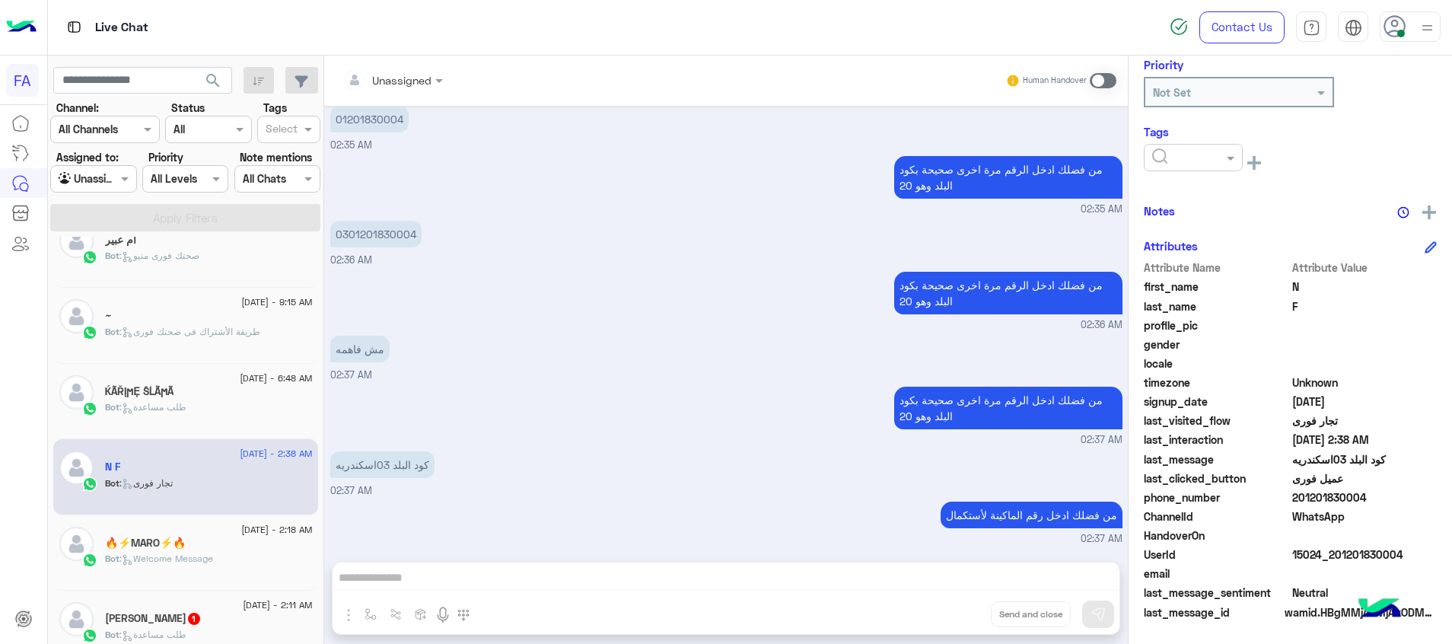
click at [183, 561] on span ": Welcome Message" at bounding box center [167, 558] width 94 height 11
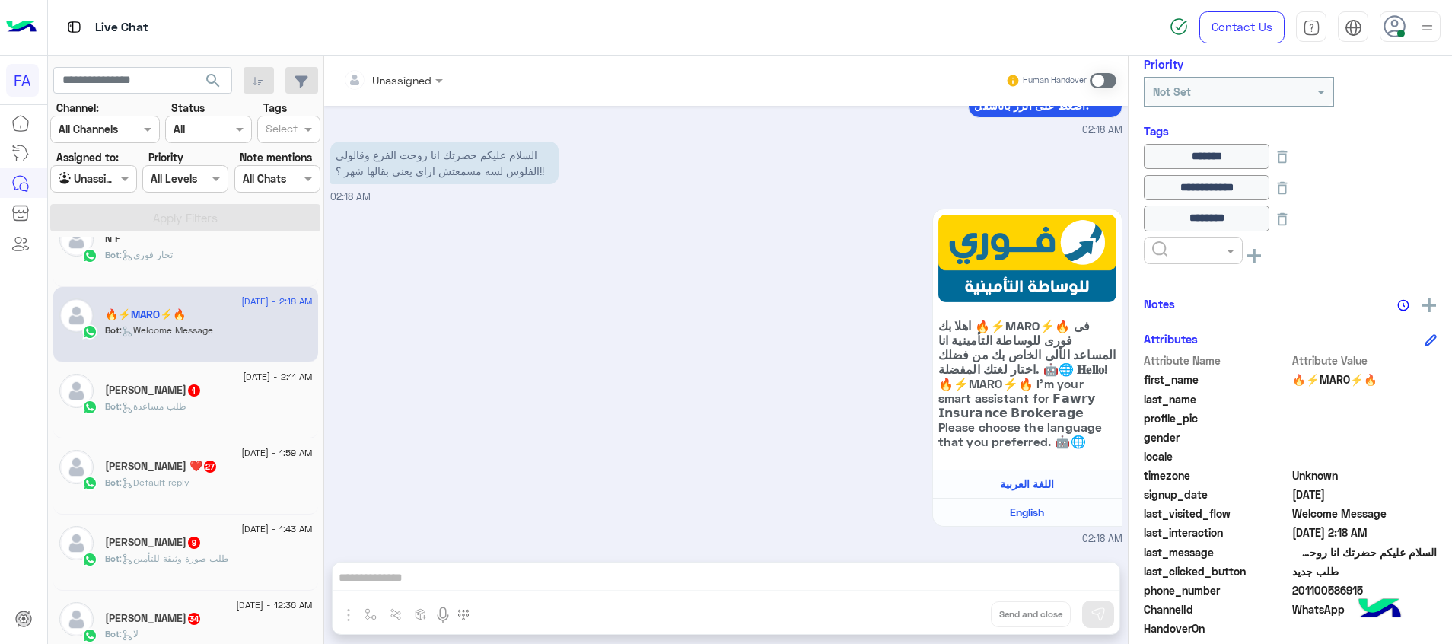
click at [180, 392] on h5 "Mohamed Elmasry 1" at bounding box center [153, 390] width 97 height 13
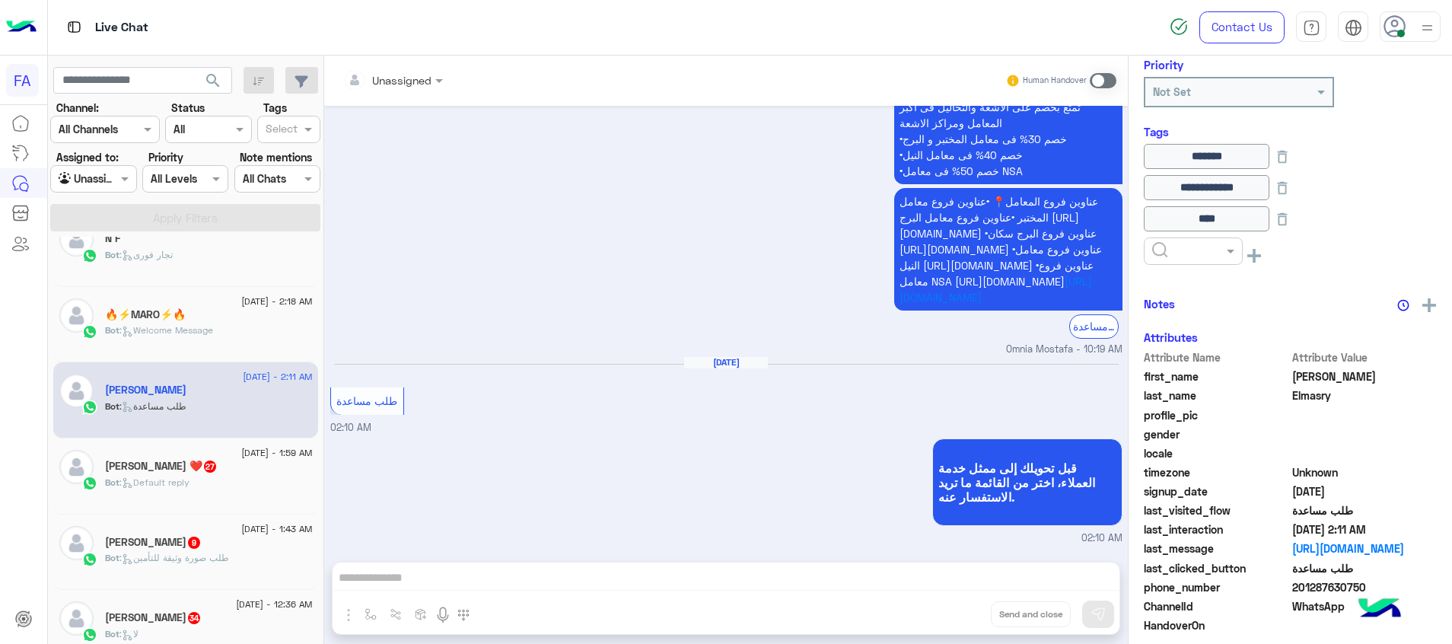
click at [216, 466] on div "رجب تيتوا ❤️ 27" at bounding box center [209, 468] width 208 height 16
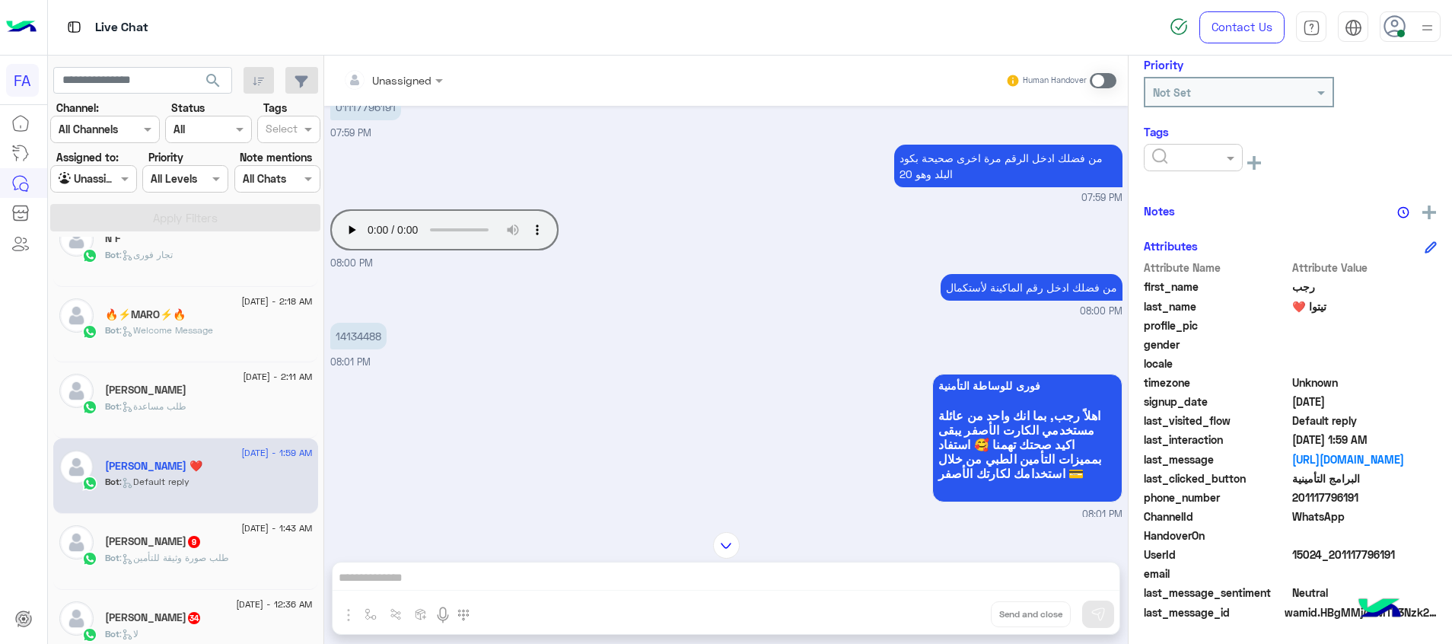
scroll to position [288, 0]
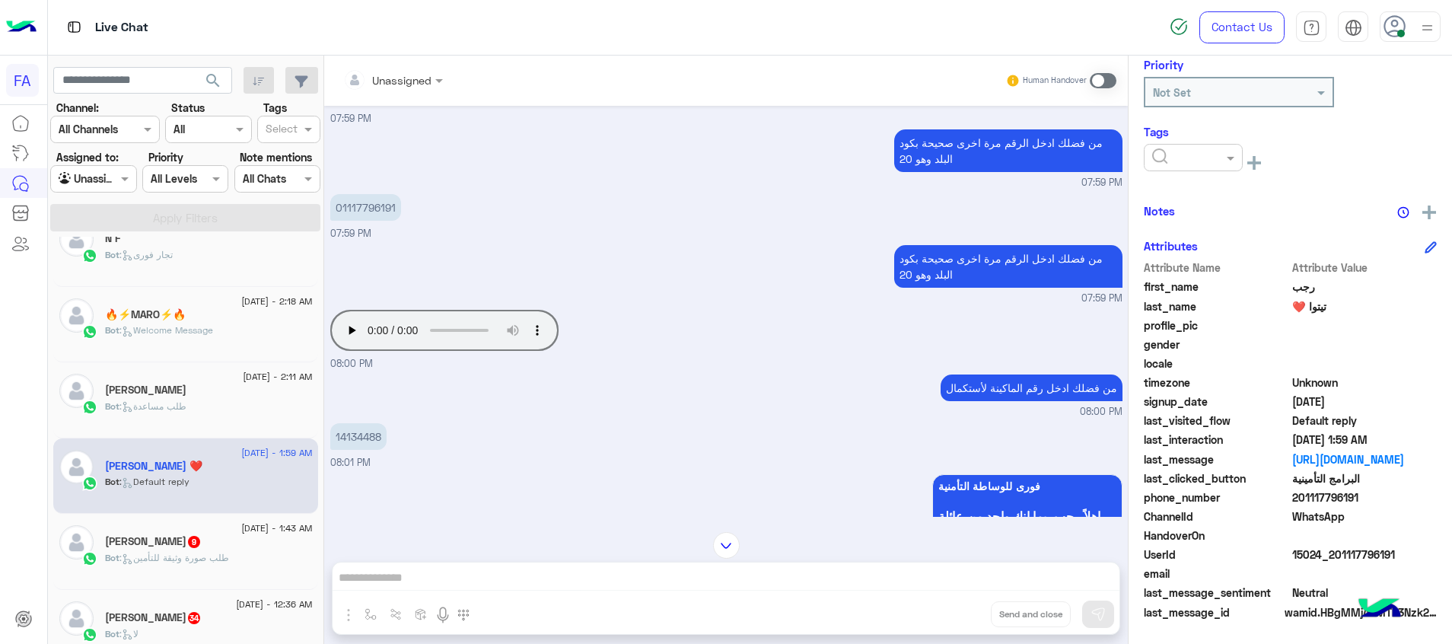
click at [359, 436] on p "14134488" at bounding box center [358, 436] width 56 height 27
click at [1098, 79] on span at bounding box center [1103, 80] width 27 height 15
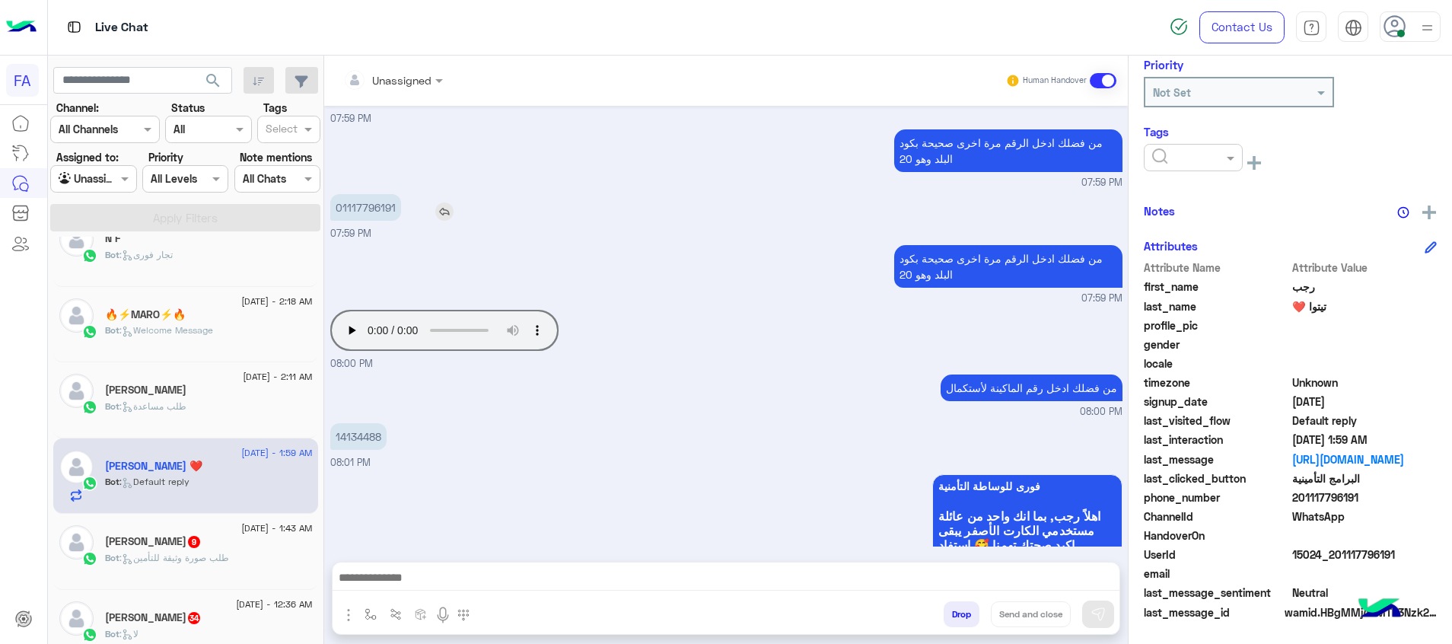
scroll to position [3739, 0]
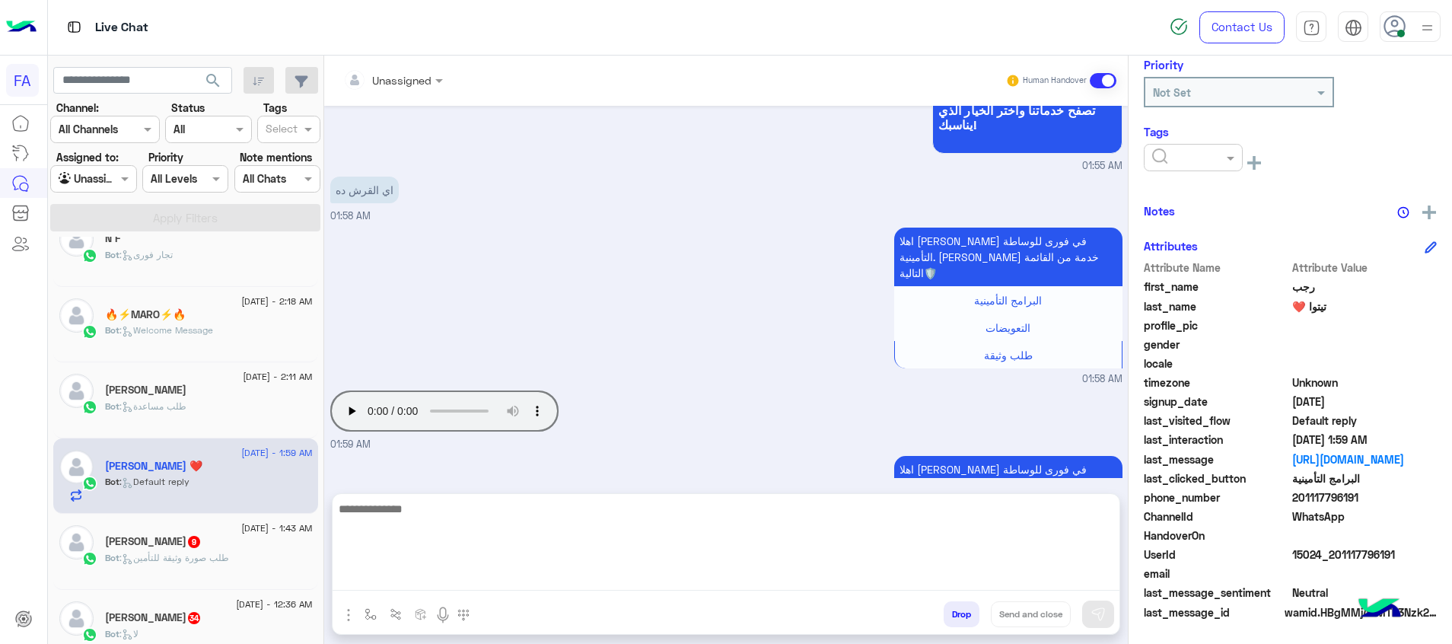
drag, startPoint x: 1031, startPoint y: 575, endPoint x: 1097, endPoint y: 590, distance: 68.0
click at [1031, 575] on textarea at bounding box center [726, 544] width 787 height 91
paste textarea "**********"
type textarea "**********"
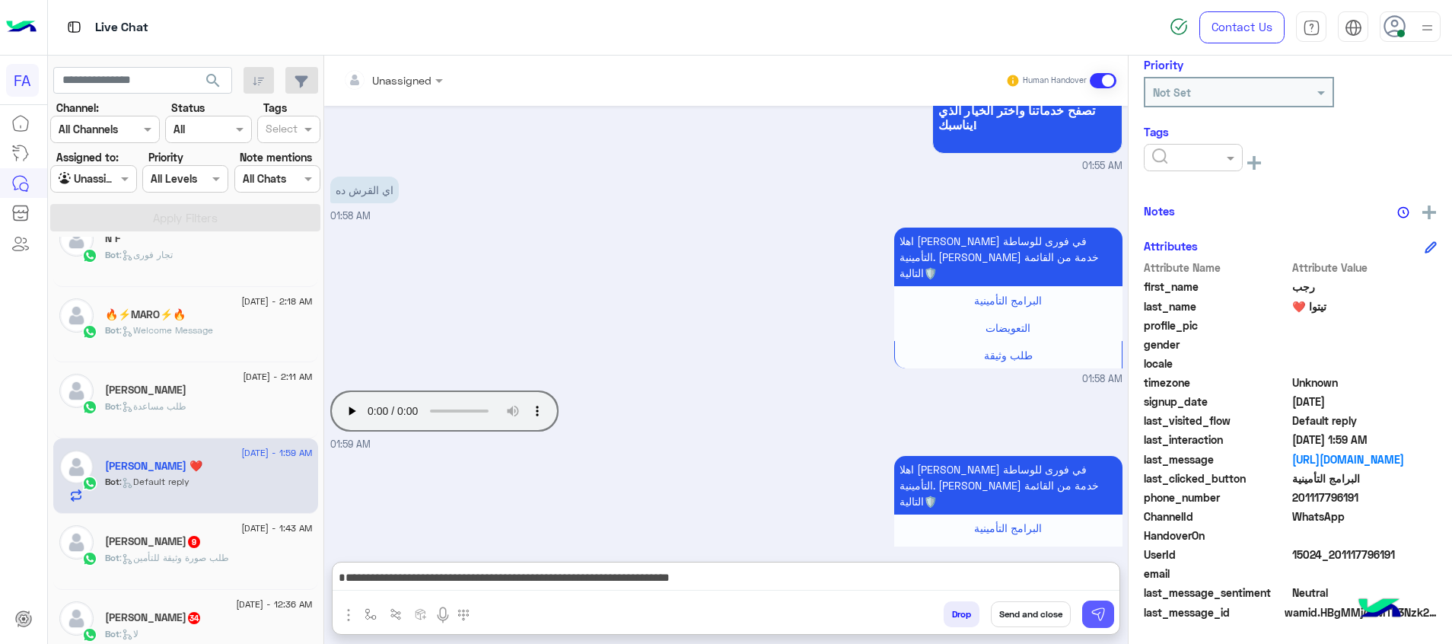
click at [1098, 604] on button at bounding box center [1098, 614] width 32 height 27
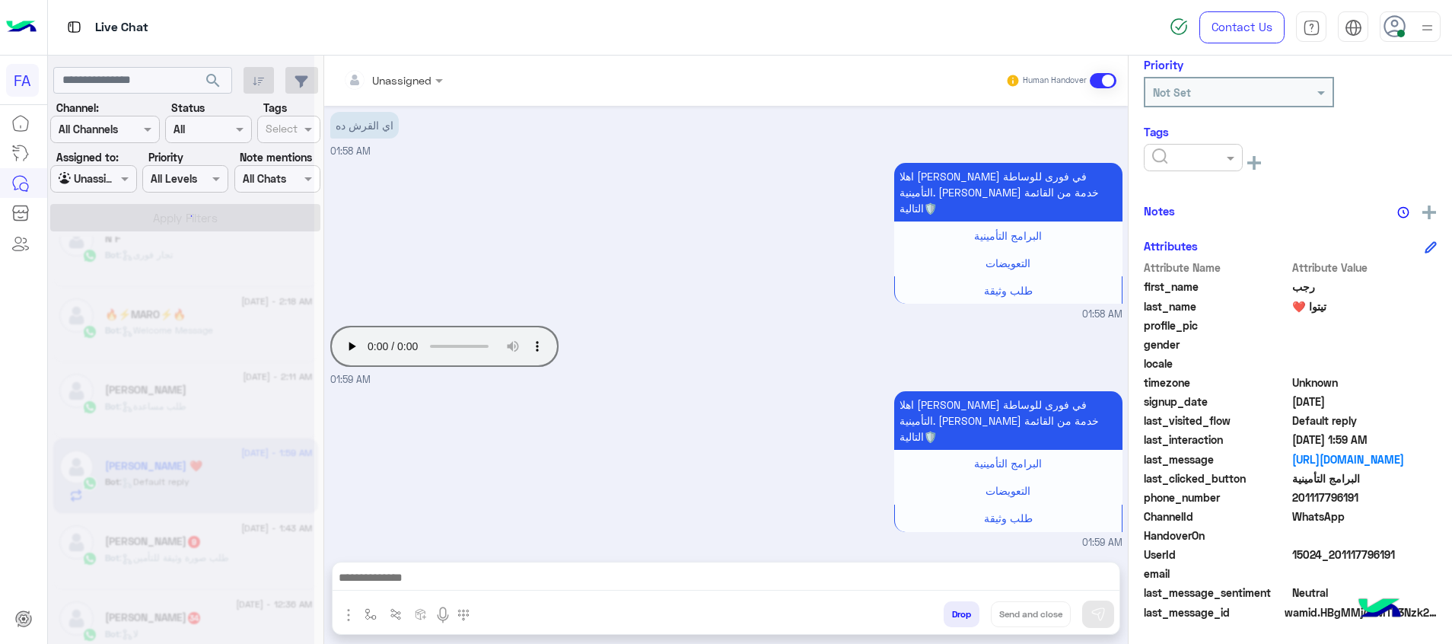
scroll to position [3831, 0]
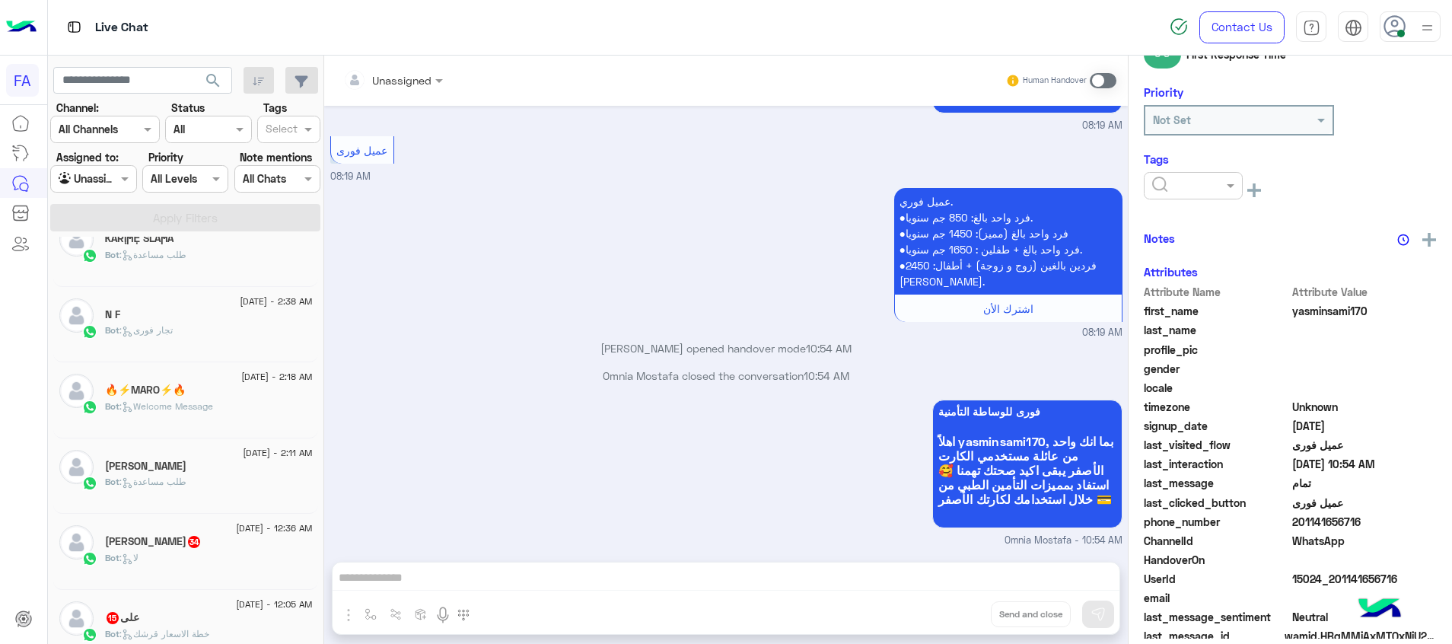
scroll to position [234, 0]
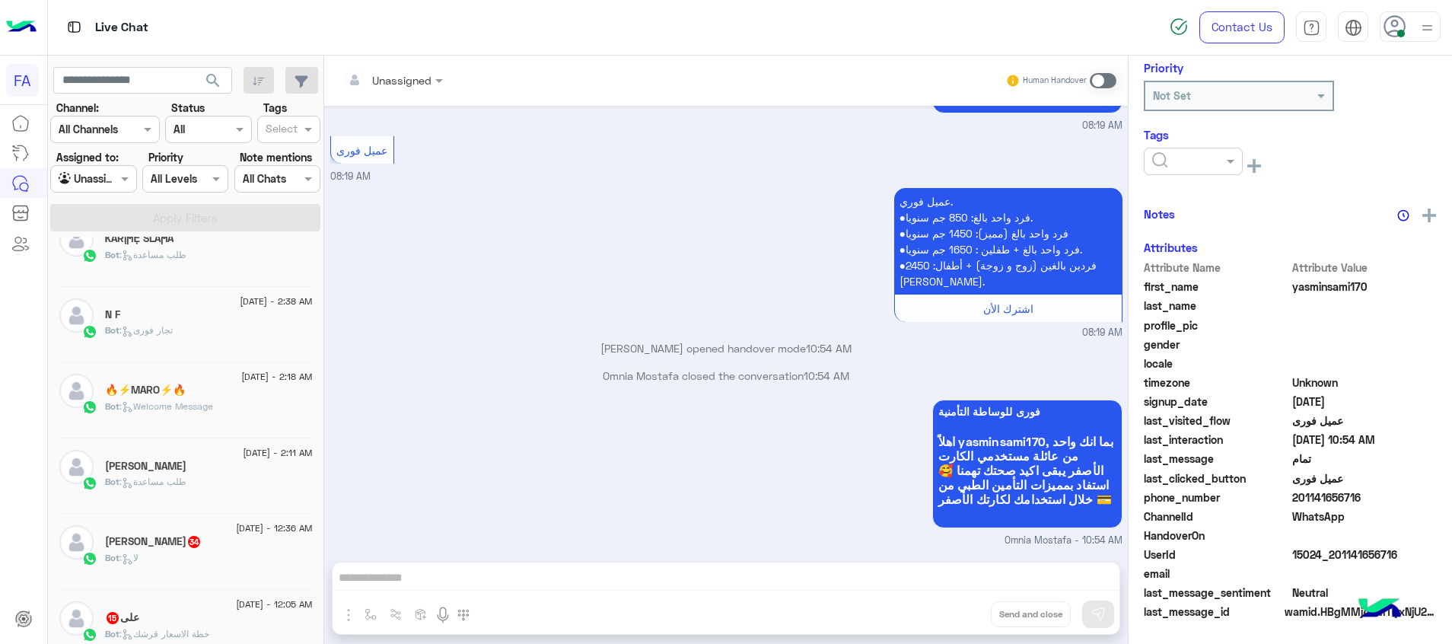
click at [241, 550] on div "ميس راندا 34" at bounding box center [209, 543] width 208 height 16
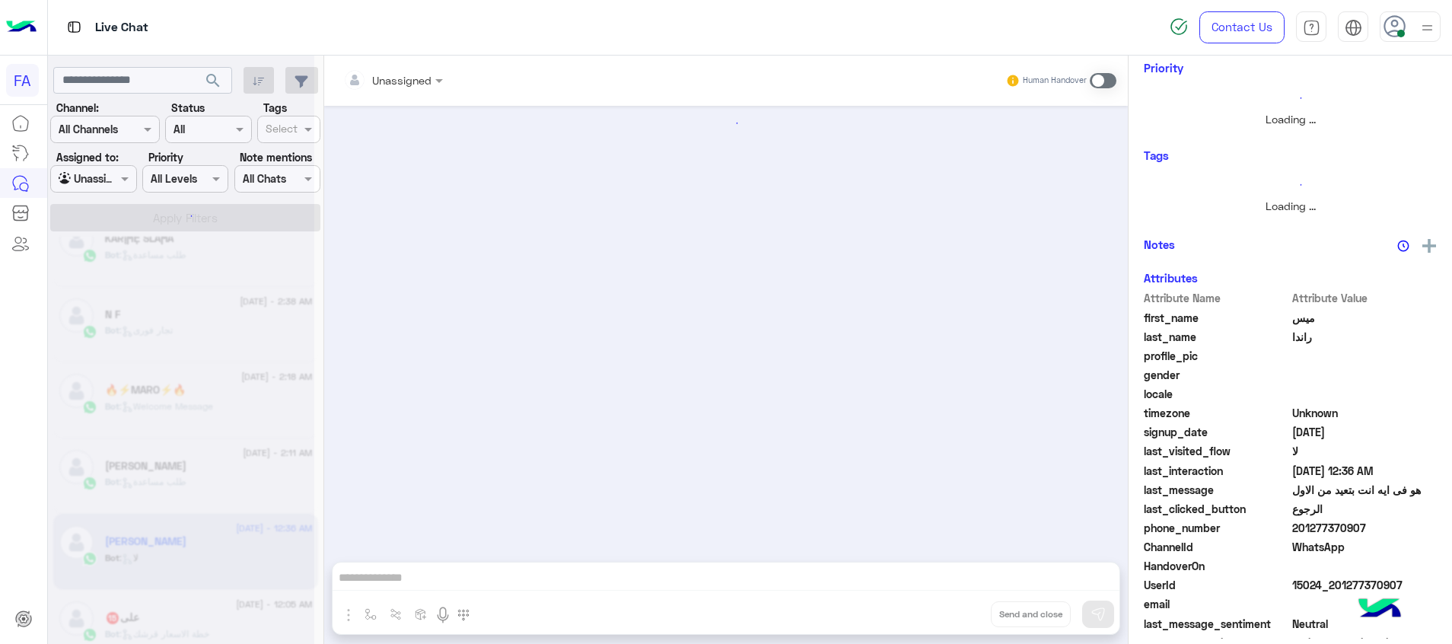
scroll to position [237, 0]
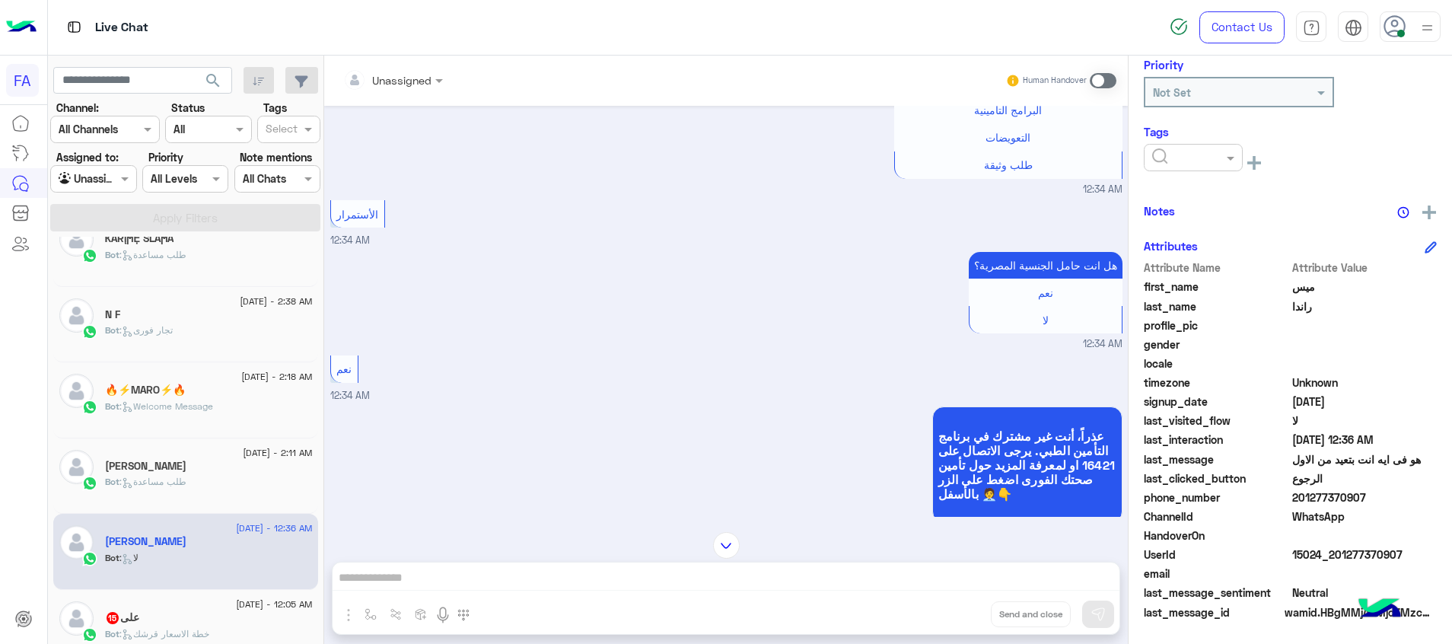
click at [199, 483] on div "Bot : طلب مساعدة" at bounding box center [209, 488] width 208 height 27
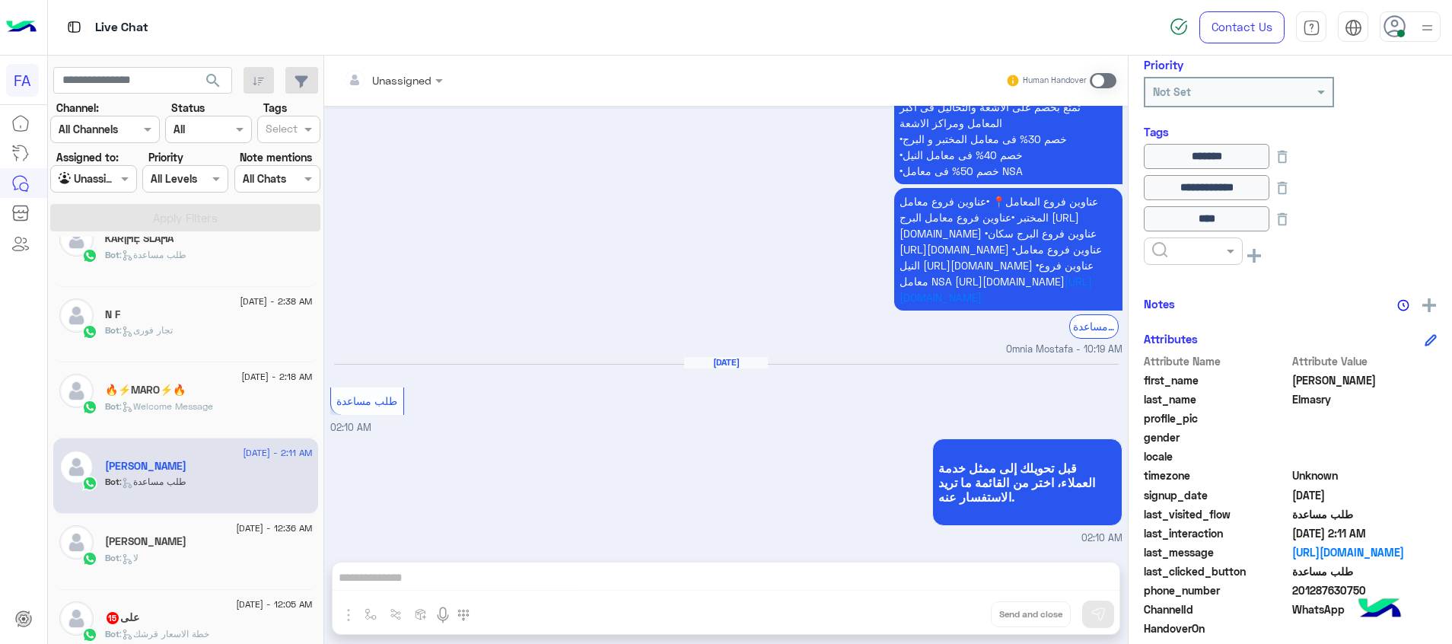
click at [257, 533] on span "26 August - 12:36 AM" at bounding box center [274, 528] width 76 height 14
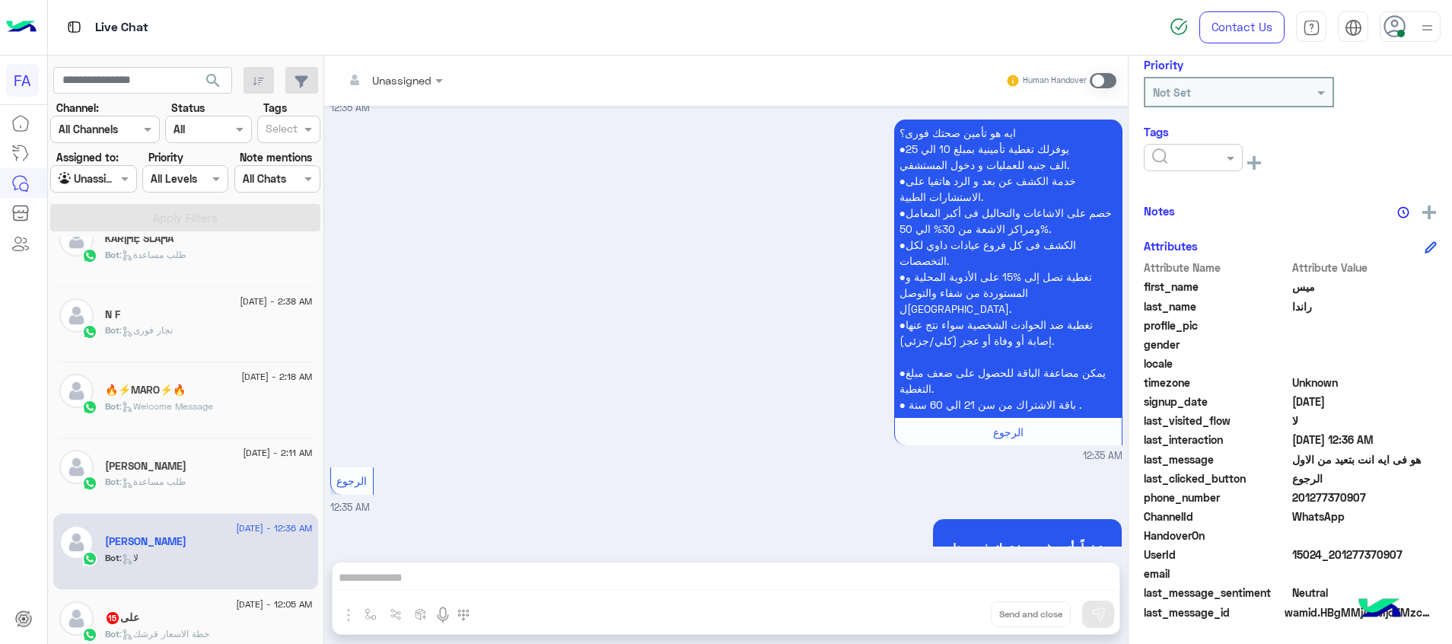
scroll to position [3058, 0]
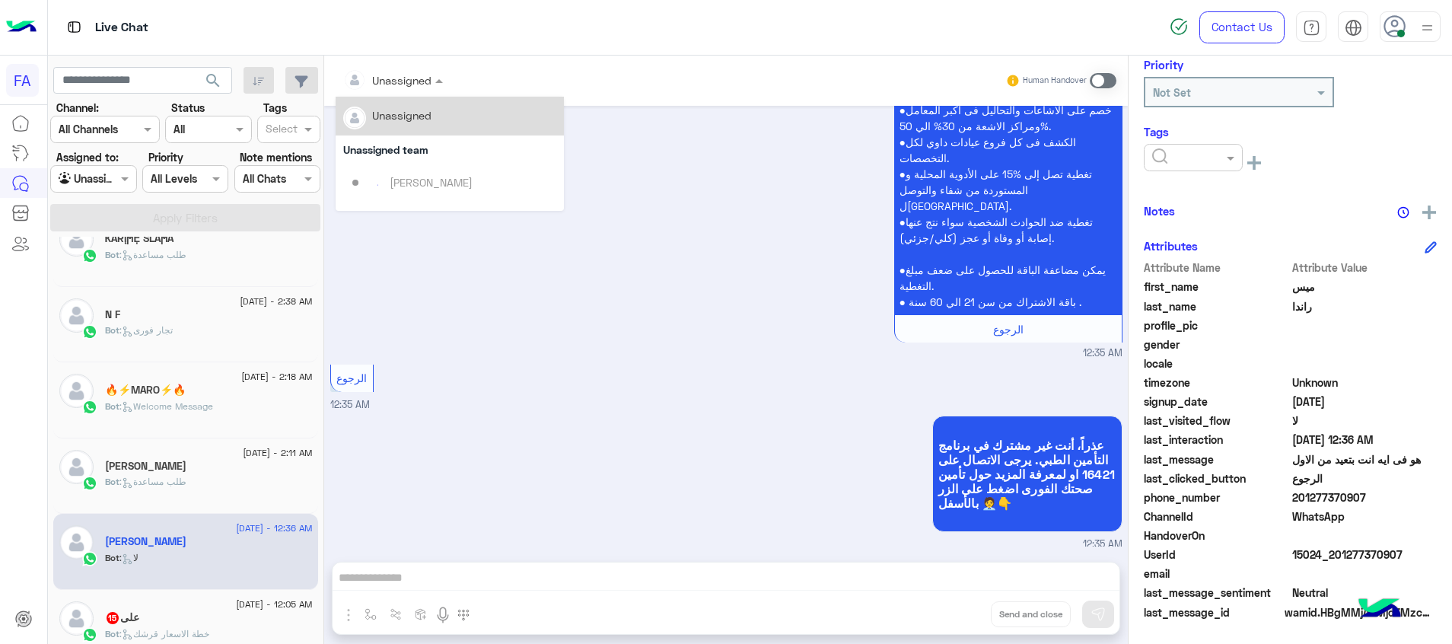
click at [408, 78] on div at bounding box center [393, 80] width 115 height 18
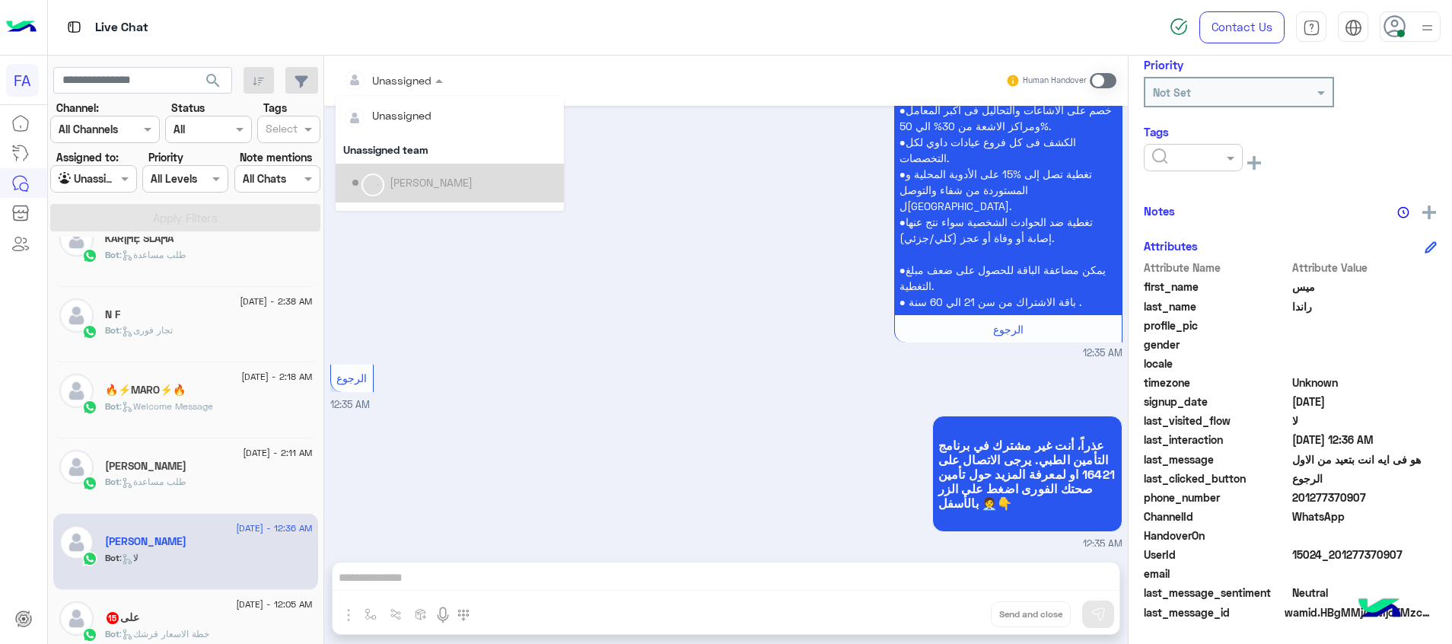
scroll to position [97, 0]
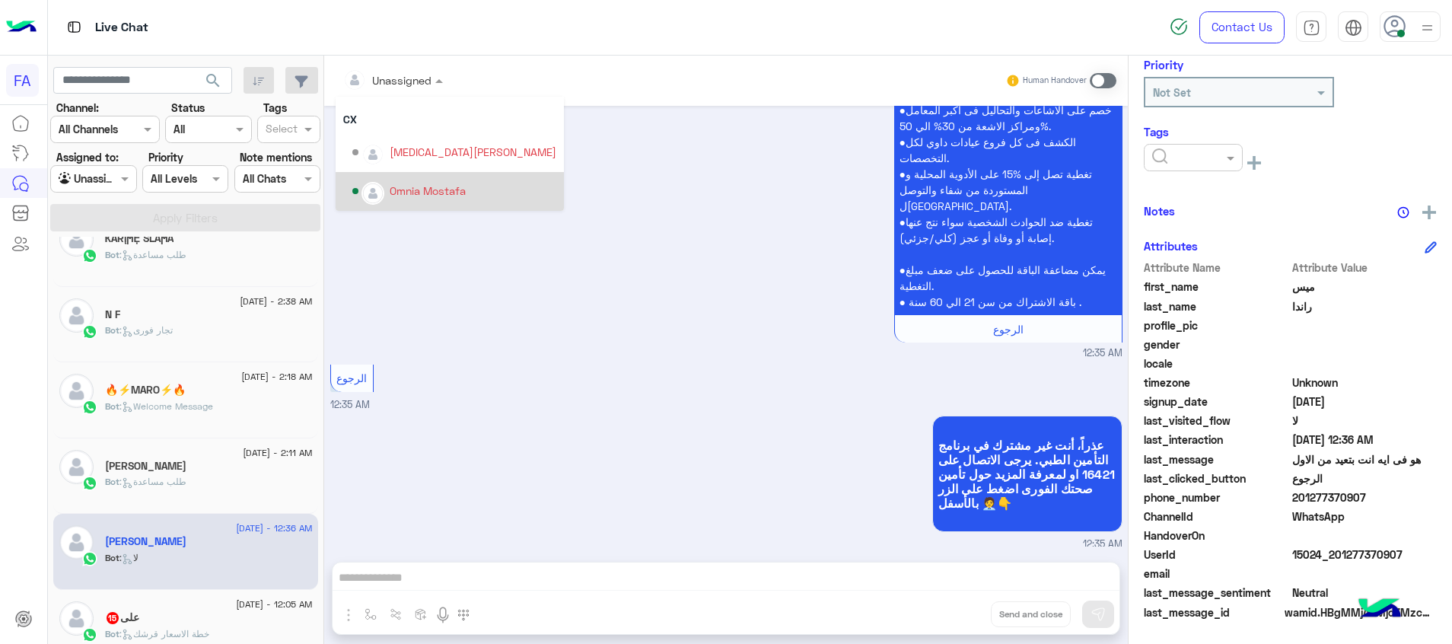
click at [429, 183] on div "Omnia Mostafa" at bounding box center [428, 191] width 76 height 16
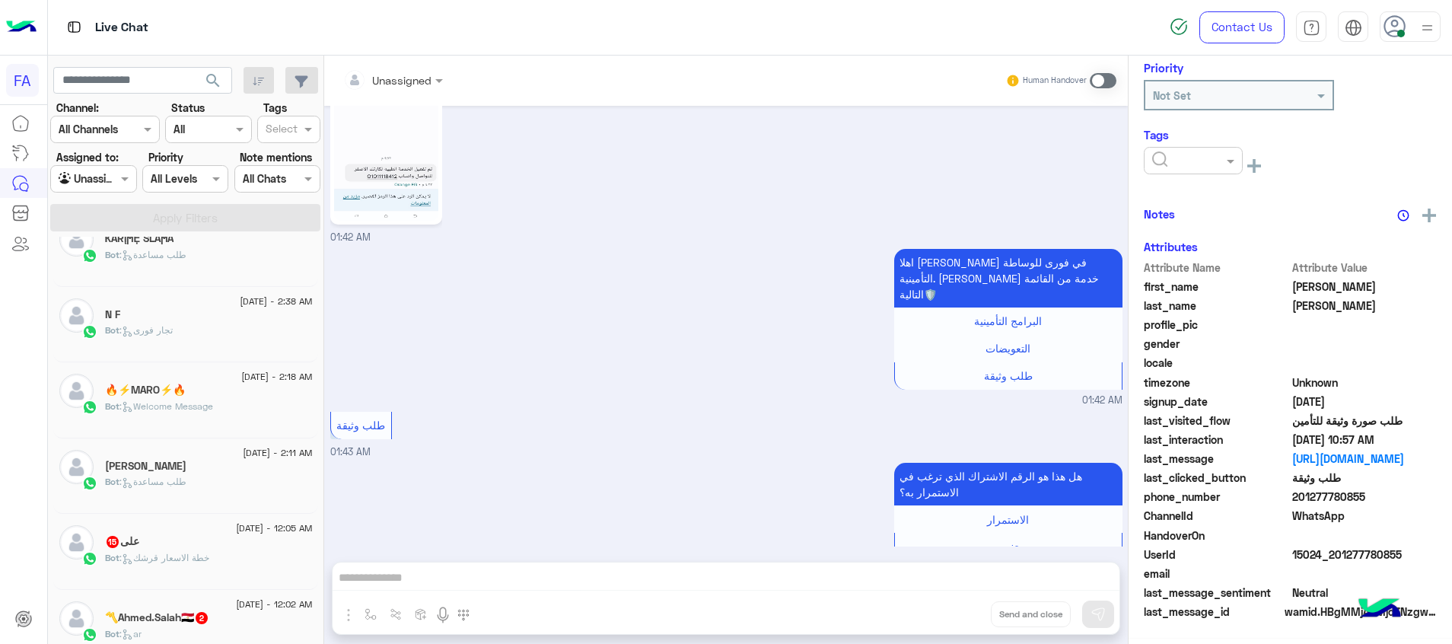
click at [218, 575] on div "Bot : خطة الاسعار قرشك" at bounding box center [209, 564] width 208 height 27
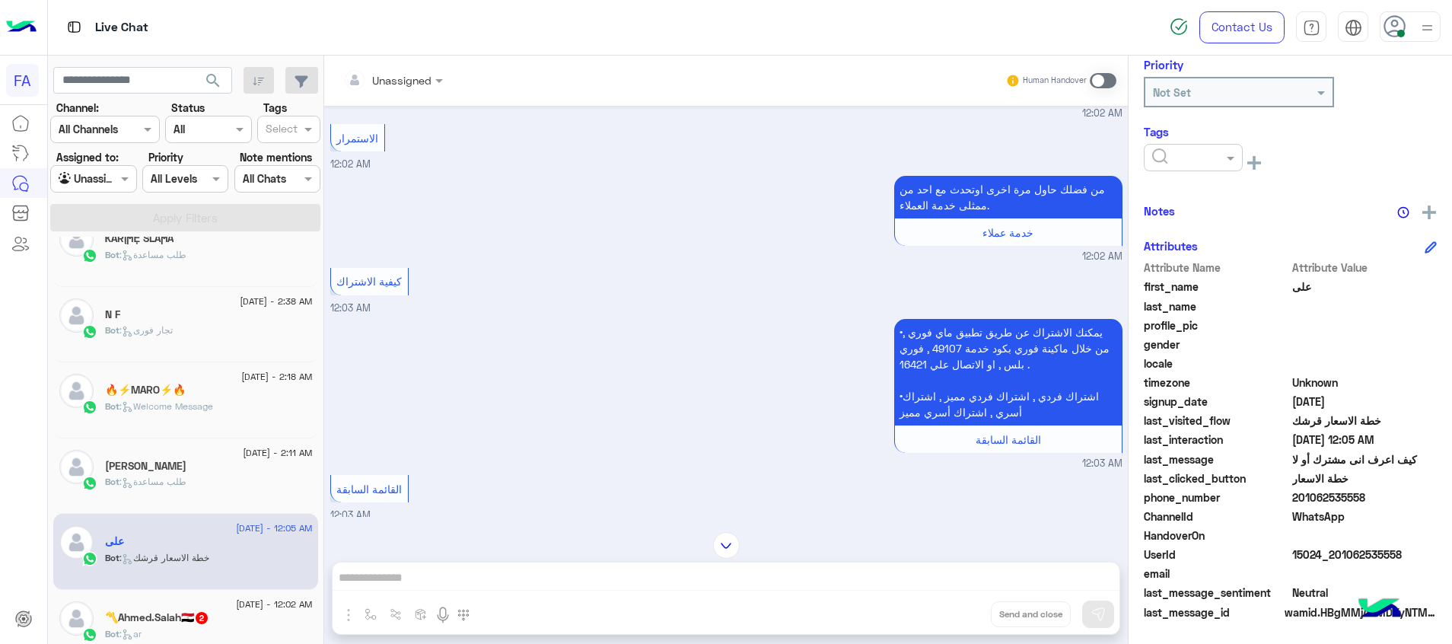
drag, startPoint x: 1405, startPoint y: 550, endPoint x: 1334, endPoint y: 557, distance: 71.9
click at [1334, 557] on span "15024_201062535558" at bounding box center [1365, 555] width 145 height 16
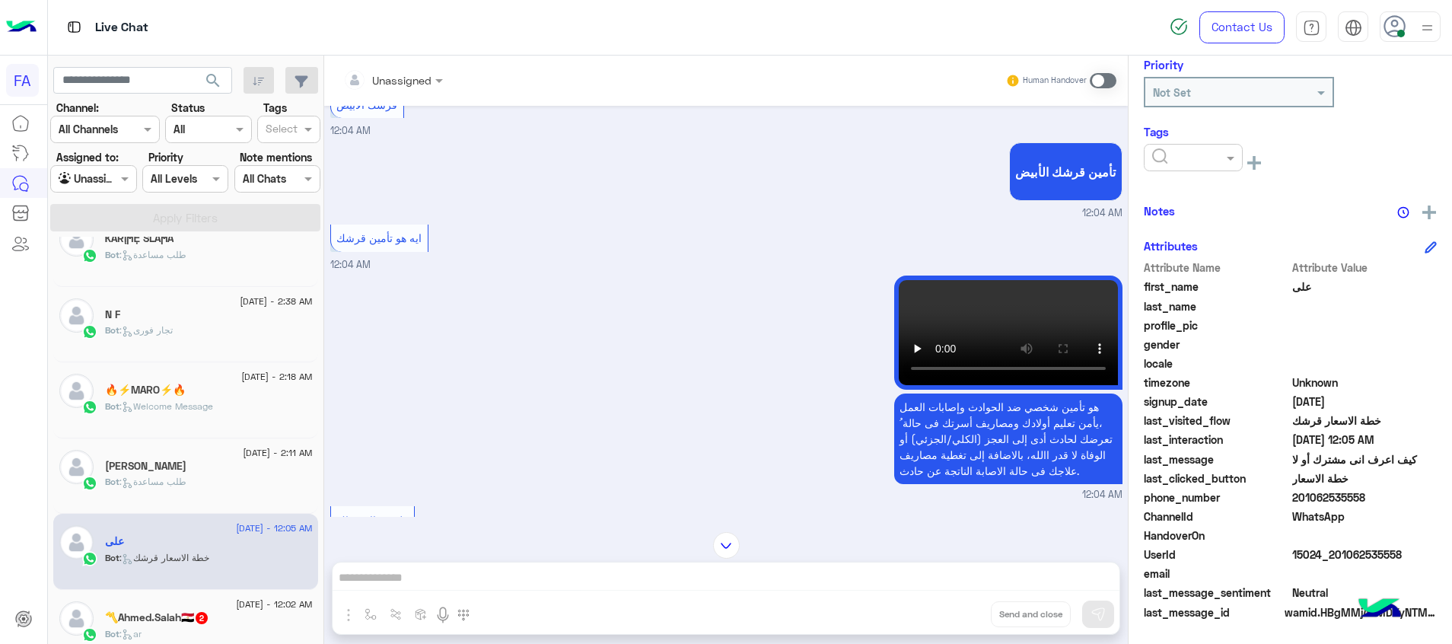
scroll to position [1325, 0]
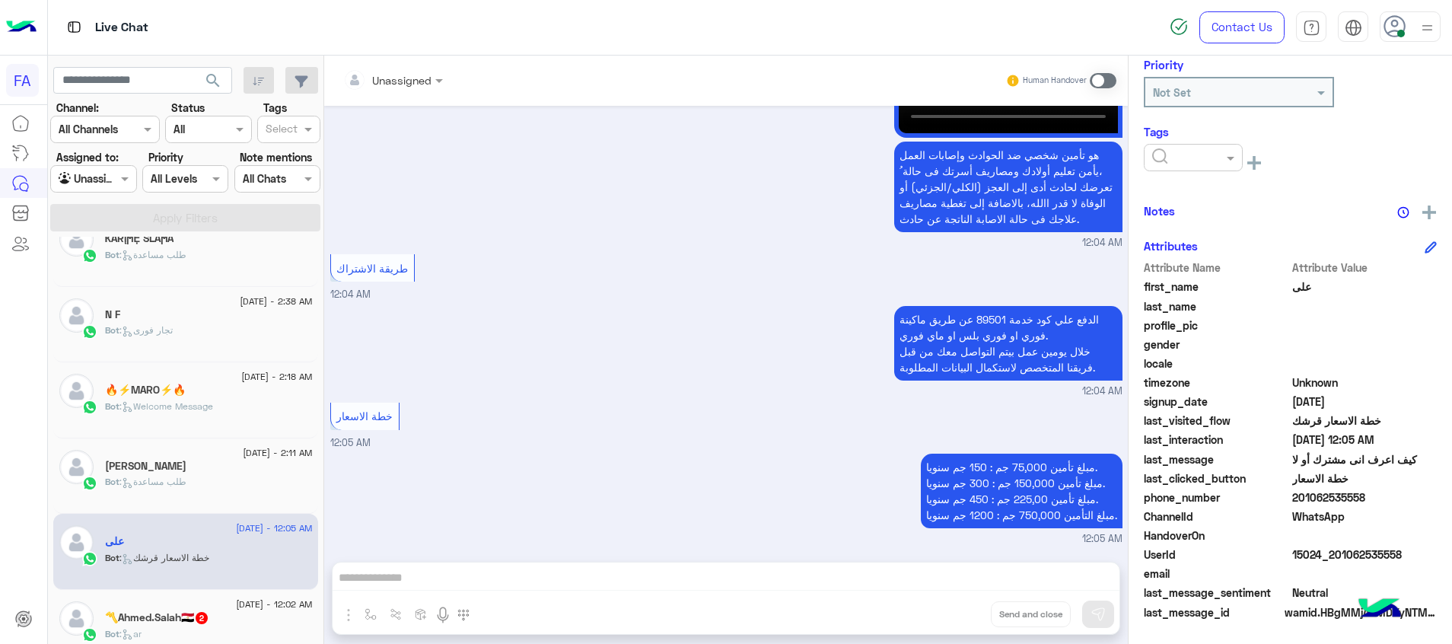
drag, startPoint x: 1014, startPoint y: 582, endPoint x: 1055, endPoint y: 499, distance: 92.6
click at [1014, 582] on div "Unassigned Human Handover Aug 26, 2025 صورة الوثيقة 12:02 AM هل هذا هو الرقم ال…" at bounding box center [726, 353] width 804 height 595
click at [1098, 84] on span at bounding box center [1103, 80] width 27 height 15
click at [1082, 574] on div "Unassigned Human Handover Aug 26, 2025 صورة الوثيقة 12:02 AM هل هذا هو الرقم ال…" at bounding box center [726, 353] width 804 height 595
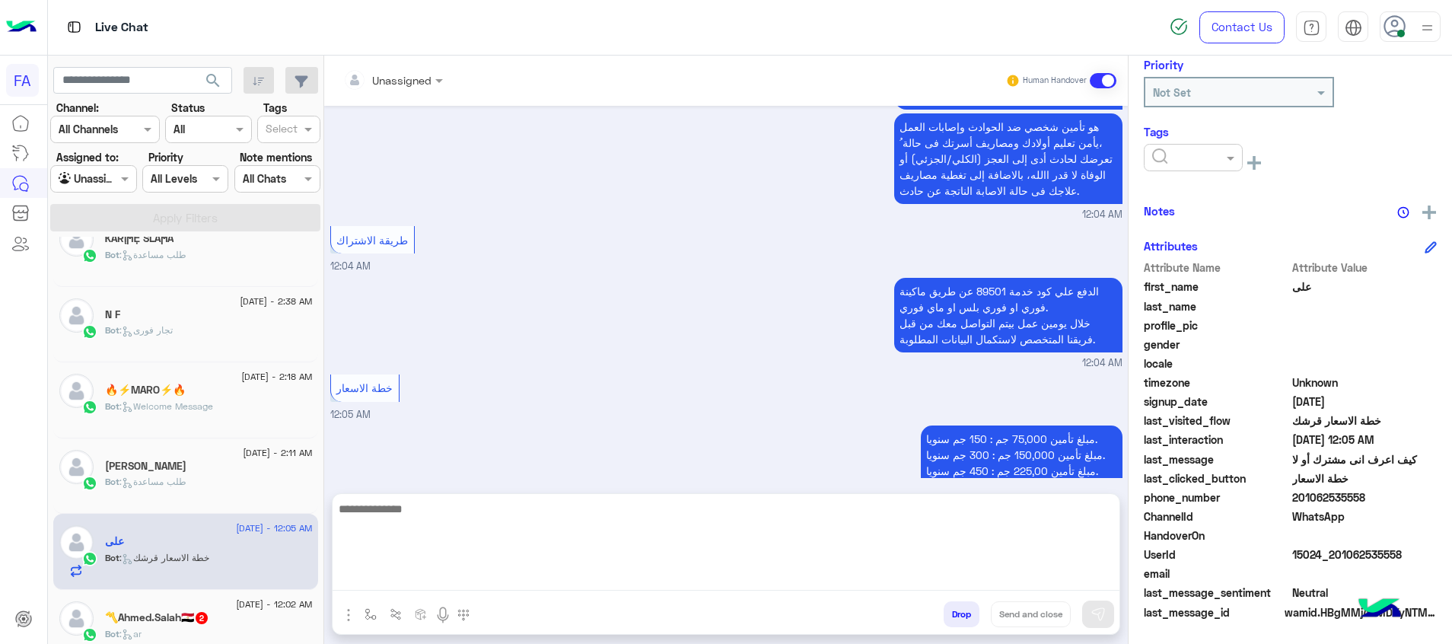
click at [1074, 576] on textarea at bounding box center [726, 544] width 787 height 91
paste textarea "**********"
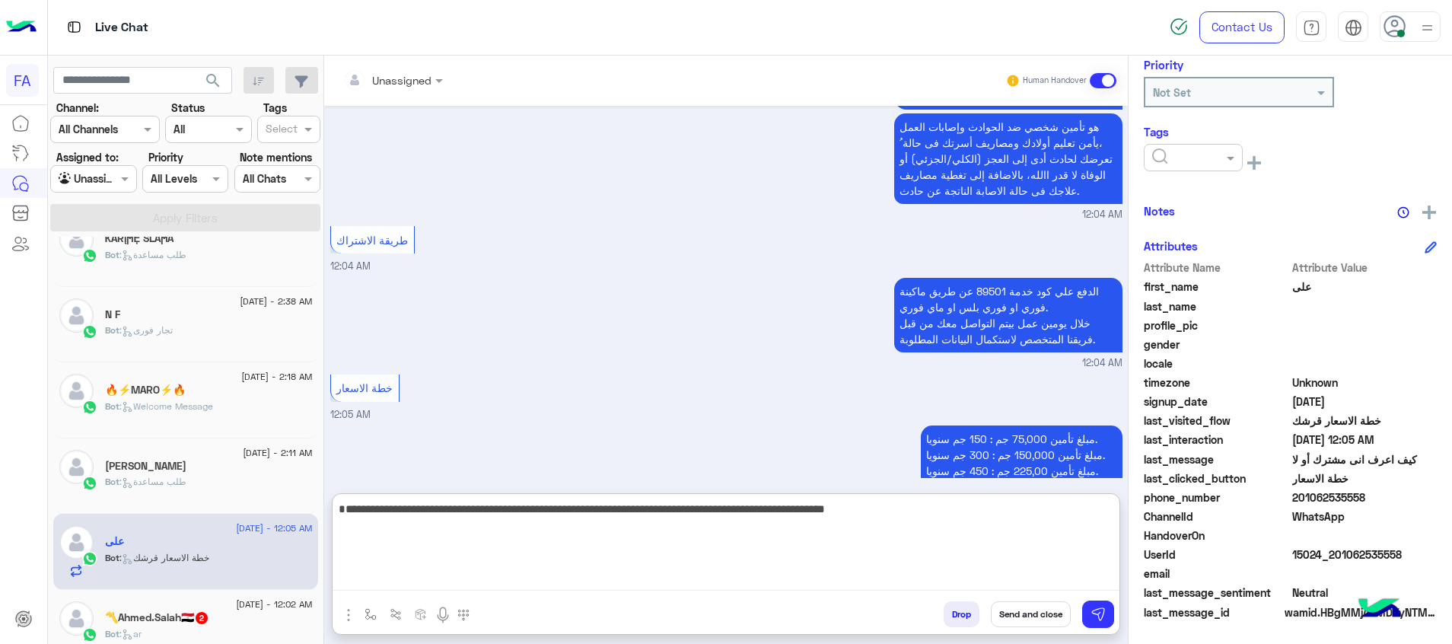
drag, startPoint x: 926, startPoint y: 528, endPoint x: 811, endPoint y: 528, distance: 114.9
click at [811, 528] on textarea "**********" at bounding box center [726, 544] width 787 height 91
type textarea "**********"
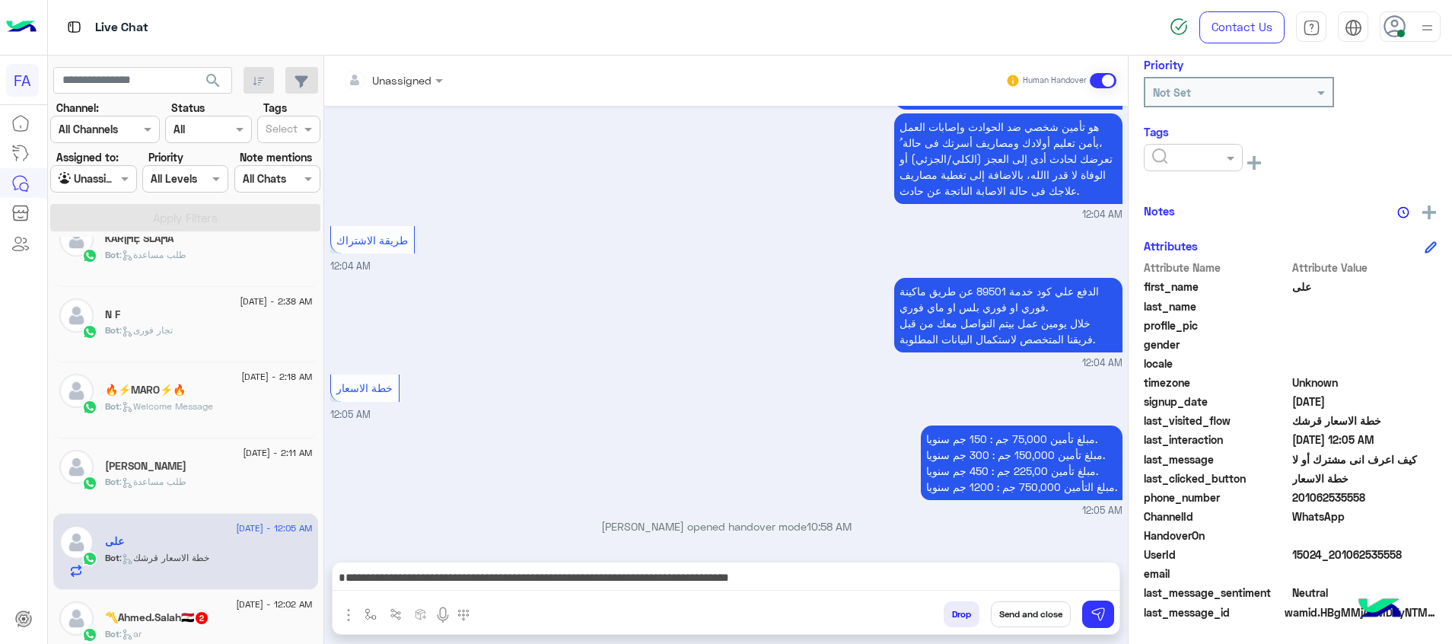
click at [1046, 610] on button "Send and close" at bounding box center [1031, 614] width 80 height 26
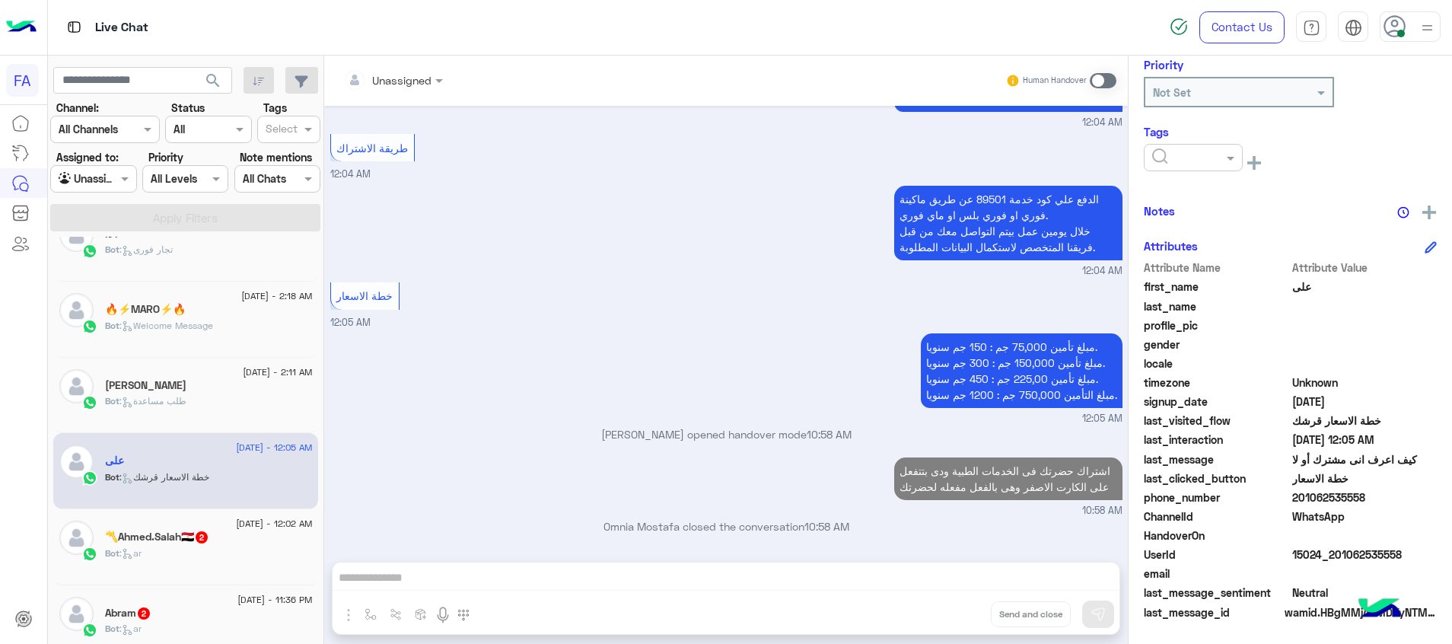
scroll to position [904, 0]
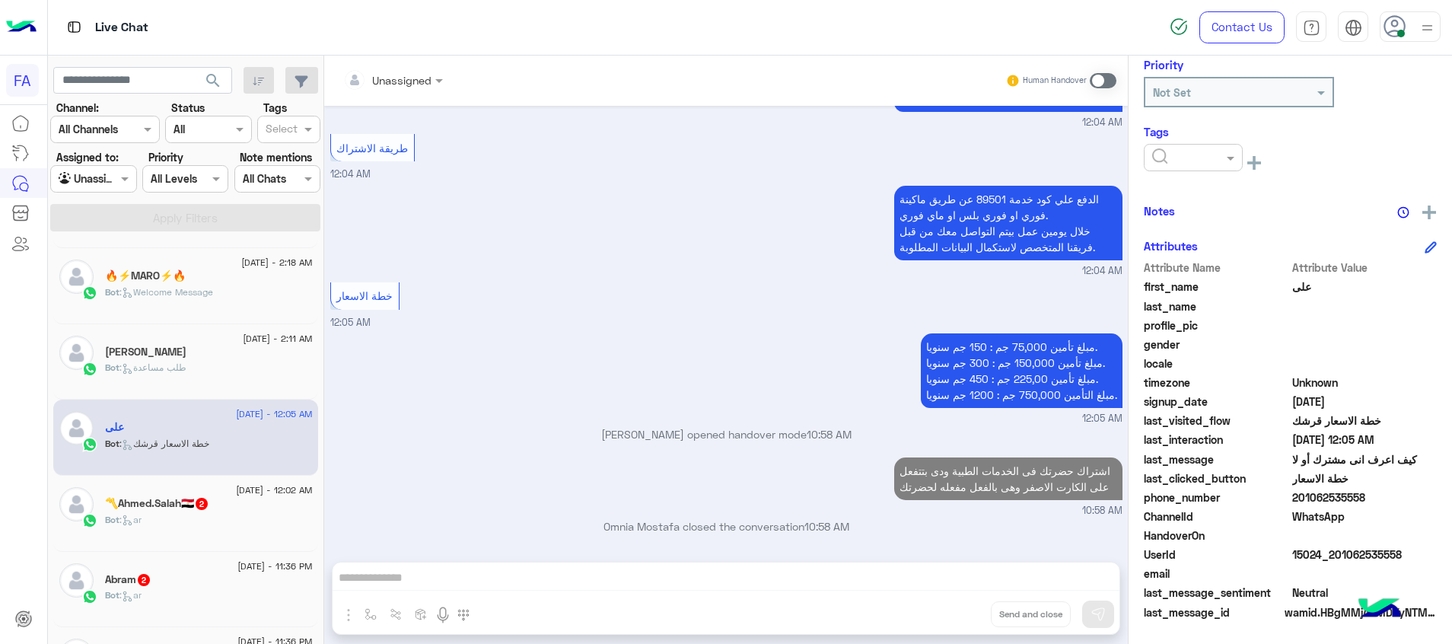
click at [216, 539] on div "Bot : ar" at bounding box center [209, 526] width 208 height 27
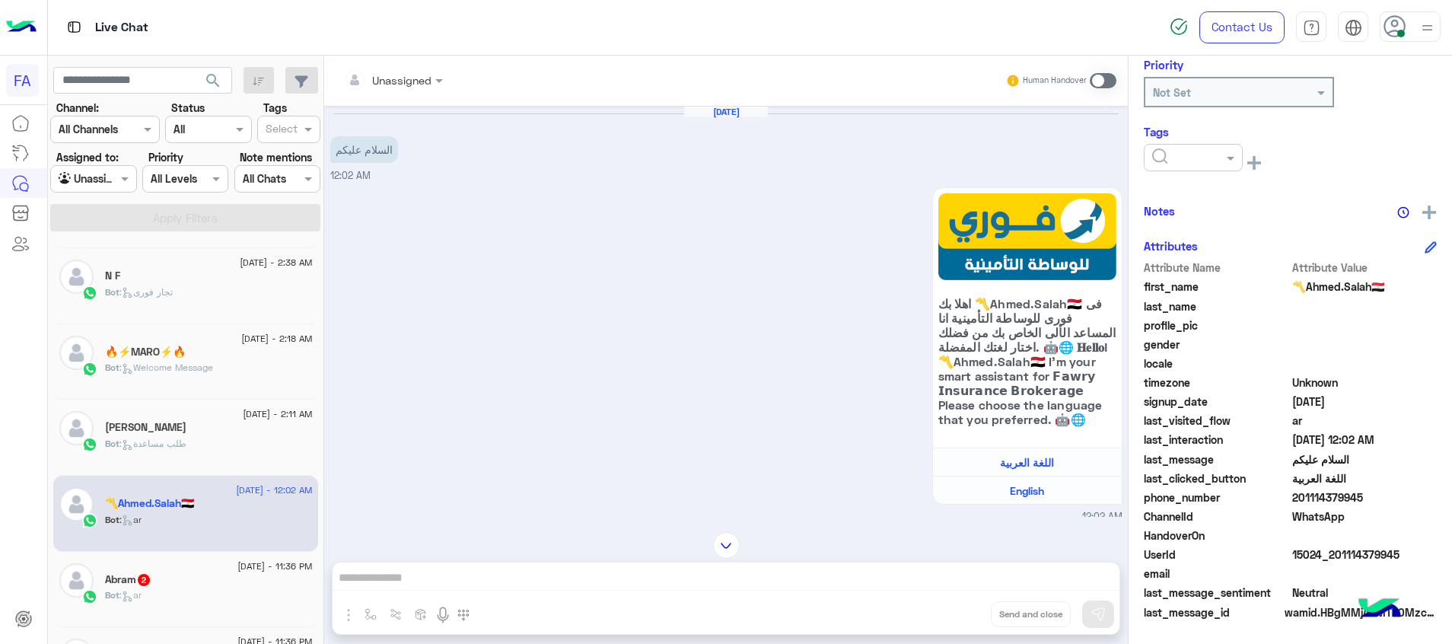
click at [212, 591] on div "Bot : ar" at bounding box center [209, 601] width 208 height 27
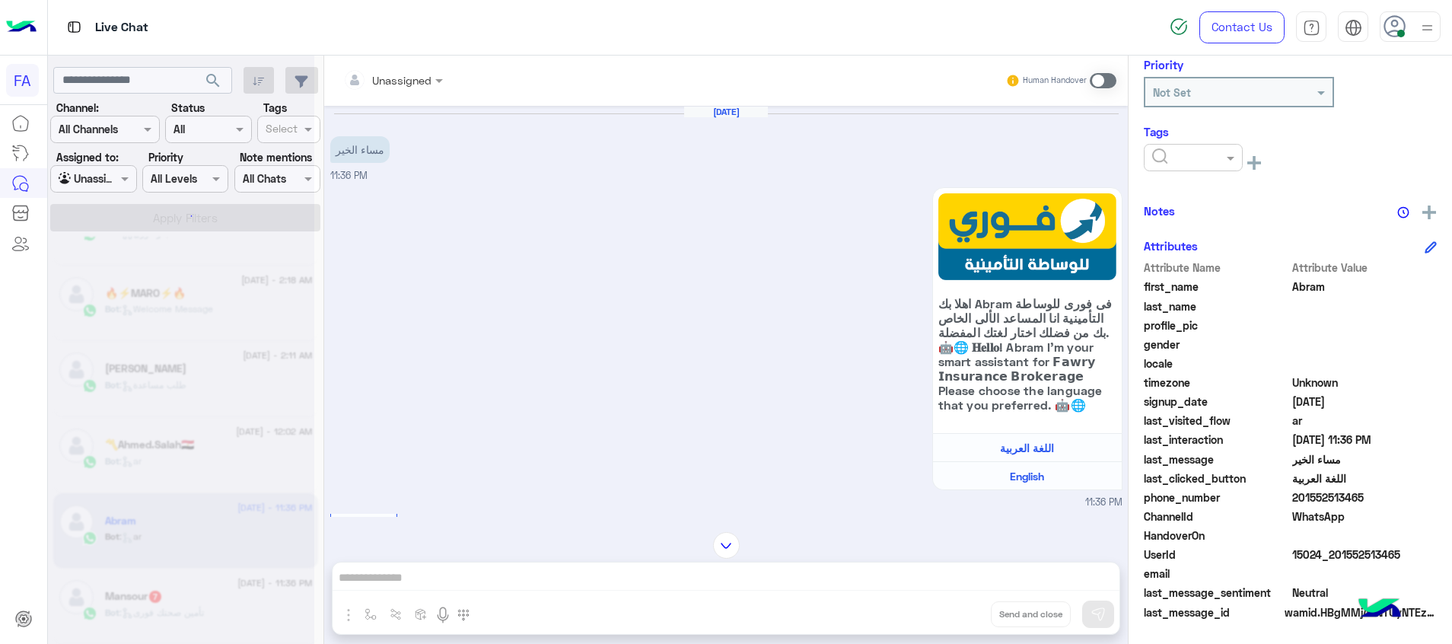
scroll to position [8, 0]
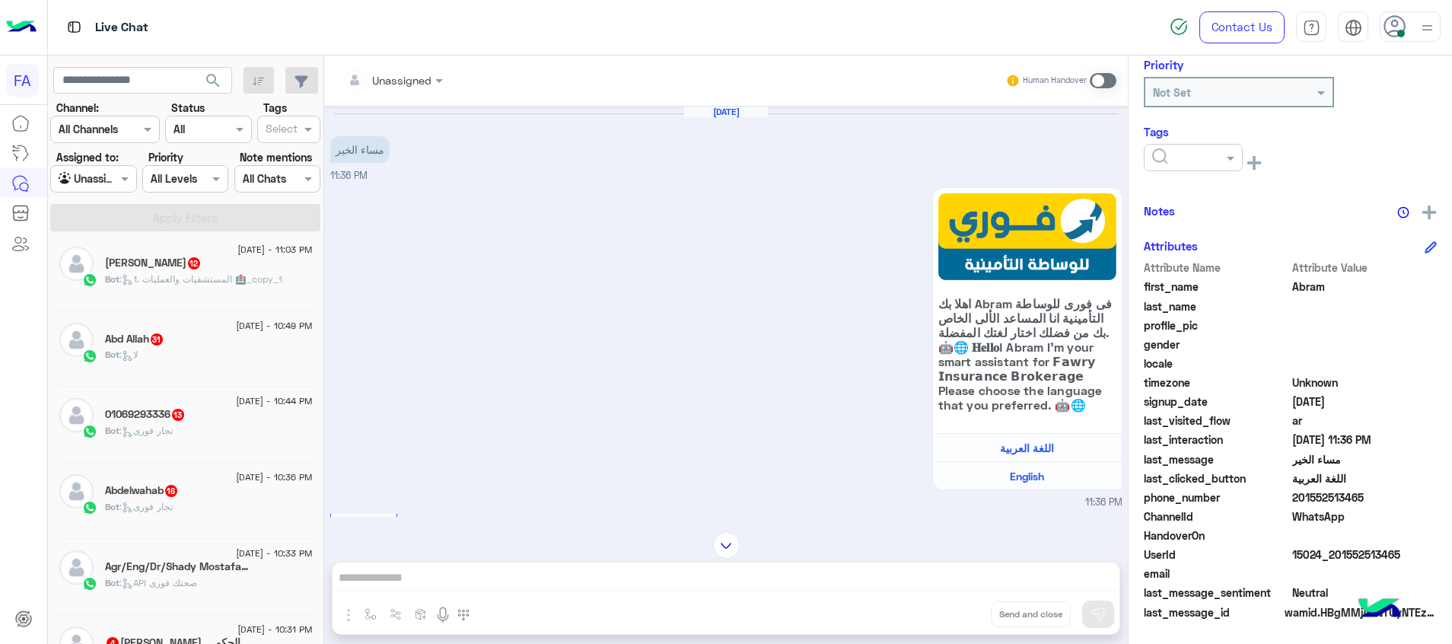
click at [110, 183] on div at bounding box center [93, 179] width 84 height 18
click at [111, 276] on div "Your Inbox" at bounding box center [94, 268] width 88 height 30
click at [192, 218] on button "Apply Filters" at bounding box center [185, 217] width 270 height 27
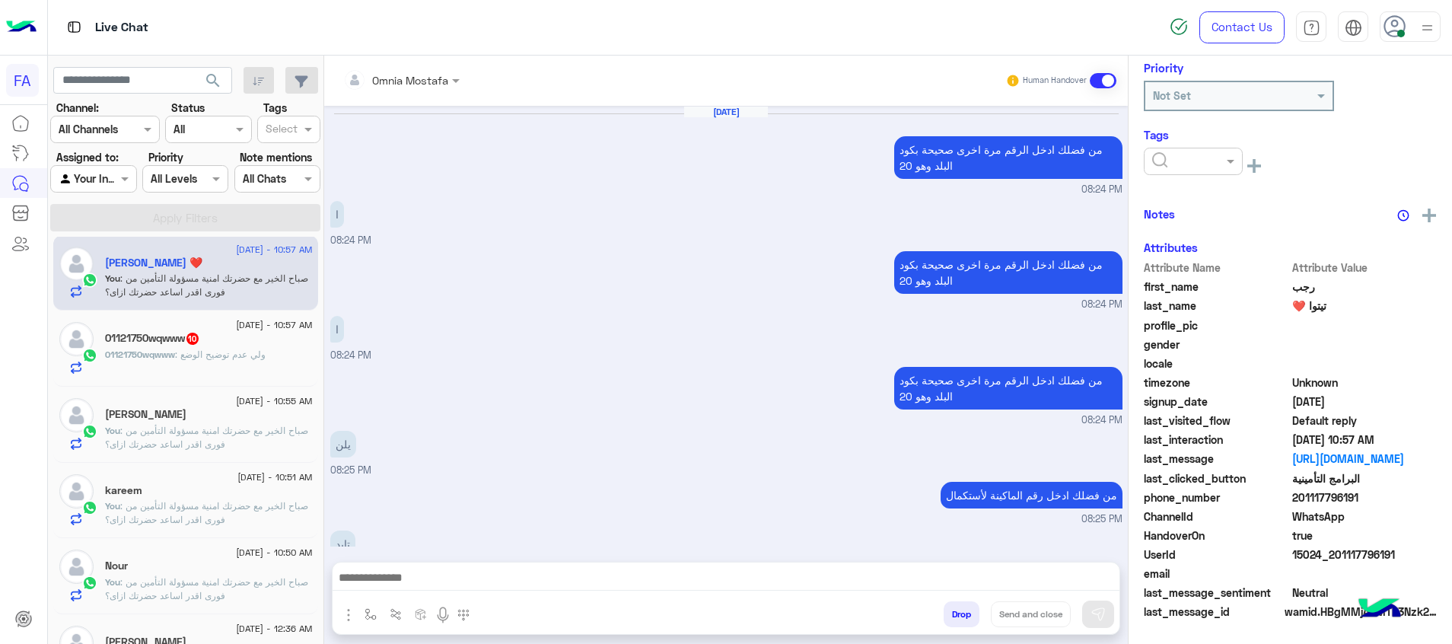
scroll to position [1108, 0]
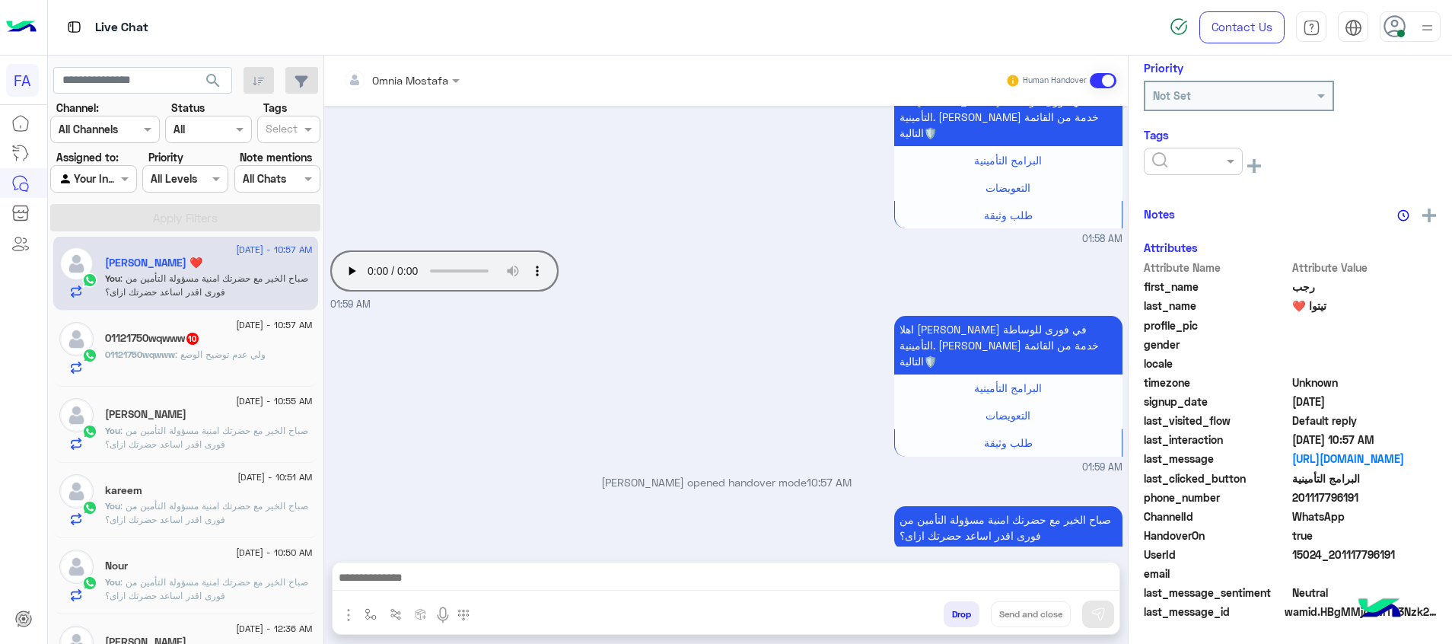
click at [253, 367] on div "01121750wqwww : ولي عدم توضيح الوضع" at bounding box center [209, 361] width 208 height 27
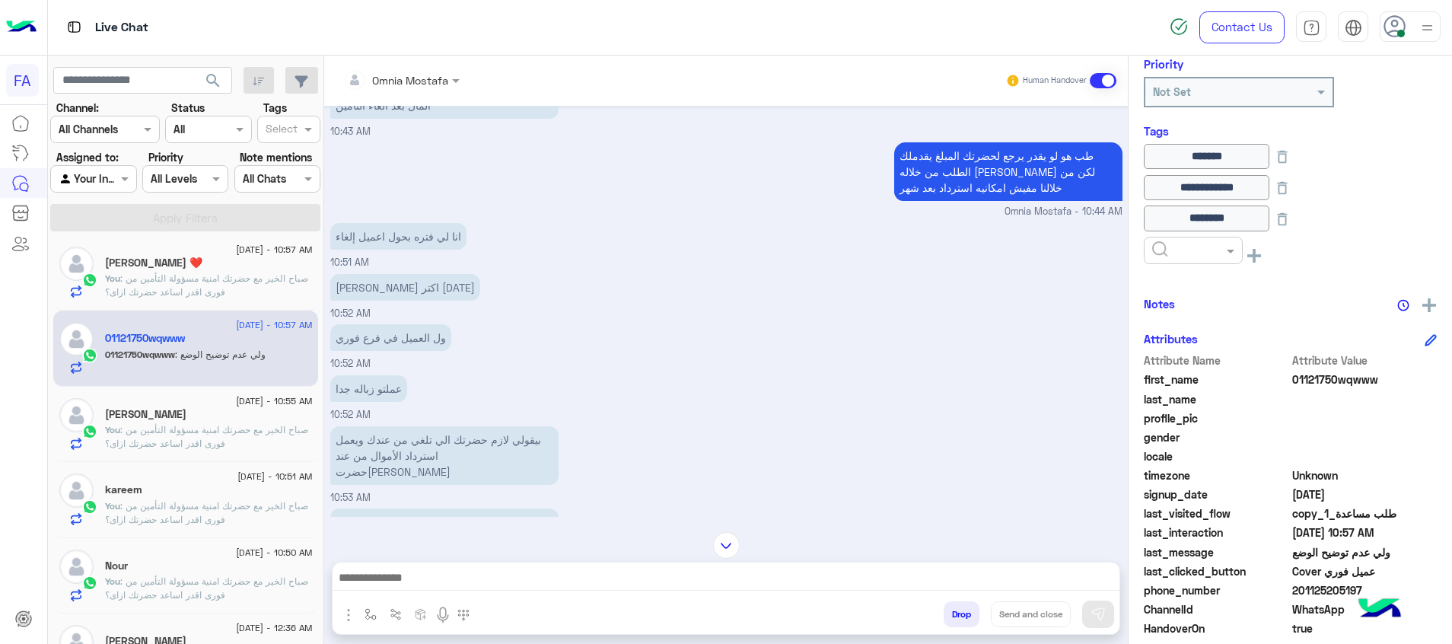
scroll to position [776, 0]
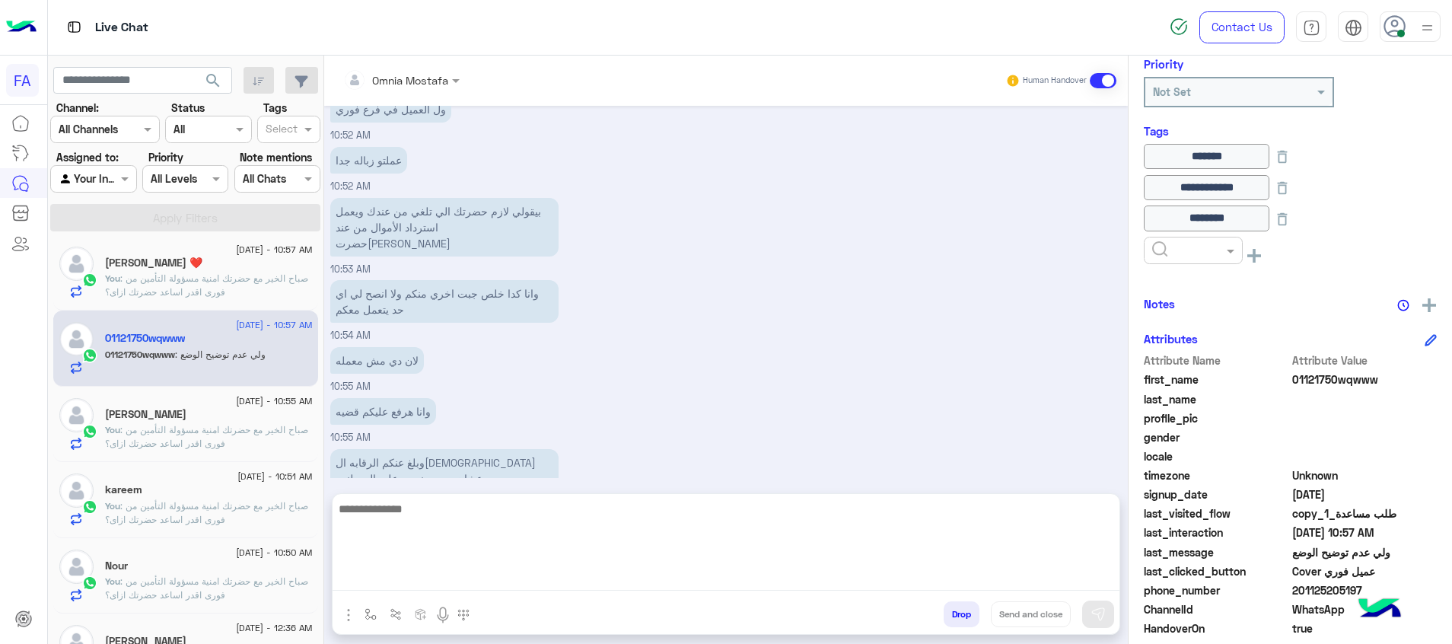
drag, startPoint x: 942, startPoint y: 577, endPoint x: 952, endPoint y: 563, distance: 16.9
click at [944, 575] on textarea at bounding box center [726, 544] width 787 height 91
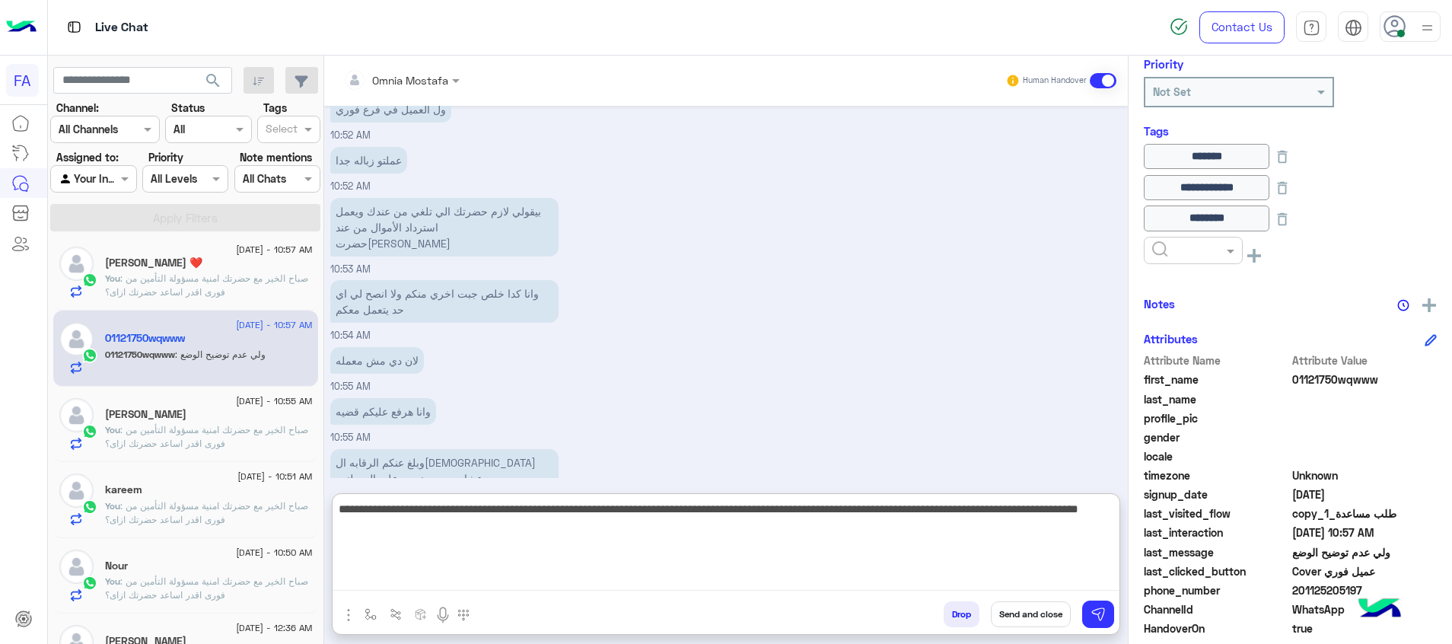
type textarea "**********"
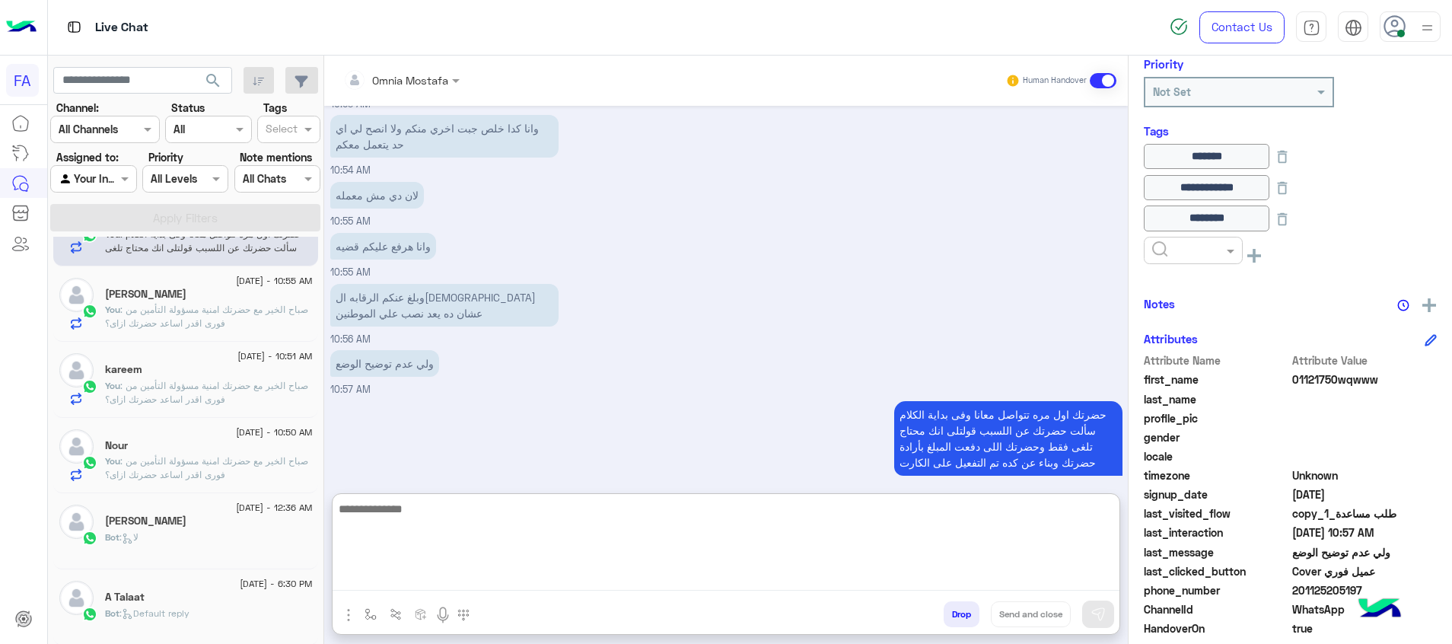
scroll to position [129, 0]
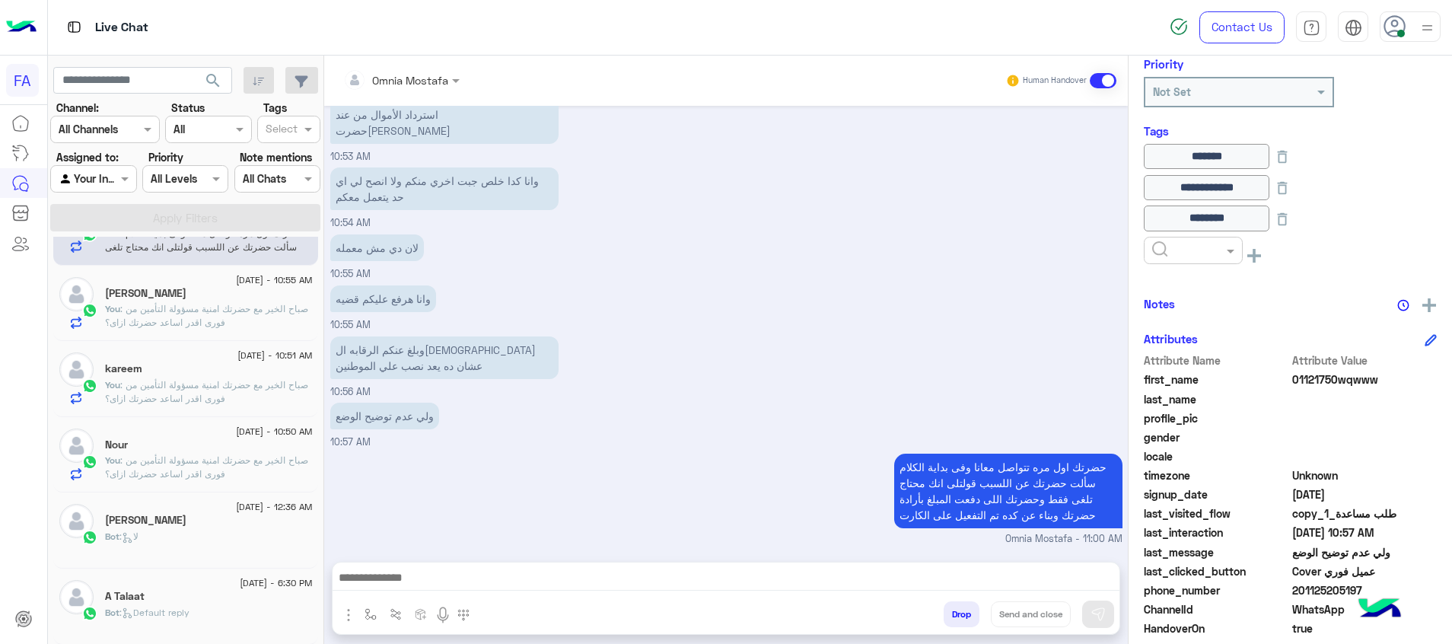
click at [264, 454] on span ": صباح الخير مع حضرتك امنية مسؤولة التأمين من فورى اقدر اساعد حضرتك ازاى؟" at bounding box center [206, 466] width 203 height 25
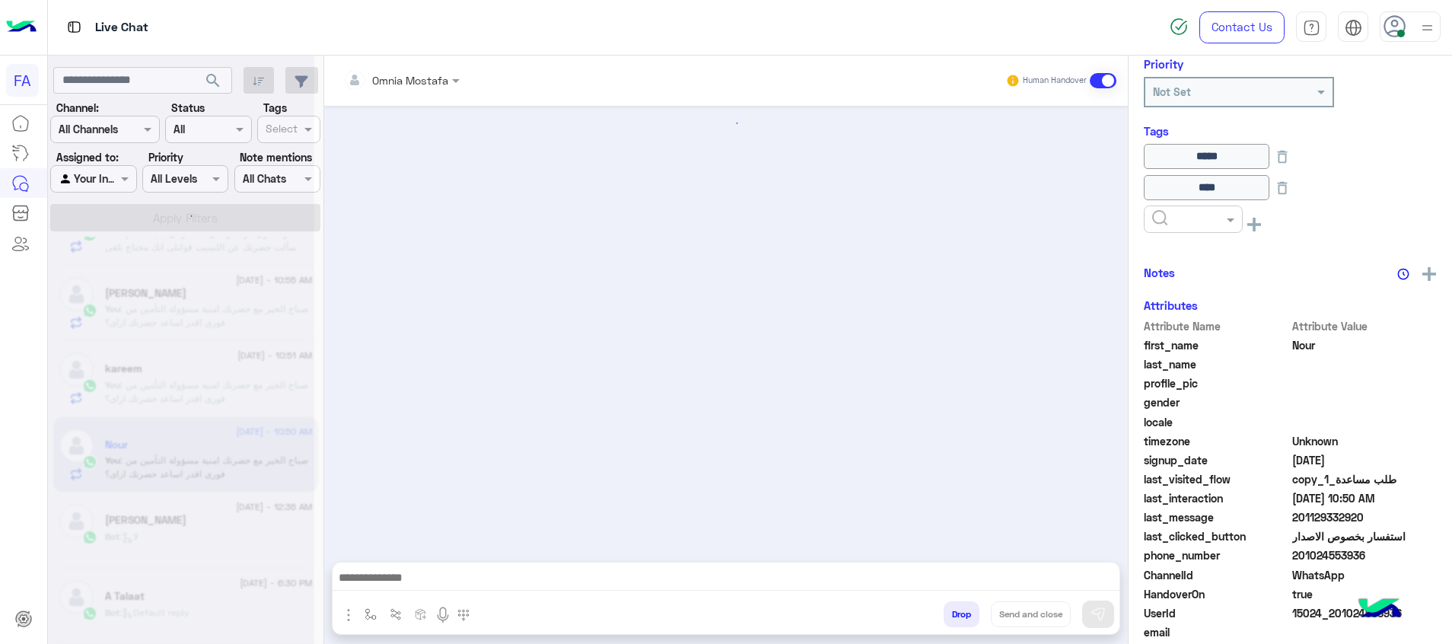
scroll to position [1179, 0]
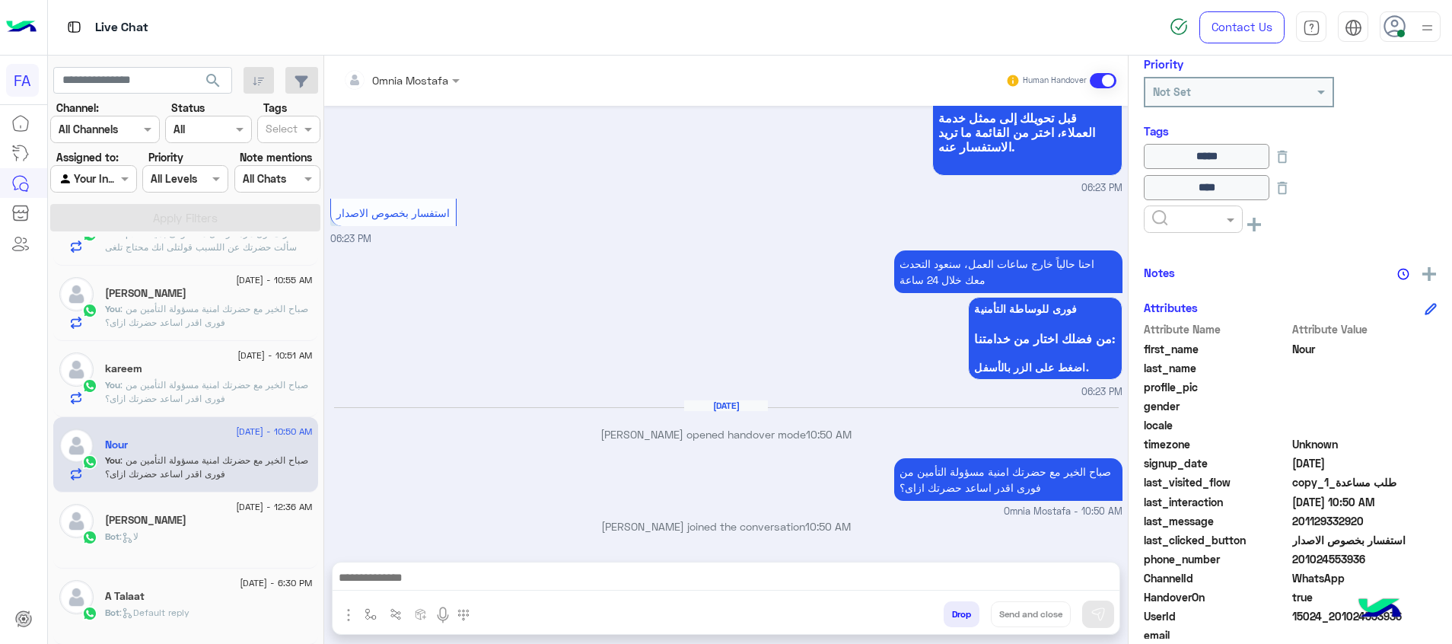
drag, startPoint x: 1055, startPoint y: 592, endPoint x: 1081, endPoint y: 556, distance: 44.8
click at [1060, 593] on div at bounding box center [726, 582] width 787 height 38
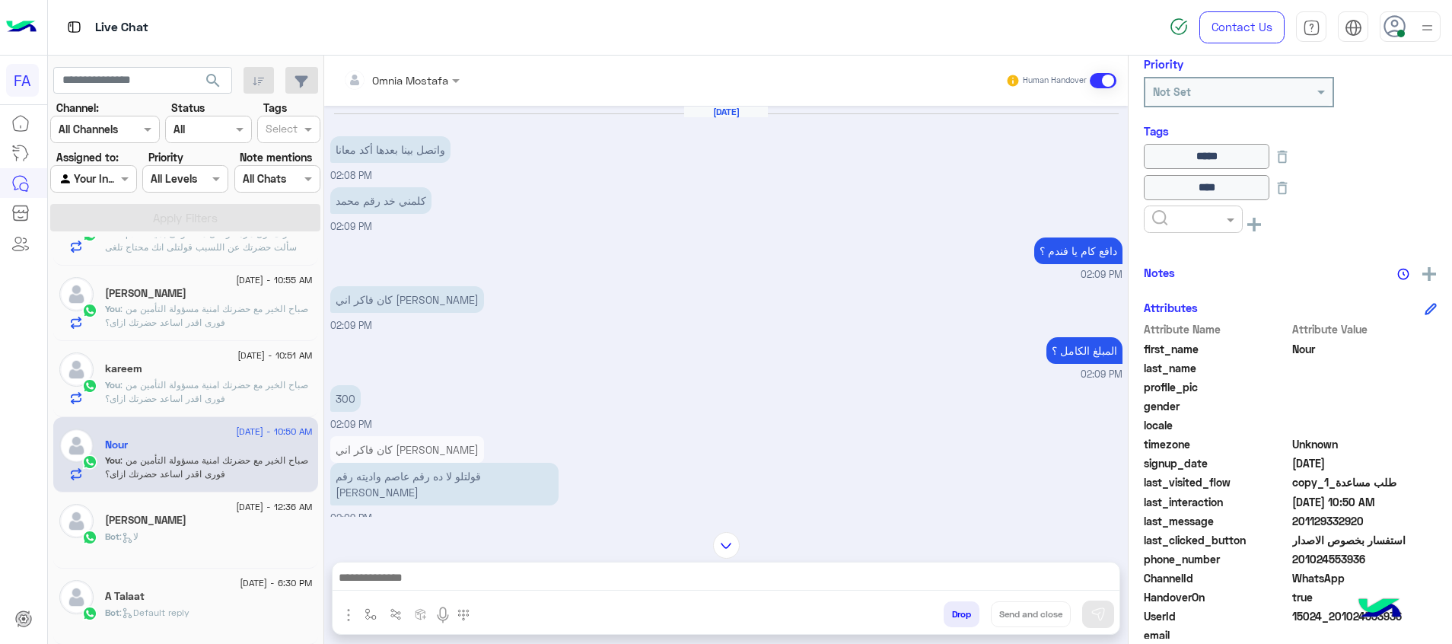
scroll to position [1085, 0]
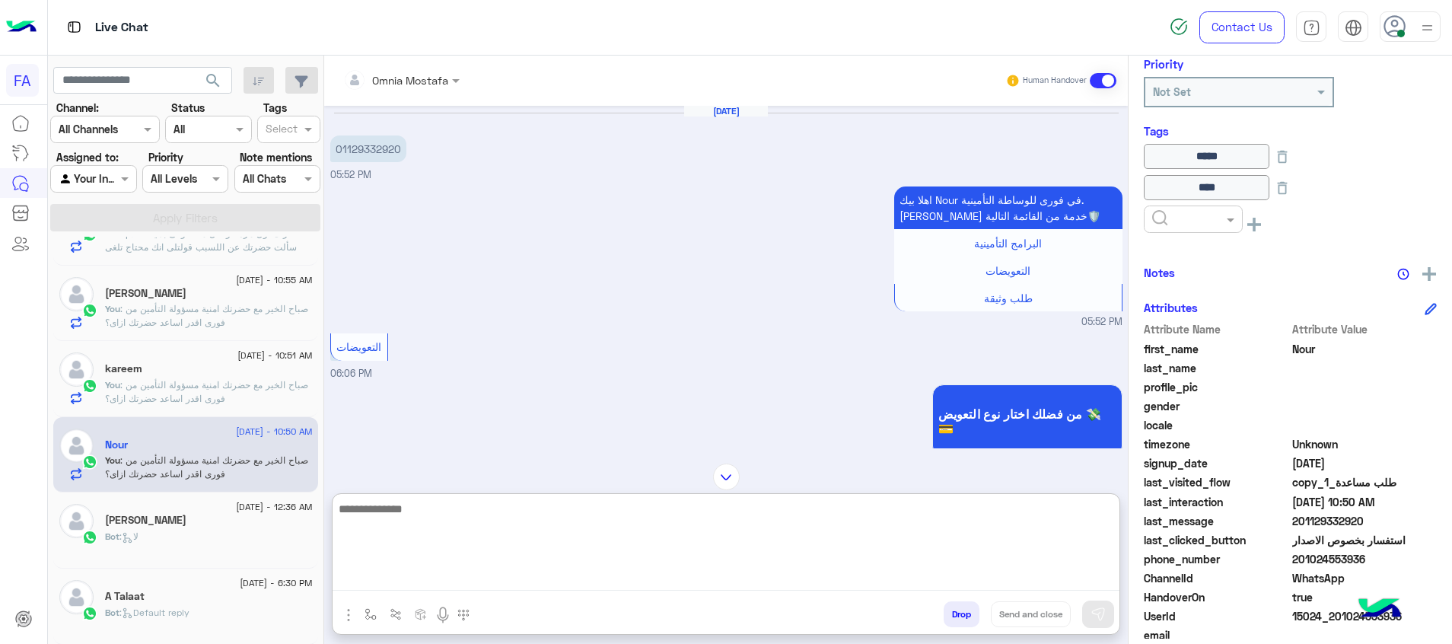
click at [1066, 581] on textarea at bounding box center [726, 544] width 787 height 91
paste textarea "**********"
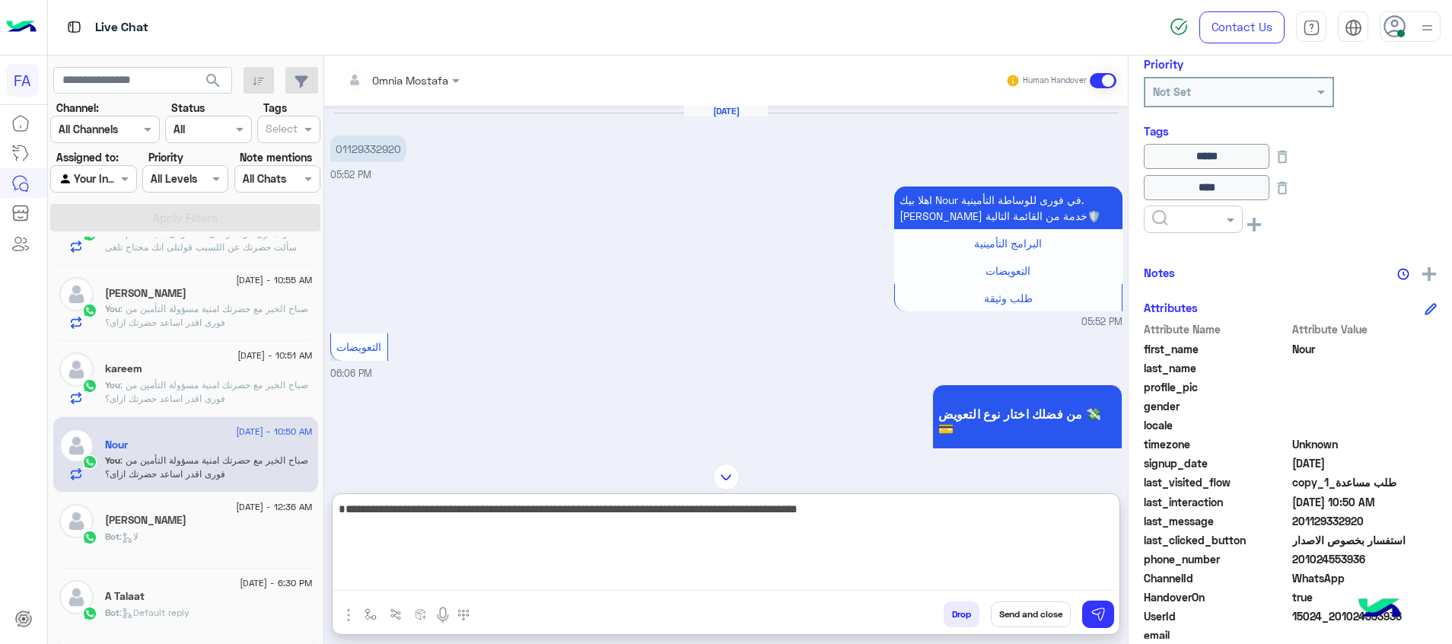
type textarea "**********"
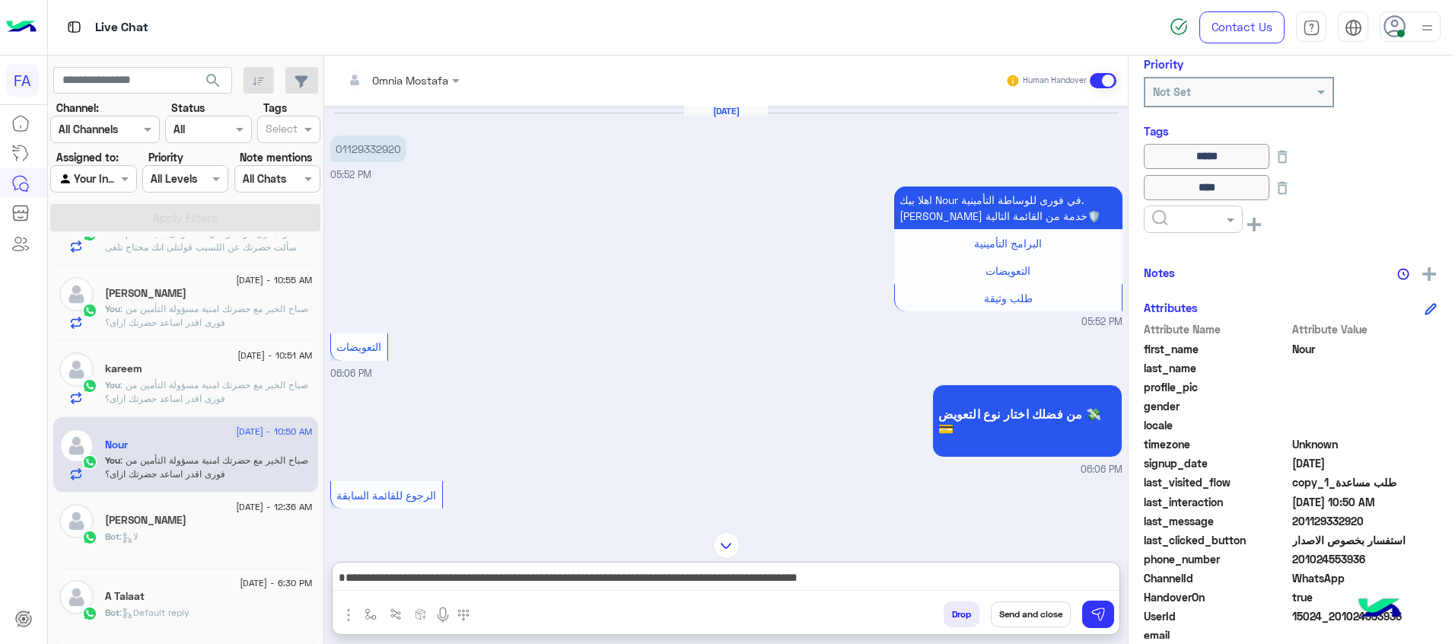
click at [1038, 620] on button "Send and close" at bounding box center [1031, 614] width 80 height 26
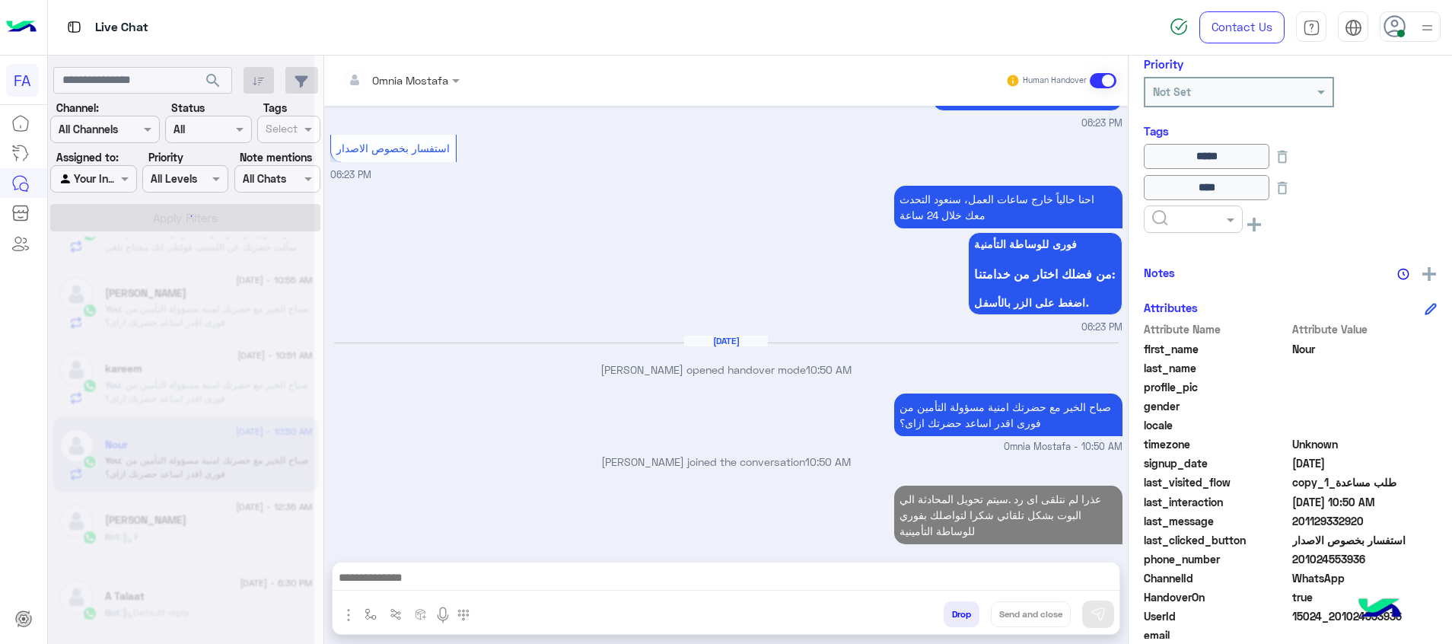
scroll to position [2406, 0]
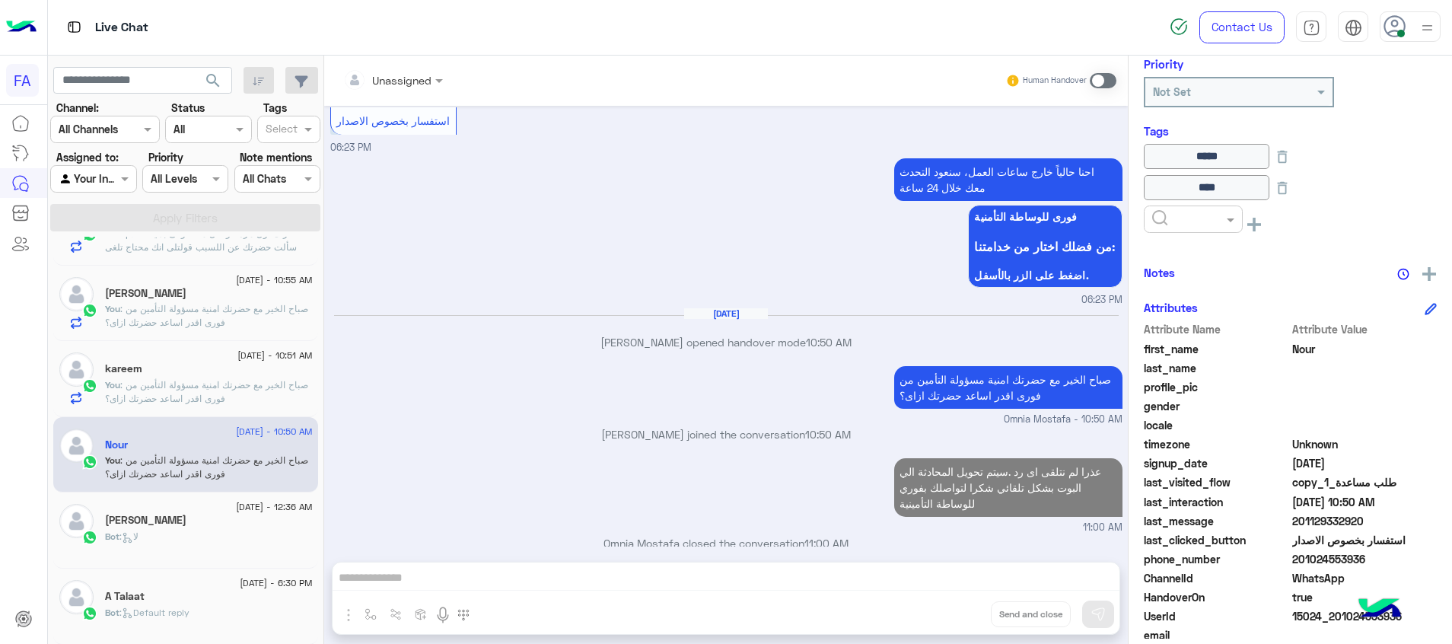
click at [226, 404] on p "You : صباح الخير مع حضرتك امنية مسؤولة التأمين من فورى اقدر اساعد حضرتك ازاى؟" at bounding box center [209, 391] width 208 height 27
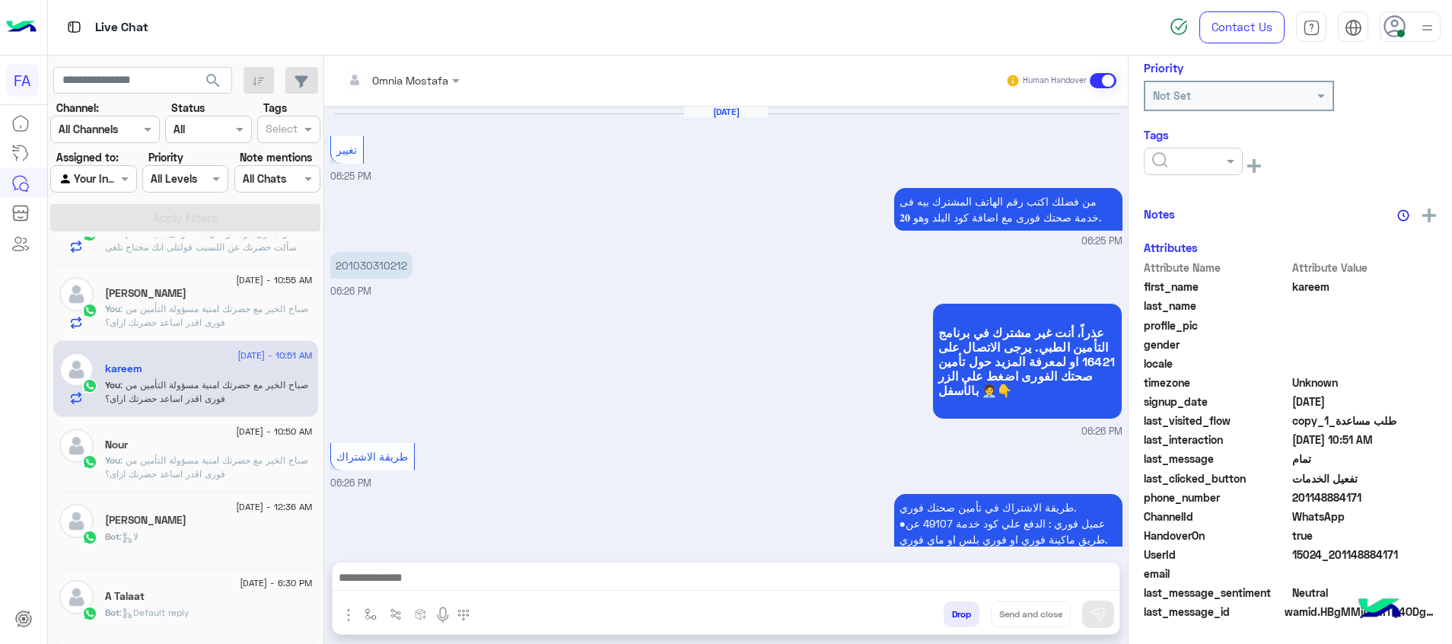
scroll to position [1110, 0]
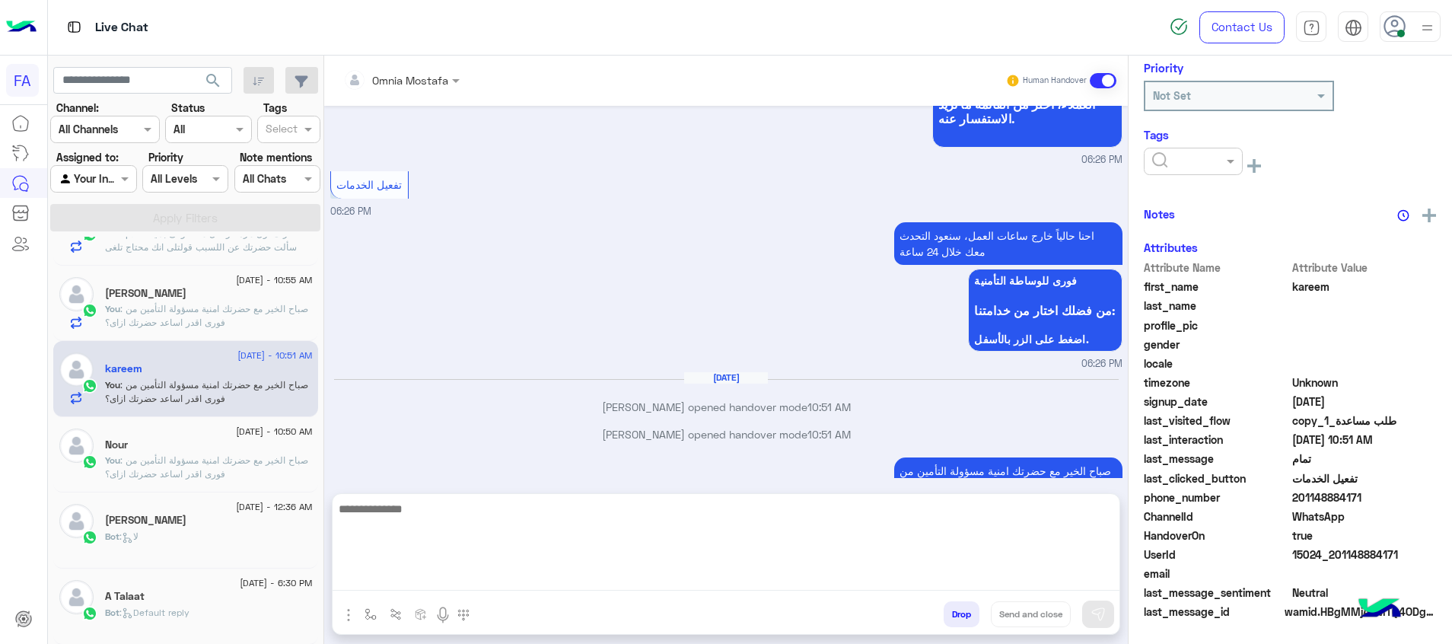
click at [1057, 575] on textarea at bounding box center [726, 544] width 787 height 91
paste textarea "**********"
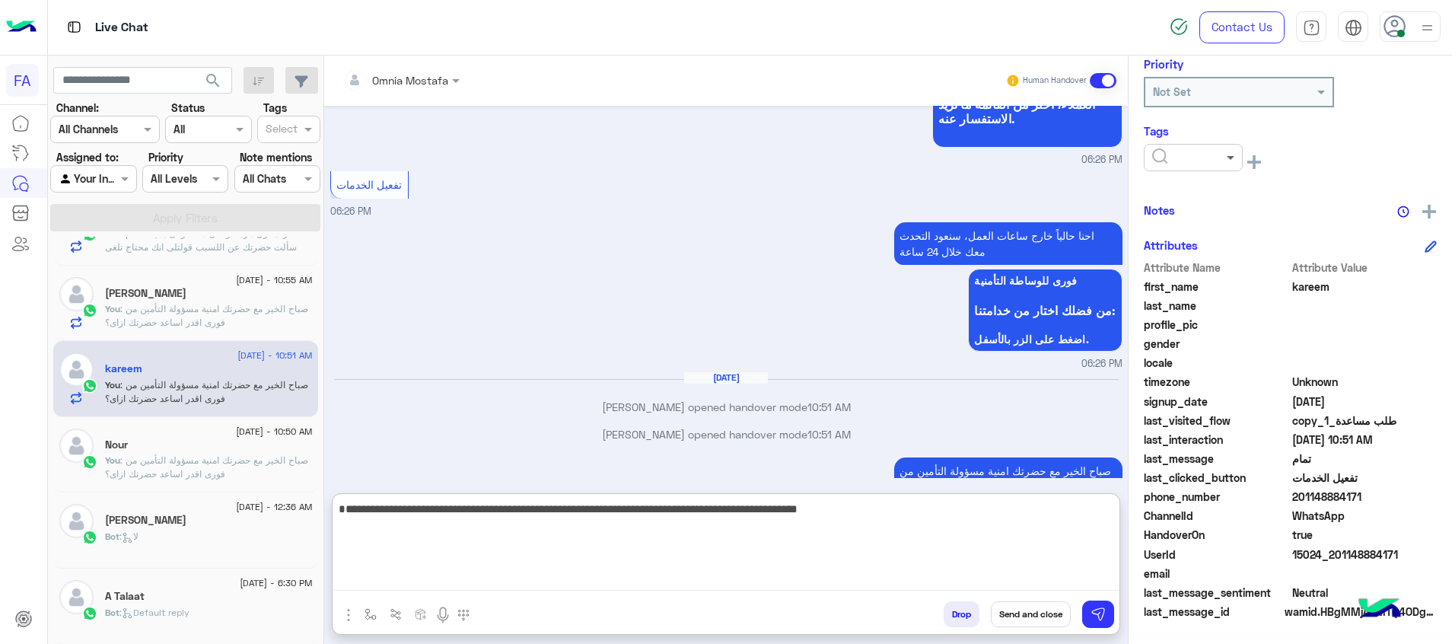
scroll to position [53, 0]
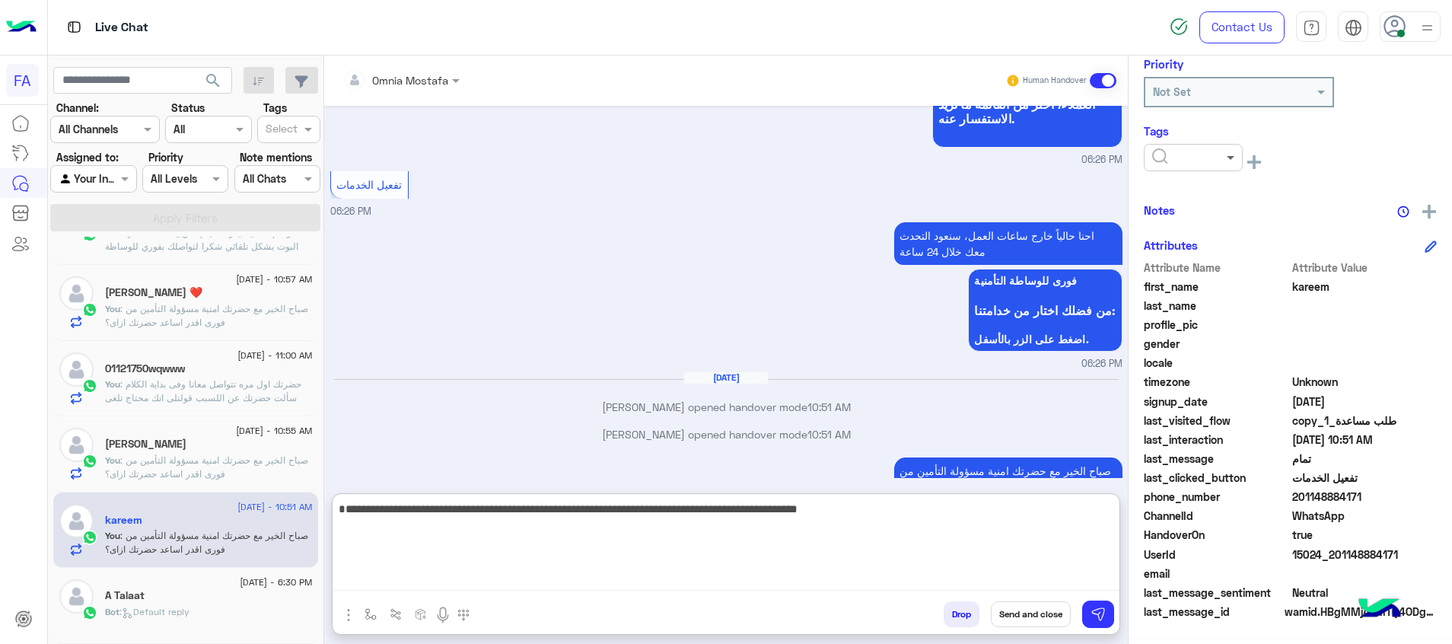
type textarea "**********"
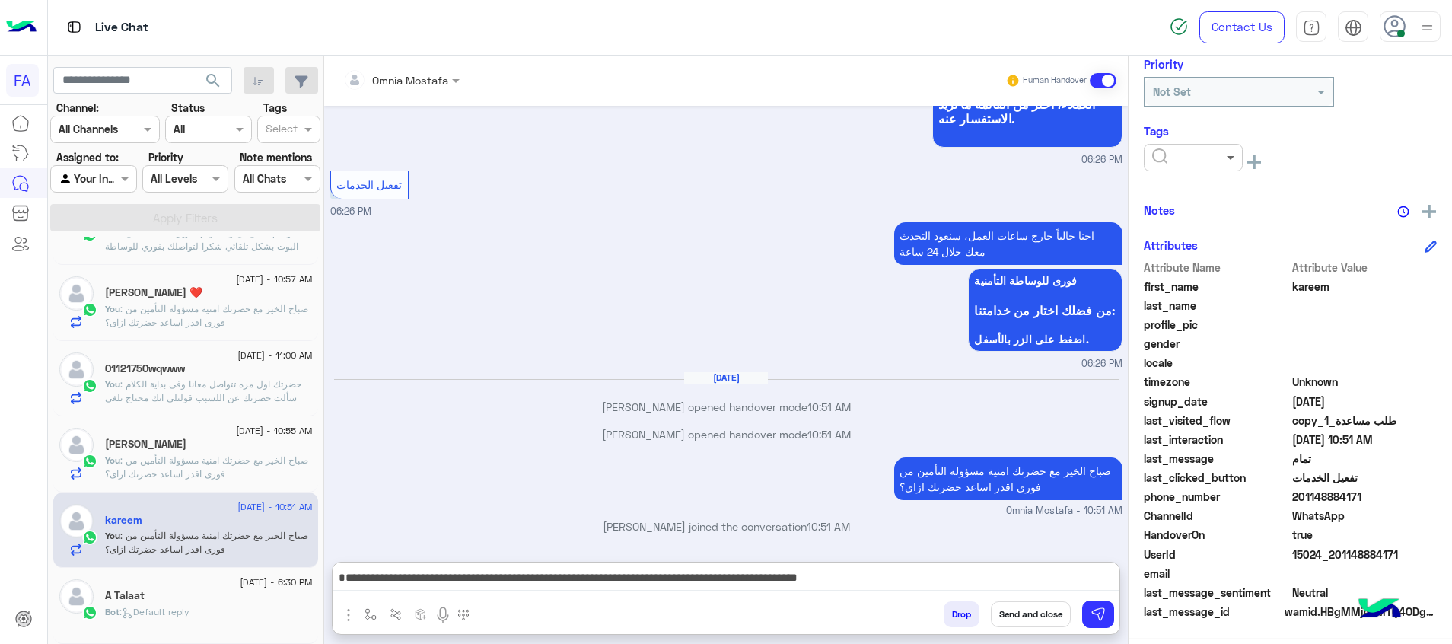
click at [1233, 161] on span at bounding box center [1232, 157] width 19 height 16
click at [1216, 229] on div "Pending" at bounding box center [1193, 223] width 99 height 28
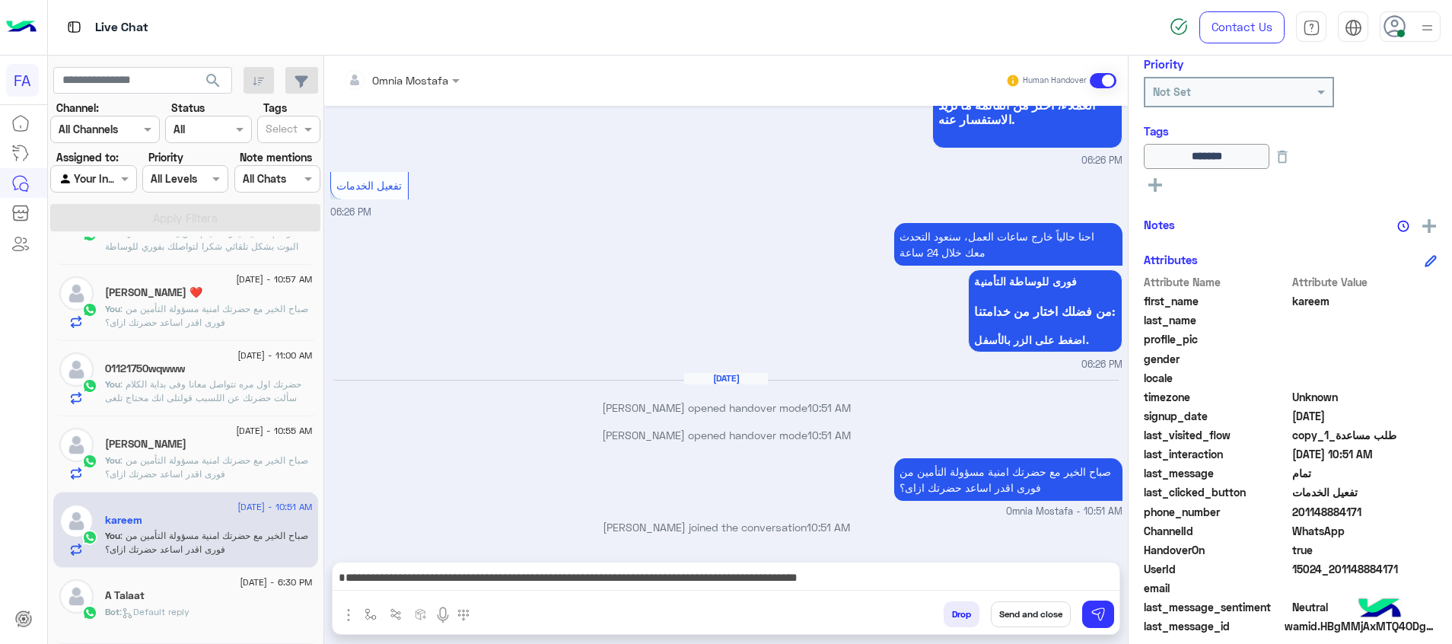
click at [1045, 616] on button "Send and close" at bounding box center [1031, 614] width 80 height 26
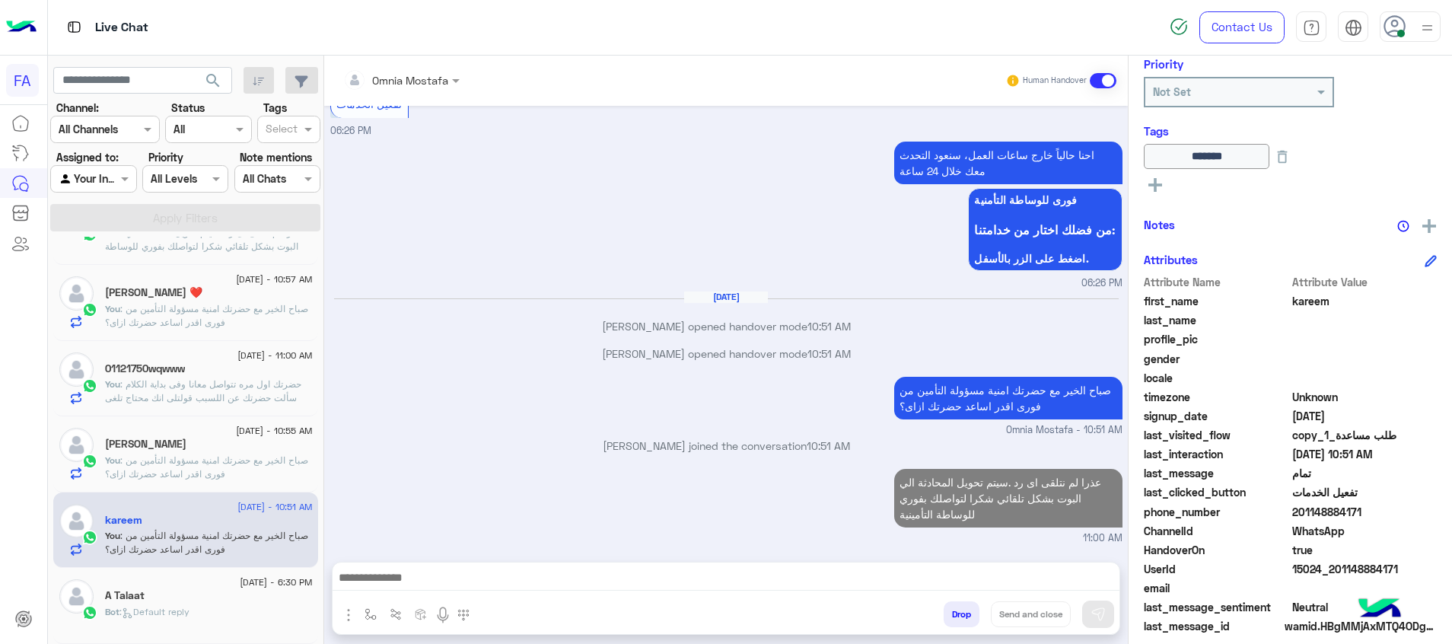
scroll to position [1218, 0]
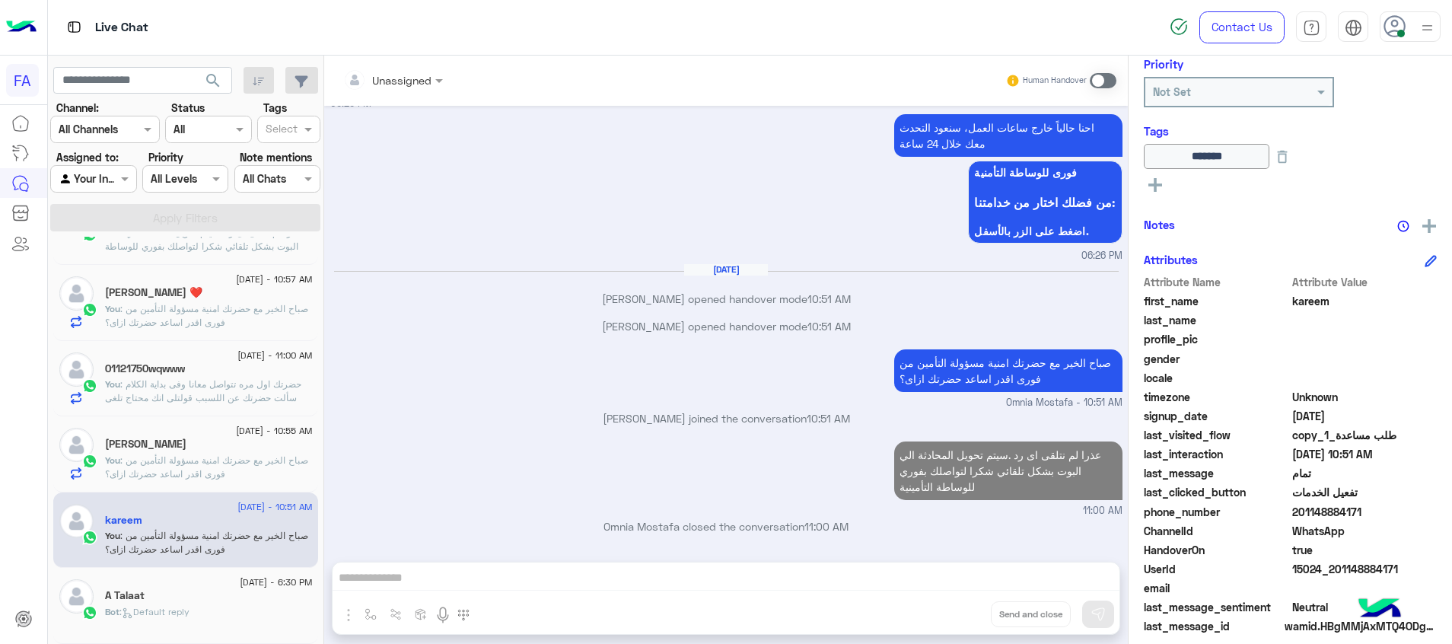
click at [245, 464] on span ": صباح الخير مع حضرتك امنية مسؤولة التأمين من فورى اقدر اساعد حضرتك ازاى؟" at bounding box center [206, 466] width 203 height 25
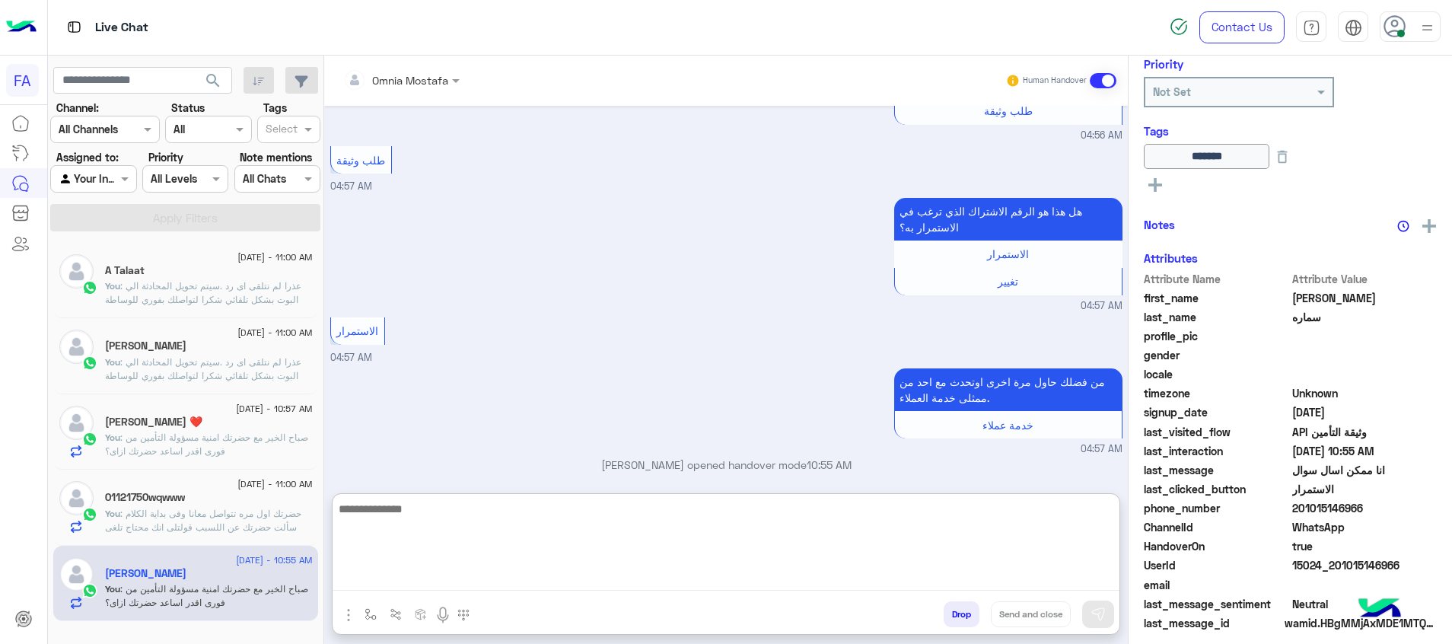
click at [955, 574] on textarea at bounding box center [726, 544] width 787 height 91
paste textarea "**********"
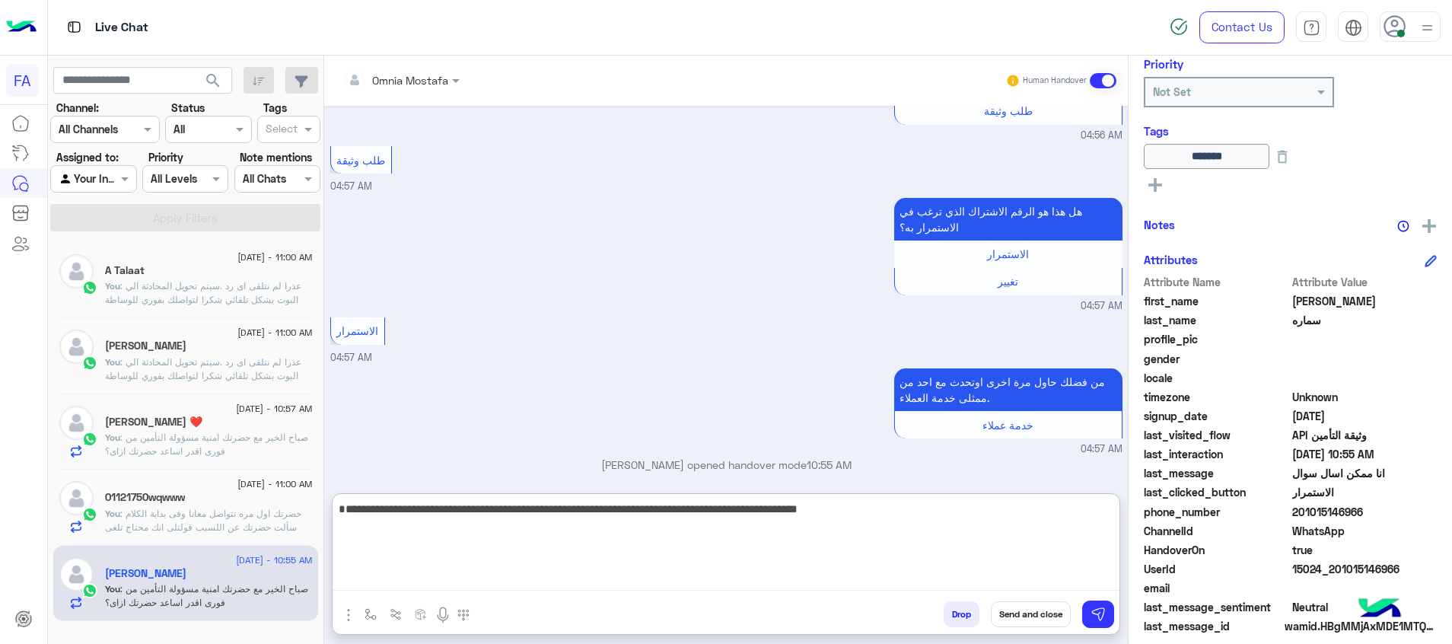
type textarea "**********"
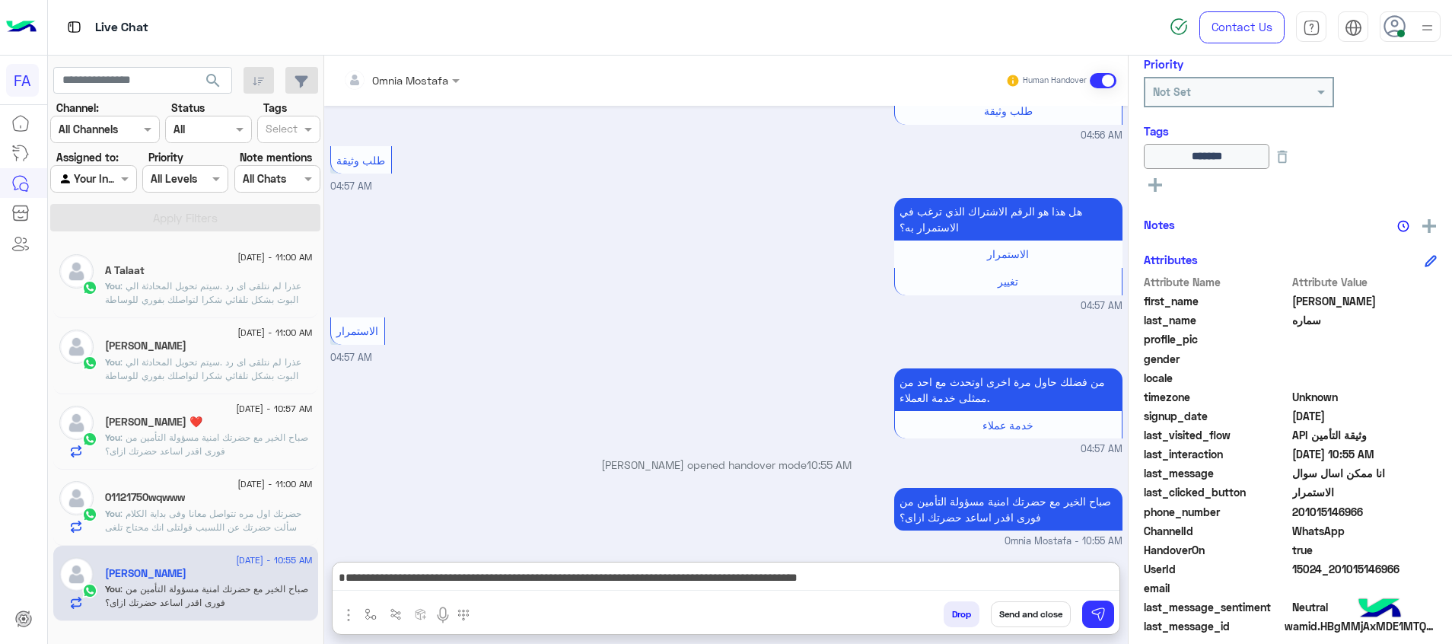
click at [1048, 605] on button "Send and close" at bounding box center [1031, 614] width 80 height 26
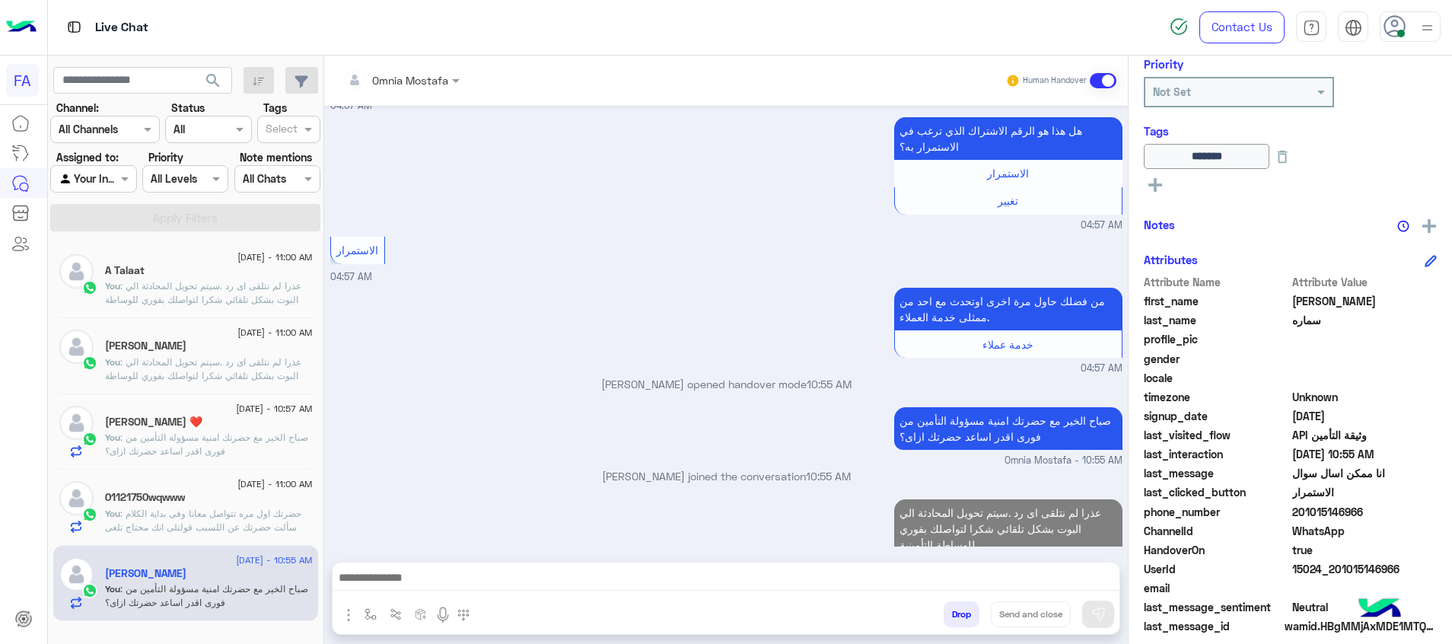
scroll to position [1250, 0]
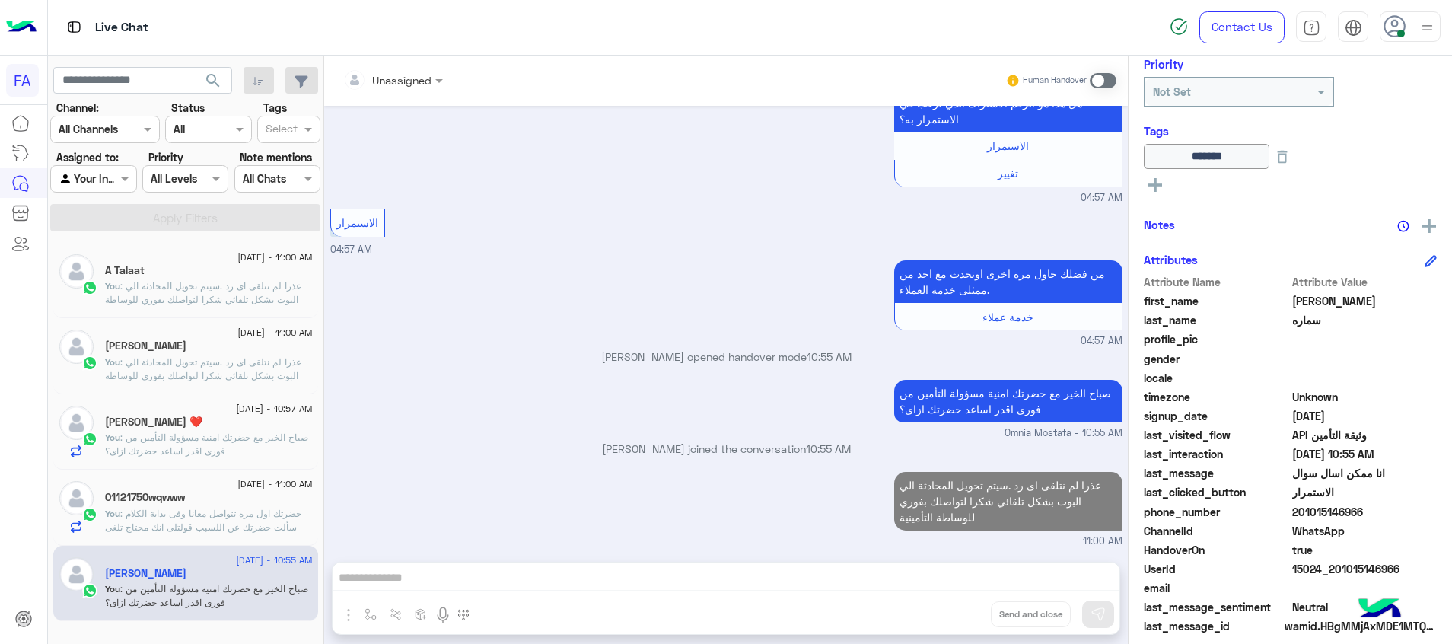
click at [217, 78] on span "search" at bounding box center [213, 81] width 18 height 18
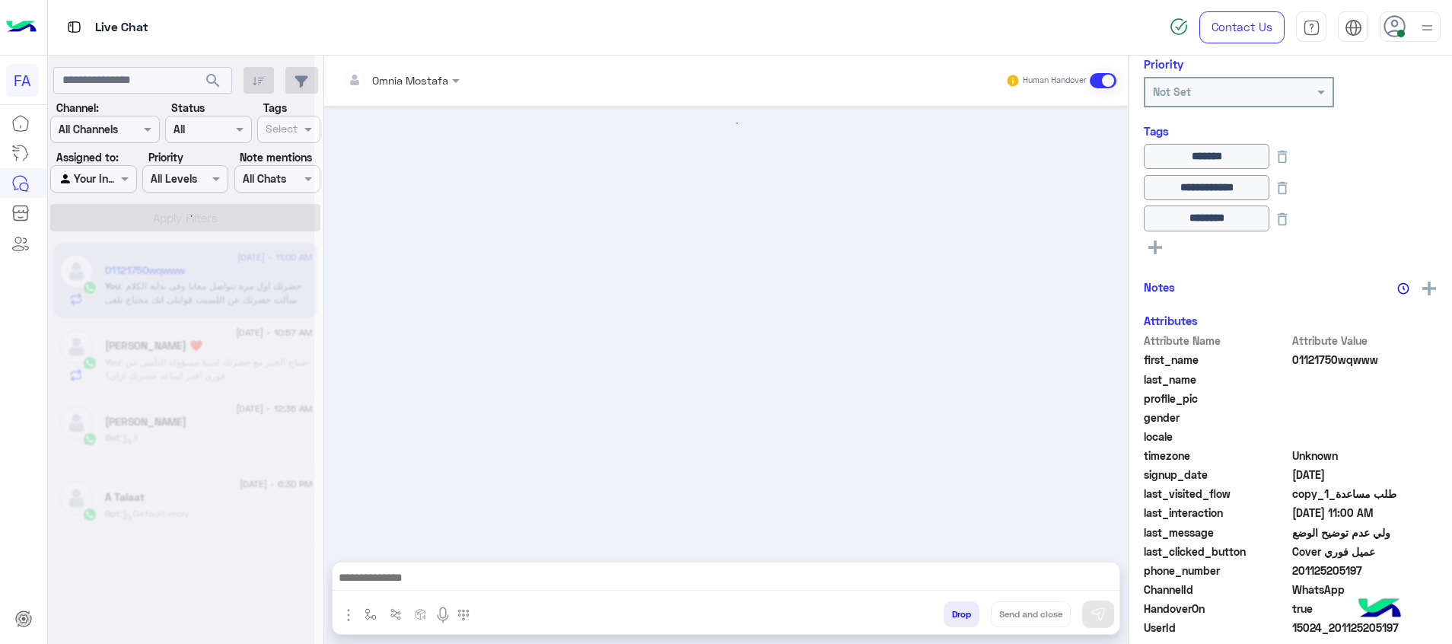
scroll to position [822, 0]
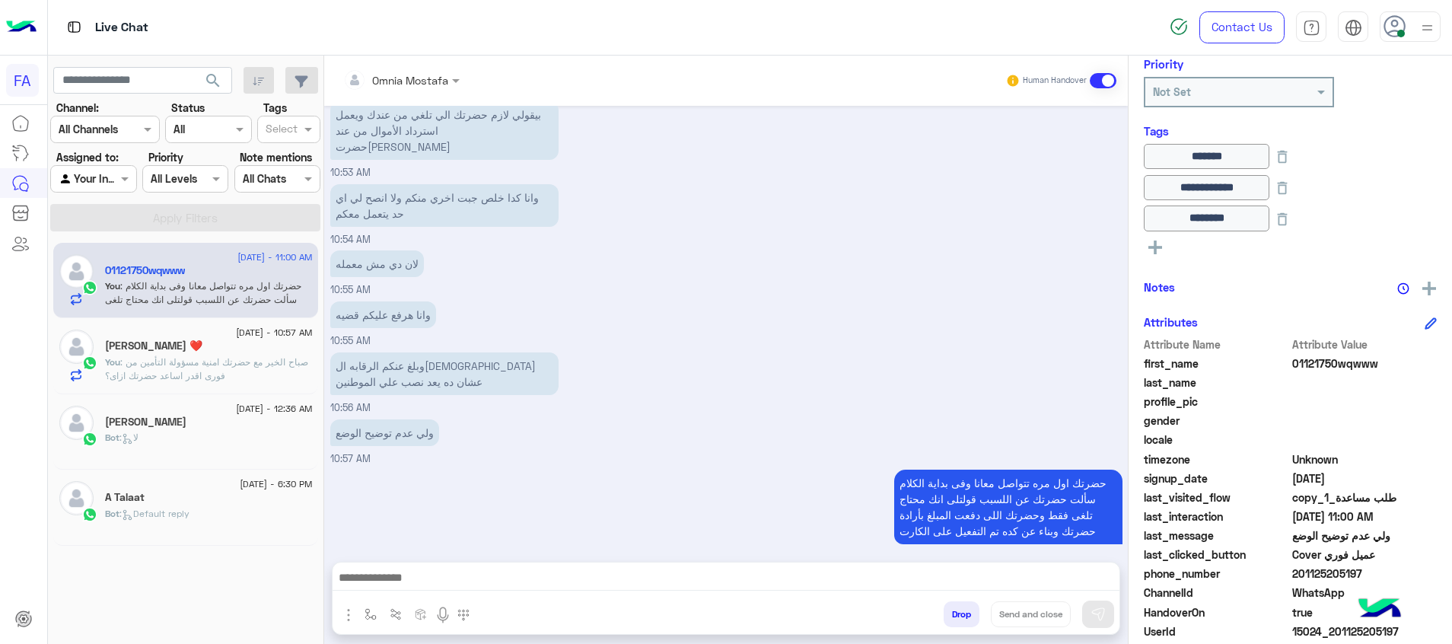
click at [167, 363] on span ": صباح الخير مع حضرتك امنية مسؤولة التأمين من فورى اقدر اساعد حضرتك ازاى؟" at bounding box center [206, 368] width 203 height 25
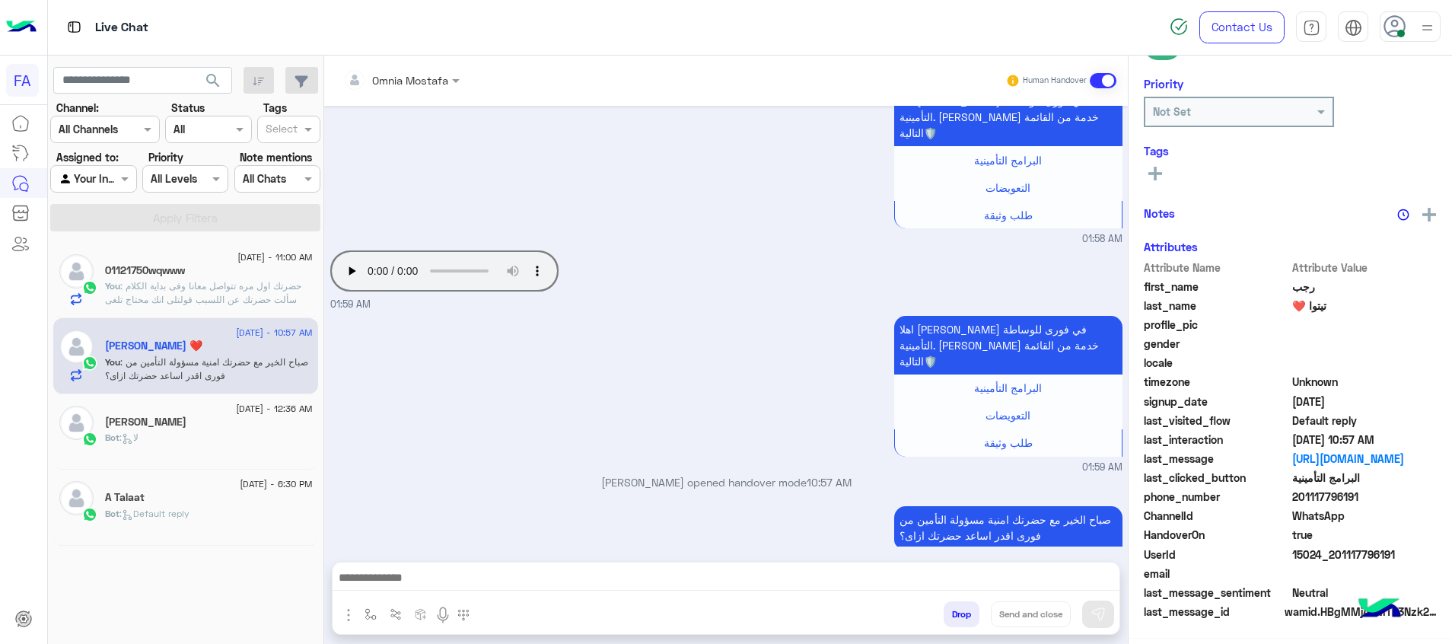
scroll to position [221, 0]
click at [269, 303] on span ": حضرتك اول مره تتواصل معانا وفى بداية الكلام سألت حضرتك عن اللسبب قولتلى انك م…" at bounding box center [203, 313] width 196 height 66
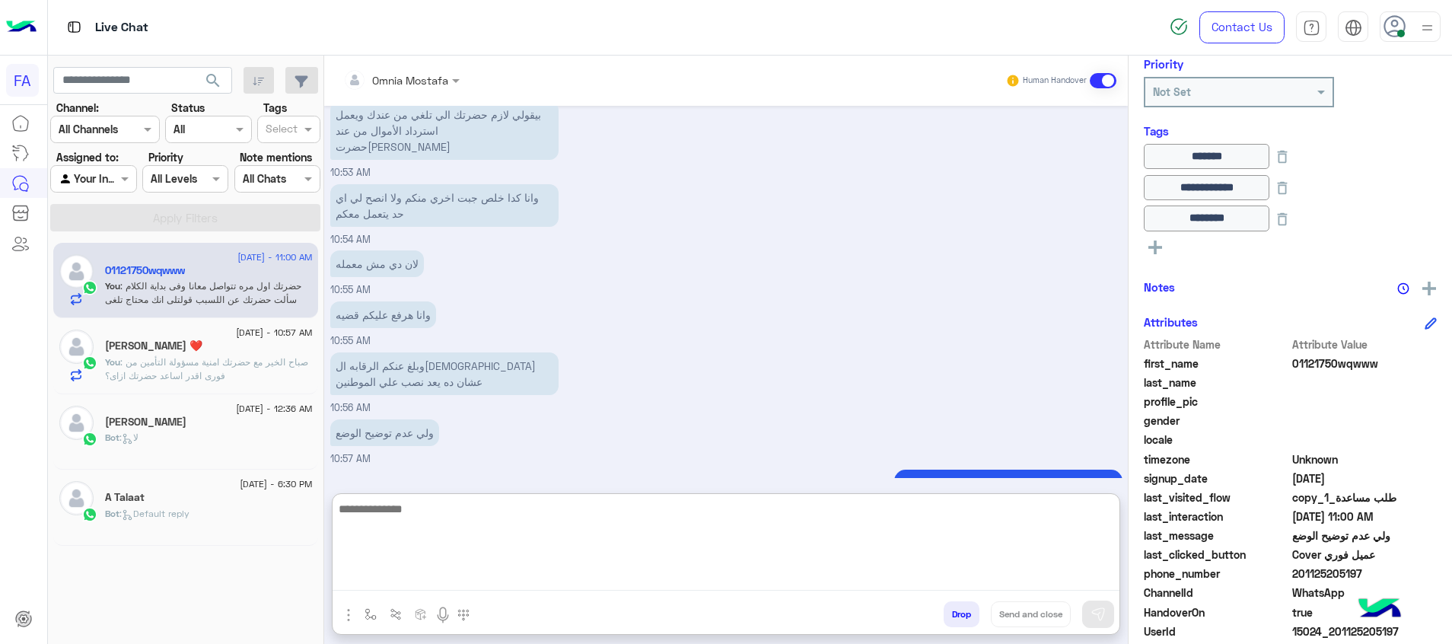
click at [916, 578] on textarea at bounding box center [726, 544] width 787 height 91
type textarea "*"
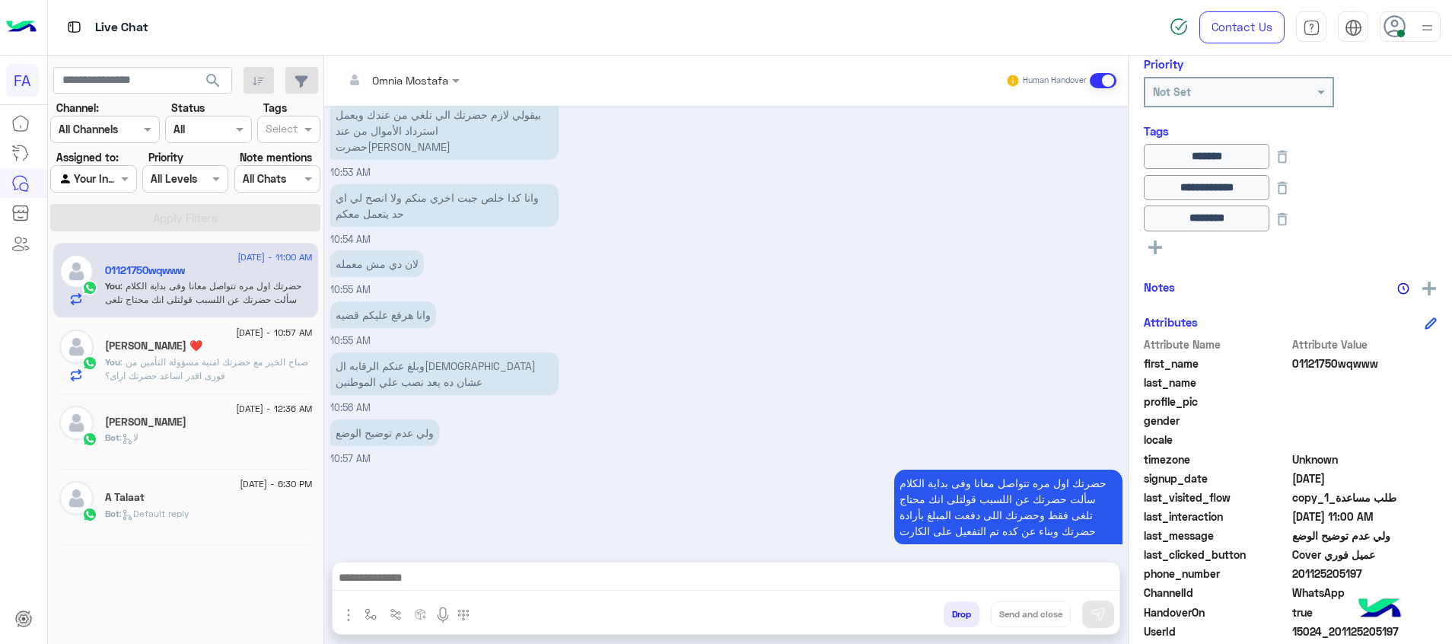
click at [156, 432] on div "Bot : لا" at bounding box center [209, 444] width 208 height 27
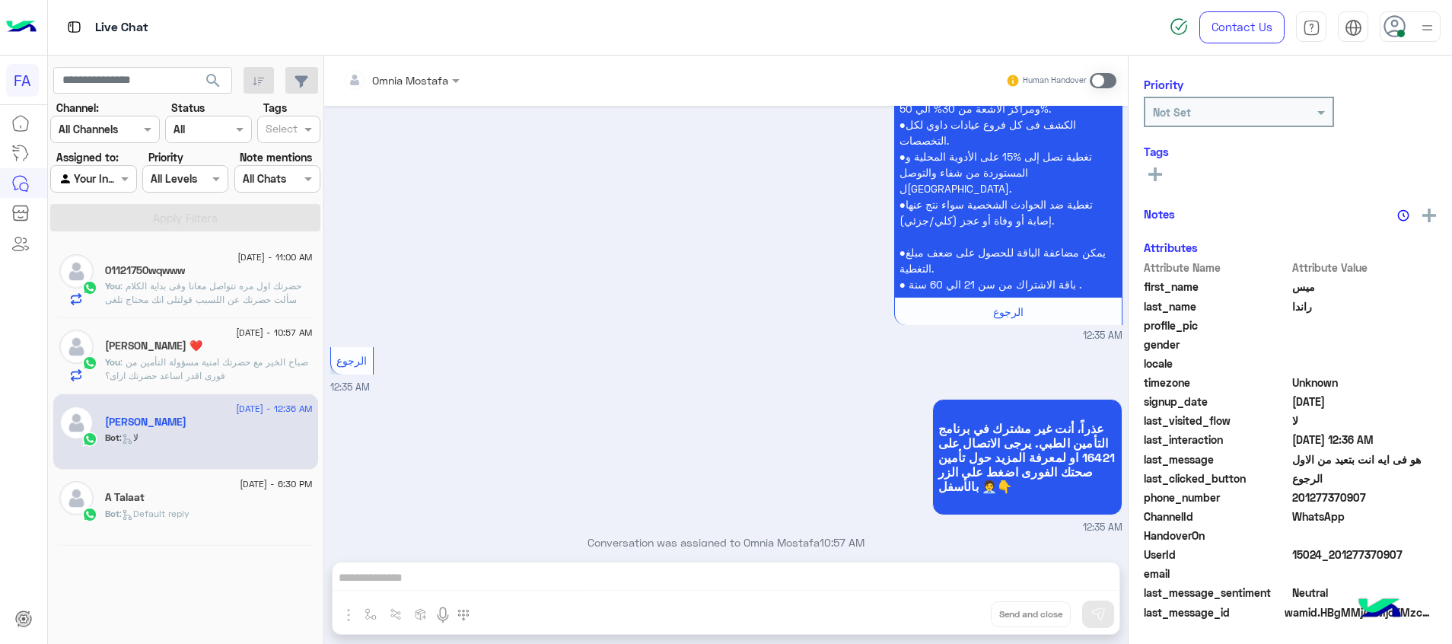
scroll to position [193, 0]
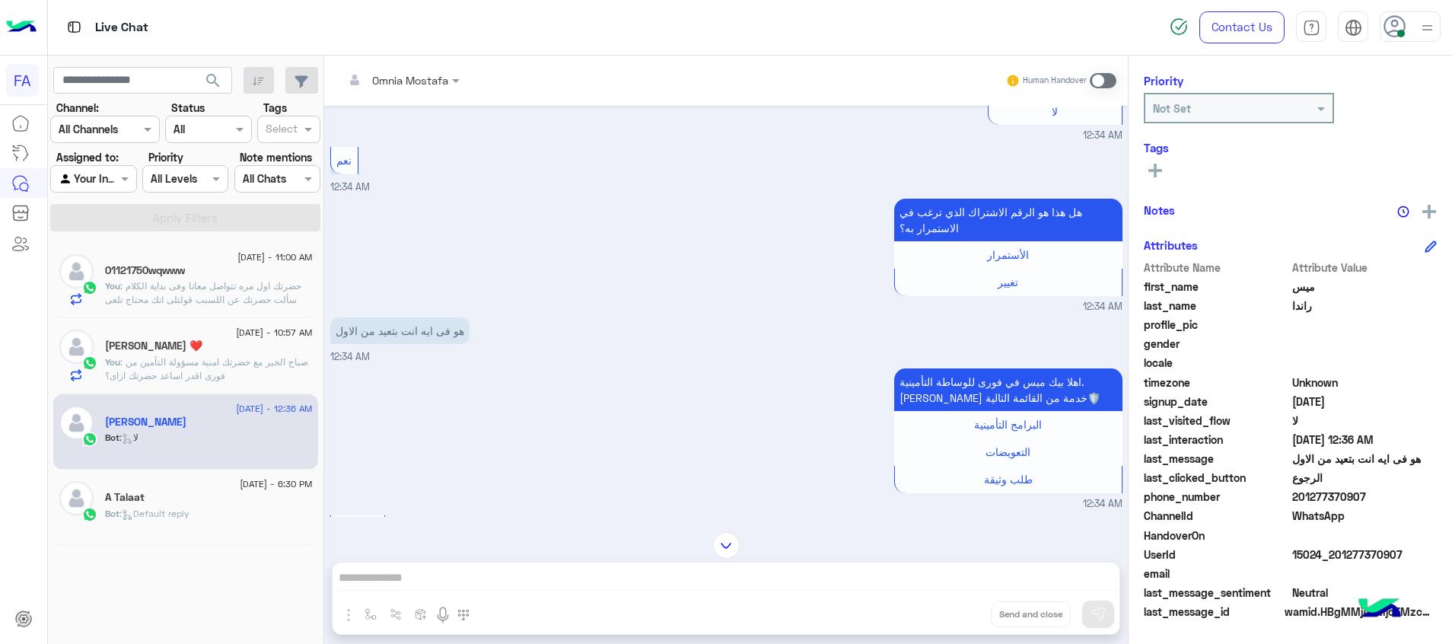
click at [1099, 84] on span at bounding box center [1103, 80] width 27 height 15
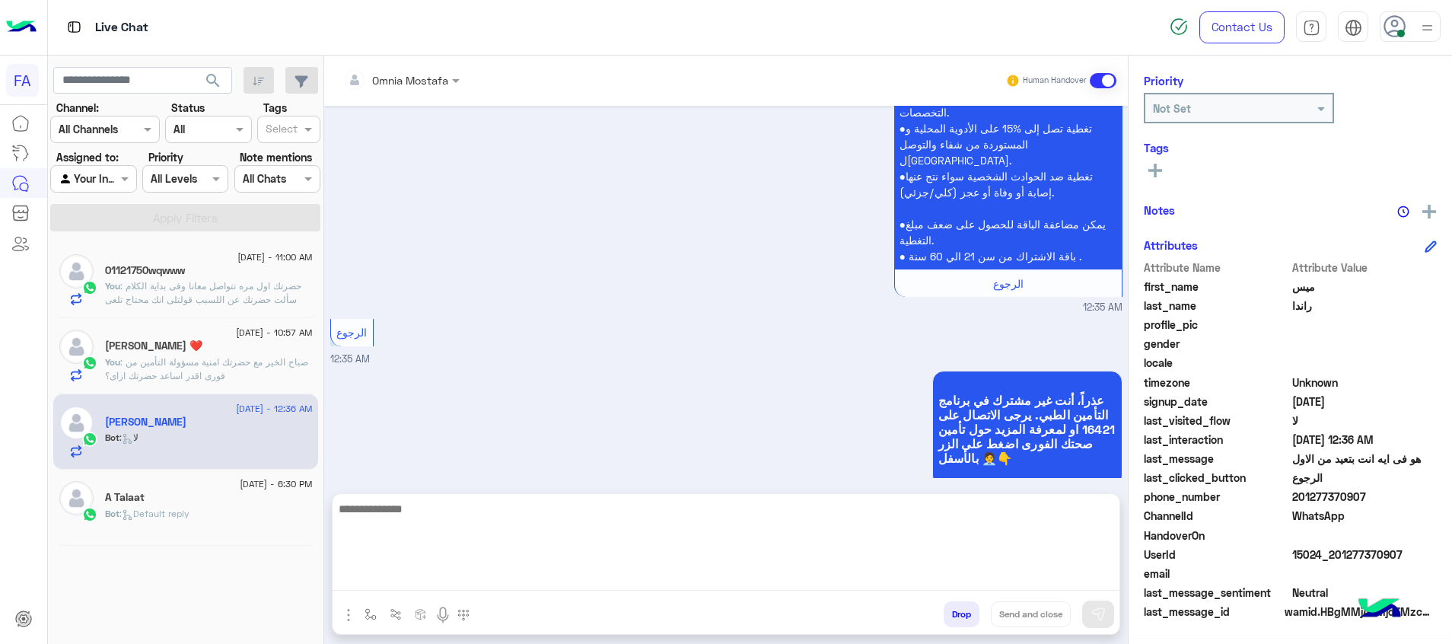
drag, startPoint x: 1081, startPoint y: 585, endPoint x: 1089, endPoint y: 597, distance: 13.7
click at [1081, 585] on textarea at bounding box center [726, 544] width 787 height 91
paste textarea "**********"
type textarea "**********"
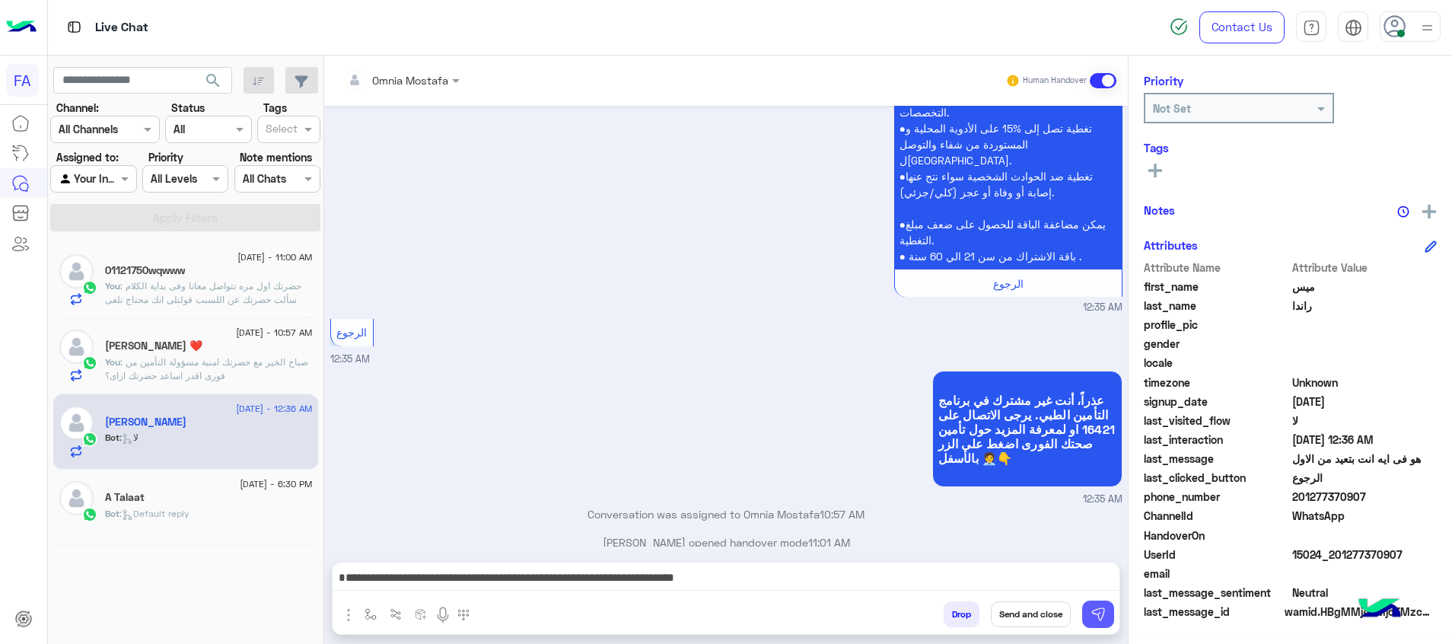
click at [1097, 609] on img at bounding box center [1098, 614] width 15 height 15
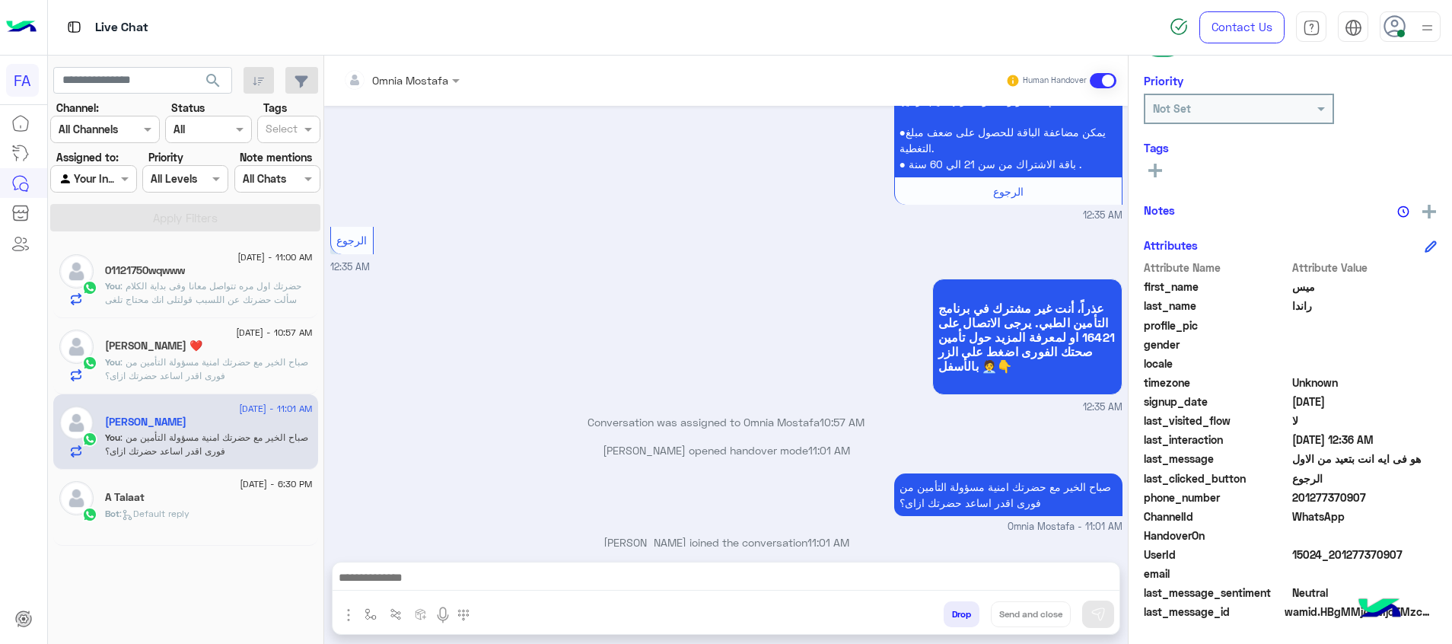
click at [268, 295] on span ": حضرتك اول مره تتواصل معانا وفى بداية الكلام سألت حضرتك عن اللسبب قولتلى انك م…" at bounding box center [203, 313] width 196 height 66
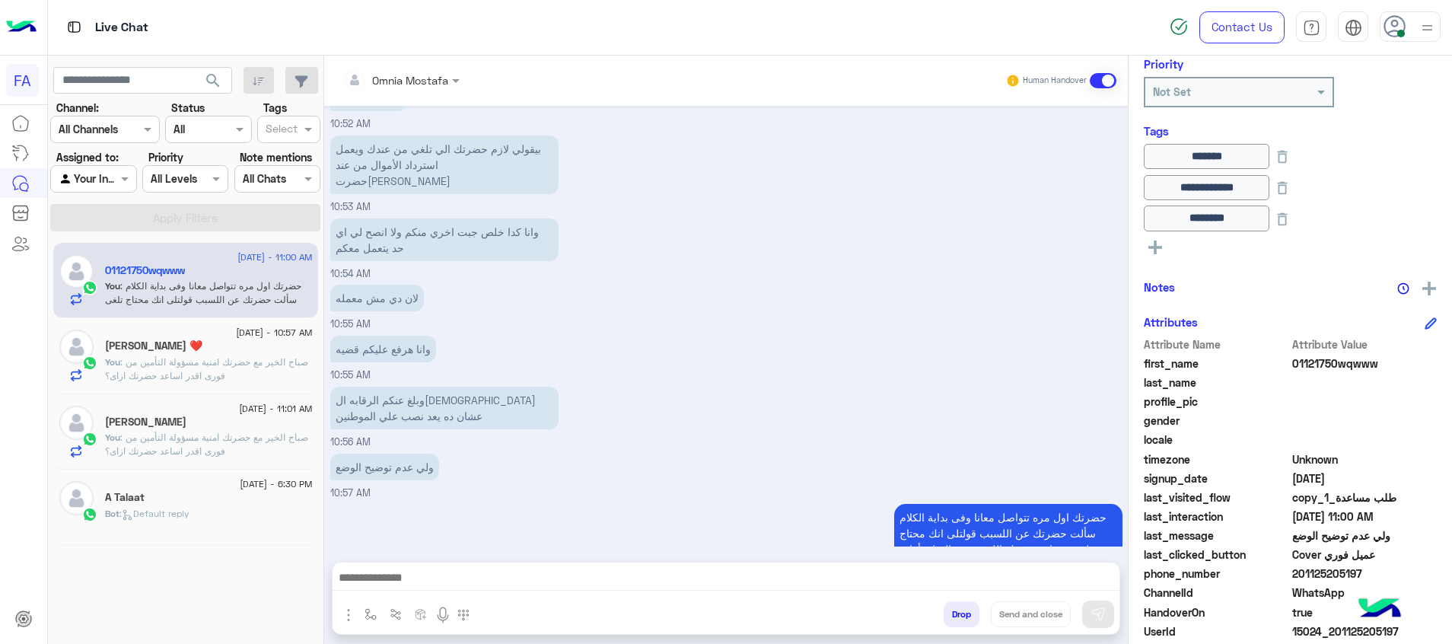
scroll to position [822, 0]
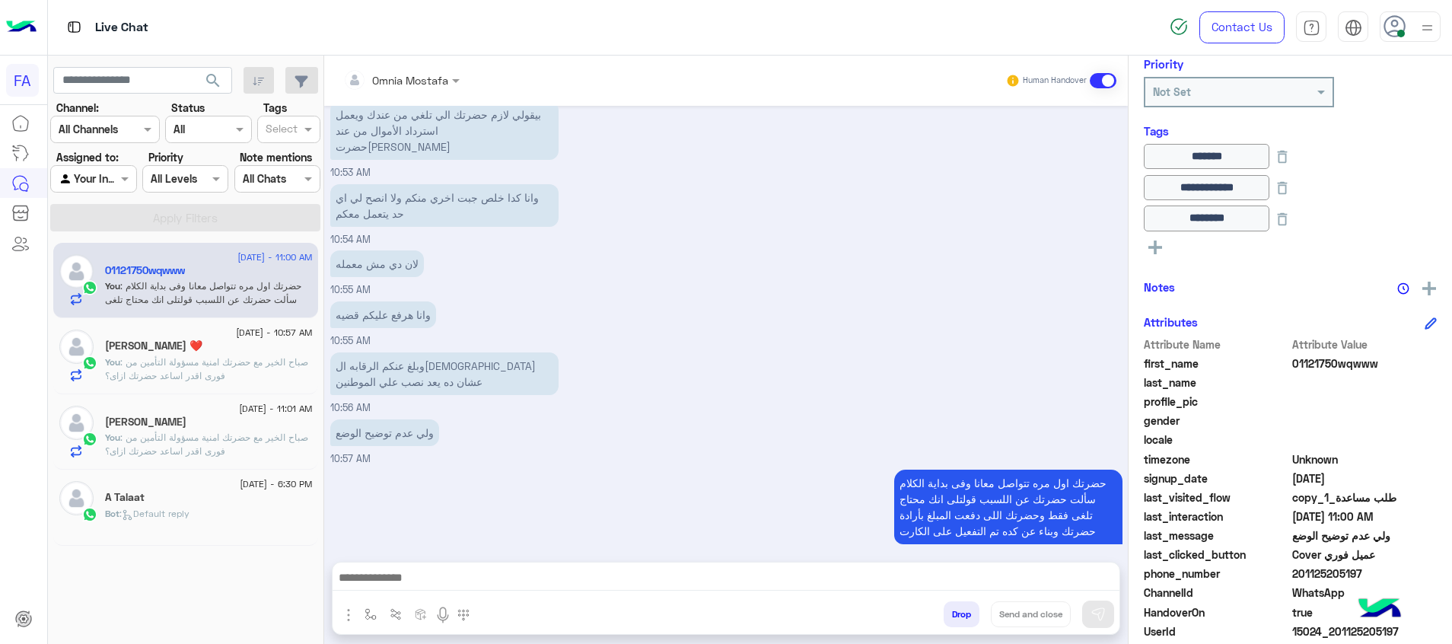
click at [253, 505] on div "A Talaat" at bounding box center [209, 499] width 208 height 16
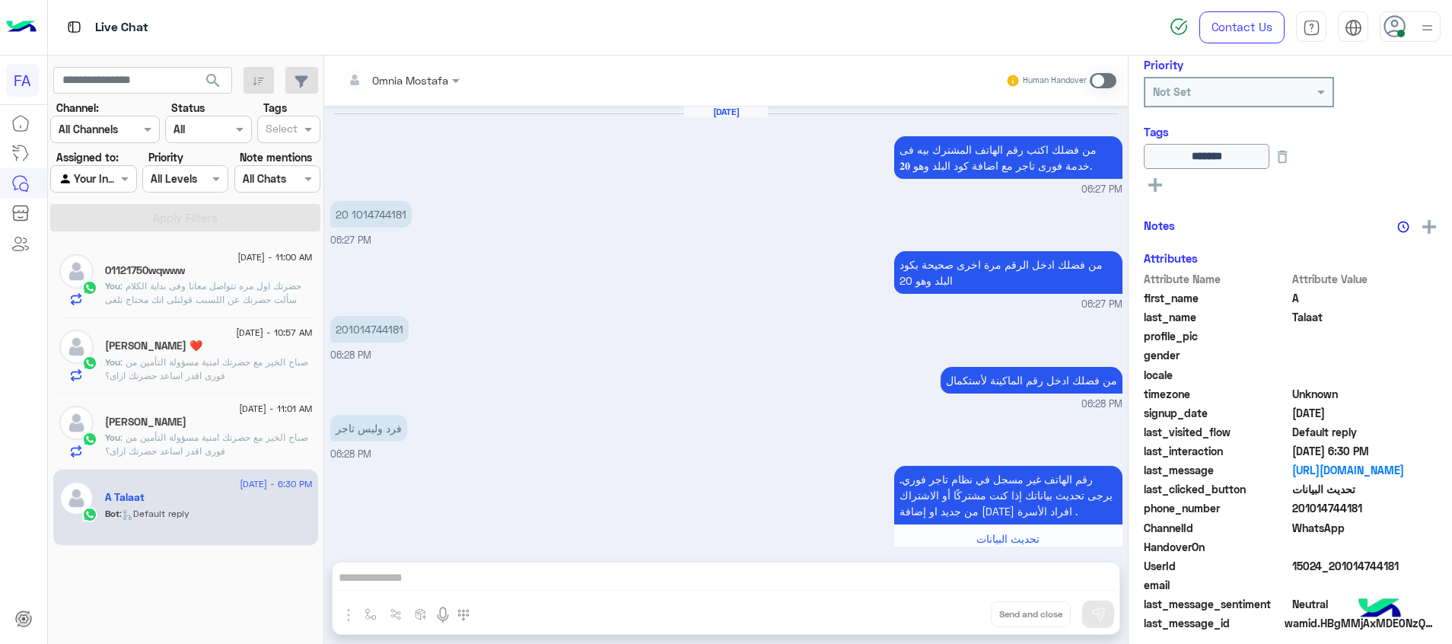
scroll to position [1110, 0]
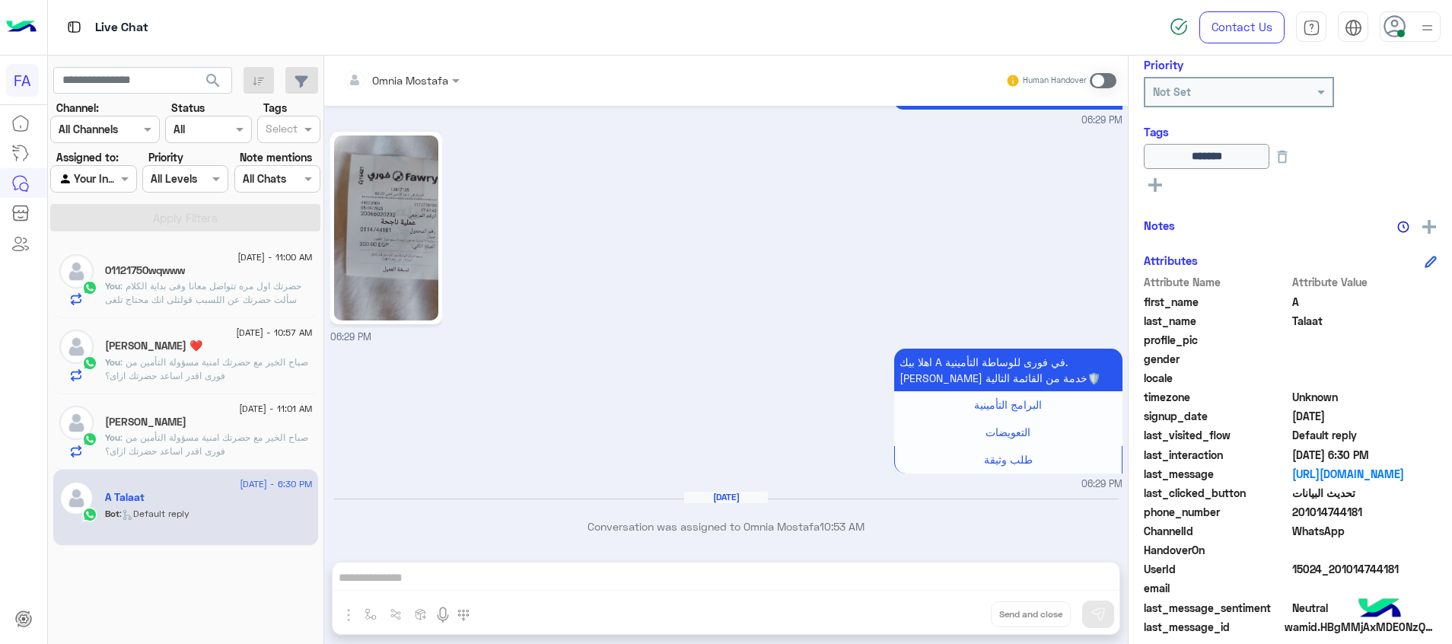
click at [400, 263] on img at bounding box center [386, 227] width 104 height 185
click at [267, 293] on p "You : حضرتك اول مره تتواصل معانا وفى بداية الكلام سألت حضرتك عن اللسبب قولتلى ا…" at bounding box center [209, 313] width 208 height 69
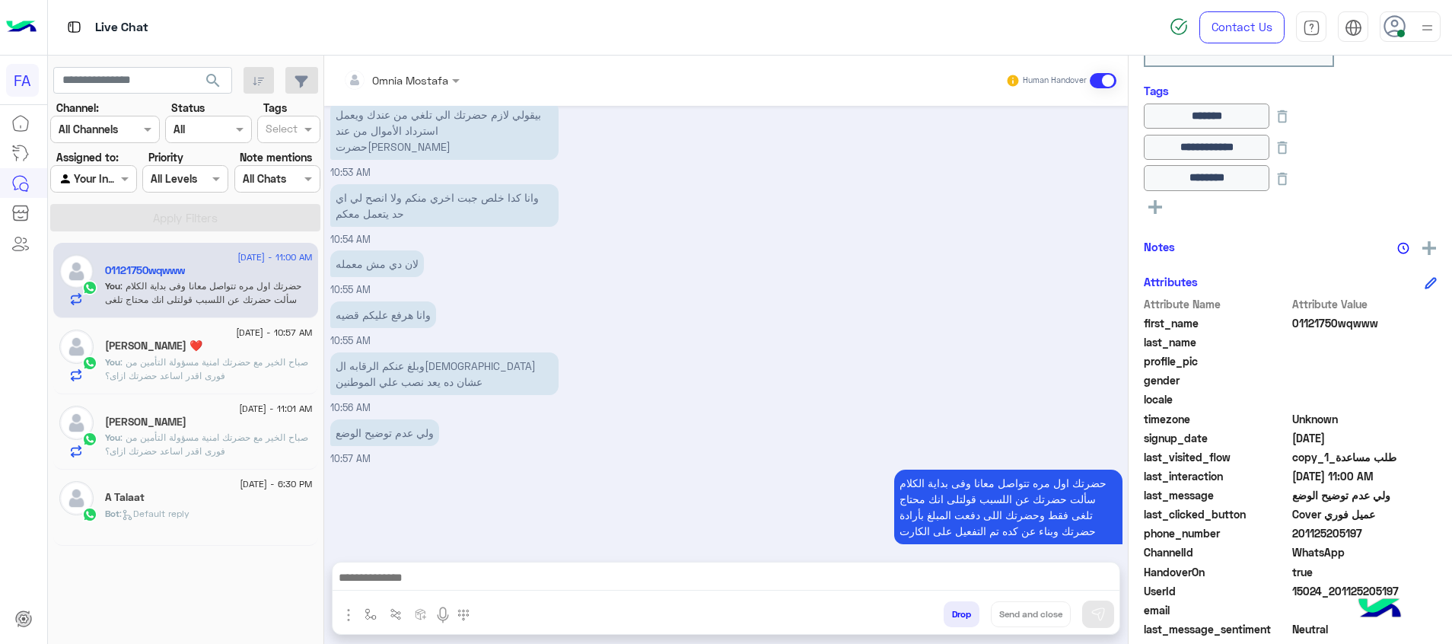
scroll to position [314, 0]
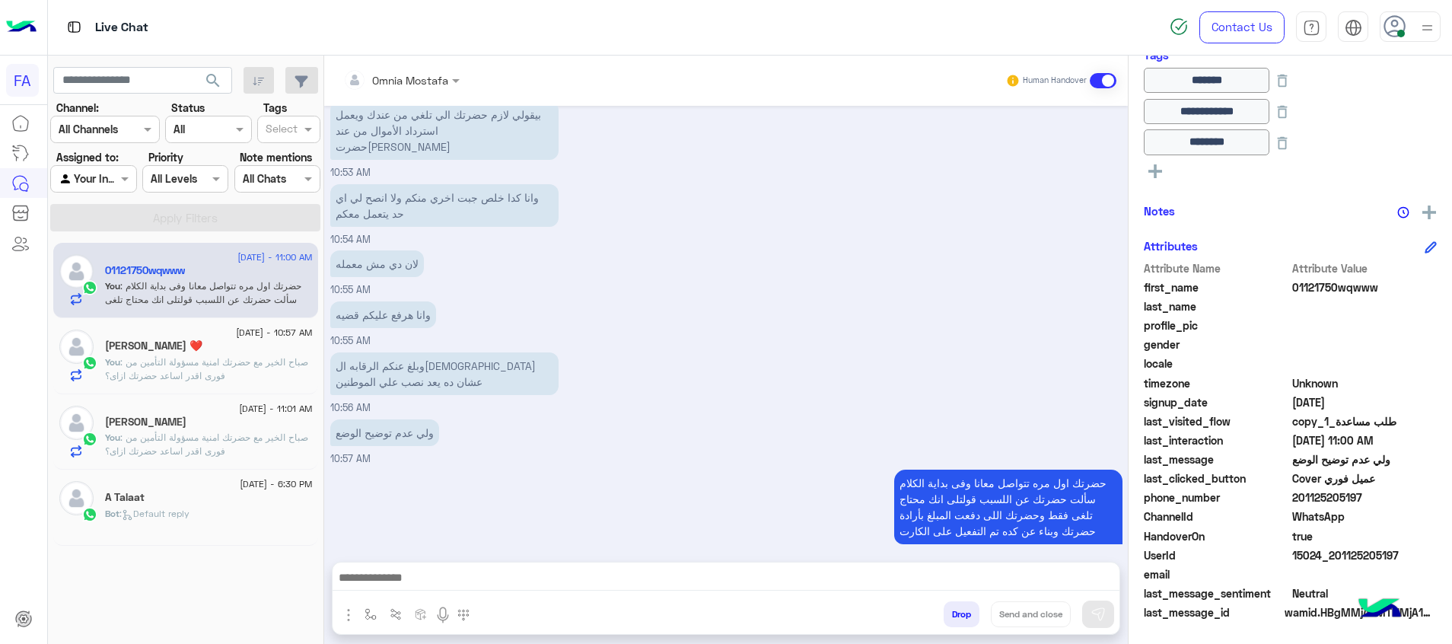
click at [264, 426] on div "ميس راندا" at bounding box center [209, 424] width 208 height 16
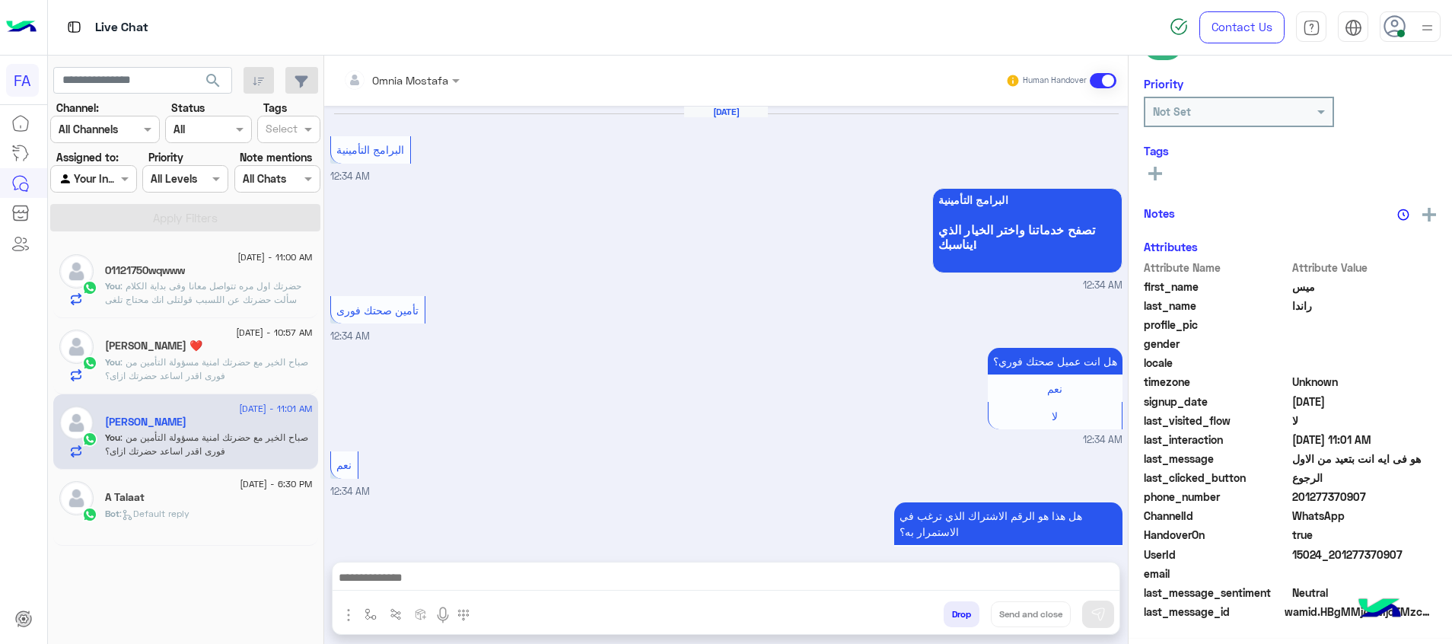
scroll to position [1337, 0]
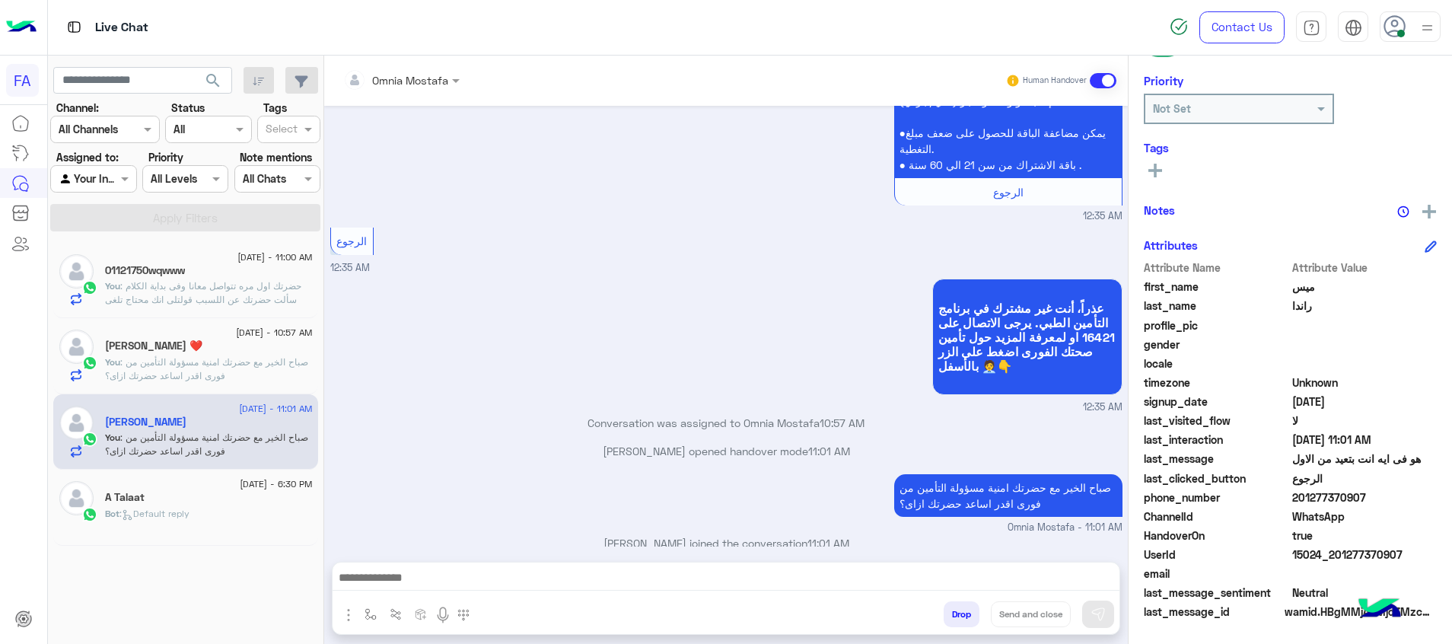
click at [298, 350] on div "رجب تيتوا ❤️" at bounding box center [209, 347] width 208 height 16
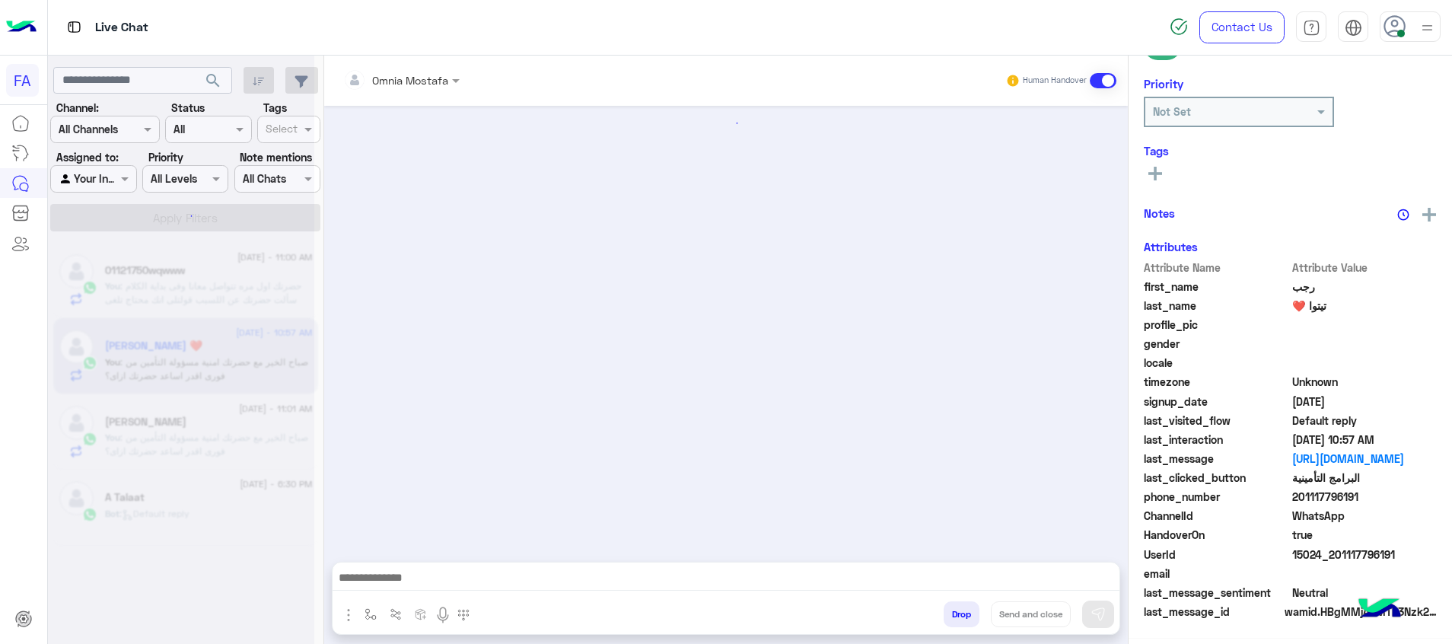
scroll to position [1108, 0]
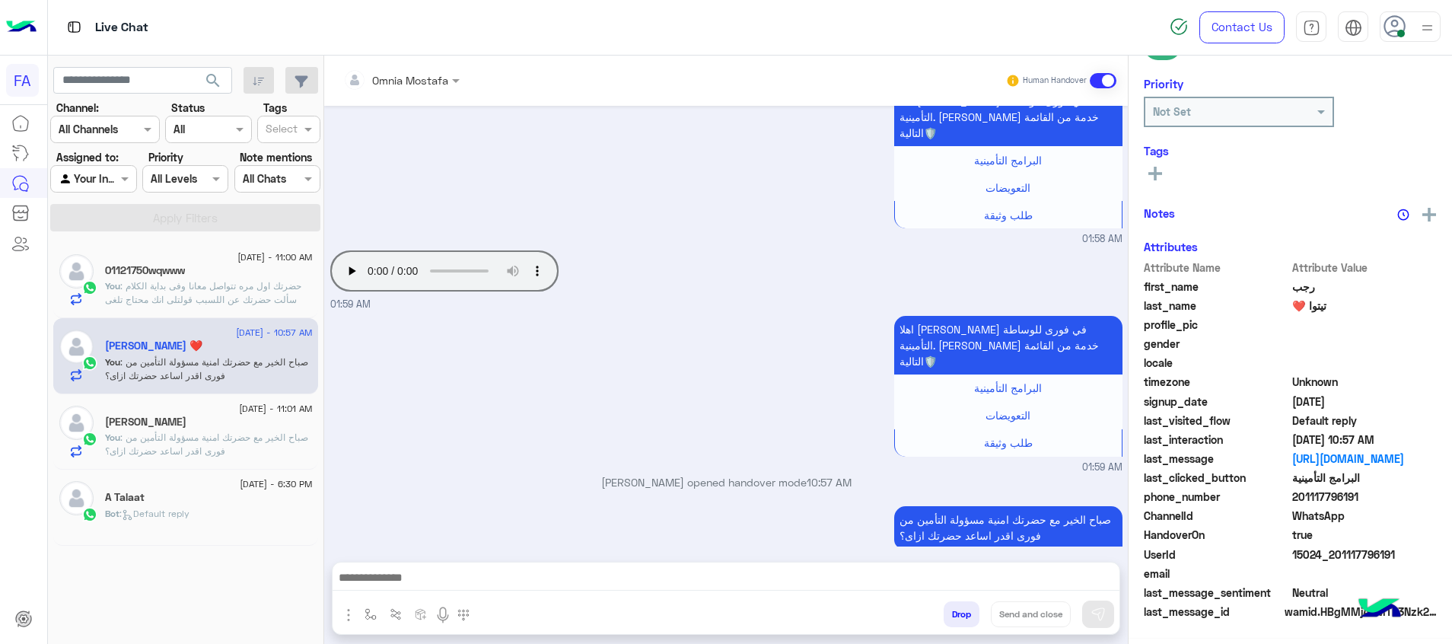
click at [1156, 171] on rect at bounding box center [1155, 174] width 3 height 14
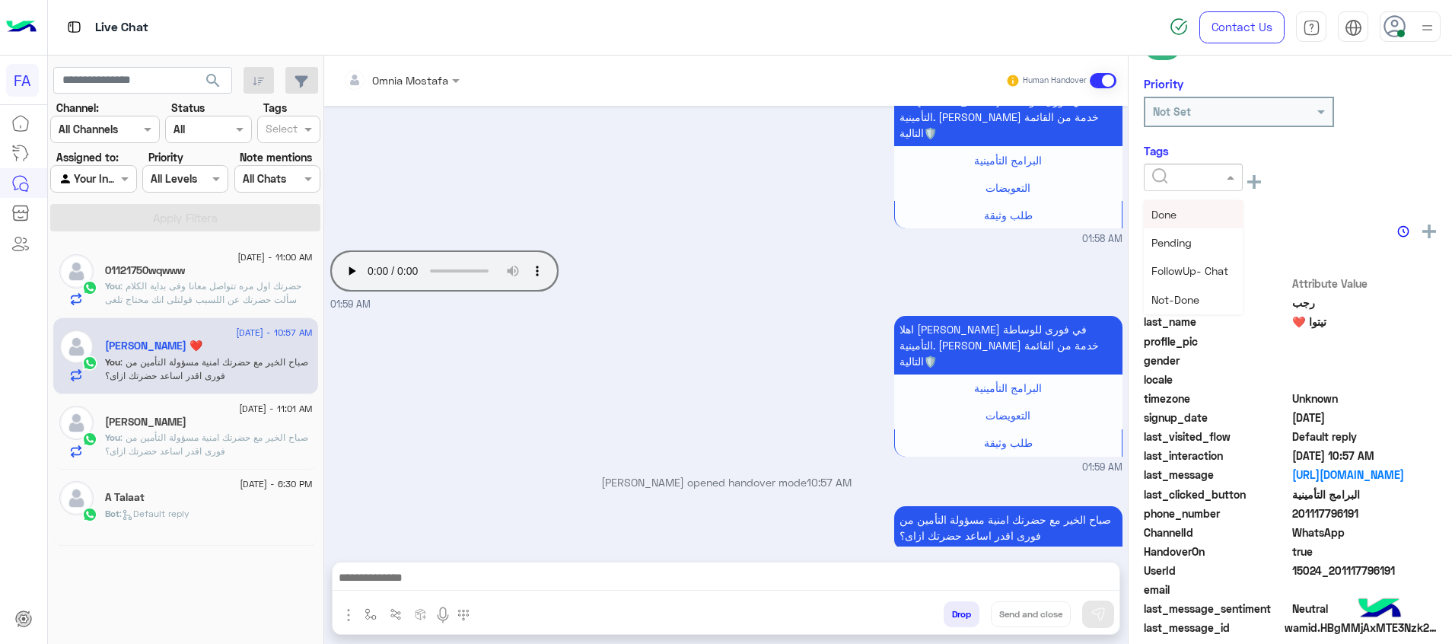
click at [1167, 172] on input "text" at bounding box center [1175, 178] width 46 height 16
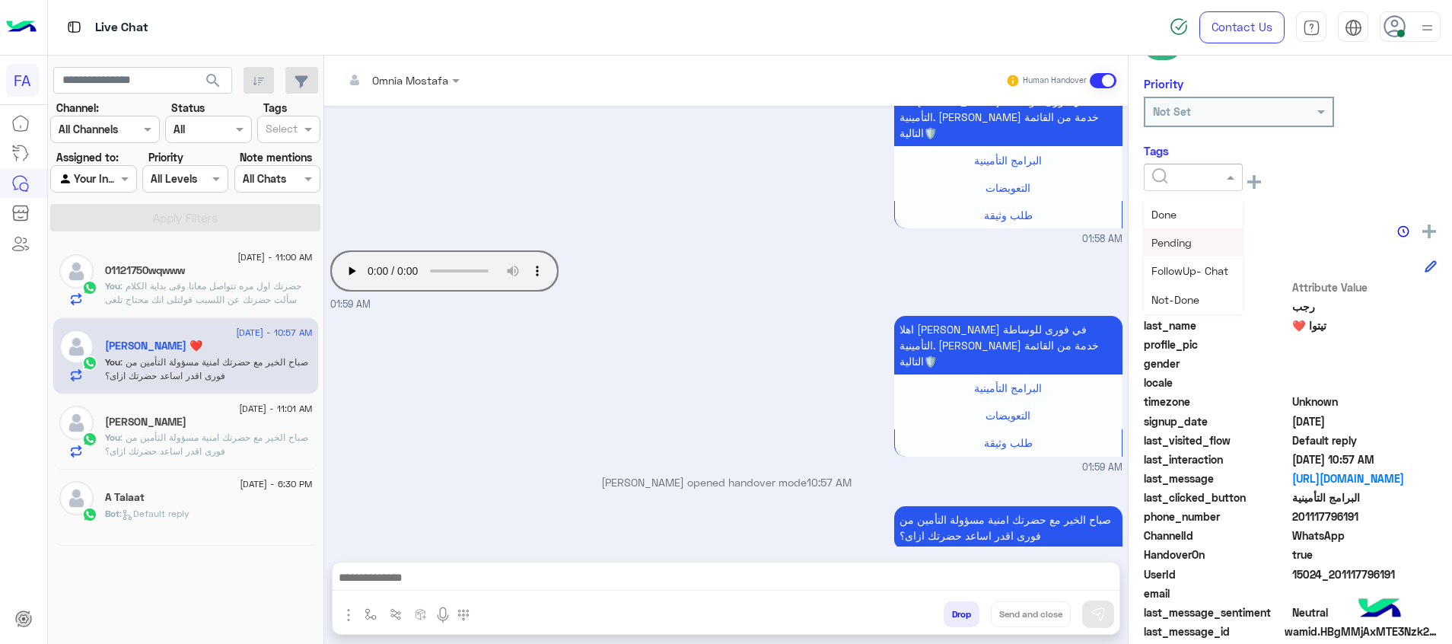
click at [1185, 236] on span "Pending" at bounding box center [1172, 242] width 40 height 13
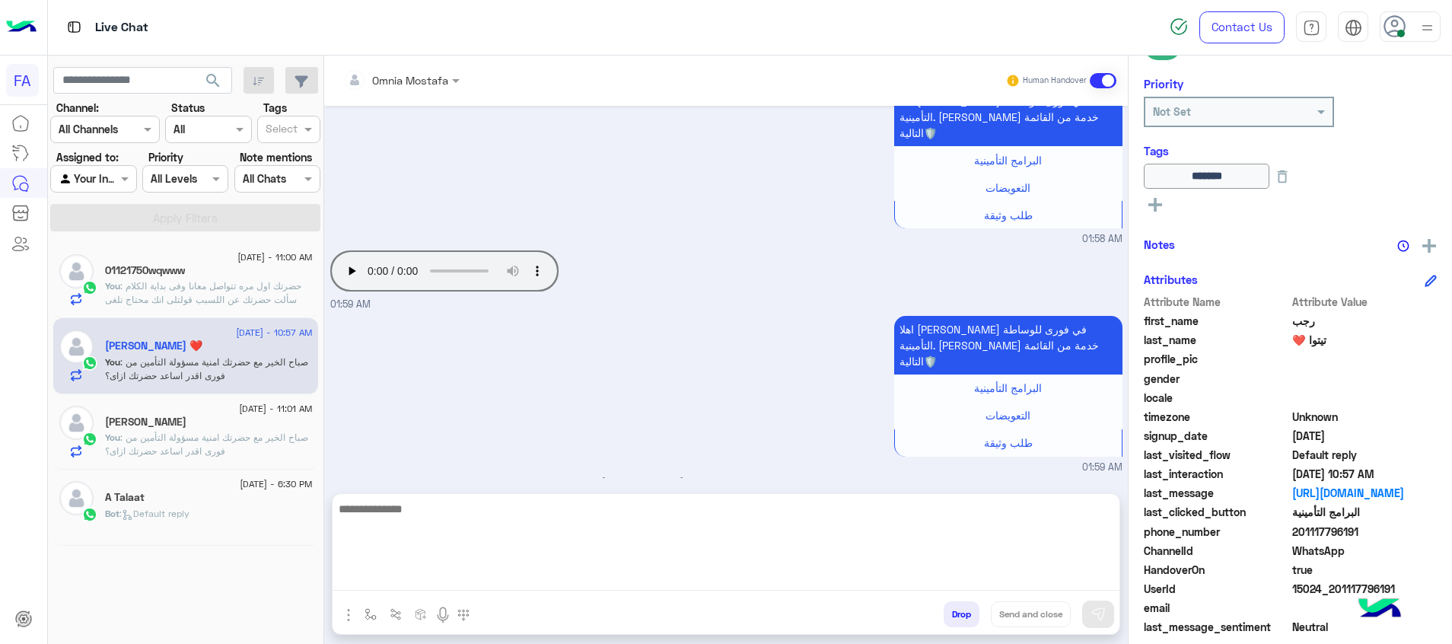
click at [965, 570] on textarea at bounding box center [726, 544] width 787 height 91
paste textarea "**********"
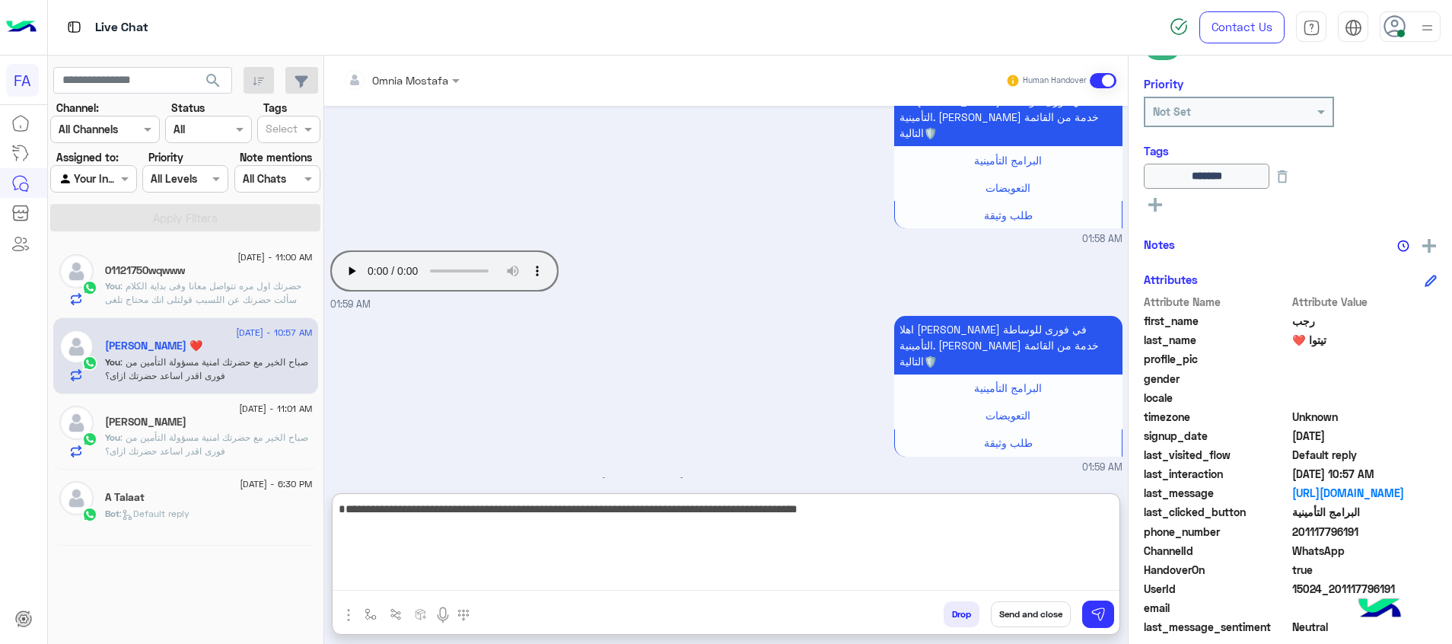
type textarea "**********"
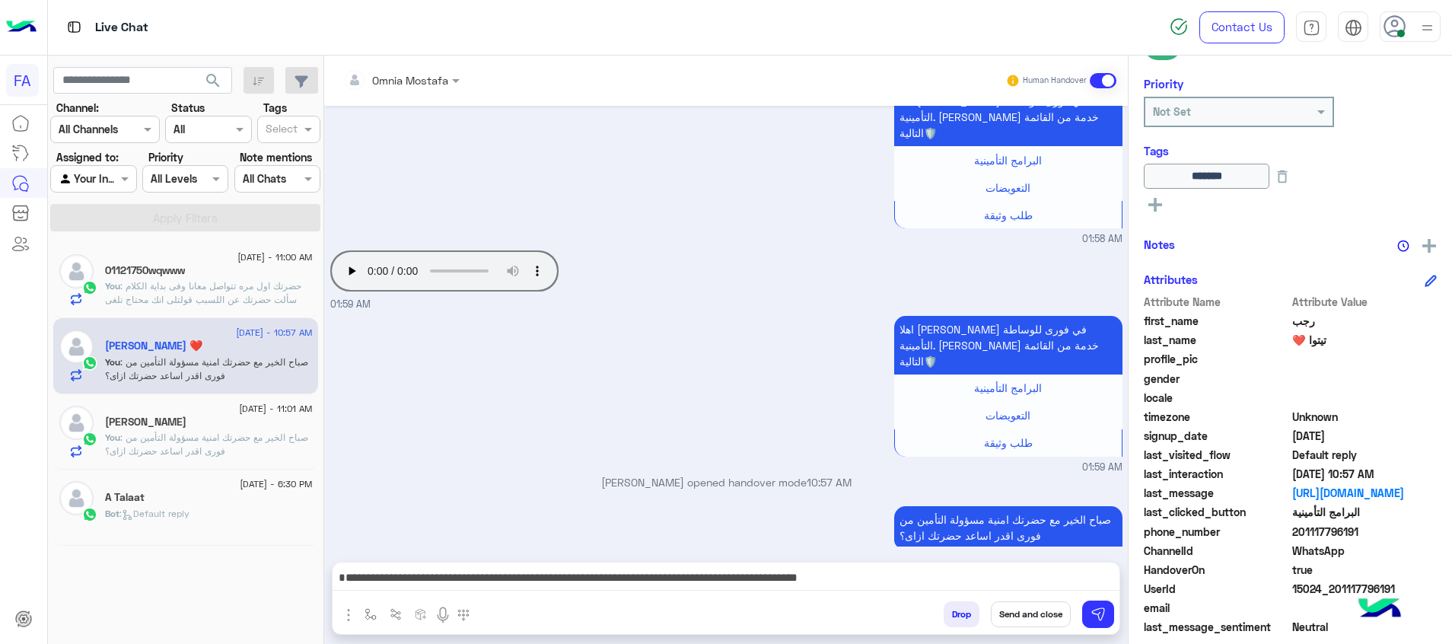
click at [1044, 610] on button "Send and close" at bounding box center [1031, 614] width 80 height 26
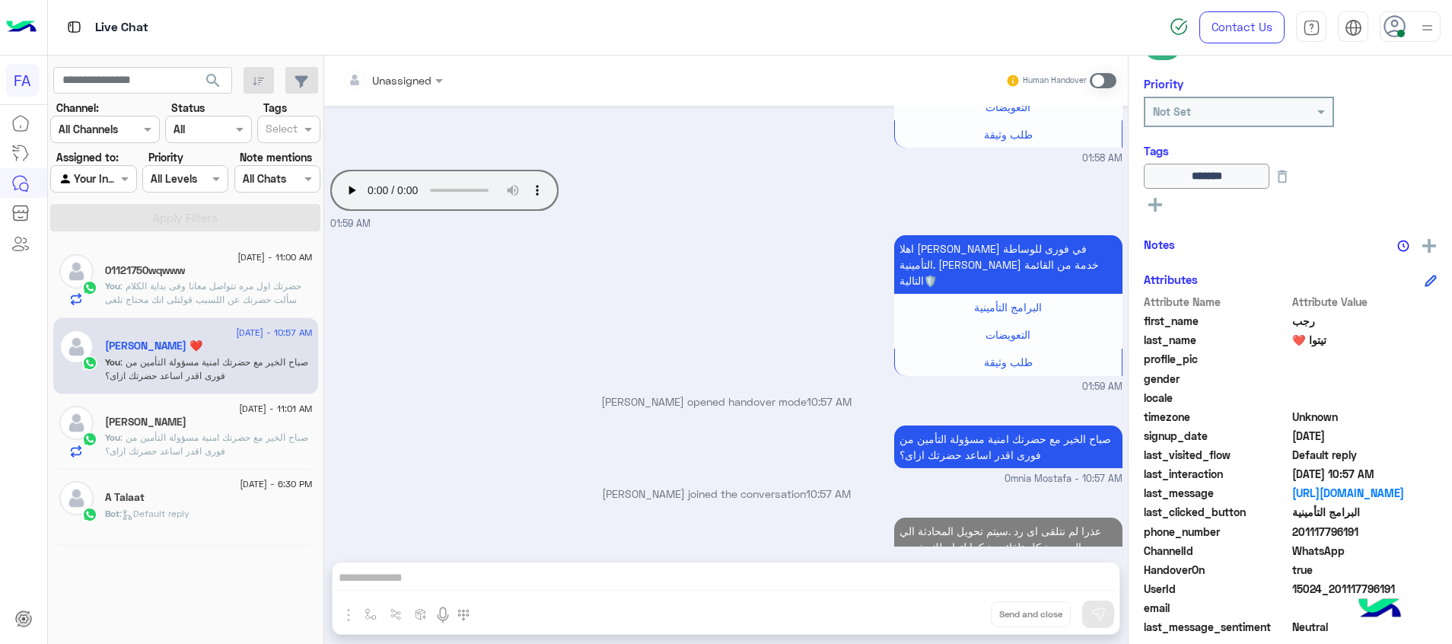
scroll to position [1216, 0]
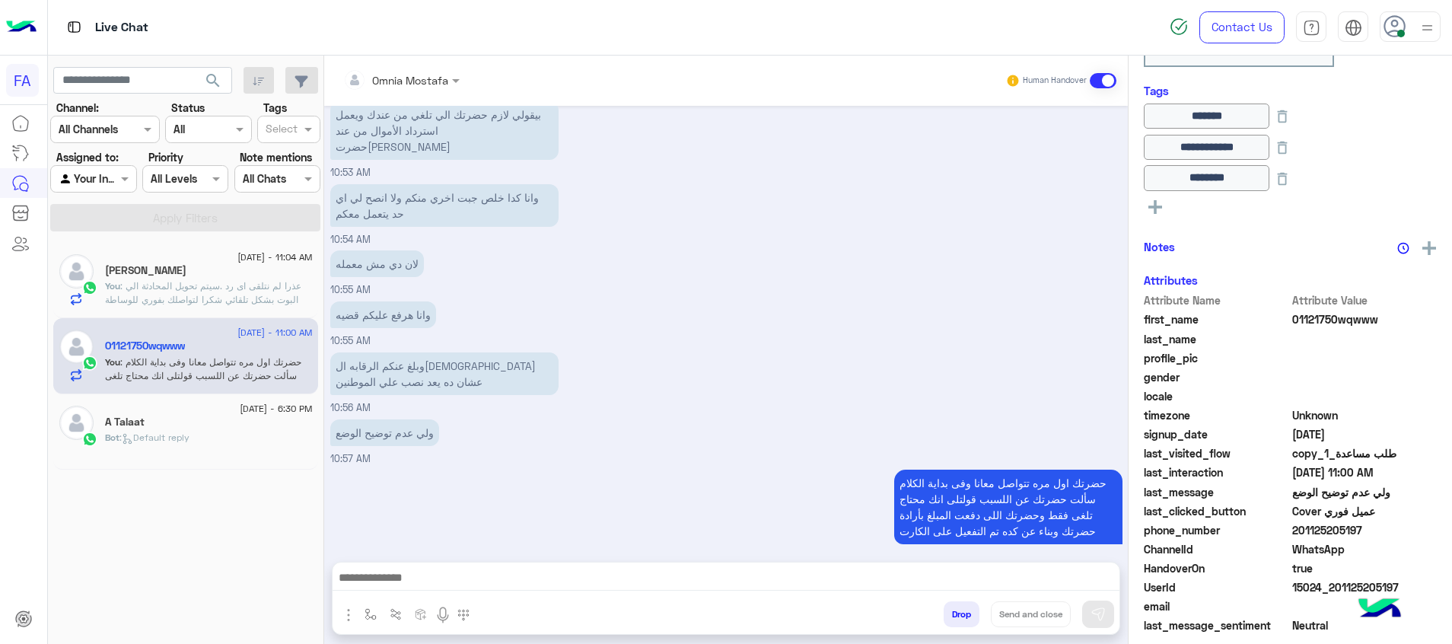
scroll to position [311, 0]
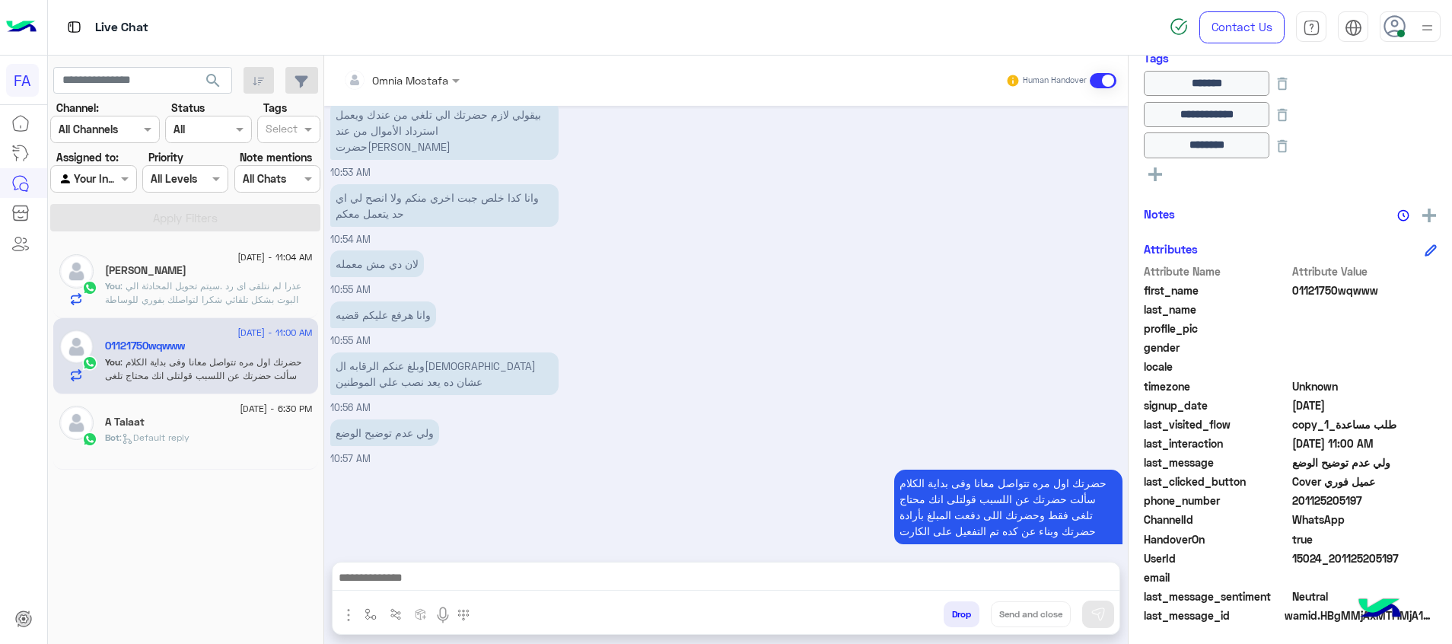
drag, startPoint x: 1366, startPoint y: 502, endPoint x: 1295, endPoint y: 502, distance: 71.6
click at [1295, 502] on span "201125205197" at bounding box center [1365, 501] width 145 height 16
click at [260, 298] on span ": عذرا لم نتلقى اى رد .سيتم تحويل المحادثة الي البوت بشكل تلقائي شكرا لتواصلك ب…" at bounding box center [203, 299] width 196 height 39
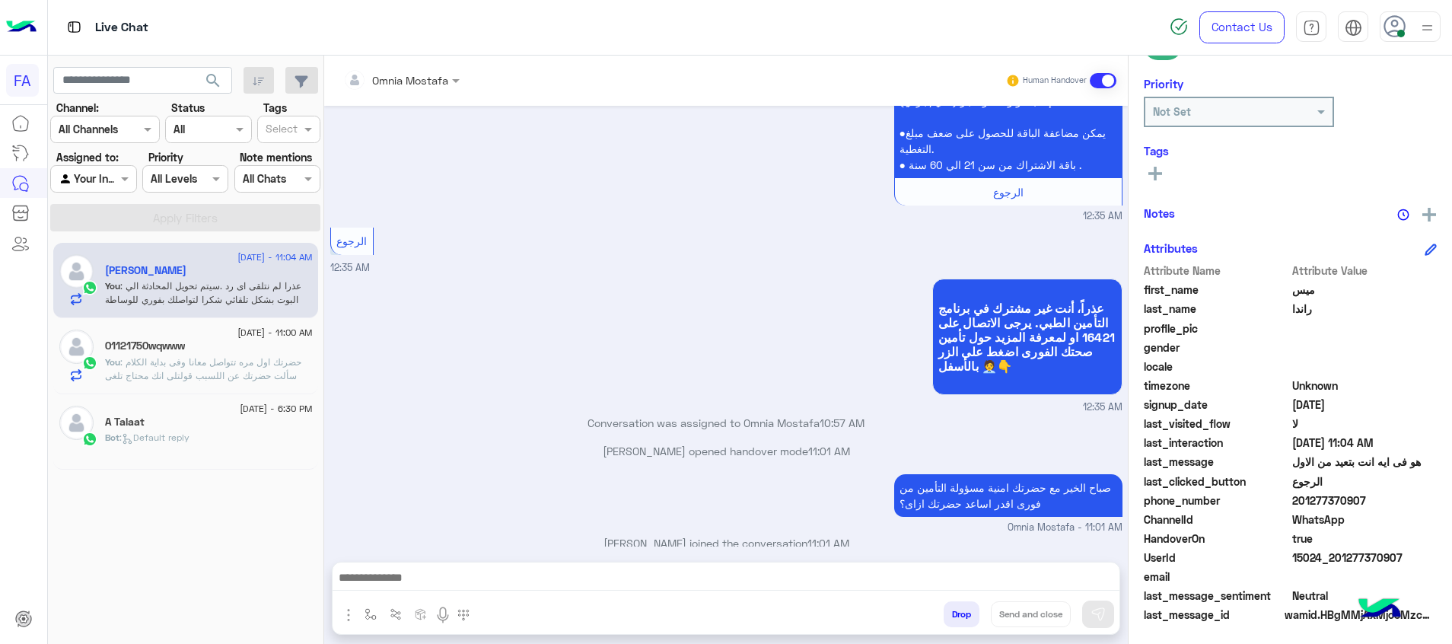
scroll to position [221, 0]
click at [184, 362] on span ": حضرتك اول مره تتواصل معانا وفى بداية الكلام سألت حضرتك عن اللسبب قولتلى انك م…" at bounding box center [203, 389] width 196 height 66
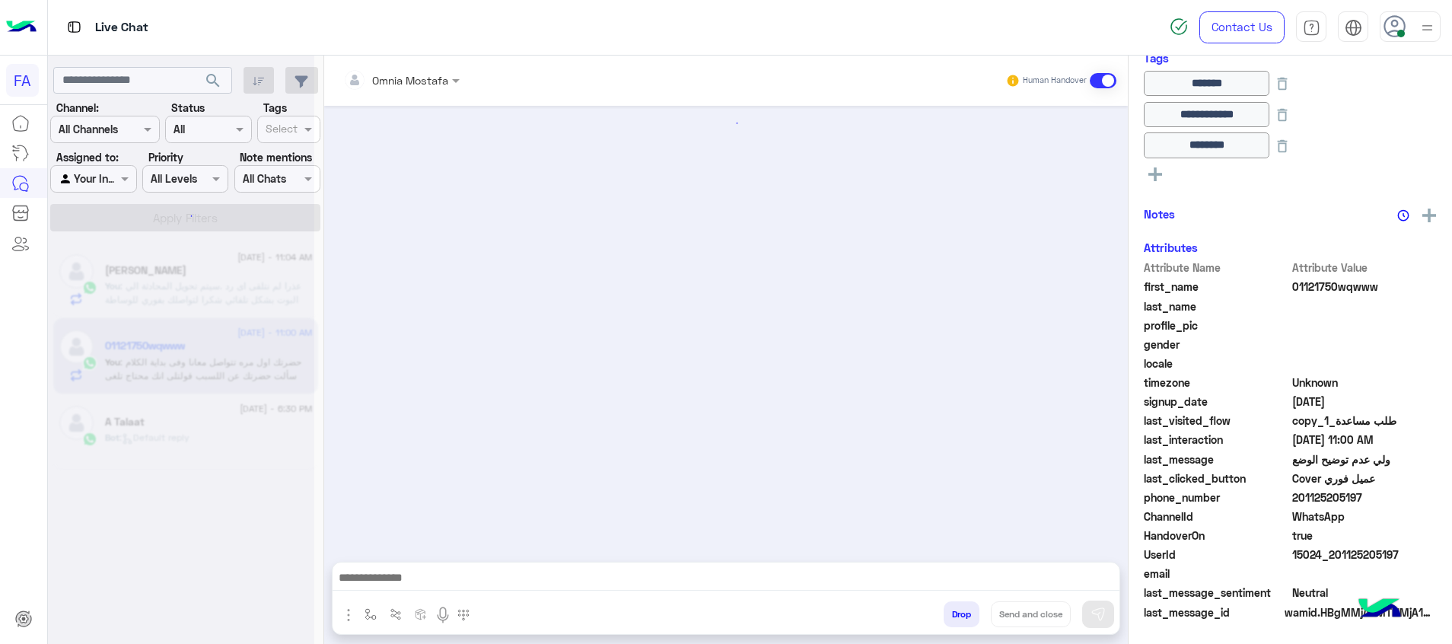
scroll to position [822, 0]
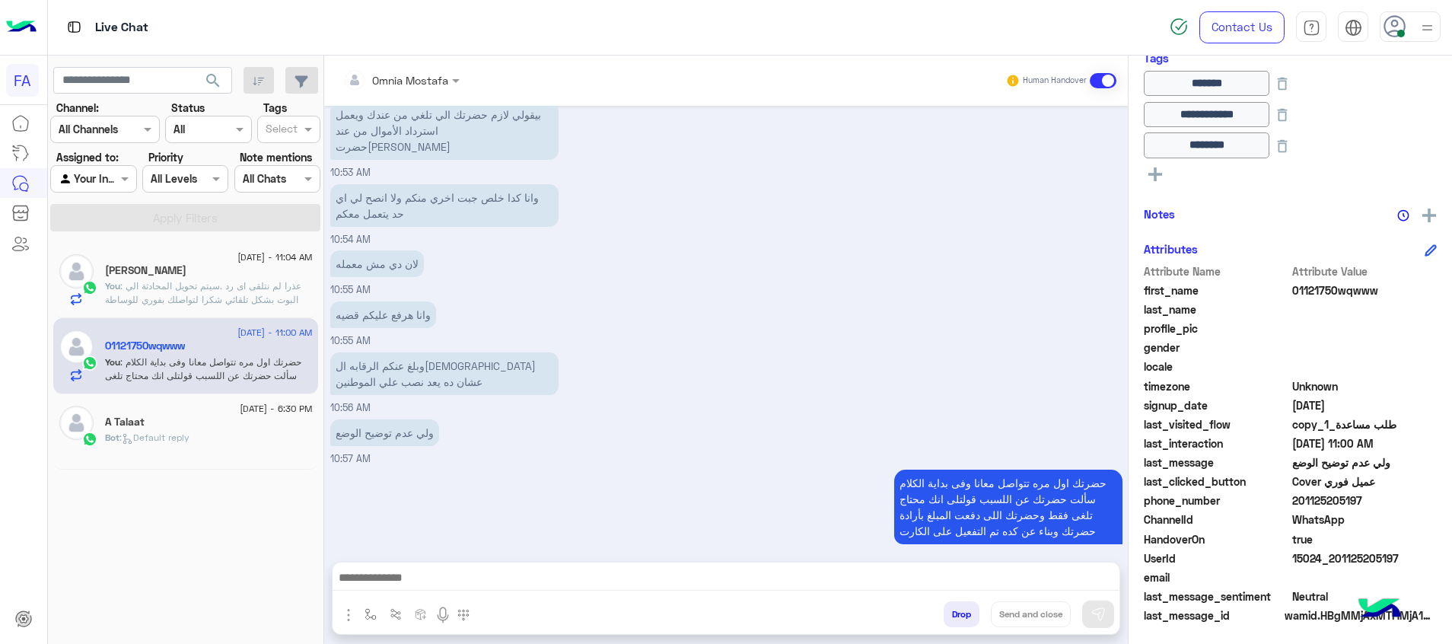
drag, startPoint x: 1400, startPoint y: 558, endPoint x: 1338, endPoint y: 562, distance: 61.8
click at [1338, 562] on span "15024_201125205197" at bounding box center [1365, 558] width 145 height 16
click at [968, 314] on div "وانا هرفع عليكم قضيه 10:55 AM" at bounding box center [726, 323] width 792 height 51
drag, startPoint x: 1068, startPoint y: 565, endPoint x: 1068, endPoint y: 575, distance: 9.9
click at [1068, 564] on div at bounding box center [726, 582] width 787 height 38
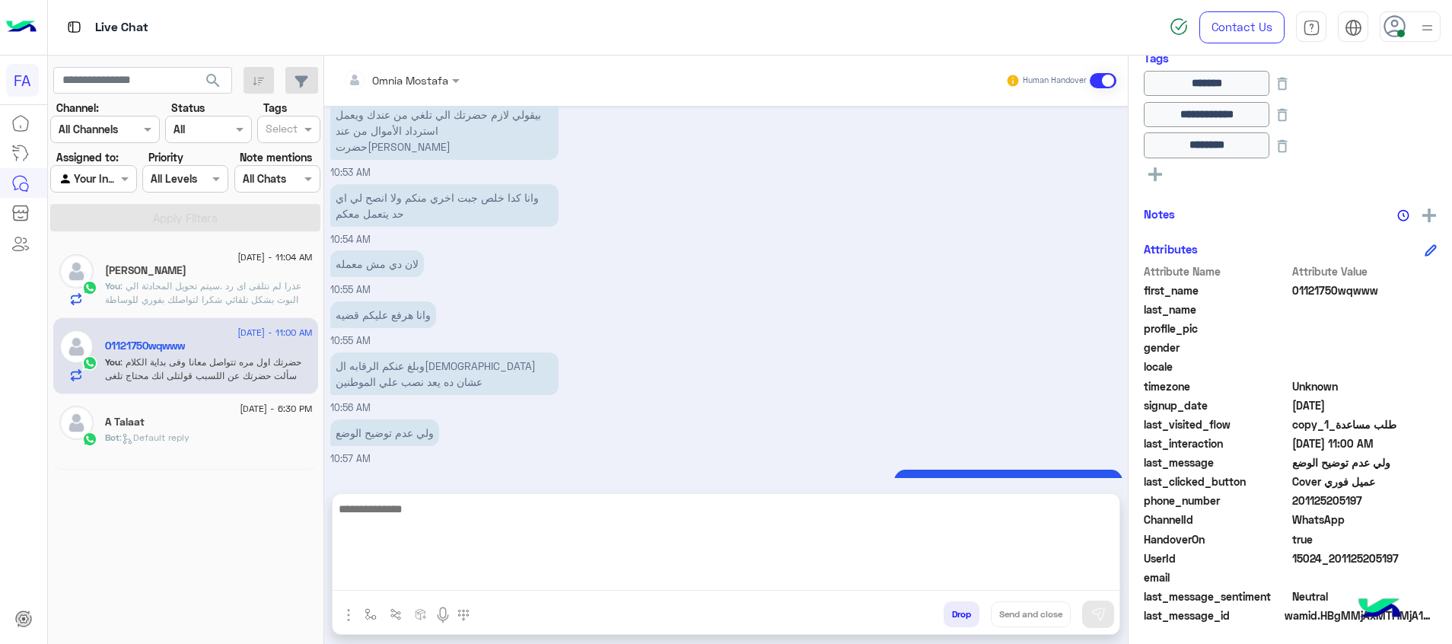
click at [1068, 575] on textarea at bounding box center [726, 544] width 787 height 91
paste textarea "**********"
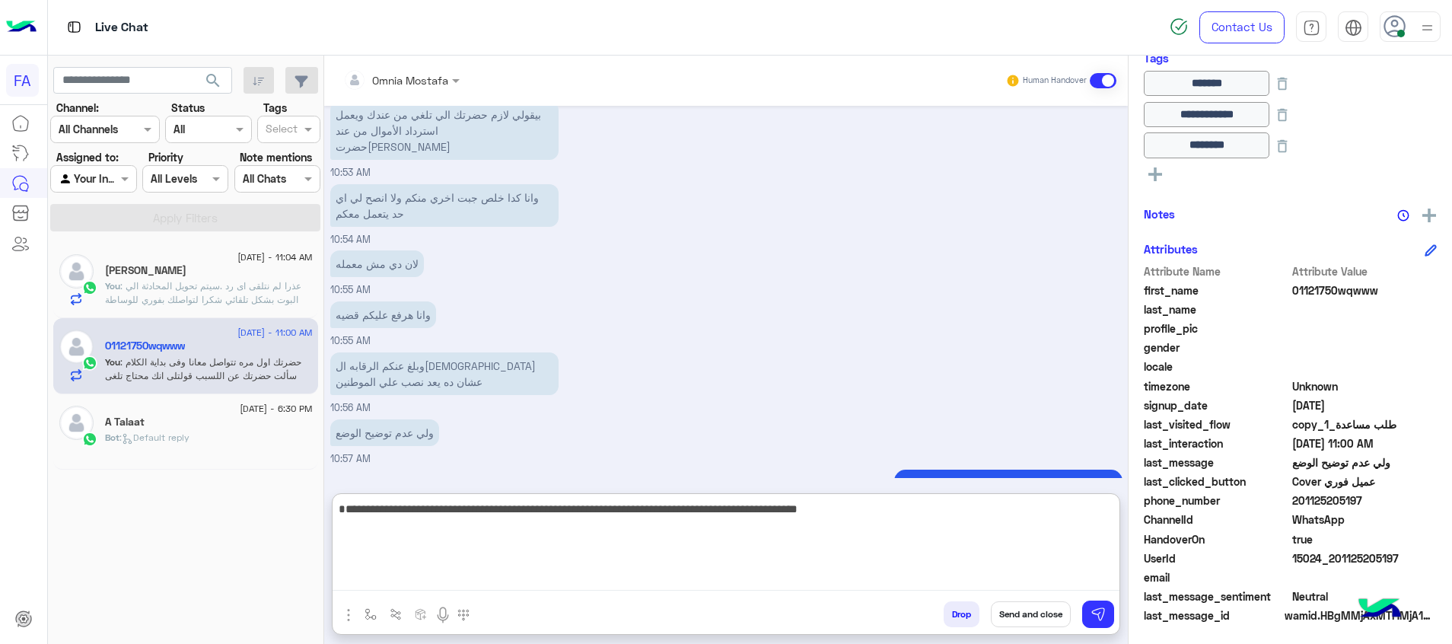
type textarea "**********"
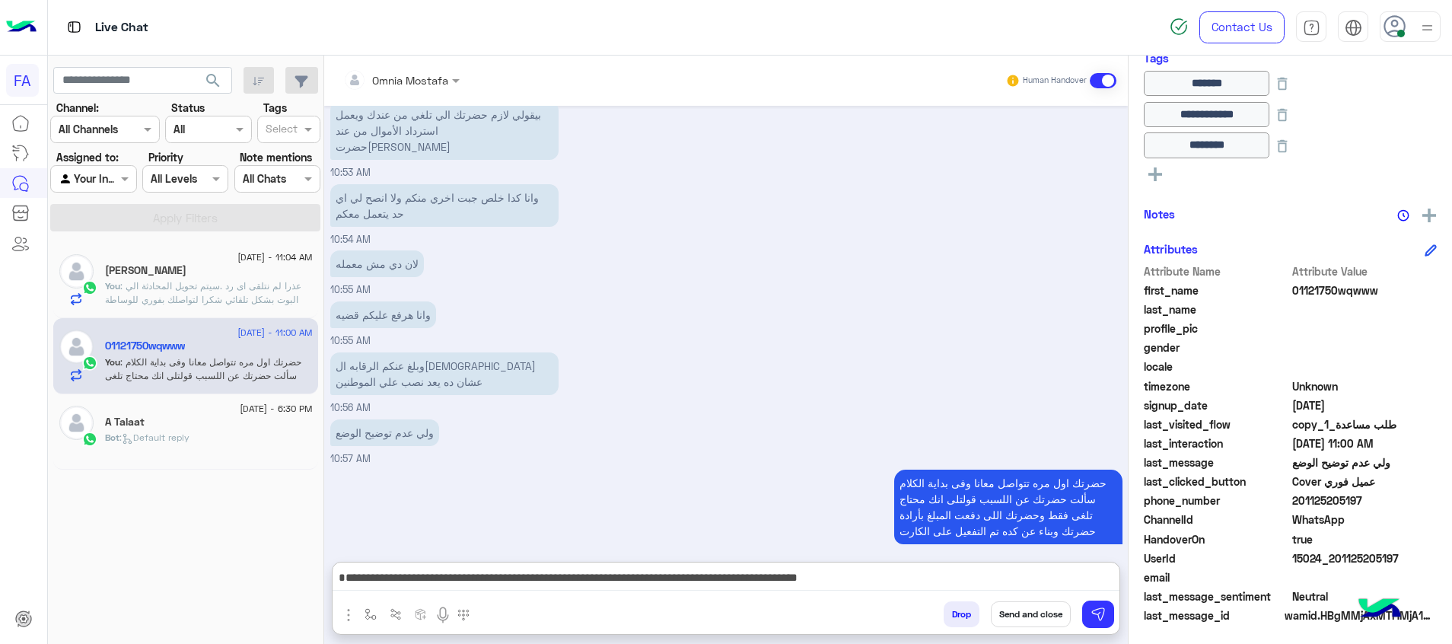
click at [1049, 613] on button "Send and close" at bounding box center [1031, 614] width 80 height 26
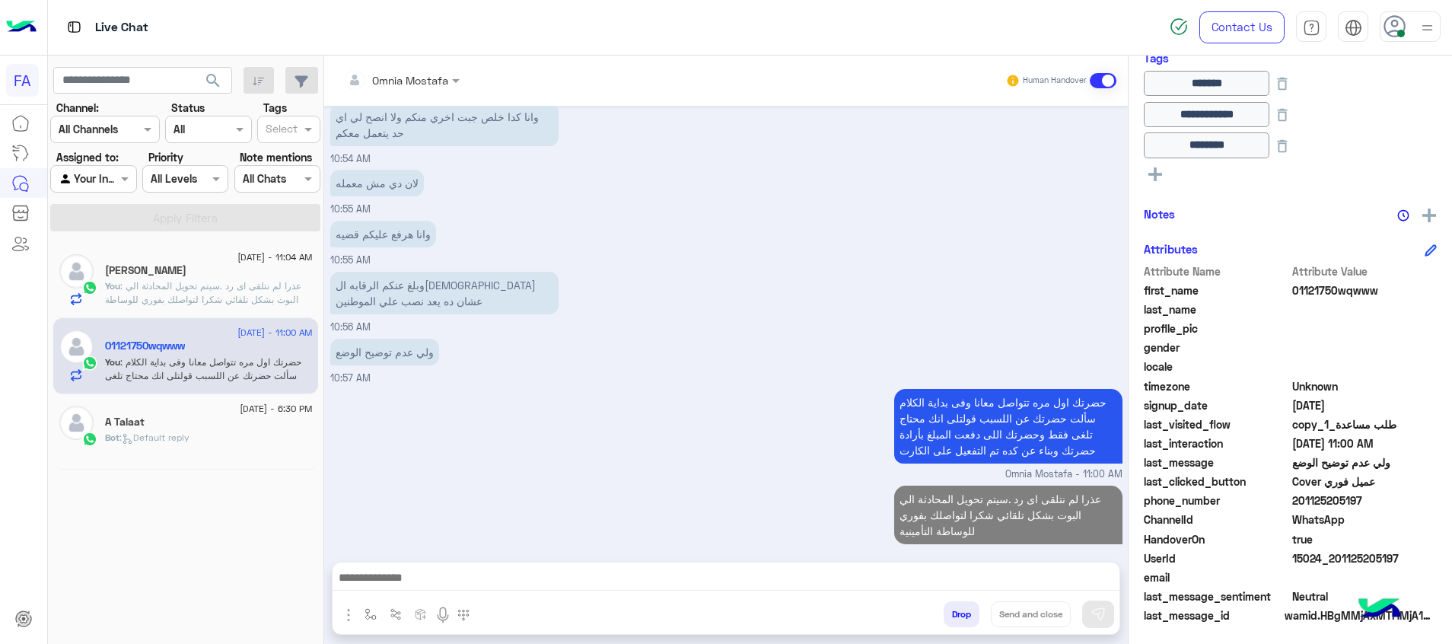
click at [229, 312] on div "26 August - 11:04 AM ميس راندا You : عذرا لم نتلقى اى رد .سيتم تحويل المحادثة ا…" at bounding box center [185, 281] width 265 height 76
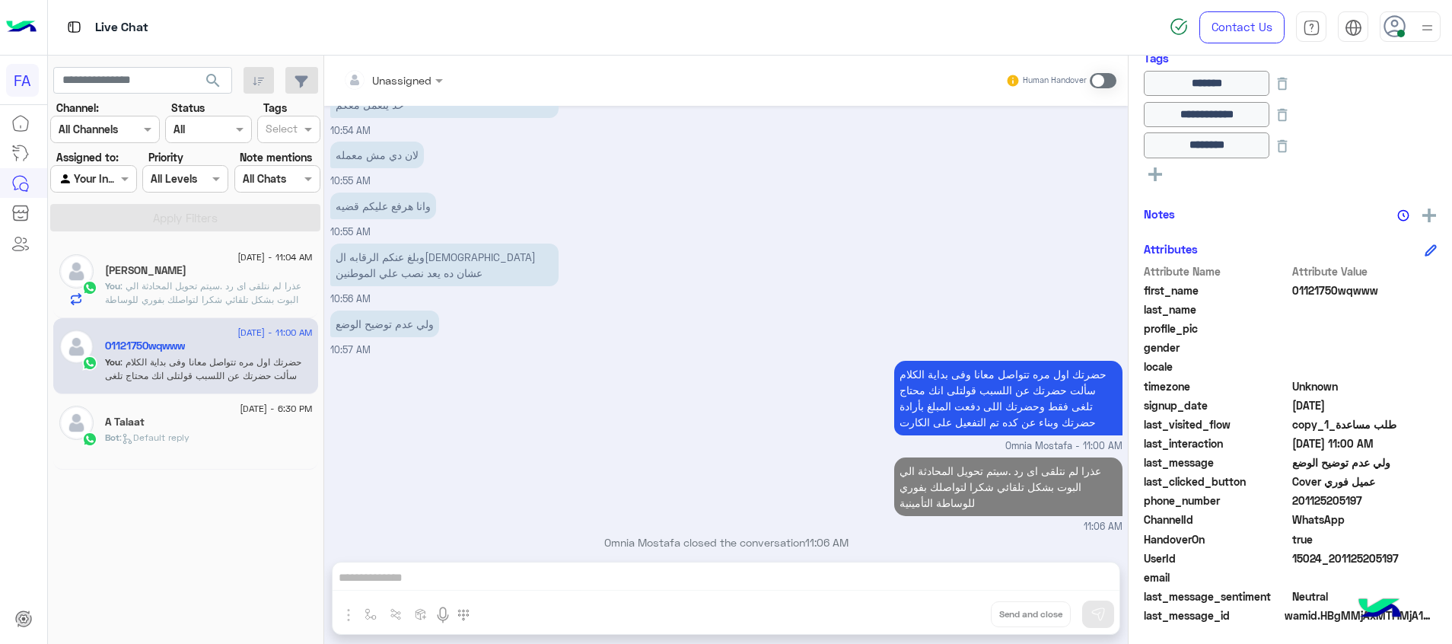
click at [239, 285] on span ": عذرا لم نتلقى اى رد .سيتم تحويل المحادثة الي البوت بشكل تلقائي شكرا لتواصلك ب…" at bounding box center [203, 299] width 196 height 39
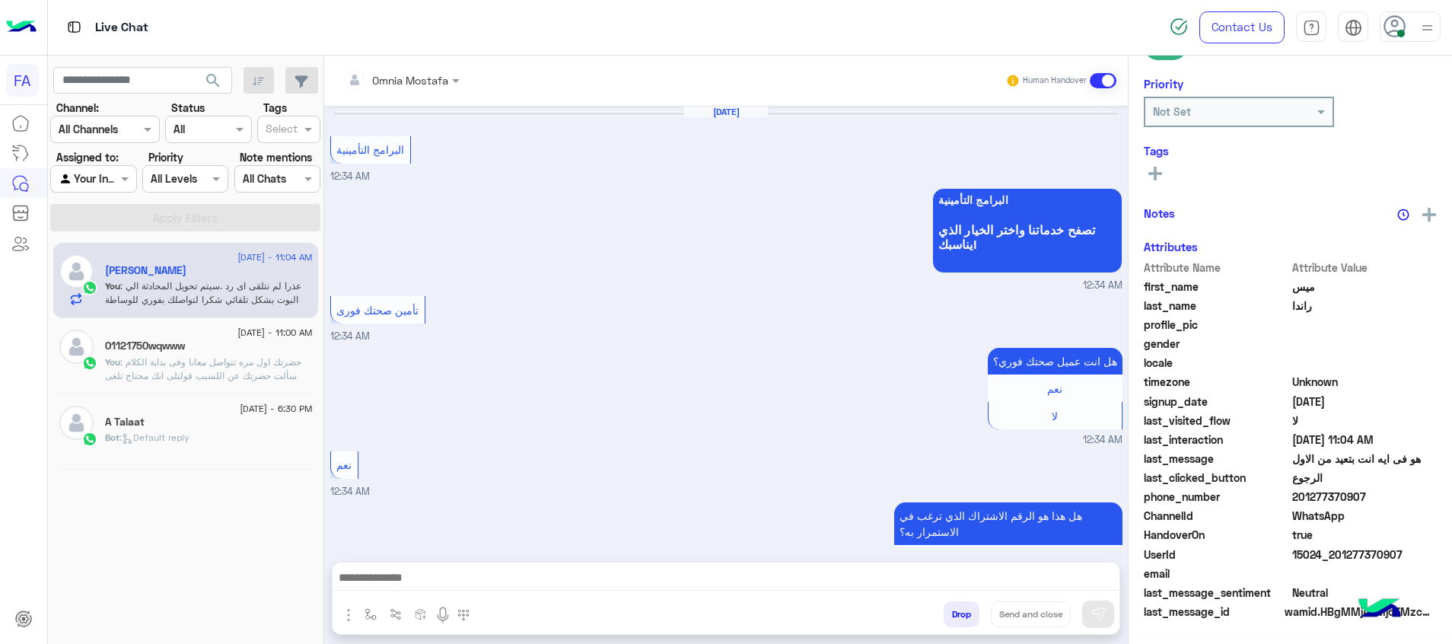
scroll to position [1337, 0]
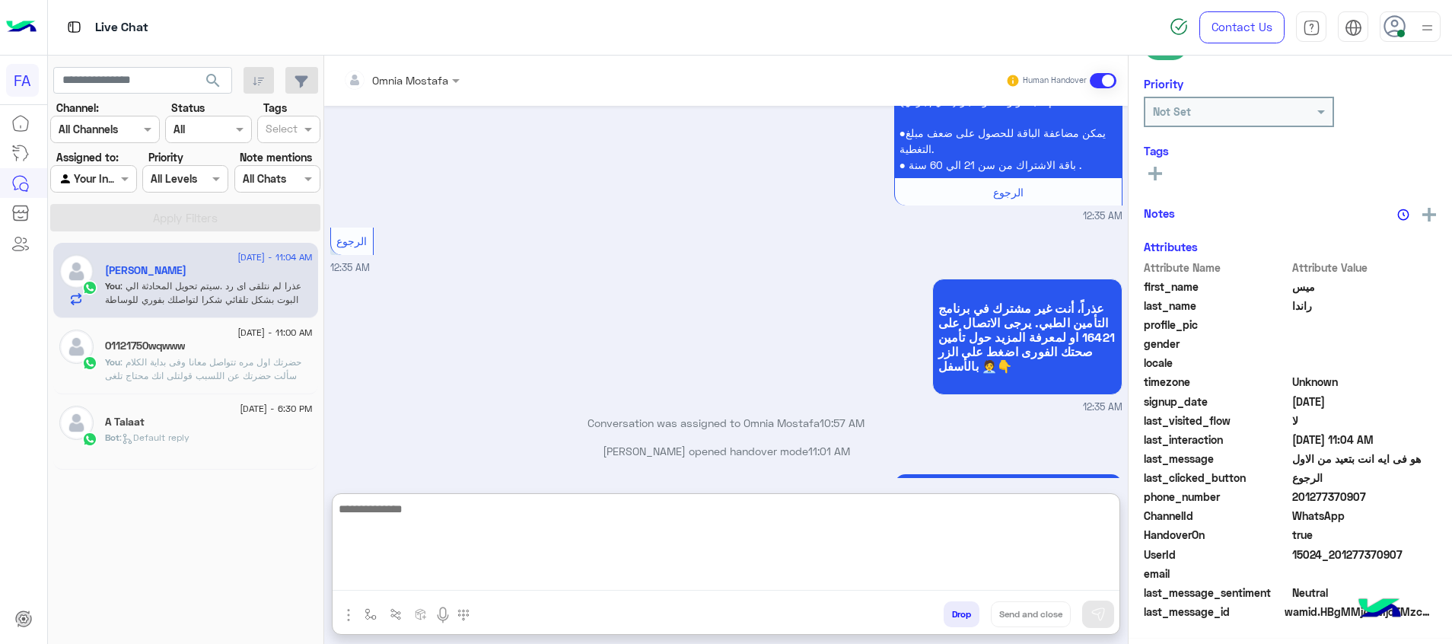
click at [1065, 574] on textarea at bounding box center [726, 544] width 787 height 91
paste textarea "**********"
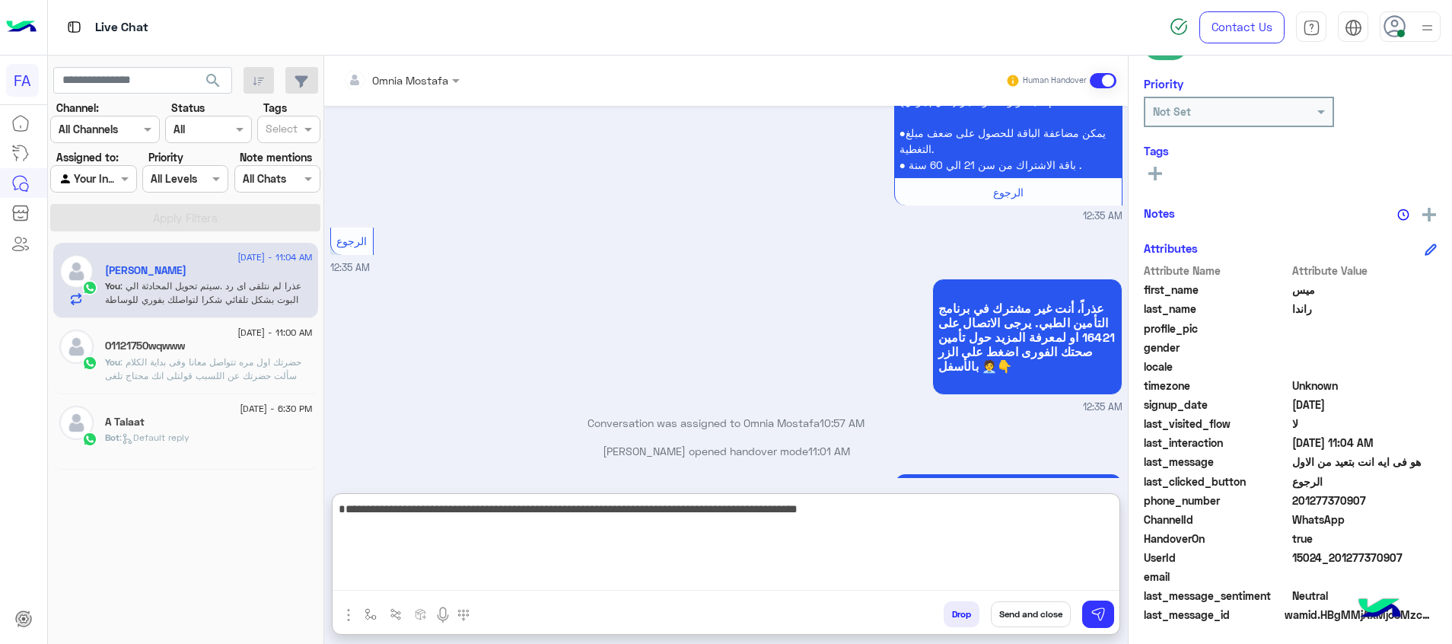
scroll to position [221, 0]
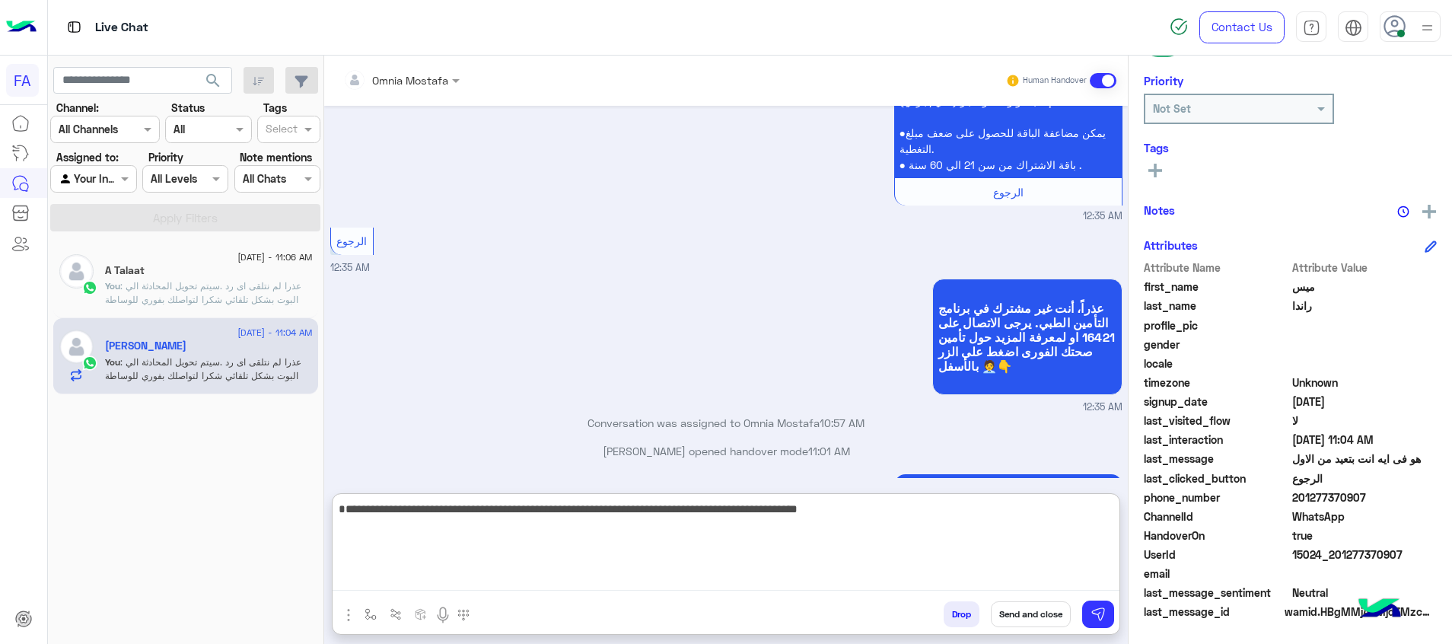
type textarea "**********"
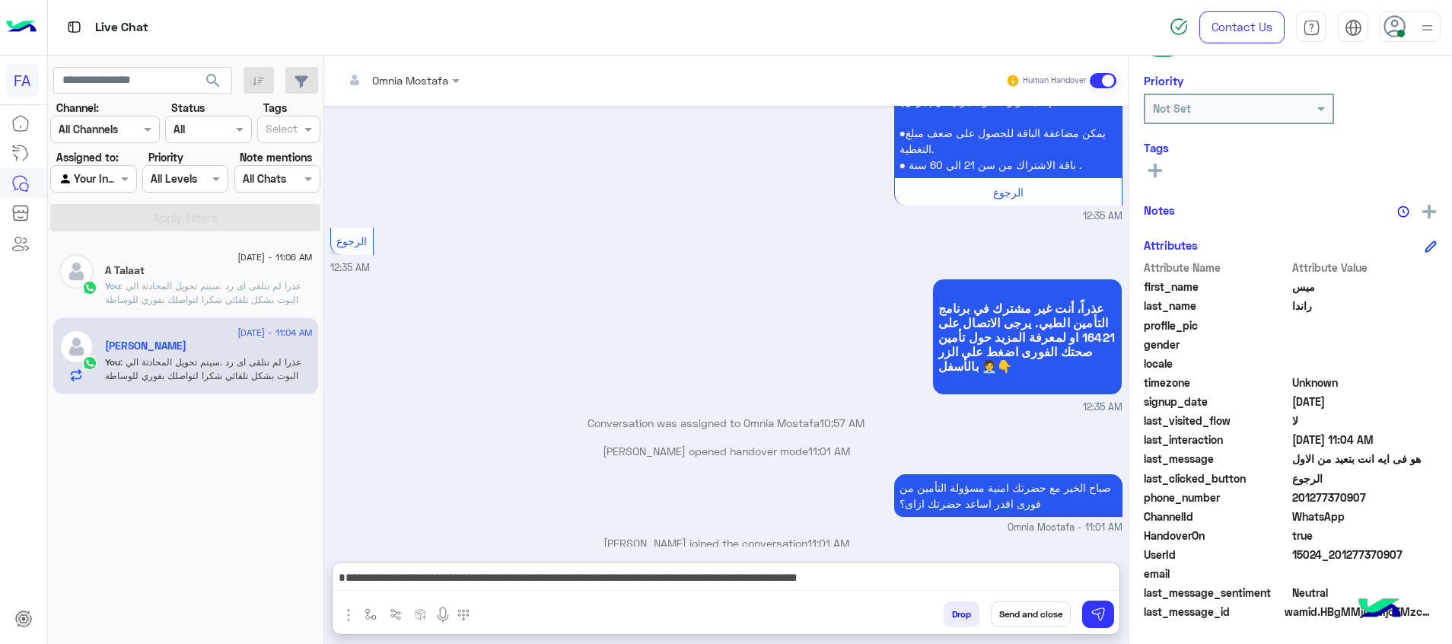
click at [1156, 169] on rect at bounding box center [1155, 171] width 3 height 14
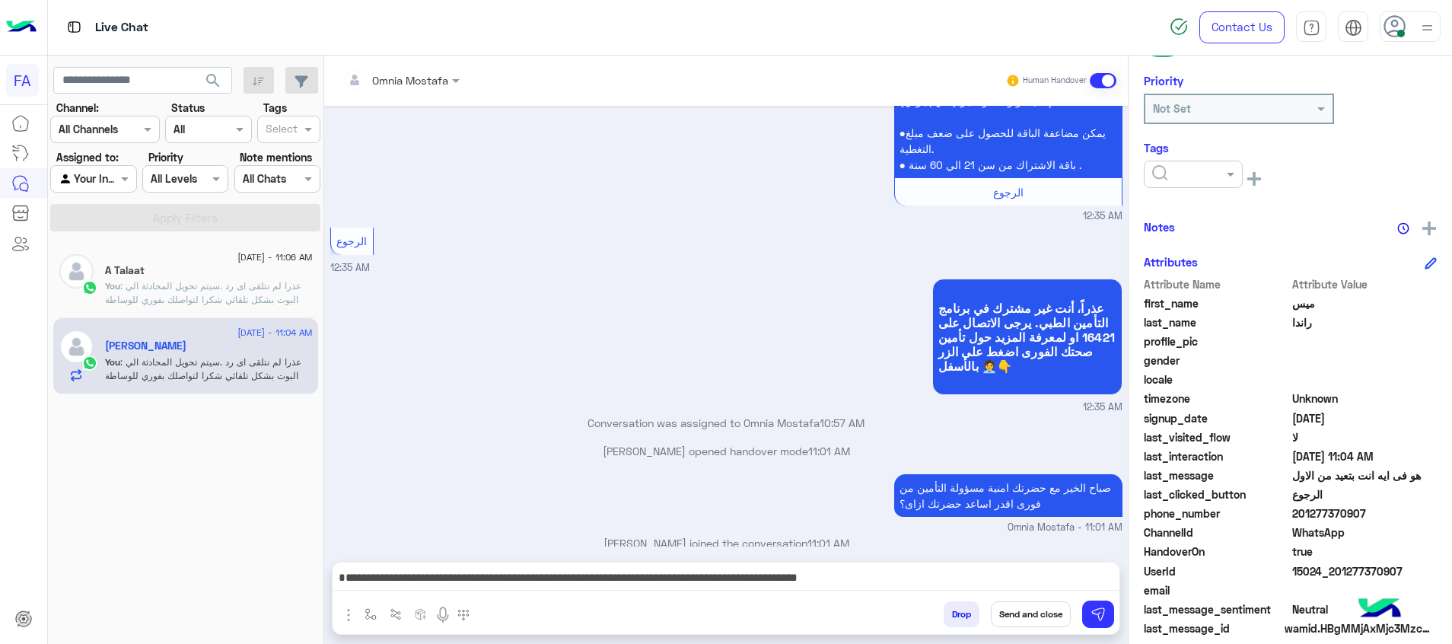
drag, startPoint x: 1156, startPoint y: 169, endPoint x: 1203, endPoint y: 195, distance: 53.8
click at [1161, 169] on input "text" at bounding box center [1175, 175] width 46 height 16
click at [1190, 234] on span "Pending" at bounding box center [1172, 239] width 40 height 13
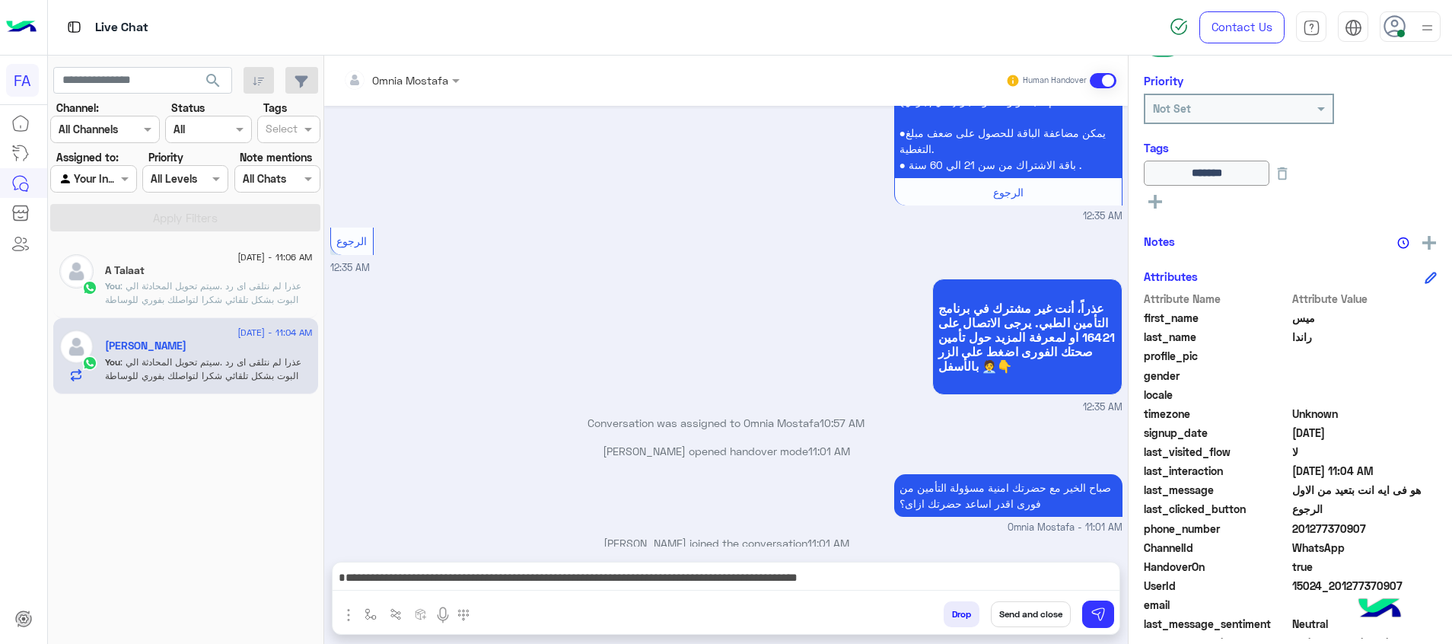
click at [1038, 615] on button "Send and close" at bounding box center [1031, 614] width 80 height 26
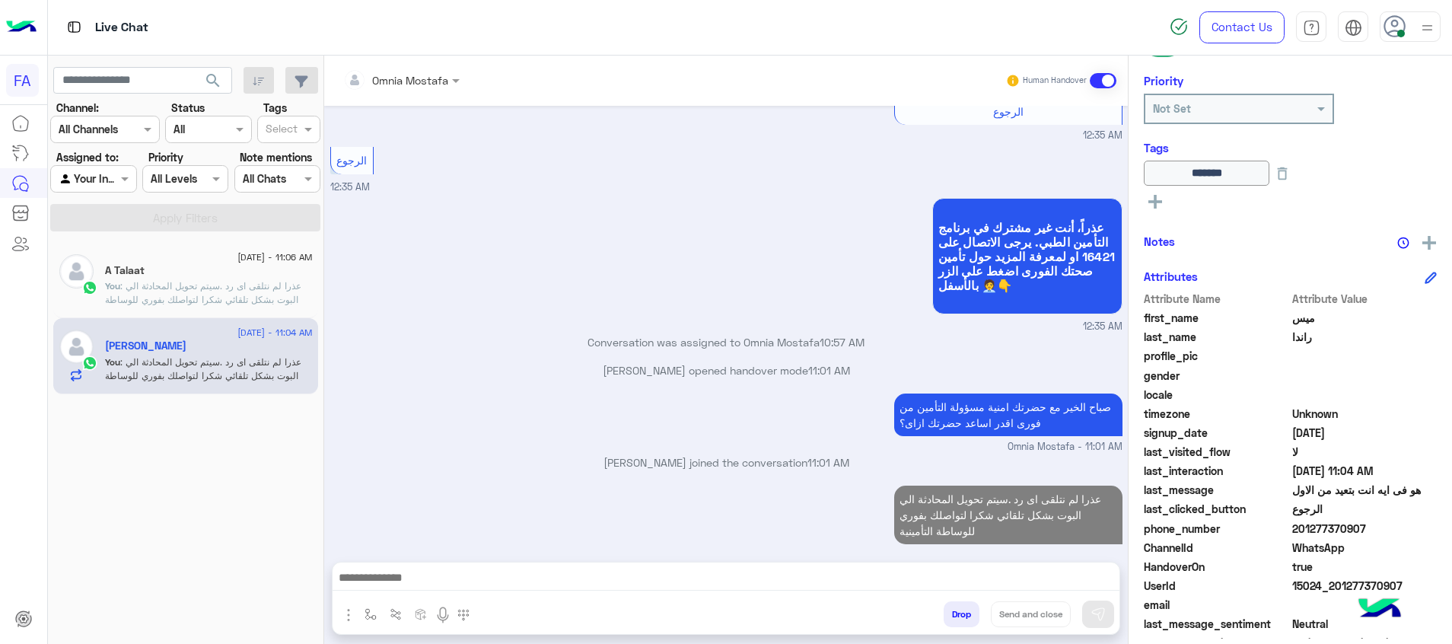
scroll to position [1446, 0]
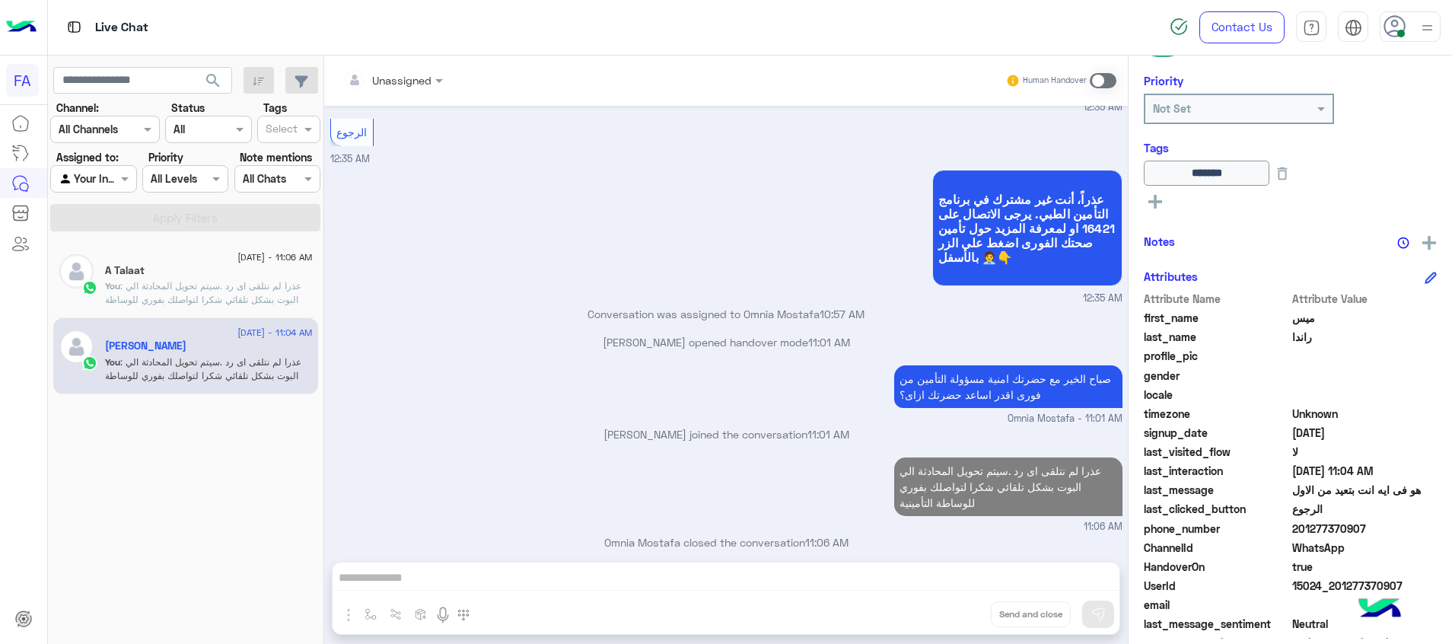
click at [1441, 23] on div "Contact Us Help Center عربي English" at bounding box center [1306, 27] width 294 height 55
click at [1404, 28] on use at bounding box center [1395, 26] width 22 height 22
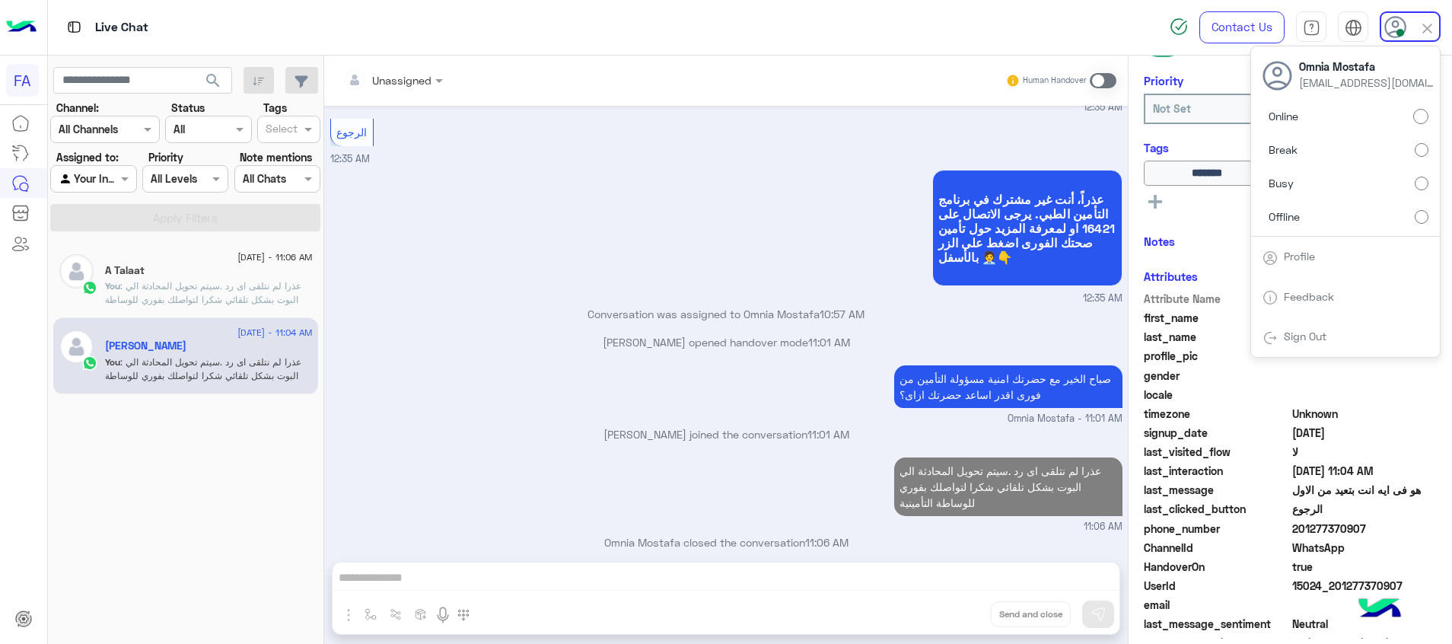
click at [257, 276] on div "A Talaat" at bounding box center [209, 272] width 208 height 16
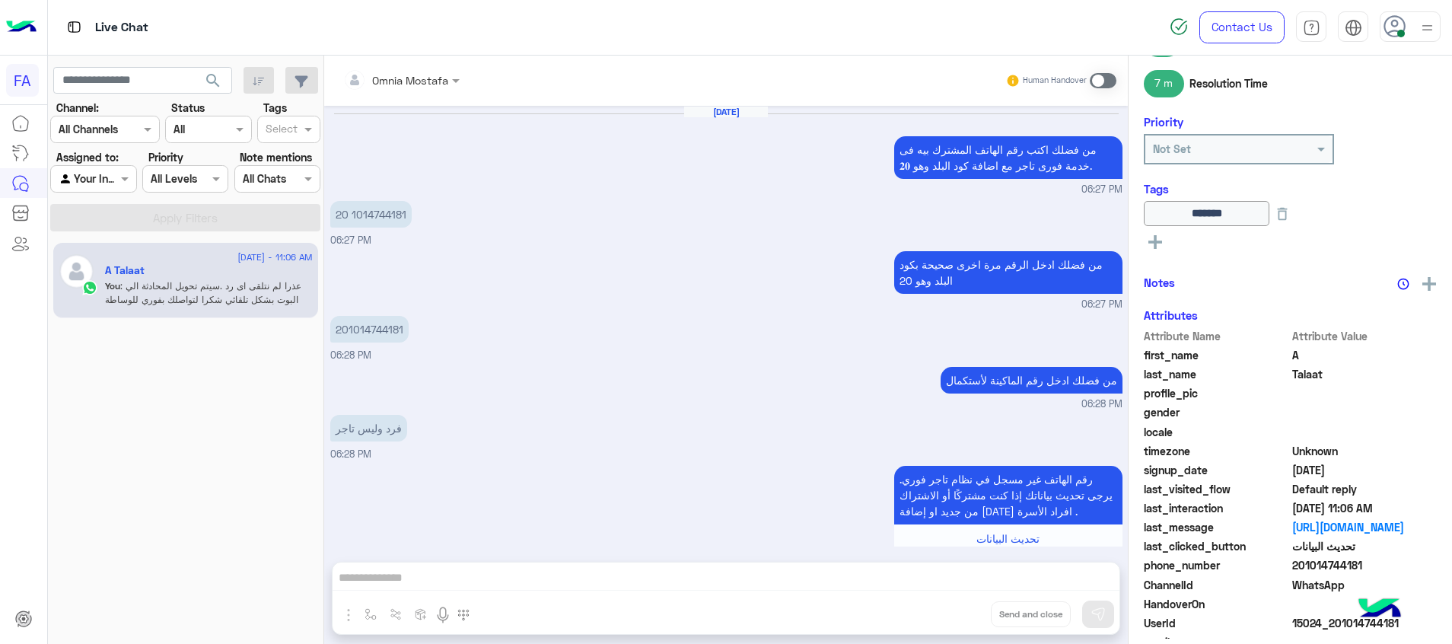
scroll to position [1110, 0]
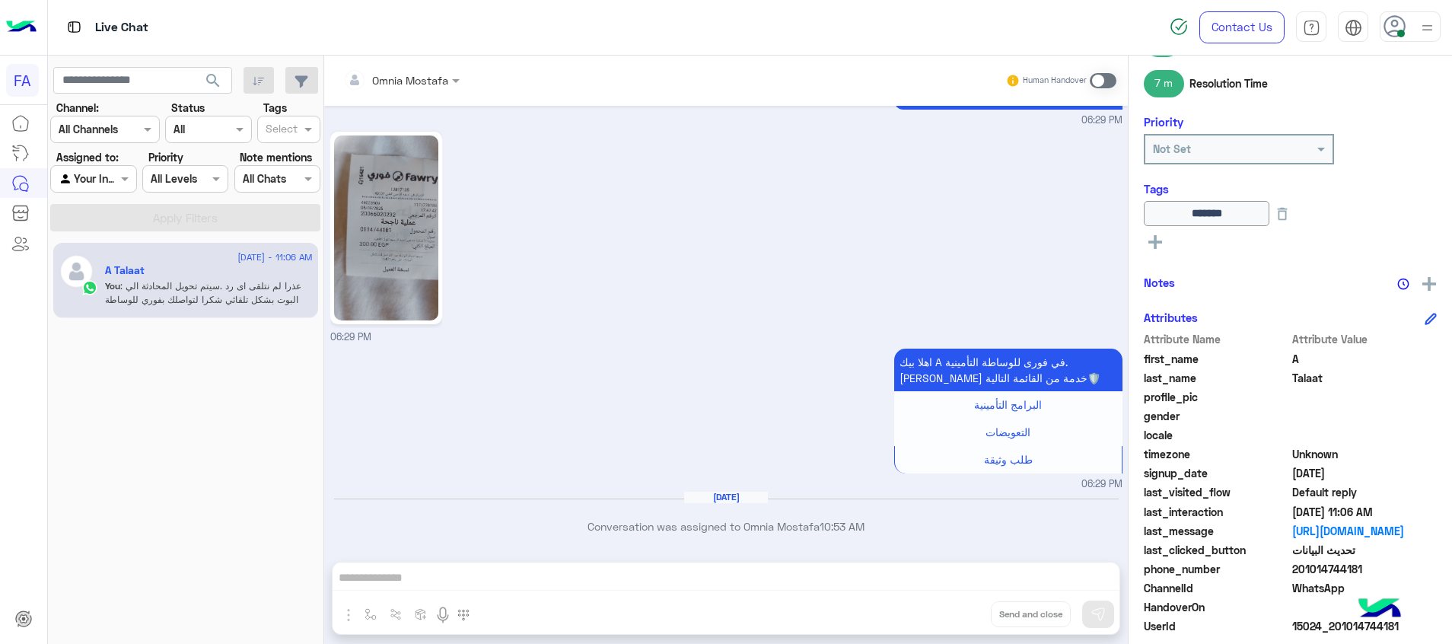
click at [1097, 83] on span at bounding box center [1103, 80] width 27 height 15
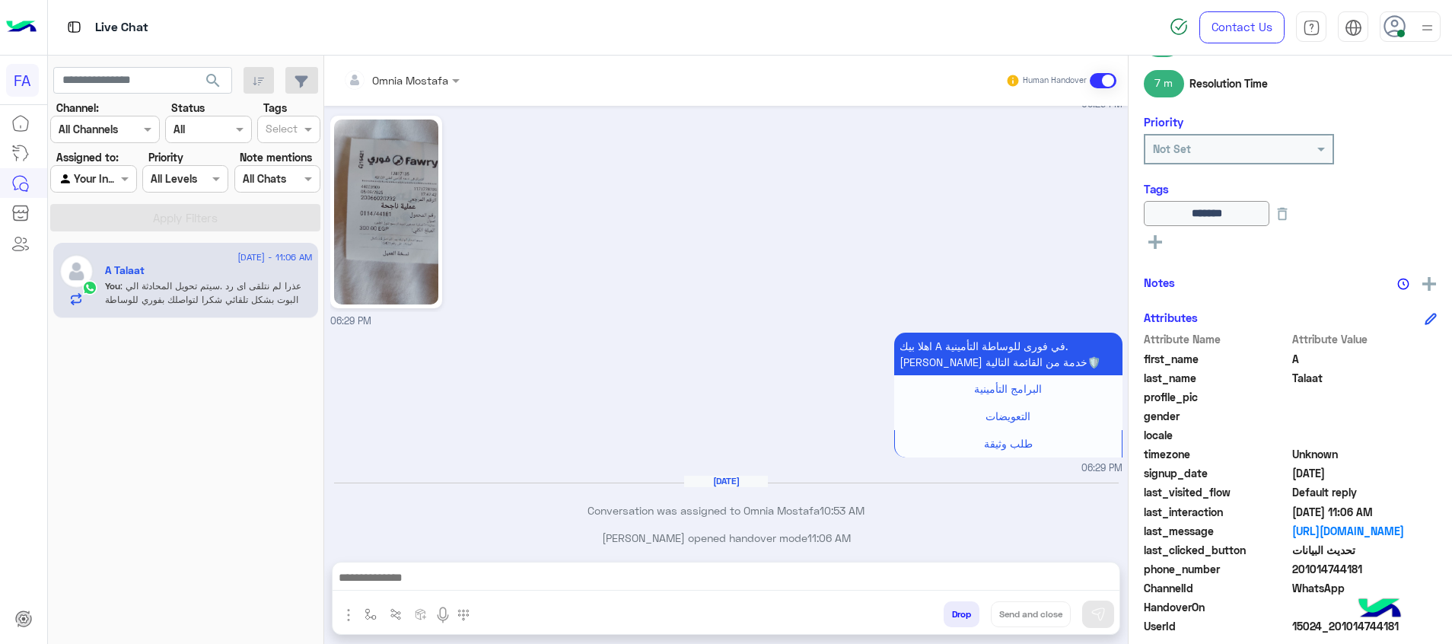
scroll to position [1137, 0]
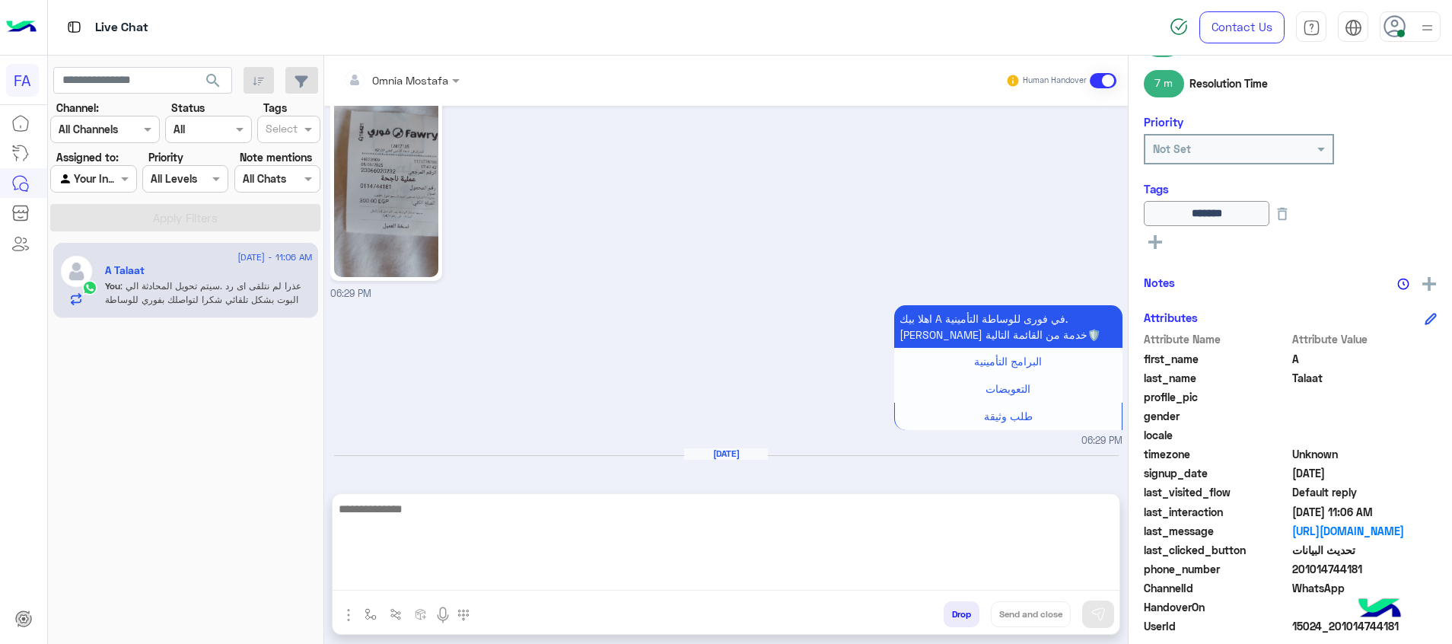
click at [1083, 579] on textarea at bounding box center [726, 544] width 787 height 91
paste textarea "**********"
type textarea "**********"
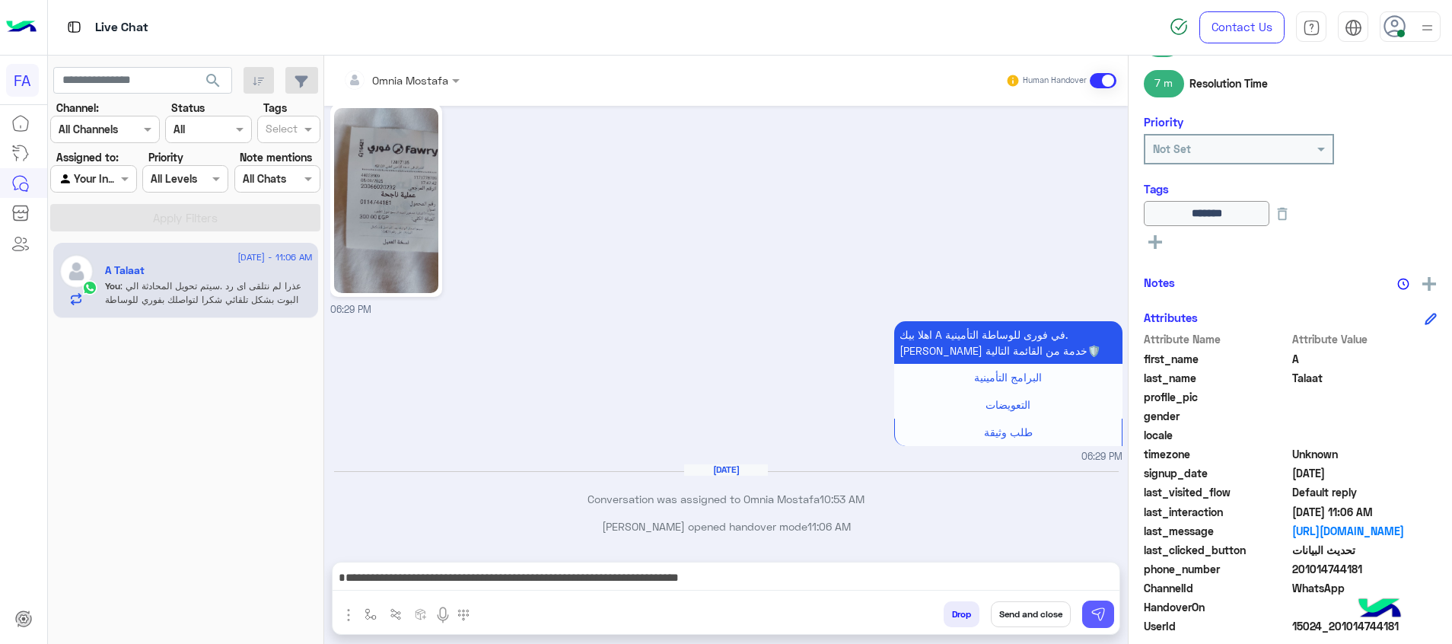
click at [1098, 602] on button at bounding box center [1098, 614] width 32 height 27
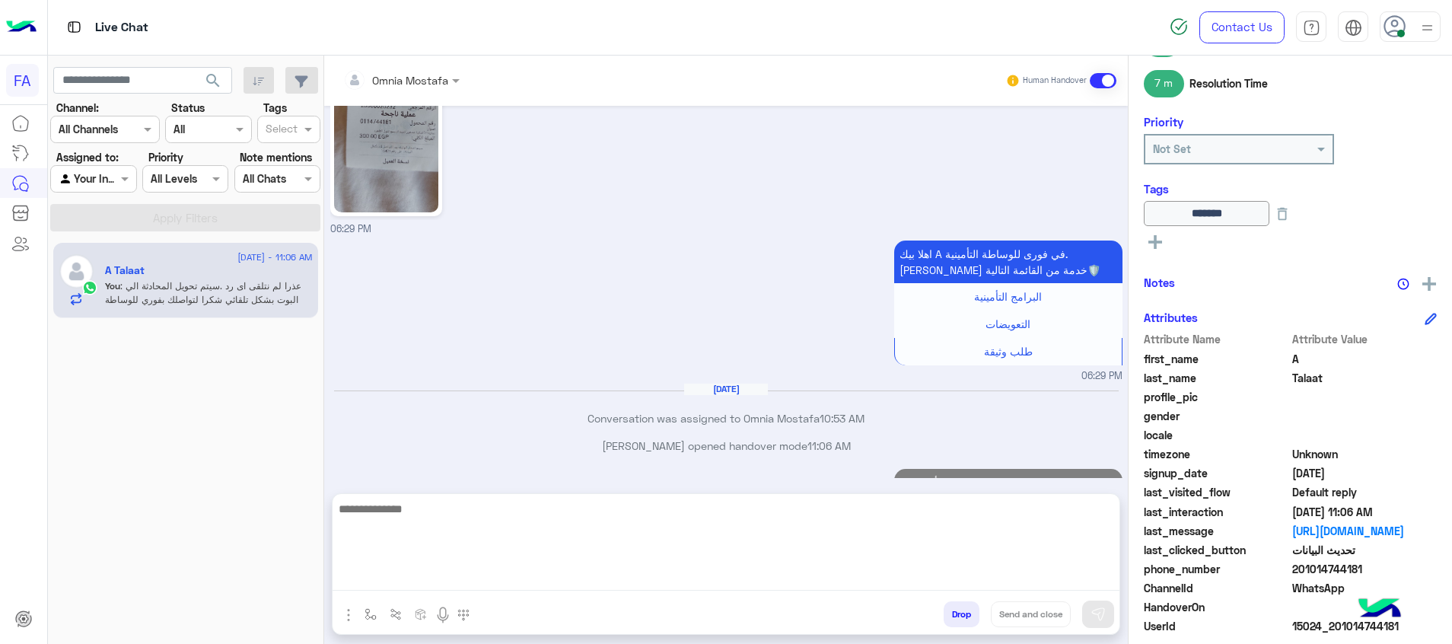
click at [1083, 576] on textarea at bounding box center [726, 544] width 787 height 91
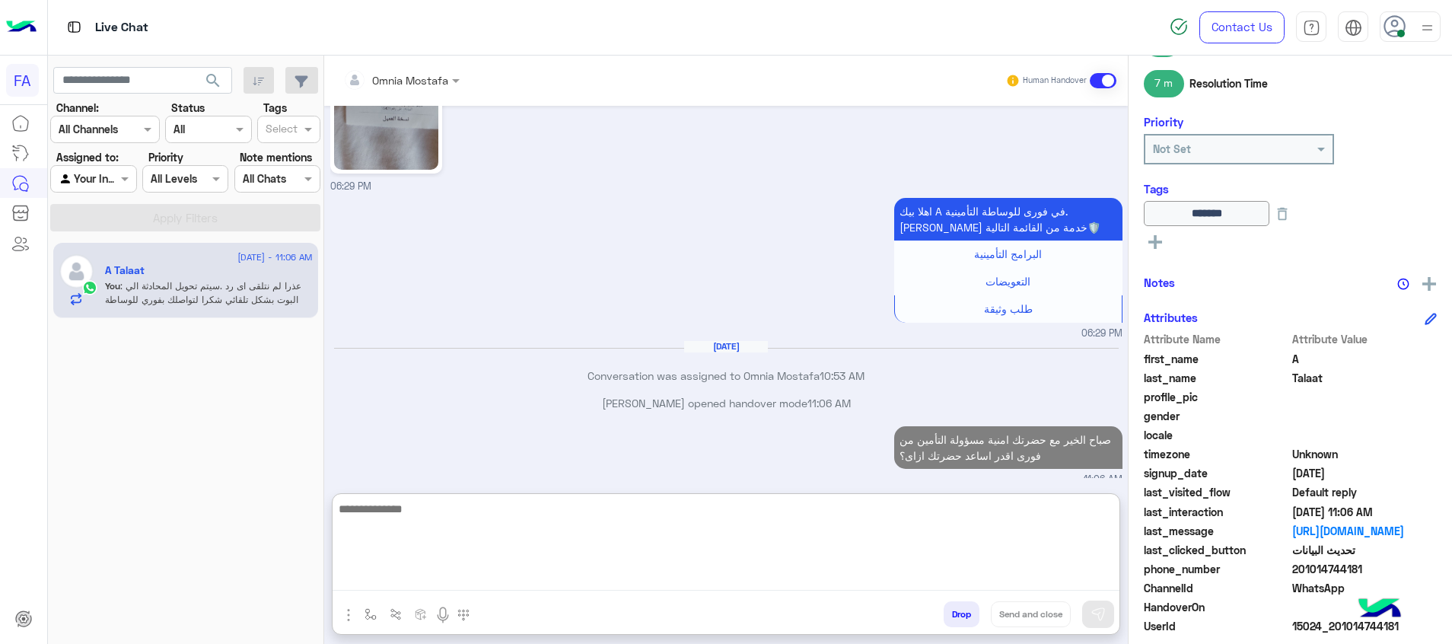
scroll to position [1249, 0]
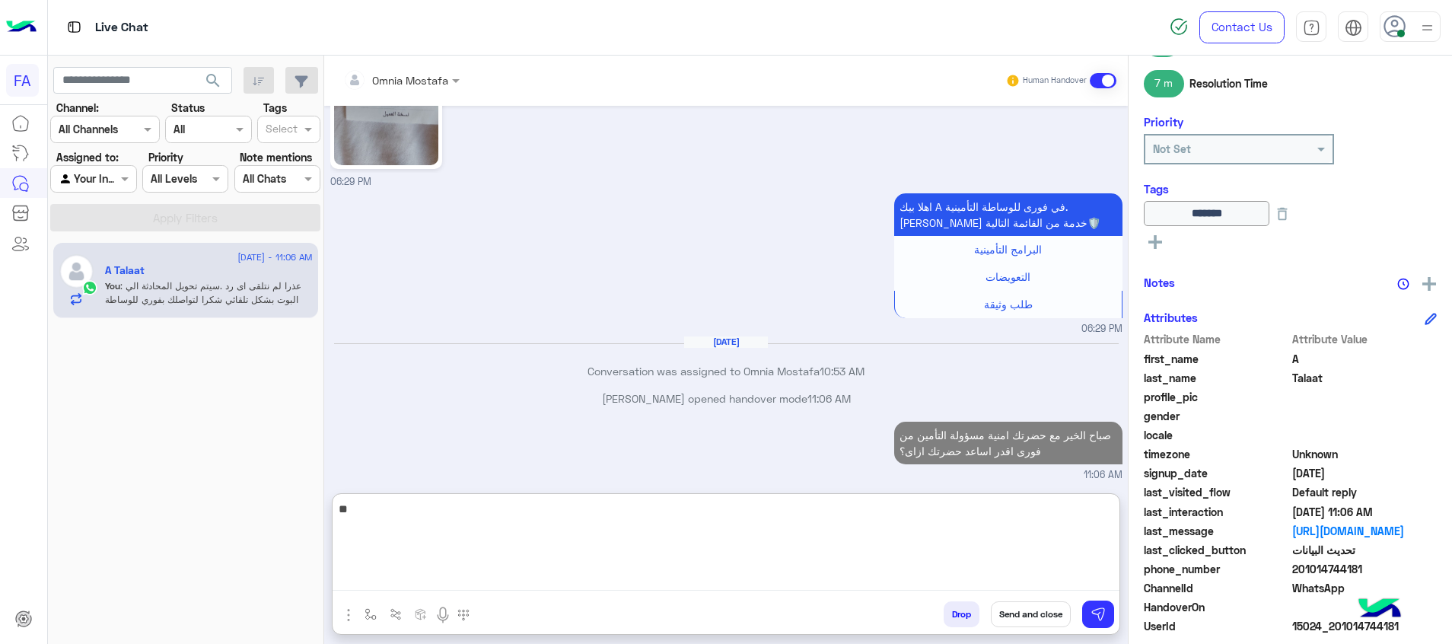
type textarea "*"
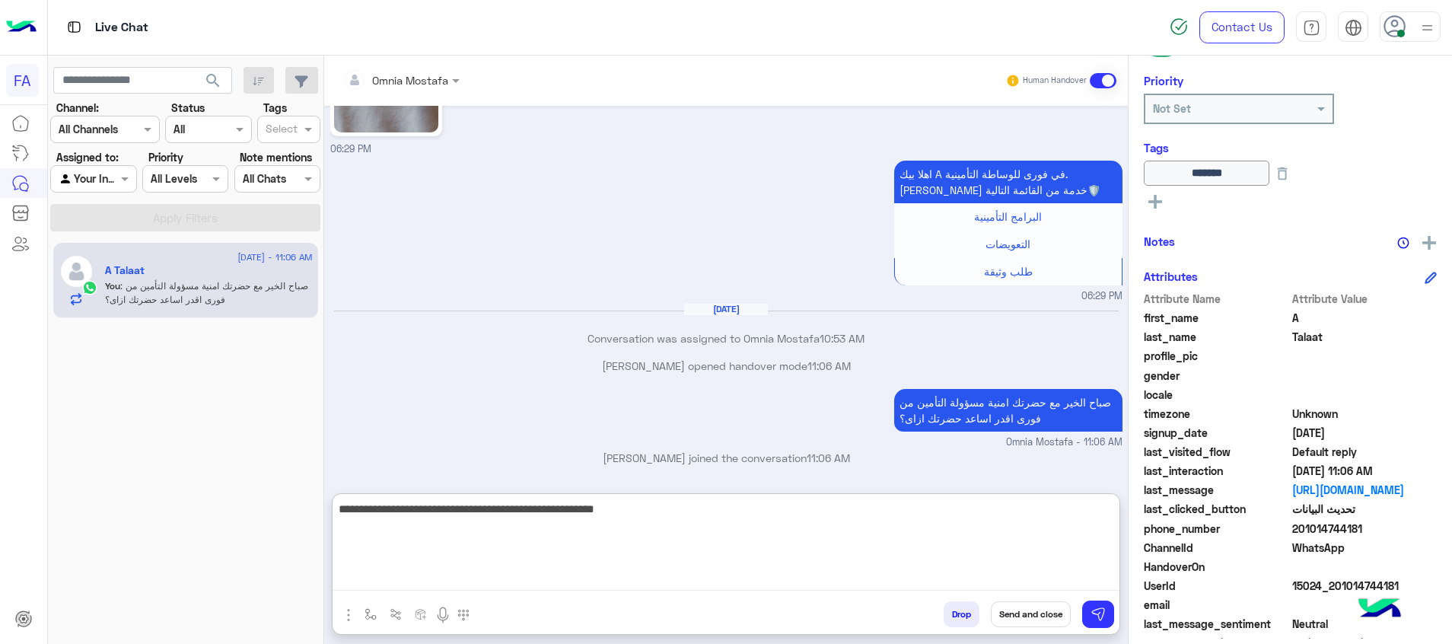
type textarea "**********"
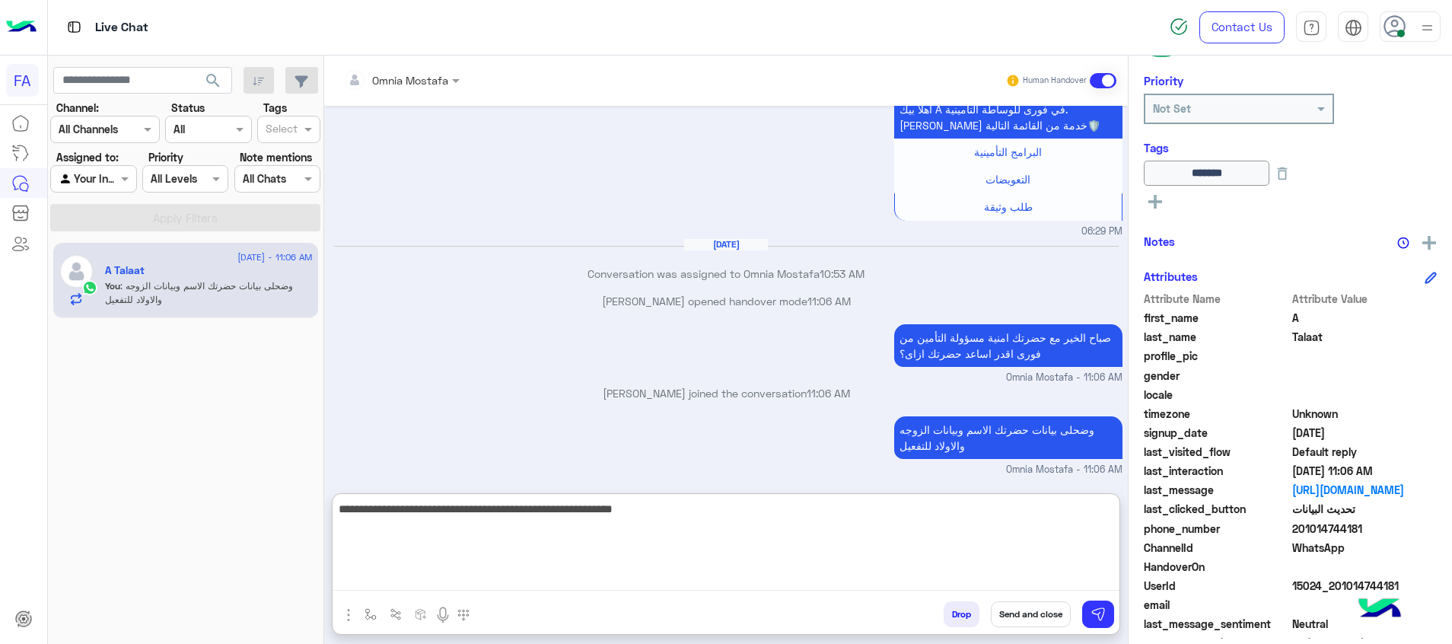
type textarea "**********"
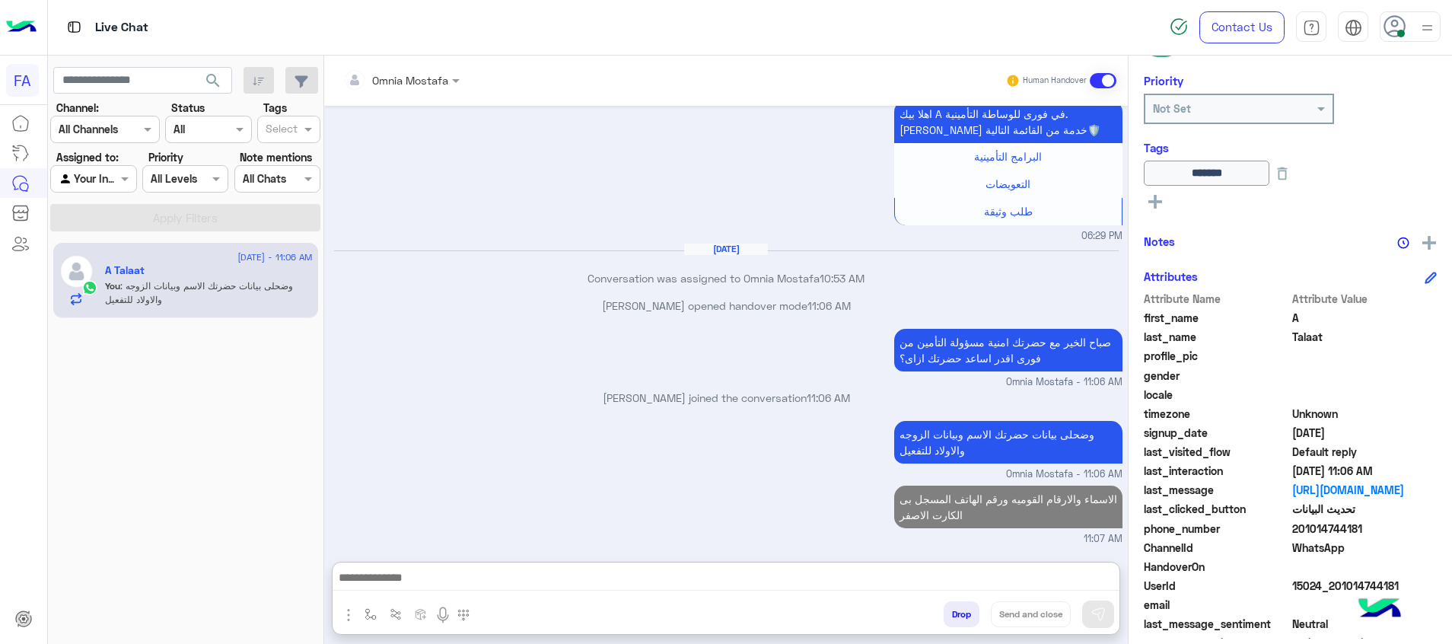
click at [99, 181] on div at bounding box center [93, 179] width 84 height 18
drag, startPoint x: 113, startPoint y: 231, endPoint x: 163, endPoint y: 209, distance: 54.6
click at [113, 229] on div "Unassigned" at bounding box center [94, 238] width 88 height 30
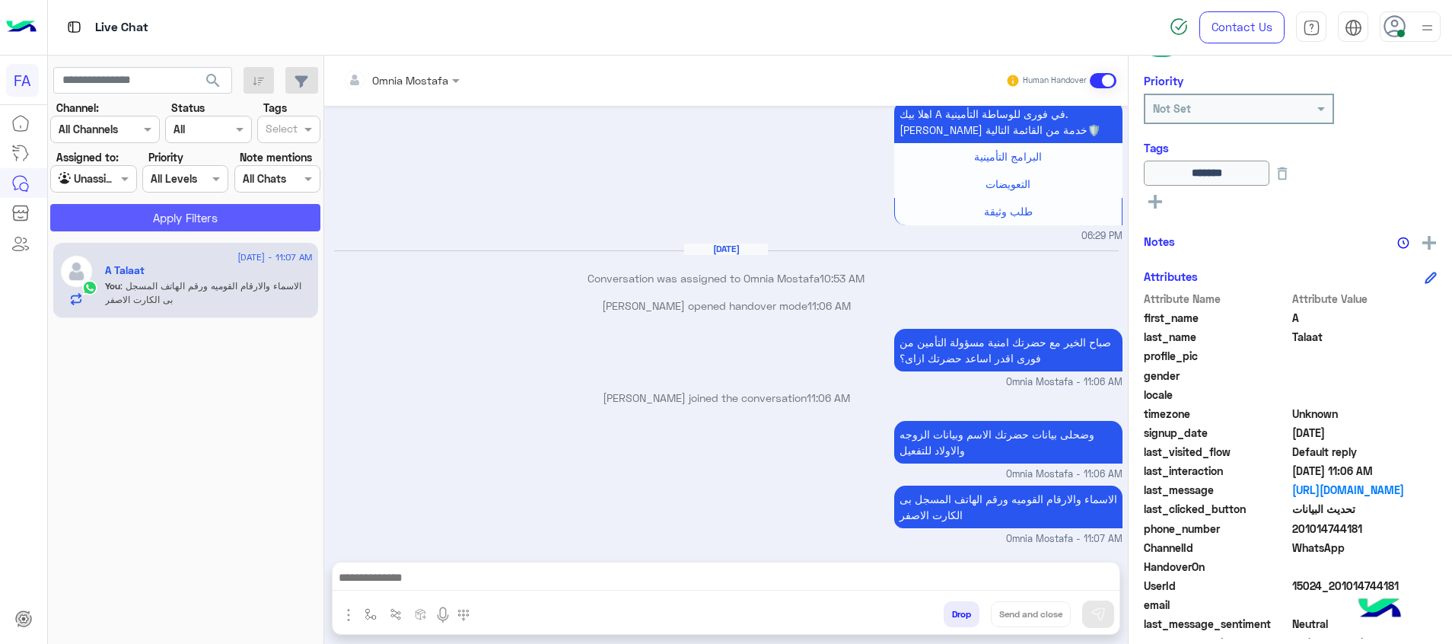
click at [163, 209] on button "Apply Filters" at bounding box center [185, 217] width 270 height 27
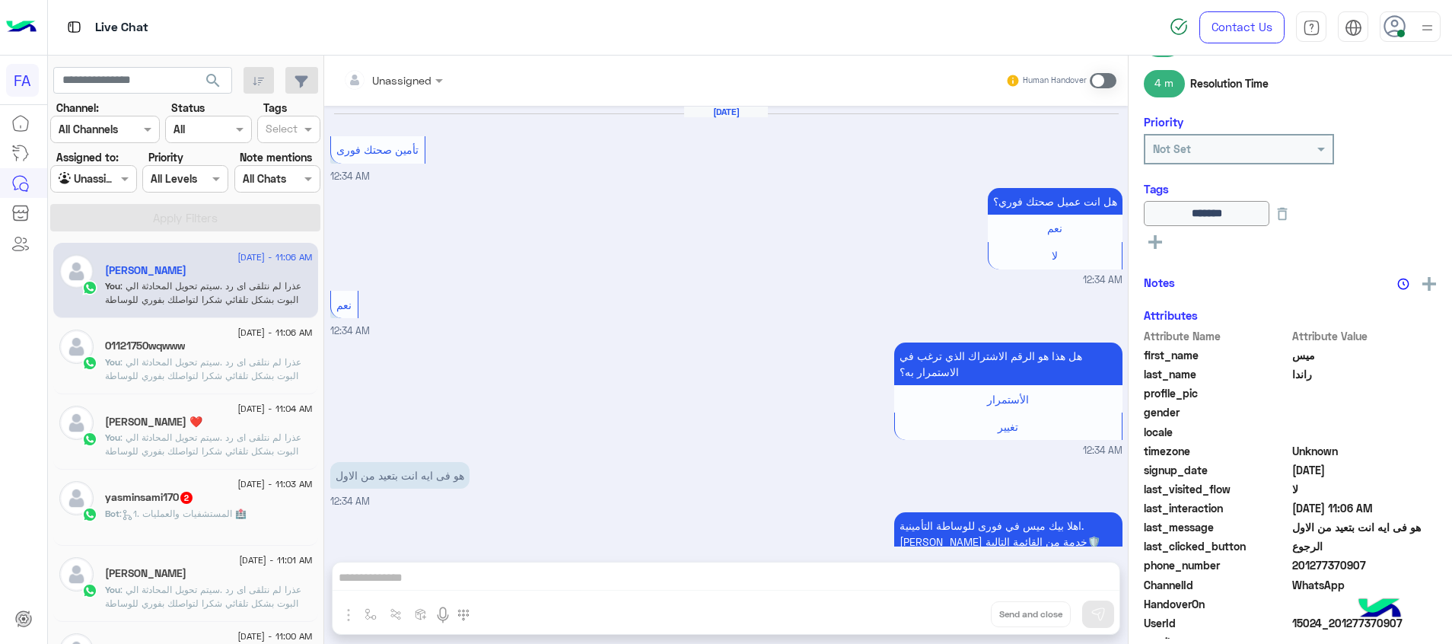
scroll to position [1286, 0]
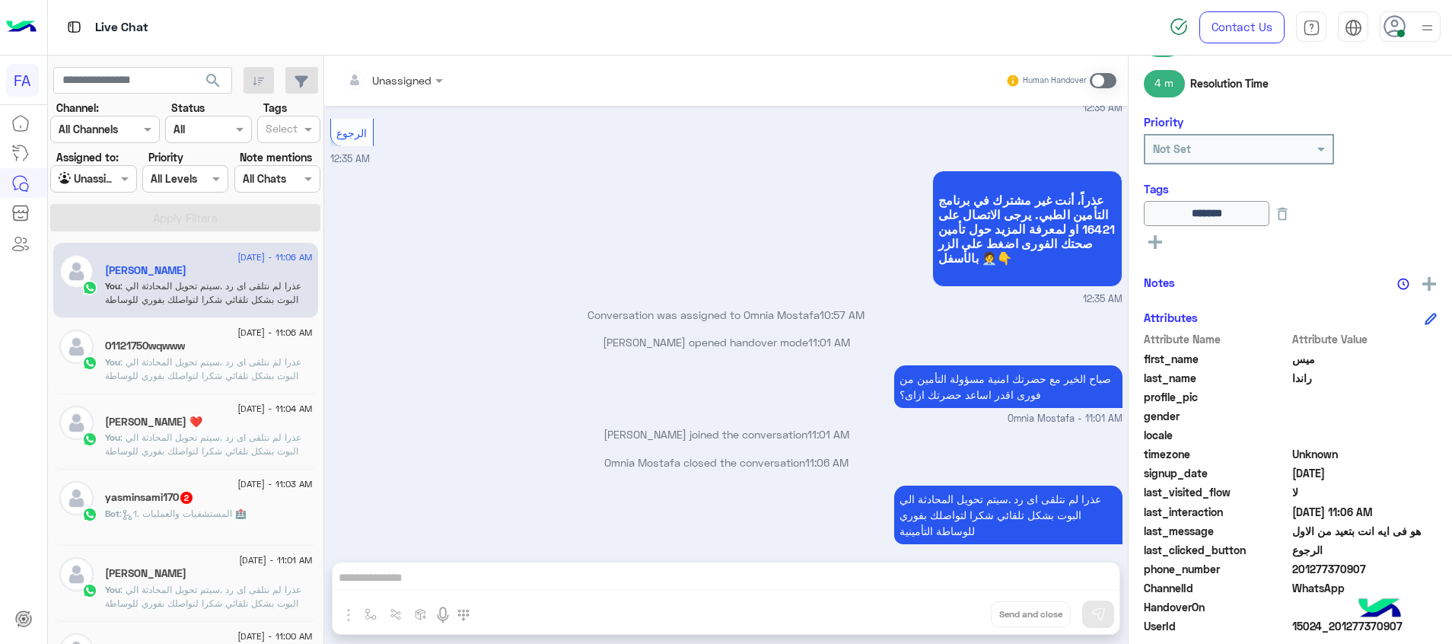
click at [247, 509] on span ": 1. المستشفيات والعمليات 🏥" at bounding box center [183, 513] width 127 height 11
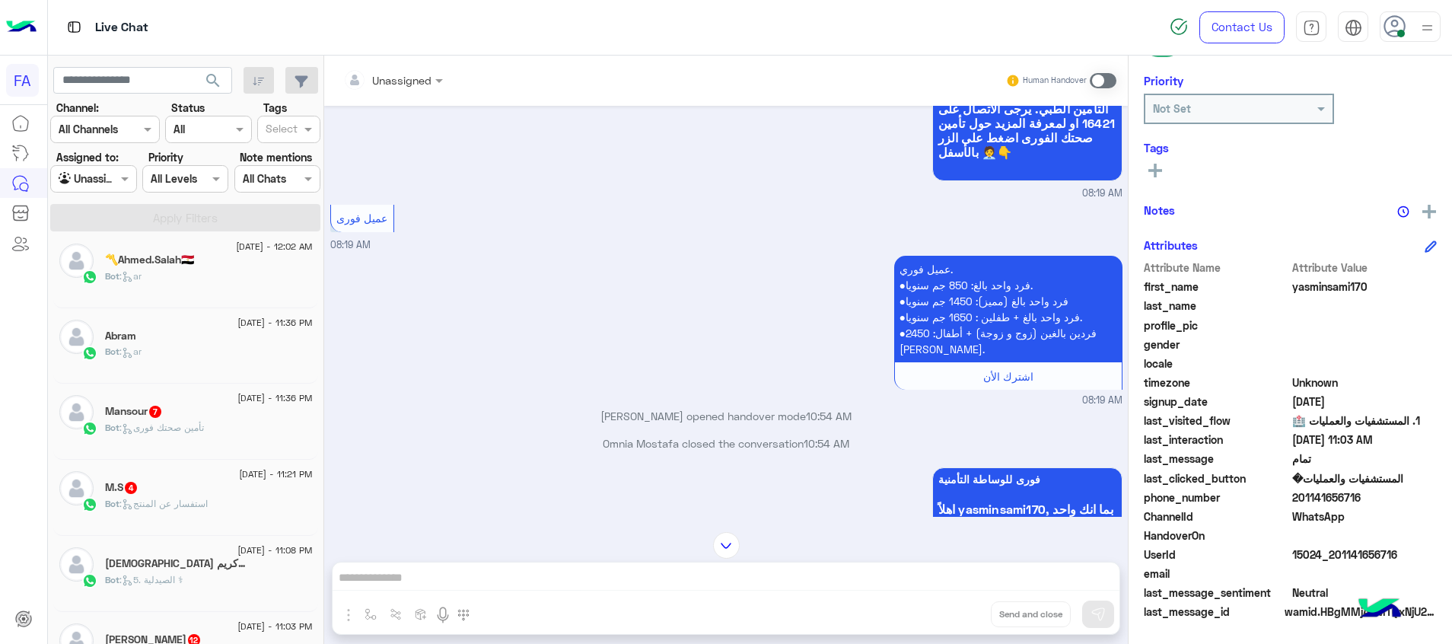
scroll to position [122, 0]
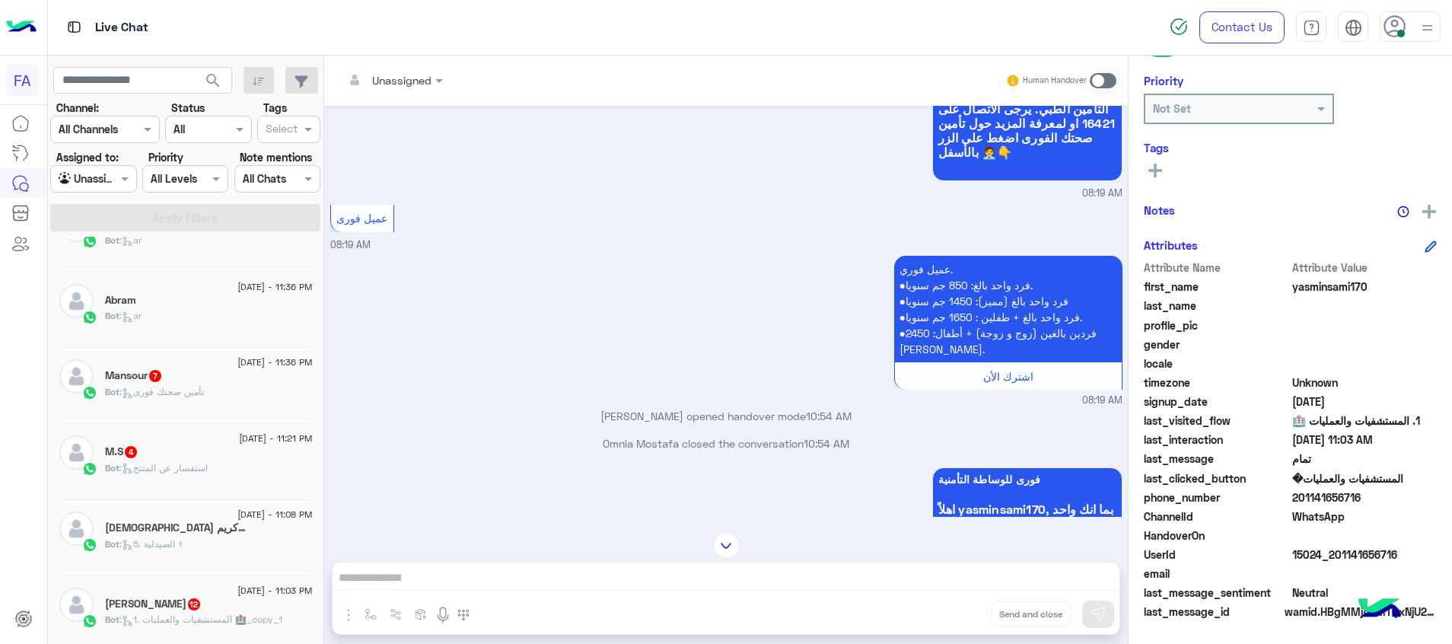
click at [243, 403] on div "Bot : تأمين صحتك فورى" at bounding box center [209, 398] width 208 height 27
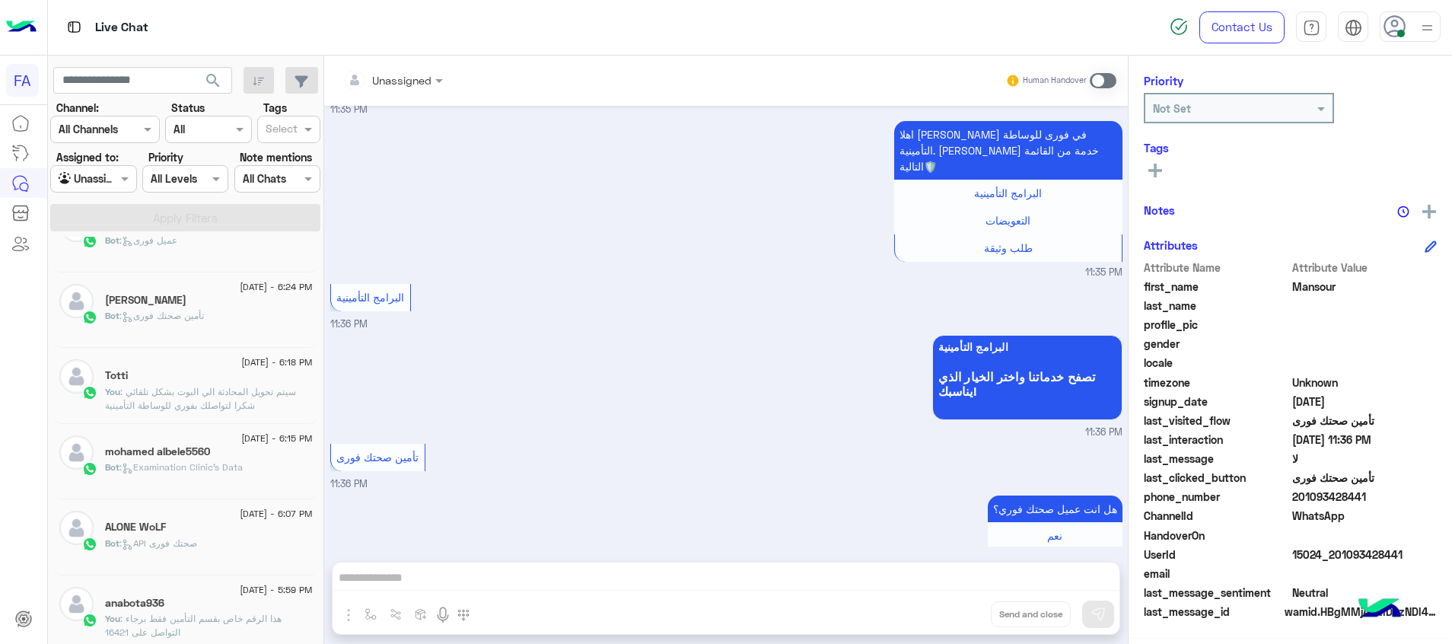
scroll to position [122, 0]
click at [211, 371] on div "محمد 1" at bounding box center [209, 378] width 208 height 16
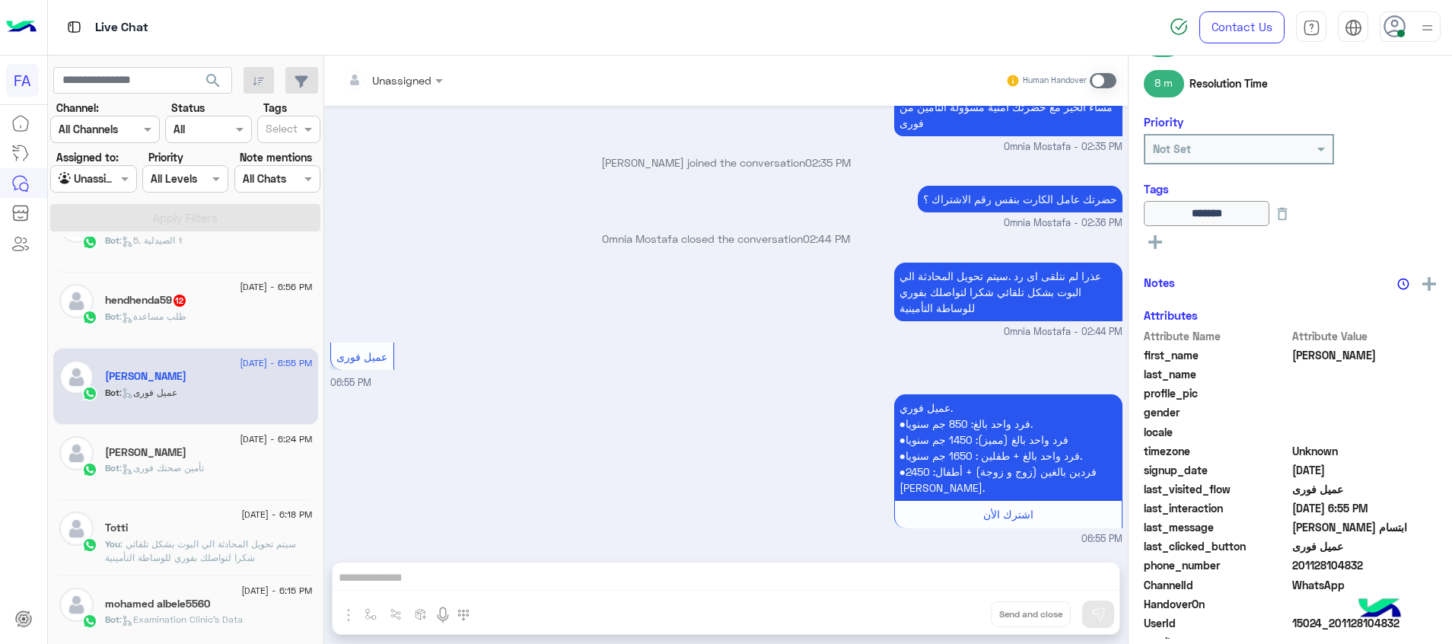
scroll to position [928, 0]
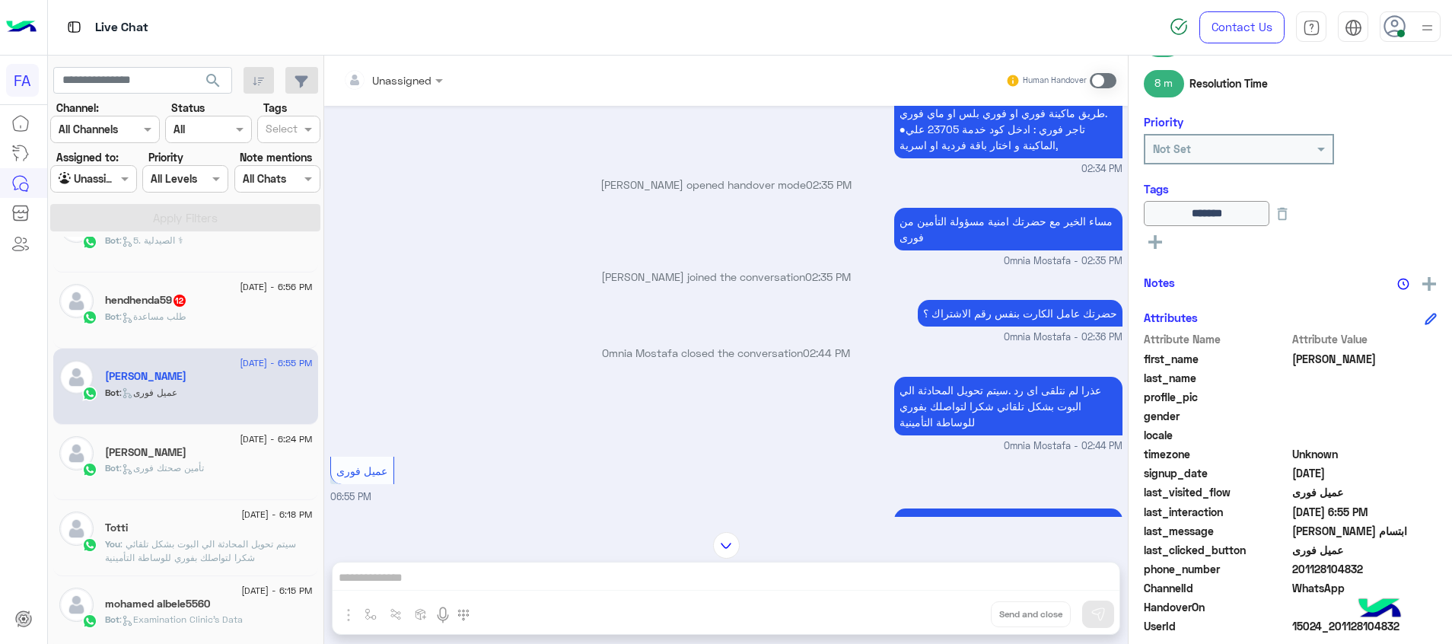
click at [223, 312] on div "Bot : طلب مساعدة" at bounding box center [209, 323] width 208 height 27
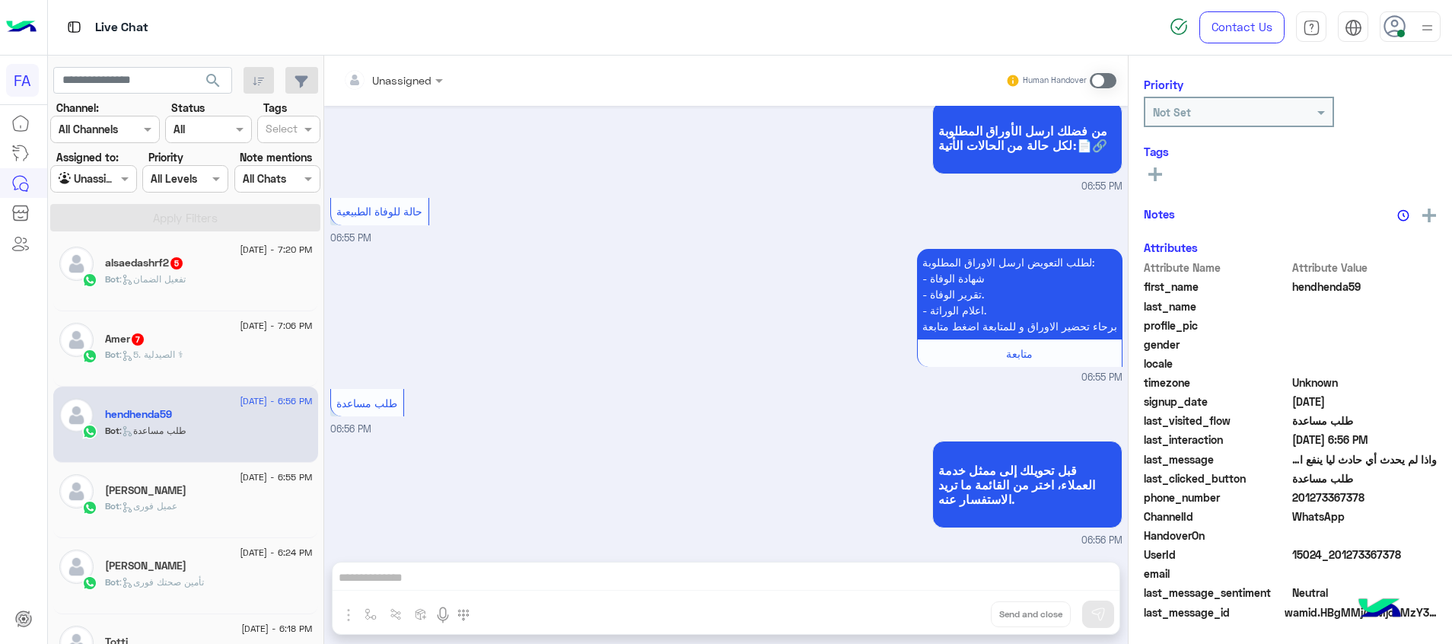
click at [215, 343] on div "Amer 7" at bounding box center [209, 341] width 208 height 16
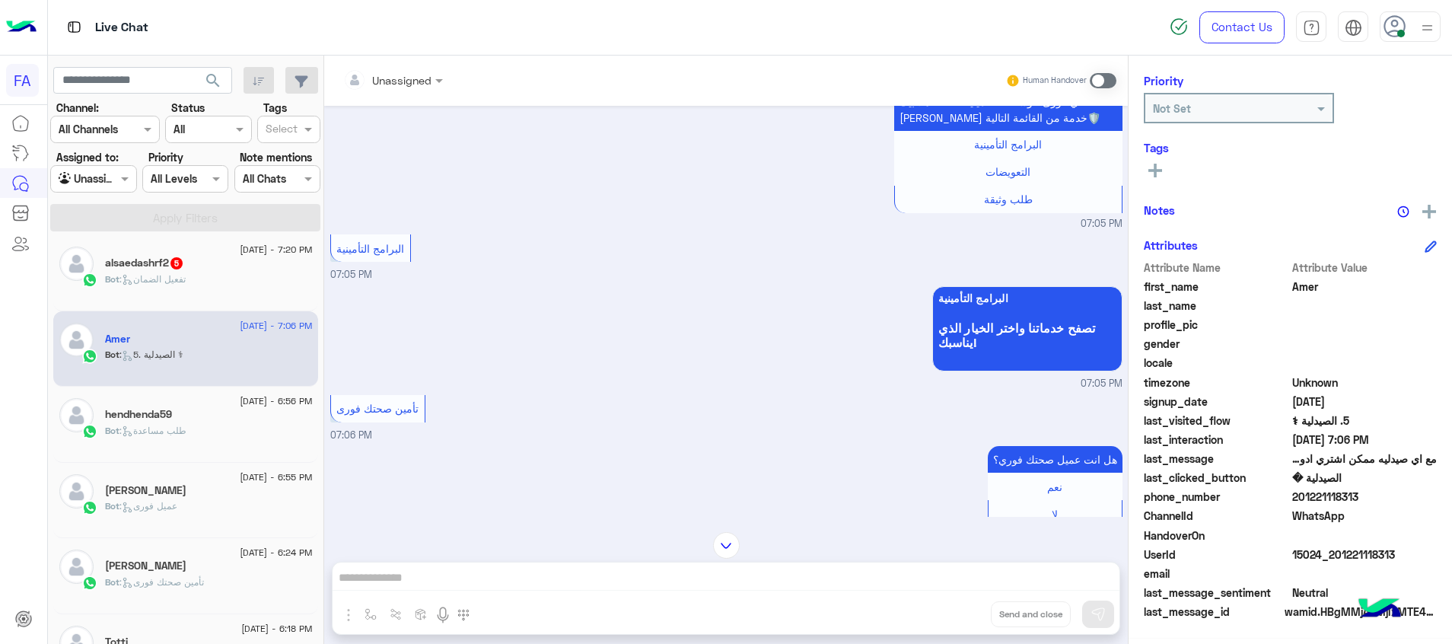
click at [205, 269] on div "alsaedashrf2 5" at bounding box center [209, 265] width 208 height 16
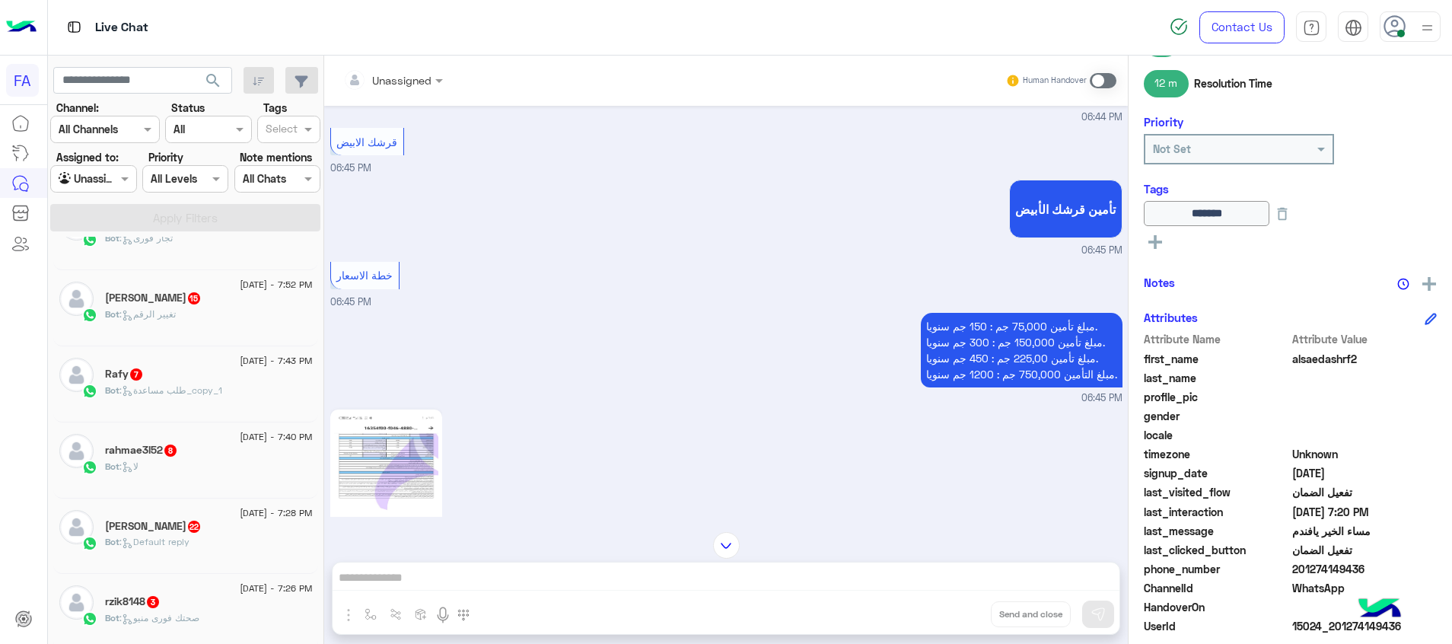
click at [285, 617] on div "Bot : صحتك فورى منيو" at bounding box center [209, 624] width 208 height 27
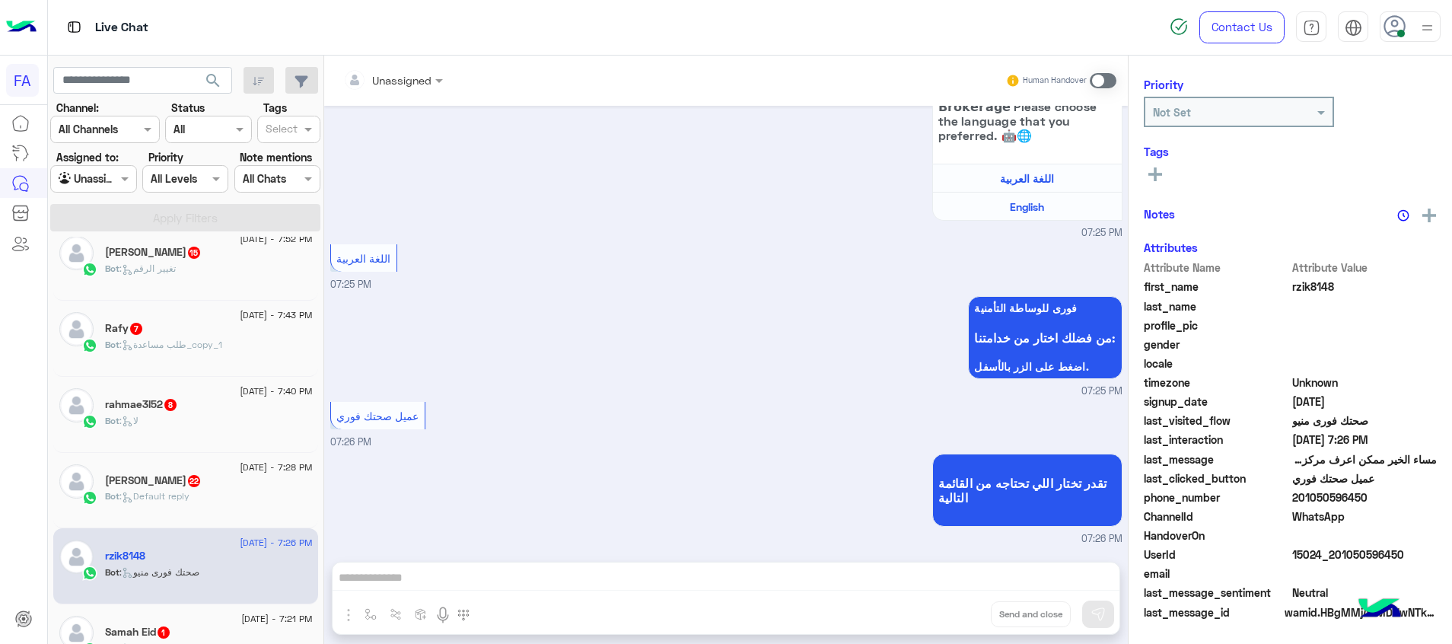
click at [230, 639] on div "Samah Eid 1" at bounding box center [209, 634] width 208 height 16
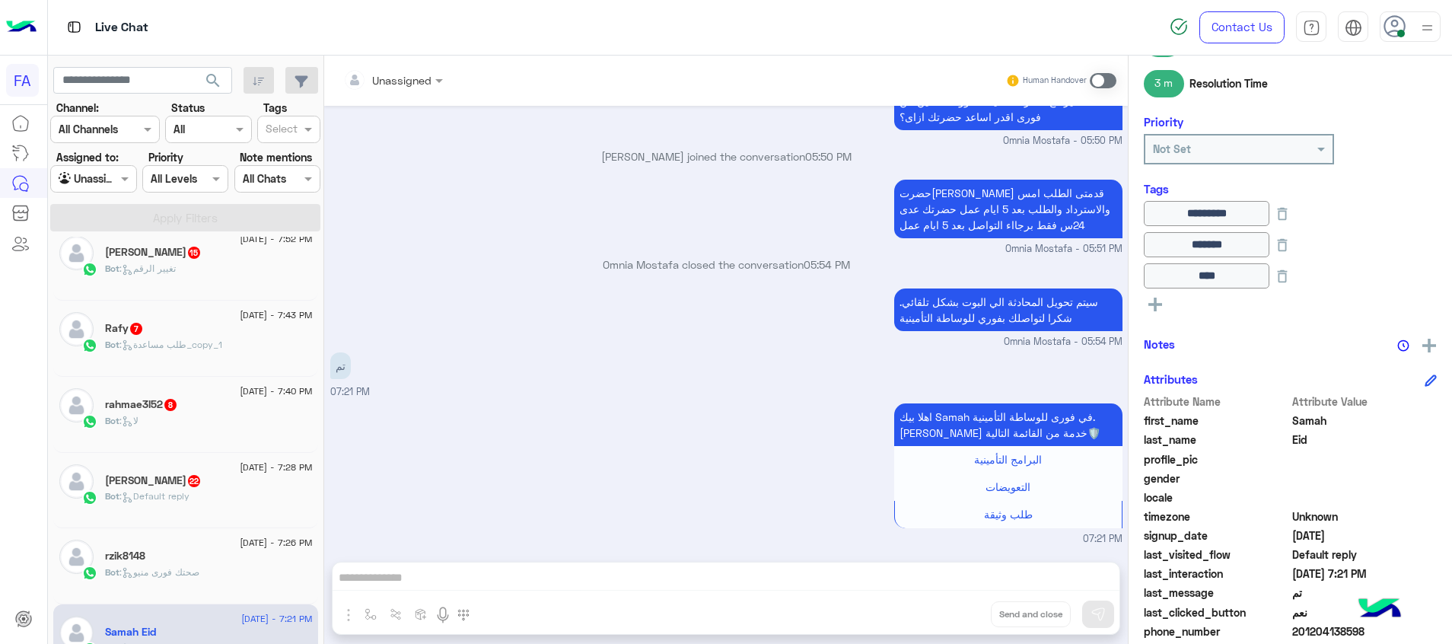
click at [206, 561] on div "rzik8148" at bounding box center [209, 558] width 208 height 16
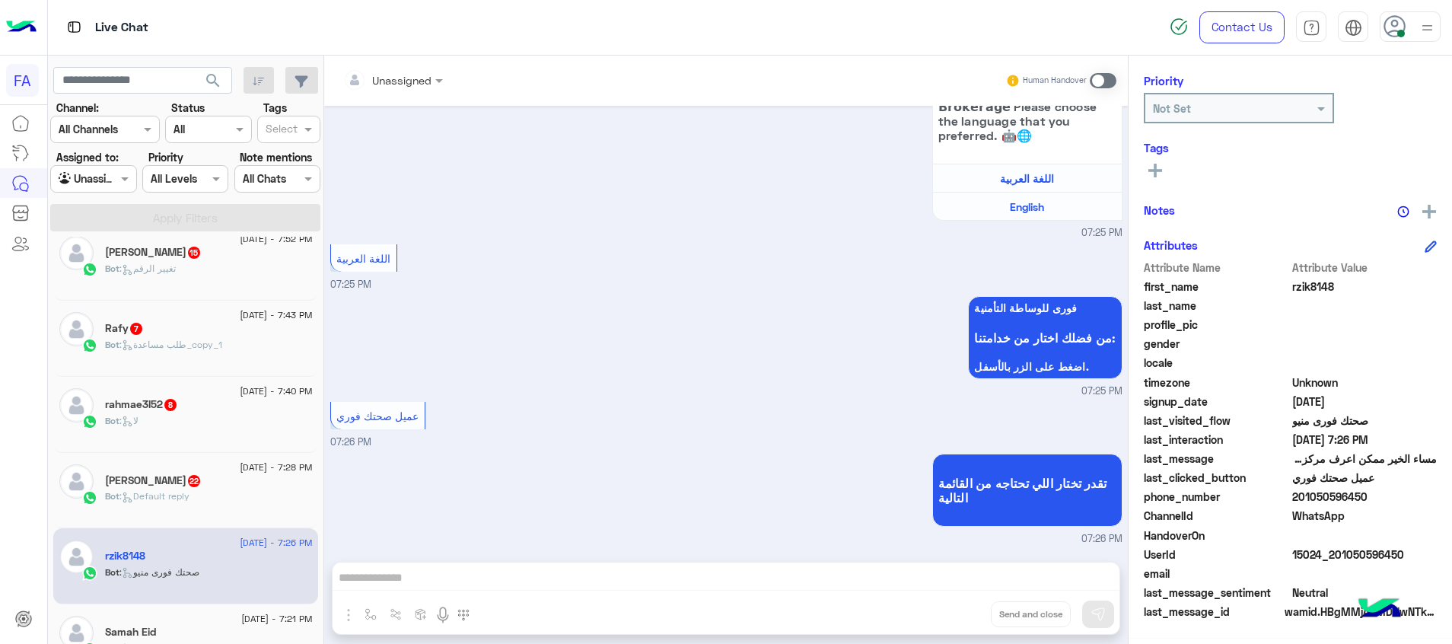
drag, startPoint x: 1412, startPoint y: 550, endPoint x: 1340, endPoint y: 559, distance: 72.1
click at [1340, 559] on span "15024_201050596450" at bounding box center [1365, 555] width 145 height 16
click at [1105, 78] on span at bounding box center [1103, 80] width 27 height 15
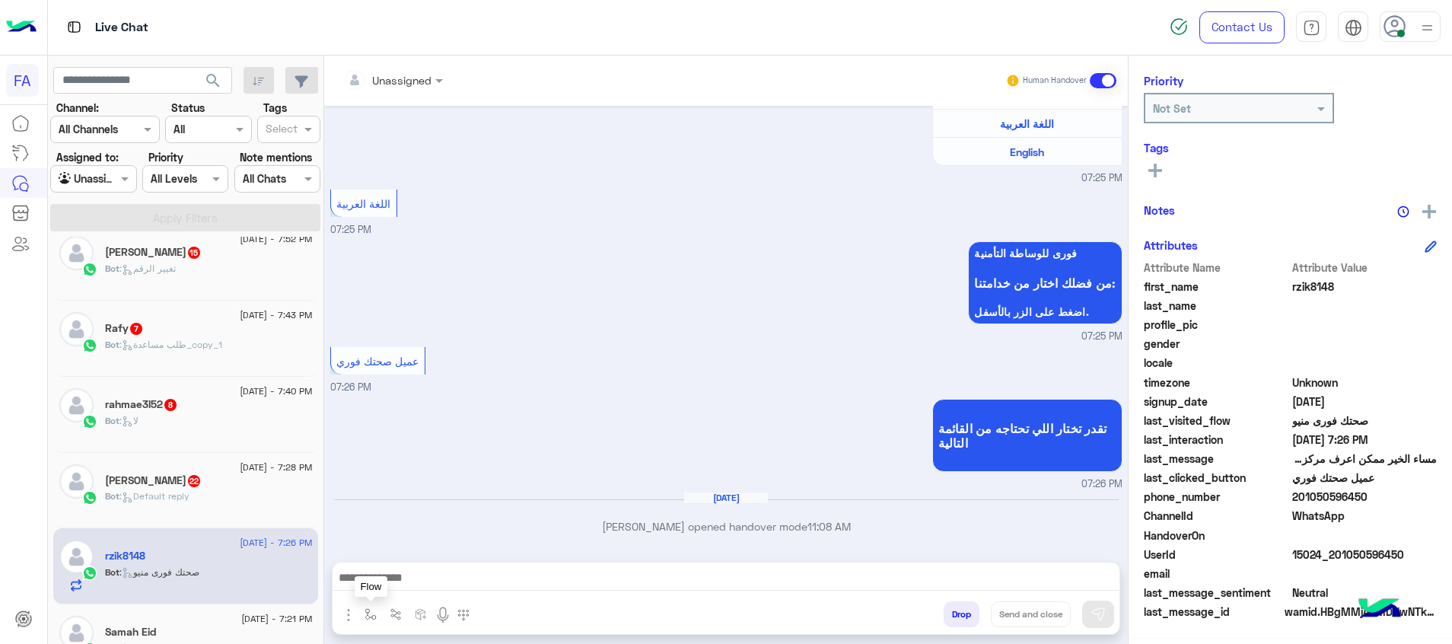
click at [368, 614] on img "button" at bounding box center [371, 614] width 12 height 12
click at [445, 579] on div at bounding box center [416, 580] width 115 height 19
click at [433, 519] on div "صحتك منيو" at bounding box center [416, 514] width 115 height 30
type textarea "*********"
click at [1044, 620] on button "Send and close" at bounding box center [1031, 614] width 80 height 26
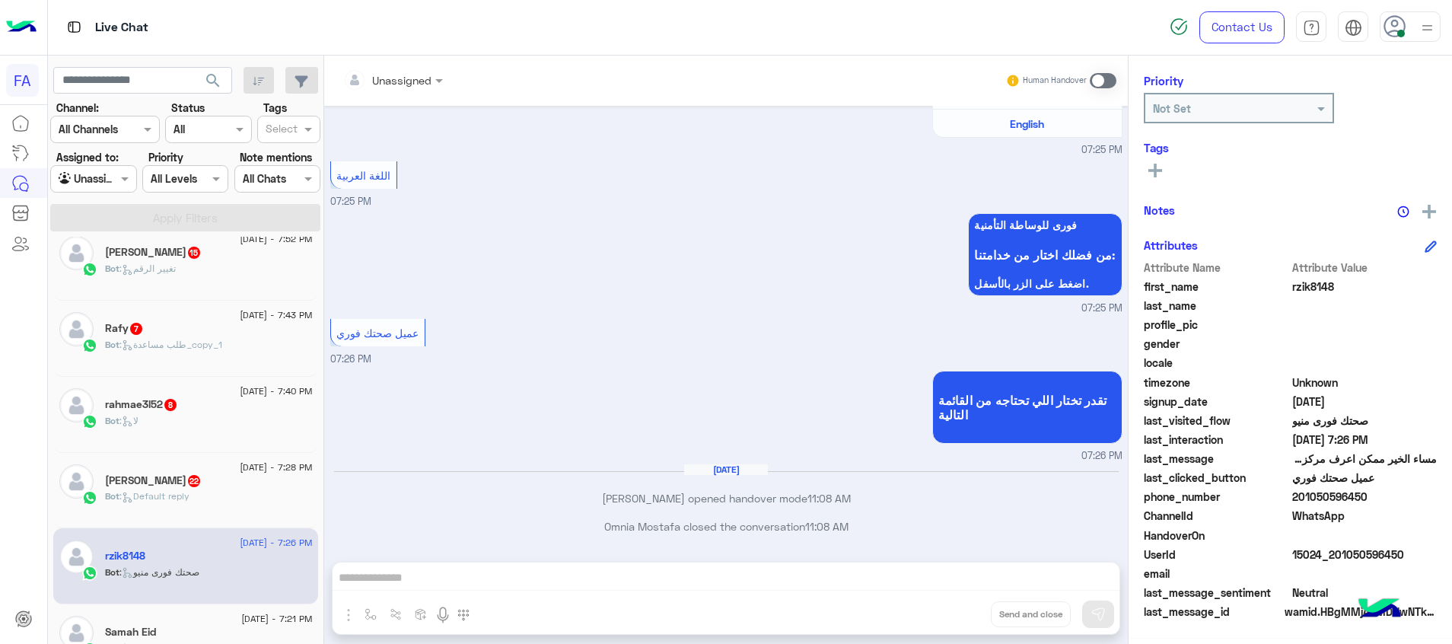
click at [209, 517] on div "25 August - 7:28 PM Jana Tarek 22 Bot : Default reply" at bounding box center [185, 491] width 265 height 76
click at [217, 486] on div "Jana Tarek 22" at bounding box center [209, 482] width 208 height 16
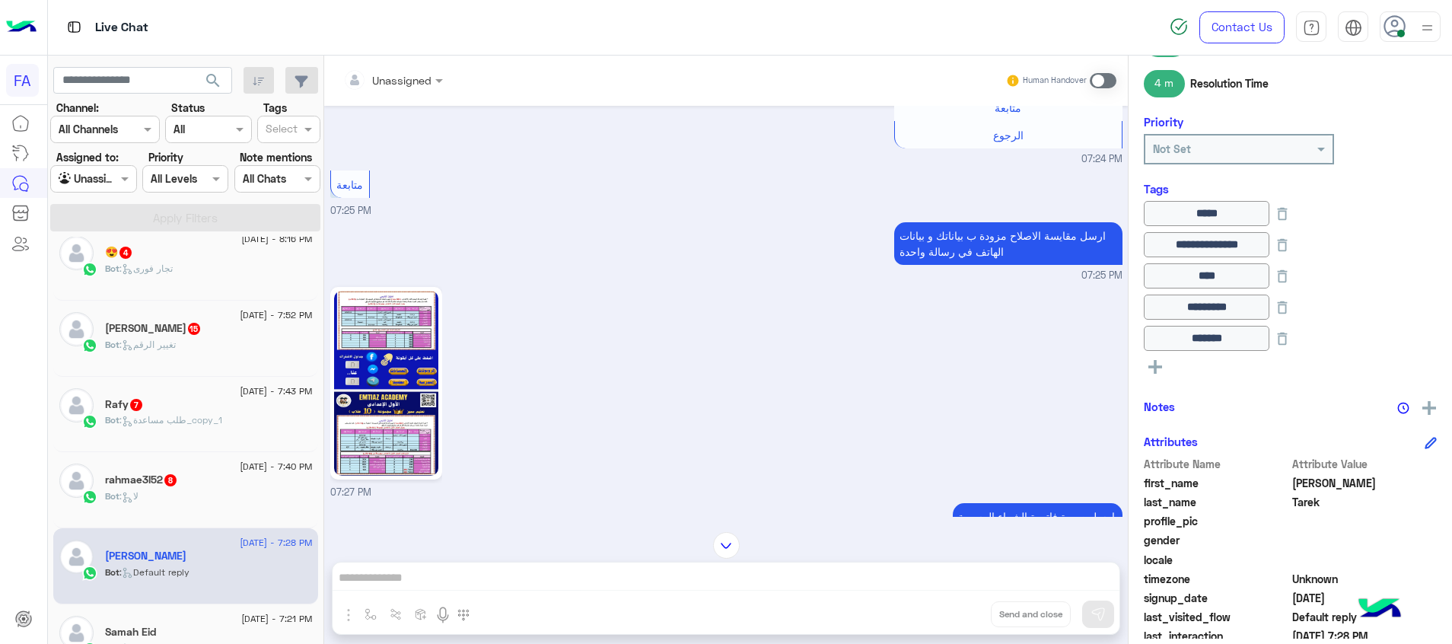
click at [254, 486] on div "rahmae3l52 8" at bounding box center [209, 481] width 208 height 16
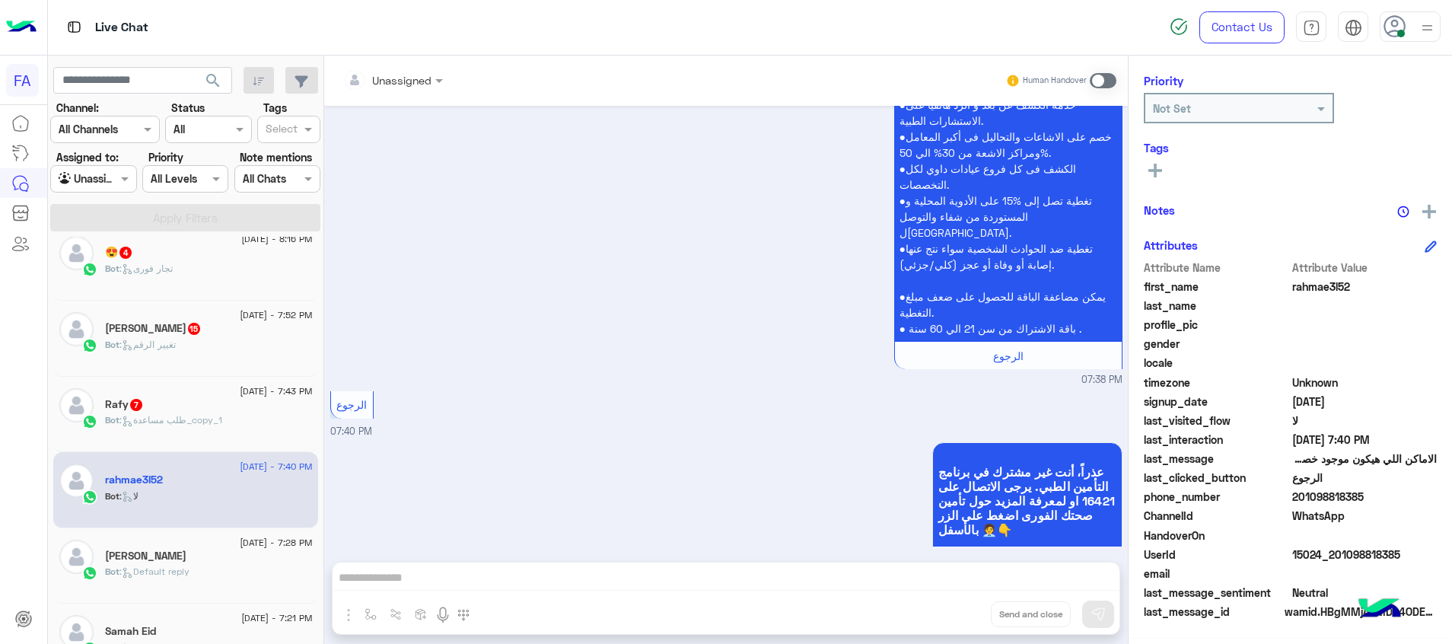
drag, startPoint x: 1410, startPoint y: 552, endPoint x: 1337, endPoint y: 553, distance: 73.1
click at [1337, 553] on span "15024_201098818385" at bounding box center [1365, 555] width 145 height 16
click at [1102, 77] on span at bounding box center [1103, 80] width 27 height 15
click at [371, 620] on div "Unassigned Human Handover Aug 25, 2025 الاماكن اللي هيكون موجود خصم فيها 07:35 …" at bounding box center [726, 353] width 804 height 595
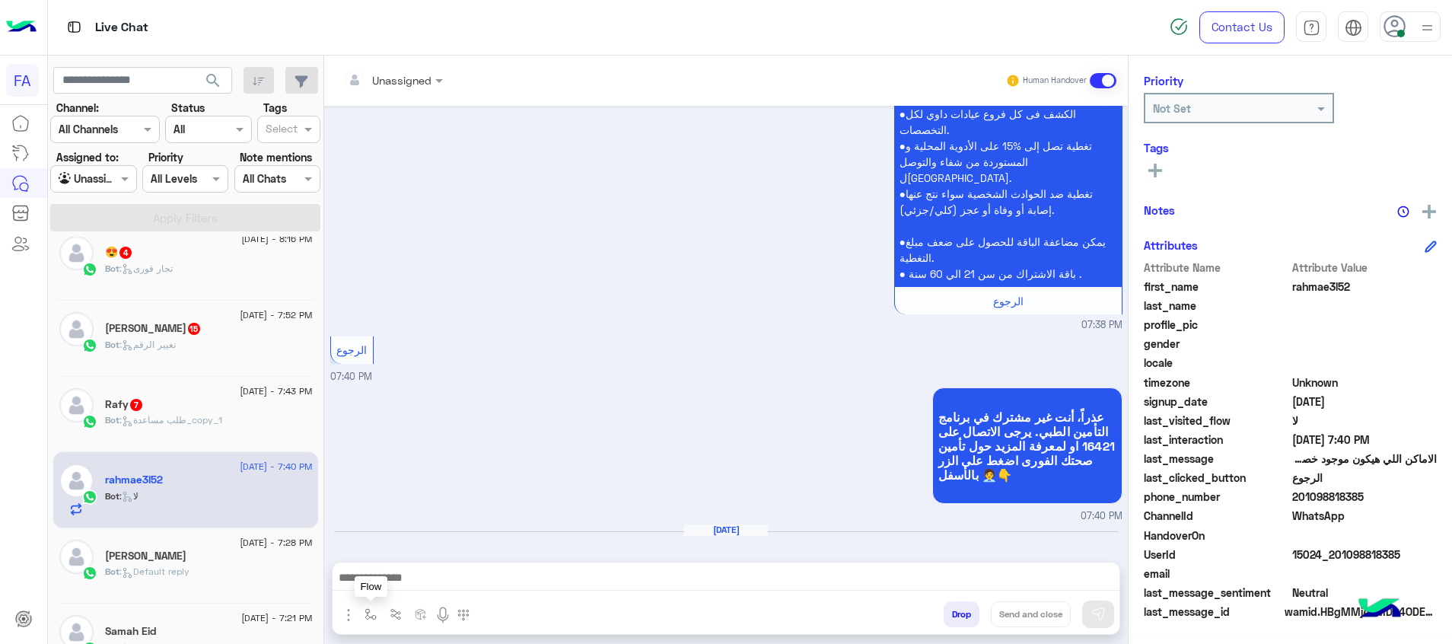
click at [368, 614] on img "button" at bounding box center [371, 614] width 12 height 12
click at [424, 581] on input "text" at bounding box center [398, 581] width 62 height 18
drag, startPoint x: 416, startPoint y: 519, endPoint x: 527, endPoint y: 537, distance: 112.6
click at [416, 518] on span "صحتك منيو" at bounding box center [394, 513] width 55 height 14
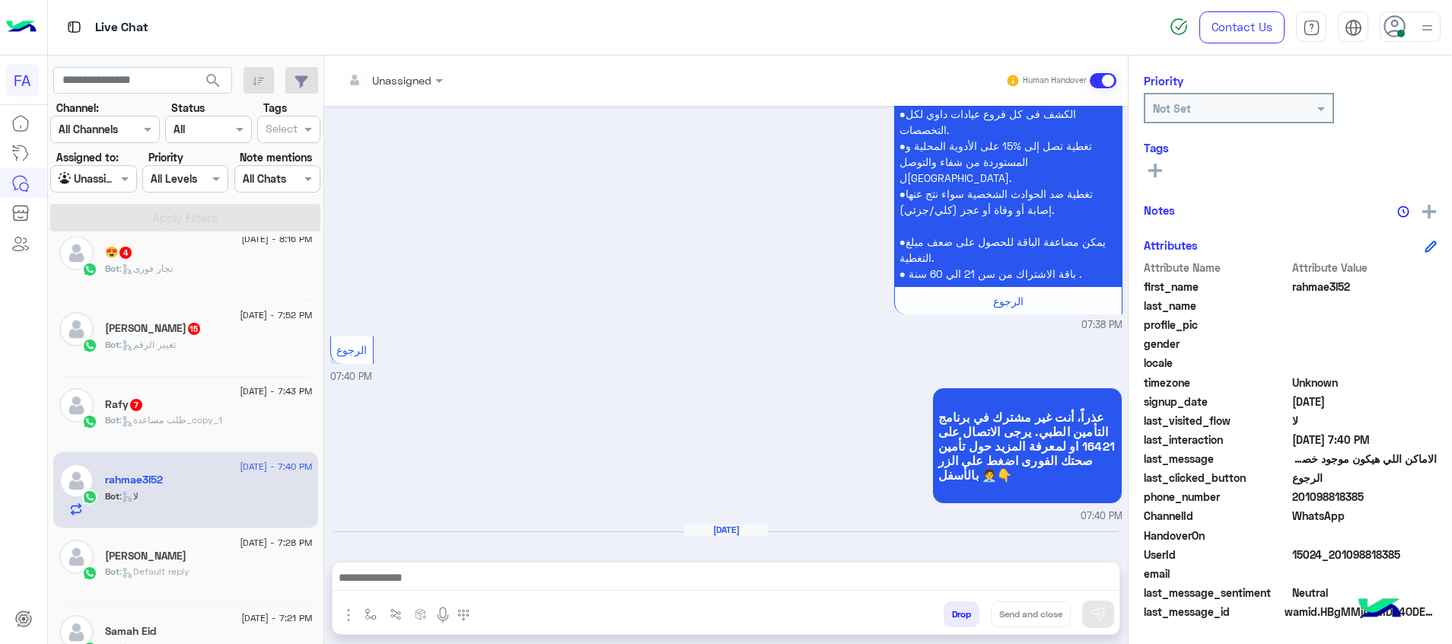
type textarea "*********"
click at [1038, 610] on button "Send and close" at bounding box center [1031, 614] width 80 height 26
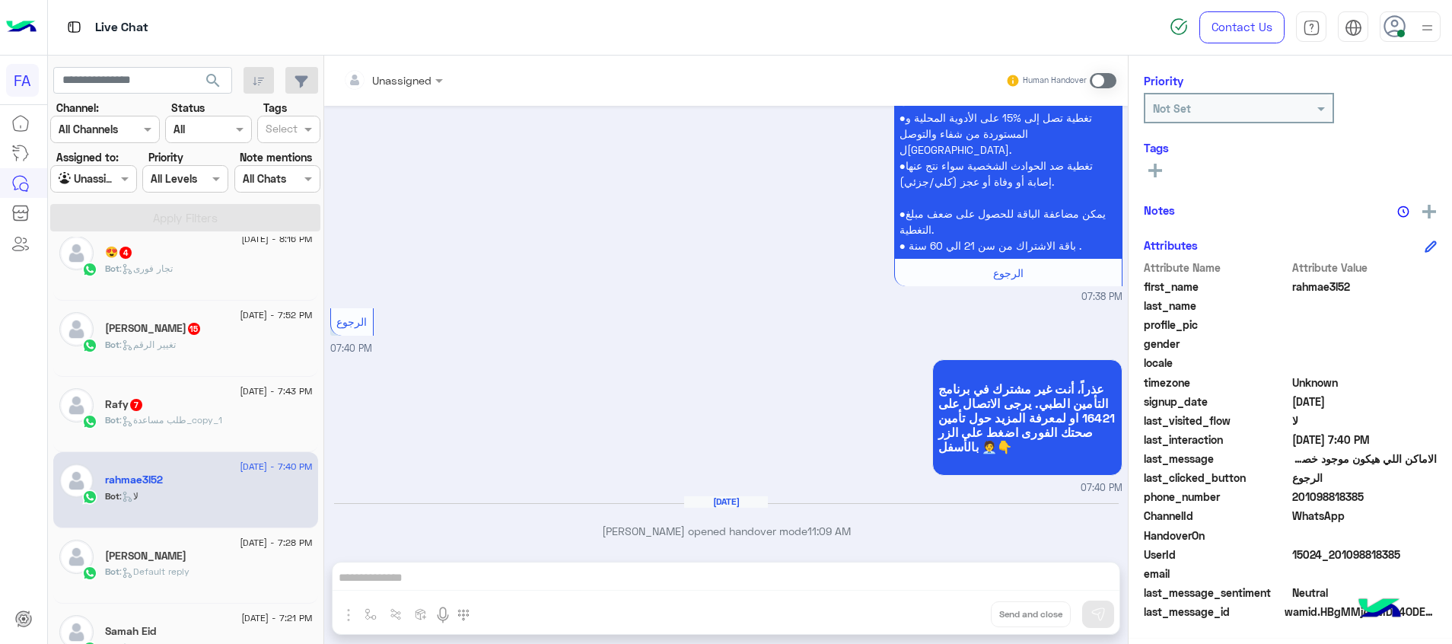
click at [198, 414] on span ": طلب مساعدة_copy_1" at bounding box center [171, 419] width 103 height 11
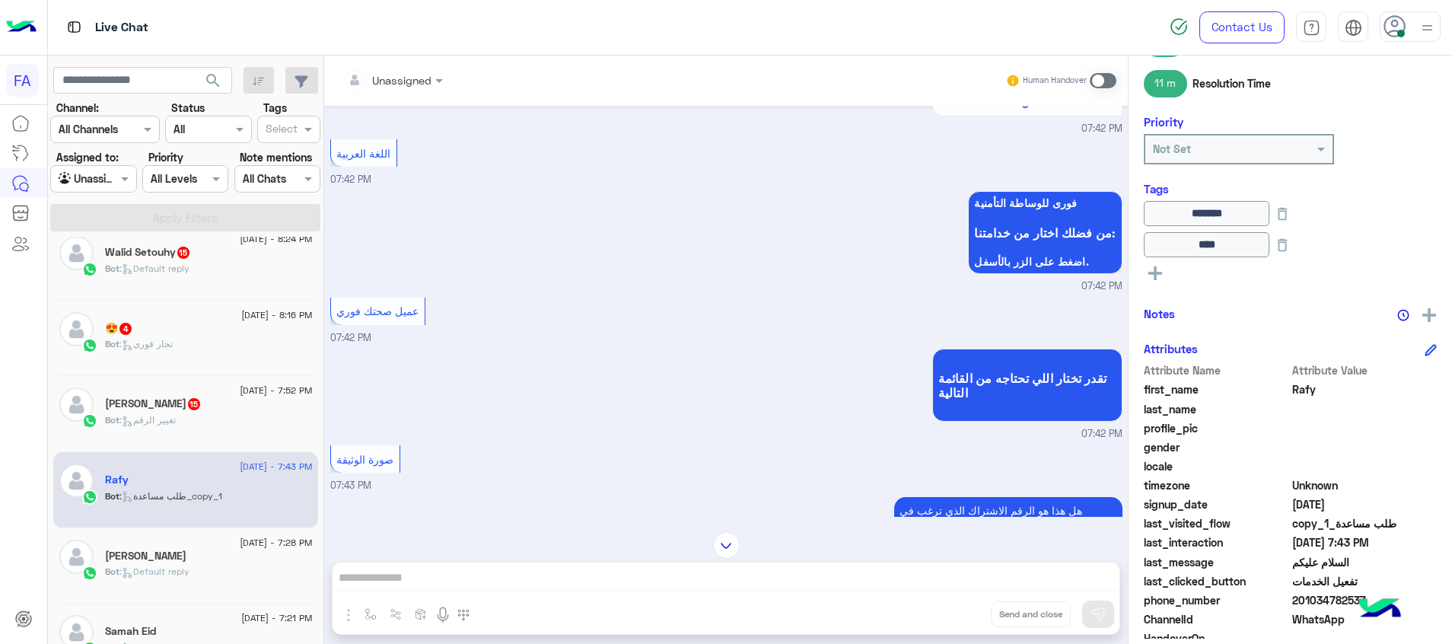
scroll to position [791, 0]
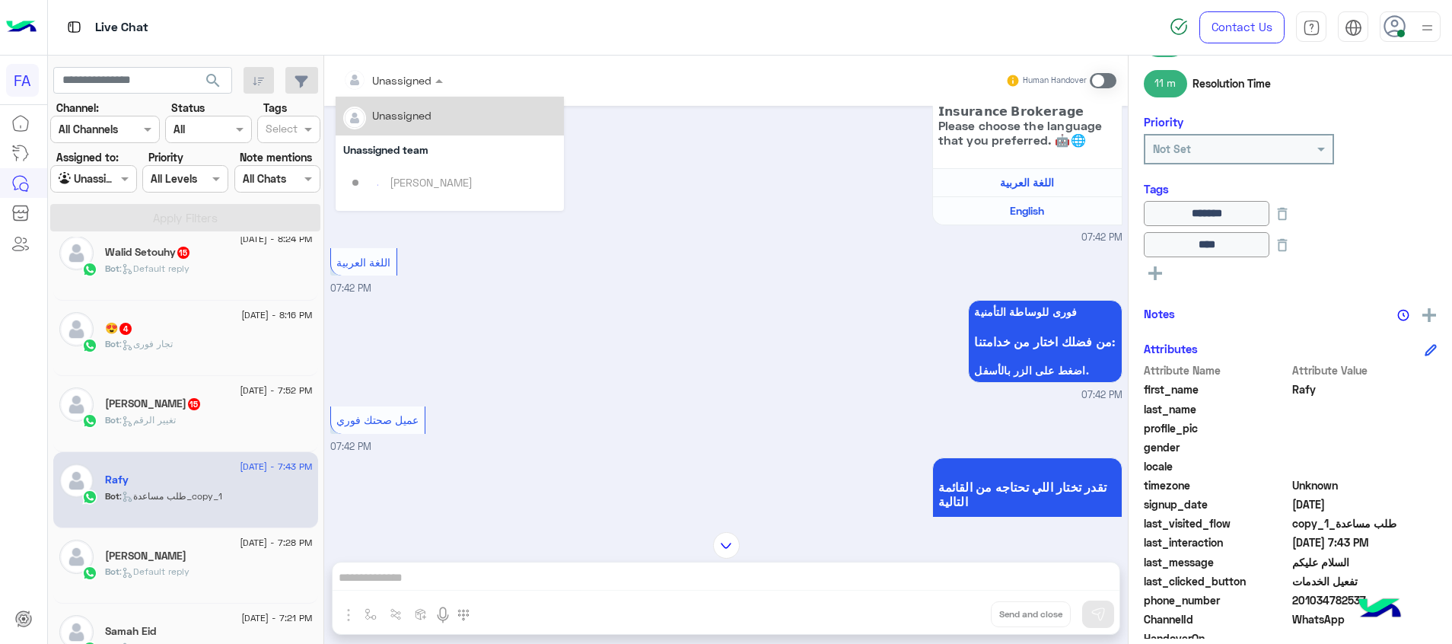
click at [406, 80] on div at bounding box center [393, 80] width 115 height 18
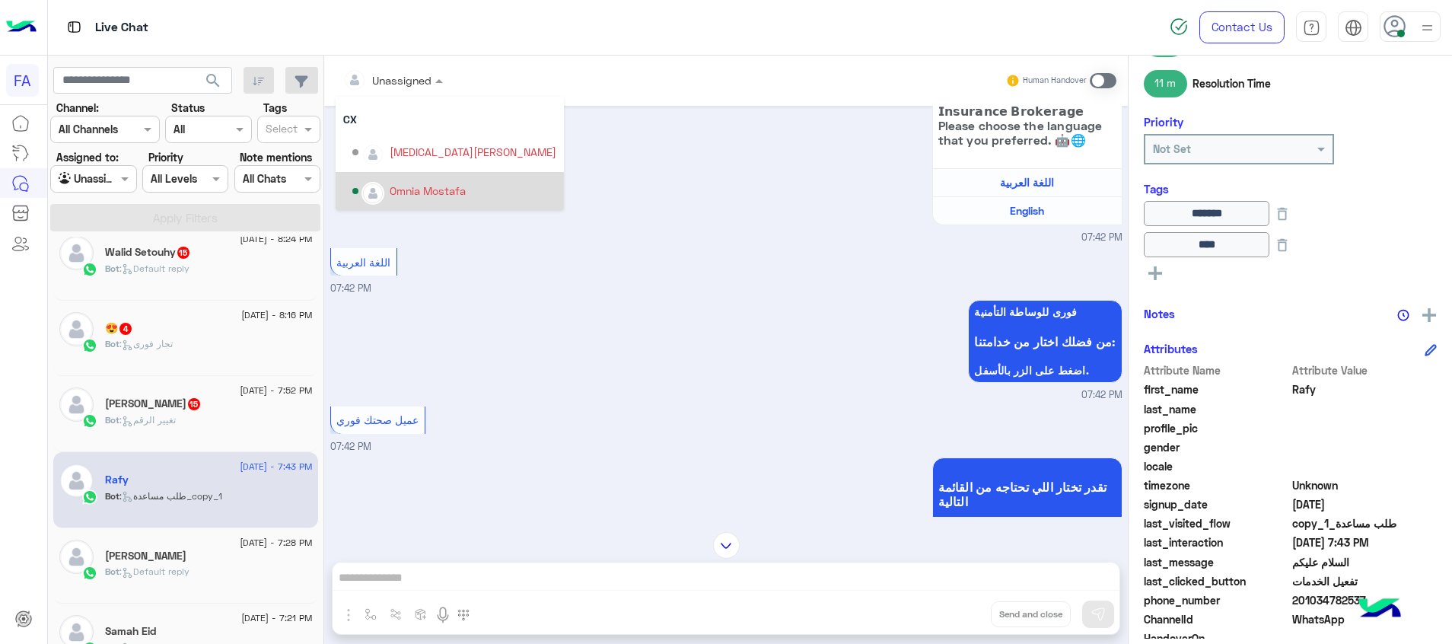
click at [422, 182] on div "Omnia Mostafa" at bounding box center [454, 191] width 204 height 27
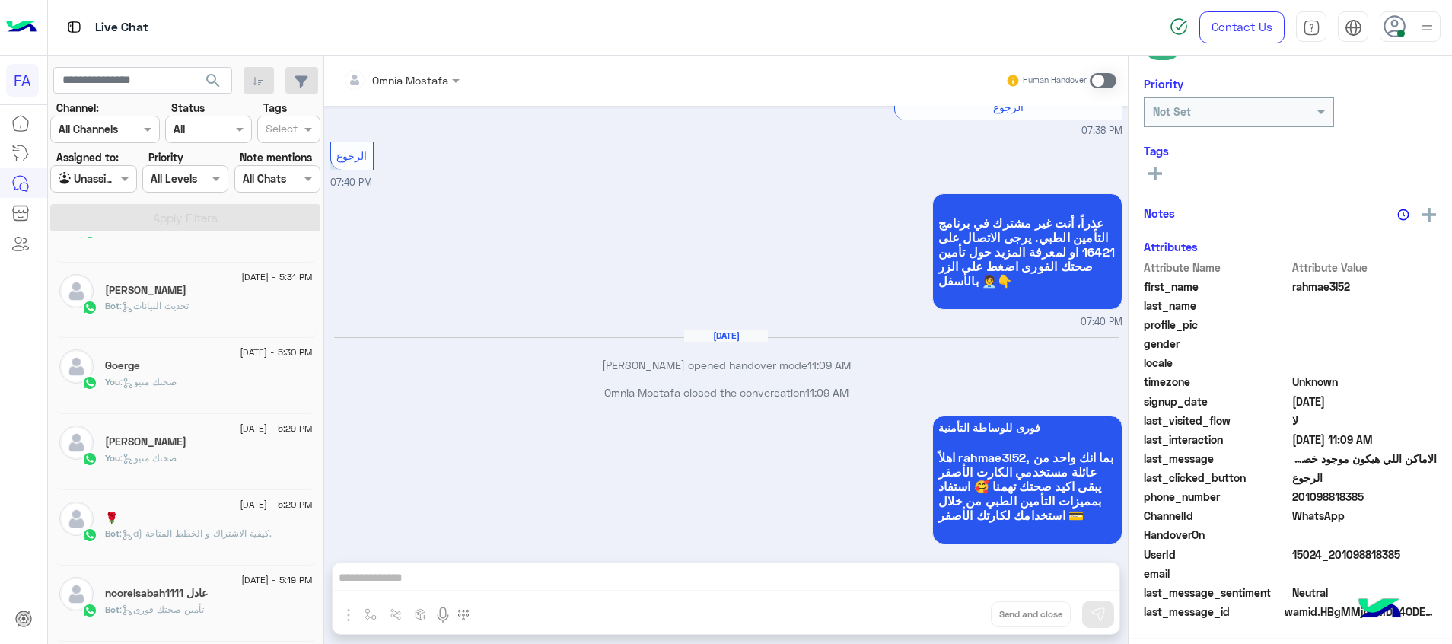
scroll to position [8, 0]
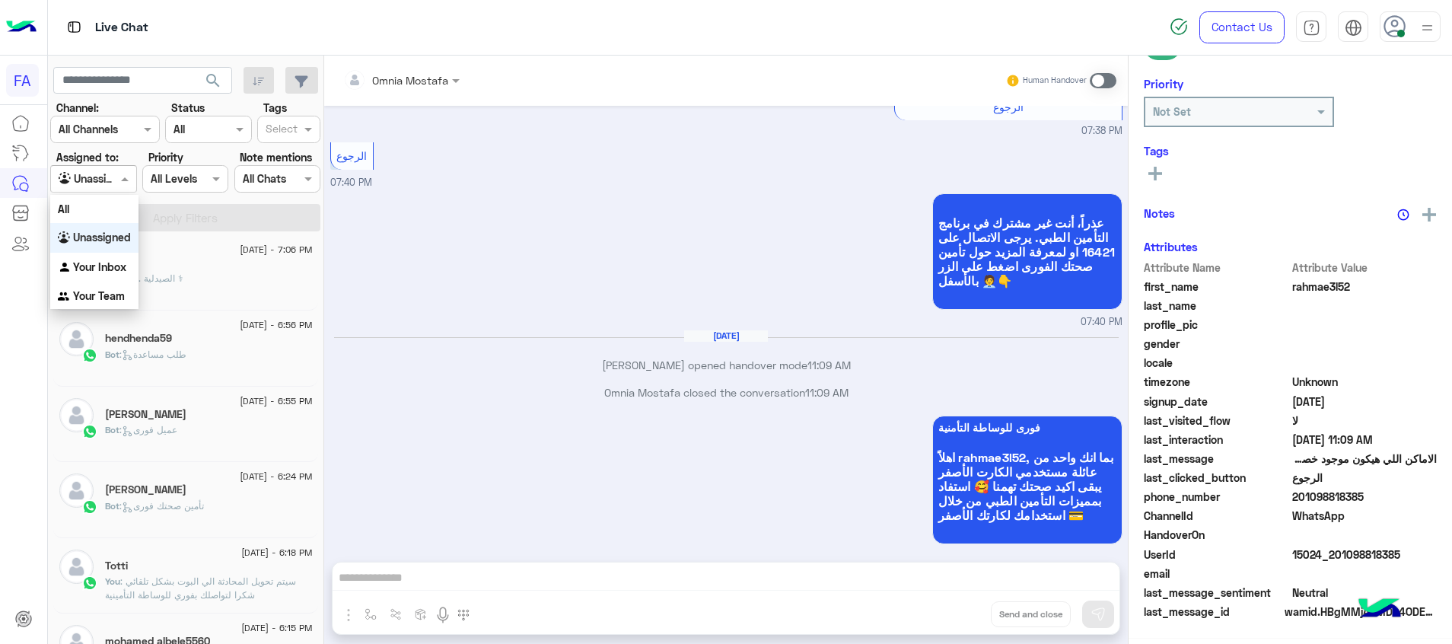
click at [94, 175] on input "text" at bounding box center [76, 179] width 35 height 16
drag, startPoint x: 63, startPoint y: 264, endPoint x: 193, endPoint y: 218, distance: 137.9
click at [65, 264] on img "Options list" at bounding box center [65, 267] width 15 height 15
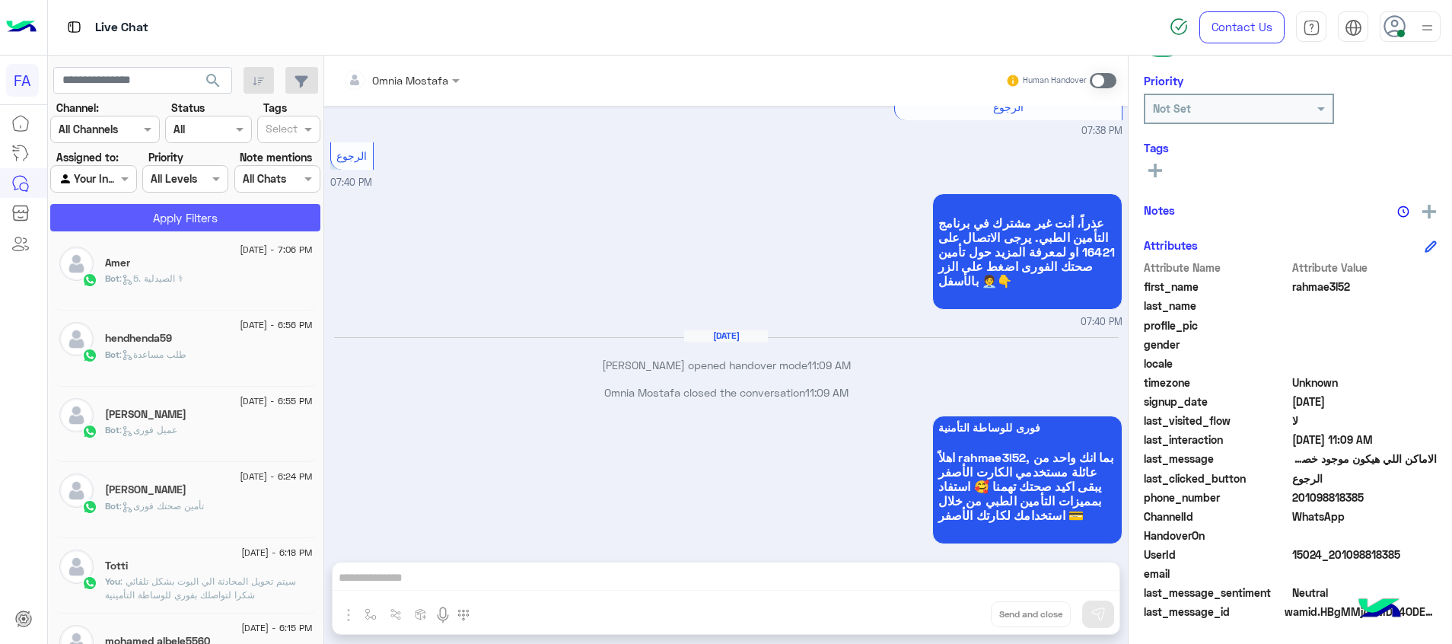
click at [189, 212] on button "Apply Filters" at bounding box center [185, 217] width 270 height 27
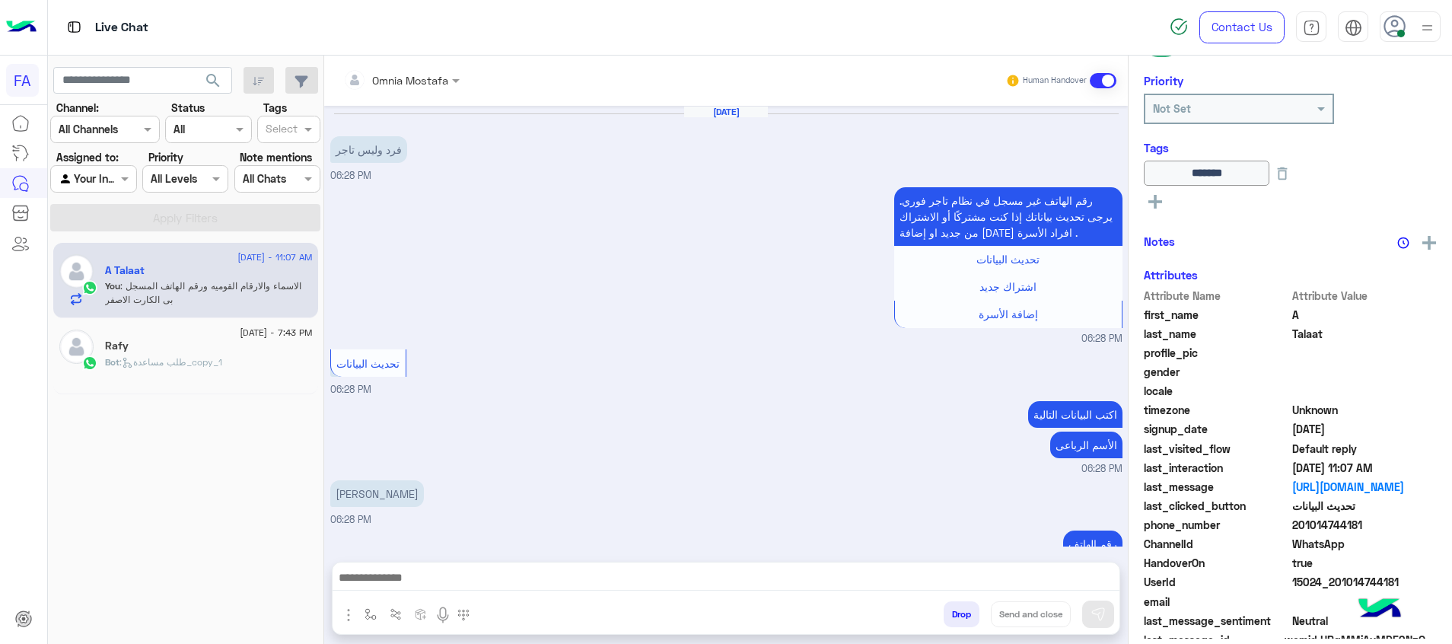
scroll to position [1079, 0]
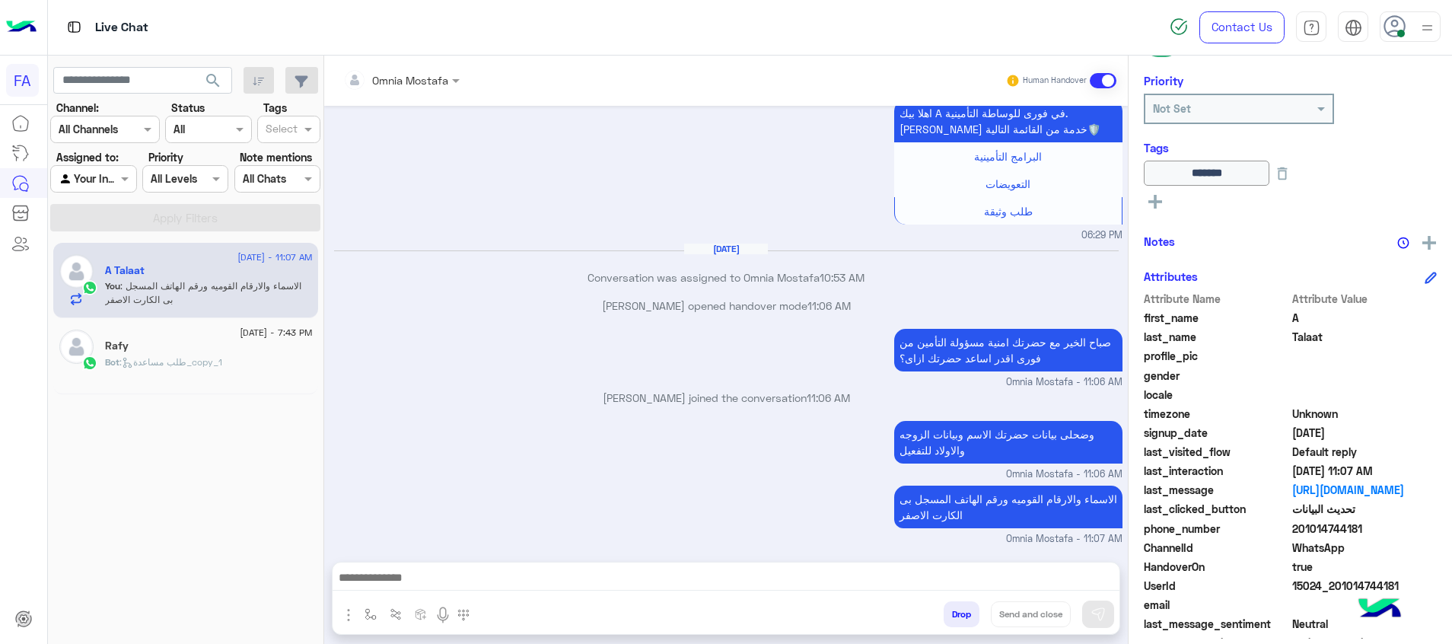
drag, startPoint x: 1104, startPoint y: 80, endPoint x: 1132, endPoint y: 80, distance: 28.2
click at [1103, 80] on span at bounding box center [1103, 80] width 27 height 15
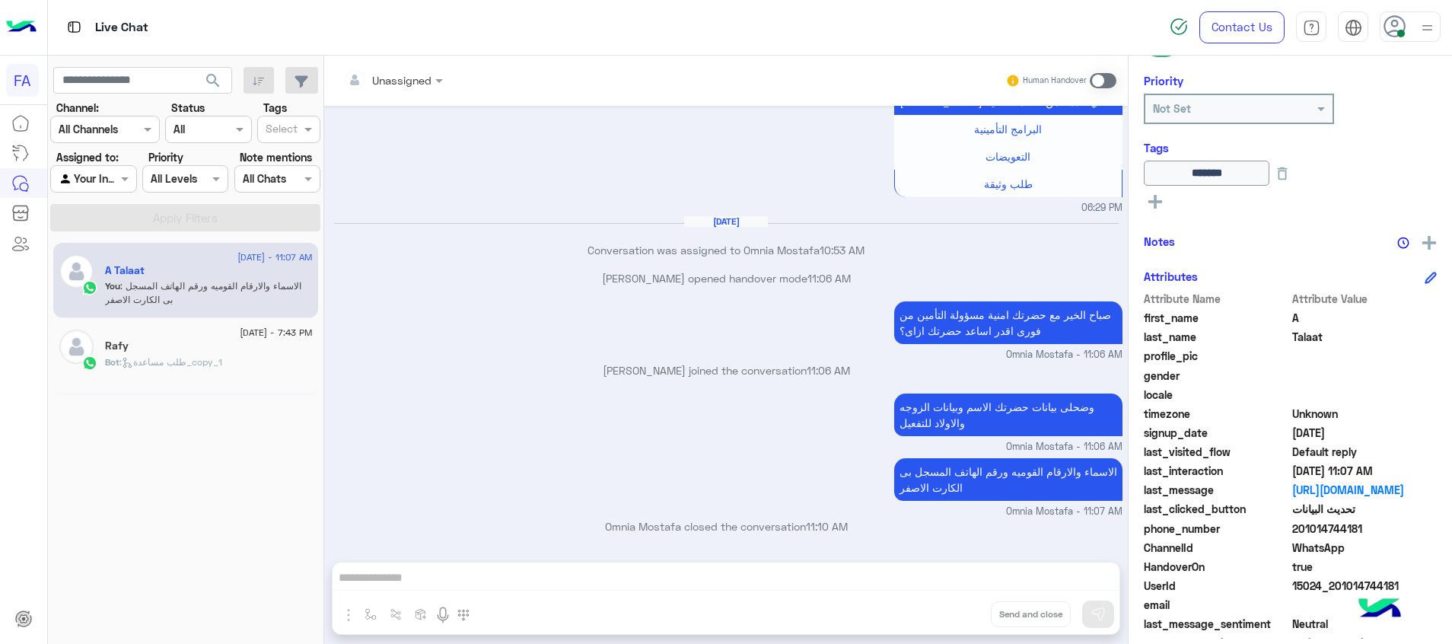
click at [1421, 24] on img at bounding box center [1427, 27] width 19 height 19
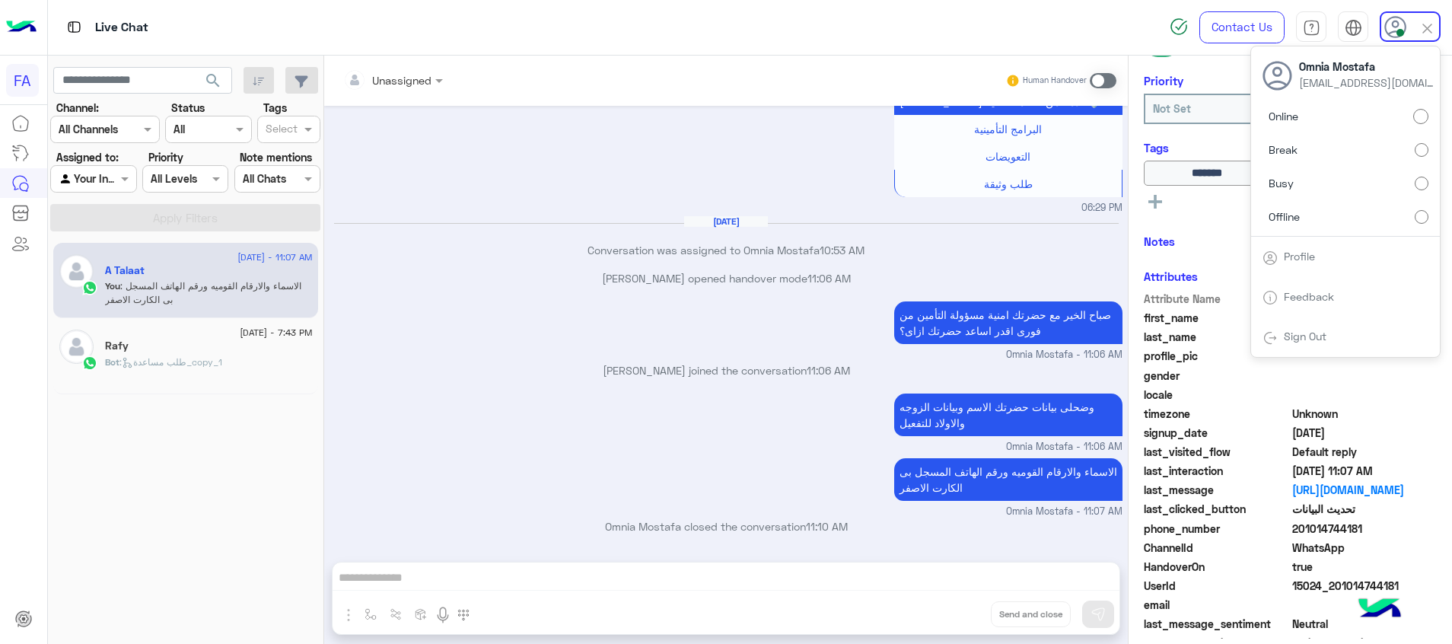
drag, startPoint x: 428, startPoint y: 78, endPoint x: 432, endPoint y: 95, distance: 18.1
click at [428, 79] on div at bounding box center [393, 80] width 115 height 18
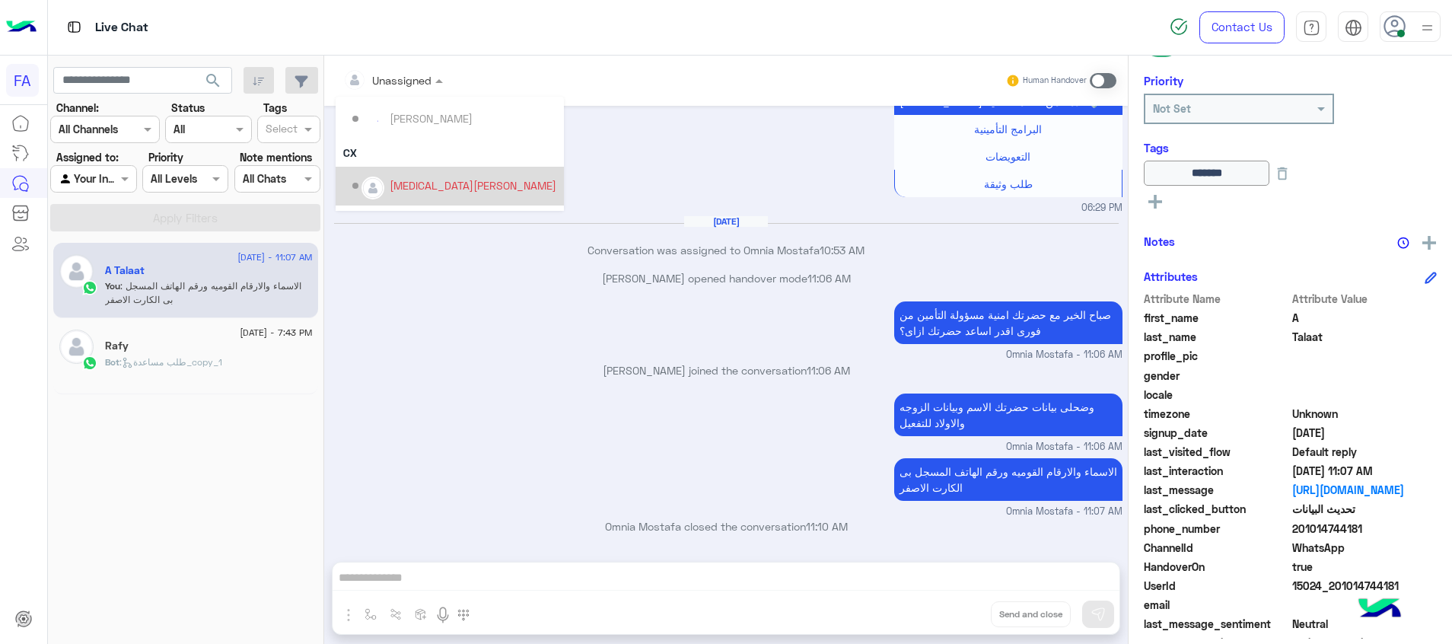
scroll to position [97, 0]
click at [426, 184] on div "Omnia Mostafa" at bounding box center [428, 191] width 76 height 16
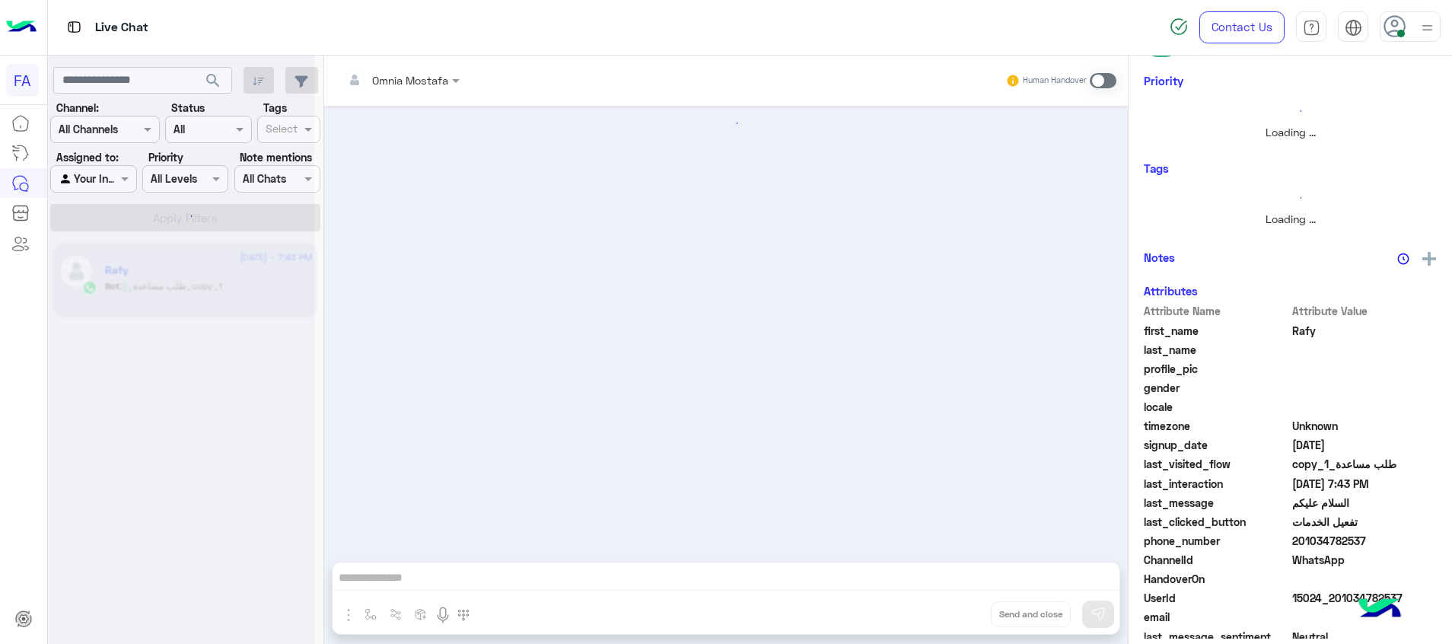
click at [1433, 30] on img at bounding box center [1427, 27] width 19 height 19
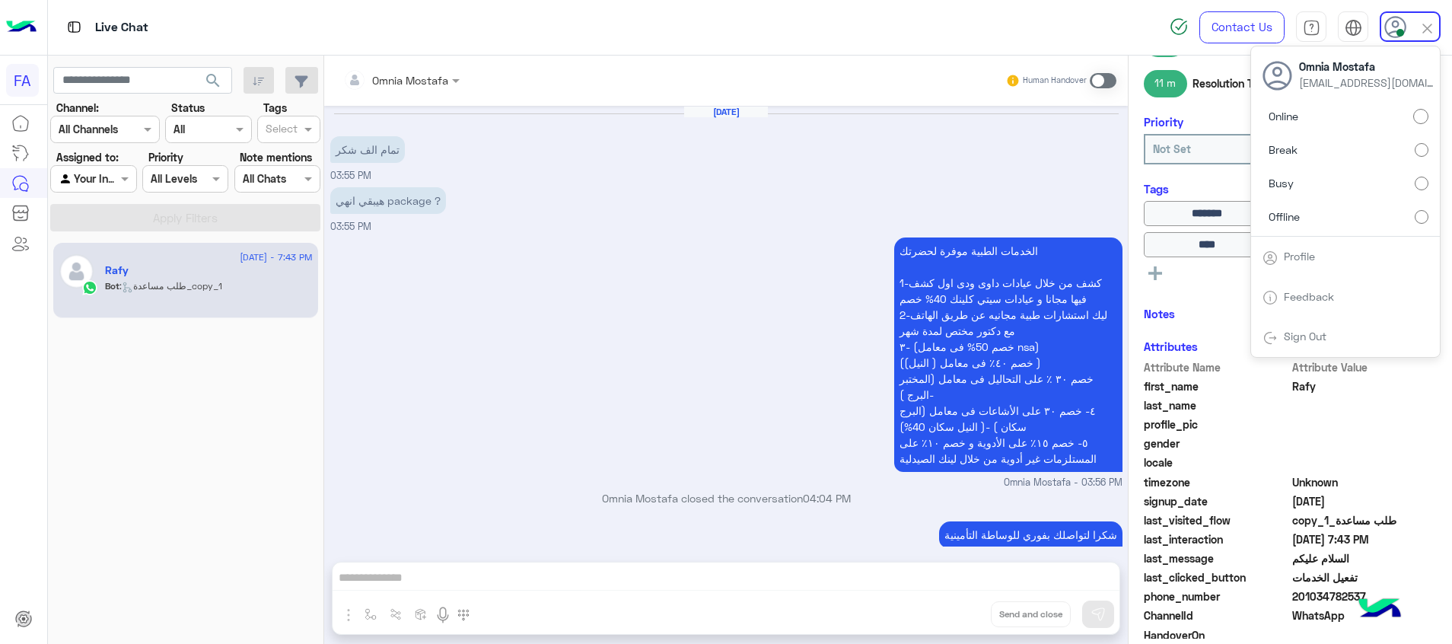
scroll to position [1466, 0]
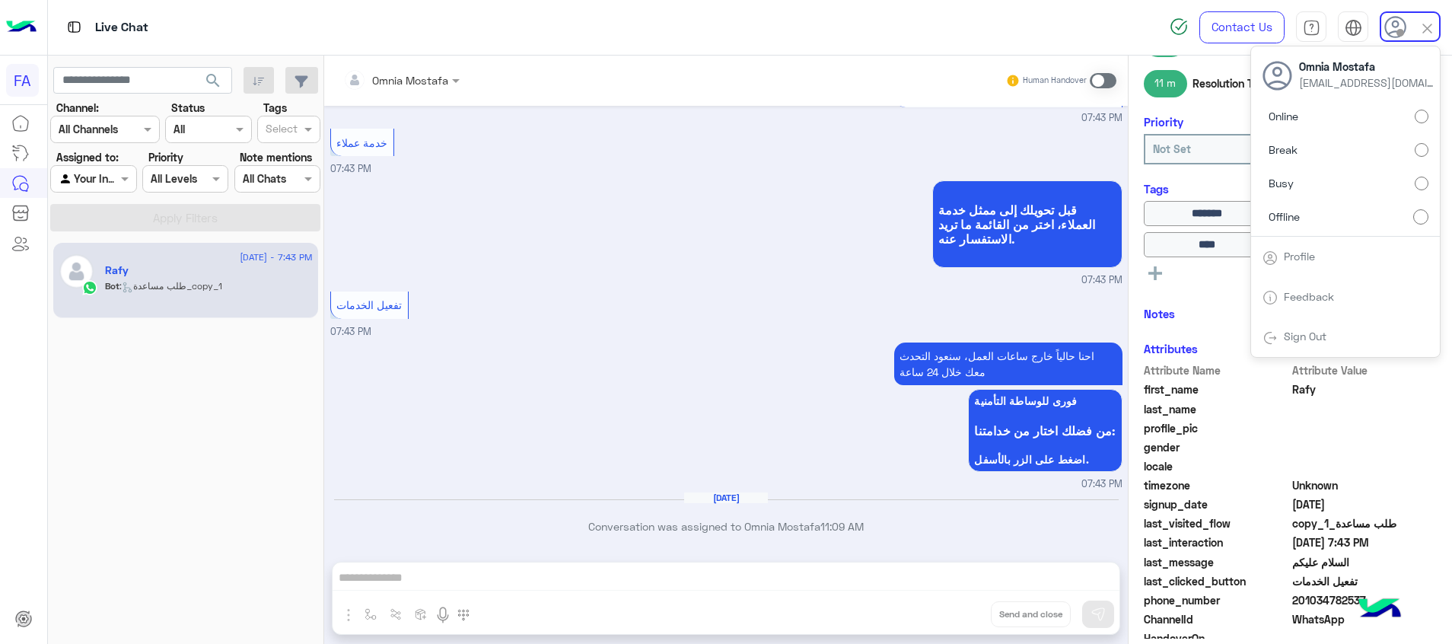
click at [212, 76] on span "search" at bounding box center [213, 81] width 18 height 18
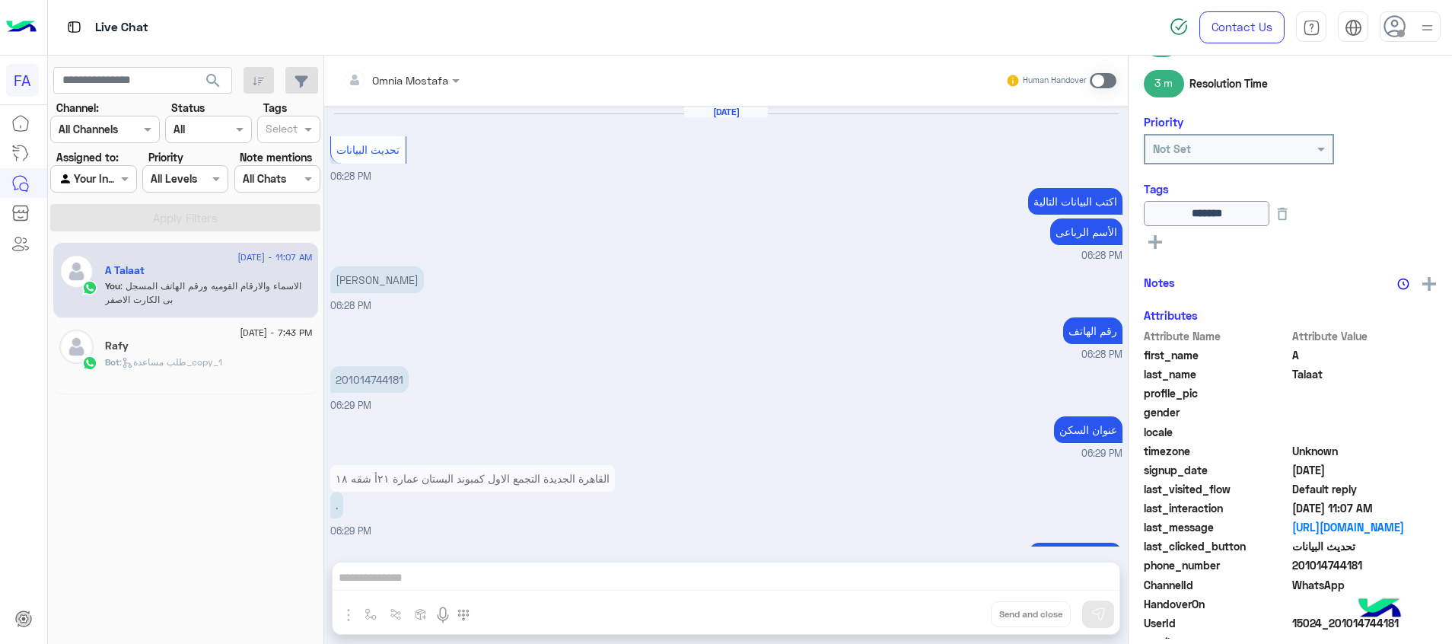
scroll to position [921, 0]
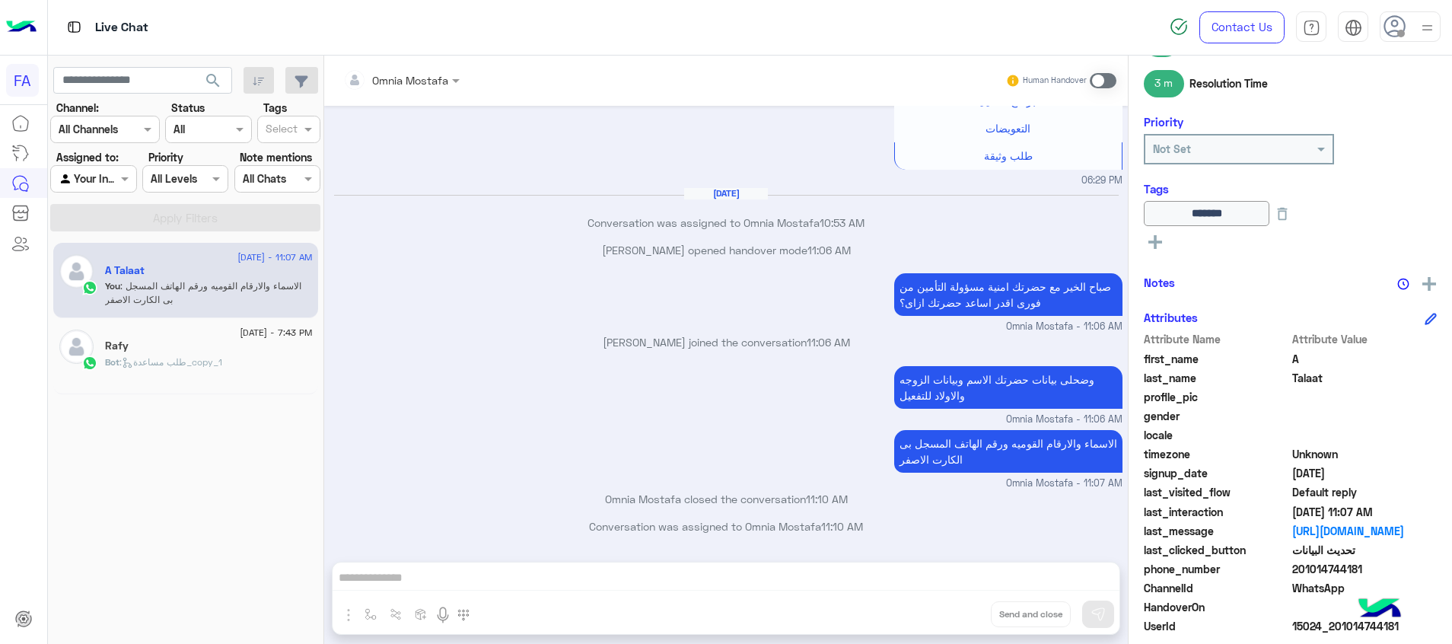
click at [1065, 574] on div "Omnia Mostafa Human Handover Aug 25, 2025 تحديث البيانات 06:28 PM اكتب البيانات…" at bounding box center [726, 353] width 804 height 595
click at [1101, 82] on span at bounding box center [1103, 80] width 27 height 15
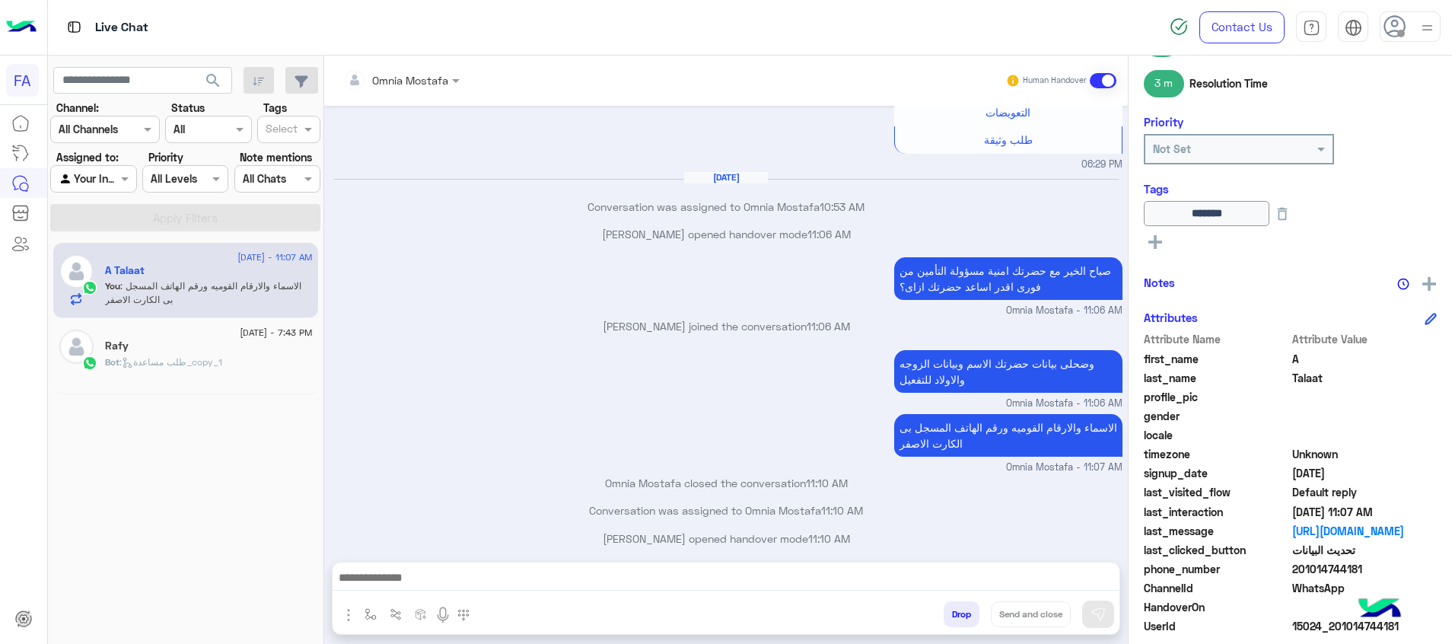
scroll to position [949, 0]
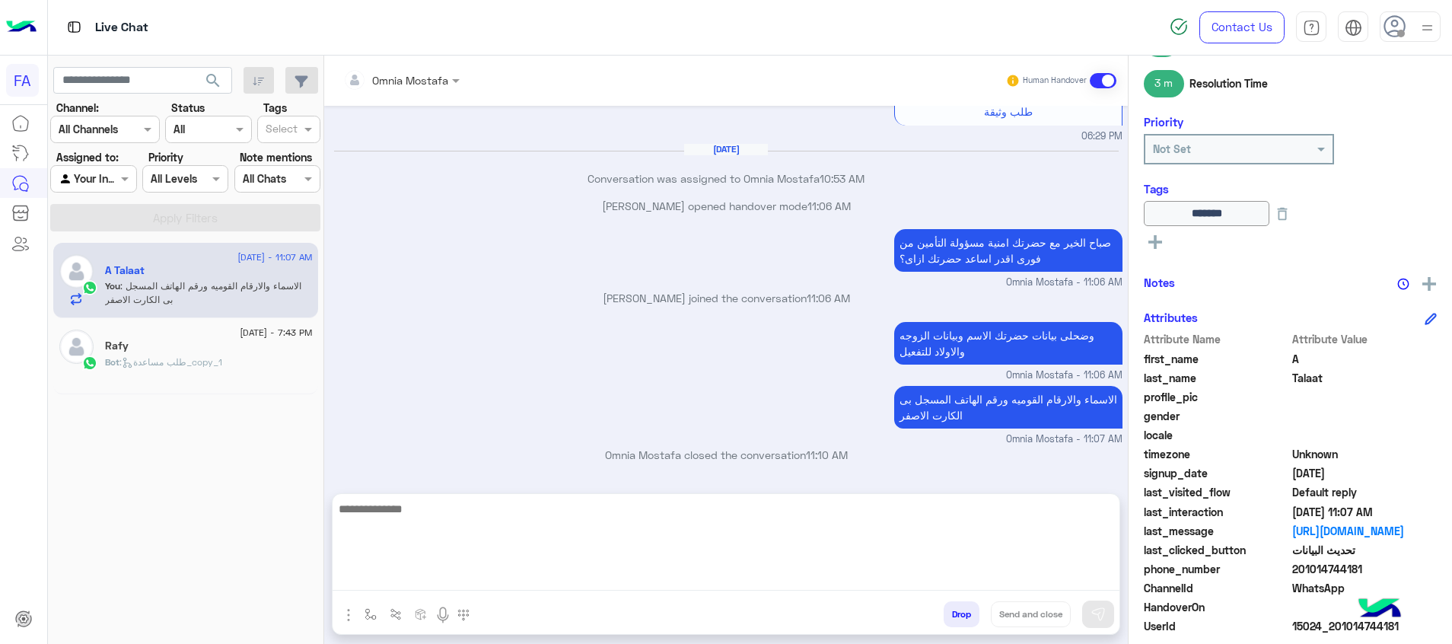
click at [1051, 572] on textarea at bounding box center [726, 544] width 787 height 91
paste textarea "**********"
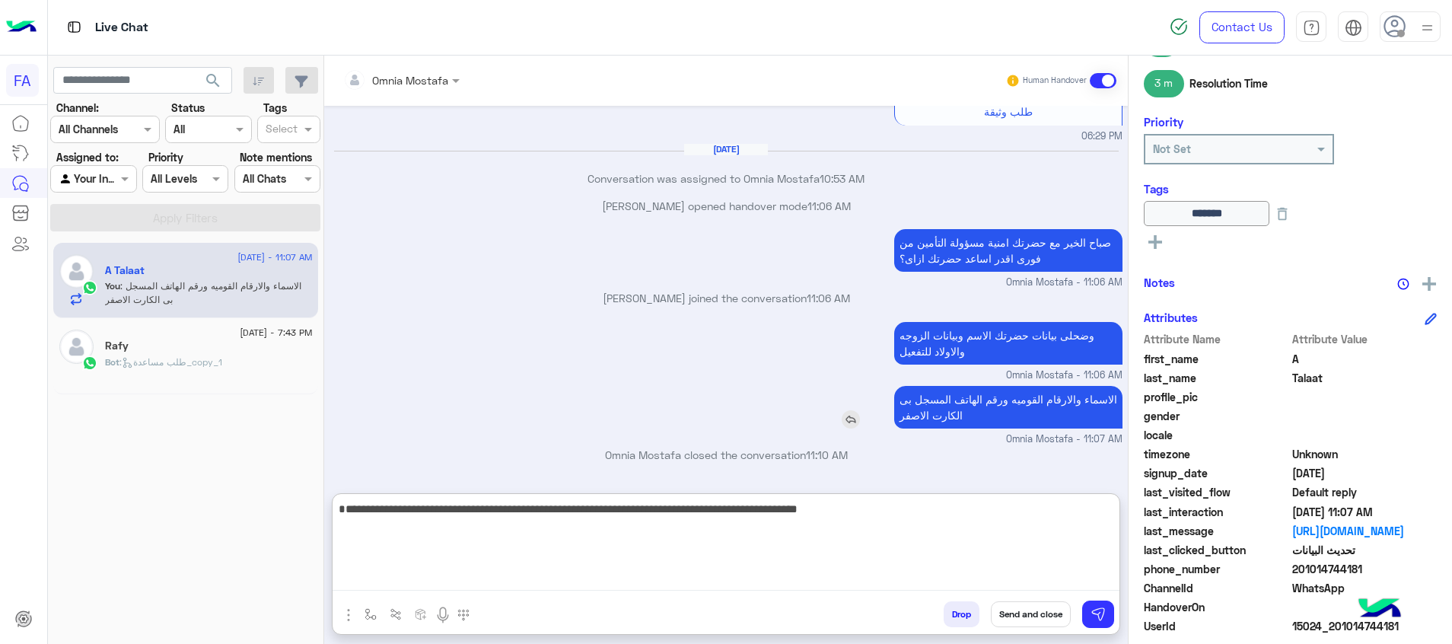
scroll to position [1017, 0]
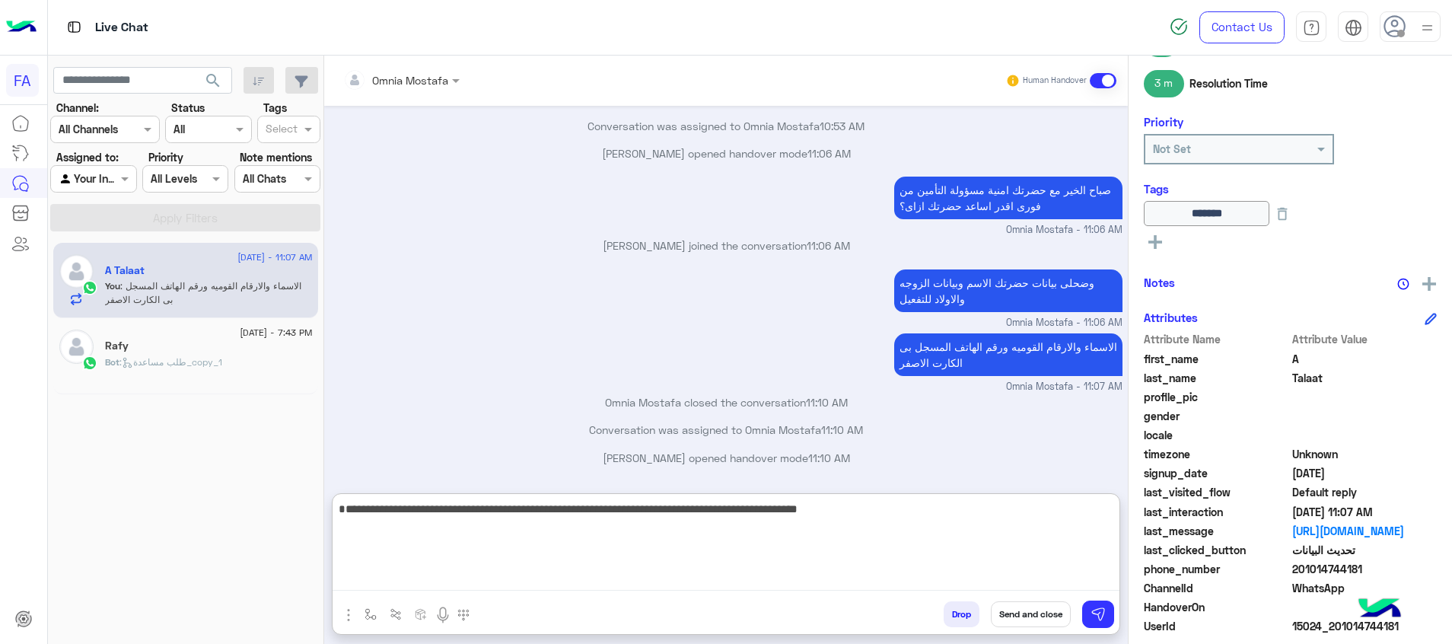
type textarea "**********"
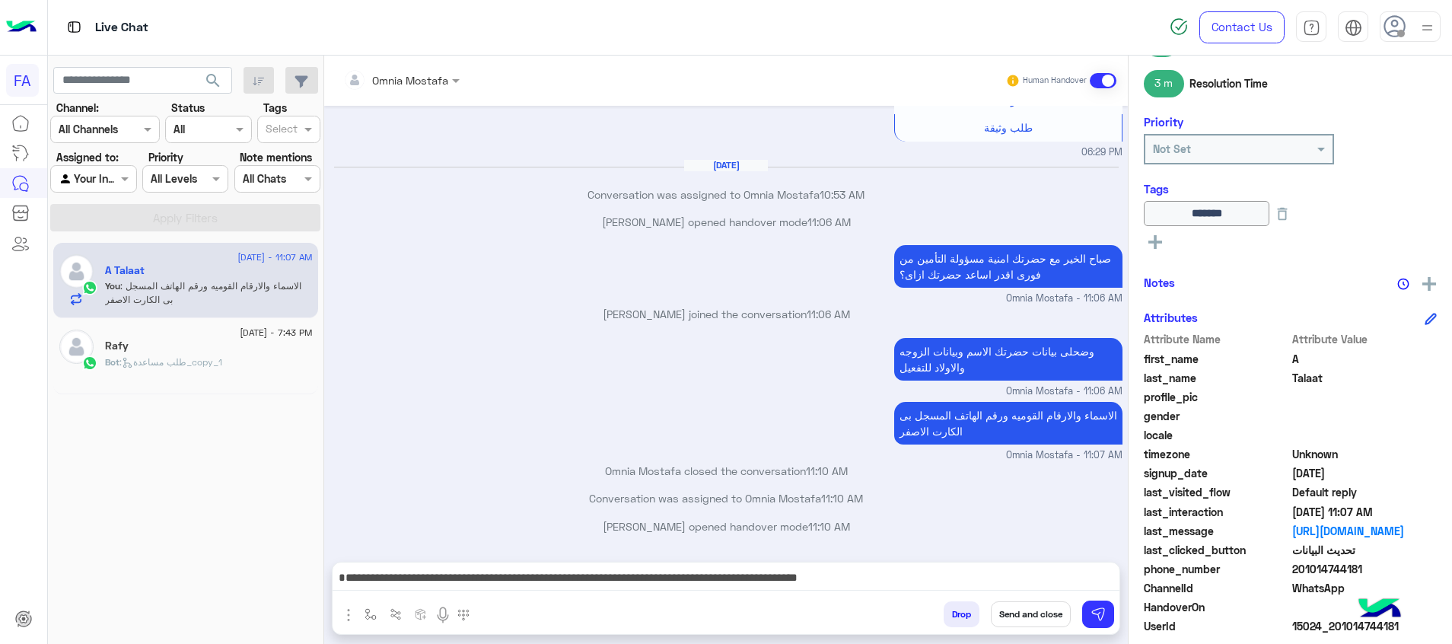
scroll to position [1029, 0]
click at [1044, 613] on button "Send and close" at bounding box center [1031, 614] width 80 height 26
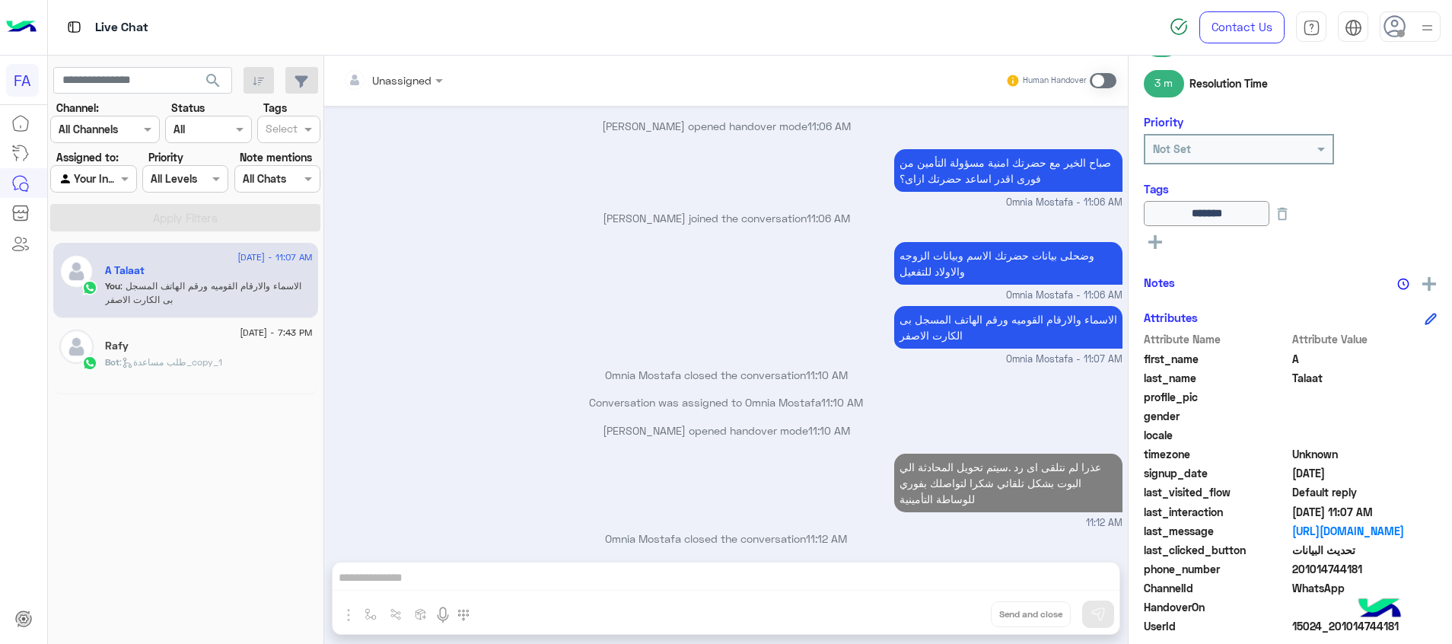
scroll to position [1057, 0]
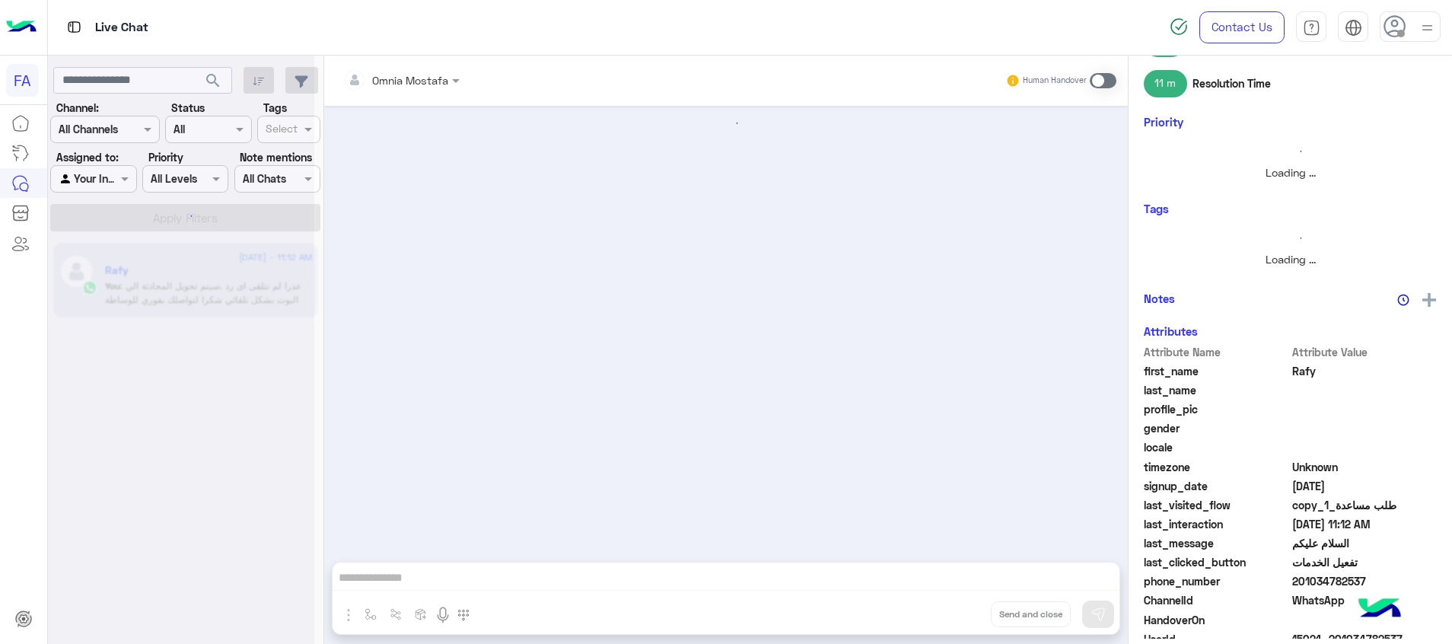
scroll to position [1466, 0]
